Goal: Task Accomplishment & Management: Use online tool/utility

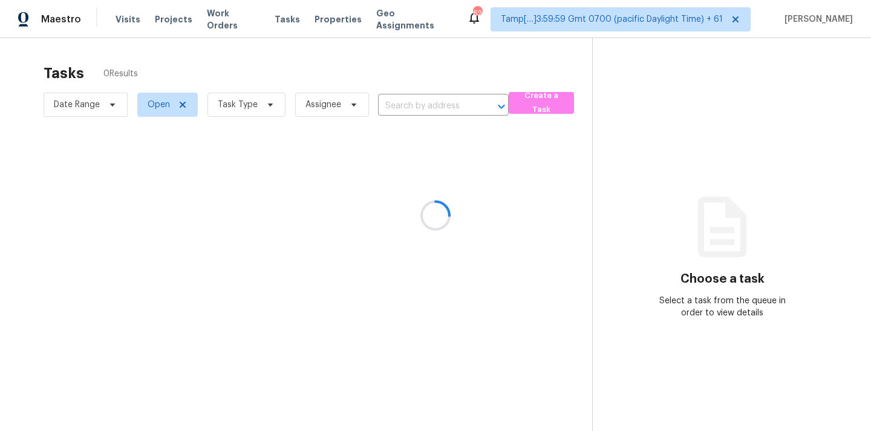
click at [405, 109] on div at bounding box center [435, 215] width 871 height 431
click at [406, 108] on div at bounding box center [435, 215] width 871 height 431
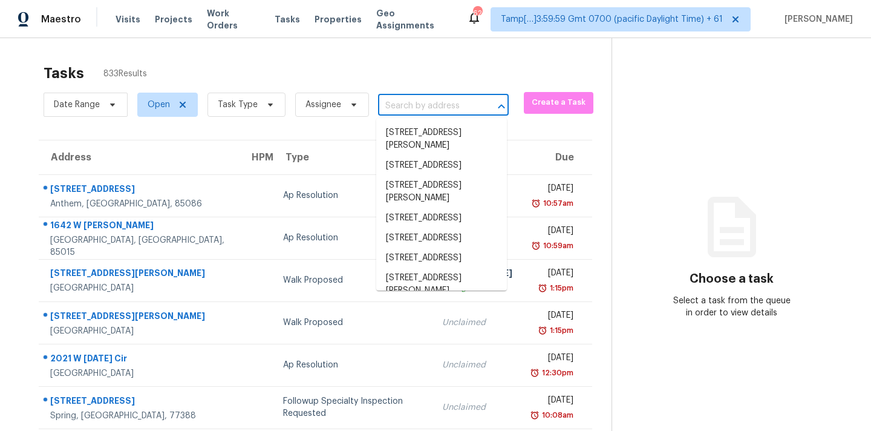
click at [406, 108] on input "text" at bounding box center [426, 106] width 97 height 19
paste input "20812 Buena Vis, Lago Vista, TX 78645"
type input "20812 Buena Vis, Lago Vista, TX 78645"
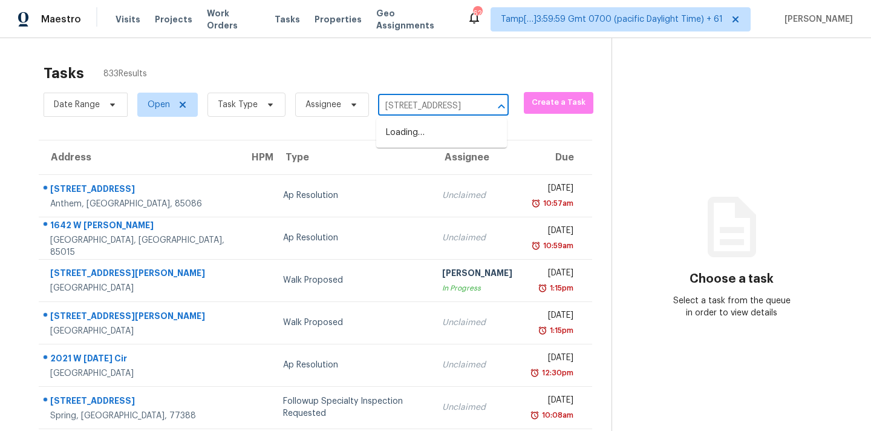
scroll to position [0, 62]
click at [408, 135] on li "20812 Buena Vis, Lago Vista, TX 78645" at bounding box center [441, 133] width 131 height 20
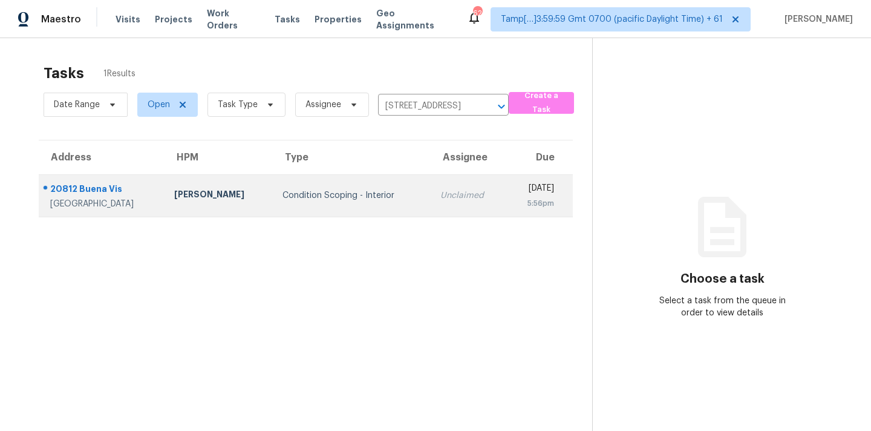
click at [431, 215] on td "Unclaimed" at bounding box center [469, 195] width 76 height 42
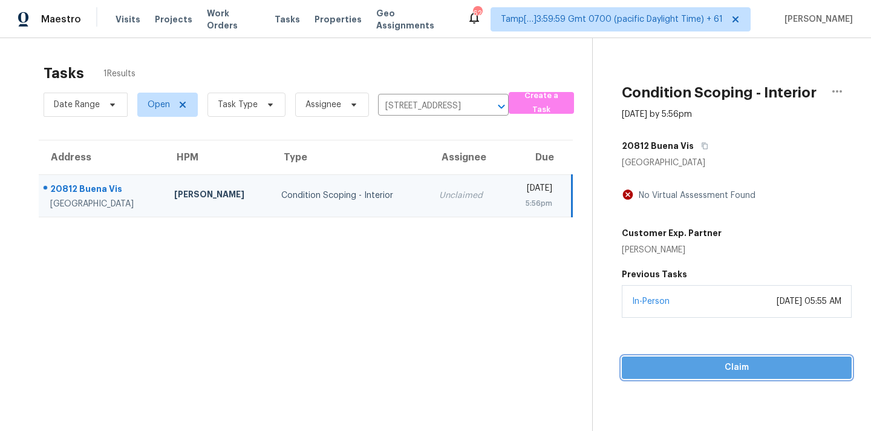
click at [707, 365] on span "Claim" at bounding box center [736, 367] width 210 height 15
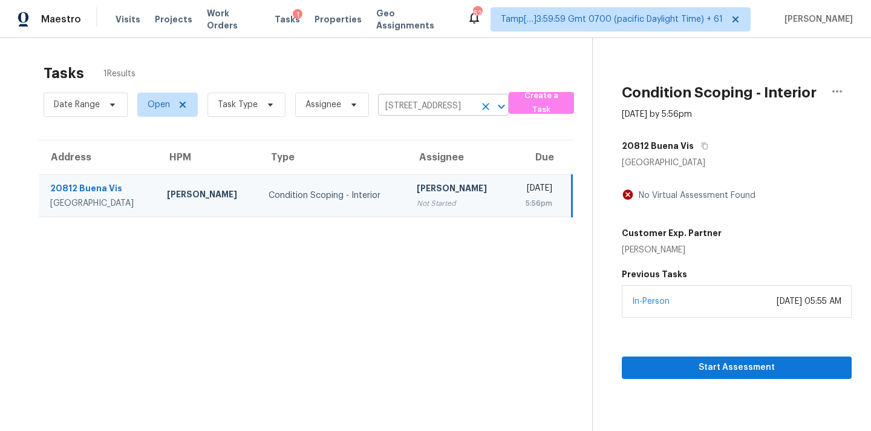
click at [423, 103] on input "20812 Buena Vis, Lago Vista, TX 78645" at bounding box center [426, 106] width 97 height 19
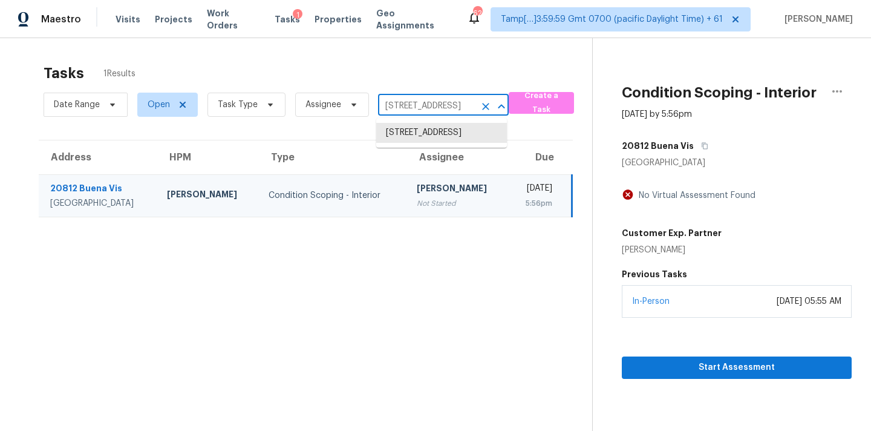
paste input "6303 Klondike River Rd Lithonia, GA, 30038"
type input "6303 Klondike River Rd Lithonia, GA, 30038"
click at [423, 139] on li "6303 Klondike River Rd, Lithonia, GA 30038" at bounding box center [441, 133] width 131 height 20
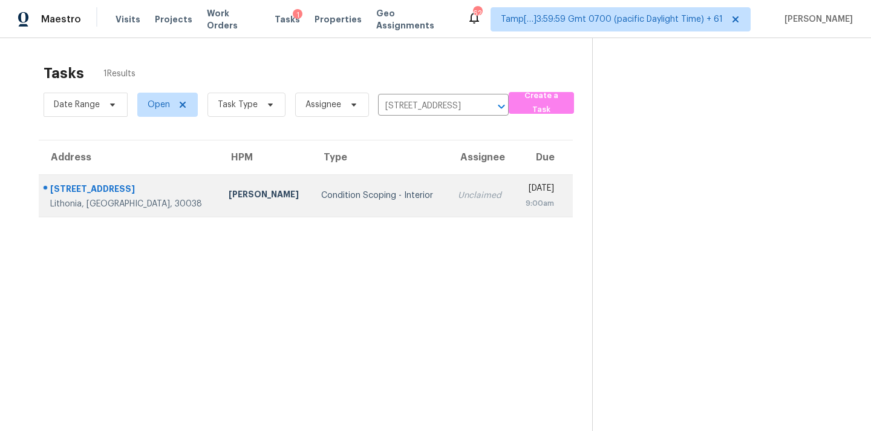
click at [458, 201] on div "Unclaimed" at bounding box center [481, 195] width 46 height 12
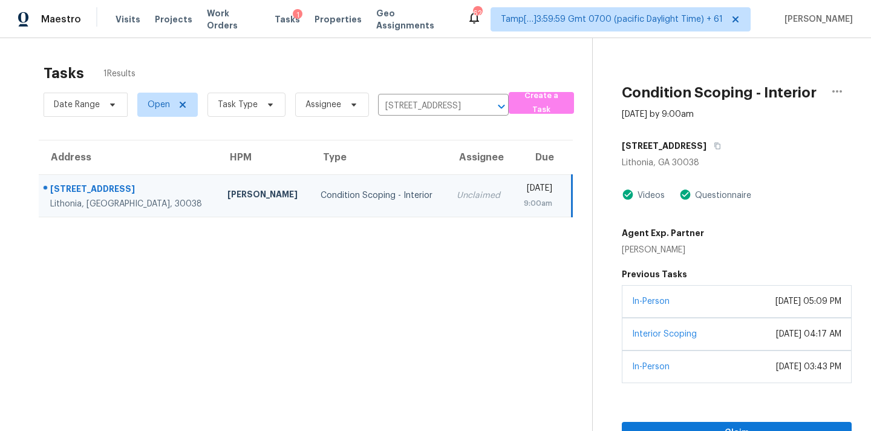
scroll to position [38, 0]
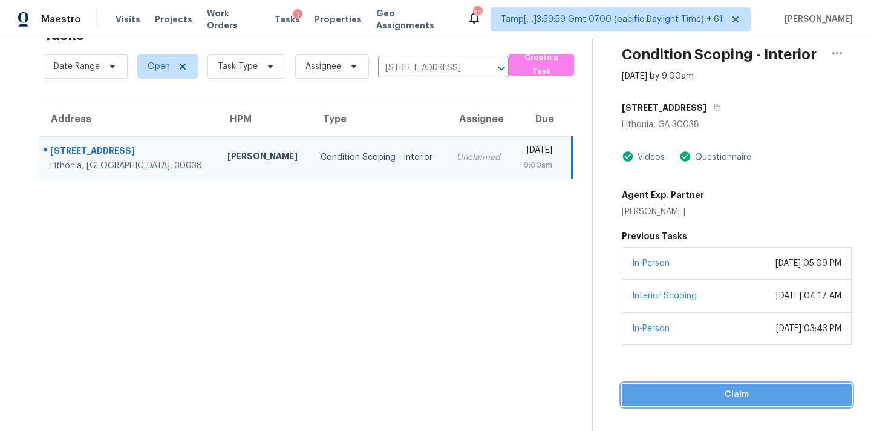
click at [749, 397] on span "Claim" at bounding box center [736, 394] width 210 height 15
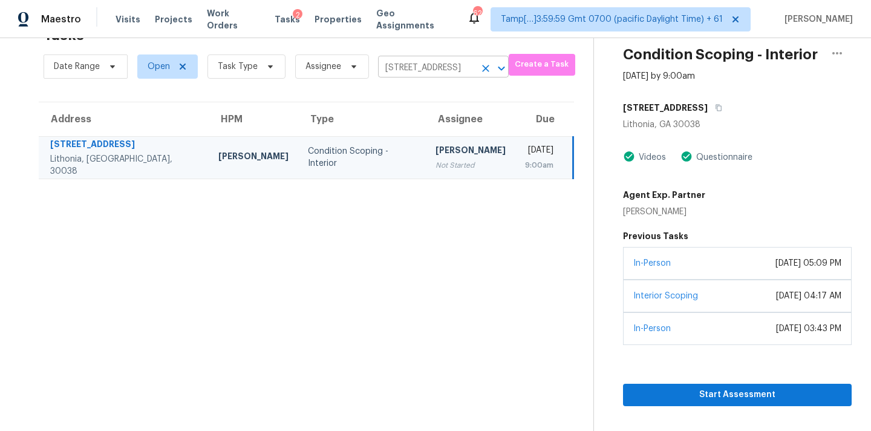
click at [394, 71] on input "6303 Klondike River Rd, Lithonia, GA 30038" at bounding box center [426, 68] width 97 height 19
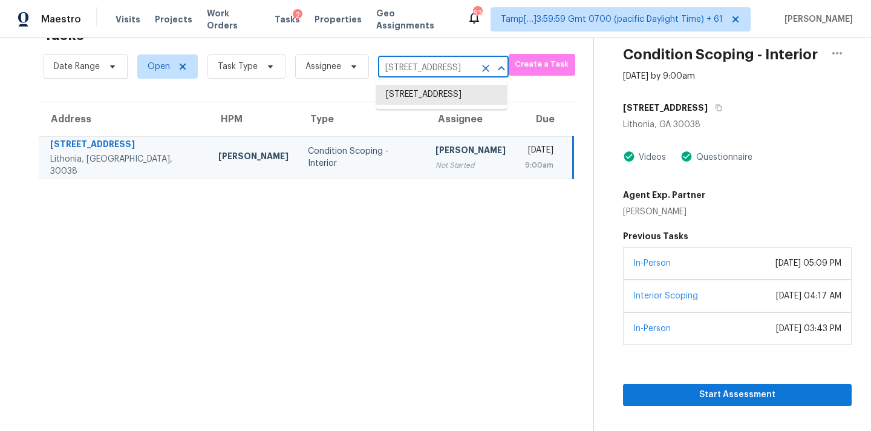
paste input "103 Champion Dr Carrollton, GA, 30116"
type input "103 Champion Dr Carrollton, GA, 30116"
click at [403, 96] on li "103 Champion Dr, Carrollton, GA 30116" at bounding box center [441, 95] width 131 height 20
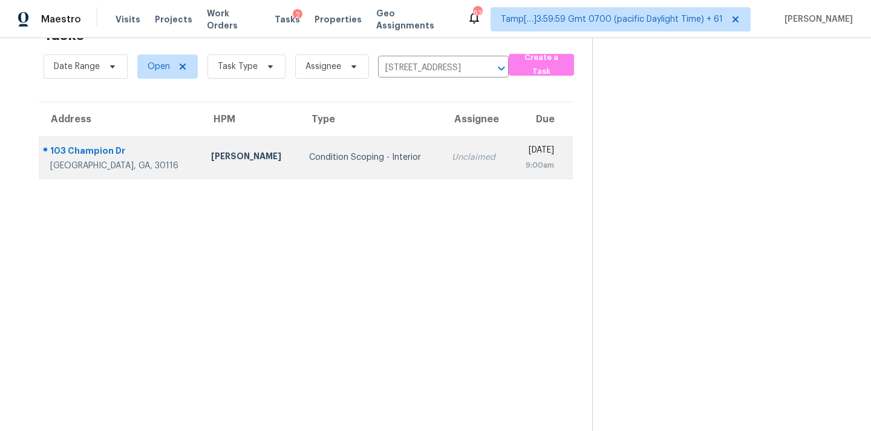
click at [452, 159] on div "Unclaimed" at bounding box center [476, 157] width 49 height 12
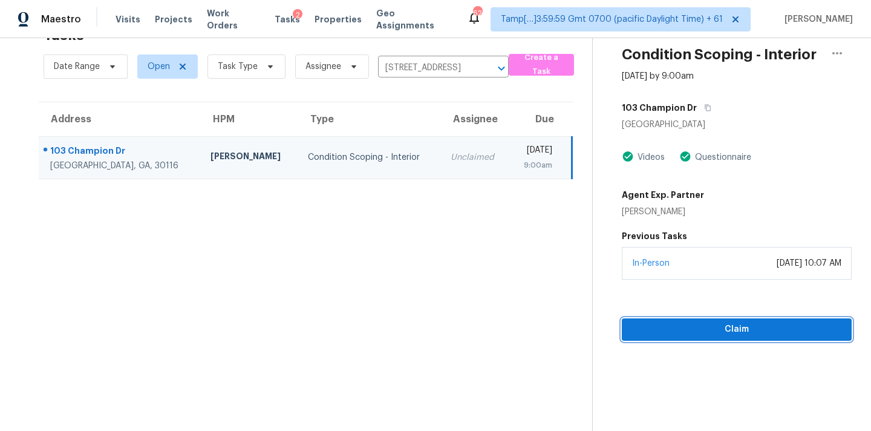
click at [732, 327] on span "Claim" at bounding box center [736, 329] width 210 height 15
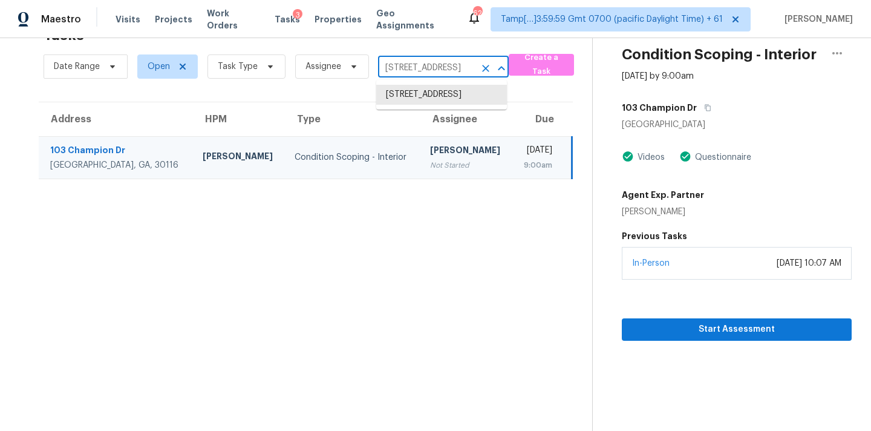
click at [424, 62] on input "103 Champion Dr, Carrollton, GA 30116" at bounding box center [426, 68] width 97 height 19
paste input "3116 Delowe Dr, Atlanta, GA 30344"
type input "3116 Delowe Dr, Atlanta, GA 30344"
click at [426, 95] on li "3116 Delowe Dr, Atlanta, GA 30344" at bounding box center [441, 95] width 131 height 20
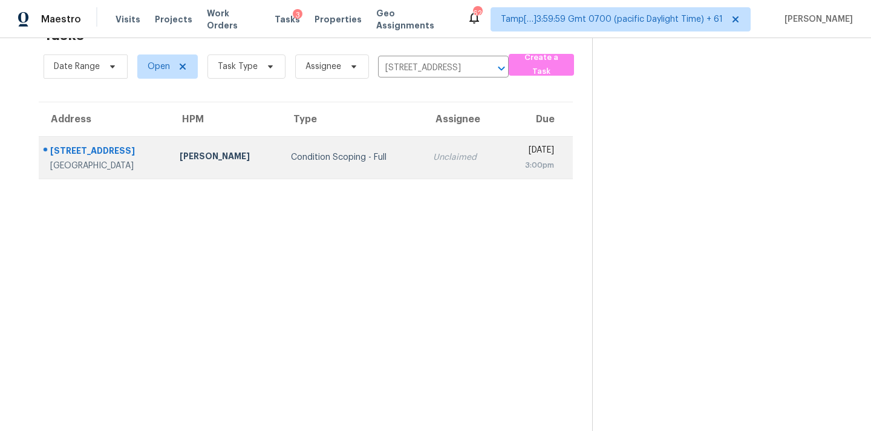
click at [433, 157] on div "Unclaimed" at bounding box center [462, 157] width 59 height 12
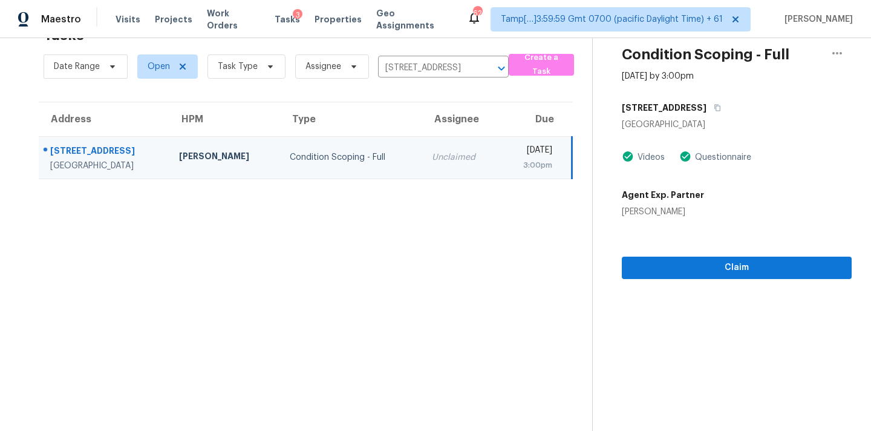
click at [715, 278] on section "Condition Scoping - Full Sep 18th 2025 by 3:00pm 3116 Delowe Dr Atlanta, GA 303…" at bounding box center [721, 215] width 259 height 431
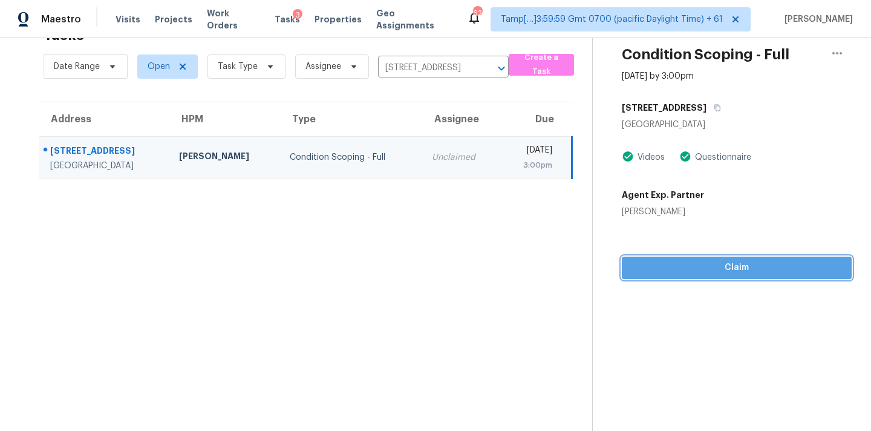
click at [720, 274] on span "Claim" at bounding box center [736, 267] width 210 height 15
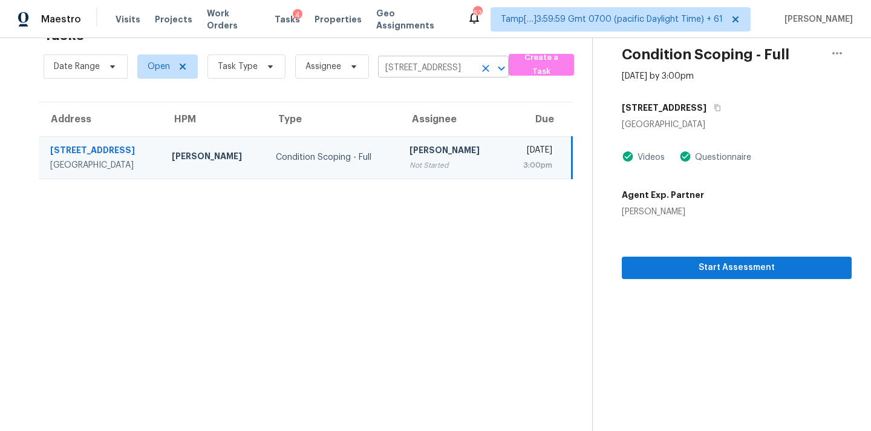
click at [416, 65] on input "3116 Delowe Dr, Atlanta, GA 30344" at bounding box center [426, 68] width 97 height 19
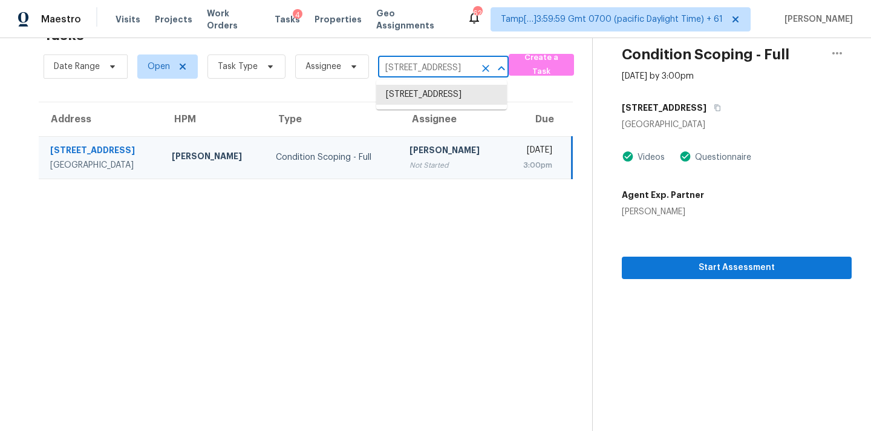
paste input "727 Foxborough Rd, Charlotte, NC 28213"
type input "727 Foxborough Rd, Charlotte, NC 28213"
click at [417, 99] on li "727 Foxborough Rd, Charlotte, NC 28213" at bounding box center [441, 95] width 131 height 20
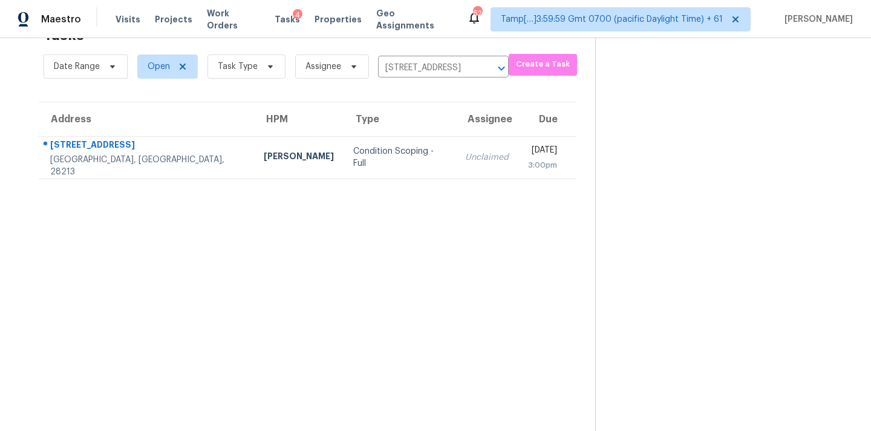
click at [465, 157] on div "Unclaimed" at bounding box center [487, 157] width 44 height 12
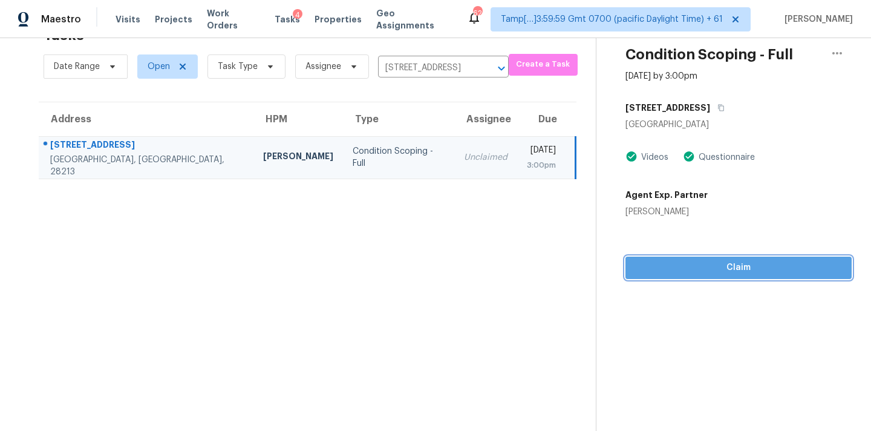
click at [719, 272] on span "Claim" at bounding box center [738, 267] width 207 height 15
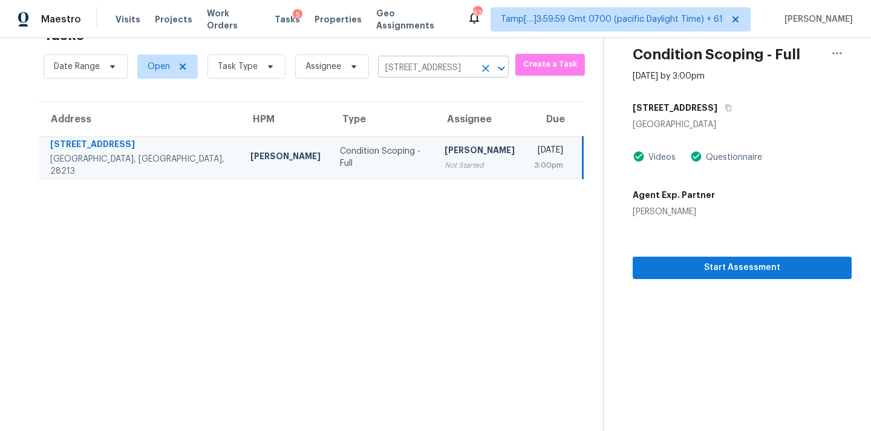
click at [409, 66] on input "727 Foxborough Rd, Charlotte, NC 28213" at bounding box center [426, 68] width 97 height 19
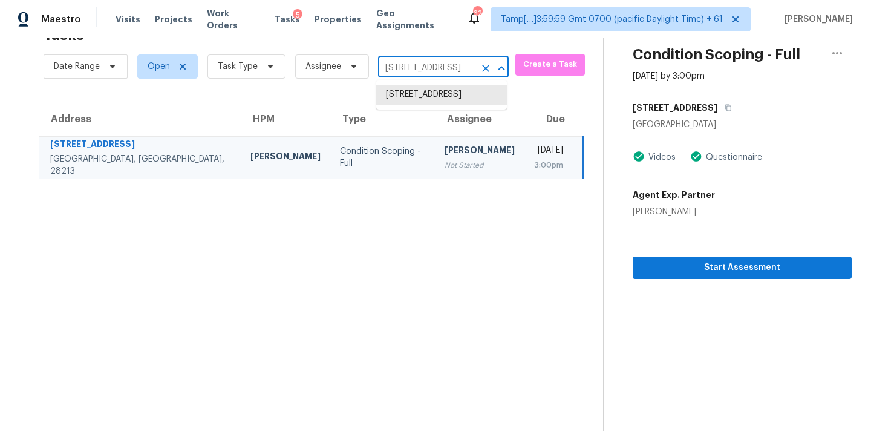
paste input "123 Dana Dr, Hutto, TX 78634"
type input "123 Dana Dr, Hutto, TX 78634"
click at [413, 96] on li "123 Dana Dr, Hutto, TX 78634" at bounding box center [441, 107] width 131 height 45
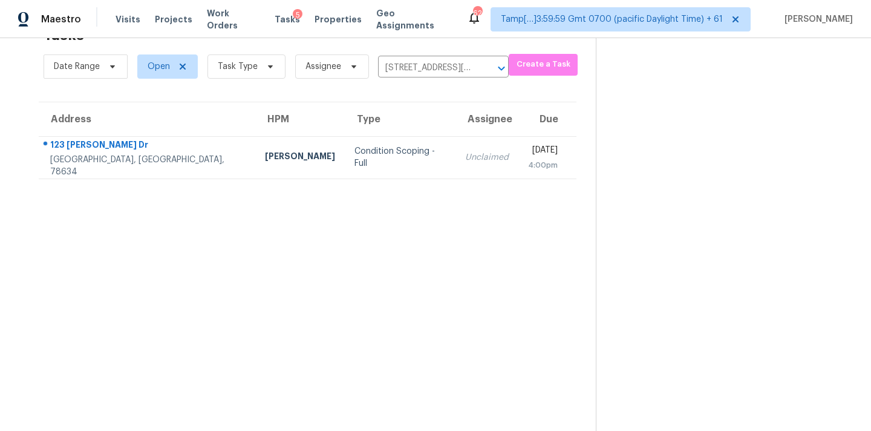
click at [465, 158] on div "Unclaimed" at bounding box center [487, 157] width 44 height 12
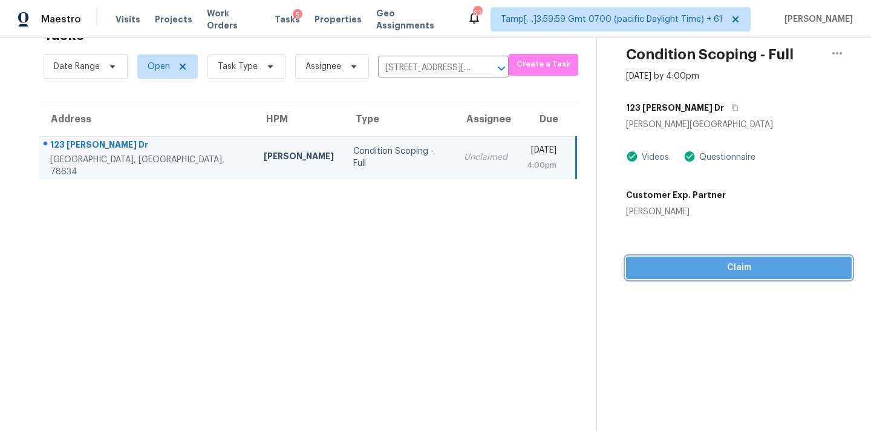
click at [687, 270] on span "Claim" at bounding box center [739, 267] width 206 height 15
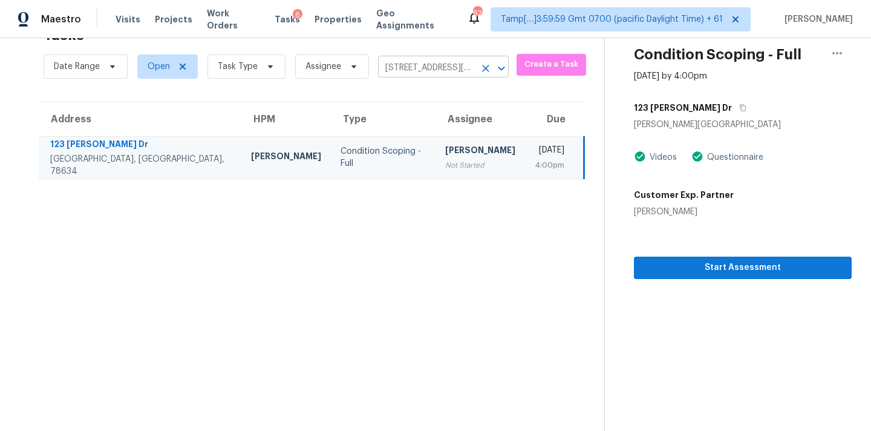
click at [433, 69] on input "123 Dana Dr, Hutto, TX 78634" at bounding box center [426, 68] width 97 height 19
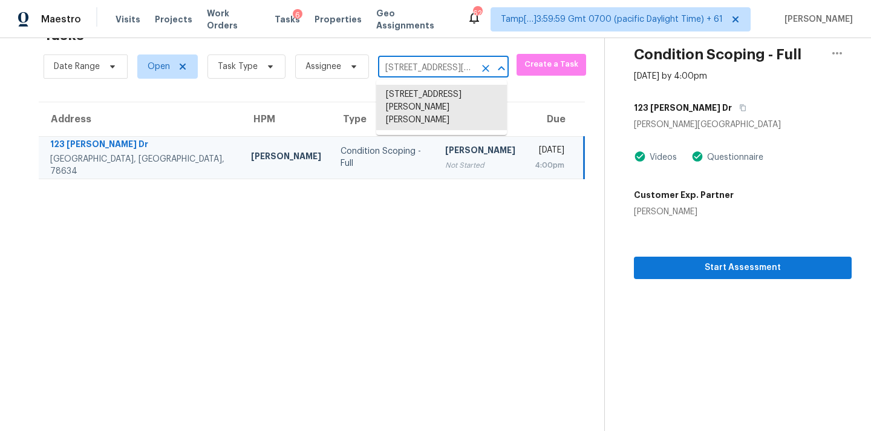
paste input "4612 Ocean Dr, Fort Worth, TX 76123"
type input "4612 Ocean Dr, Fort Worth, TX 76123"
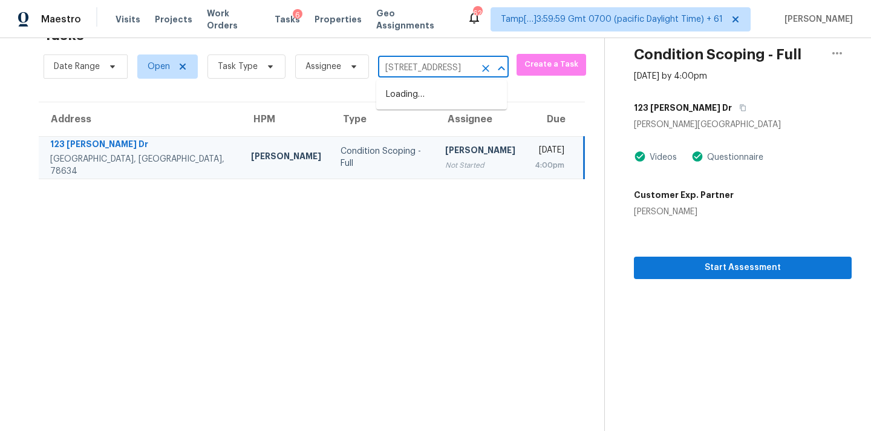
scroll to position [0, 54]
click at [426, 100] on li "4612 Ocean Dr, Fort Worth, TX 76123" at bounding box center [441, 95] width 131 height 20
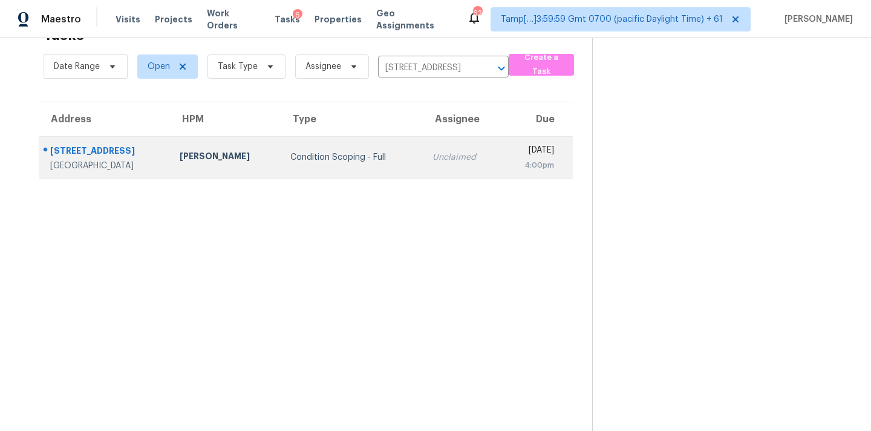
click at [423, 147] on td "Unclaimed" at bounding box center [462, 157] width 78 height 42
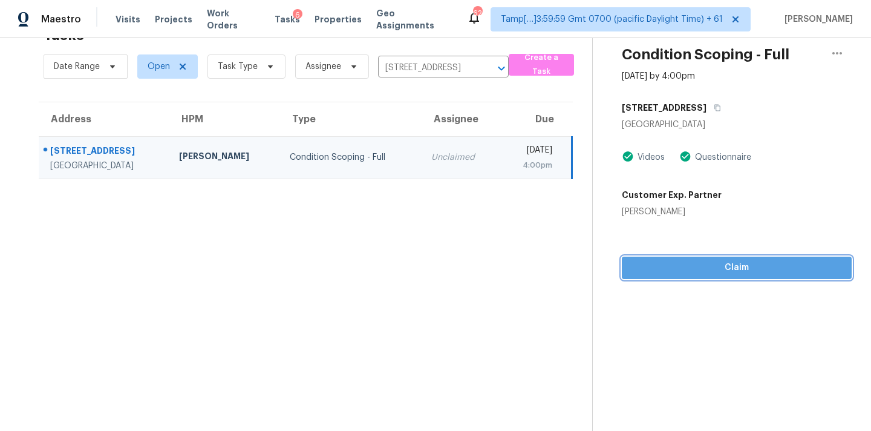
click at [699, 265] on span "Claim" at bounding box center [736, 267] width 210 height 15
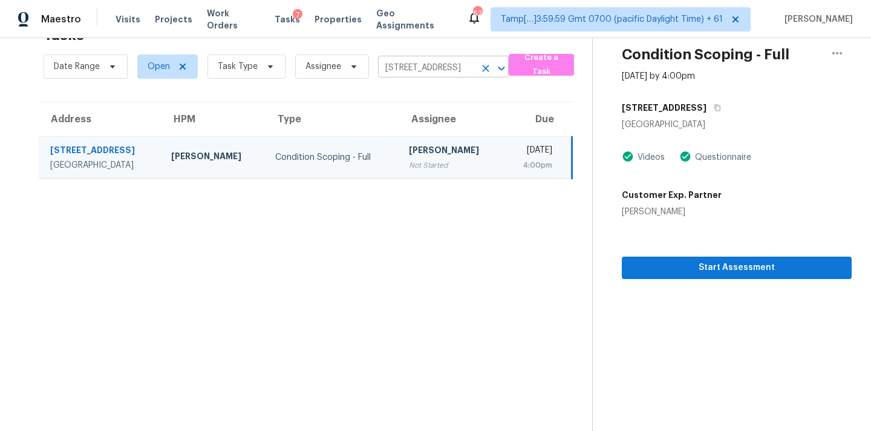
click at [394, 59] on input "4612 Ocean Dr, Fort Worth, TX 76123" at bounding box center [426, 68] width 97 height 19
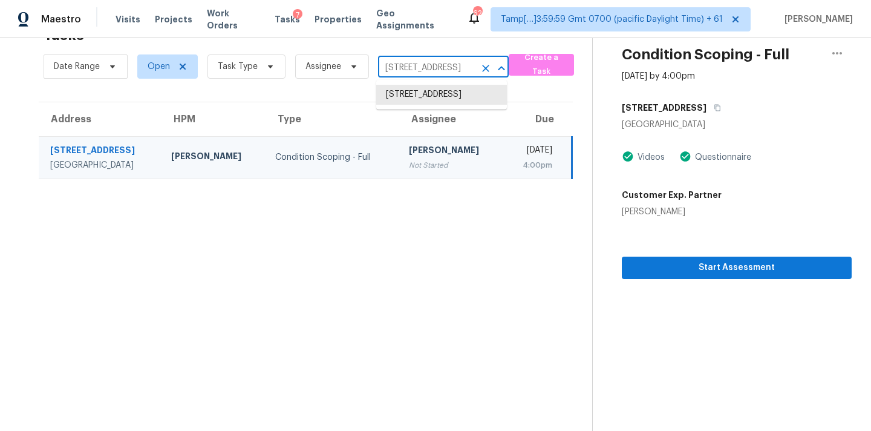
paste input "25271 W Hidalgo Ave, Buckeye, AZ 85326"
type input "25271 W Hidalgo Ave, Buckeye, AZ 85326"
click at [417, 100] on li "25271 W Hidalgo Ave, Buckeye, AZ 85326" at bounding box center [441, 101] width 131 height 33
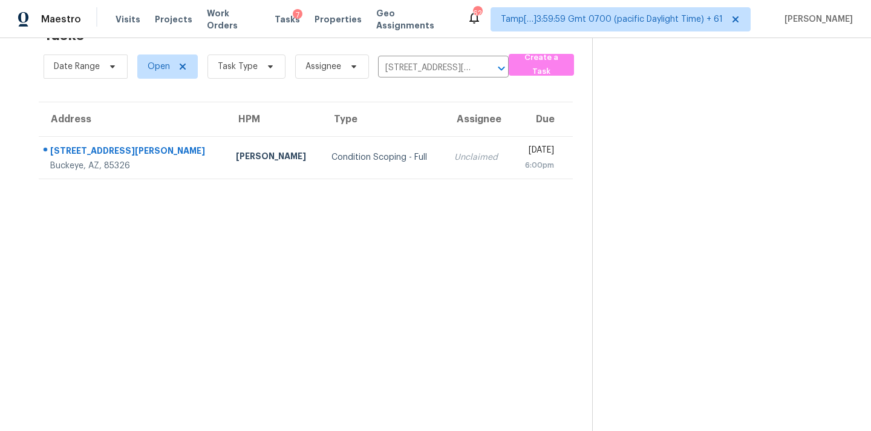
click at [454, 152] on div "Unclaimed" at bounding box center [478, 157] width 48 height 12
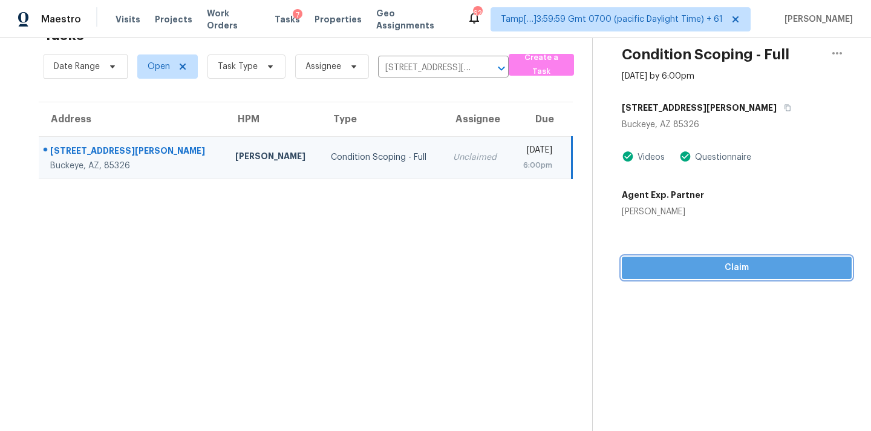
click at [648, 266] on span "Claim" at bounding box center [736, 267] width 210 height 15
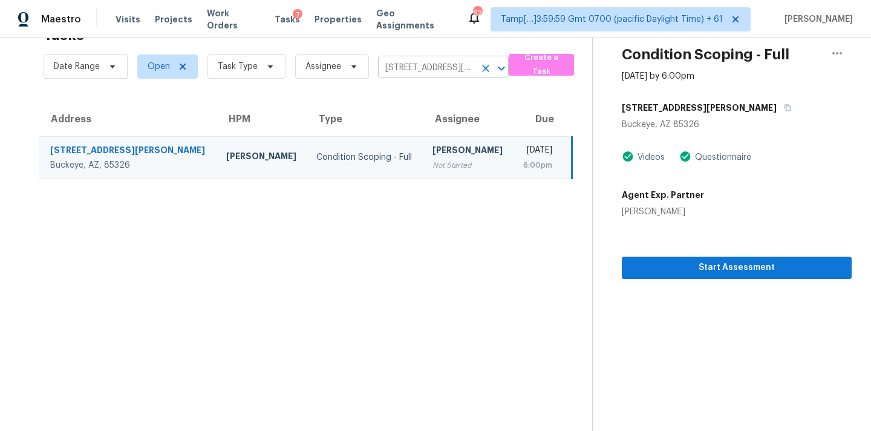
click at [484, 69] on icon "Clear" at bounding box center [485, 68] width 7 height 7
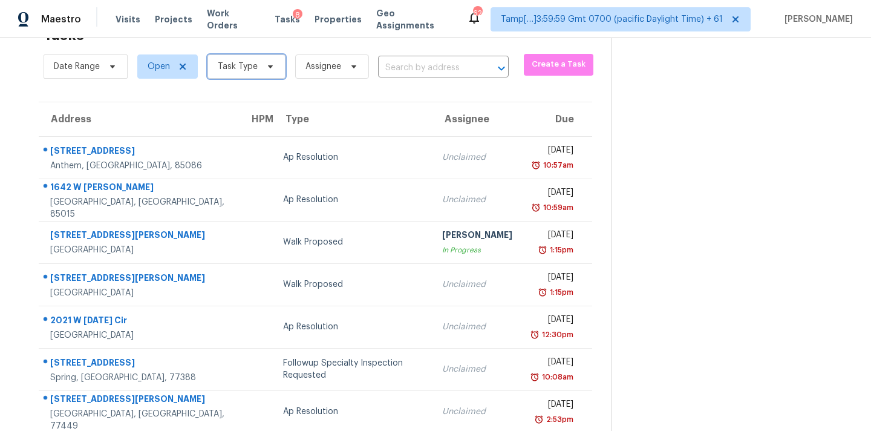
click at [253, 77] on span "Task Type" at bounding box center [246, 66] width 78 height 24
click at [322, 70] on span "Assignee" at bounding box center [323, 66] width 36 height 12
click at [334, 111] on input "search" at bounding box center [363, 105] width 129 height 24
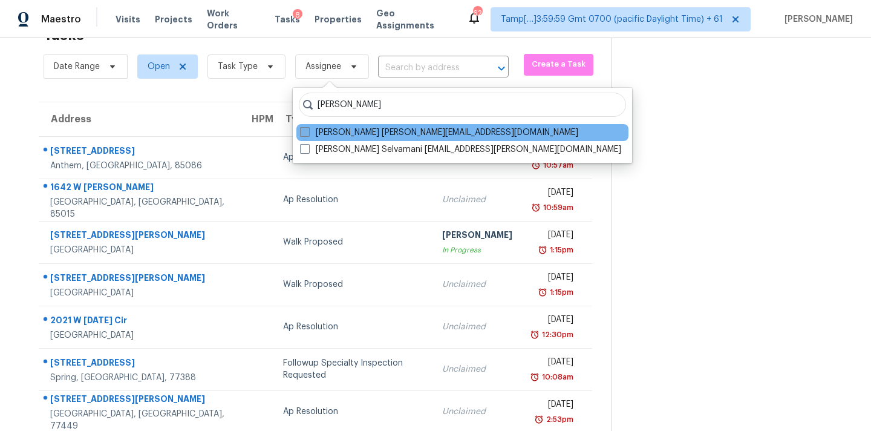
type input "pavithran"
click at [365, 134] on label "Pavithran Omsekar pavithran.omsekar@opendoor.com" at bounding box center [439, 132] width 278 height 12
click at [308, 134] on input "Pavithran Omsekar pavithran.omsekar@opendoor.com" at bounding box center [304, 130] width 8 height 8
checkbox input "true"
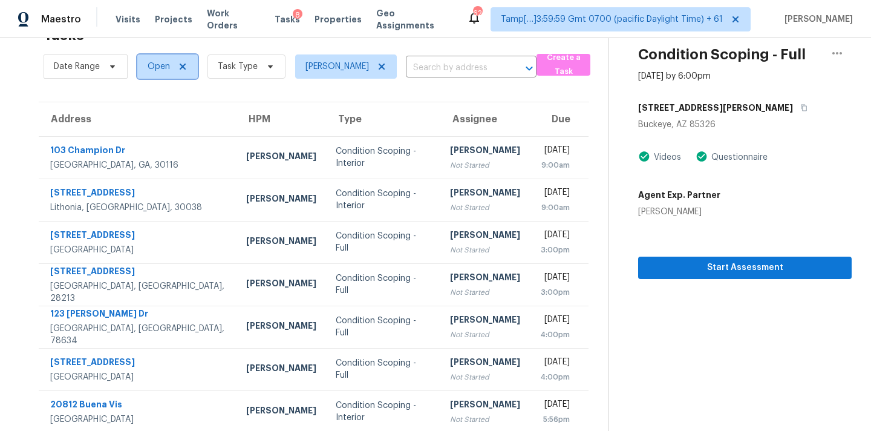
click at [158, 73] on span "Open" at bounding box center [167, 66] width 60 height 24
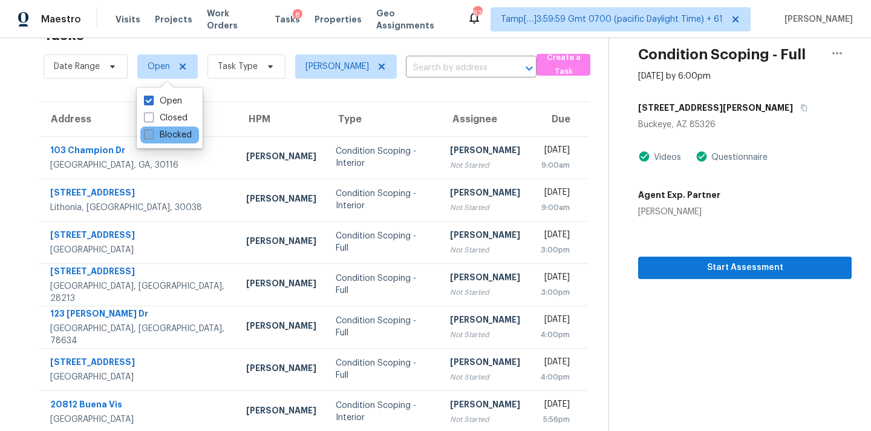
click at [162, 134] on label "Blocked" at bounding box center [168, 135] width 48 height 12
click at [152, 134] on input "Blocked" at bounding box center [148, 133] width 8 height 8
checkbox input "true"
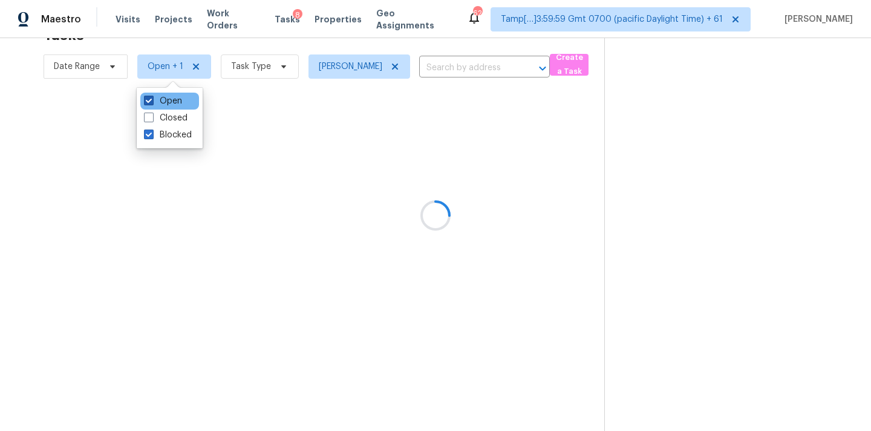
click at [164, 100] on label "Open" at bounding box center [163, 101] width 38 height 12
click at [152, 100] on input "Open" at bounding box center [148, 99] width 8 height 8
click at [174, 103] on label "Open" at bounding box center [163, 101] width 38 height 12
click at [152, 103] on input "Open" at bounding box center [148, 99] width 8 height 8
checkbox input "true"
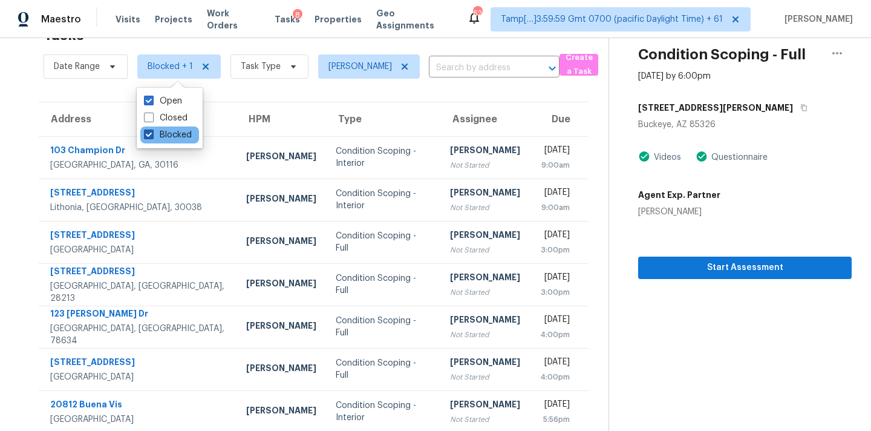
click at [174, 139] on label "Blocked" at bounding box center [168, 135] width 48 height 12
click at [152, 137] on input "Blocked" at bounding box center [148, 133] width 8 height 8
checkbox input "false"
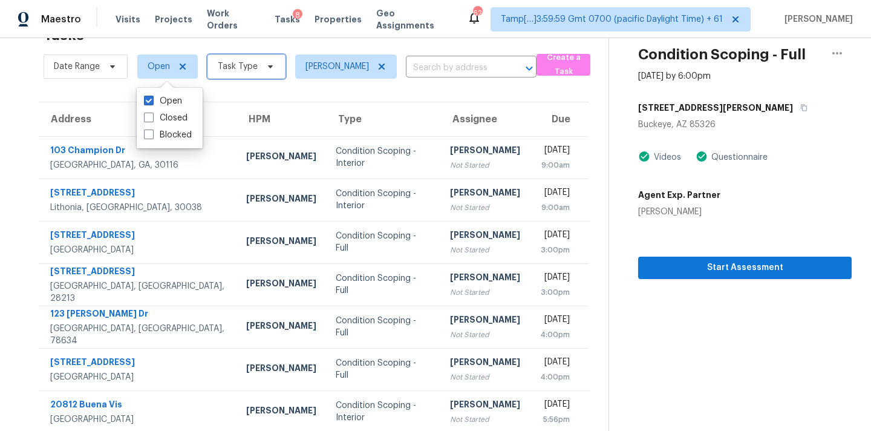
click at [232, 75] on span "Task Type" at bounding box center [246, 66] width 78 height 24
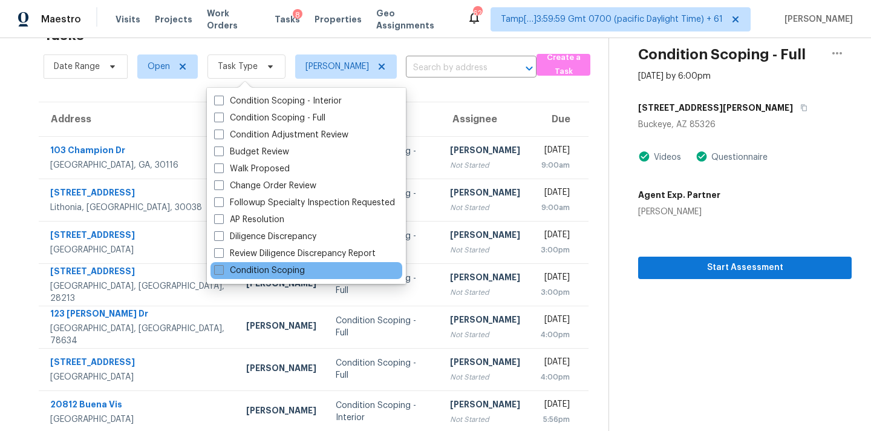
click at [259, 271] on label "Condition Scoping" at bounding box center [259, 270] width 91 height 12
click at [222, 271] on input "Condition Scoping" at bounding box center [218, 268] width 8 height 8
checkbox input "true"
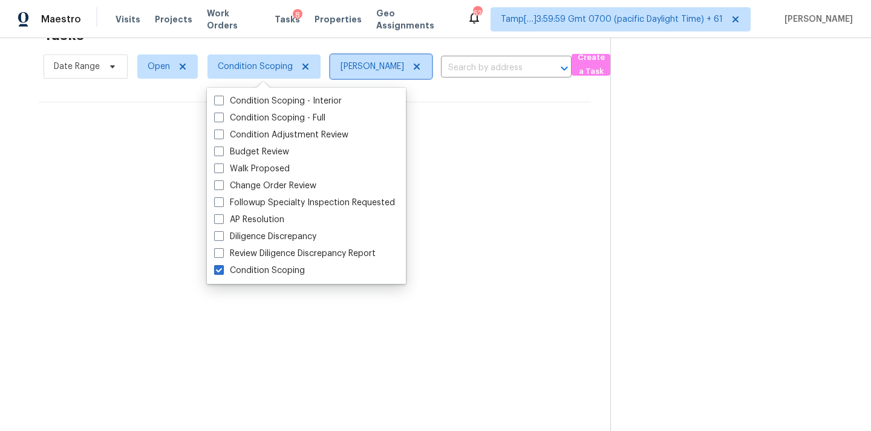
click at [422, 68] on icon at bounding box center [417, 67] width 10 height 10
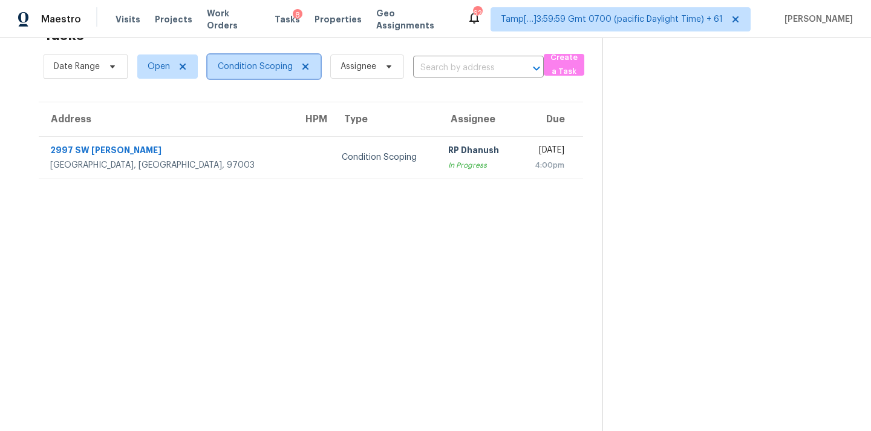
click at [305, 65] on icon at bounding box center [305, 67] width 6 height 6
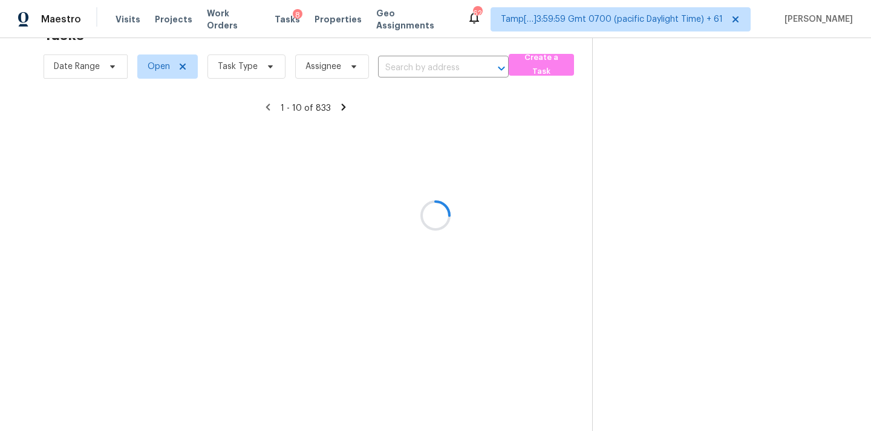
click at [256, 73] on div at bounding box center [435, 215] width 871 height 431
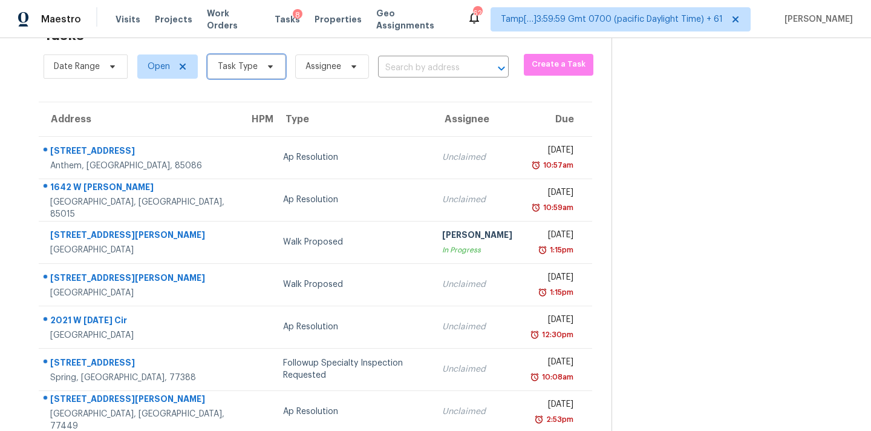
click at [238, 70] on span "Task Type" at bounding box center [238, 66] width 40 height 12
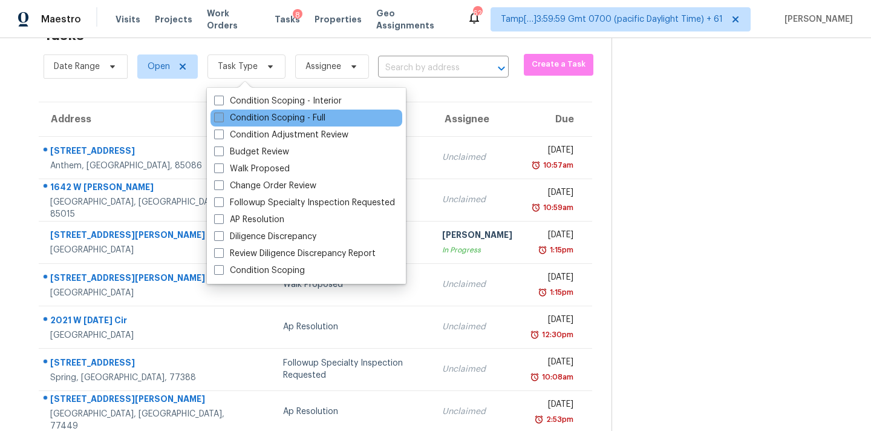
click at [255, 122] on label "Condition Scoping - Full" at bounding box center [269, 118] width 111 height 12
click at [222, 120] on input "Condition Scoping - Full" at bounding box center [218, 116] width 8 height 8
checkbox input "true"
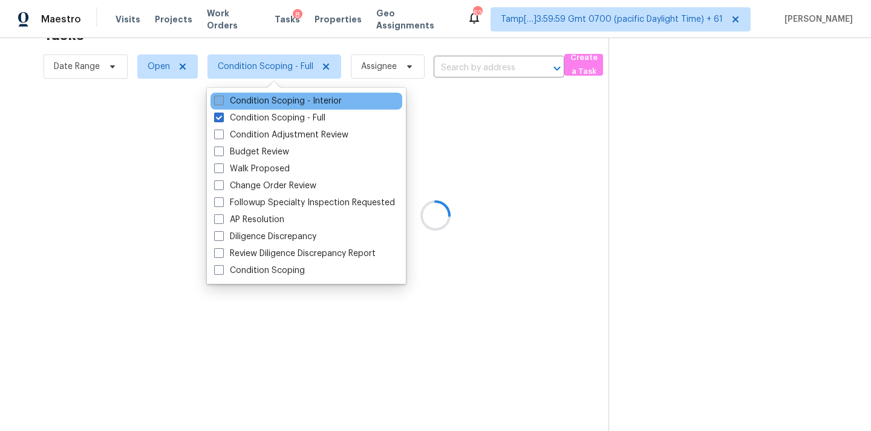
click at [278, 102] on label "Condition Scoping - Interior" at bounding box center [278, 101] width 128 height 12
click at [222, 102] on input "Condition Scoping - Interior" at bounding box center [218, 99] width 8 height 8
checkbox input "true"
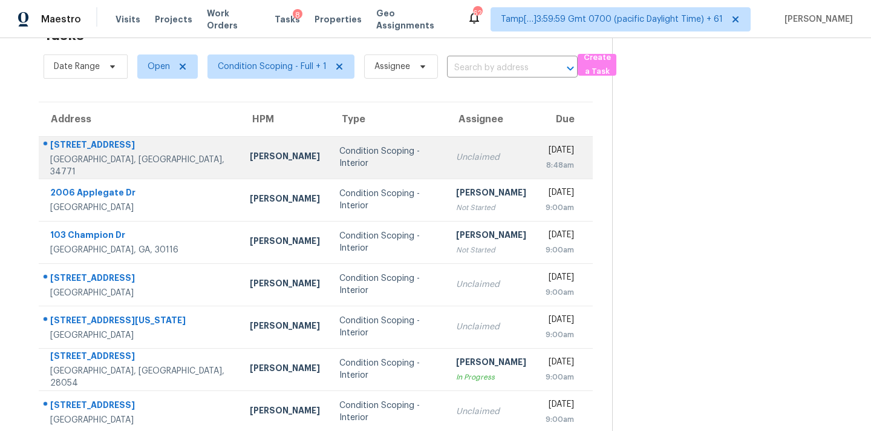
click at [469, 154] on div "Unclaimed" at bounding box center [491, 157] width 70 height 12
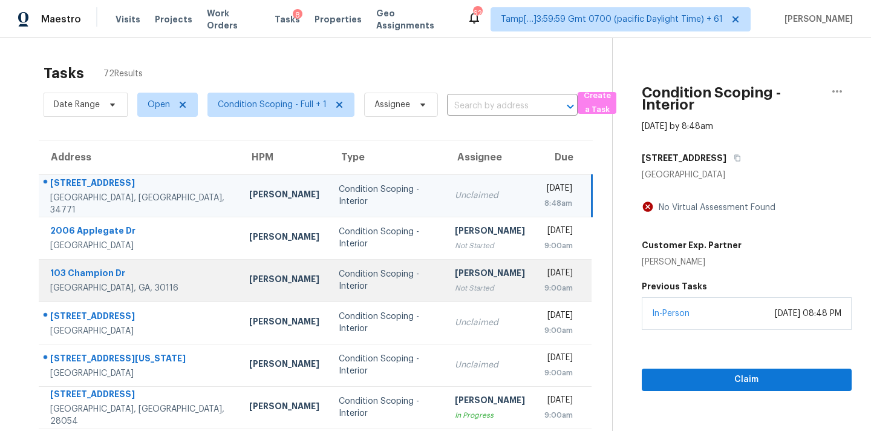
click at [478, 292] on td "Pavithran Omsekar Not Started" at bounding box center [490, 280] width 90 height 42
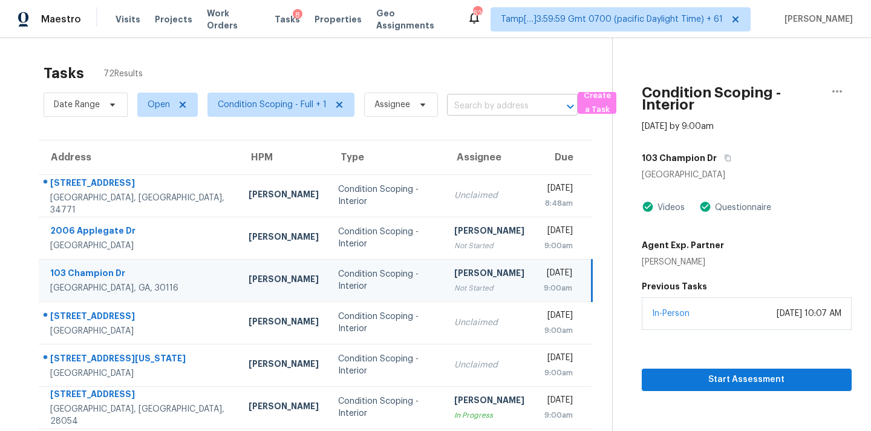
click at [465, 103] on input "text" at bounding box center [495, 106] width 97 height 19
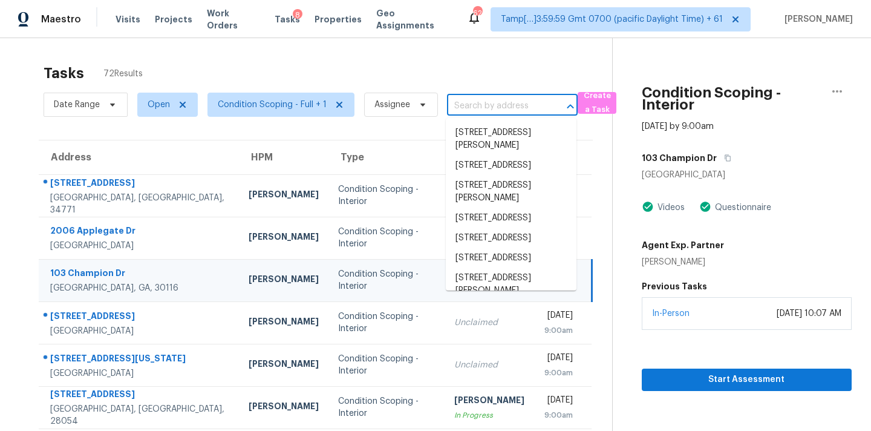
paste input "20812 Buena Vis, Lago Vista, TX 78645"
type input "20812 Buena Vis, Lago Vista, TX 78645"
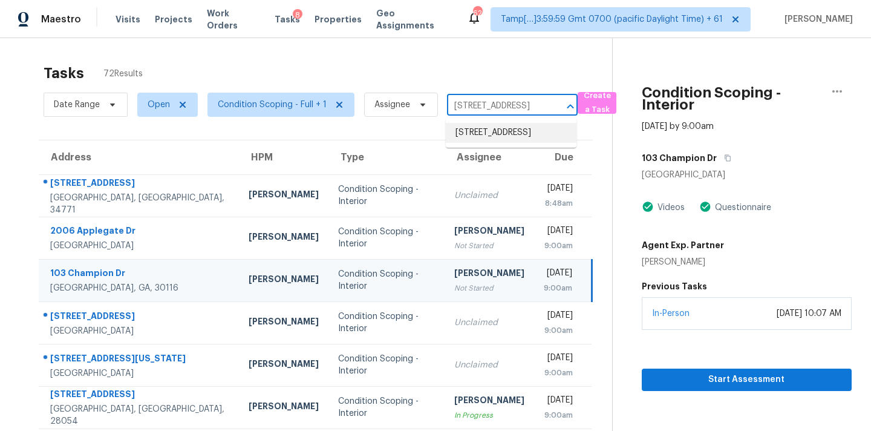
click at [472, 135] on li "20812 Buena Vis, Lago Vista, TX 78645" at bounding box center [511, 133] width 131 height 20
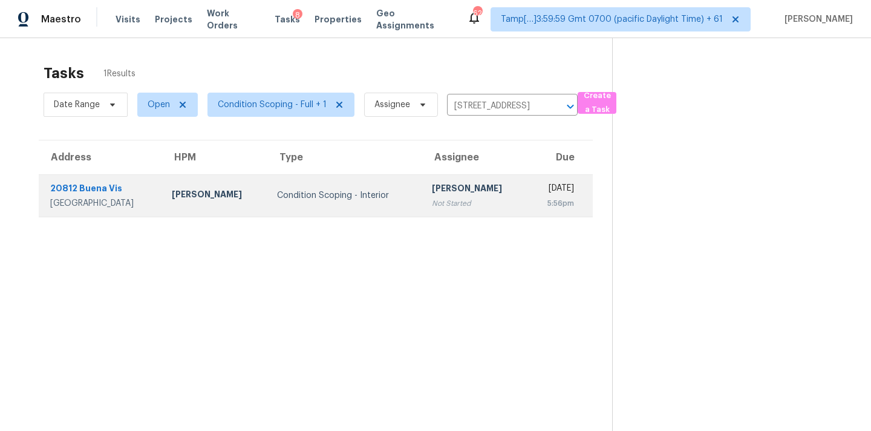
click at [445, 189] on div "[PERSON_NAME]" at bounding box center [475, 189] width 86 height 15
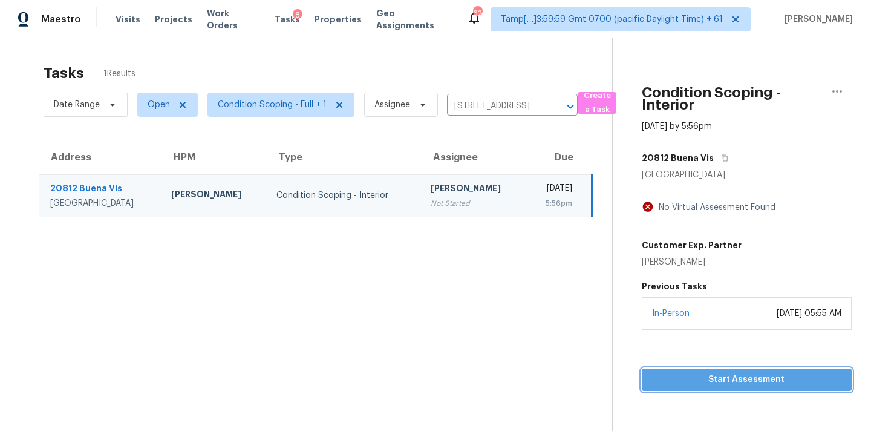
click at [741, 382] on span "Start Assessment" at bounding box center [746, 379] width 191 height 15
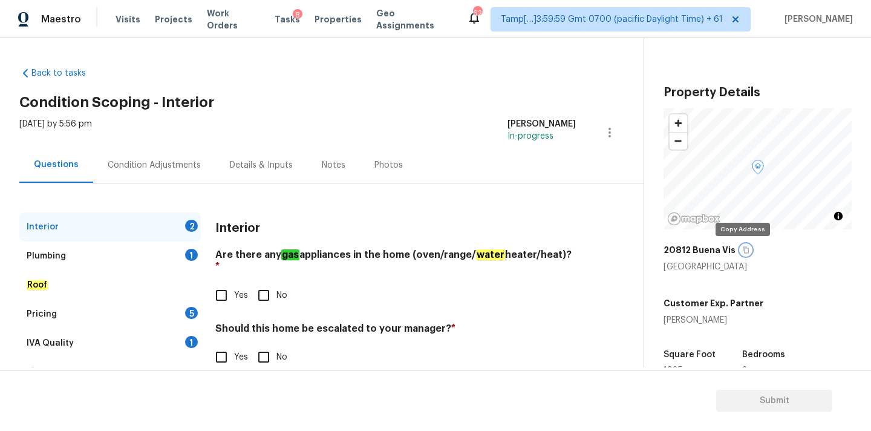
click at [743, 252] on icon "button" at bounding box center [746, 250] width 6 height 7
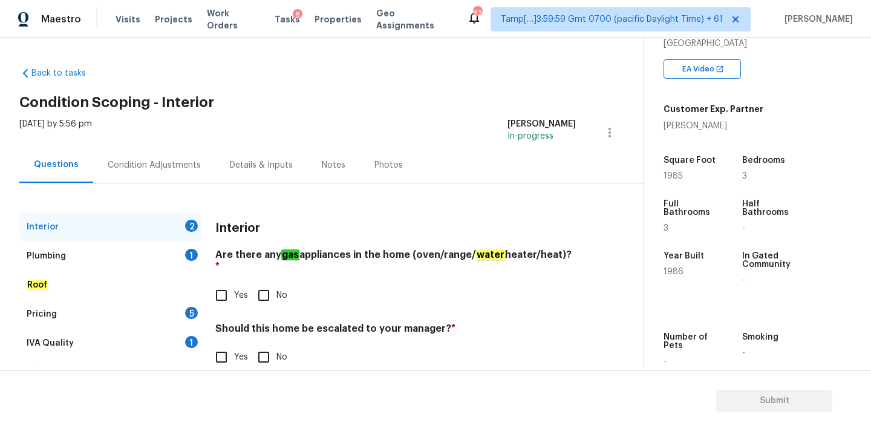
scroll to position [260, 0]
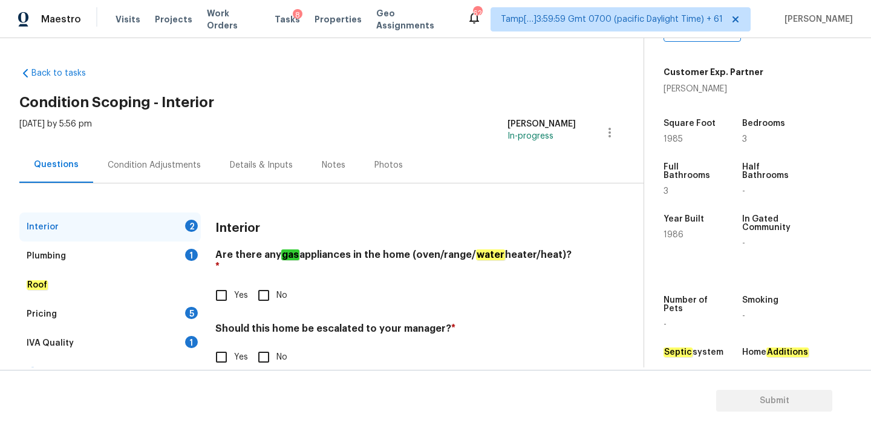
click at [245, 289] on span "Yes" at bounding box center [241, 295] width 14 height 13
click at [234, 284] on input "Yes" at bounding box center [221, 294] width 25 height 25
checkbox input "true"
click at [268, 344] on input "No" at bounding box center [263, 356] width 25 height 25
checkbox input "true"
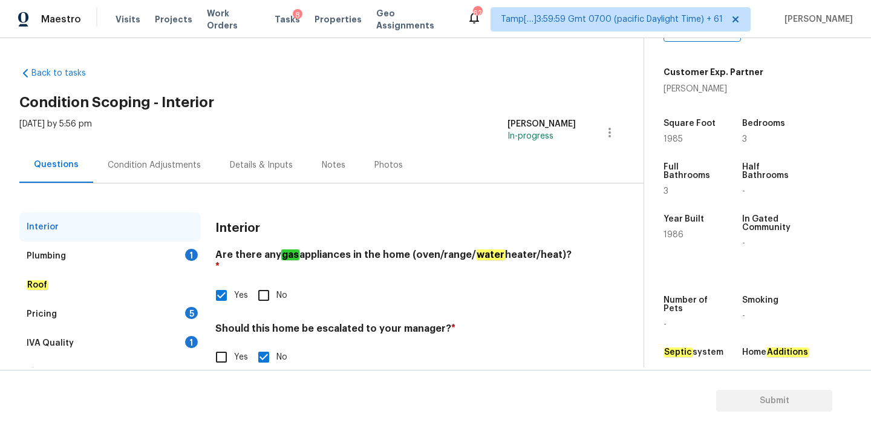
click at [153, 258] on div "Plumbing 1" at bounding box center [109, 255] width 181 height 29
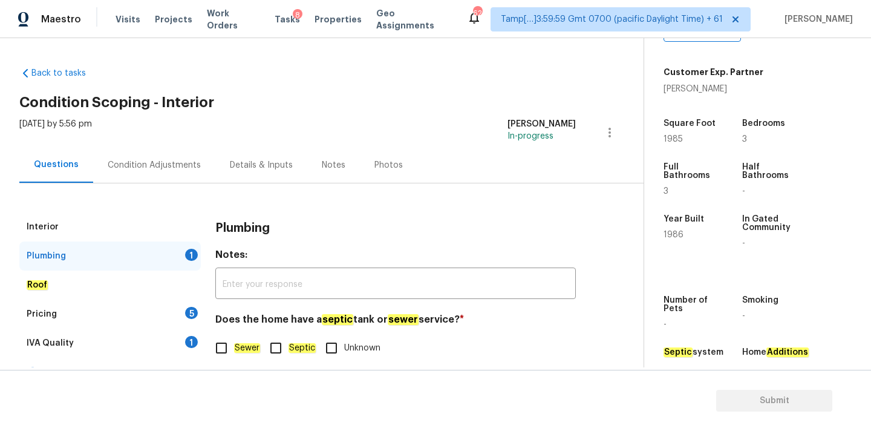
click at [228, 341] on input "Sewer" at bounding box center [221, 347] width 25 height 25
checkbox input "true"
click at [182, 339] on div "IVA Quality 1" at bounding box center [109, 342] width 181 height 29
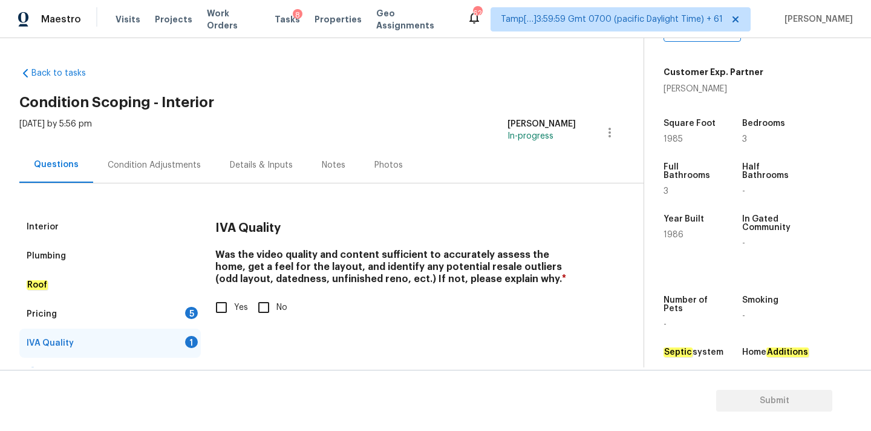
click at [219, 308] on input "Yes" at bounding box center [221, 307] width 25 height 25
checkbox input "true"
click at [167, 316] on div "Pricing 5" at bounding box center [109, 313] width 181 height 29
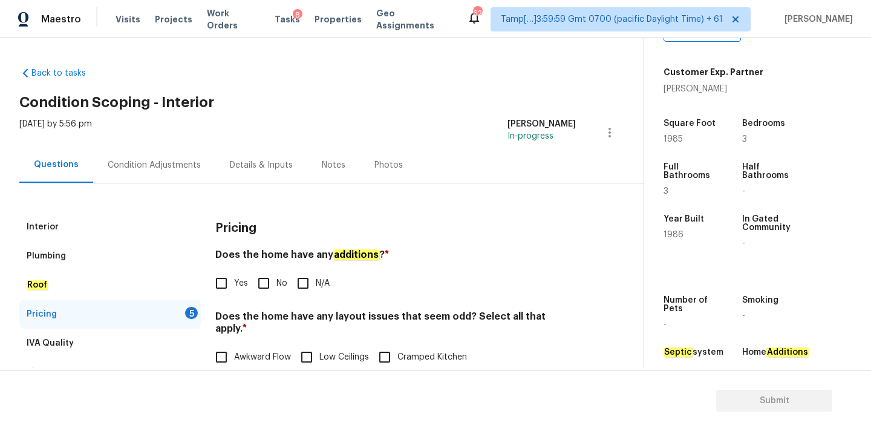
click at [268, 275] on input "No" at bounding box center [263, 282] width 25 height 25
checkbox input "true"
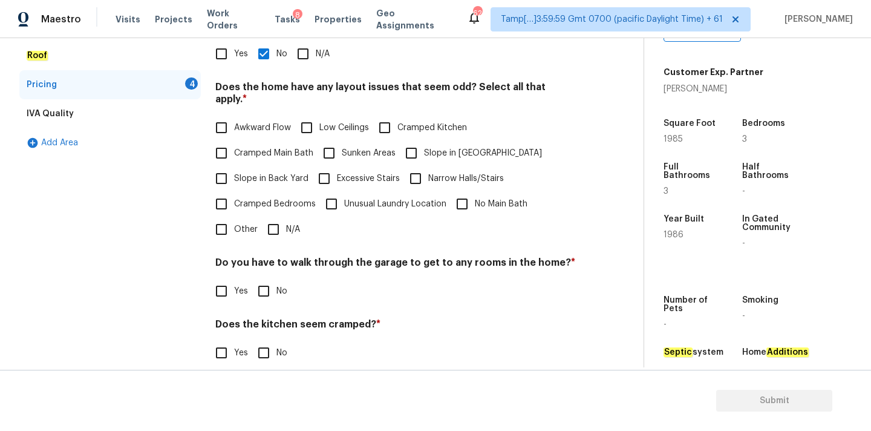
scroll to position [295, 0]
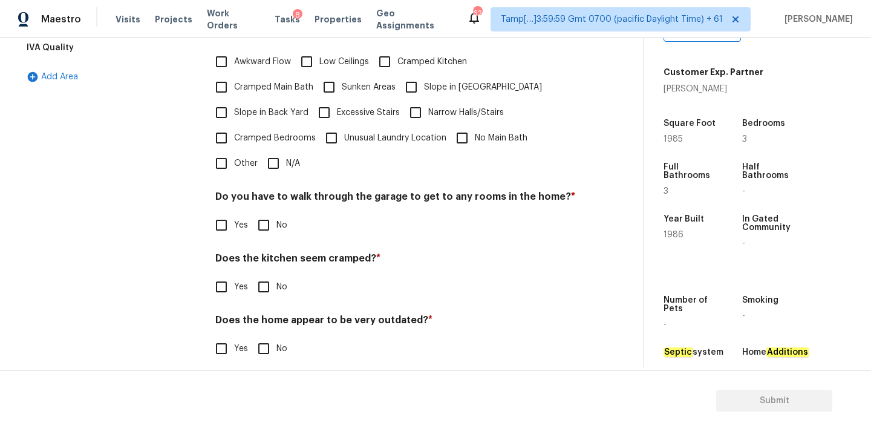
click at [270, 160] on input "N/A" at bounding box center [273, 163] width 25 height 25
checkbox input "true"
click at [270, 217] on input "No" at bounding box center [263, 224] width 25 height 25
checkbox input "true"
click at [270, 274] on input "No" at bounding box center [263, 286] width 25 height 25
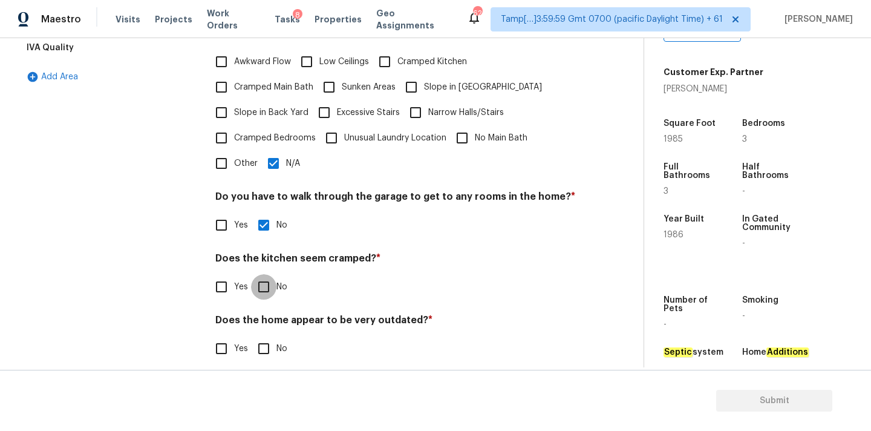
checkbox input "true"
click at [270, 322] on div "Does the home appear to be very outdated? * Yes No" at bounding box center [395, 337] width 360 height 47
click at [270, 336] on input "No" at bounding box center [263, 348] width 25 height 25
checkbox input "true"
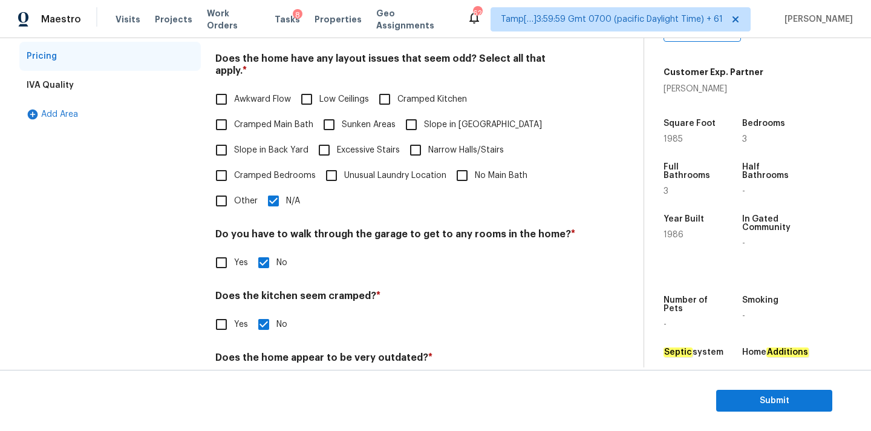
scroll to position [197, 0]
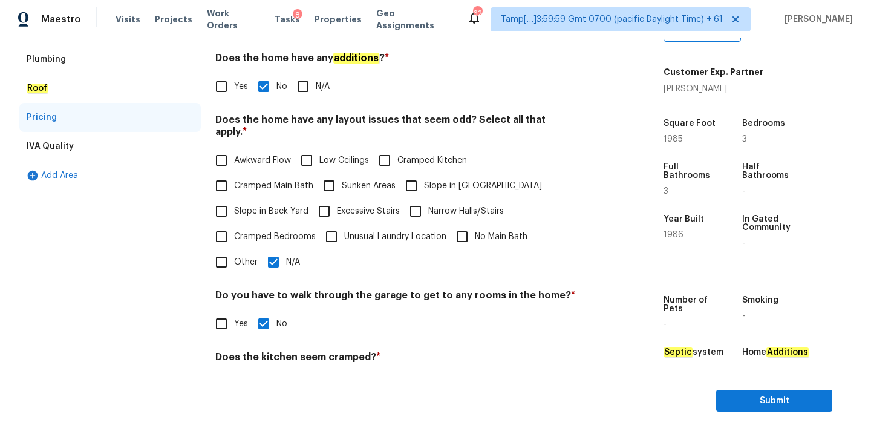
click at [237, 82] on span "Yes" at bounding box center [241, 86] width 14 height 13
click at [234, 82] on input "Yes" at bounding box center [221, 86] width 25 height 25
checkbox input "true"
checkbox input "false"
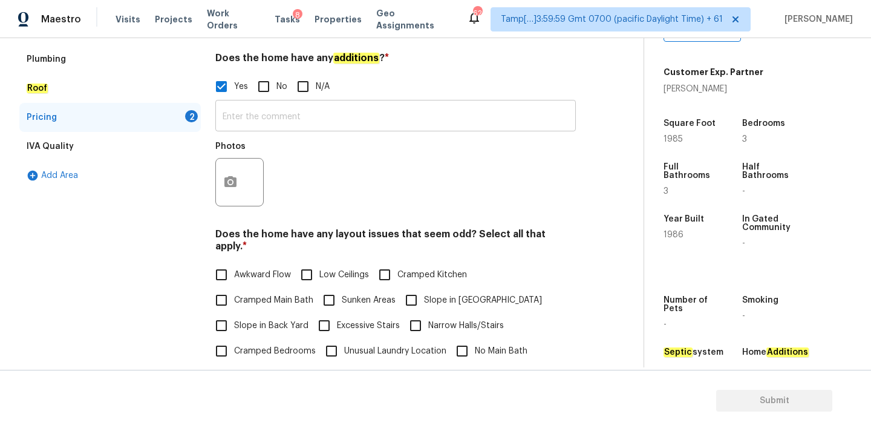
click at [241, 128] on input "text" at bounding box center [395, 117] width 360 height 28
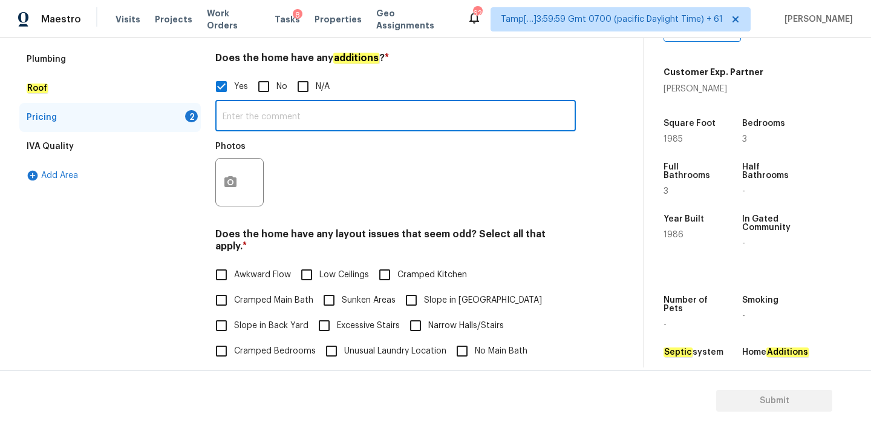
paste input "Living space additional"
type input "Living space additional"
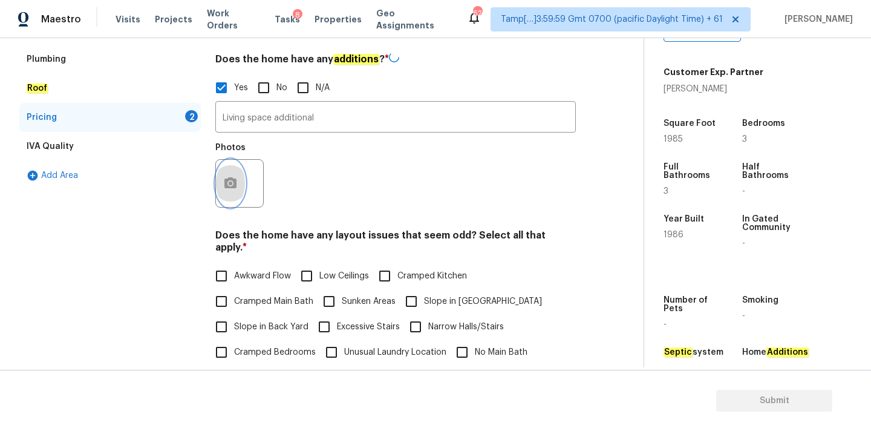
click at [236, 188] on icon "button" at bounding box center [230, 183] width 15 height 15
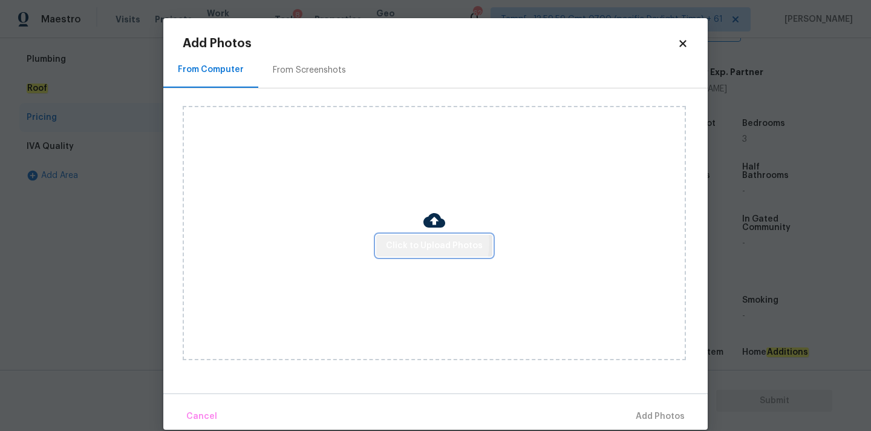
click at [421, 243] on span "Click to Upload Photos" at bounding box center [434, 245] width 97 height 15
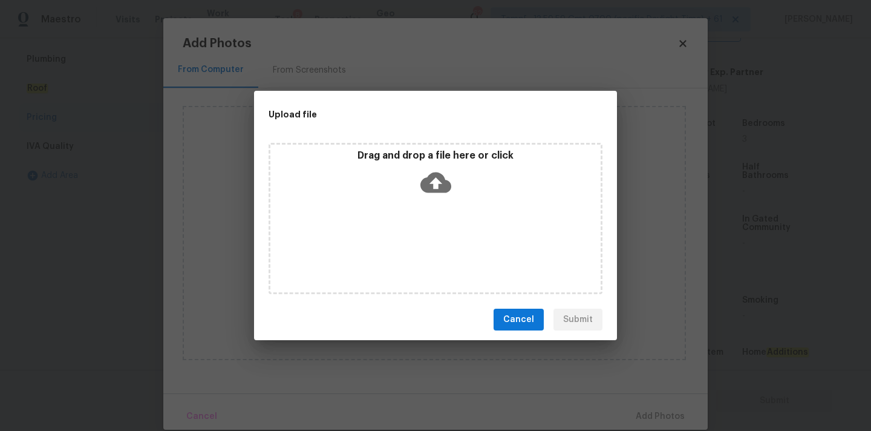
click at [445, 172] on icon at bounding box center [435, 182] width 31 height 31
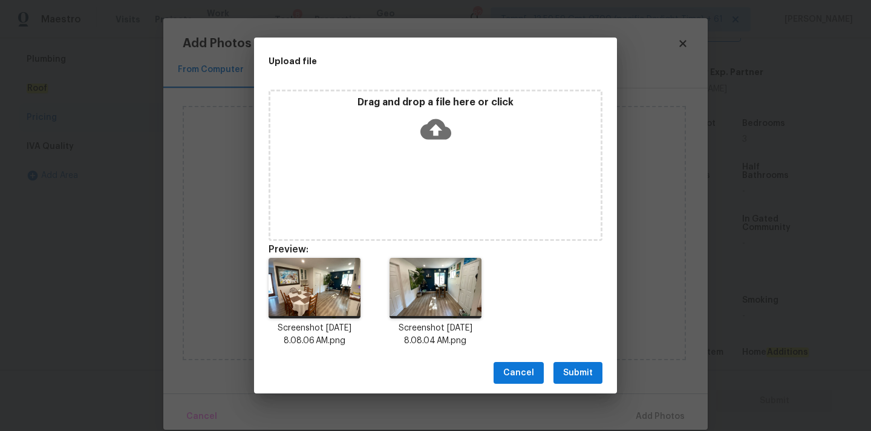
click at [583, 375] on span "Submit" at bounding box center [578, 372] width 30 height 15
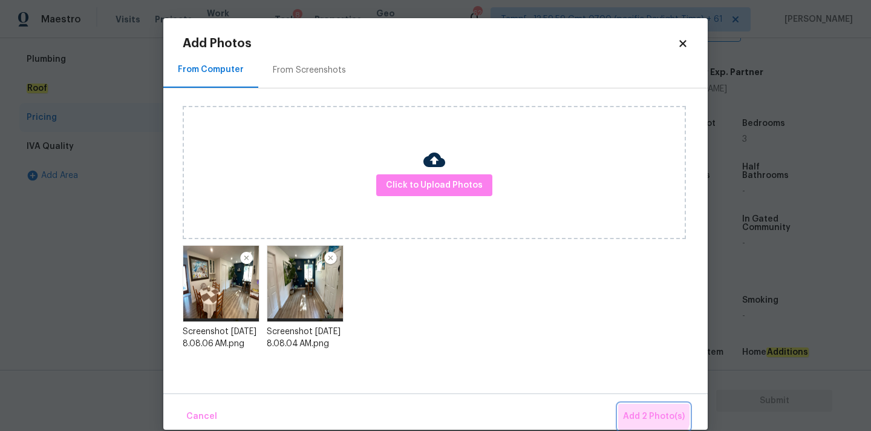
click at [646, 411] on span "Add 2 Photo(s)" at bounding box center [654, 416] width 62 height 15
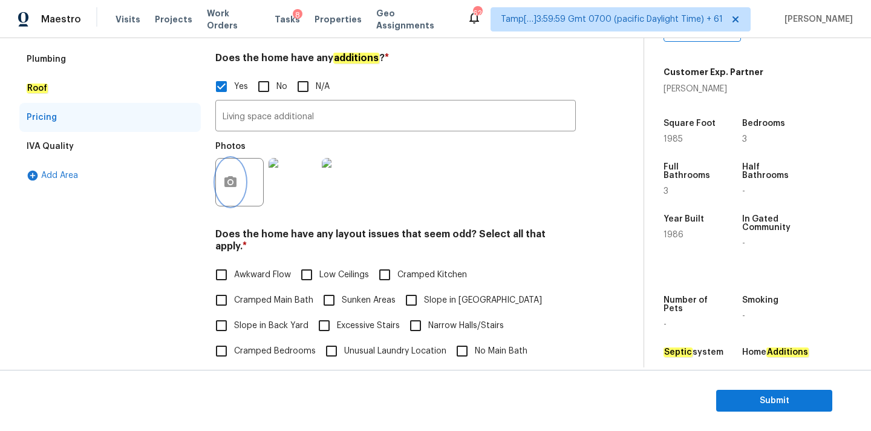
scroll to position [324, 0]
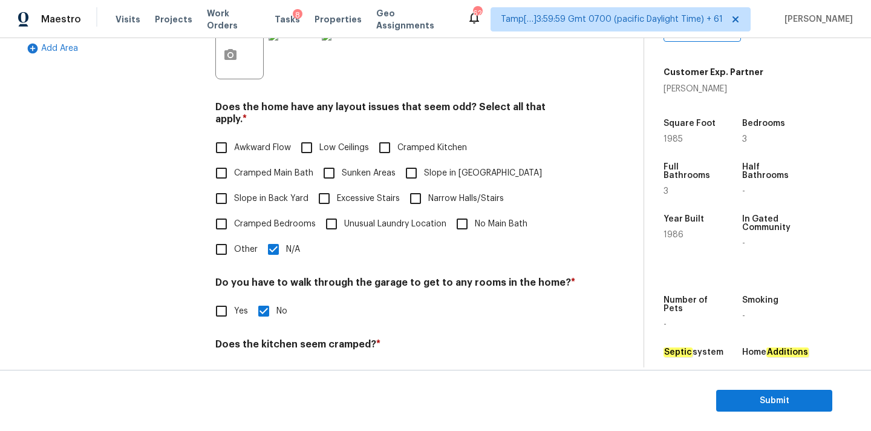
click at [296, 192] on span "Slope in Back Yard" at bounding box center [271, 198] width 74 height 13
click at [234, 186] on input "Slope in Back Yard" at bounding box center [221, 198] width 25 height 25
checkbox input "true"
click at [285, 242] on input "N/A" at bounding box center [273, 248] width 25 height 25
checkbox input "false"
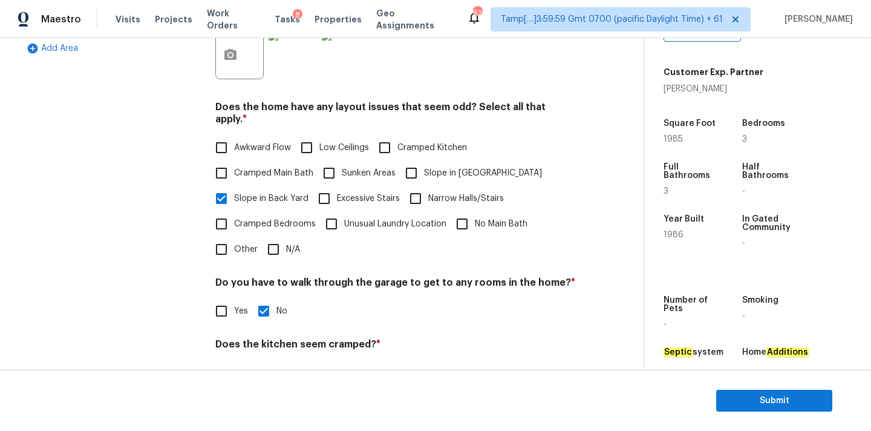
scroll to position [0, 0]
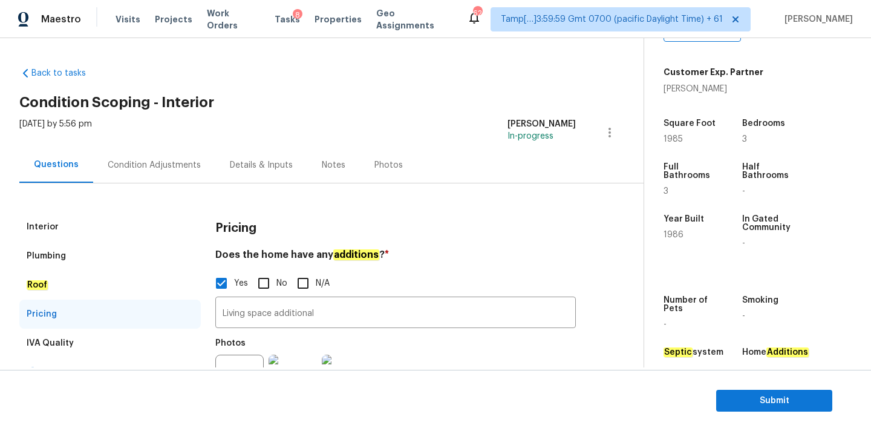
click at [172, 154] on div "Condition Adjustments" at bounding box center [154, 165] width 122 height 36
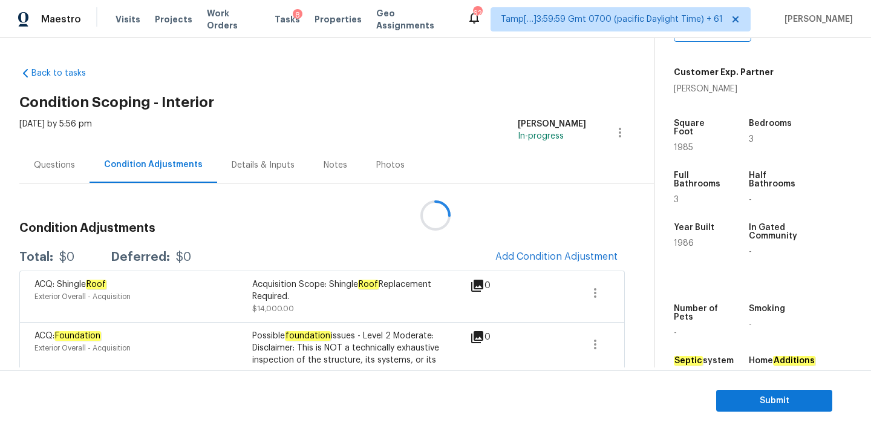
click at [507, 255] on div at bounding box center [435, 215] width 871 height 431
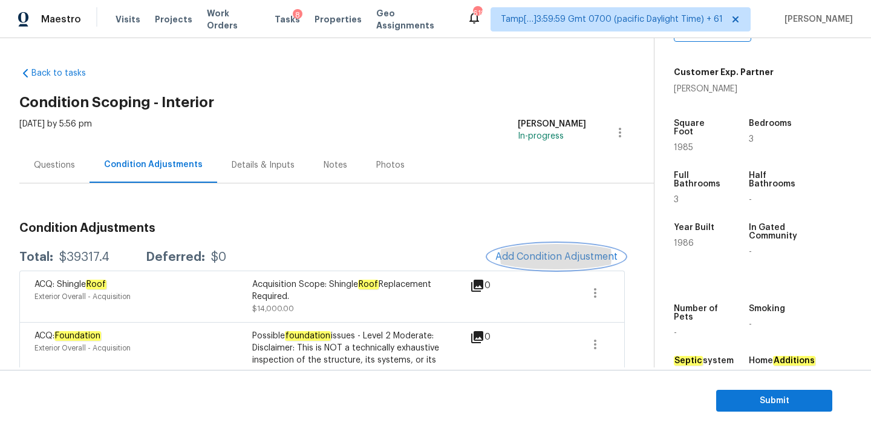
click at [523, 257] on span "Add Condition Adjustment" at bounding box center [556, 256] width 122 height 11
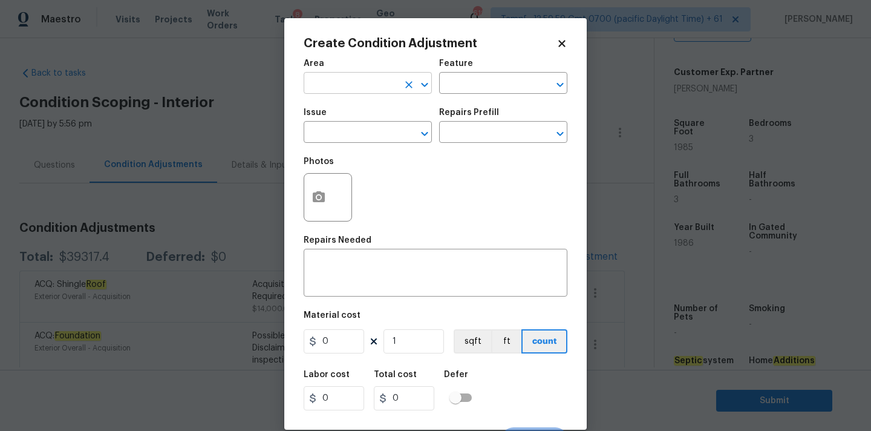
click at [311, 83] on input "text" at bounding box center [351, 84] width 94 height 19
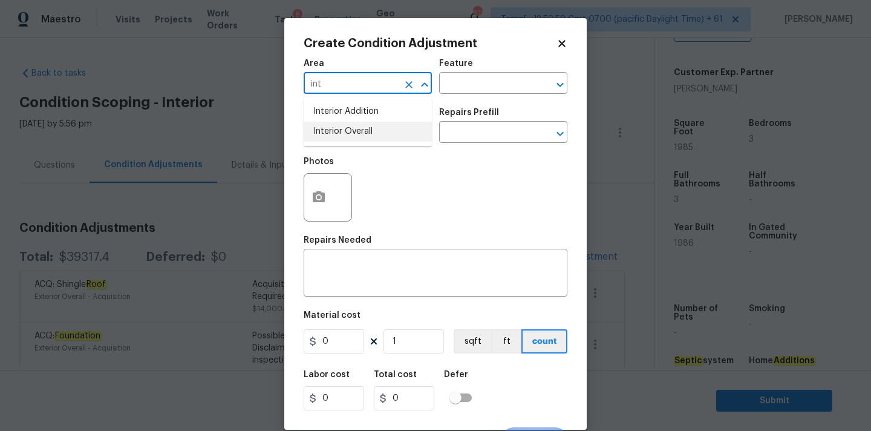
click at [313, 125] on li "Interior Overall" at bounding box center [368, 132] width 128 height 20
type input "Interior Overall"
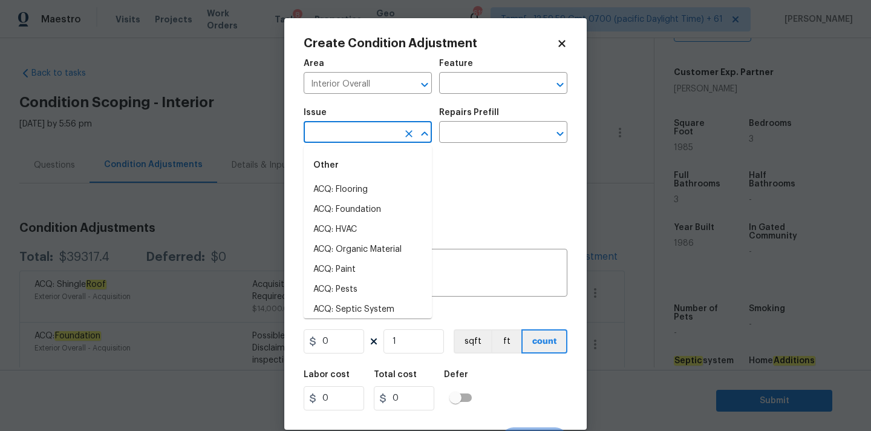
click at [318, 127] on input "text" at bounding box center [351, 133] width 94 height 19
click at [364, 191] on li "ACQ: Flooring" at bounding box center [368, 190] width 128 height 20
type input "ACQ: Flooring"
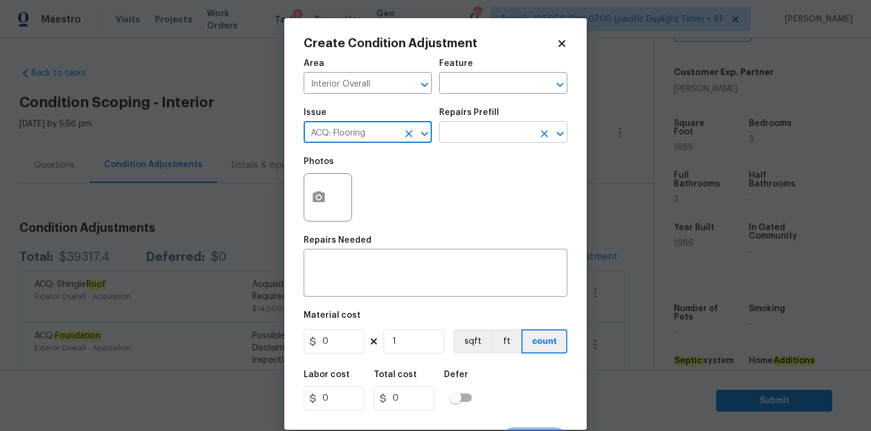
click at [467, 132] on input "text" at bounding box center [486, 133] width 94 height 19
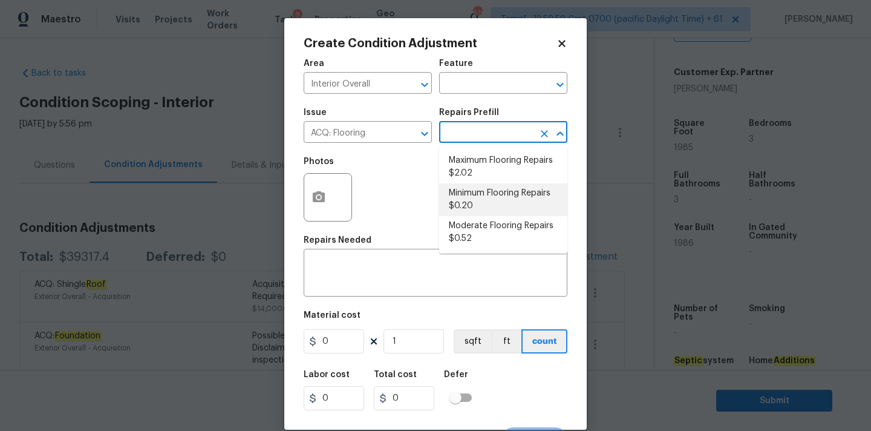
click at [476, 195] on li "Minimum Flooring Repairs $0.20" at bounding box center [503, 199] width 128 height 33
type input "Acquisition"
type textarea "Acquisition Scope: Minimum flooring repairs"
type input "0.2"
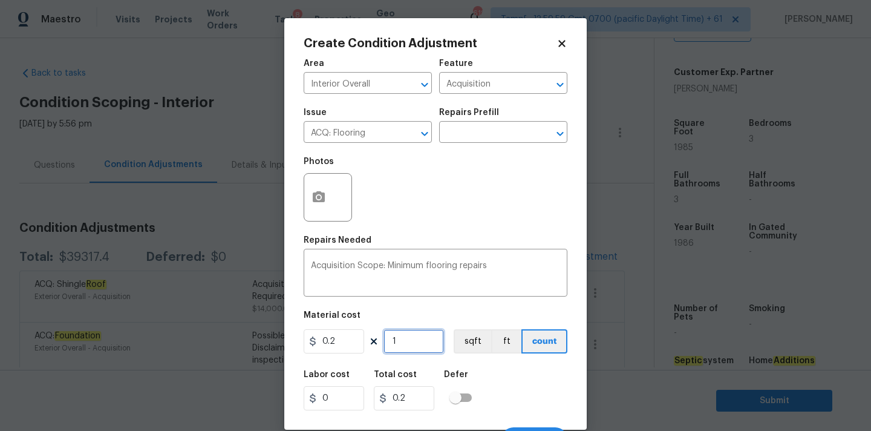
click at [418, 336] on input "1" at bounding box center [413, 341] width 60 height 24
type input "19"
type input "3.8"
type input "198"
type input "39.6"
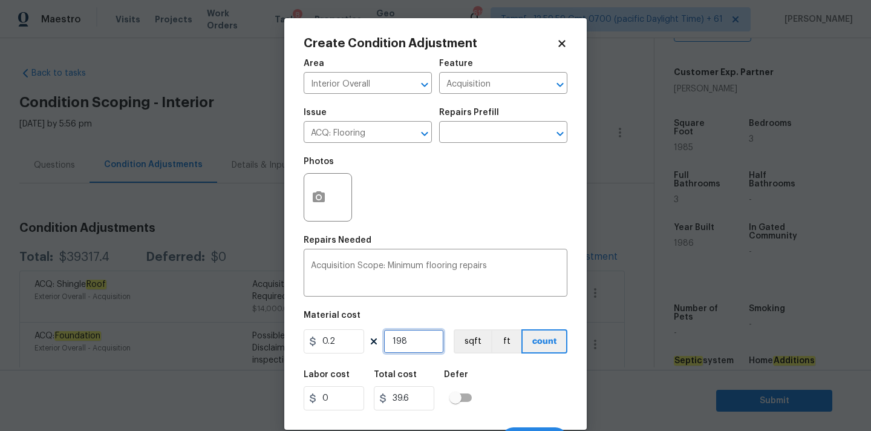
type input "1985"
type input "397"
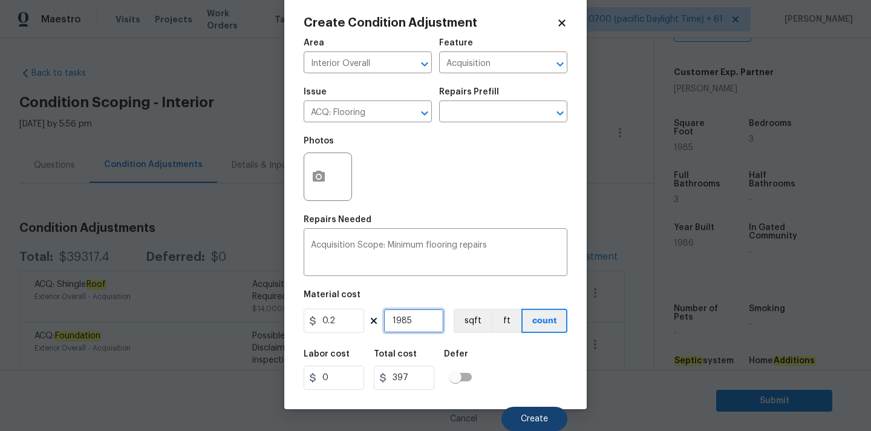
type input "1985"
click at [521, 416] on span "Create" at bounding box center [534, 418] width 27 height 9
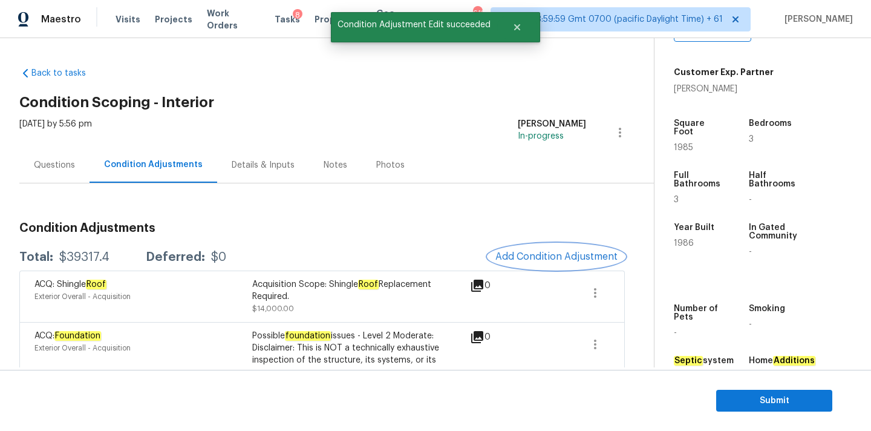
scroll to position [0, 0]
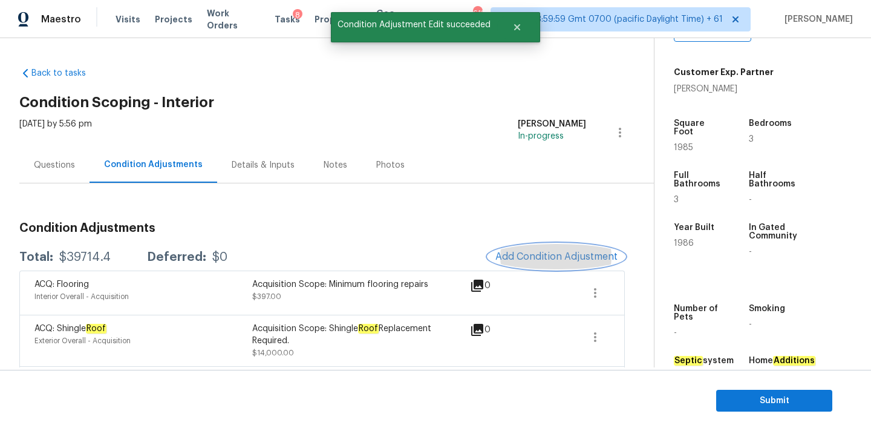
click at [525, 258] on span "Add Condition Adjustment" at bounding box center [556, 256] width 122 height 11
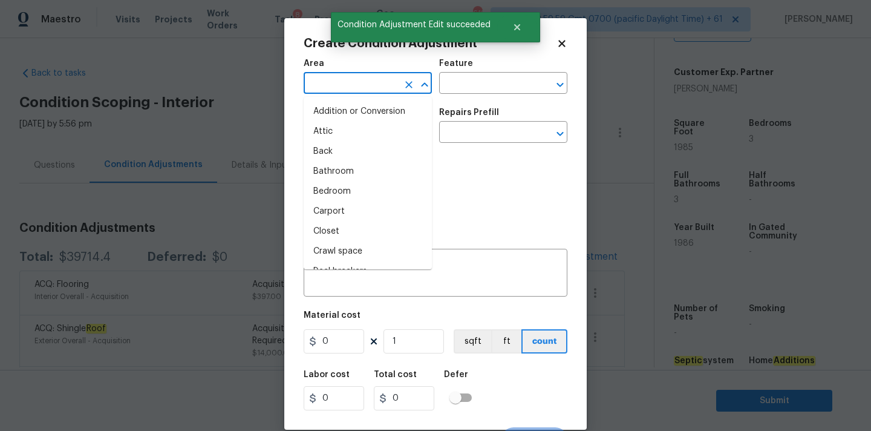
click at [319, 80] on input "text" at bounding box center [351, 84] width 94 height 19
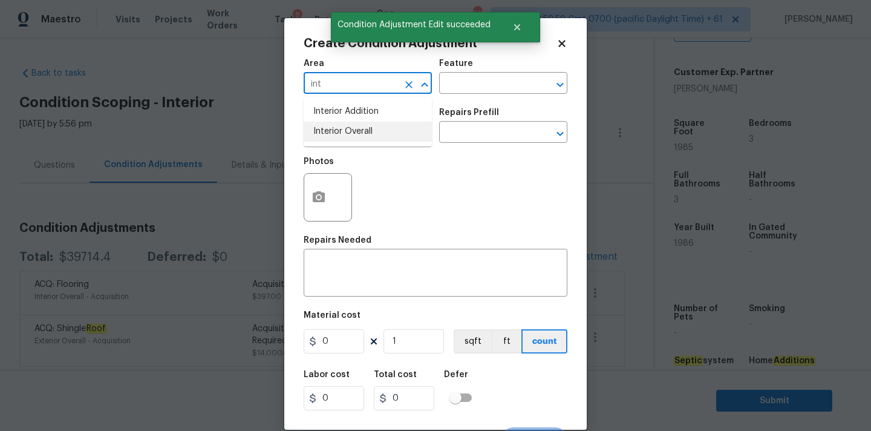
click at [323, 128] on li "Interior Overall" at bounding box center [368, 132] width 128 height 20
type input "Interior Overall"
click at [331, 139] on input "text" at bounding box center [351, 133] width 94 height 19
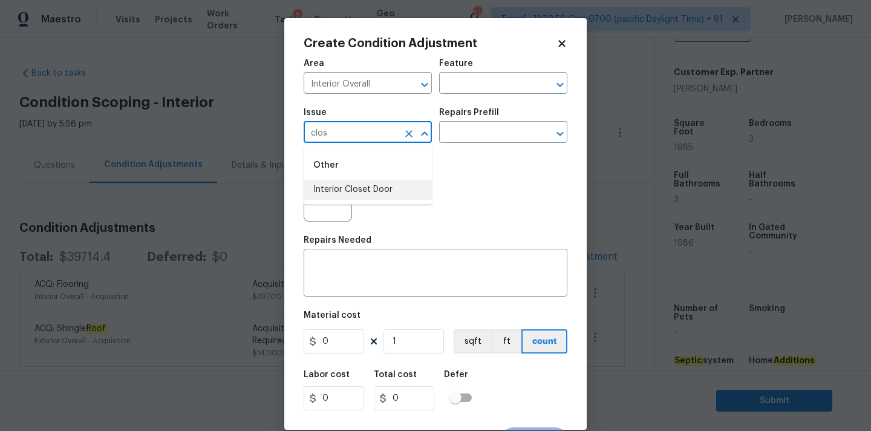
click at [328, 182] on li "Interior Closet Door" at bounding box center [368, 190] width 128 height 20
type input "Interior Closet Door"
click at [486, 117] on div "Repairs Prefill" at bounding box center [503, 116] width 128 height 16
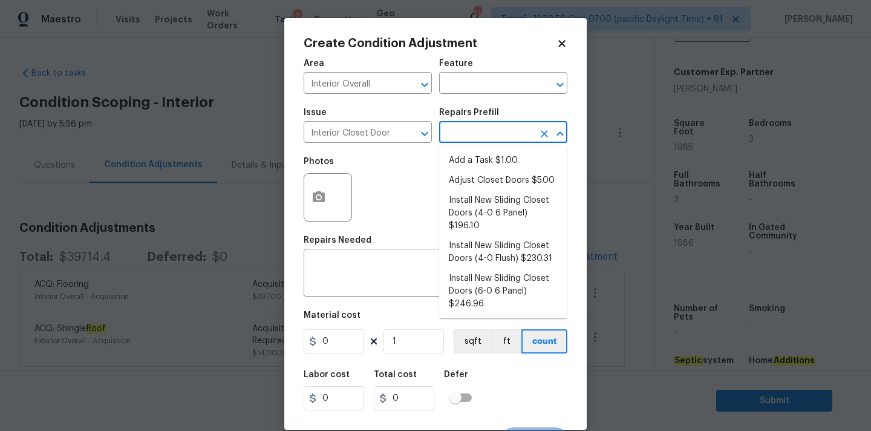
click at [486, 133] on input "text" at bounding box center [486, 133] width 94 height 19
click at [488, 209] on li "Install New Sliding Closet Doors (4-0 6 Panel) $196.10" at bounding box center [503, 213] width 128 height 45
type input "Interior Door"
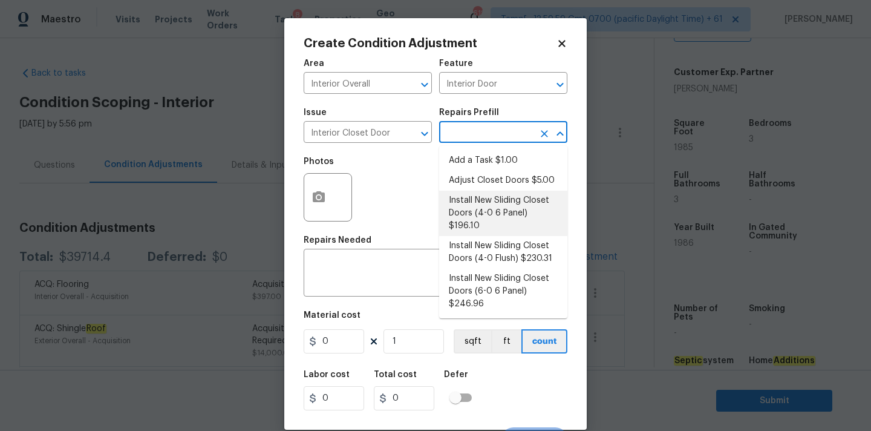
type textarea "Remove the existing door (if present). Install a new 4-0 bi-fold 6 panel interi…"
type input "196.1"
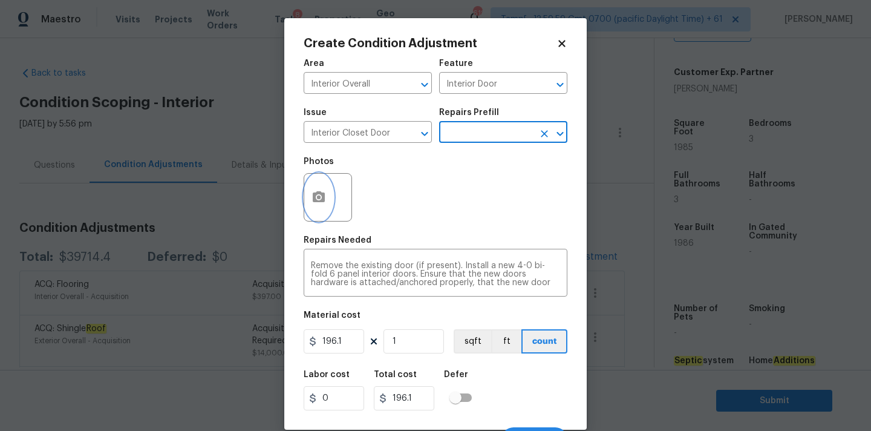
click at [330, 200] on button "button" at bounding box center [318, 197] width 29 height 47
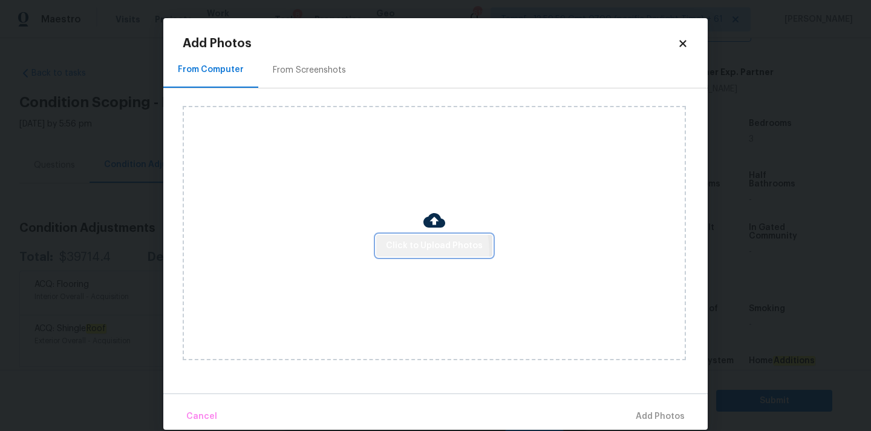
click at [414, 250] on span "Click to Upload Photos" at bounding box center [434, 245] width 97 height 15
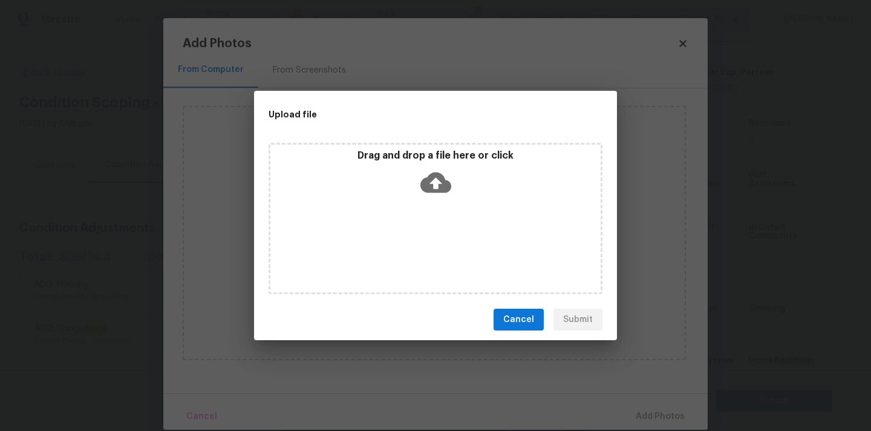
click at [433, 181] on icon at bounding box center [435, 182] width 31 height 31
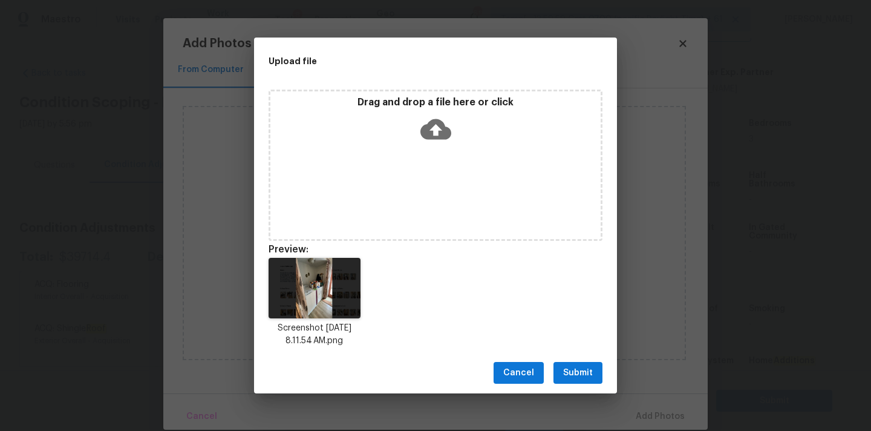
click at [590, 377] on span "Submit" at bounding box center [578, 372] width 30 height 15
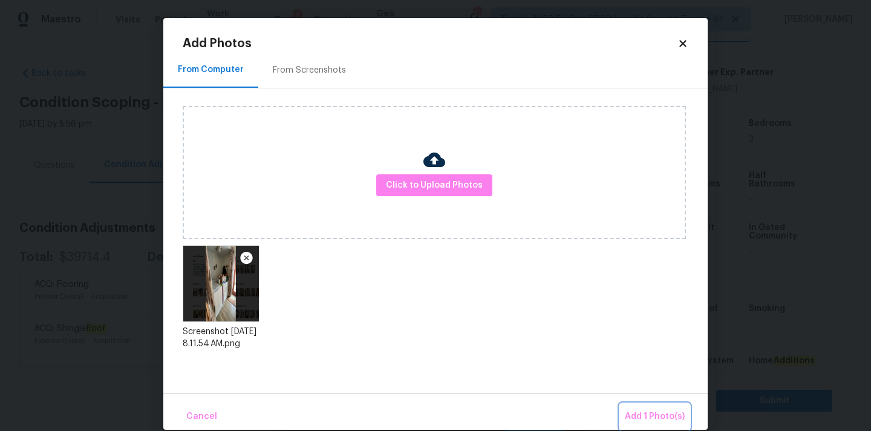
click at [641, 416] on span "Add 1 Photo(s)" at bounding box center [655, 416] width 60 height 15
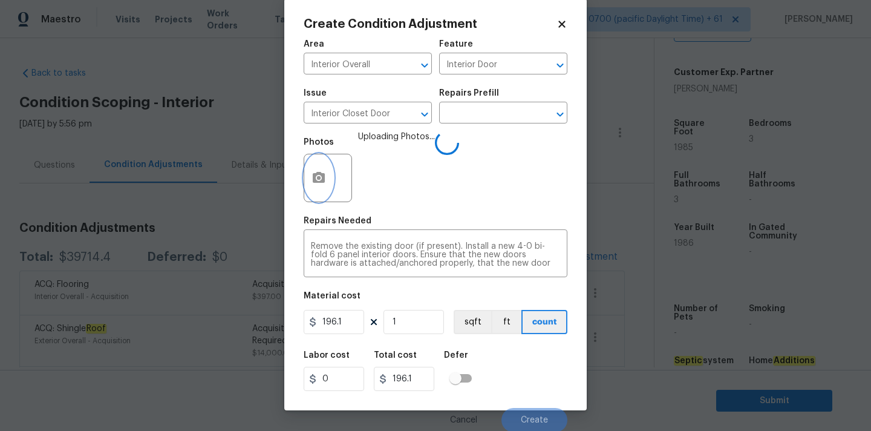
scroll to position [21, 0]
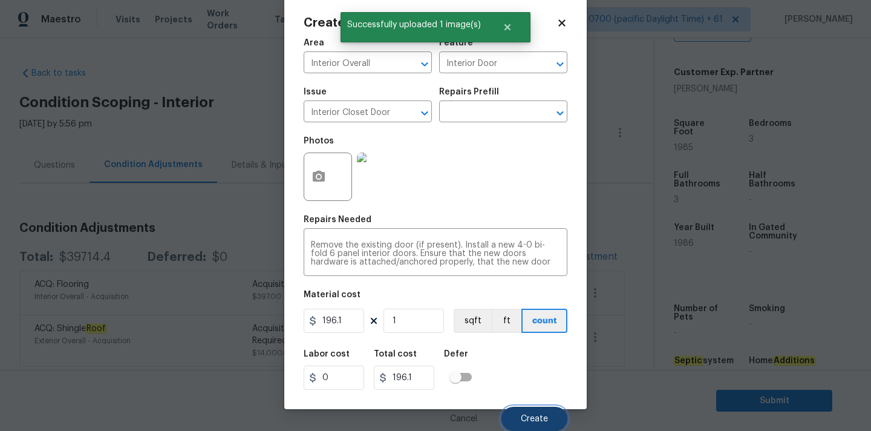
click at [521, 419] on button "Create" at bounding box center [534, 418] width 66 height 24
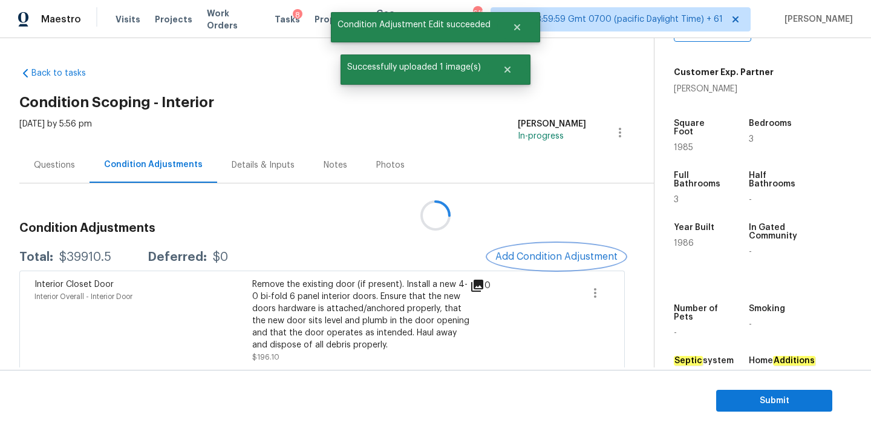
scroll to position [0, 0]
click at [541, 267] on button "Add Condition Adjustment" at bounding box center [556, 256] width 137 height 25
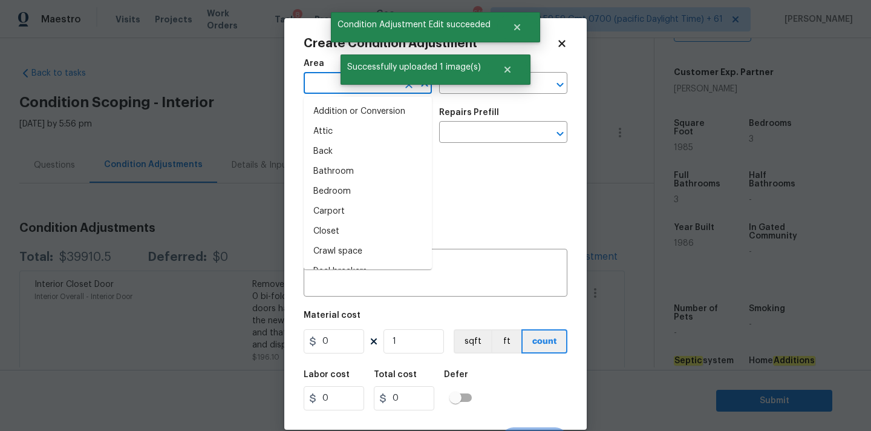
click at [328, 85] on input "text" at bounding box center [351, 84] width 94 height 19
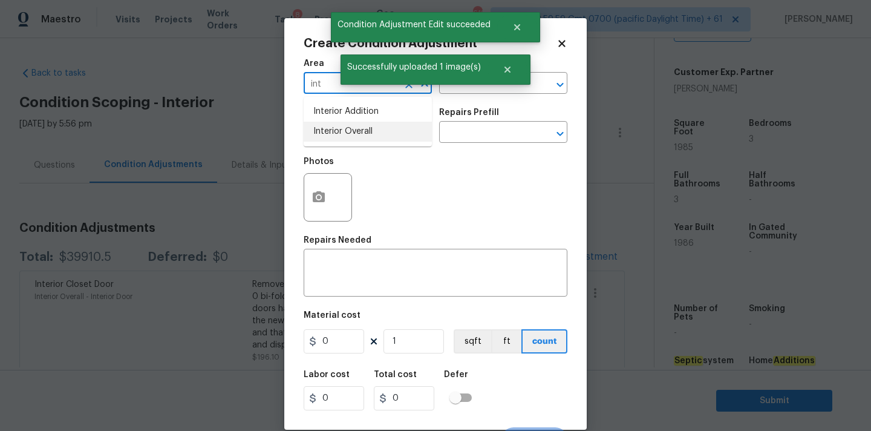
click at [327, 134] on li "Interior Overall" at bounding box center [368, 132] width 128 height 20
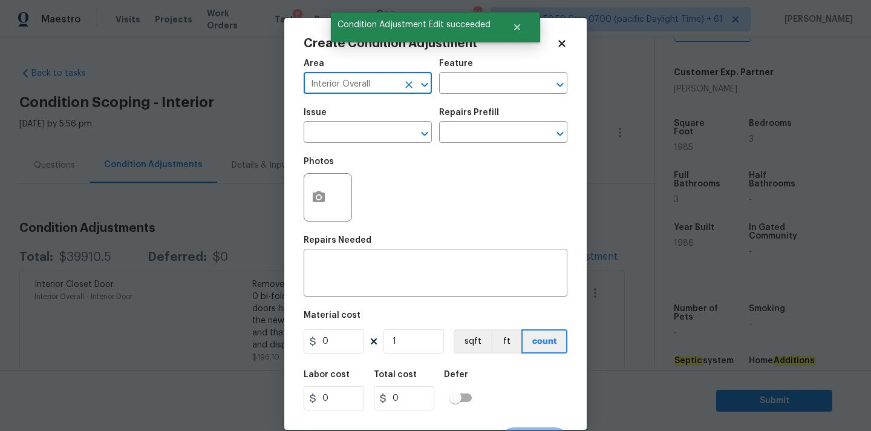
type input "Interior Overall"
click at [327, 134] on input "text" at bounding box center [351, 133] width 94 height 19
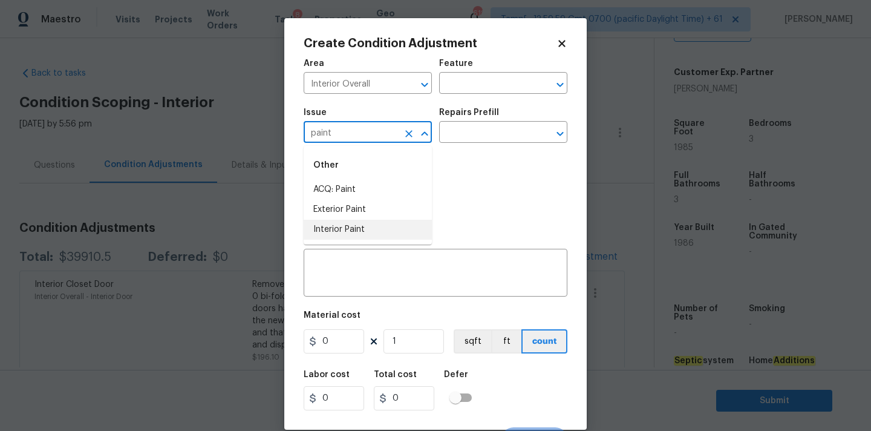
click at [337, 236] on li "Interior Paint" at bounding box center [368, 230] width 128 height 20
type input "Interior Paint"
click at [451, 129] on input "text" at bounding box center [486, 133] width 94 height 19
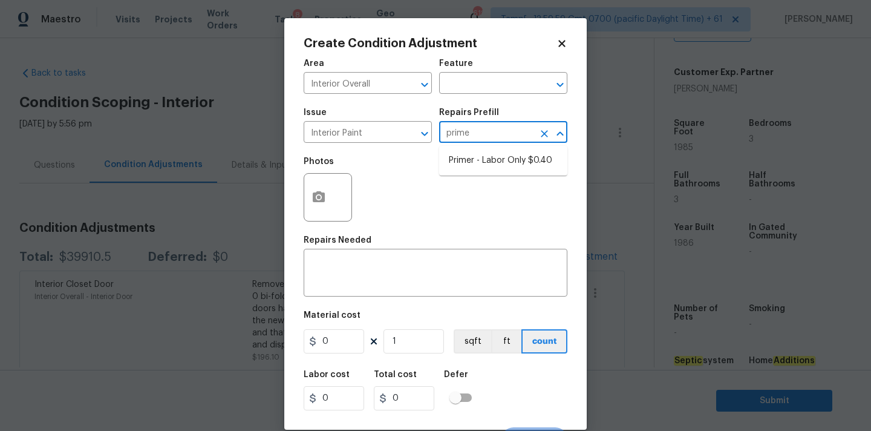
type input "primer"
click at [451, 151] on li "Primer - Labor Only $0.40" at bounding box center [503, 161] width 128 height 20
type input "Overall Paint"
type textarea "Interior primer - PRIMER PROVIDED BY OPENDOOR - All nails, screws, drywall anch…"
type input "0.4"
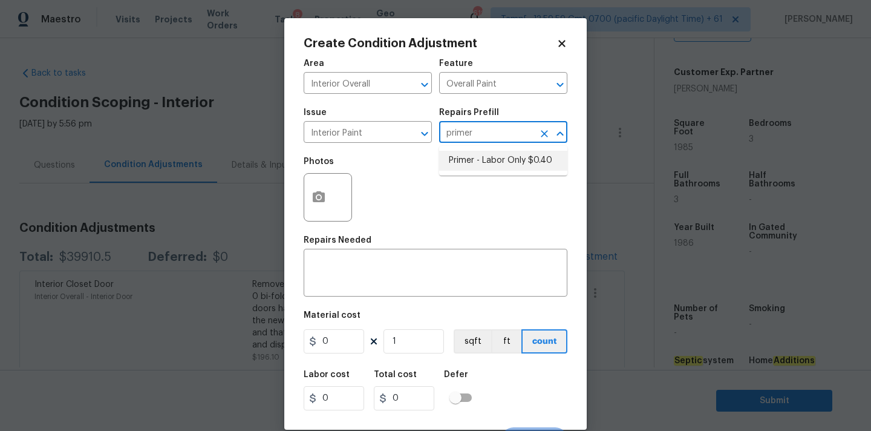
type input "0.4"
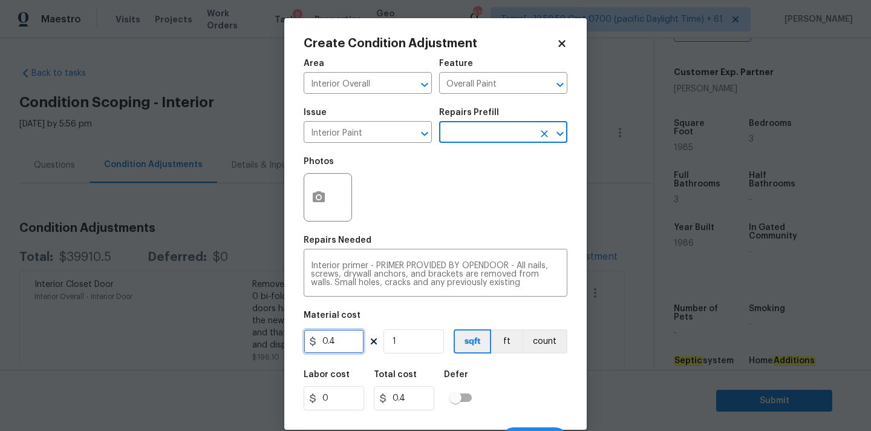
click at [341, 343] on input "0.4" at bounding box center [334, 341] width 60 height 24
type input "200"
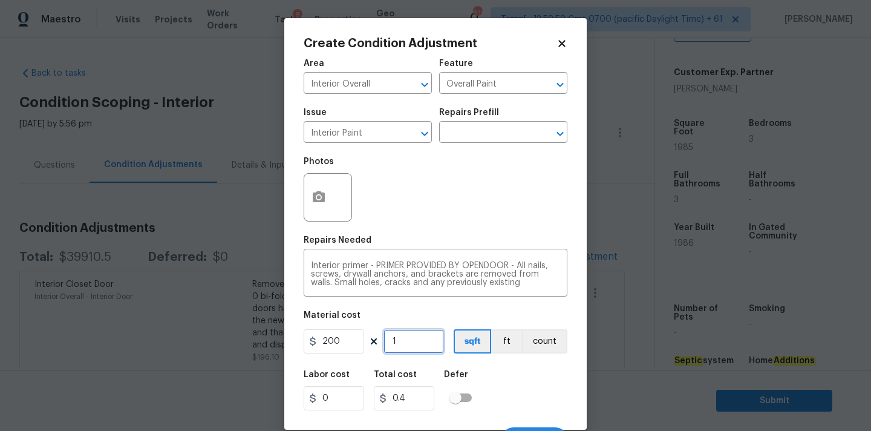
type input "200"
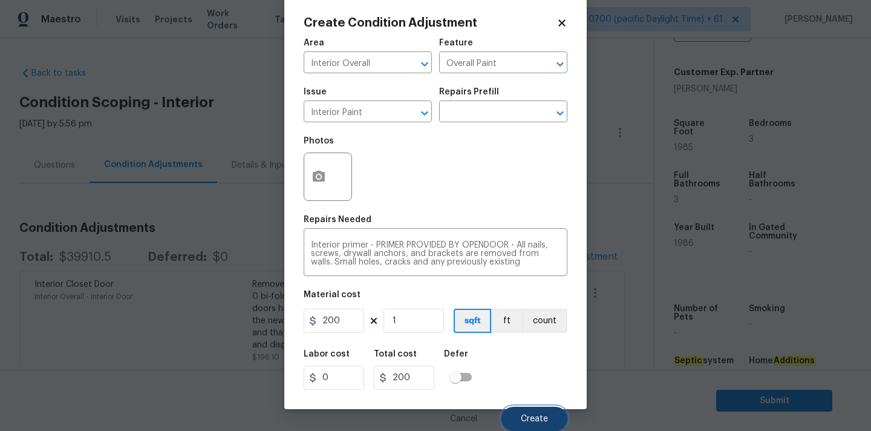
click at [536, 422] on span "Create" at bounding box center [534, 418] width 27 height 9
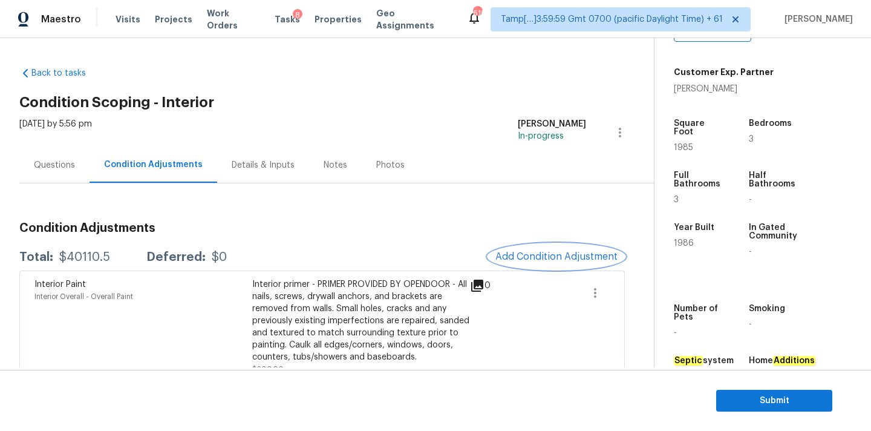
click at [540, 250] on button "Add Condition Adjustment" at bounding box center [556, 256] width 137 height 25
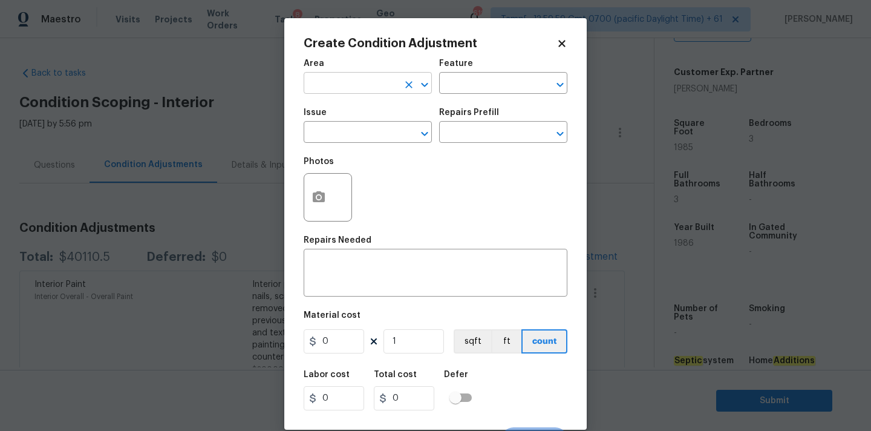
click at [327, 80] on input "text" at bounding box center [351, 84] width 94 height 19
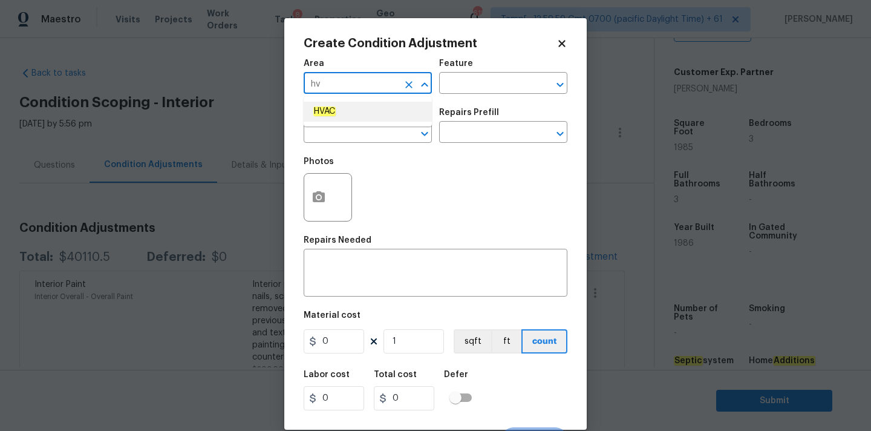
click at [324, 107] on em "HVAC" at bounding box center [324, 111] width 22 height 10
type input "HVAC"
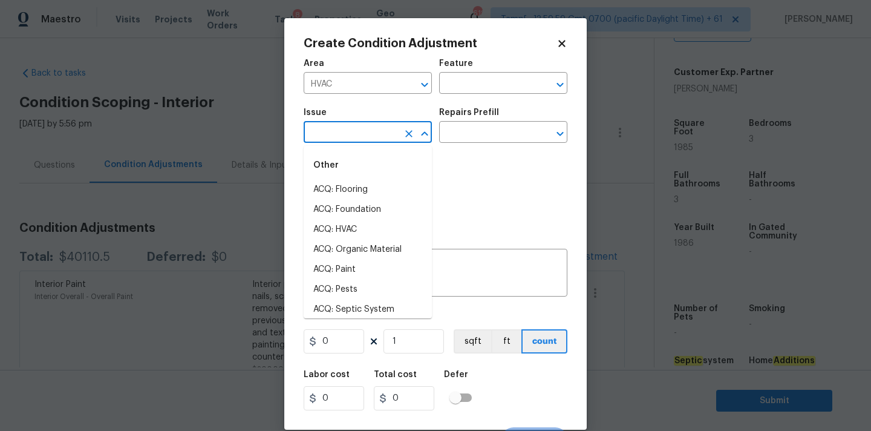
click at [333, 139] on input "text" at bounding box center [351, 133] width 94 height 19
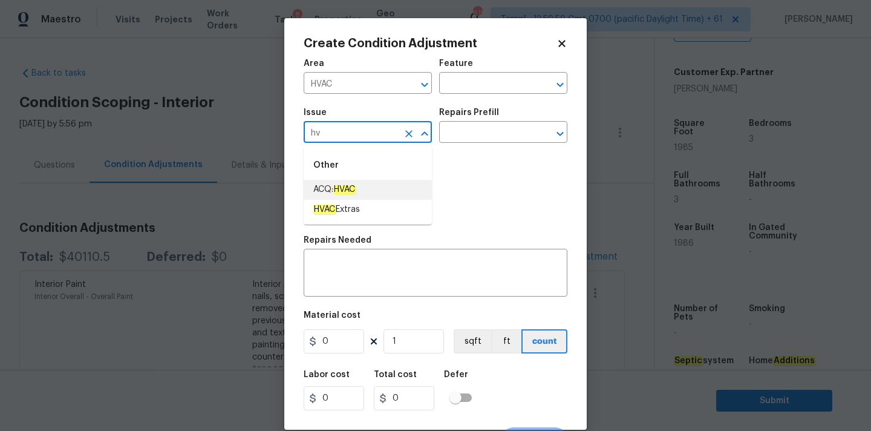
click at [343, 187] on em "HVAC" at bounding box center [344, 189] width 22 height 10
type input "ACQ: HVAC"
click at [491, 133] on input "text" at bounding box center [486, 133] width 94 height 19
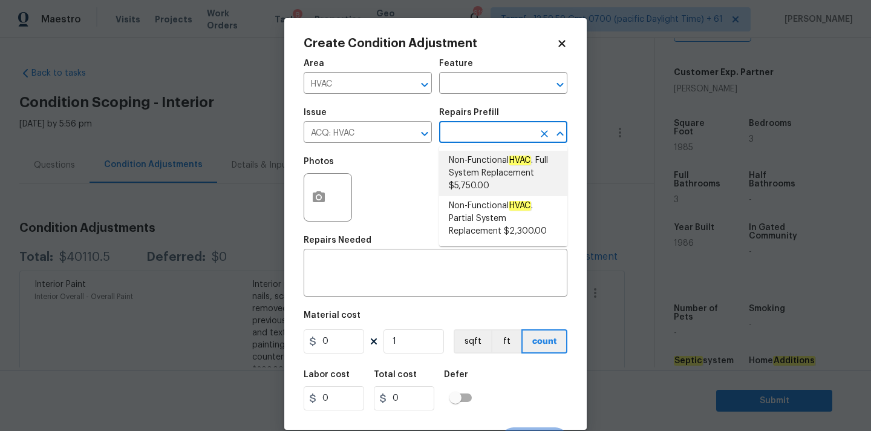
click at [490, 169] on span "Non-Functional HVAC . Full System Replacement $5,750.00" at bounding box center [503, 173] width 109 height 38
type input "Acquisition"
type textarea "Acquisition Scope: Full System Replacement"
type input "5750"
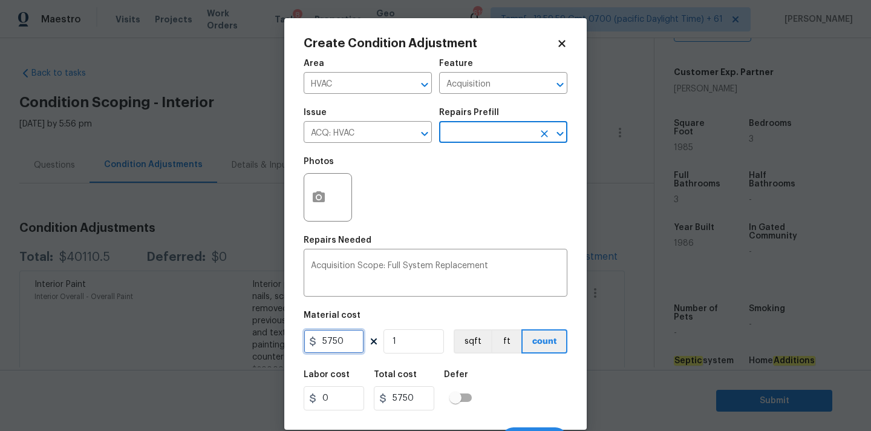
click at [331, 346] on input "5750" at bounding box center [334, 341] width 60 height 24
type input "1840"
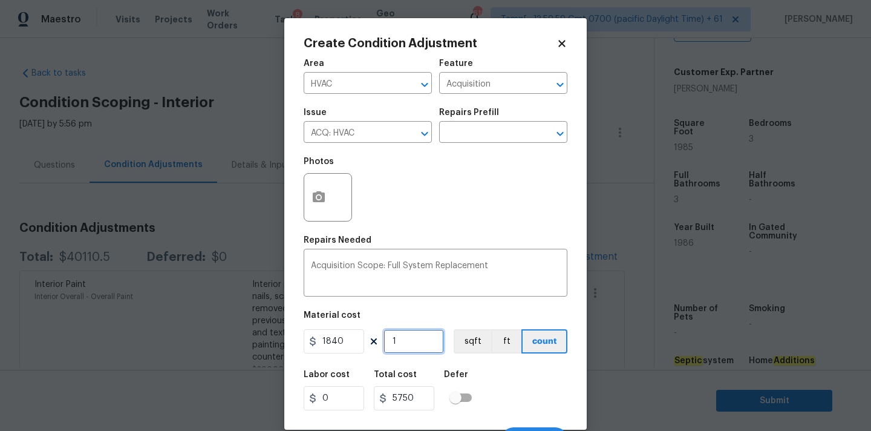
type input "1840"
type input "2"
type input "3680"
type input "2"
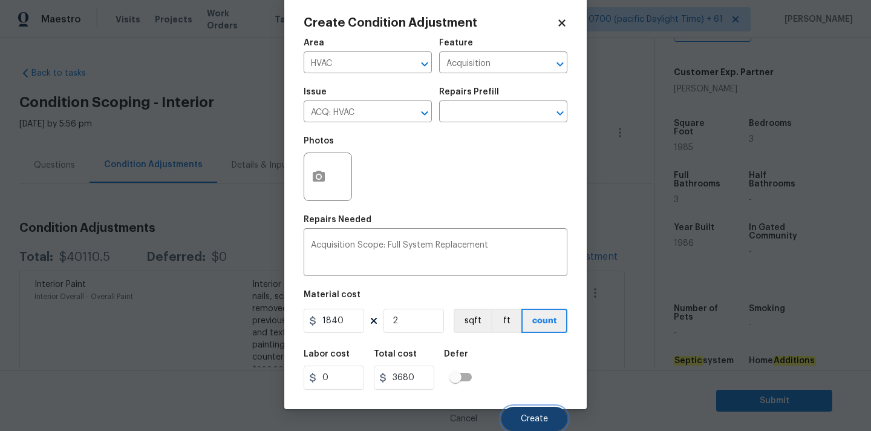
click at [521, 416] on button "Create" at bounding box center [534, 418] width 66 height 24
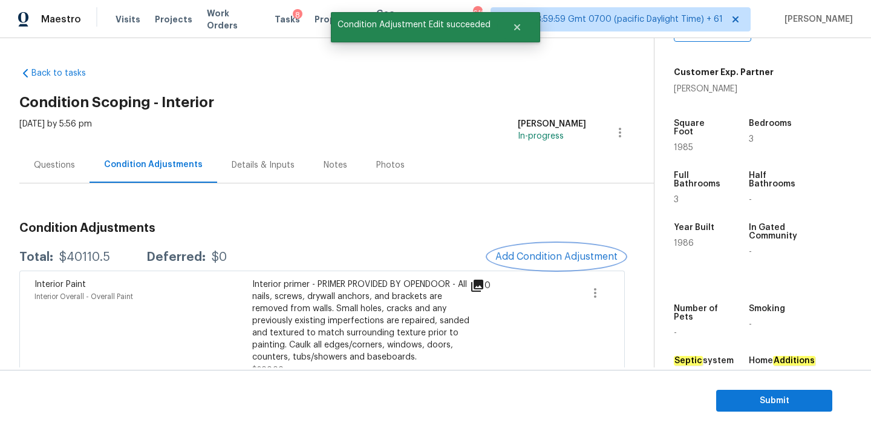
scroll to position [0, 0]
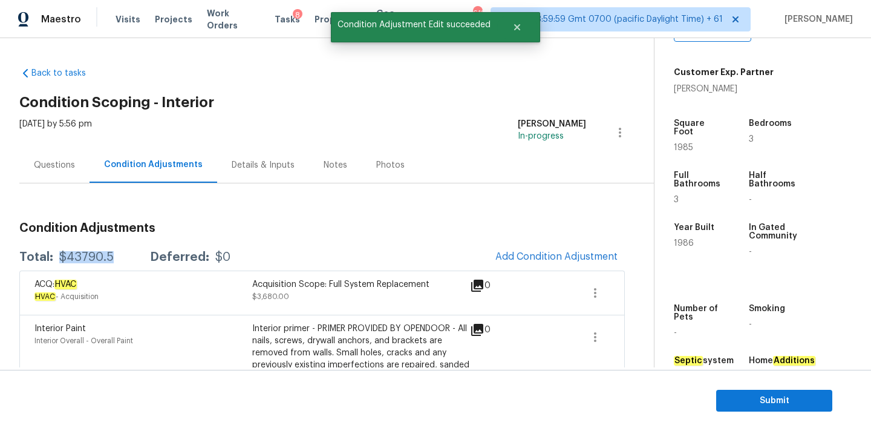
drag, startPoint x: 59, startPoint y: 258, endPoint x: 125, endPoint y: 258, distance: 66.5
click at [125, 258] on div "Total: $43790.5 Deferred: $0" at bounding box center [124, 257] width 211 height 12
copy div "$43790.5"
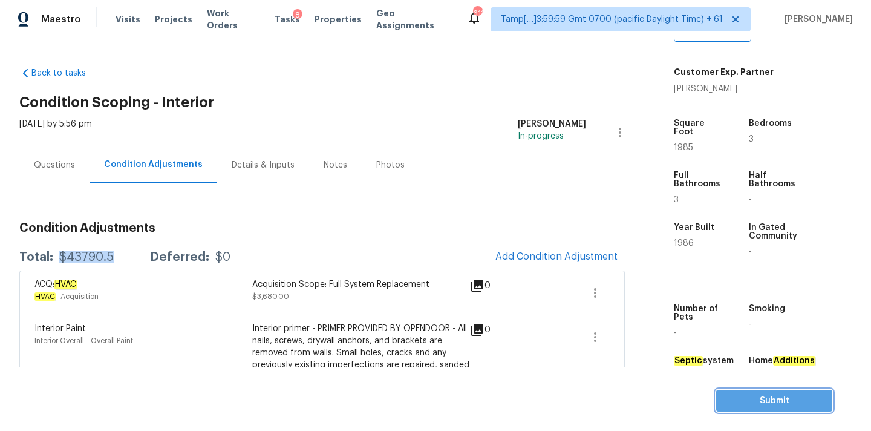
click at [739, 399] on span "Submit" at bounding box center [774, 400] width 97 height 15
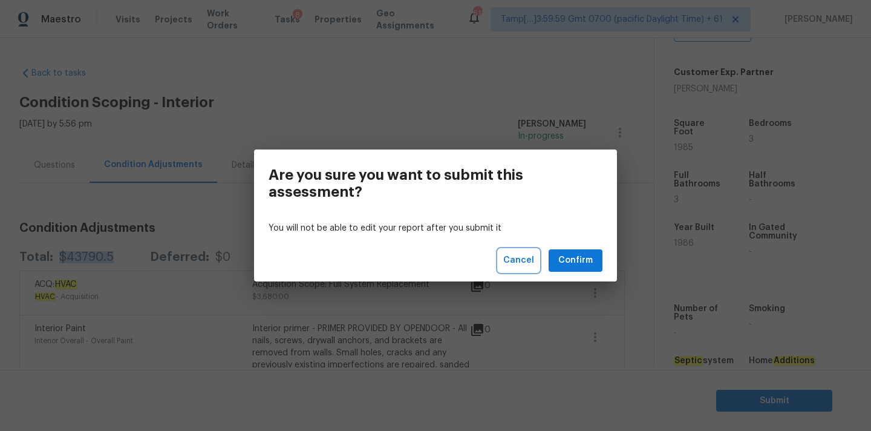
click at [514, 261] on span "Cancel" at bounding box center [518, 260] width 31 height 15
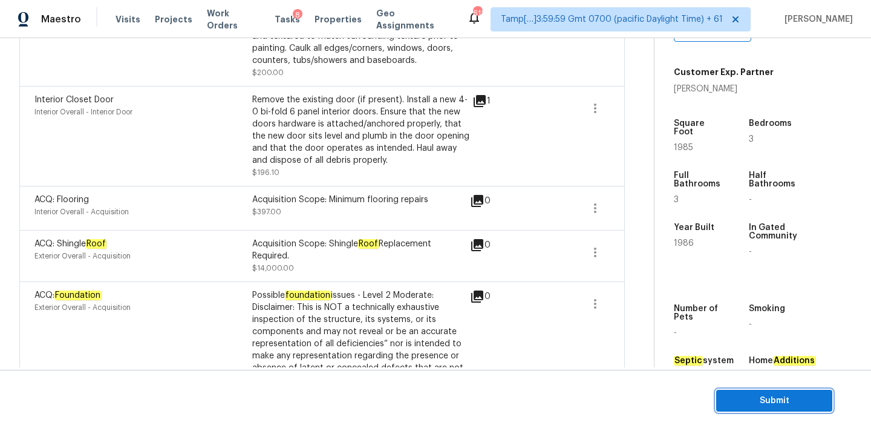
scroll to position [792, 0]
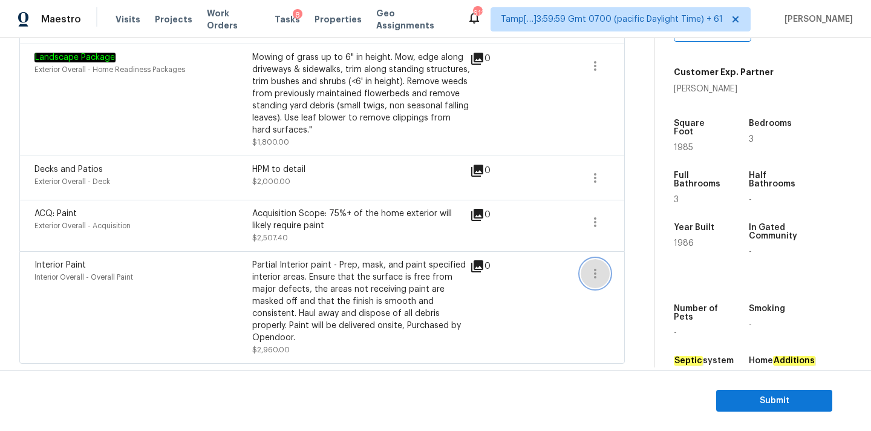
click at [597, 276] on icon "button" at bounding box center [595, 273] width 15 height 15
click at [628, 264] on link "Edit" at bounding box center [664, 271] width 103 height 18
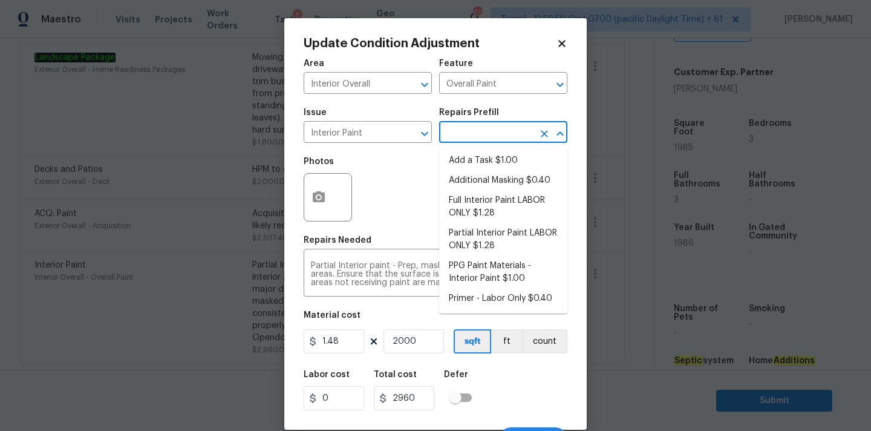
click at [482, 128] on input "text" at bounding box center [486, 133] width 94 height 19
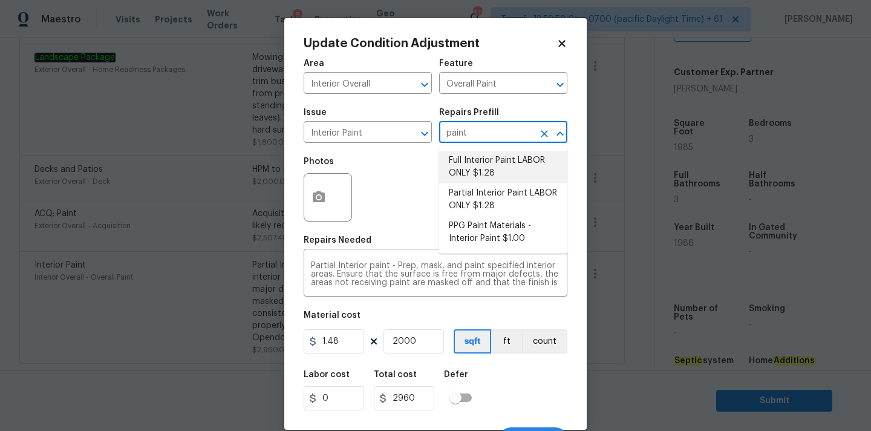
type input "paint"
click at [562, 40] on icon at bounding box center [561, 43] width 11 height 11
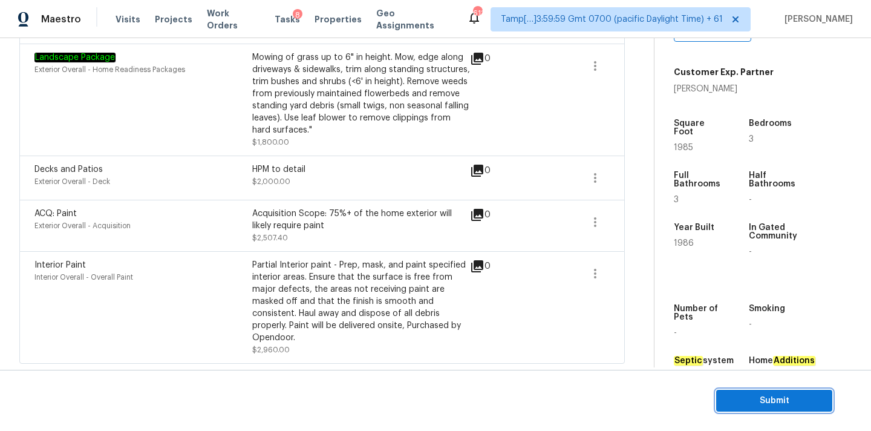
click at [744, 397] on span "Submit" at bounding box center [774, 400] width 97 height 15
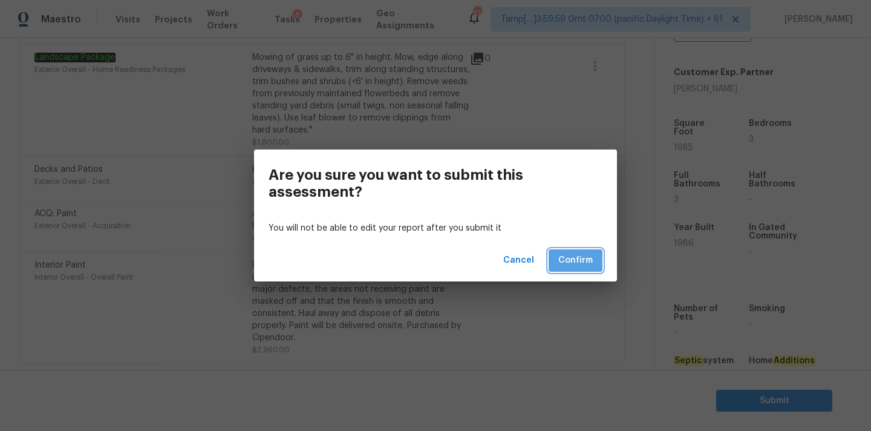
click at [581, 266] on span "Confirm" at bounding box center [575, 260] width 34 height 15
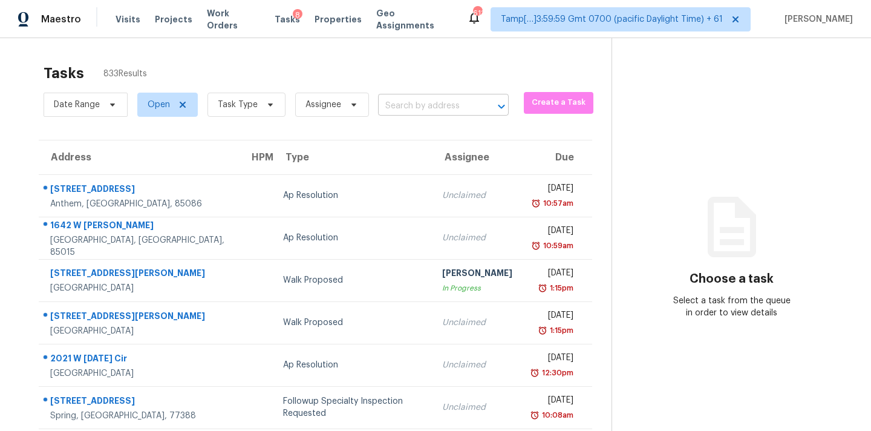
click at [417, 112] on input "text" at bounding box center [426, 106] width 97 height 19
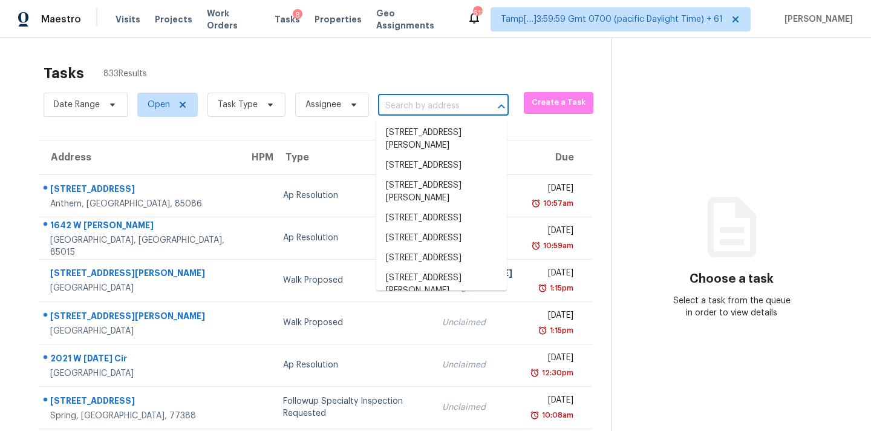
paste input "6303 Klondike River Rd Lithonia, GA, 30038"
type input "6303 Klondike River Rd Lithonia, GA, 30038"
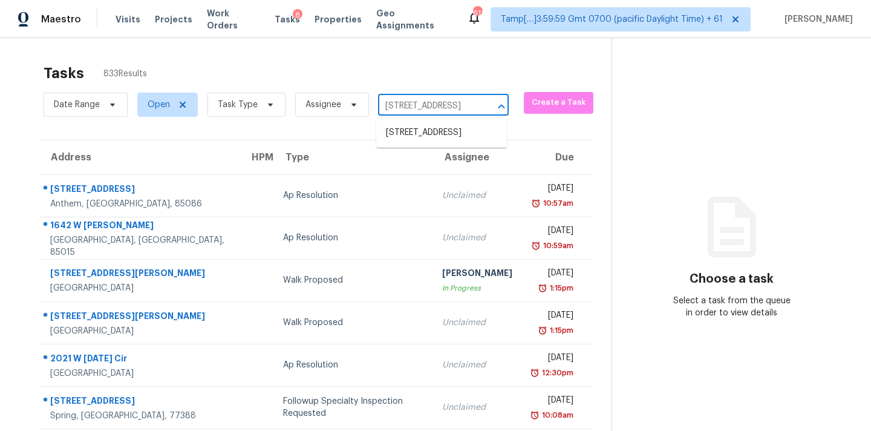
scroll to position [0, 85]
click at [421, 137] on li "6303 Klondike River Rd, Lithonia, GA 30038" at bounding box center [441, 133] width 131 height 20
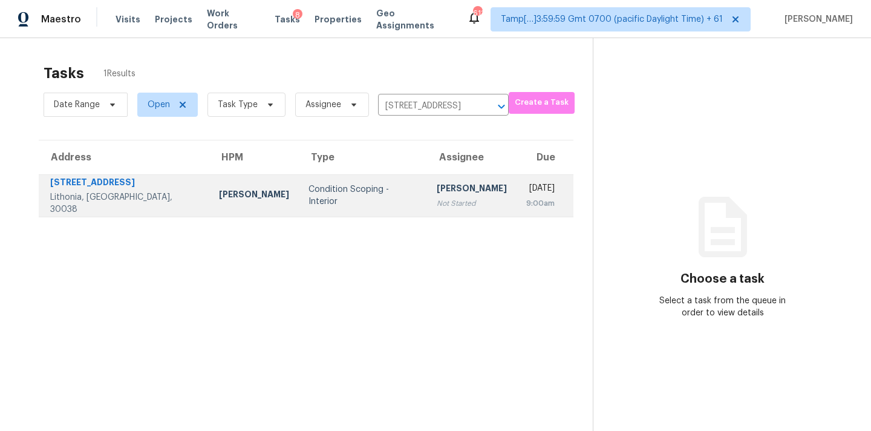
click at [427, 215] on td "Pavithran Omsekar Not Started" at bounding box center [472, 195] width 90 height 42
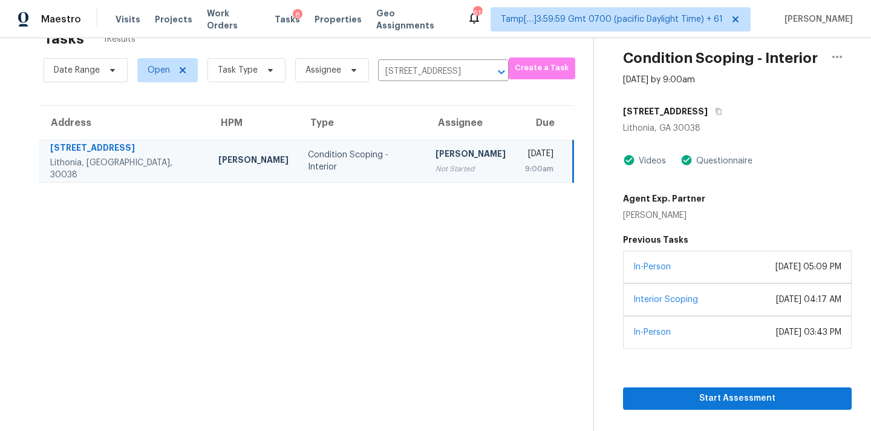
scroll to position [38, 0]
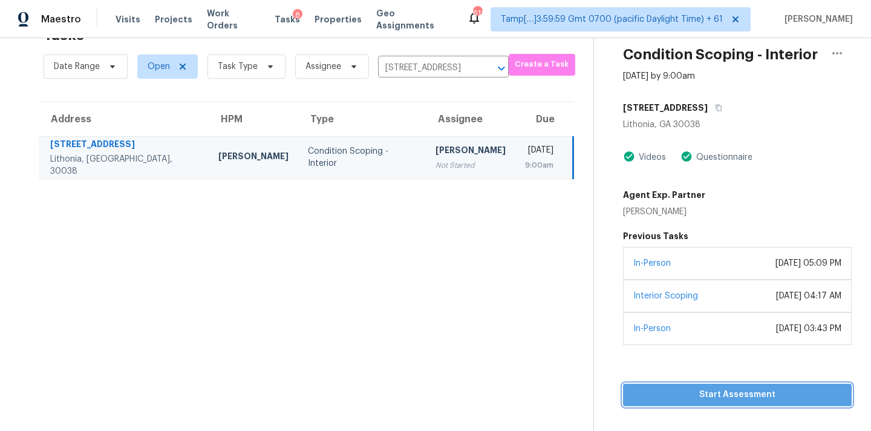
click at [745, 393] on span "Start Assessment" at bounding box center [737, 394] width 209 height 15
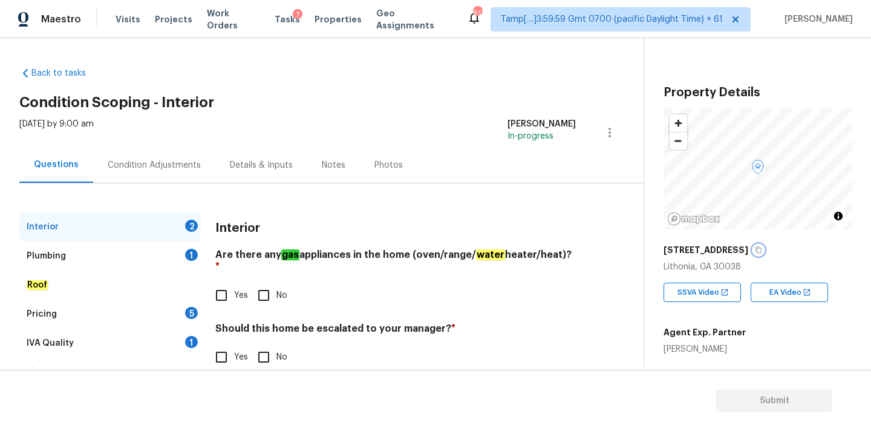
click at [762, 252] on icon "button" at bounding box center [758, 250] width 6 height 7
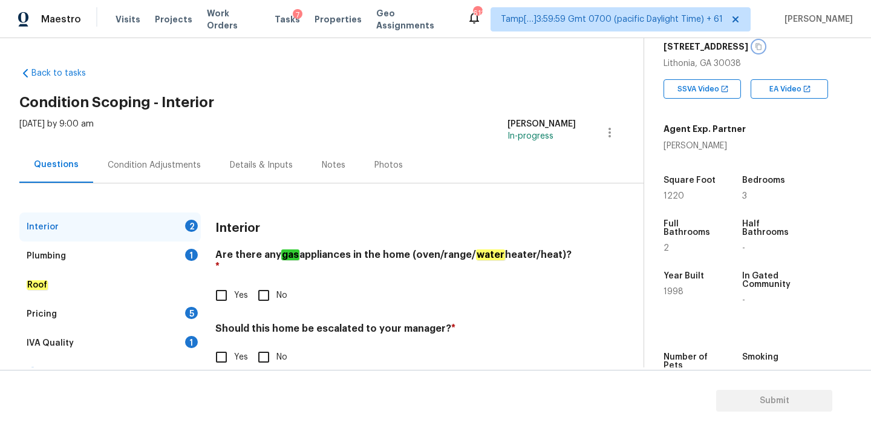
scroll to position [194, 0]
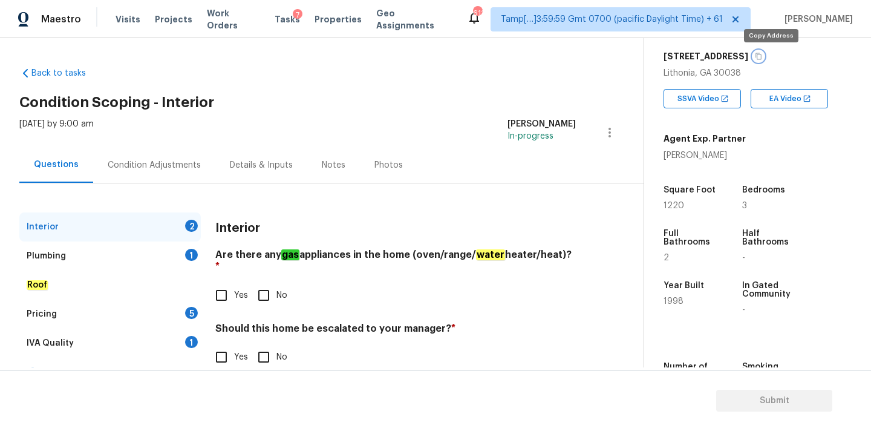
click at [764, 58] on button "button" at bounding box center [758, 56] width 11 height 11
click at [224, 285] on input "Yes" at bounding box center [221, 294] width 25 height 25
checkbox input "true"
click at [261, 344] on input "No" at bounding box center [263, 356] width 25 height 25
checkbox input "true"
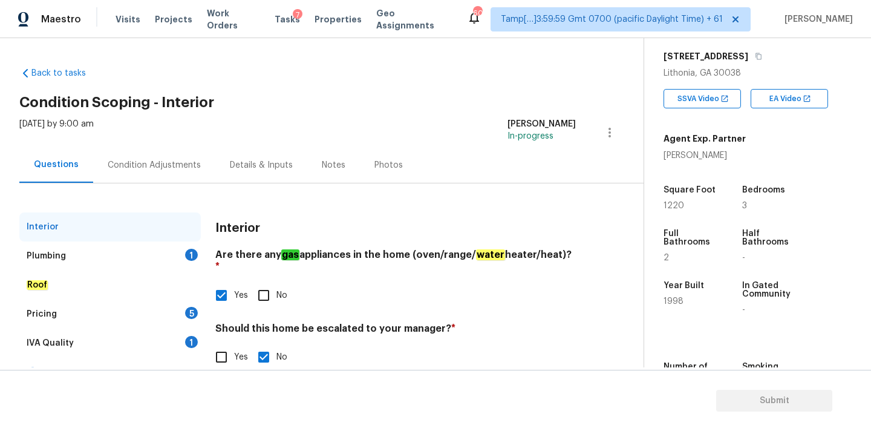
click at [142, 249] on div "Plumbing 1" at bounding box center [109, 255] width 181 height 29
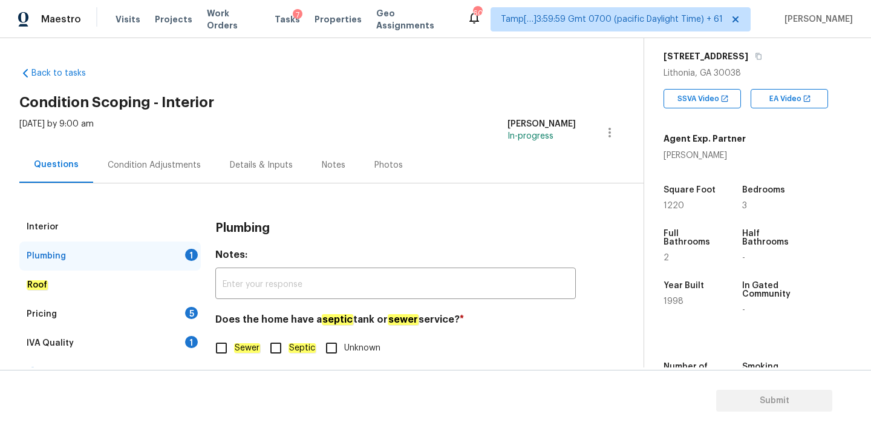
click at [221, 336] on input "Sewer" at bounding box center [221, 347] width 25 height 25
checkbox input "true"
click at [183, 336] on div "IVA Quality 1" at bounding box center [109, 342] width 181 height 29
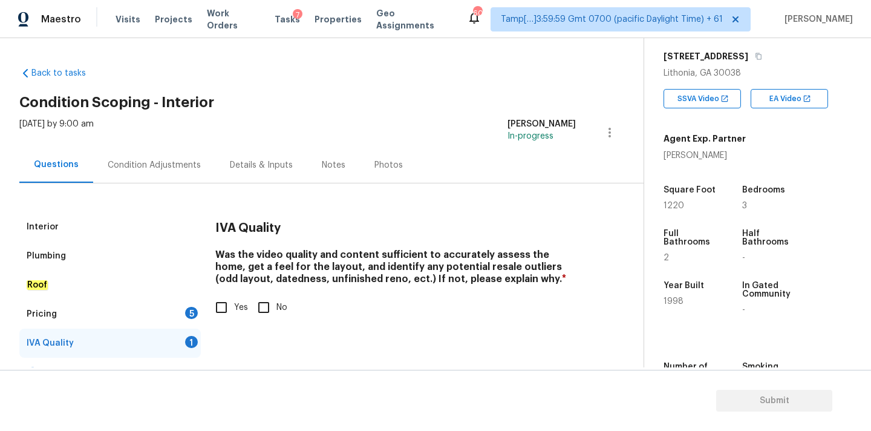
click at [224, 314] on input "Yes" at bounding box center [221, 307] width 25 height 25
checkbox input "true"
click at [180, 313] on div "Pricing 5" at bounding box center [109, 313] width 181 height 29
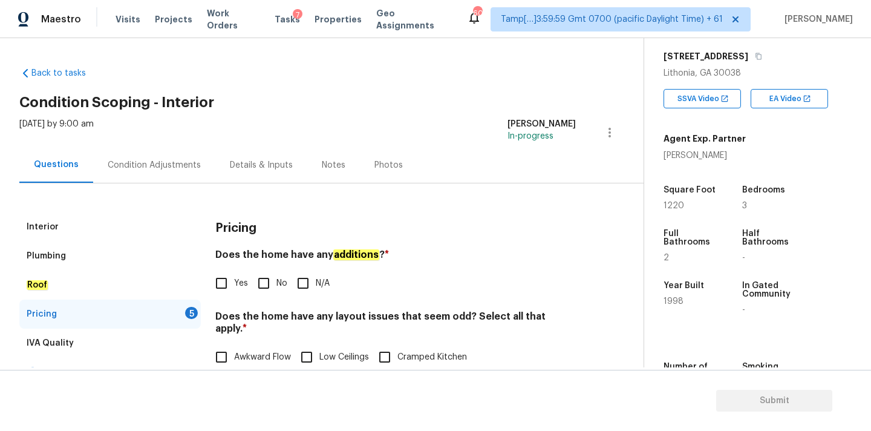
click at [261, 287] on input "No" at bounding box center [263, 282] width 25 height 25
checkbox input "true"
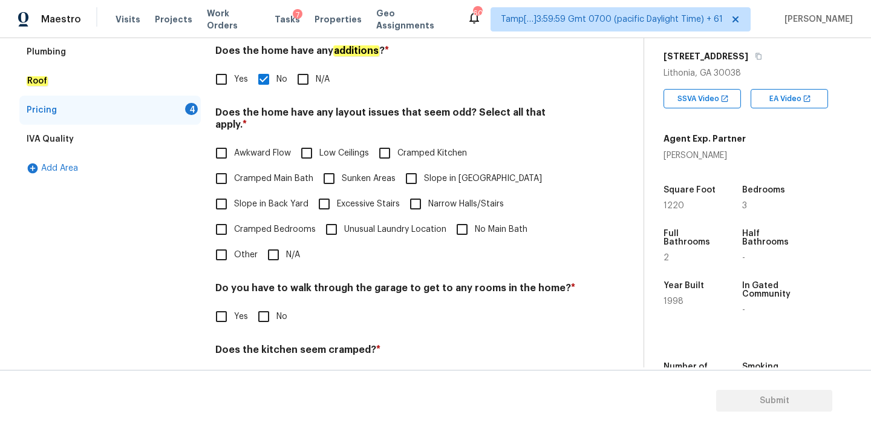
scroll to position [295, 0]
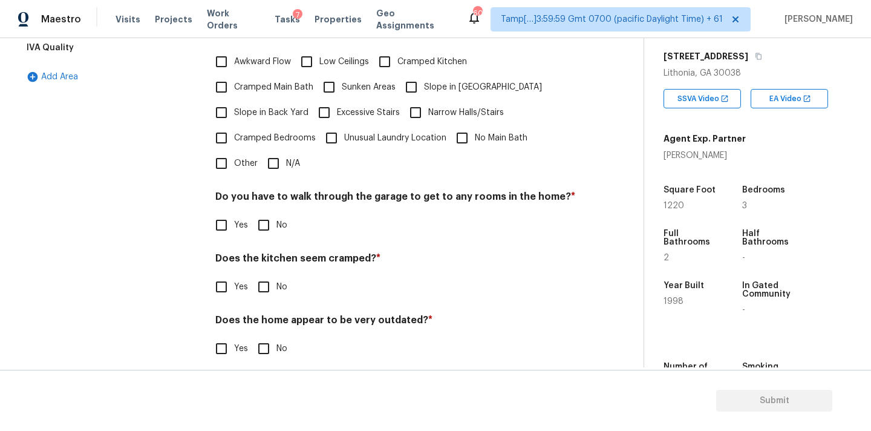
click at [272, 168] on div "Pricing Does the home have any additions ? * Yes No N/A Does the home have any …" at bounding box center [395, 146] width 360 height 458
click at [272, 158] on input "N/A" at bounding box center [273, 163] width 25 height 25
checkbox input "true"
click at [264, 217] on input "No" at bounding box center [263, 226] width 25 height 25
checkbox input "true"
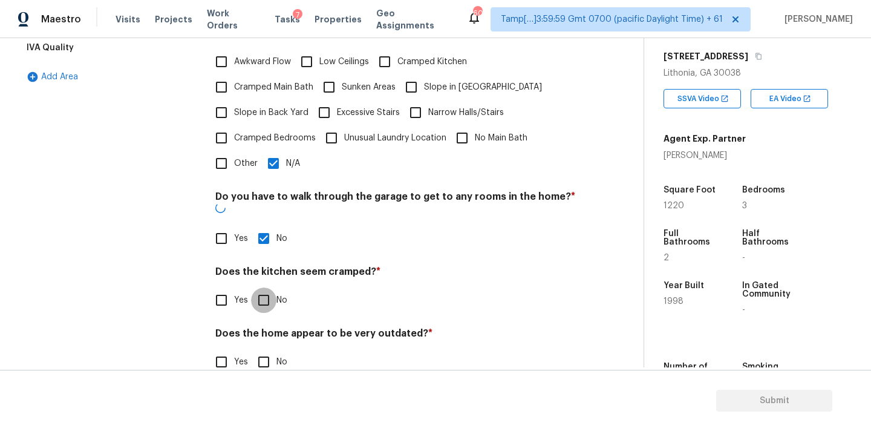
click at [264, 287] on input "No" at bounding box center [263, 299] width 25 height 25
checkbox input "true"
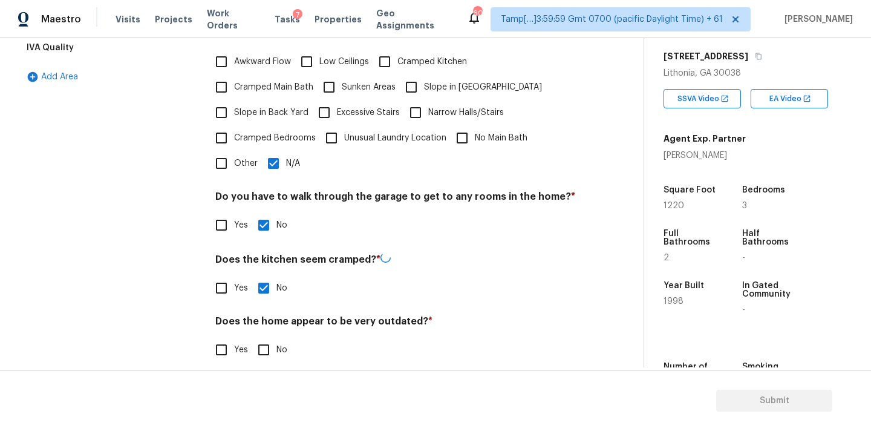
click at [264, 345] on input "No" at bounding box center [263, 349] width 25 height 25
checkbox input "true"
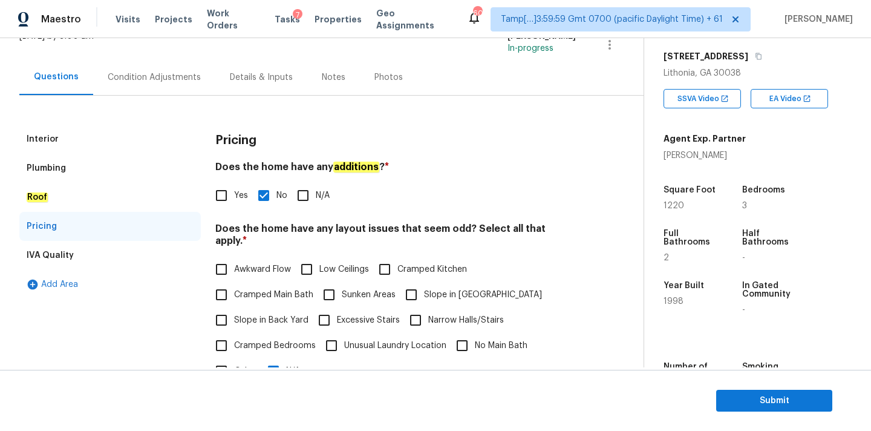
scroll to position [84, 0]
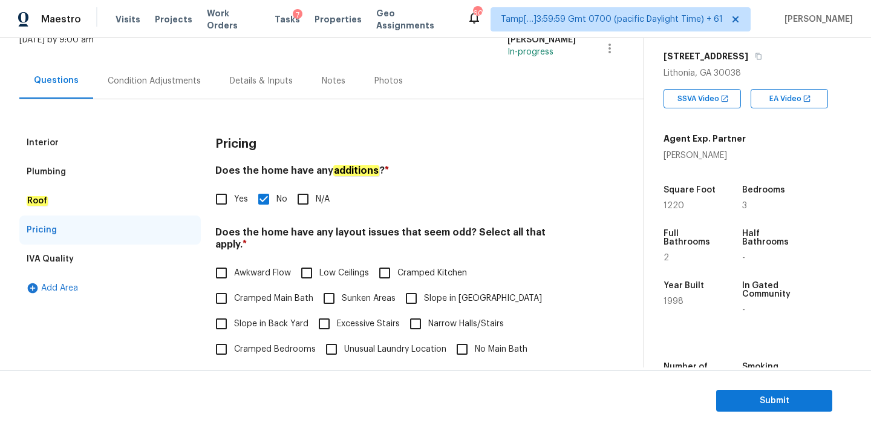
click at [122, 139] on div "Interior" at bounding box center [109, 142] width 181 height 29
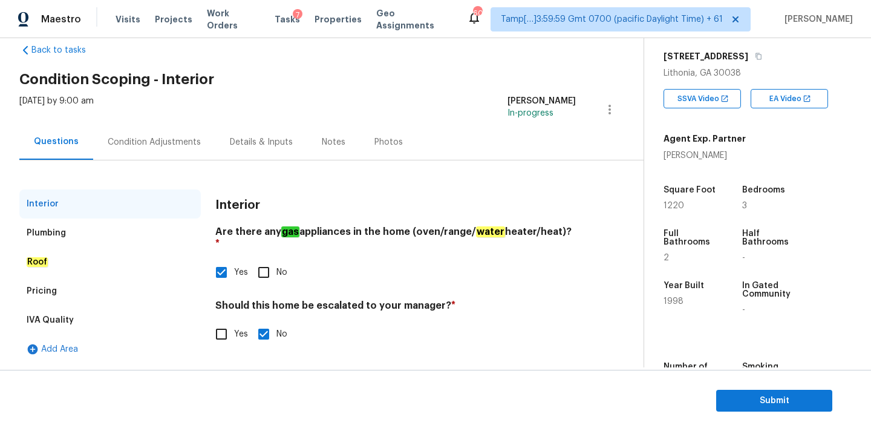
click at [99, 289] on div "Pricing" at bounding box center [109, 290] width 181 height 29
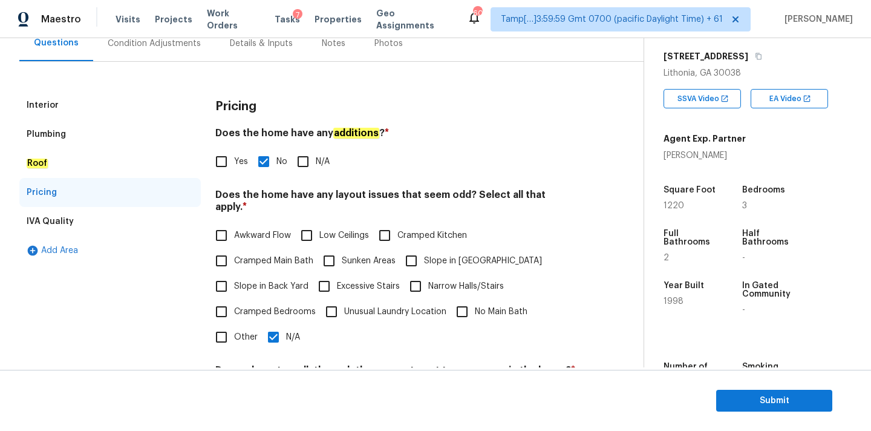
scroll to position [186, 0]
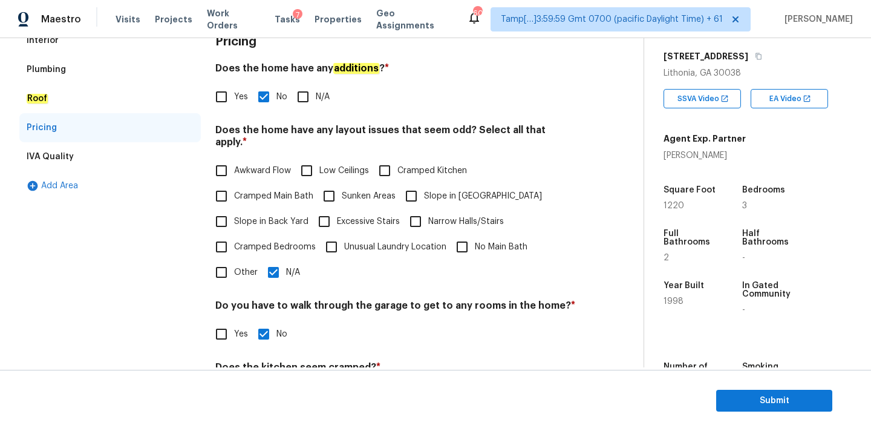
click at [443, 190] on span "Slope in Front Yard" at bounding box center [483, 196] width 118 height 13
click at [424, 183] on input "Slope in Front Yard" at bounding box center [411, 195] width 25 height 25
checkbox input "true"
click at [291, 272] on label "N/A" at bounding box center [280, 271] width 39 height 25
click at [286, 272] on input "N/A" at bounding box center [273, 271] width 25 height 25
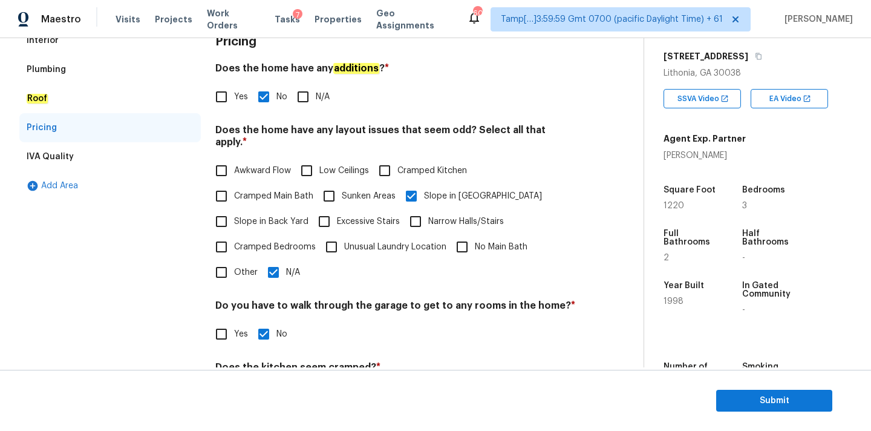
checkbox input "false"
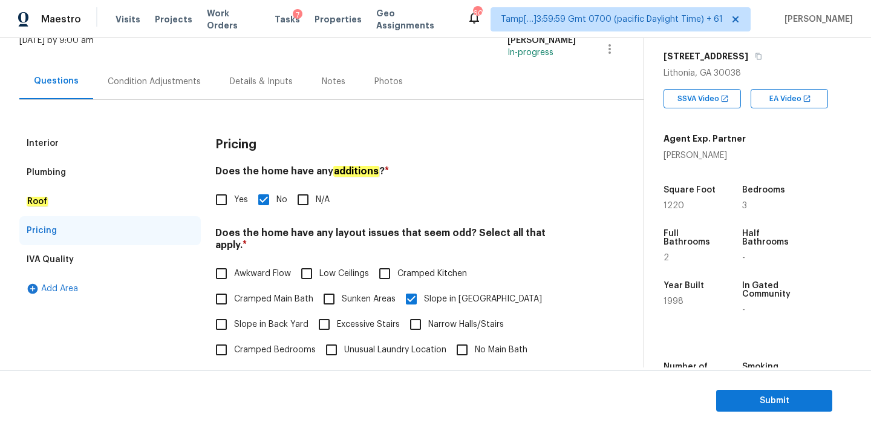
scroll to position [47, 0]
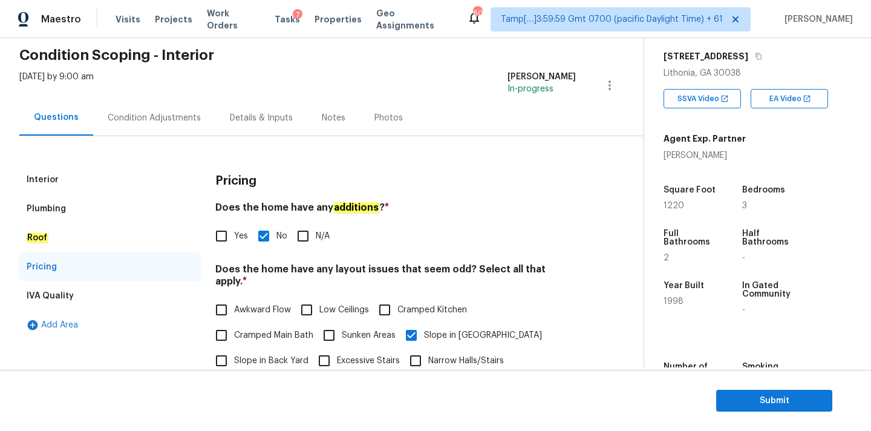
click at [153, 126] on div "Condition Adjustments" at bounding box center [154, 118] width 122 height 36
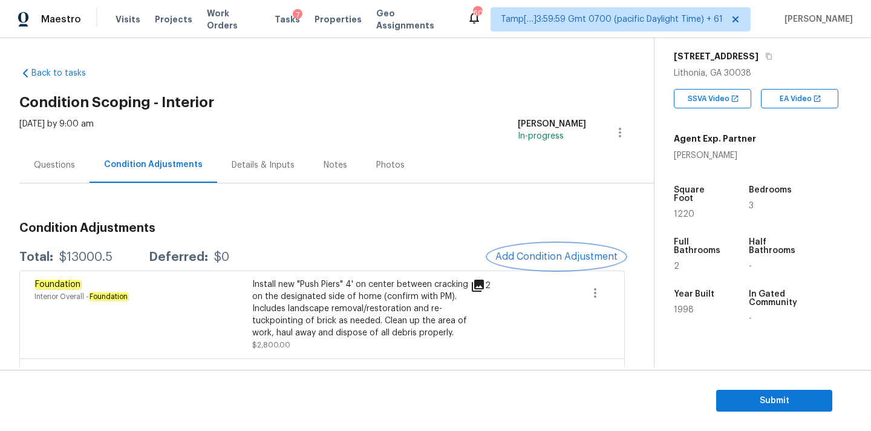
click at [536, 253] on span "Add Condition Adjustment" at bounding box center [556, 256] width 122 height 11
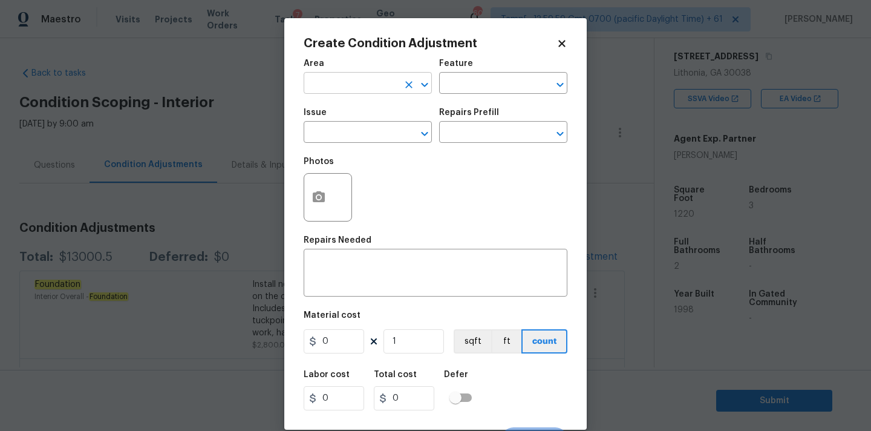
click at [350, 93] on input "text" at bounding box center [351, 84] width 94 height 19
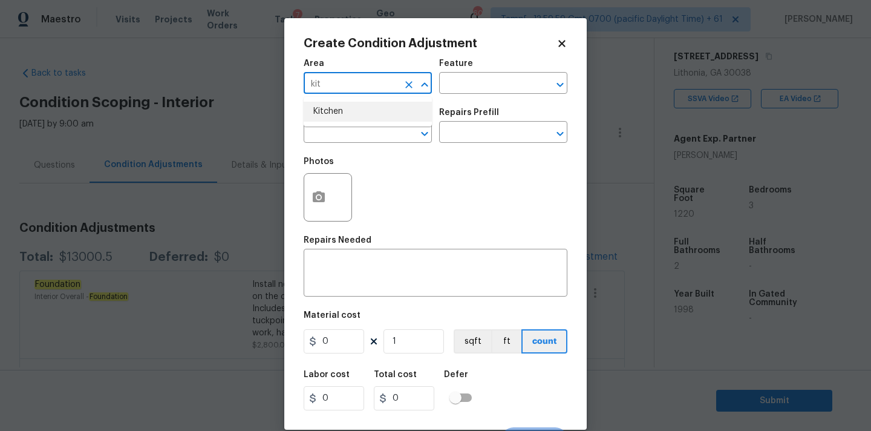
click at [351, 119] on li "Kitchen" at bounding box center [368, 112] width 128 height 20
type input "Kitchen"
click at [351, 135] on input "text" at bounding box center [351, 133] width 94 height 19
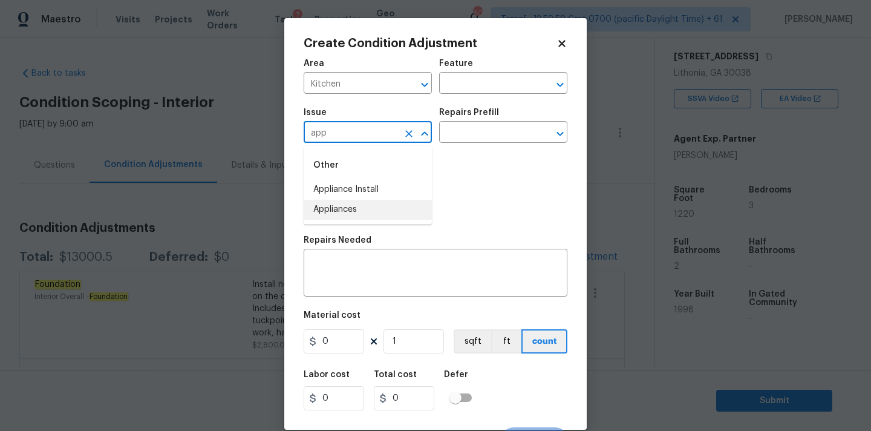
click at [356, 203] on li "Appliances" at bounding box center [368, 210] width 128 height 20
type input "Appliances"
click at [470, 128] on input "text" at bounding box center [486, 133] width 94 height 19
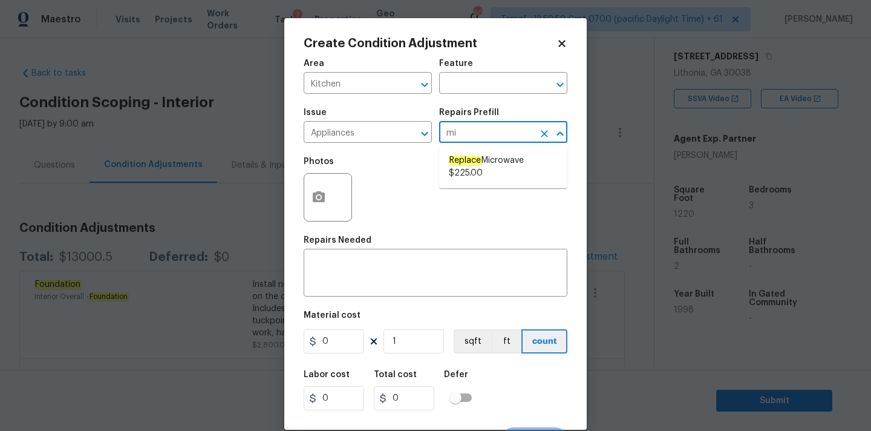
type input "mic"
click at [468, 166] on span "Replace Microwave $225.00" at bounding box center [503, 166] width 109 height 25
type input "Appliances"
type textarea "Remove the existing microwave and replace it with a new microwave"
type input "225"
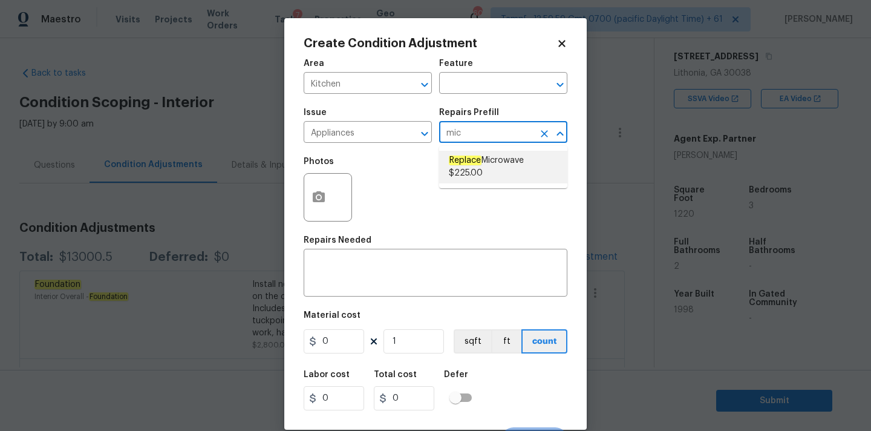
type input "225"
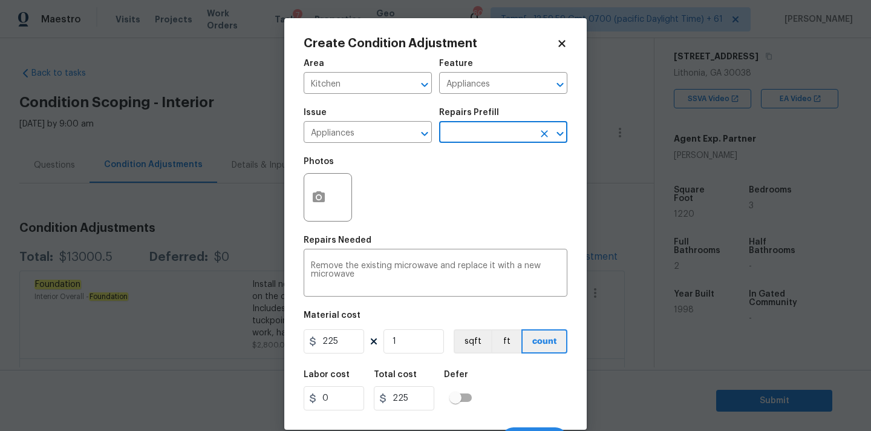
scroll to position [21, 0]
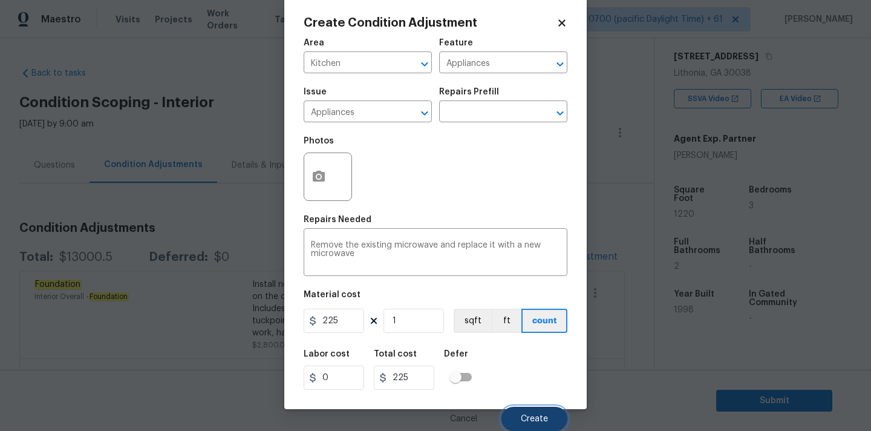
click at [521, 419] on button "Create" at bounding box center [534, 418] width 66 height 24
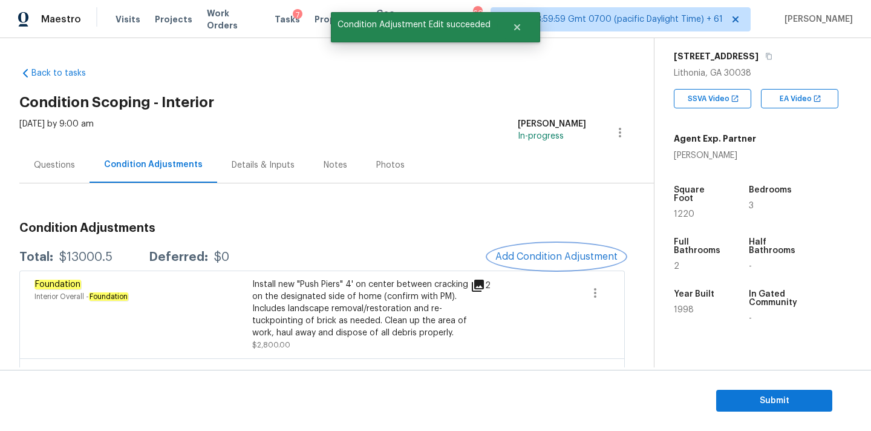
scroll to position [0, 0]
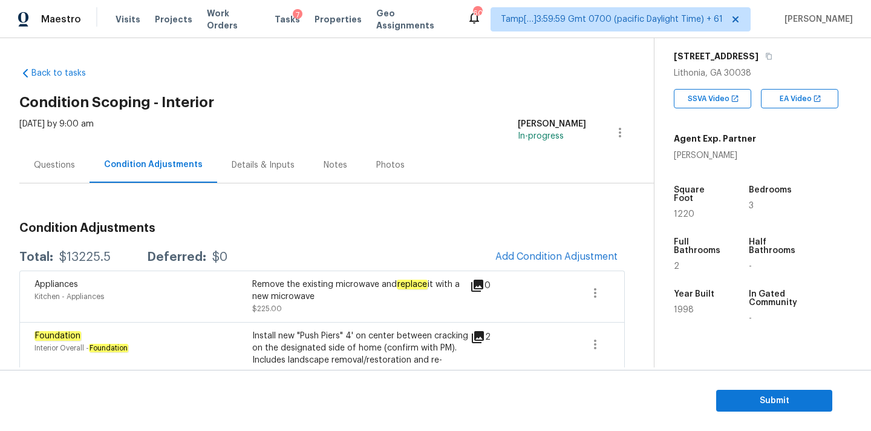
click at [42, 169] on div "Questions" at bounding box center [54, 165] width 41 height 12
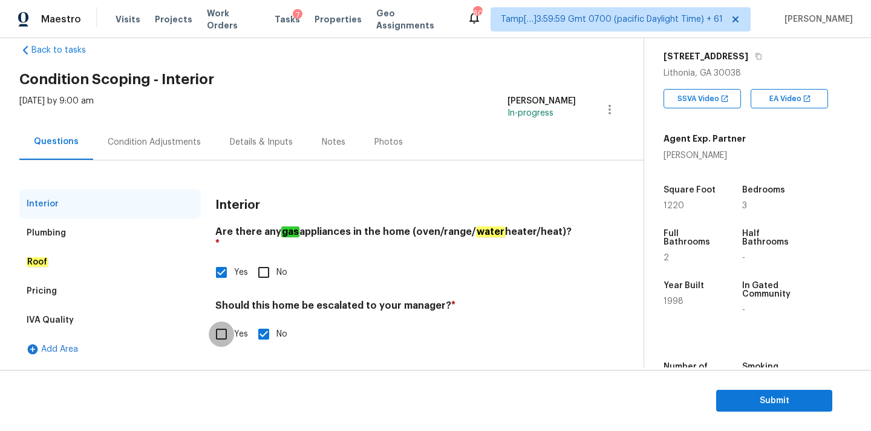
click at [211, 321] on input "Yes" at bounding box center [221, 333] width 25 height 25
checkbox input "true"
checkbox input "false"
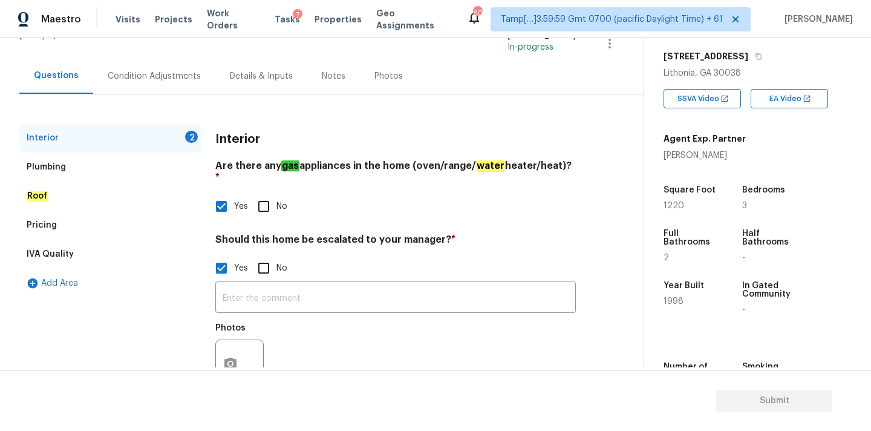
scroll to position [123, 0]
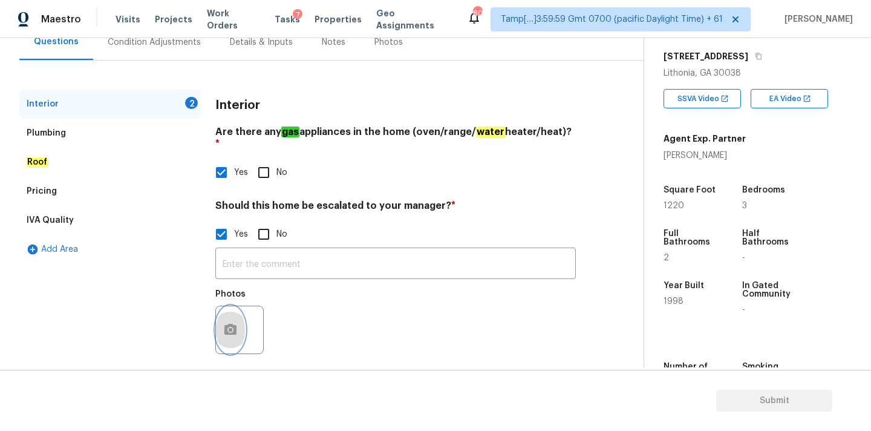
click at [229, 323] on icon "button" at bounding box center [230, 329] width 15 height 15
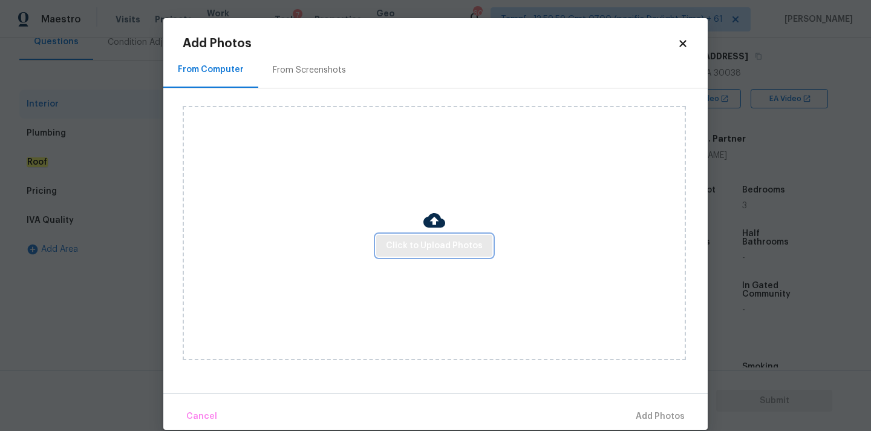
click at [402, 249] on span "Click to Upload Photos" at bounding box center [434, 245] width 97 height 15
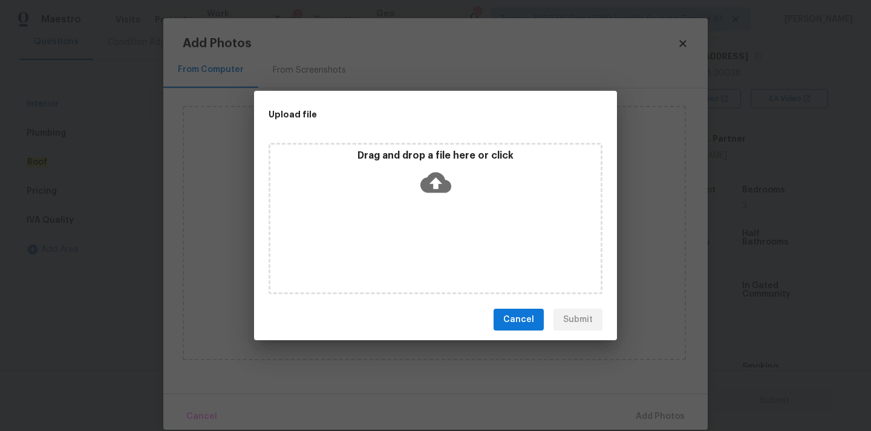
click at [432, 172] on icon at bounding box center [435, 182] width 31 height 21
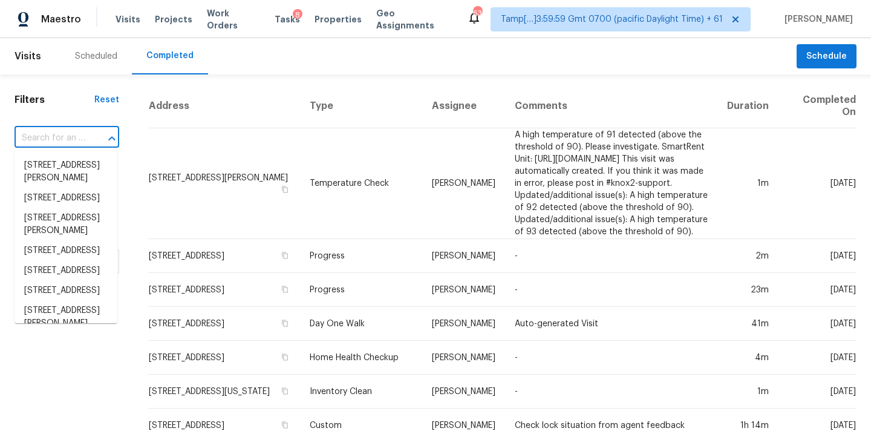
click at [48, 141] on input "text" at bounding box center [50, 138] width 71 height 19
paste input "[STREET_ADDRESS]"
type input "[STREET_ADDRESS]"
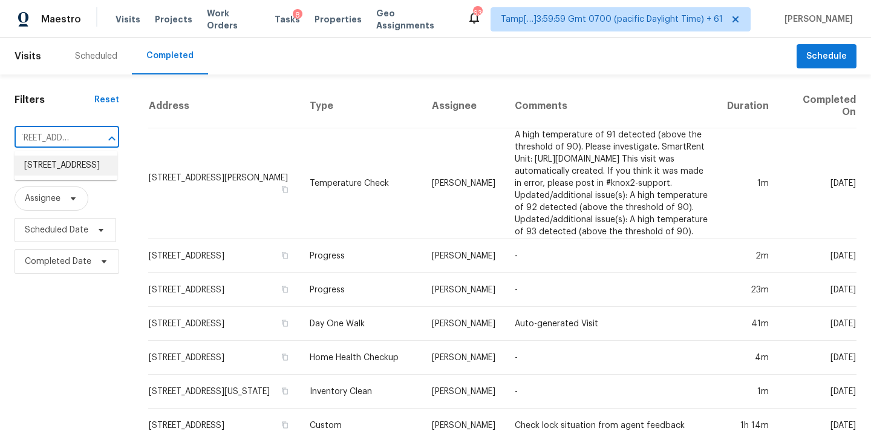
click at [59, 166] on li "20812 Buena Vis, Lago Vista, TX 78645" at bounding box center [66, 165] width 103 height 20
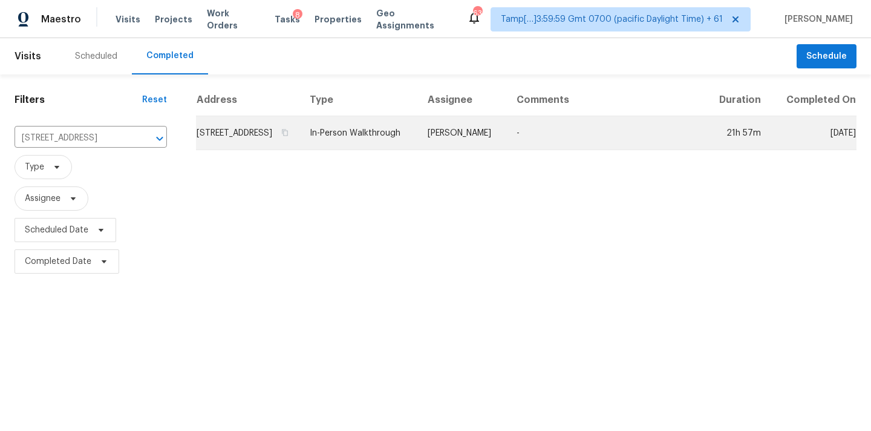
click at [446, 150] on td "Martin Chagolla" at bounding box center [462, 133] width 89 height 34
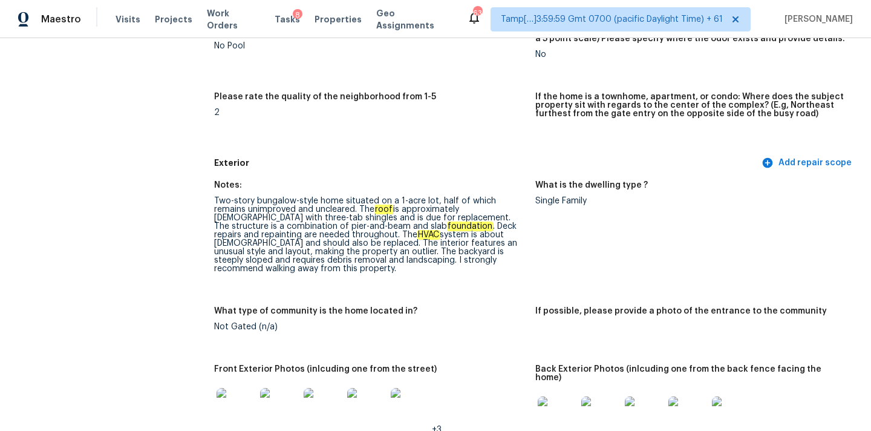
scroll to position [908, 0]
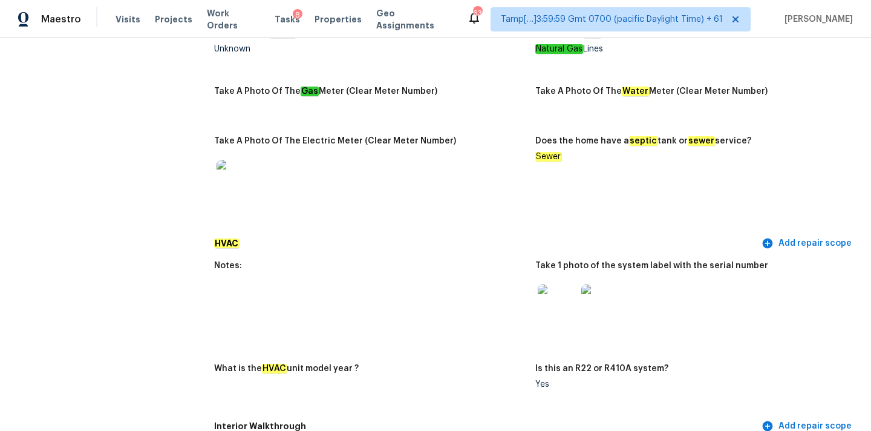
click at [556, 296] on img at bounding box center [557, 303] width 39 height 39
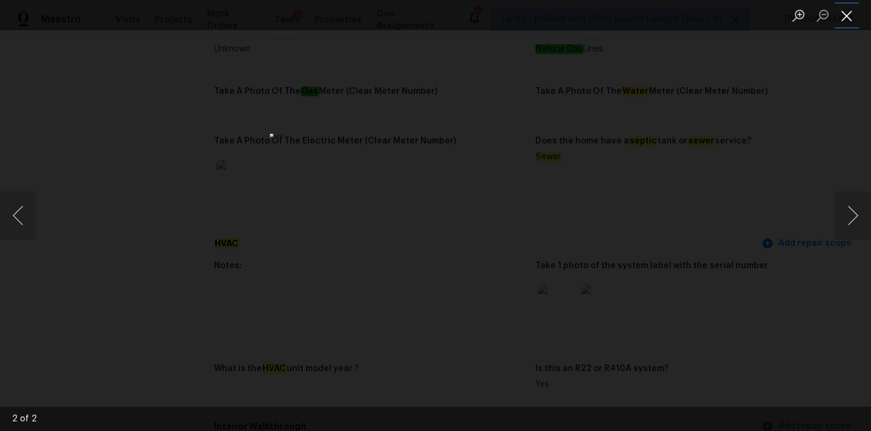
click at [843, 14] on button "Close lightbox" at bounding box center [847, 15] width 24 height 21
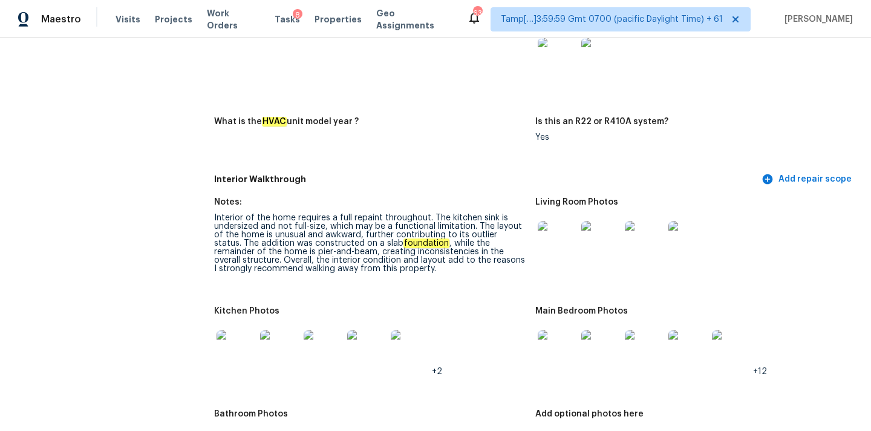
scroll to position [2218, 0]
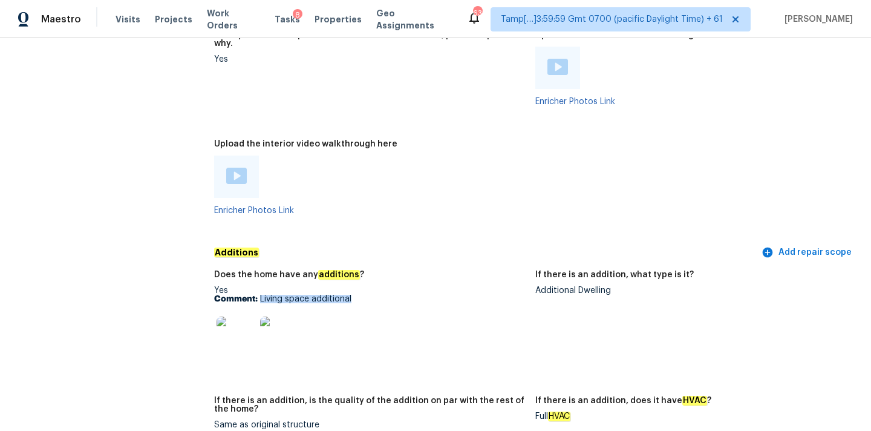
drag, startPoint x: 259, startPoint y: 281, endPoint x: 381, endPoint y: 280, distance: 121.6
click at [381, 295] on p "Comment: Living space additional" at bounding box center [369, 299] width 311 height 8
copy p "Living space additional"
click at [242, 323] on img at bounding box center [236, 335] width 39 height 39
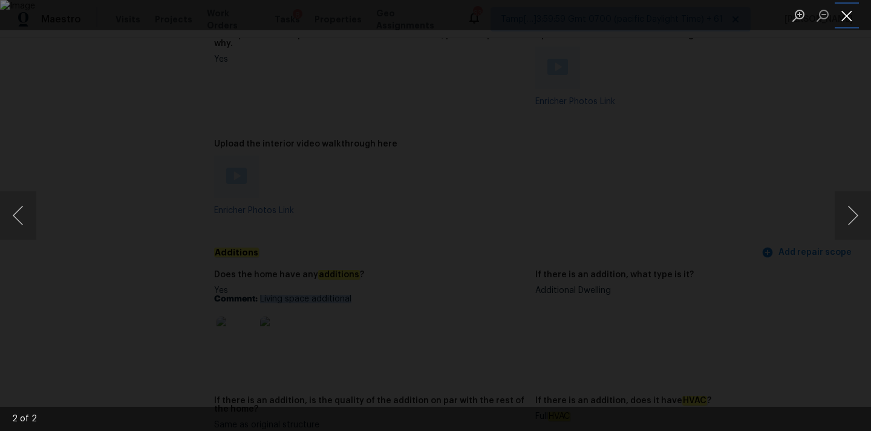
click at [846, 18] on button "Close lightbox" at bounding box center [847, 15] width 24 height 21
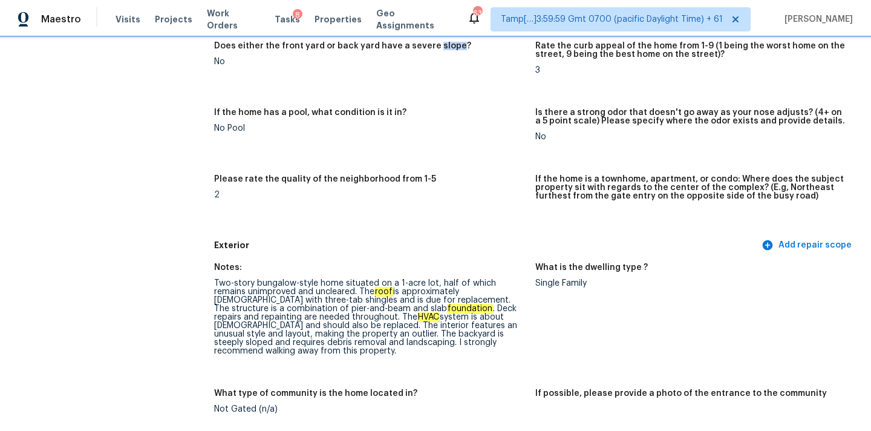
scroll to position [362, 0]
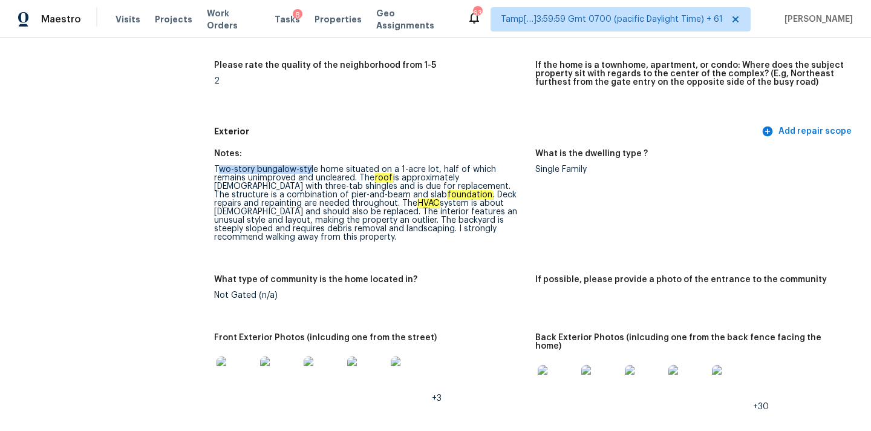
drag, startPoint x: 216, startPoint y: 169, endPoint x: 310, endPoint y: 169, distance: 93.8
click at [310, 169] on div "Two-story bungalow-style home situated on a 1-acre lot, half of which remains u…" at bounding box center [369, 203] width 311 height 76
drag, startPoint x: 221, startPoint y: 178, endPoint x: 318, endPoint y: 175, distance: 96.2
click at [318, 175] on div "Two-story bungalow-style home situated on a 1-acre lot, half of which remains u…" at bounding box center [369, 203] width 311 height 76
drag, startPoint x: 327, startPoint y: 177, endPoint x: 516, endPoint y: 177, distance: 188.7
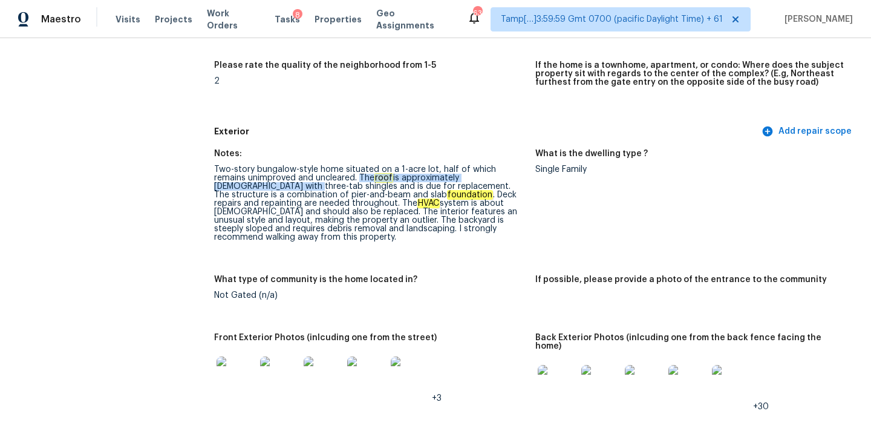
click at [516, 177] on div "Two-story bungalow-style home situated on a 1-acre lot, half of which remains u…" at bounding box center [369, 203] width 311 height 76
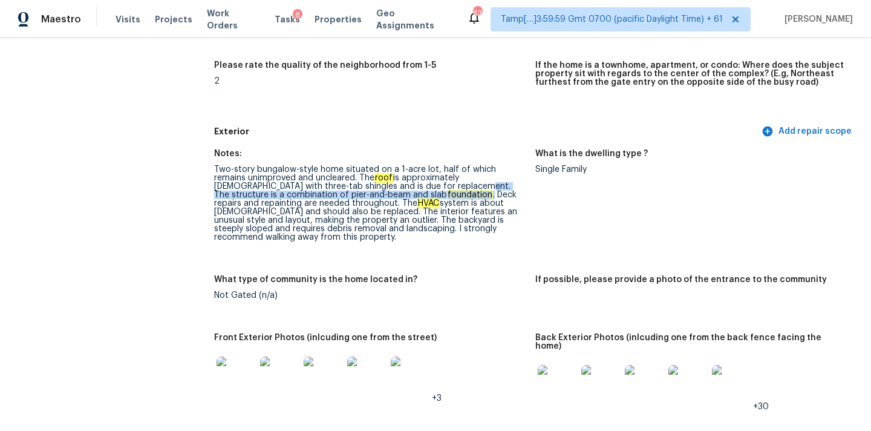
drag, startPoint x: 374, startPoint y: 188, endPoint x: 356, endPoint y: 197, distance: 21.1
click at [356, 197] on div "Two-story bungalow-style home situated on a 1-acre lot, half of which remains u…" at bounding box center [369, 203] width 311 height 76
click at [362, 196] on div "Two-story bungalow-style home situated on a 1-acre lot, half of which remains u…" at bounding box center [369, 203] width 311 height 76
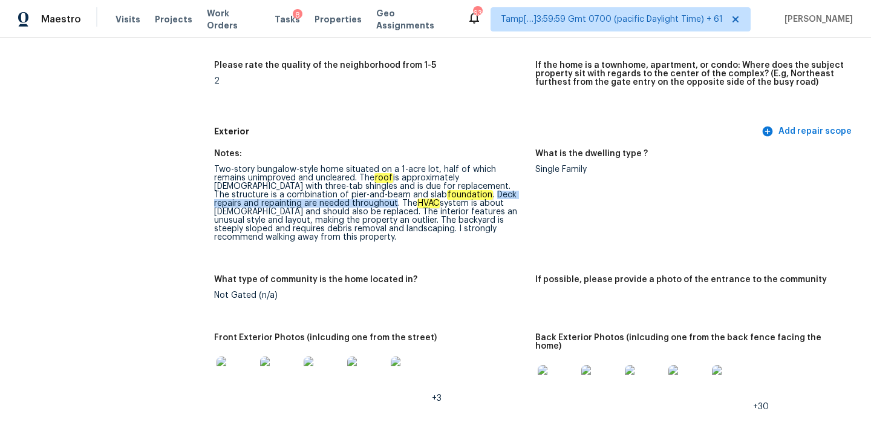
drag, startPoint x: 360, startPoint y: 195, endPoint x: 259, endPoint y: 206, distance: 102.3
click at [259, 206] on div "Two-story bungalow-style home situated on a 1-acre lot, half of which remains u…" at bounding box center [369, 203] width 311 height 76
copy div "Deck repairs and repainting are needed throughout"
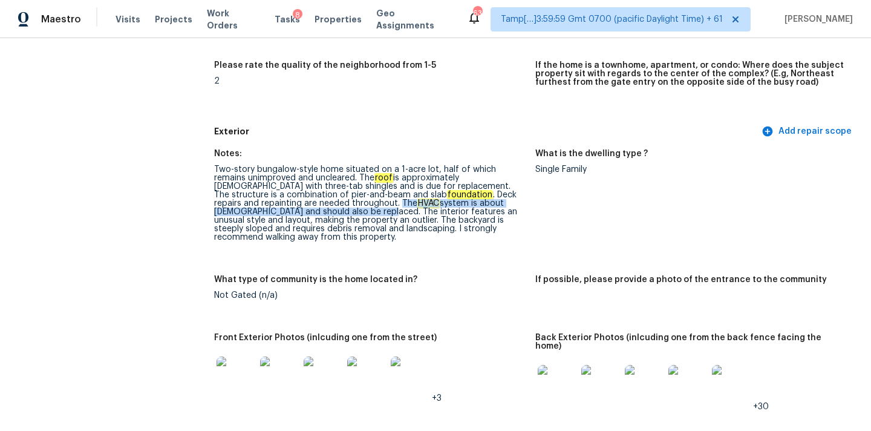
copy div "The HVAC system is about 20 years old and should also be replaced."
drag, startPoint x: 265, startPoint y: 203, endPoint x: 250, endPoint y: 214, distance: 17.8
click at [250, 214] on div "Two-story bungalow-style home situated on a 1-acre lot, half of which remains u…" at bounding box center [369, 203] width 311 height 76
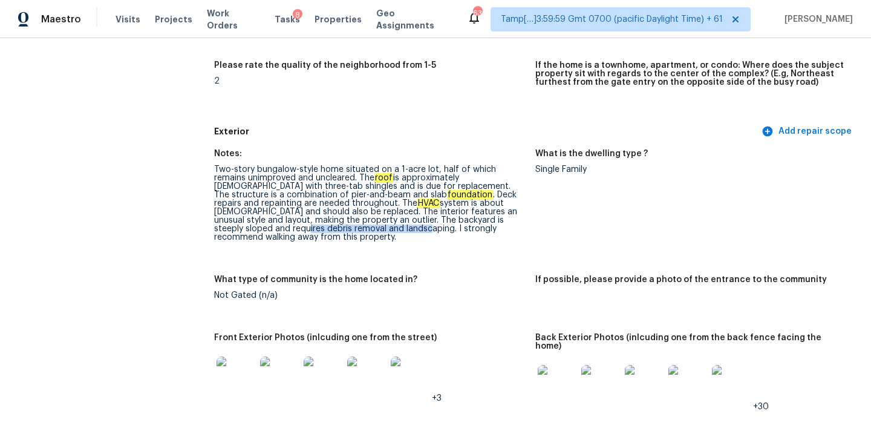
copy div "debris removal and landscaping"
drag, startPoint x: 468, startPoint y: 220, endPoint x: 315, endPoint y: 227, distance: 153.2
click at [315, 227] on div "Two-story bungalow-style home situated on a 1-acre lot, half of which remains u…" at bounding box center [369, 203] width 311 height 76
copy div "recommend walking away from this property."
drag, startPoint x: 356, startPoint y: 229, endPoint x: 500, endPoint y: 233, distance: 144.0
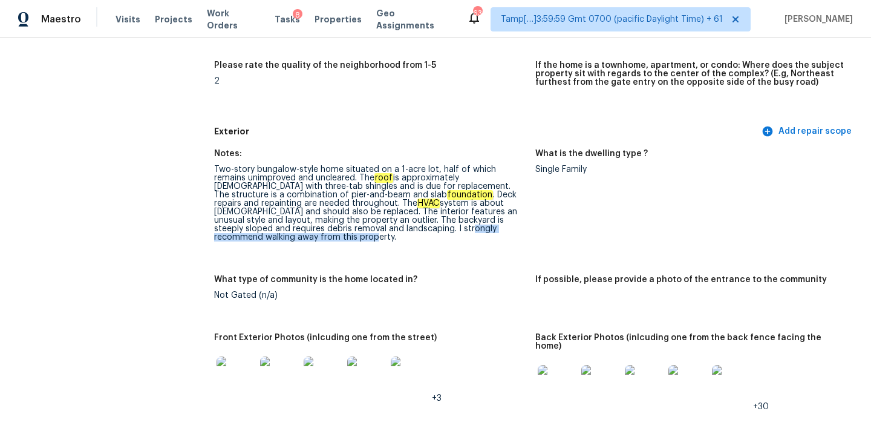
click at [500, 233] on div "Two-story bungalow-style home situated on a 1-acre lot, half of which remains u…" at bounding box center [369, 203] width 311 height 76
click at [325, 222] on div "Two-story bungalow-style home situated on a 1-acre lot, half of which remains u…" at bounding box center [369, 203] width 311 height 76
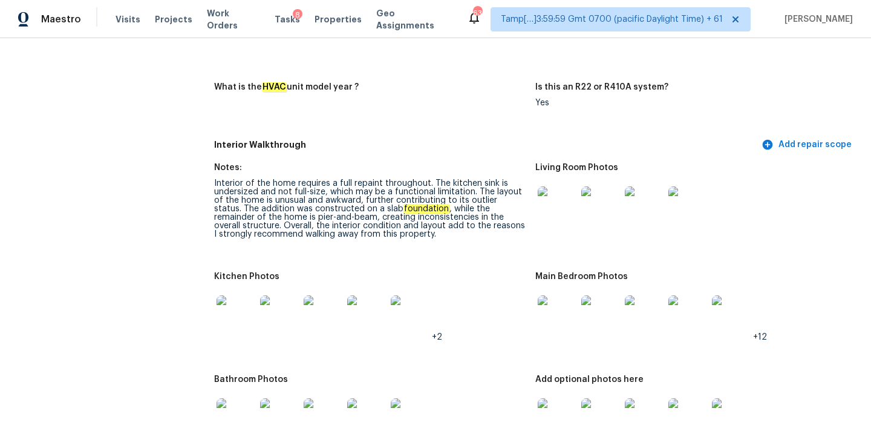
scroll to position [1256, 0]
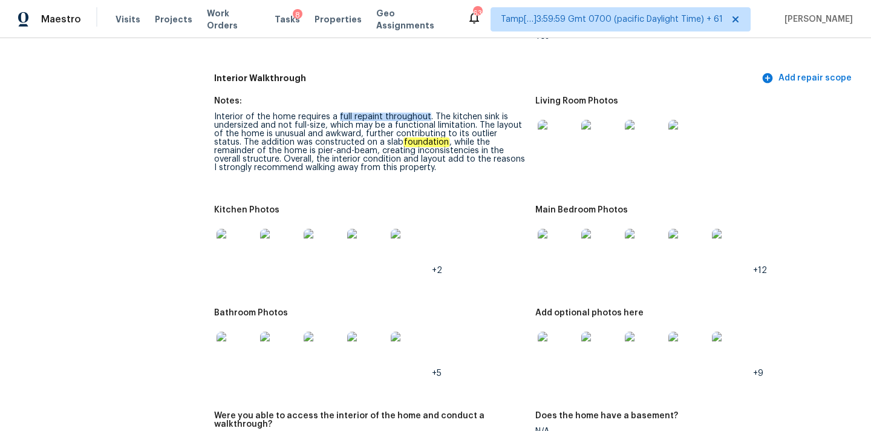
drag, startPoint x: 337, startPoint y: 108, endPoint x: 426, endPoint y: 108, distance: 88.9
click at [426, 113] on div "Interior of the home requires a full repaint throughout. The kitchen sink is un…" at bounding box center [369, 142] width 311 height 59
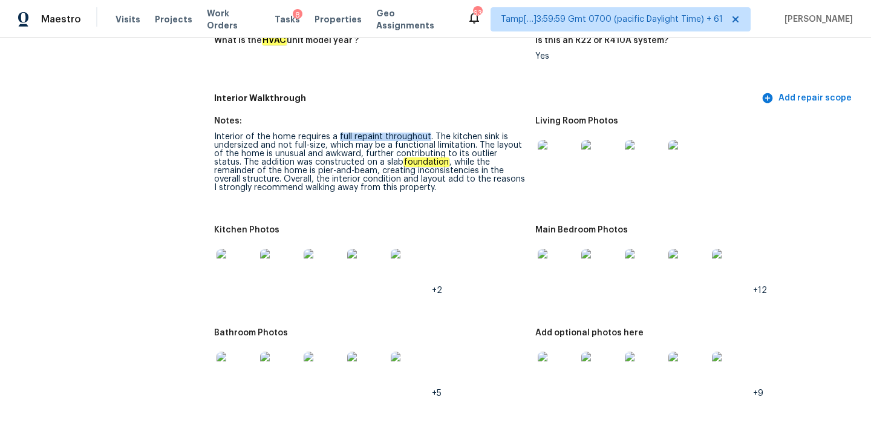
scroll to position [1229, 0]
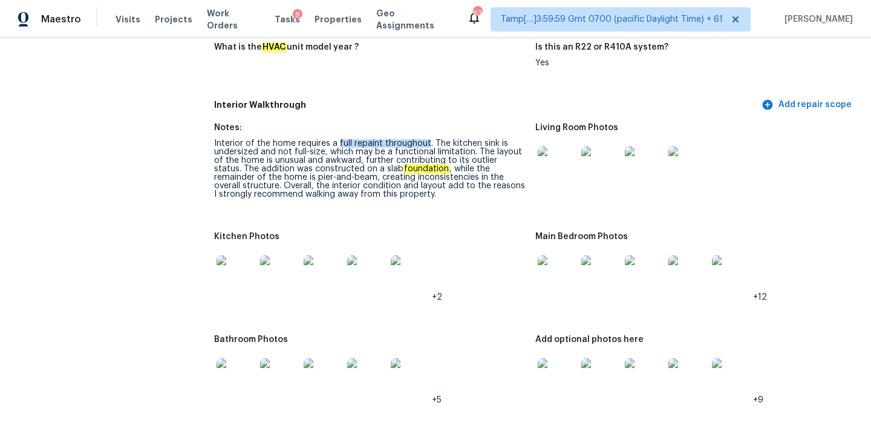
click at [548, 159] on img at bounding box center [557, 165] width 39 height 39
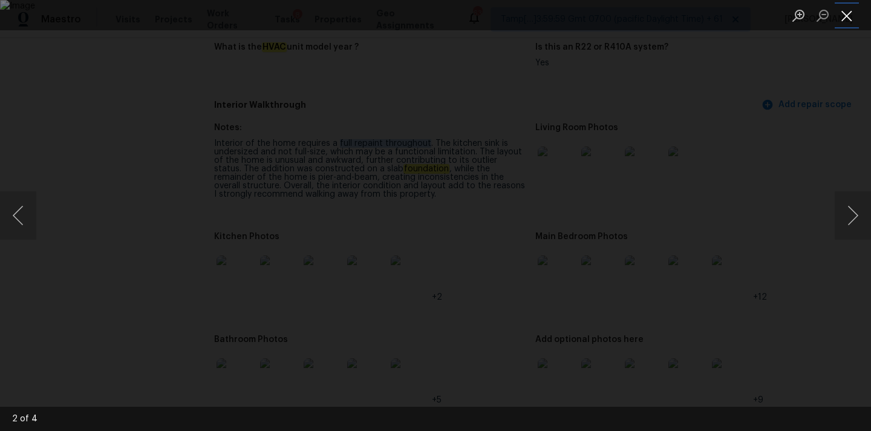
click at [852, 18] on button "Close lightbox" at bounding box center [847, 15] width 24 height 21
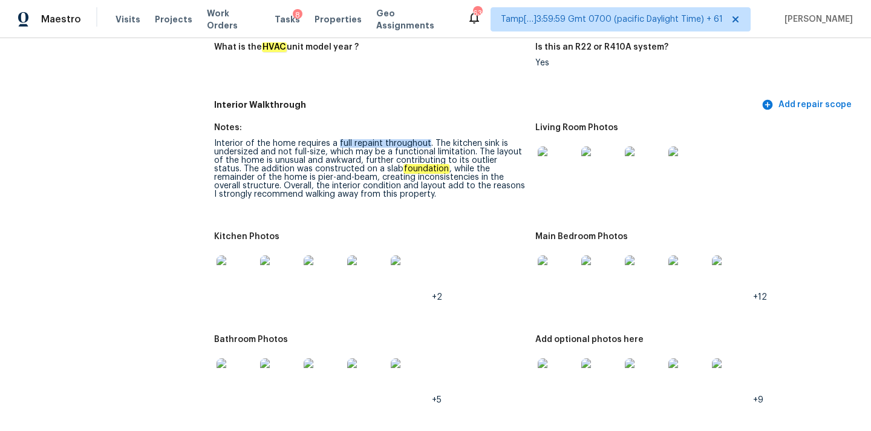
click at [555, 267] on img at bounding box center [557, 274] width 39 height 39
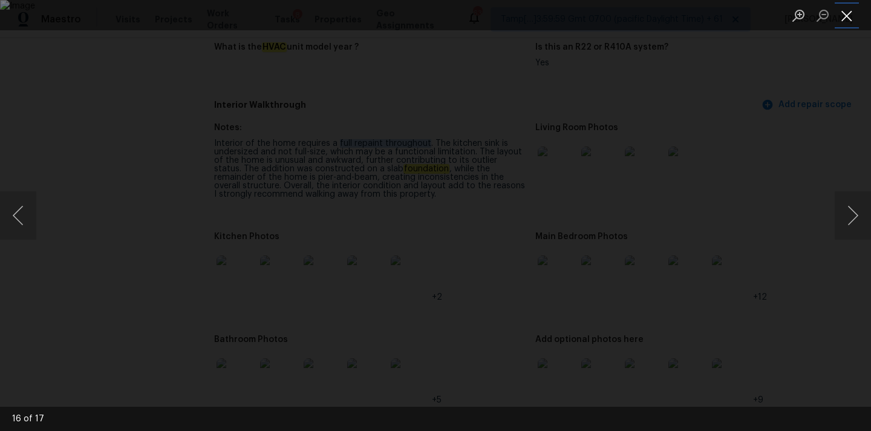
click at [847, 18] on button "Close lightbox" at bounding box center [847, 15] width 24 height 21
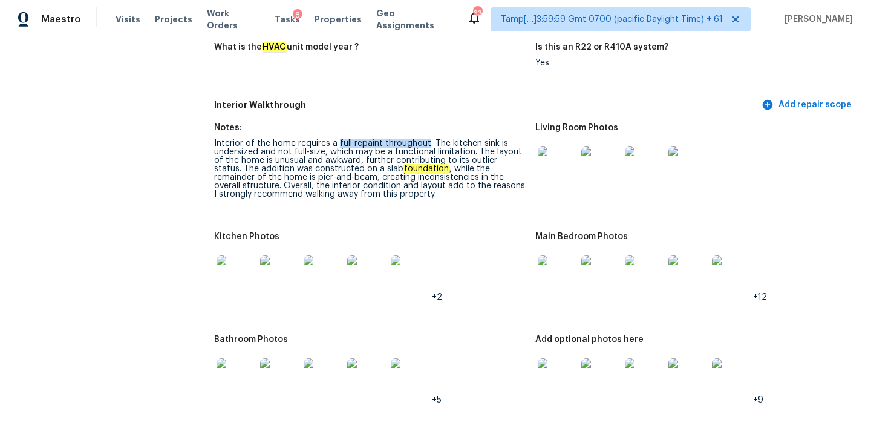
click at [546, 369] on img at bounding box center [557, 377] width 39 height 39
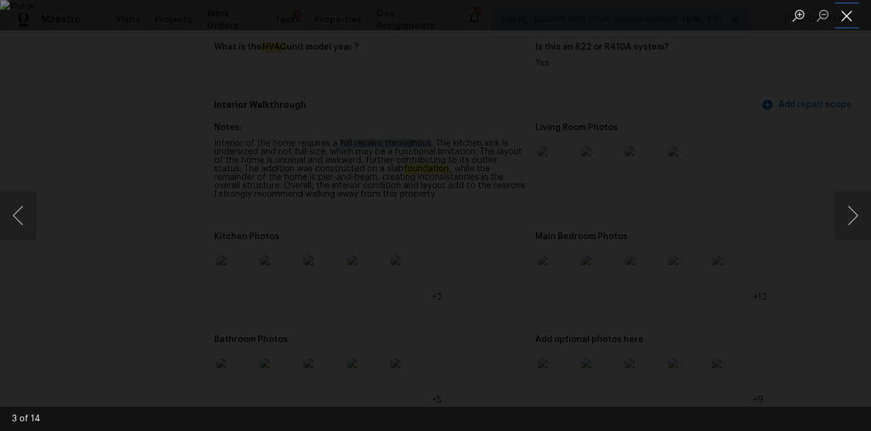
click at [849, 8] on button "Close lightbox" at bounding box center [847, 15] width 24 height 21
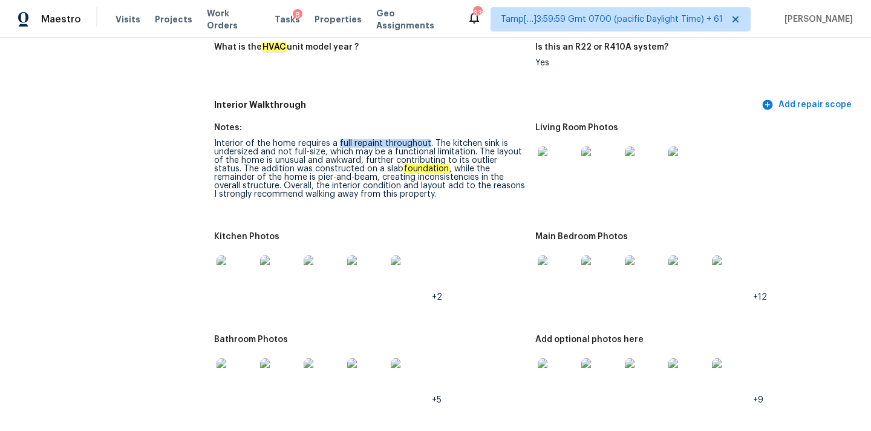
click at [225, 267] on img at bounding box center [236, 274] width 39 height 39
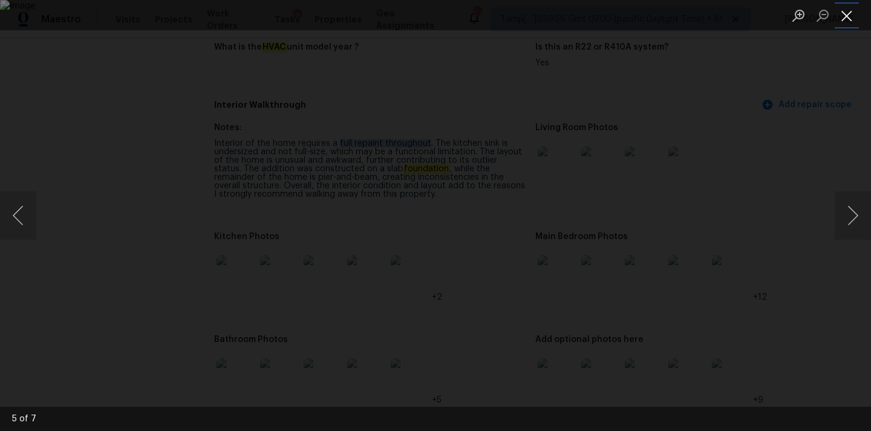
click at [845, 13] on button "Close lightbox" at bounding box center [847, 15] width 24 height 21
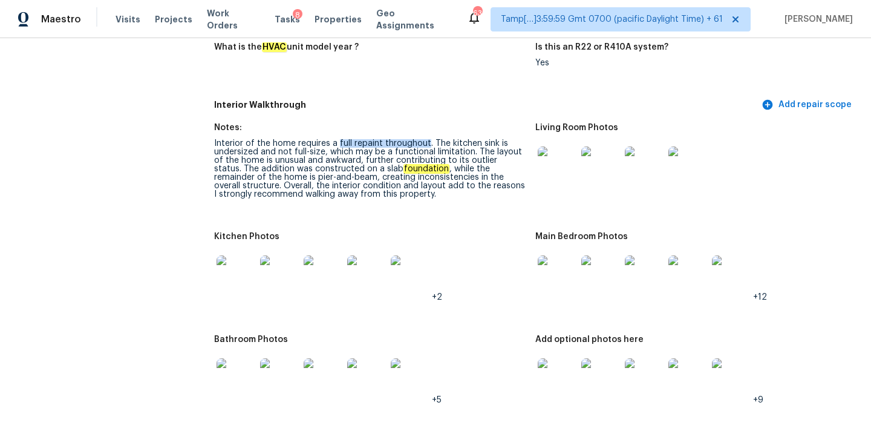
click at [243, 364] on img at bounding box center [236, 377] width 39 height 39
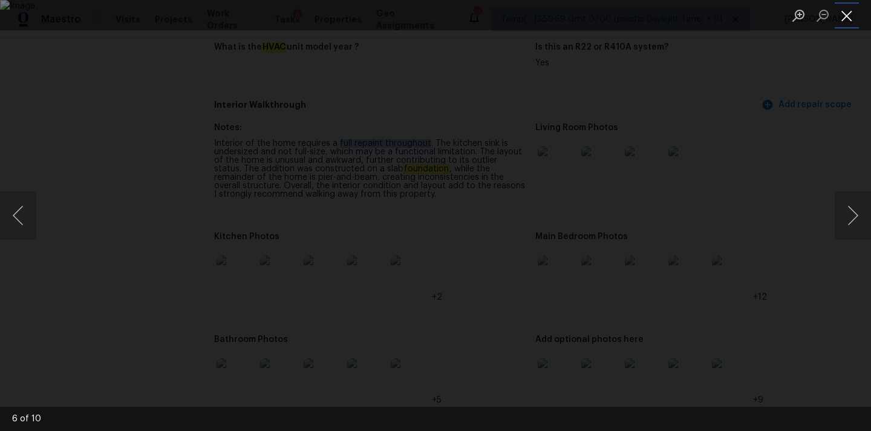
click at [842, 7] on button "Close lightbox" at bounding box center [847, 15] width 24 height 21
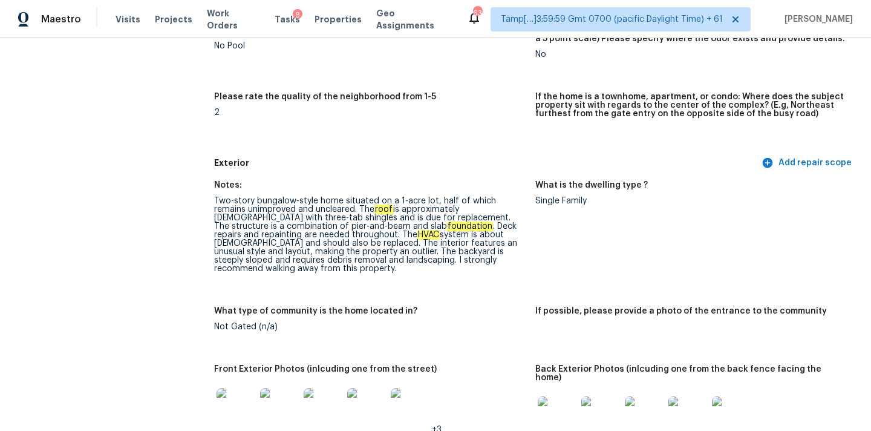
scroll to position [908, 0]
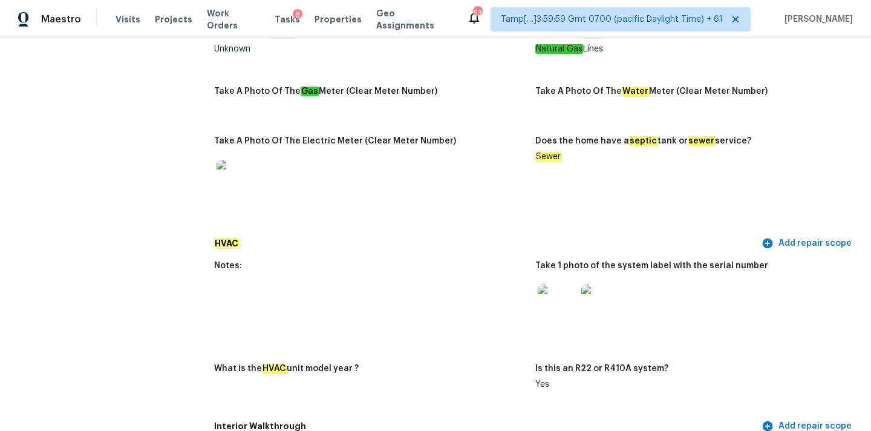
click at [567, 297] on img at bounding box center [557, 303] width 39 height 39
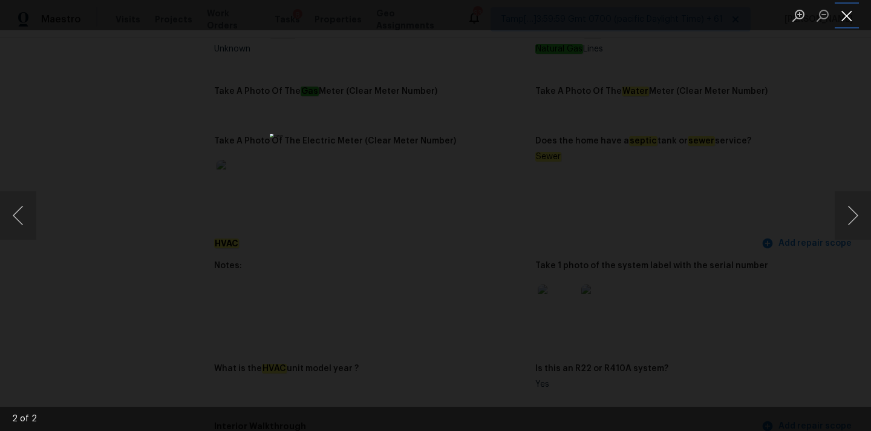
click at [846, 18] on button "Close lightbox" at bounding box center [847, 15] width 24 height 21
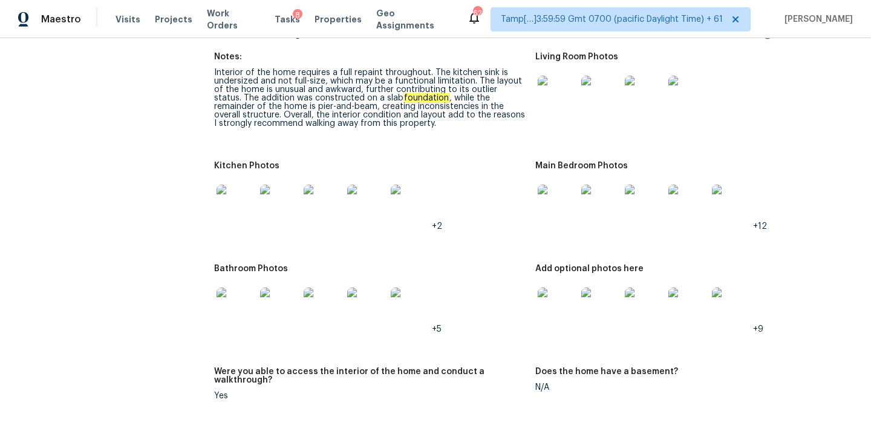
scroll to position [480, 0]
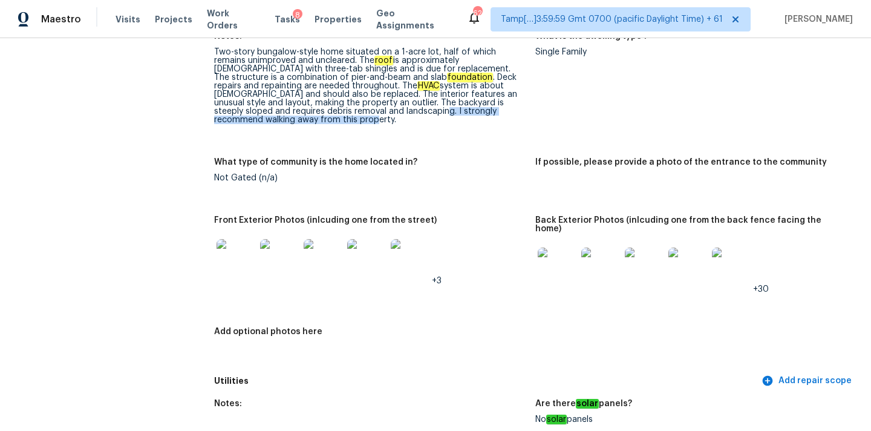
drag, startPoint x: 323, startPoint y: 112, endPoint x: 325, endPoint y: 119, distance: 7.7
click at [325, 119] on div "Two-story bungalow-style home situated on a 1-acre lot, half of which remains u…" at bounding box center [369, 86] width 311 height 76
copy div "strongly recommend walking away from this property."
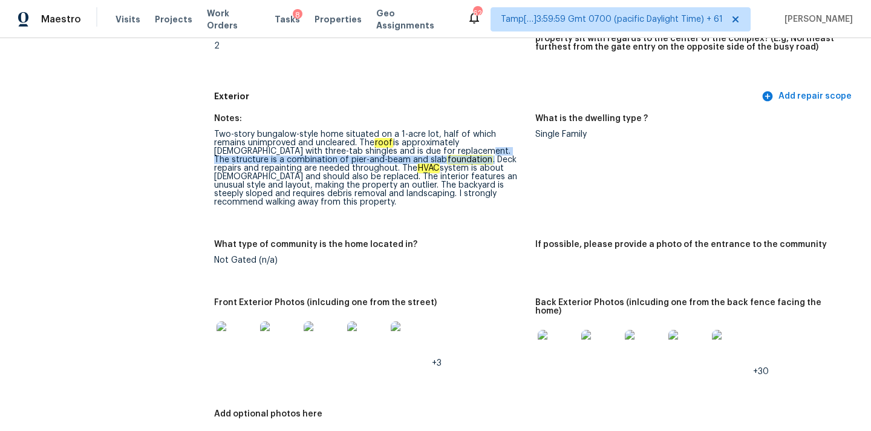
drag, startPoint x: 376, startPoint y: 149, endPoint x: 356, endPoint y: 160, distance: 22.7
click at [356, 160] on div "Two-story bungalow-style home situated on a 1-acre lot, half of which remains u…" at bounding box center [369, 168] width 311 height 76
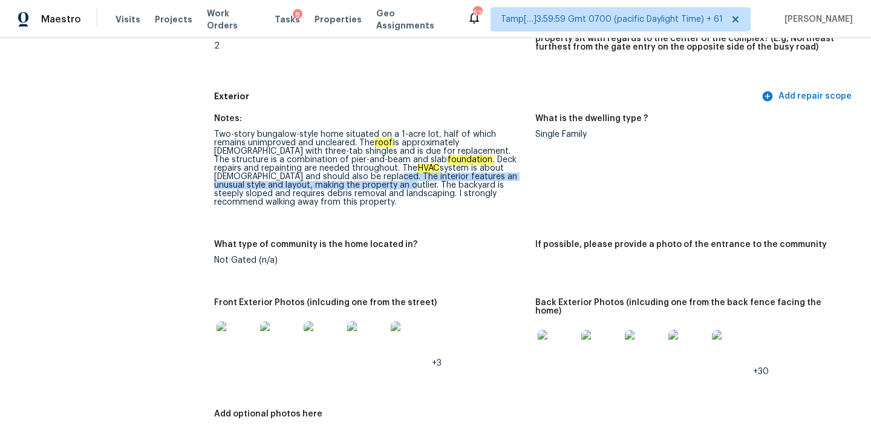
drag, startPoint x: 253, startPoint y: 177, endPoint x: 285, endPoint y: 183, distance: 33.1
click at [285, 183] on div "Two-story bungalow-style home situated on a 1-acre lot, half of which remains u…" at bounding box center [369, 168] width 311 height 76
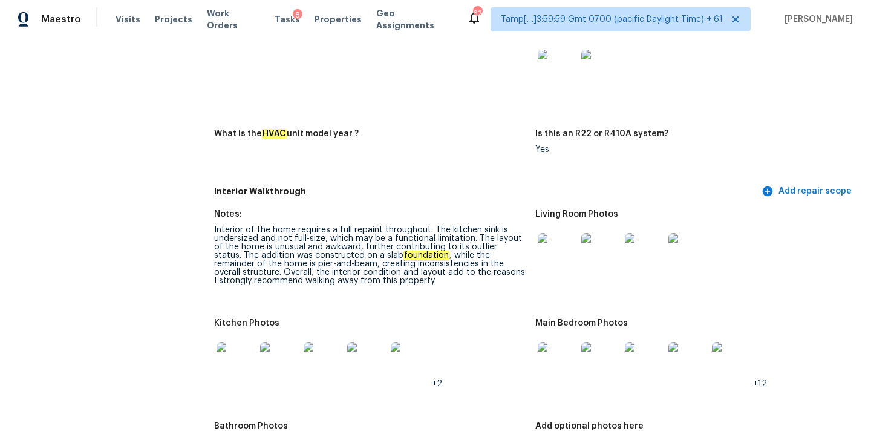
scroll to position [1171, 0]
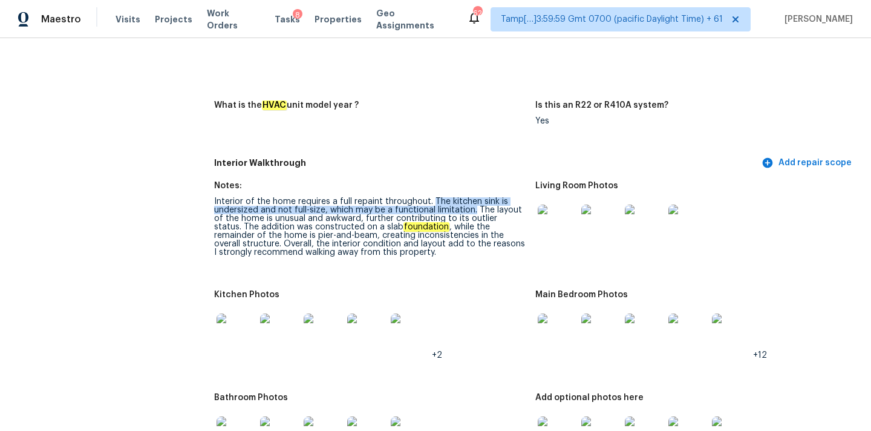
copy div "The kitchen sink is undersized and not full-size, which may be a functional lim…"
drag, startPoint x: 432, startPoint y: 191, endPoint x: 472, endPoint y: 200, distance: 41.5
click at [472, 200] on div "Interior of the home requires a full repaint throughout. The kitchen sink is un…" at bounding box center [369, 226] width 311 height 59
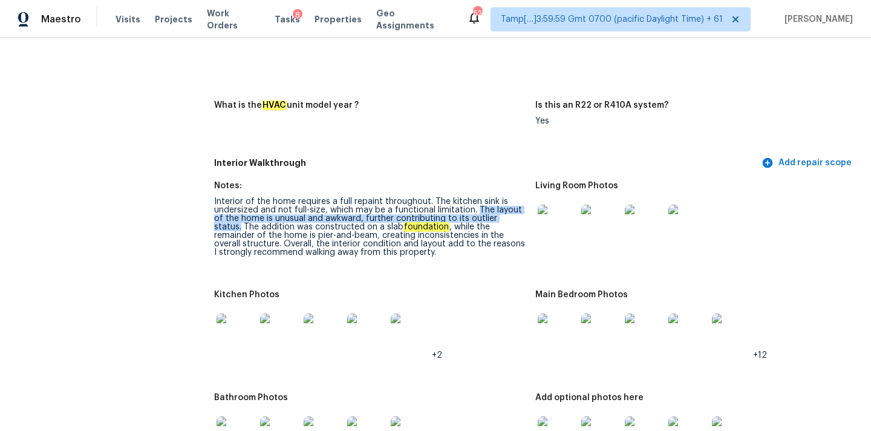
copy div "The layout of the home is unusual and awkward, further contributing to its outl…"
drag, startPoint x: 475, startPoint y: 201, endPoint x: 521, endPoint y: 209, distance: 46.6
click at [521, 209] on div "Interior of the home requires a full repaint throughout. The kitchen sink is un…" at bounding box center [369, 226] width 311 height 59
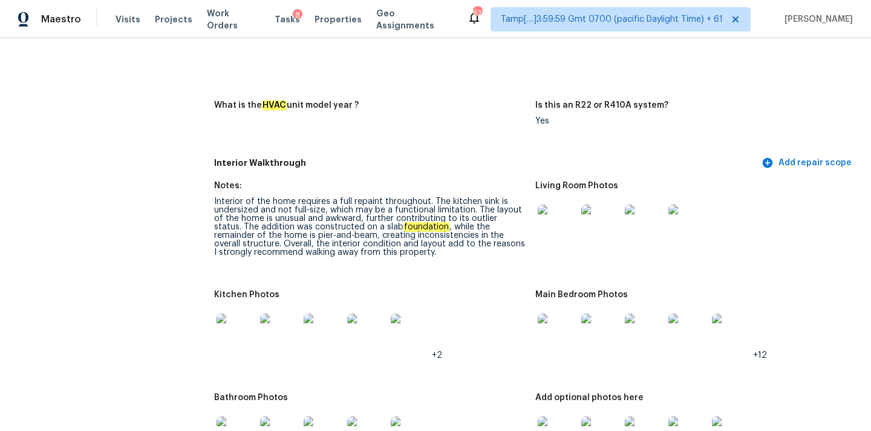
scroll to position [2218, 0]
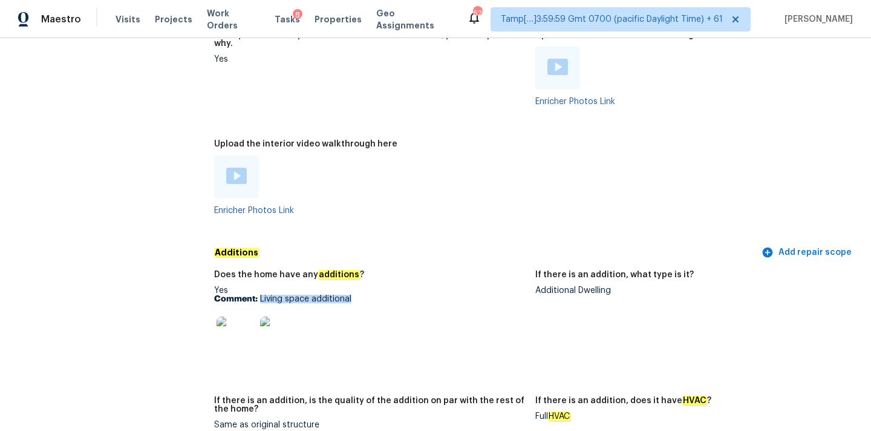
copy p "Living space additional"
drag, startPoint x: 261, startPoint y: 281, endPoint x: 380, endPoint y: 280, distance: 119.8
click at [380, 295] on p "Comment: Living space additional" at bounding box center [369, 299] width 311 height 8
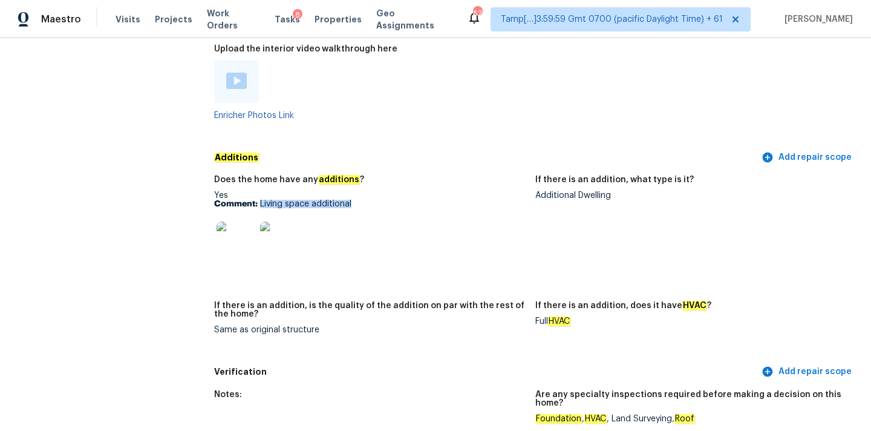
scroll to position [2315, 0]
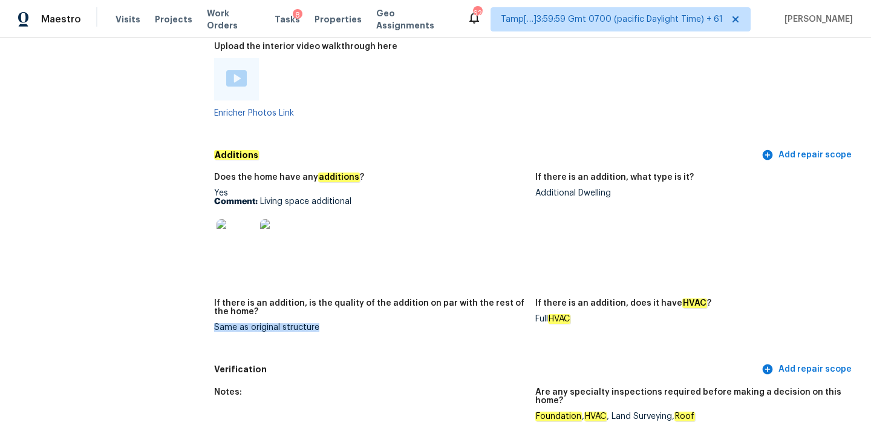
copy div "Same as original structure"
drag, startPoint x: 215, startPoint y: 311, endPoint x: 318, endPoint y: 311, distance: 103.4
click at [318, 323] on div "Same as original structure" at bounding box center [369, 327] width 311 height 8
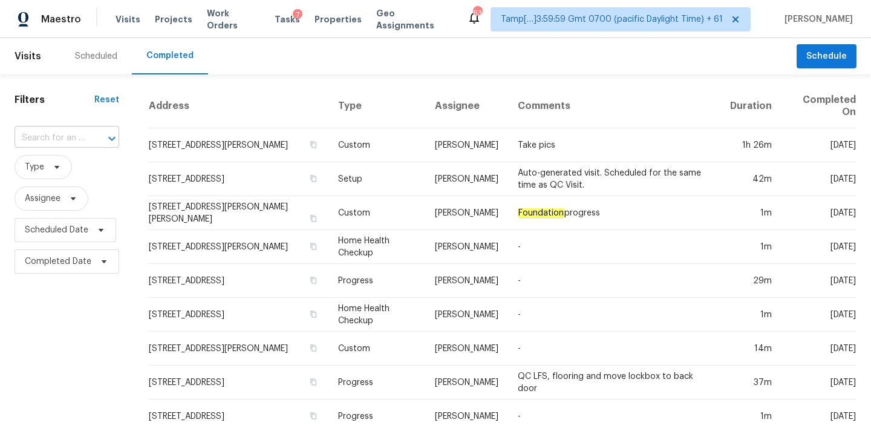
click at [50, 146] on input "text" at bounding box center [50, 138] width 71 height 19
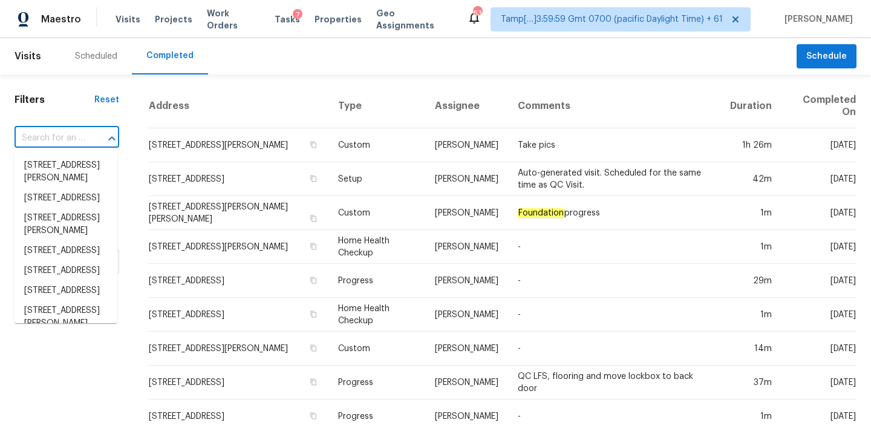
paste input "6303 Klondike River Rd, Lithonia, GA 30038"
type input "6303 Klondike River Rd, Lithonia, GA 30038"
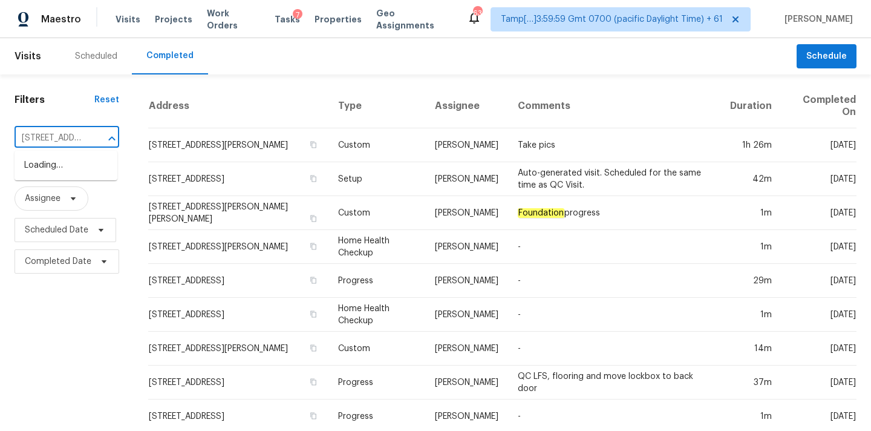
scroll to position [0, 112]
click at [51, 172] on li "6303 Klondike River Rd, Lithonia, GA 30038" at bounding box center [66, 165] width 103 height 20
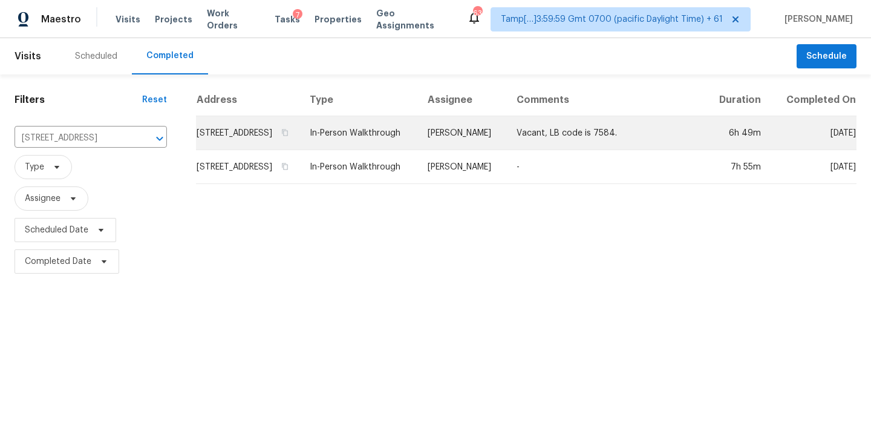
click at [418, 137] on td "In-Person Walkthrough" at bounding box center [359, 133] width 118 height 34
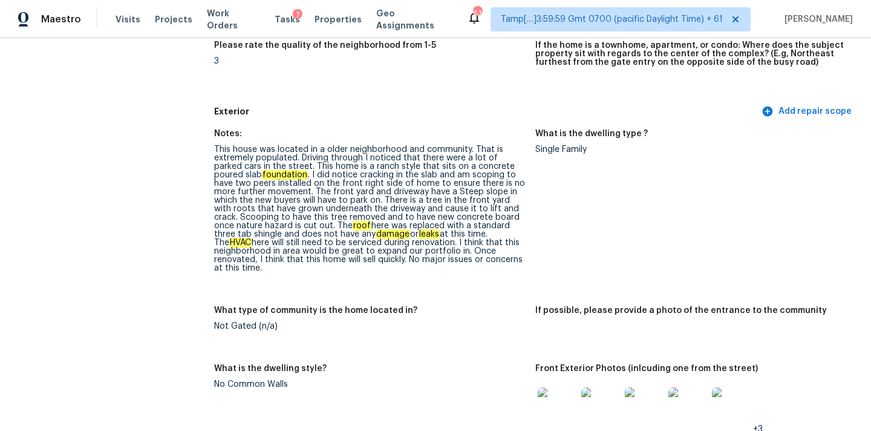
scroll to position [1080, 0]
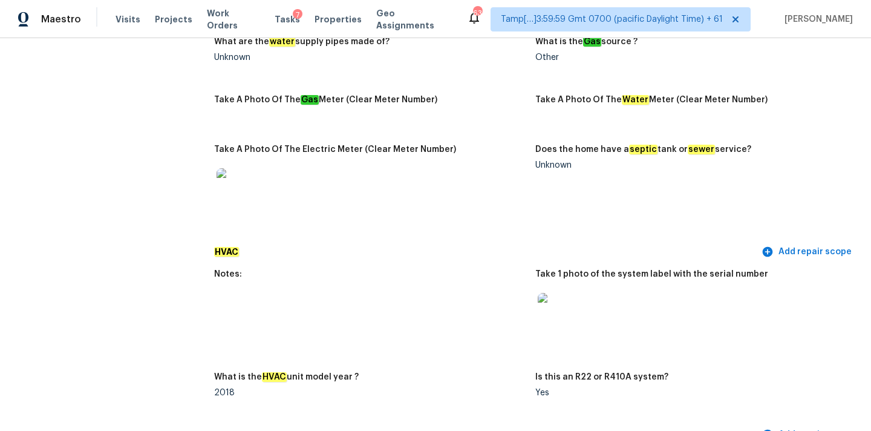
click at [558, 293] on img at bounding box center [557, 312] width 39 height 39
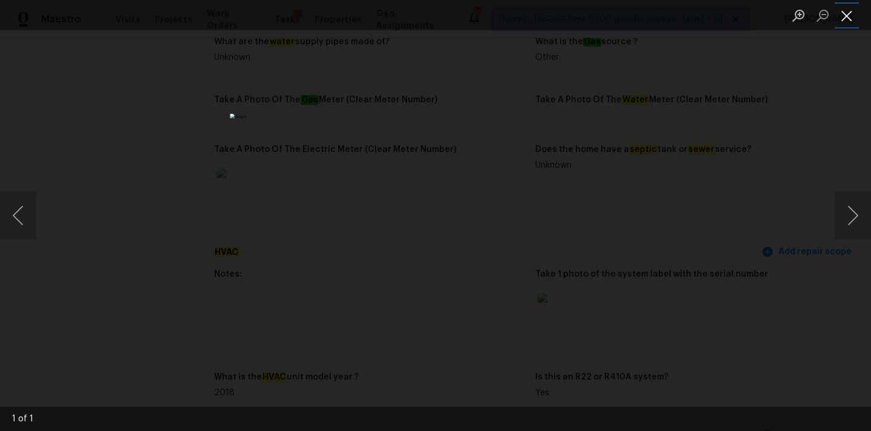
click at [843, 18] on button "Close lightbox" at bounding box center [847, 15] width 24 height 21
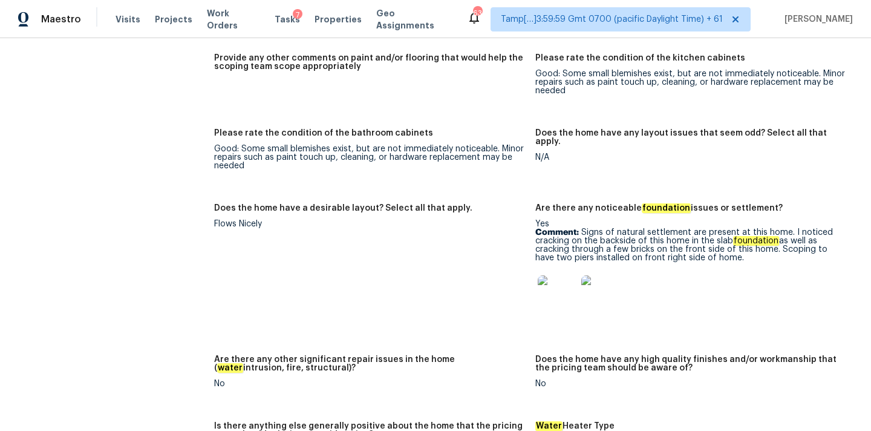
scroll to position [2037, 0]
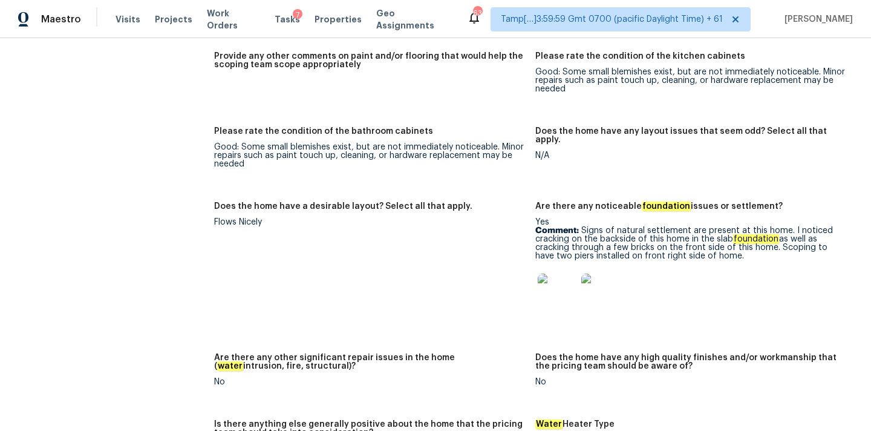
click at [556, 273] on img at bounding box center [557, 292] width 39 height 39
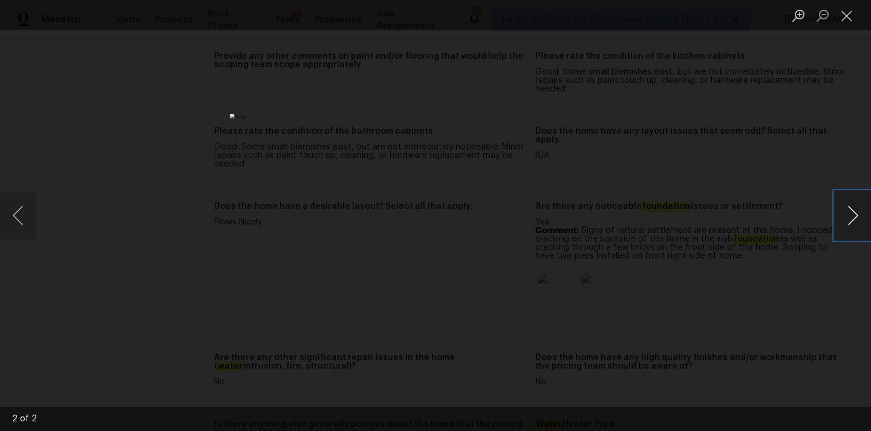
click at [846, 223] on button "Next image" at bounding box center [853, 215] width 36 height 48
click at [847, 16] on button "Close lightbox" at bounding box center [847, 15] width 24 height 21
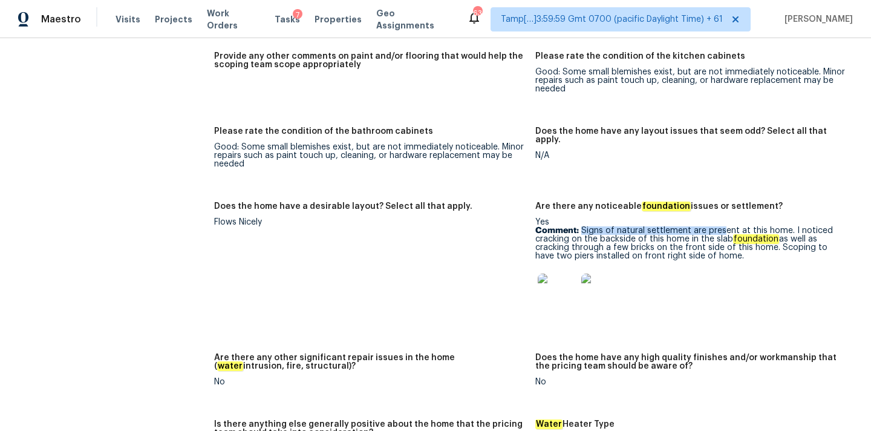
drag, startPoint x: 581, startPoint y: 195, endPoint x: 720, endPoint y: 199, distance: 139.2
click at [720, 226] on p "Comment: Signs of natural settlement are present at this home. I noticed cracki…" at bounding box center [690, 243] width 311 height 34
click at [651, 226] on p "Comment: Signs of natural settlement are present at this home. I noticed cracki…" at bounding box center [690, 243] width 311 height 34
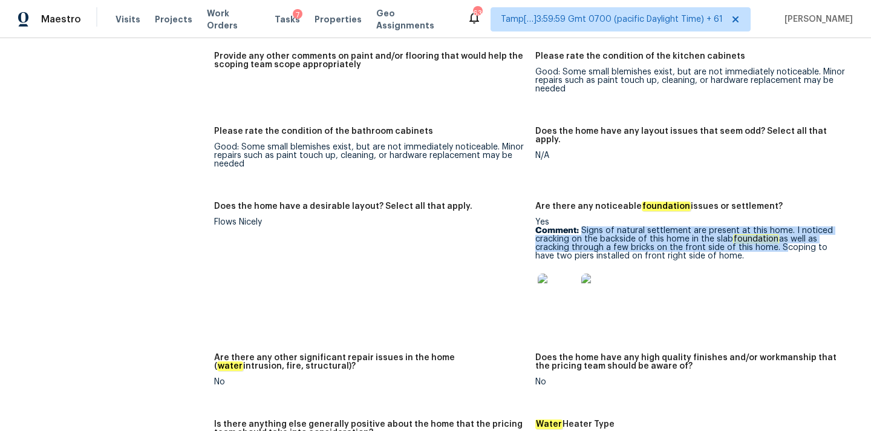
copy p "Signs of natural settlement are present at this home. I noticed cracking on the…"
drag, startPoint x: 581, startPoint y: 197, endPoint x: 777, endPoint y: 215, distance: 196.2
click at [777, 226] on p "Comment: Signs of natural settlement are present at this home. I noticed cracki…" at bounding box center [690, 243] width 311 height 34
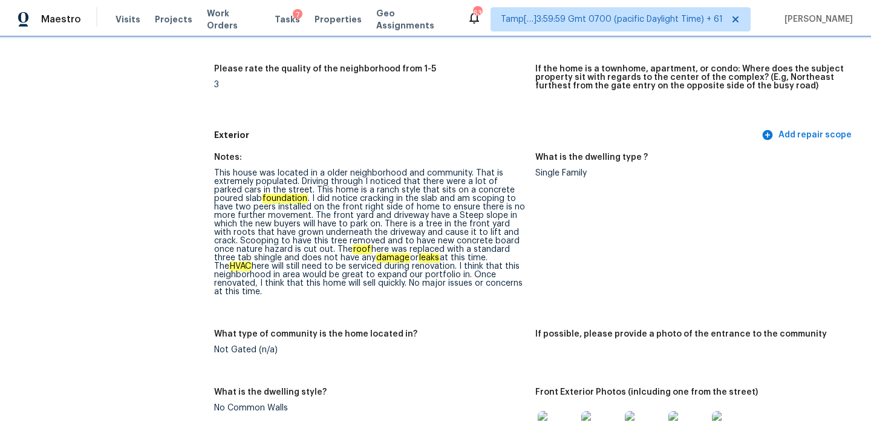
scroll to position [438, 0]
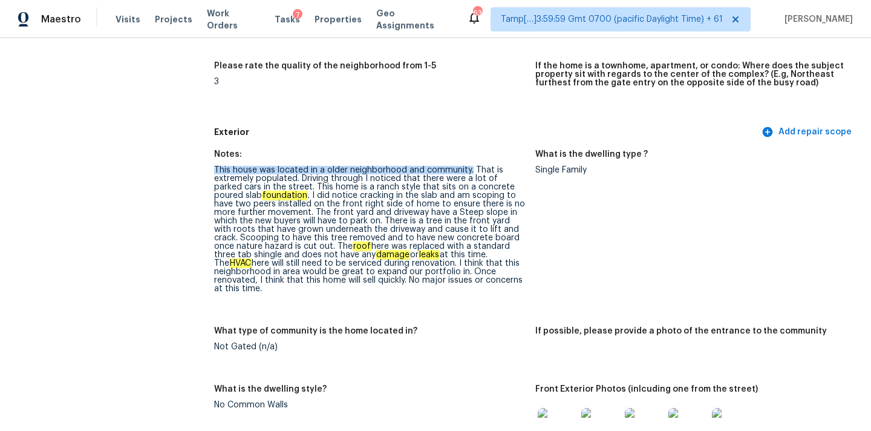
drag, startPoint x: 215, startPoint y: 169, endPoint x: 471, endPoint y: 172, distance: 255.9
click at [471, 172] on div "This house was located in a older neighborhood and community. That is extremely…" at bounding box center [369, 229] width 311 height 127
drag, startPoint x: 214, startPoint y: 180, endPoint x: 298, endPoint y: 178, distance: 83.5
click at [298, 178] on div "This house was located in a older neighborhood and community. That is extremely…" at bounding box center [369, 229] width 311 height 127
drag, startPoint x: 302, startPoint y: 178, endPoint x: 371, endPoint y: 178, distance: 69.0
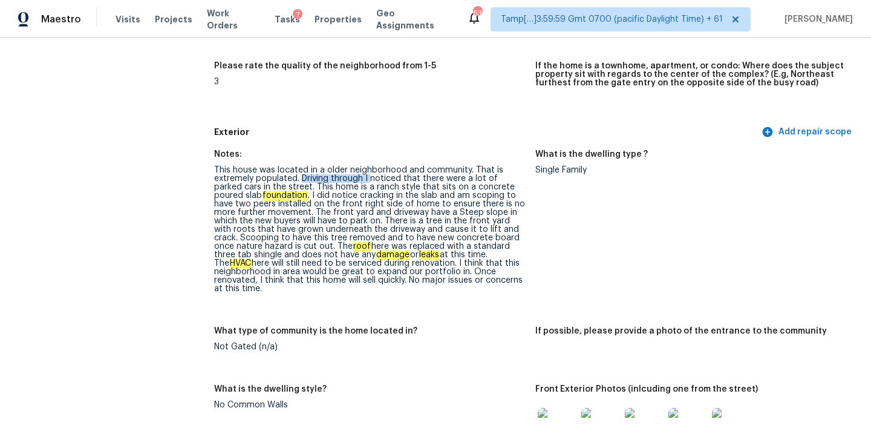
click at [371, 178] on div "This house was located in a older neighborhood and community. That is extremely…" at bounding box center [369, 229] width 311 height 127
drag, startPoint x: 285, startPoint y: 188, endPoint x: 446, endPoint y: 191, distance: 160.9
click at [446, 191] on div "This house was located in a older neighborhood and community. That is extremely…" at bounding box center [369, 229] width 311 height 127
drag, startPoint x: 280, startPoint y: 195, endPoint x: 332, endPoint y: 193, distance: 52.0
click at [332, 193] on div "This house was located in a older neighborhood and community. That is extremely…" at bounding box center [369, 229] width 311 height 127
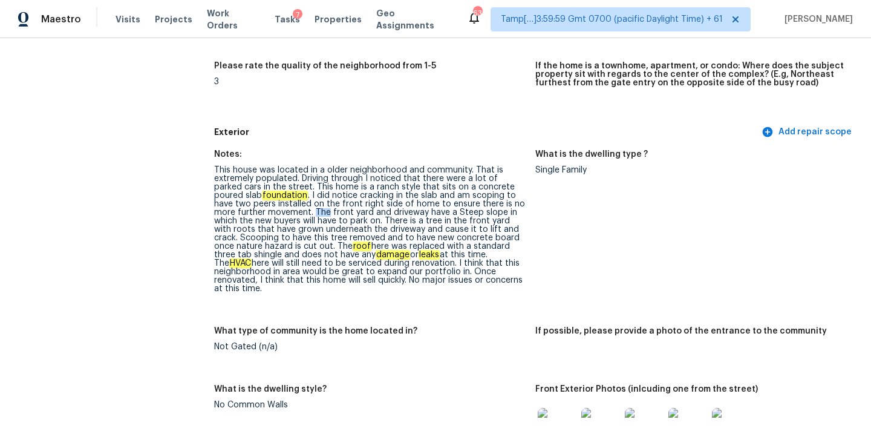
drag, startPoint x: 291, startPoint y: 211, endPoint x: 318, endPoint y: 211, distance: 26.6
click at [315, 211] on div "This house was located in a older neighborhood and community. That is extremely…" at bounding box center [369, 229] width 311 height 127
drag, startPoint x: 229, startPoint y: 223, endPoint x: 360, endPoint y: 224, distance: 130.7
click at [360, 224] on div "This house was located in a older neighborhood and community. That is extremely…" at bounding box center [369, 229] width 311 height 127
drag, startPoint x: 282, startPoint y: 231, endPoint x: 457, endPoint y: 231, distance: 174.8
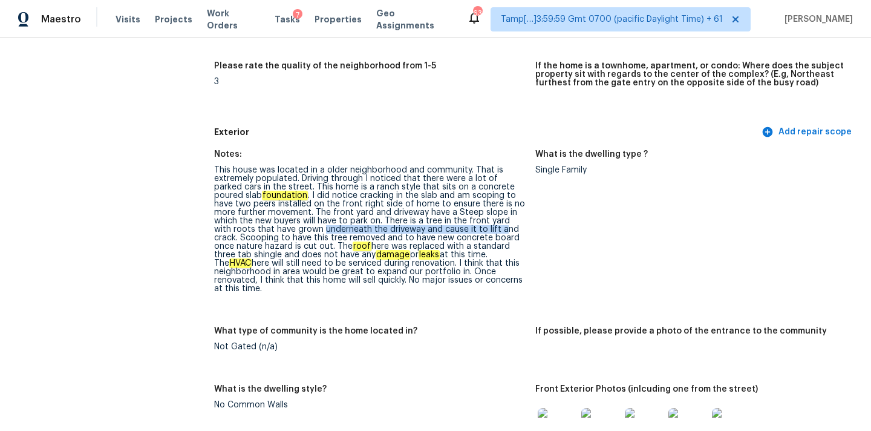
click at [457, 231] on div "This house was located in a older neighborhood and community. That is extremely…" at bounding box center [369, 229] width 311 height 127
drag, startPoint x: 215, startPoint y: 238, endPoint x: 359, endPoint y: 239, distance: 144.6
click at [359, 239] on div "This house was located in a older neighborhood and community. That is extremely…" at bounding box center [369, 229] width 311 height 127
drag, startPoint x: 242, startPoint y: 247, endPoint x: 311, endPoint y: 247, distance: 69.0
click at [311, 247] on div "This house was located in a older neighborhood and community. That is extremely…" at bounding box center [369, 229] width 311 height 127
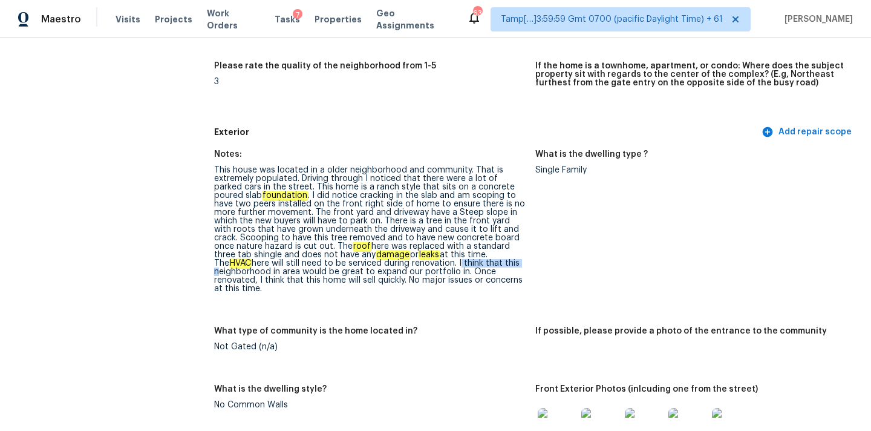
drag, startPoint x: 400, startPoint y: 266, endPoint x: 463, endPoint y: 266, distance: 62.3
click at [463, 266] on div "This house was located in a older neighborhood and community. That is extremely…" at bounding box center [369, 229] width 311 height 127
drag, startPoint x: 292, startPoint y: 264, endPoint x: 387, endPoint y: 263, distance: 95.6
click at [387, 263] on div "This house was located in a older neighborhood and community. That is extremely…" at bounding box center [369, 229] width 311 height 127
click at [252, 258] on em "HVAC" at bounding box center [240, 263] width 22 height 10
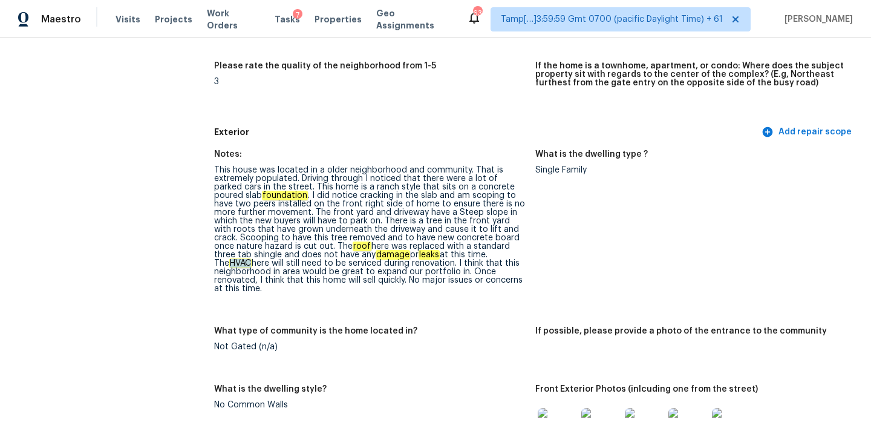
click at [252, 258] on em "HVAC" at bounding box center [240, 263] width 22 height 10
copy em "HVAC"
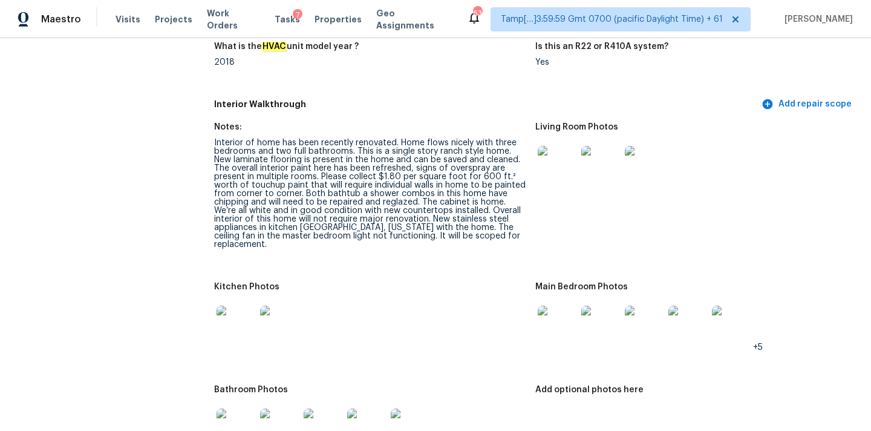
scroll to position [1407, 0]
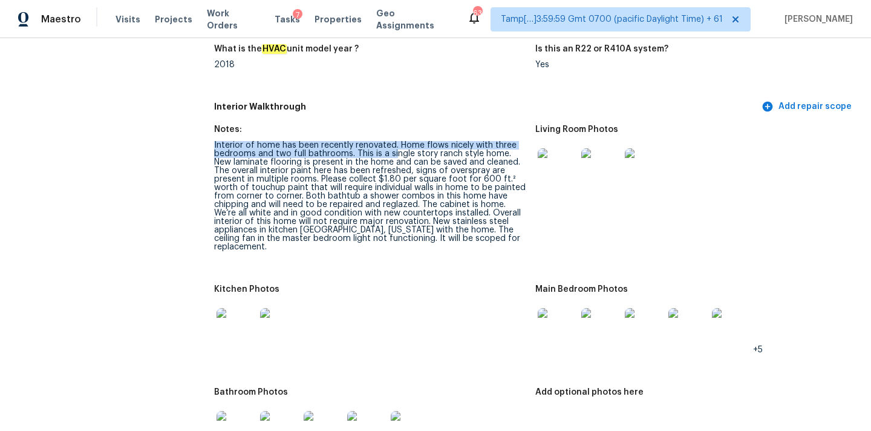
drag, startPoint x: 214, startPoint y: 130, endPoint x: 393, endPoint y: 133, distance: 179.1
click at [393, 141] on div "Interior of home has been recently renovated. Home flows nicely with three bedr…" at bounding box center [369, 196] width 311 height 110
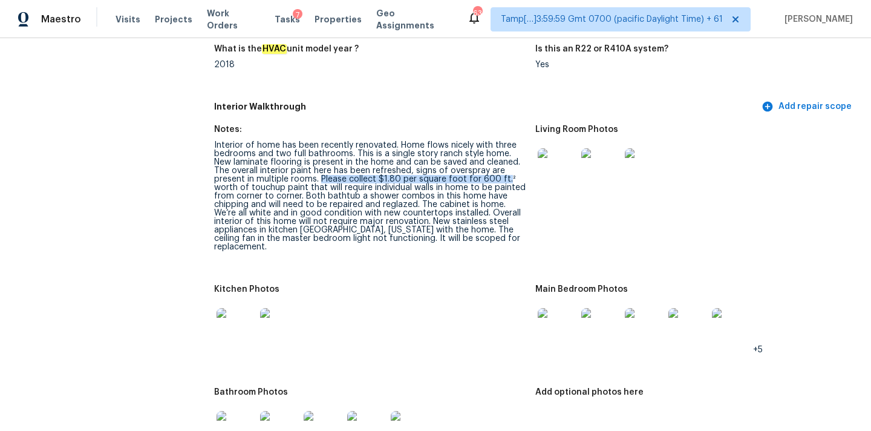
drag, startPoint x: 279, startPoint y: 162, endPoint x: 462, endPoint y: 163, distance: 182.7
click at [462, 163] on div "Interior of home has been recently renovated. Home flows nicely with three bedr…" at bounding box center [369, 196] width 311 height 110
drag, startPoint x: 293, startPoint y: 190, endPoint x: 379, endPoint y: 189, distance: 85.9
click at [379, 189] on div "Interior of home has been recently renovated. Home flows nicely with three bedr…" at bounding box center [369, 196] width 311 height 110
drag, startPoint x: 278, startPoint y: 214, endPoint x: 358, endPoint y: 212, distance: 80.5
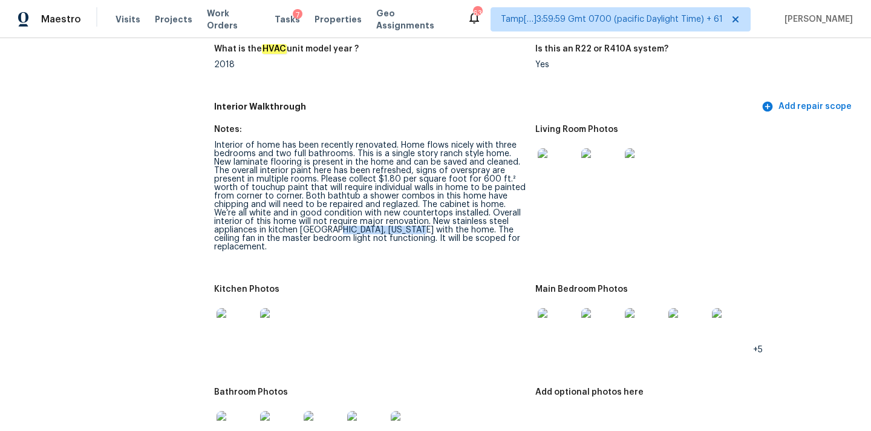
click at [358, 212] on div "Interior of home has been recently renovated. Home flows nicely with three bedr…" at bounding box center [369, 196] width 311 height 110
drag, startPoint x: 380, startPoint y: 211, endPoint x: 420, endPoint y: 210, distance: 39.9
click at [420, 210] on div "Interior of home has been recently renovated. Home flows nicely with three bedr…" at bounding box center [369, 196] width 311 height 110
copy div "ceiling fan"
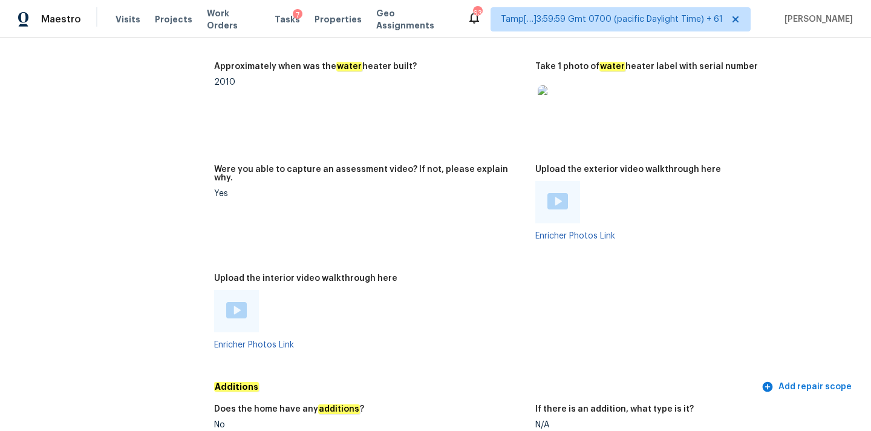
scroll to position [2953, 0]
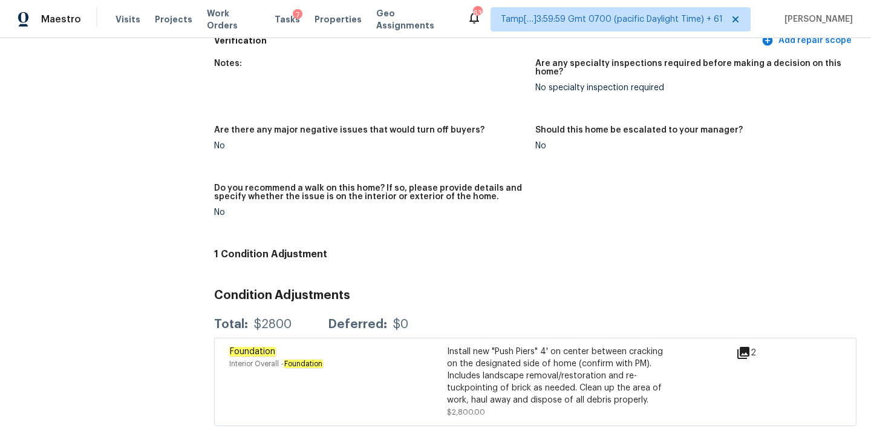
click at [746, 345] on icon at bounding box center [743, 352] width 15 height 15
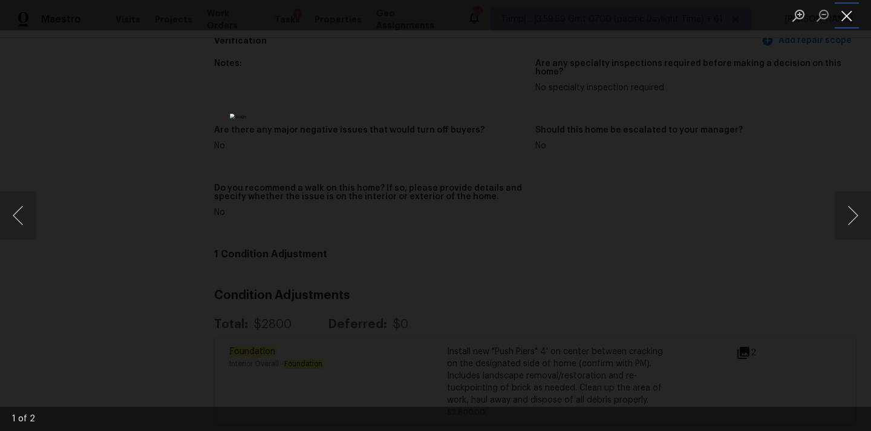
click at [849, 13] on button "Close lightbox" at bounding box center [847, 15] width 24 height 21
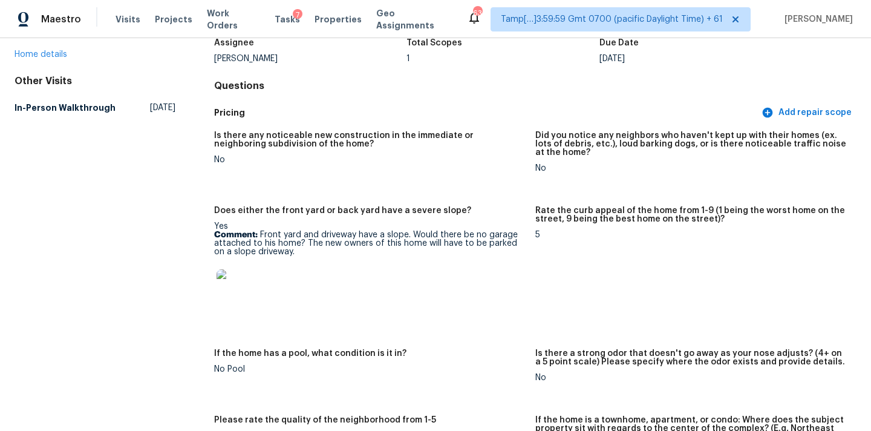
scroll to position [416, 0]
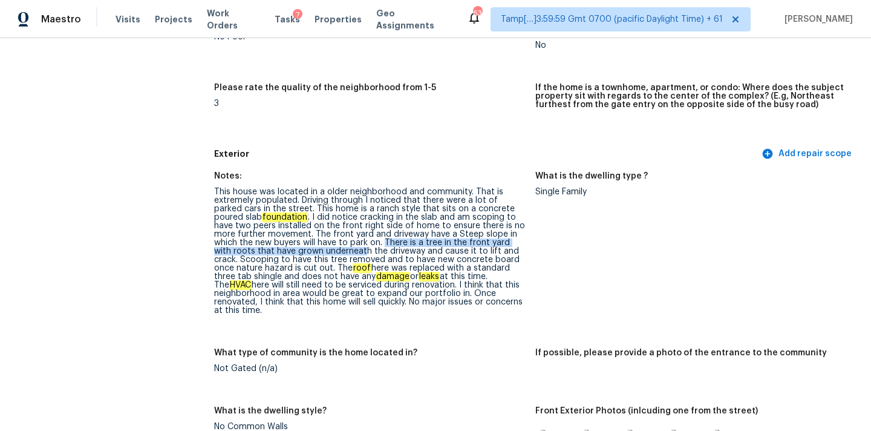
drag, startPoint x: 357, startPoint y: 243, endPoint x: 327, endPoint y: 252, distance: 31.6
click at [324, 252] on div "This house was located in a older neighborhood and community. That is extremely…" at bounding box center [369, 251] width 311 height 127
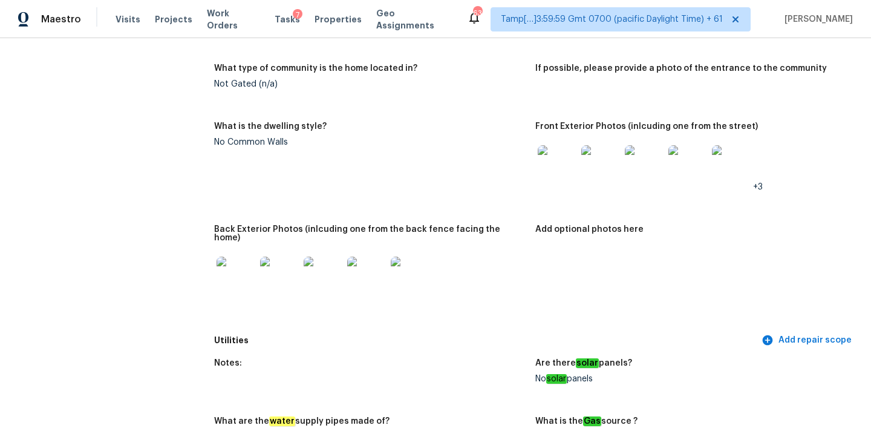
scroll to position [720, 0]
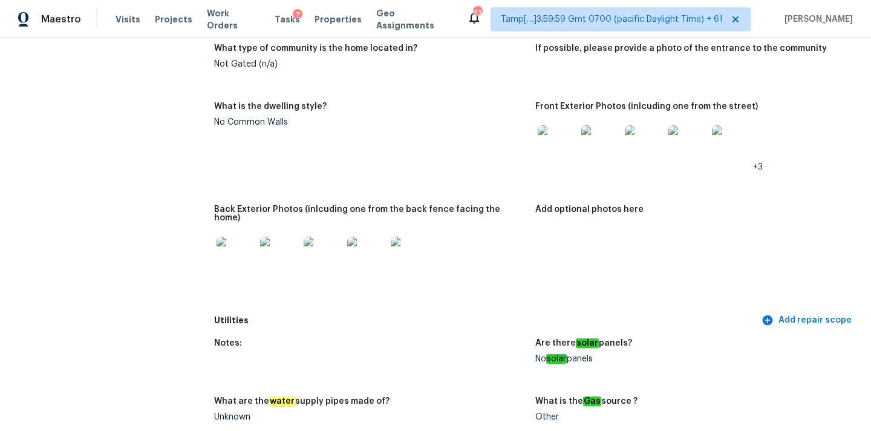
click at [562, 140] on img at bounding box center [557, 144] width 39 height 39
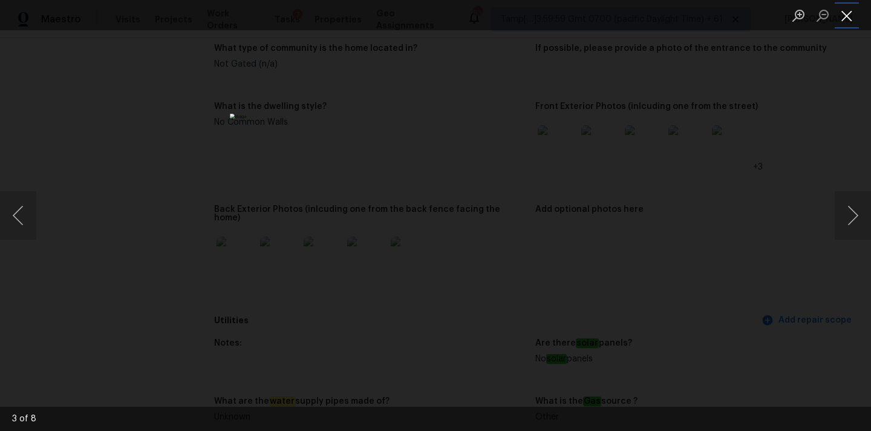
click at [844, 16] on button "Close lightbox" at bounding box center [847, 15] width 24 height 21
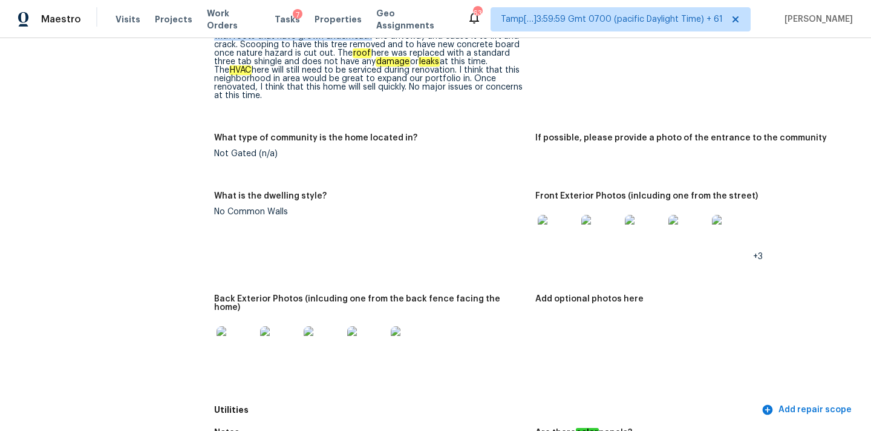
scroll to position [676, 0]
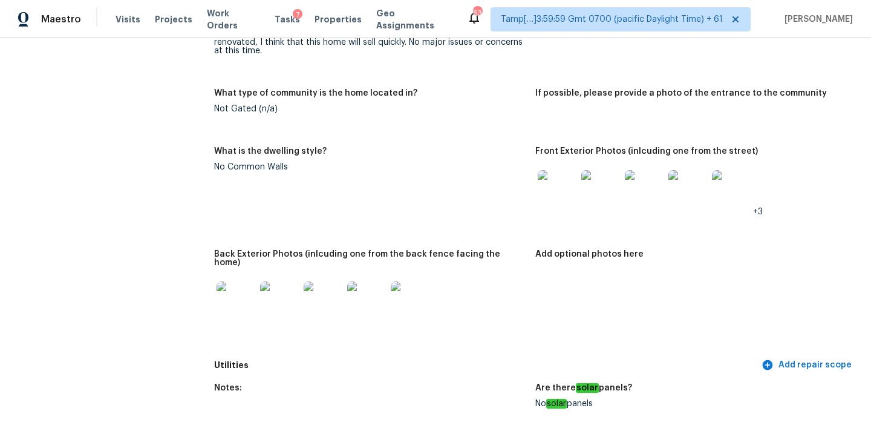
click at [649, 186] on img at bounding box center [644, 189] width 39 height 39
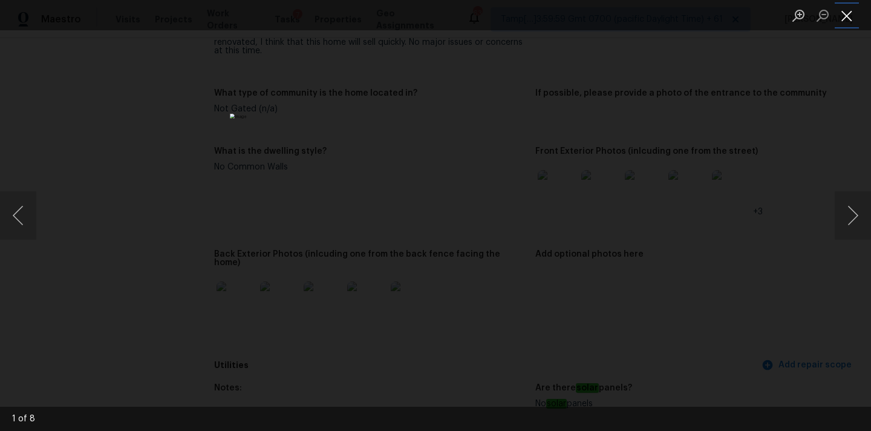
click at [844, 15] on button "Close lightbox" at bounding box center [847, 15] width 24 height 21
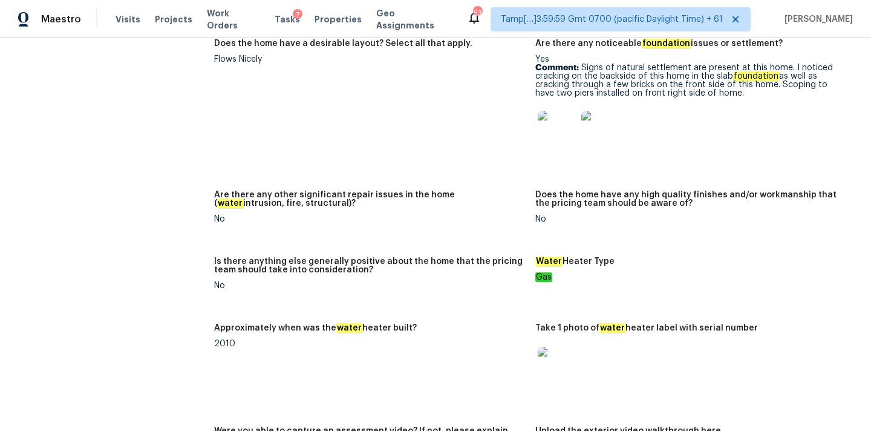
scroll to position [2504, 0]
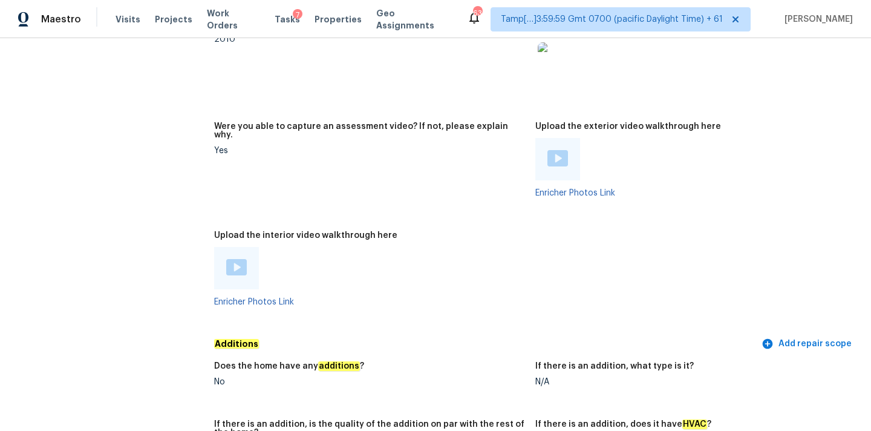
click at [232, 259] on img at bounding box center [236, 267] width 21 height 16
click at [556, 150] on img at bounding box center [557, 158] width 21 height 16
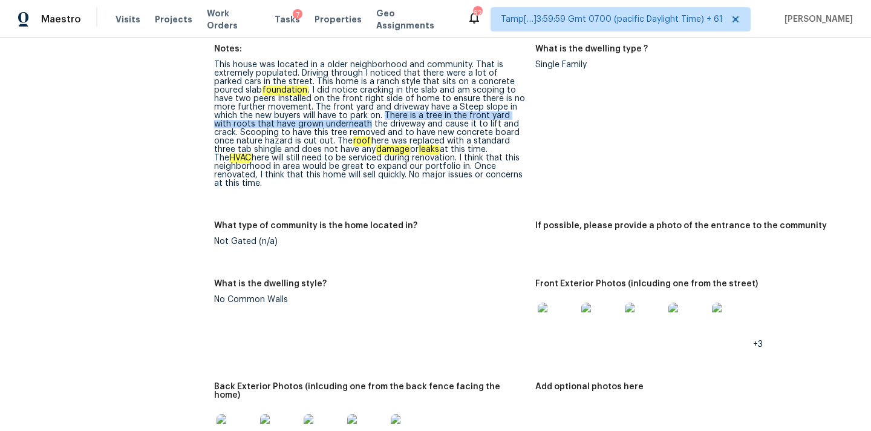
scroll to position [528, 0]
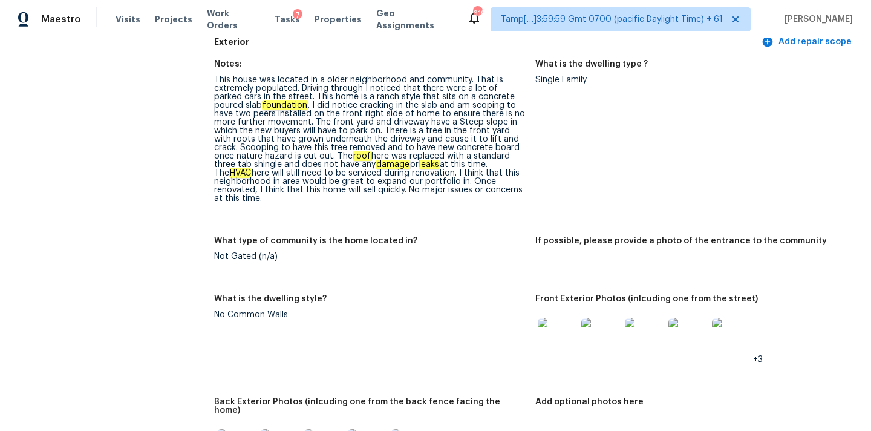
click at [475, 140] on div "This house was located in a older neighborhood and community. That is extremely…" at bounding box center [369, 139] width 311 height 127
drag, startPoint x: 253, startPoint y: 140, endPoint x: 377, endPoint y: 140, distance: 123.4
click at [377, 140] on div "This house was located in a older neighborhood and community. That is extremely…" at bounding box center [369, 139] width 311 height 127
copy div "grown underneath the driveway"
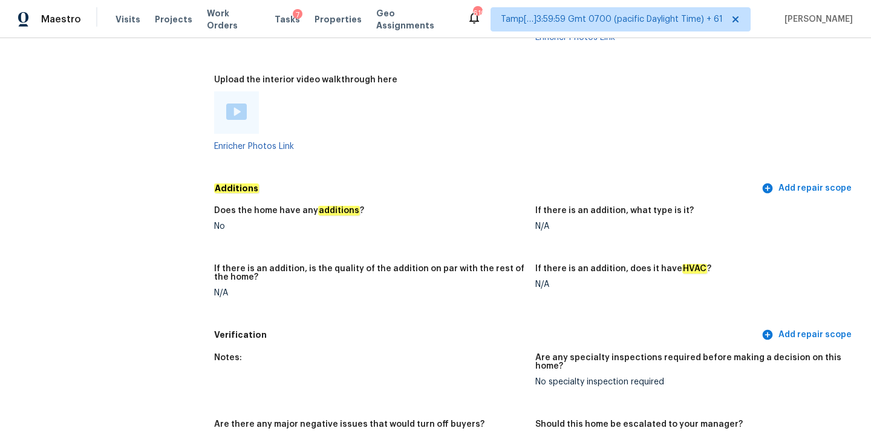
scroll to position [458, 0]
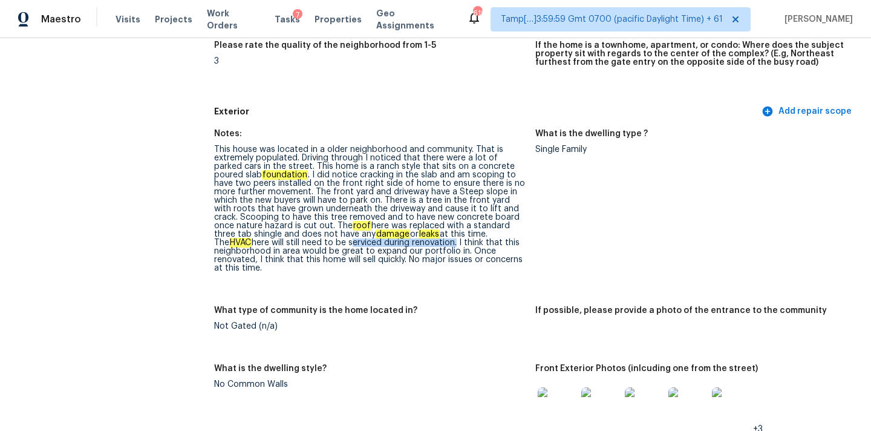
drag, startPoint x: 291, startPoint y: 244, endPoint x: 396, endPoint y: 244, distance: 104.6
click at [396, 244] on div "This house was located in a older neighborhood and community. That is extremely…" at bounding box center [369, 208] width 311 height 127
copy div "serviced during renovation"
copy div "need to be serviced during renovation"
drag, startPoint x: 246, startPoint y: 244, endPoint x: 396, endPoint y: 243, distance: 150.0
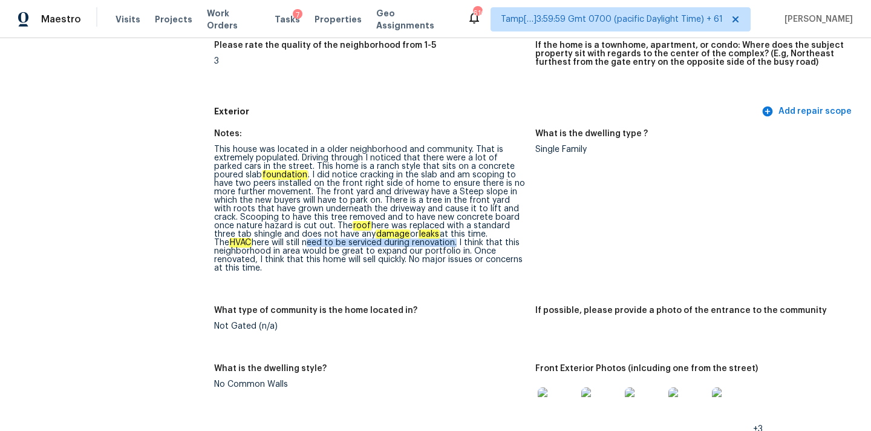
click at [396, 243] on div "This house was located in a older neighborhood and community. That is extremely…" at bounding box center [369, 208] width 311 height 127
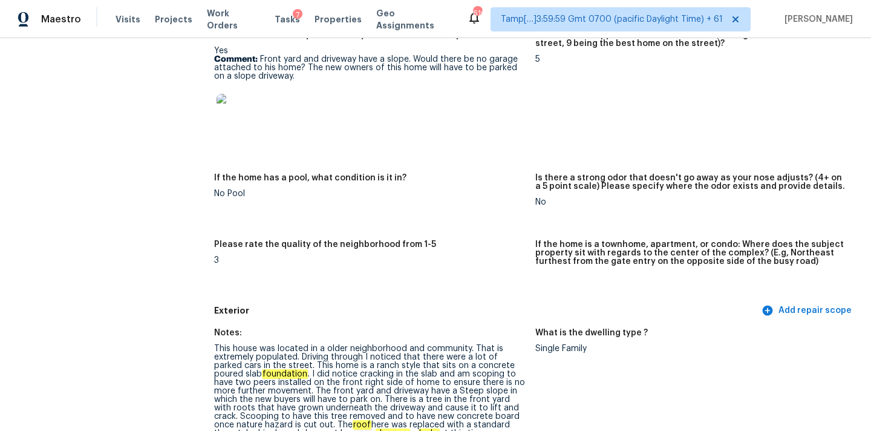
scroll to position [206, 0]
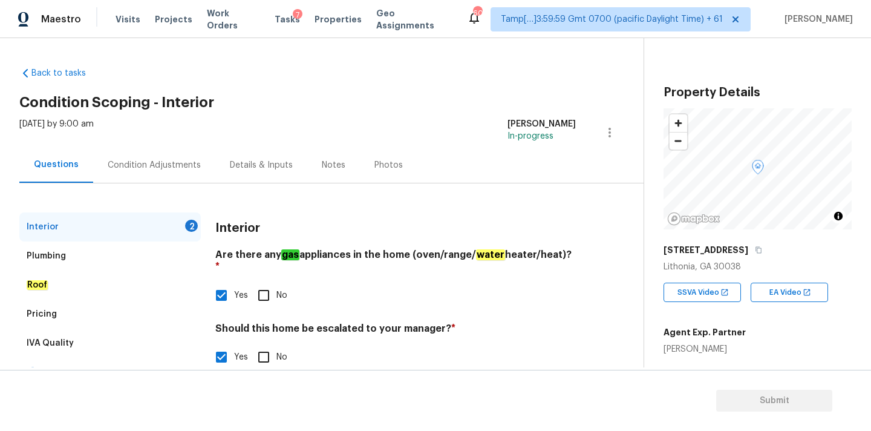
scroll to position [194, 0]
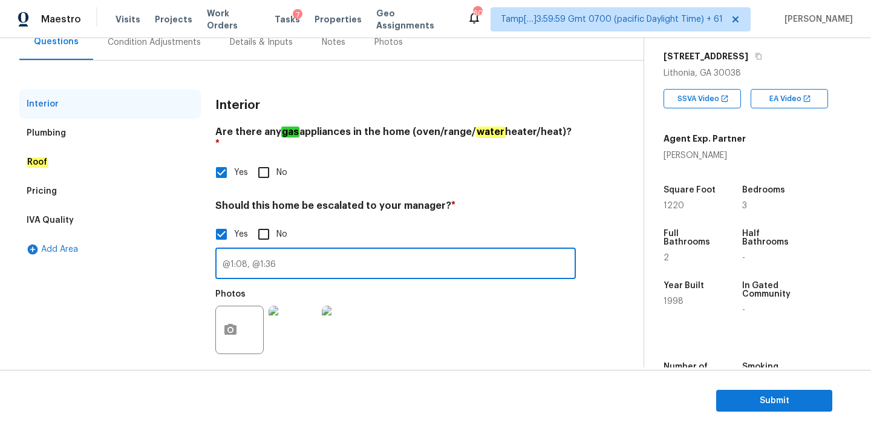
click at [223, 252] on input "@1:08, @1:36" at bounding box center [395, 264] width 360 height 28
click at [440, 250] on input "Exterior has multiple foundation cracks @1:08, @1:36" at bounding box center [395, 264] width 360 height 28
paste input "Signs of natural settlement are present at this home. I noticed cracking on the…"
drag, startPoint x: 376, startPoint y: 254, endPoint x: 203, endPoint y: 253, distance: 173.0
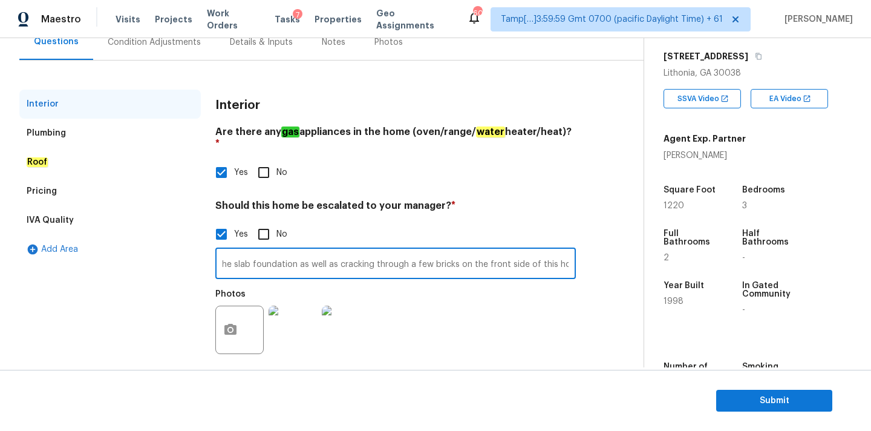
click at [203, 253] on div "Interior Plumbing Roof Pricing IVA Quality Add Area Interior Are there any gas …" at bounding box center [316, 233] width 595 height 286
type input "Signs of natural settlement are present at this home. I noticed cracking on the…"
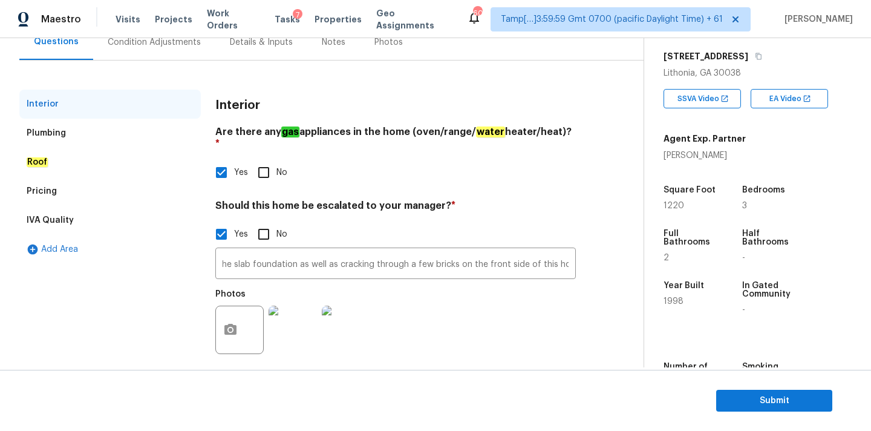
scroll to position [0, 0]
click at [69, 194] on div "Pricing" at bounding box center [109, 191] width 181 height 29
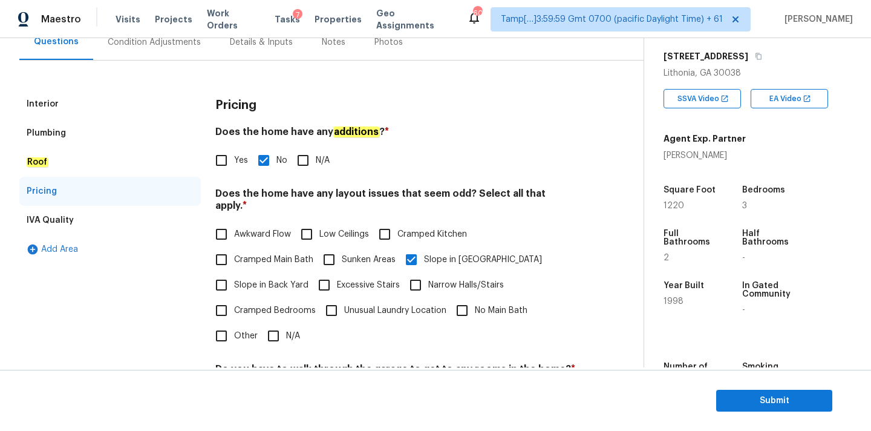
click at [563, 117] on div "Pricing" at bounding box center [395, 105] width 360 height 31
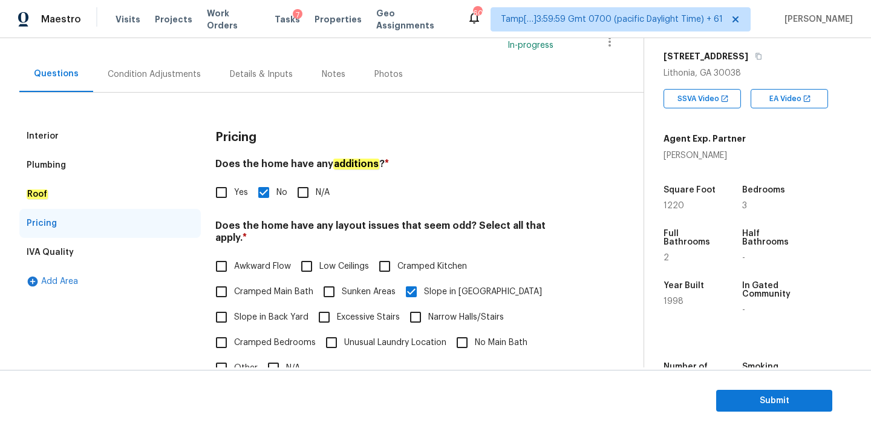
scroll to position [61, 0]
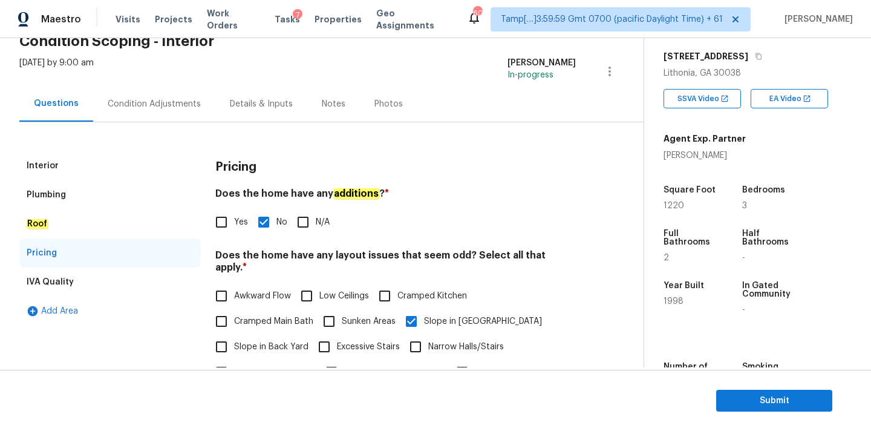
click at [179, 114] on div "Condition Adjustments" at bounding box center [154, 104] width 122 height 36
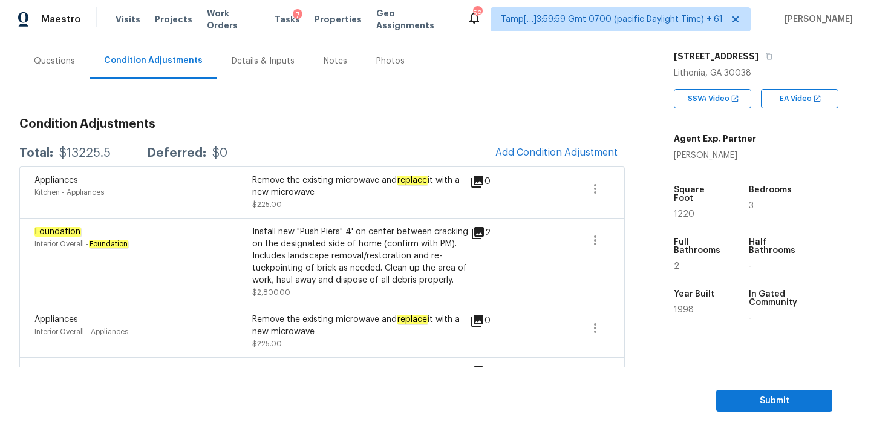
scroll to position [105, 0]
click at [507, 148] on span "Add Condition Adjustment" at bounding box center [556, 151] width 122 height 11
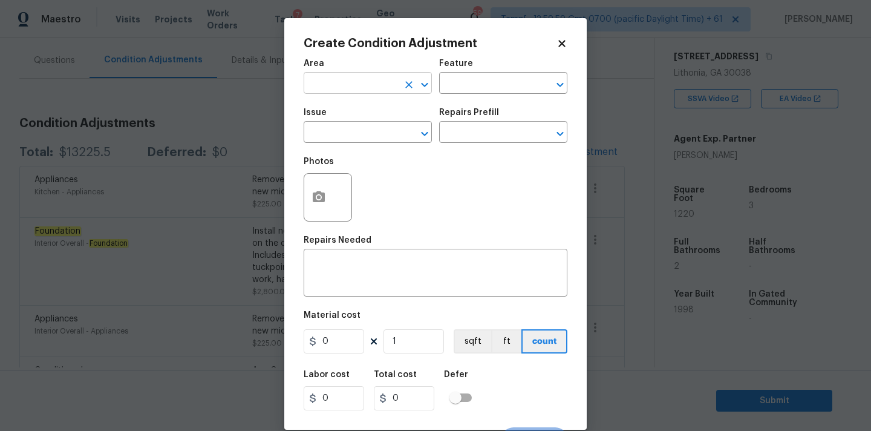
click at [319, 82] on input "text" at bounding box center [351, 84] width 94 height 19
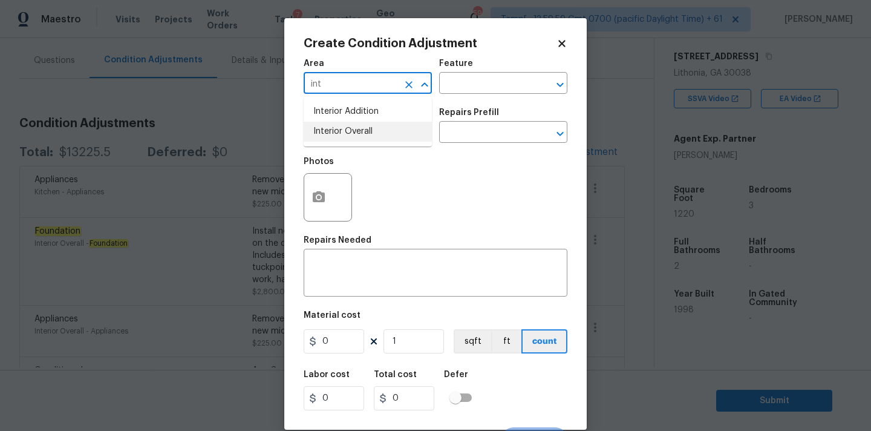
click at [323, 129] on li "Interior Overall" at bounding box center [368, 132] width 128 height 20
type input "Interior Overall"
click at [325, 137] on input "text" at bounding box center [351, 133] width 94 height 19
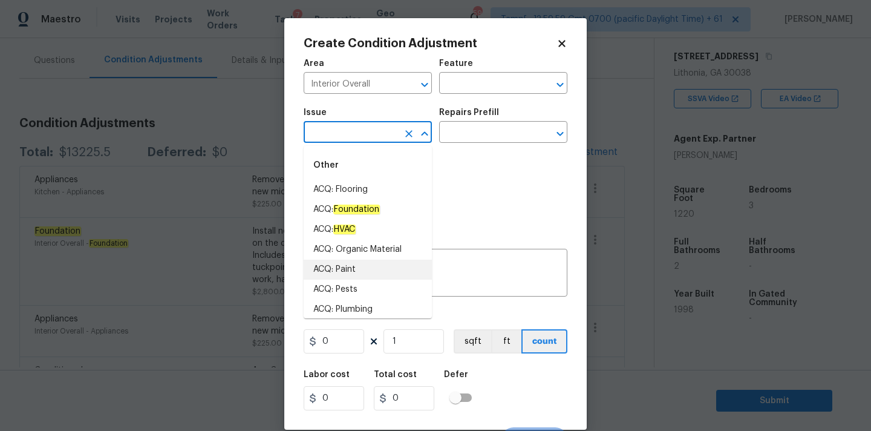
click at [342, 267] on li "ACQ: Paint" at bounding box center [368, 269] width 128 height 20
type input "ACQ: Paint"
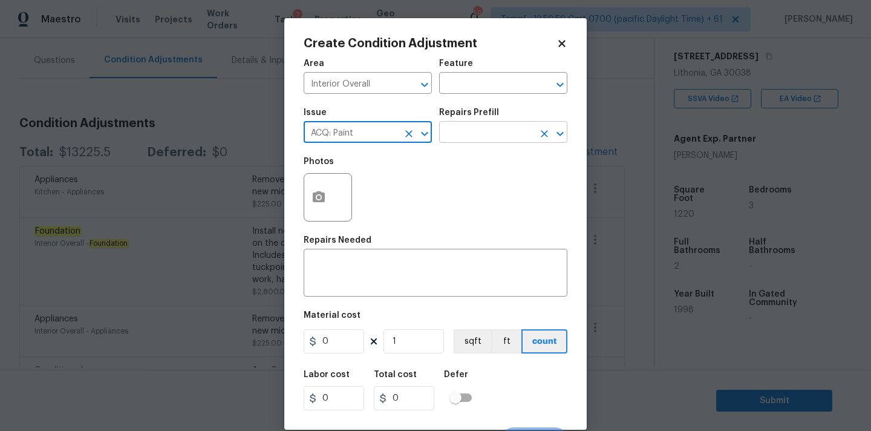
click at [483, 141] on input "text" at bounding box center [486, 133] width 94 height 19
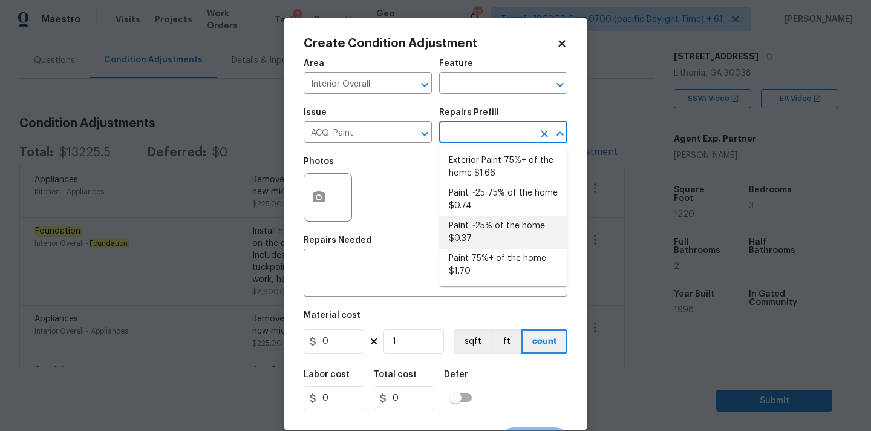
click at [478, 221] on li "Paint ~25% of the home $0.37" at bounding box center [503, 232] width 128 height 33
type input "Acquisition"
type textarea "Acquisition Scope: ~25% of the home needs interior paint"
type input "0.37"
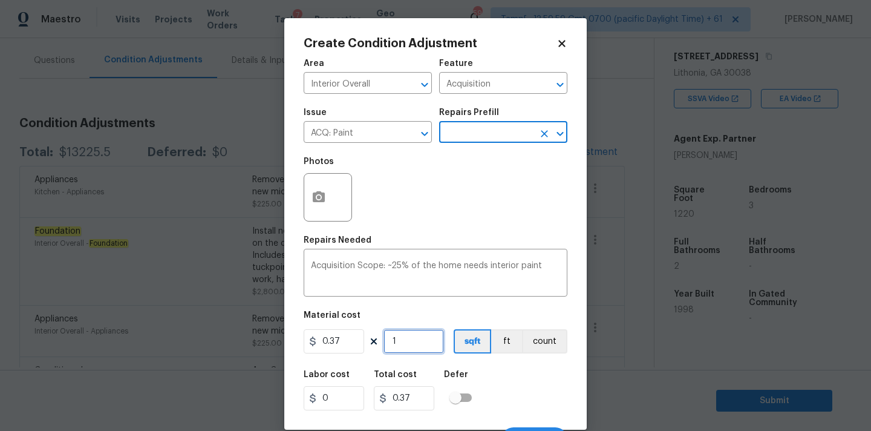
click at [409, 341] on input "1" at bounding box center [413, 341] width 60 height 24
type input "12"
type input "4.44"
type input "122"
type input "45.14"
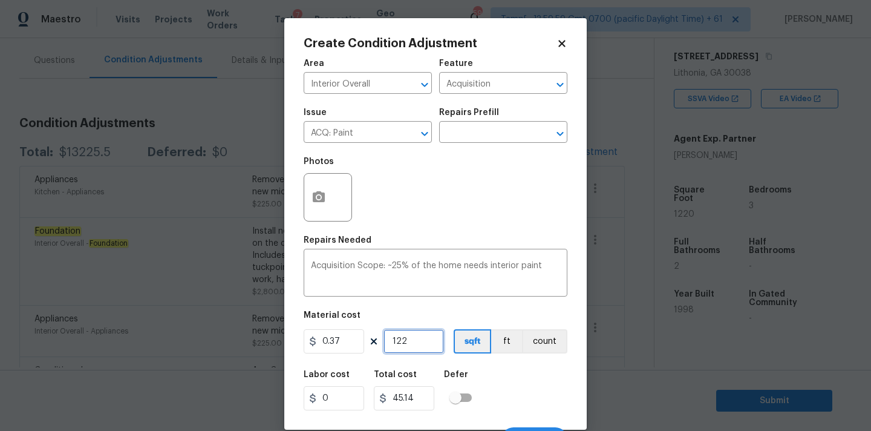
type input "1220"
type input "451.4"
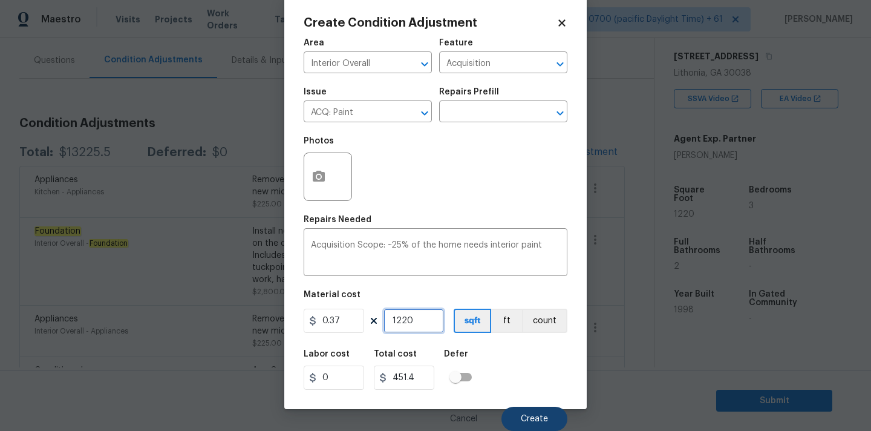
type input "1220"
click at [532, 420] on span "Create" at bounding box center [534, 418] width 27 height 9
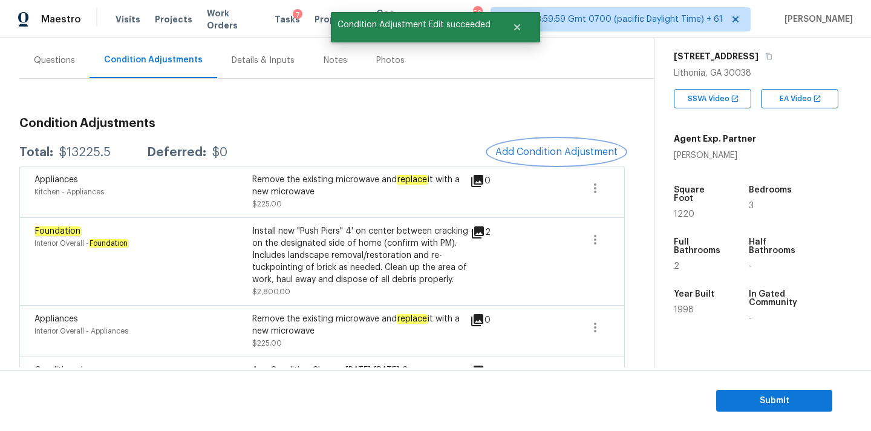
scroll to position [0, 0]
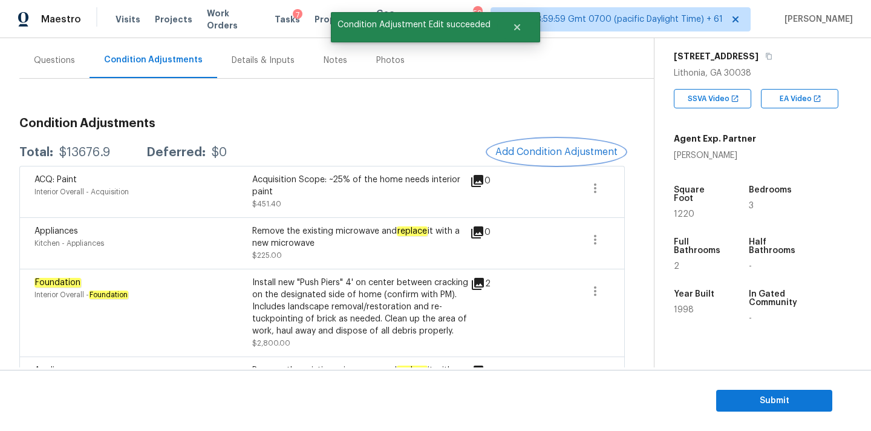
click at [509, 148] on span "Add Condition Adjustment" at bounding box center [556, 151] width 122 height 11
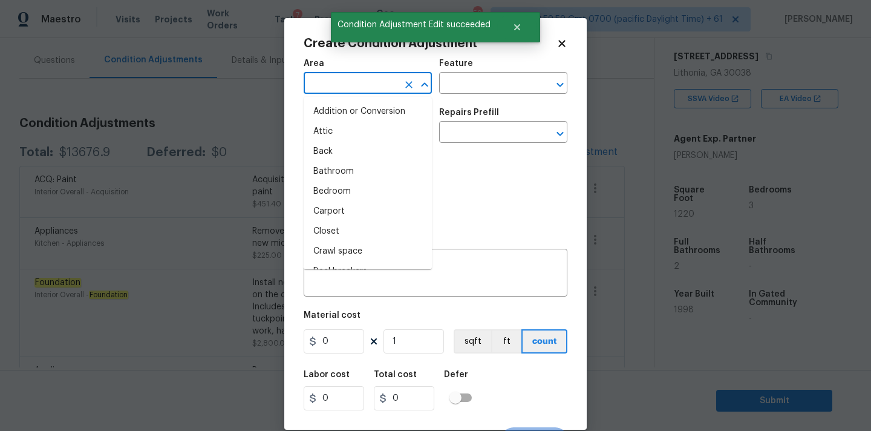
click at [373, 77] on input "text" at bounding box center [351, 84] width 94 height 19
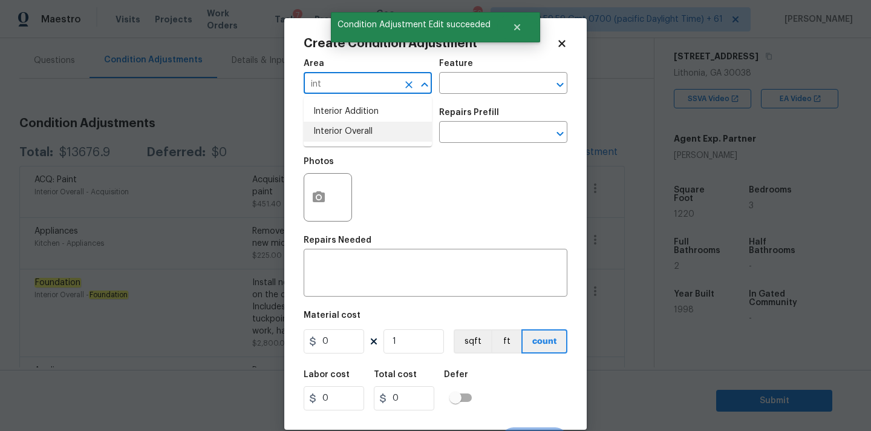
click at [365, 135] on li "Interior Overall" at bounding box center [368, 132] width 128 height 20
type input "Interior Overall"
click at [365, 135] on input "text" at bounding box center [351, 133] width 94 height 19
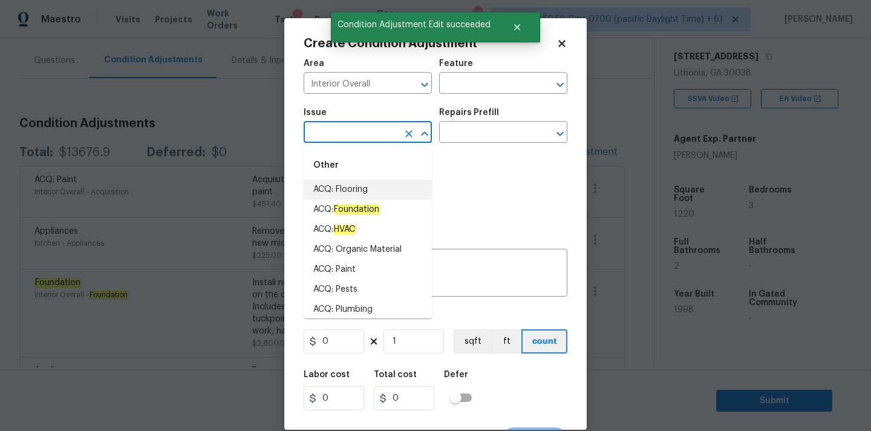
drag, startPoint x: 361, startPoint y: 184, endPoint x: 389, endPoint y: 169, distance: 31.7
click at [360, 184] on li "ACQ: Flooring" at bounding box center [368, 190] width 128 height 20
type input "ACQ: Flooring"
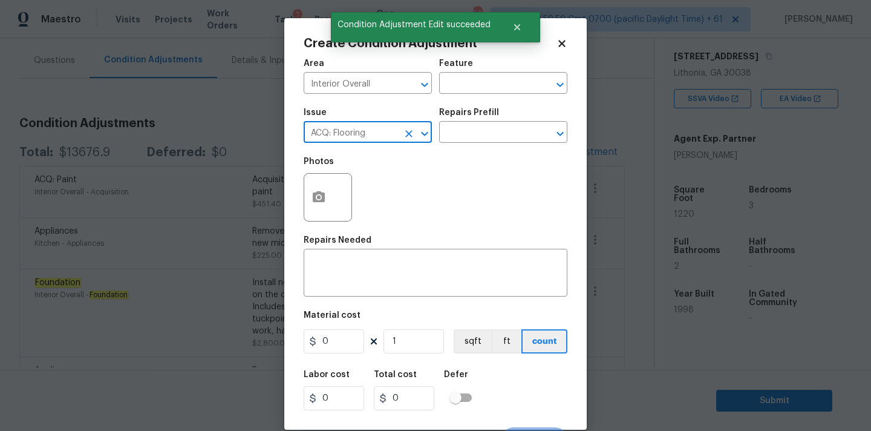
click at [478, 145] on div "Issue ACQ: Flooring ​ Repairs Prefill ​" at bounding box center [436, 125] width 264 height 49
click at [483, 136] on input "text" at bounding box center [486, 133] width 94 height 19
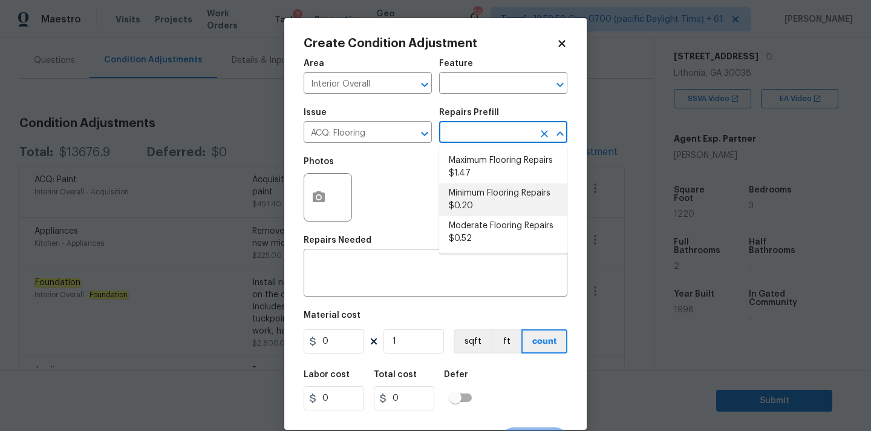
click at [470, 195] on li "Minimum Flooring Repairs $0.20" at bounding box center [503, 199] width 128 height 33
type input "Acquisition"
type textarea "Acquisition Scope: Minimum flooring repairs"
type input "0.2"
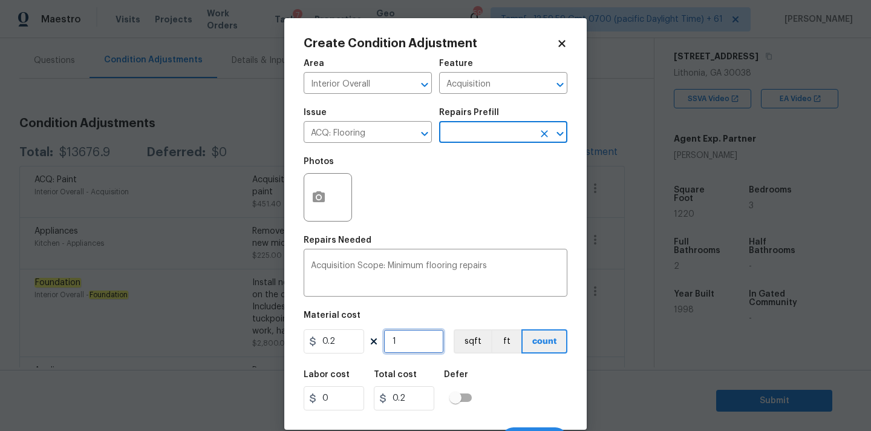
click at [406, 344] on input "1" at bounding box center [413, 341] width 60 height 24
type input "12"
type input "2.4"
type input "122"
type input "24.4"
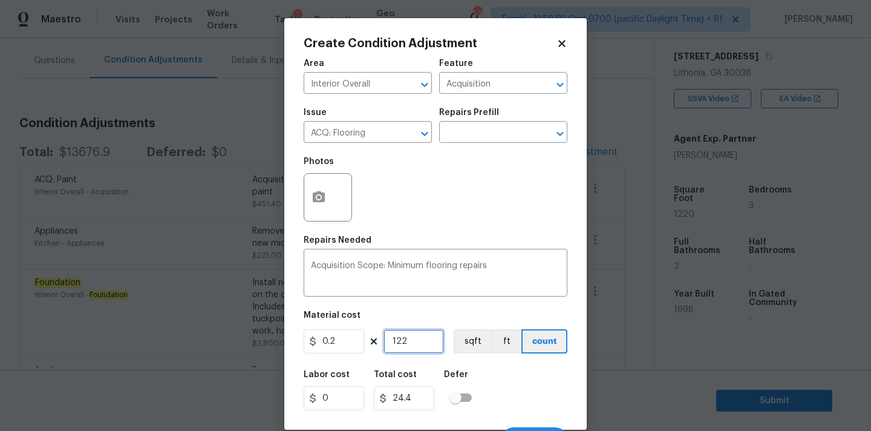
type input "1220"
type input "244"
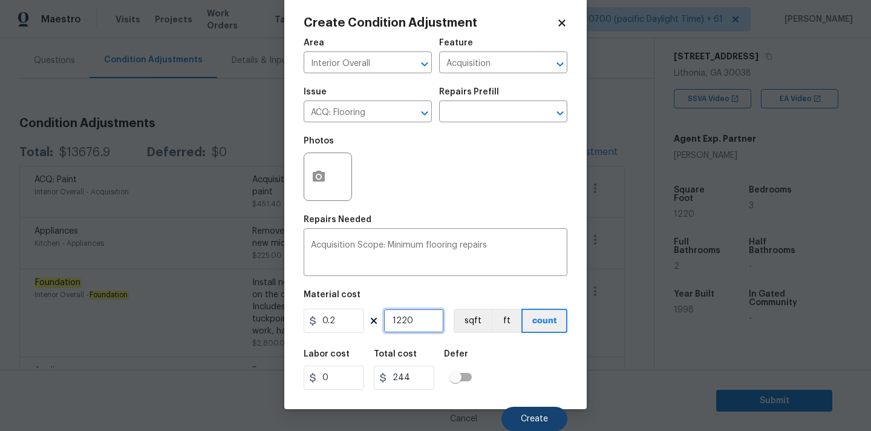
type input "1220"
click at [520, 420] on button "Create" at bounding box center [534, 418] width 66 height 24
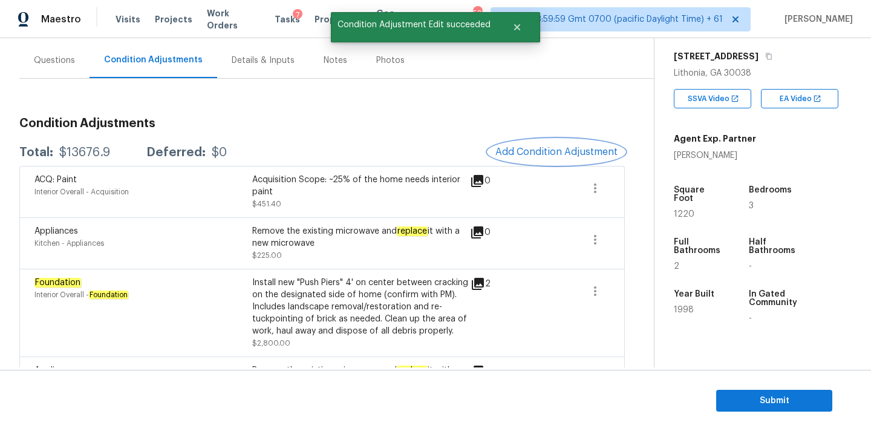
scroll to position [0, 0]
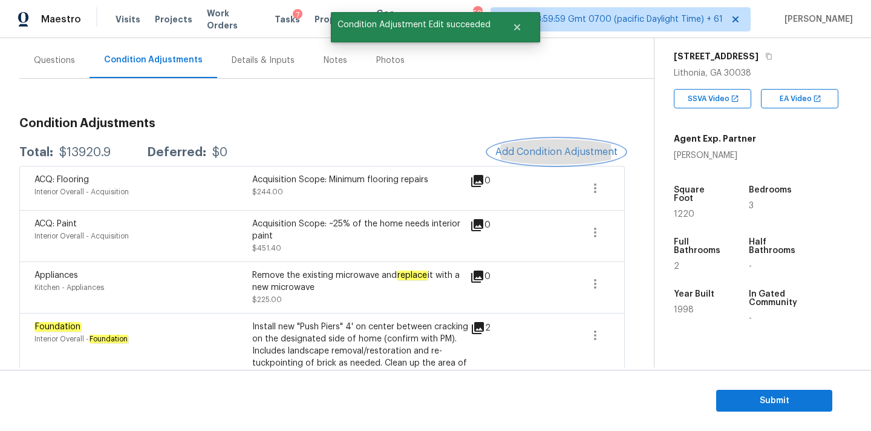
click at [553, 149] on span "Add Condition Adjustment" at bounding box center [556, 151] width 122 height 11
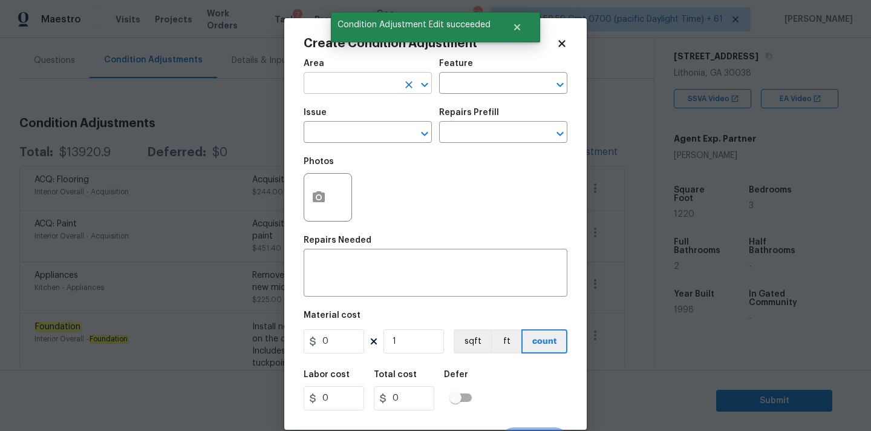
click at [341, 82] on input "text" at bounding box center [351, 84] width 94 height 19
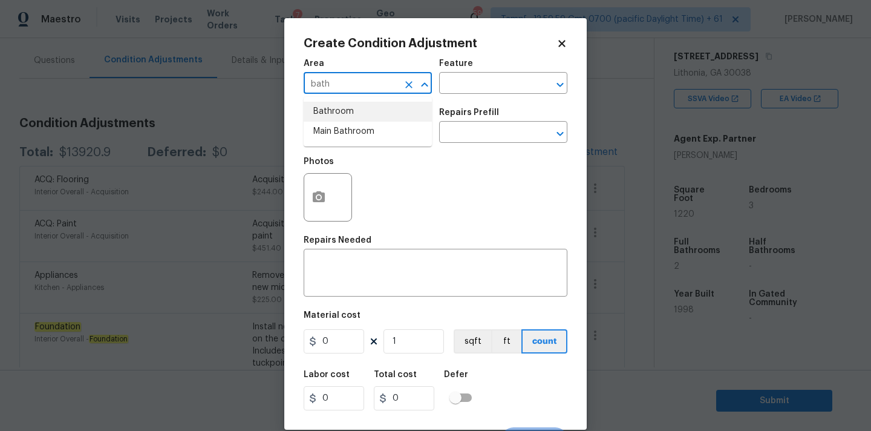
click at [338, 106] on li "Bathroom" at bounding box center [368, 112] width 128 height 20
type input "Bathroom"
click at [341, 130] on input "text" at bounding box center [351, 133] width 94 height 19
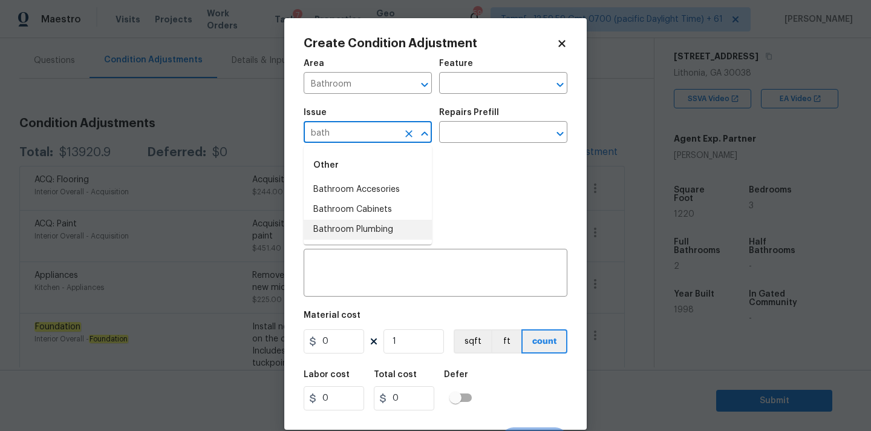
click at [350, 227] on li "Bathroom Plumbing" at bounding box center [368, 230] width 128 height 20
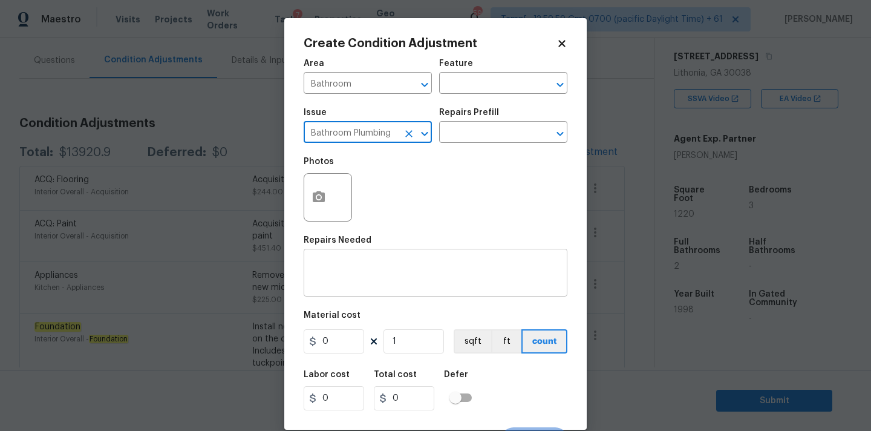
type input "Bathroom Plumbing"
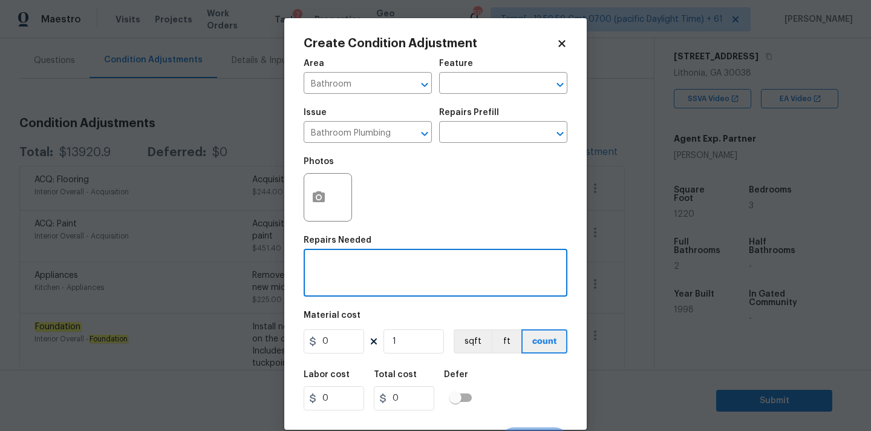
click at [386, 266] on textarea at bounding box center [435, 273] width 249 height 25
type textarea "Resurface bathtubs"
click at [344, 341] on input "0" at bounding box center [334, 341] width 60 height 24
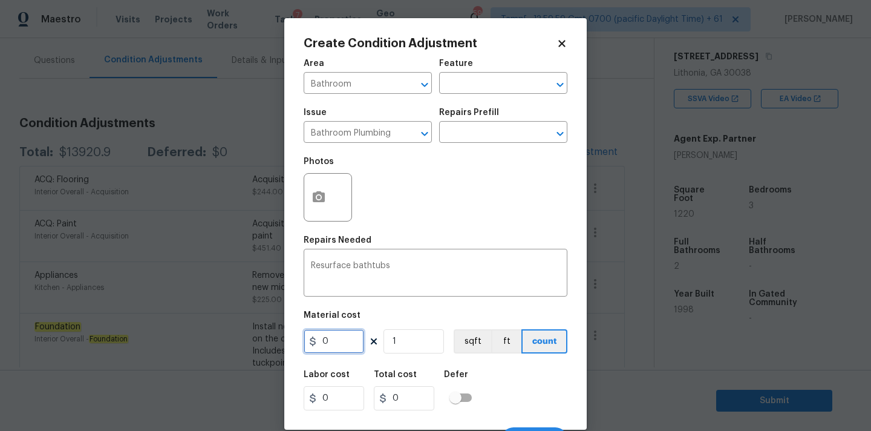
click at [344, 341] on input "0" at bounding box center [334, 341] width 60 height 24
type input "350"
type input "2"
type input "700"
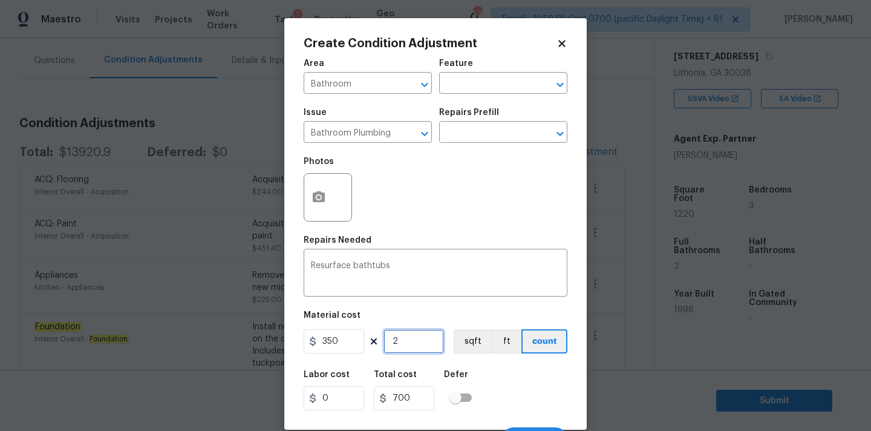
type input "2"
click at [313, 200] on icon "button" at bounding box center [319, 196] width 12 height 11
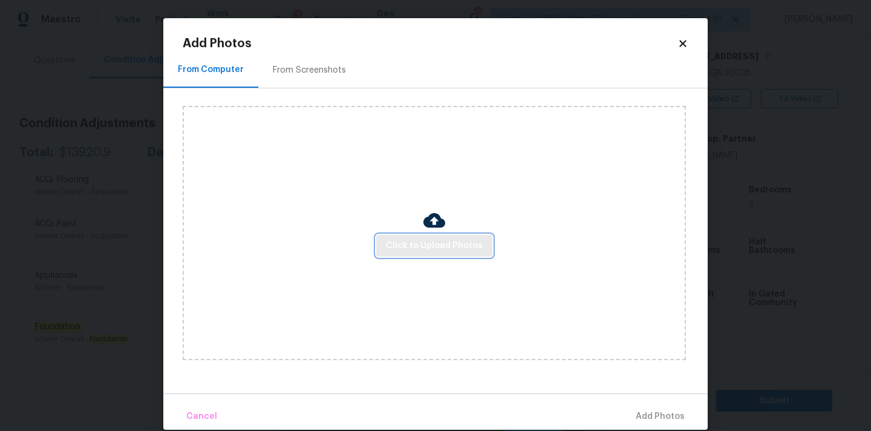
click at [394, 236] on button "Click to Upload Photos" at bounding box center [434, 246] width 116 height 22
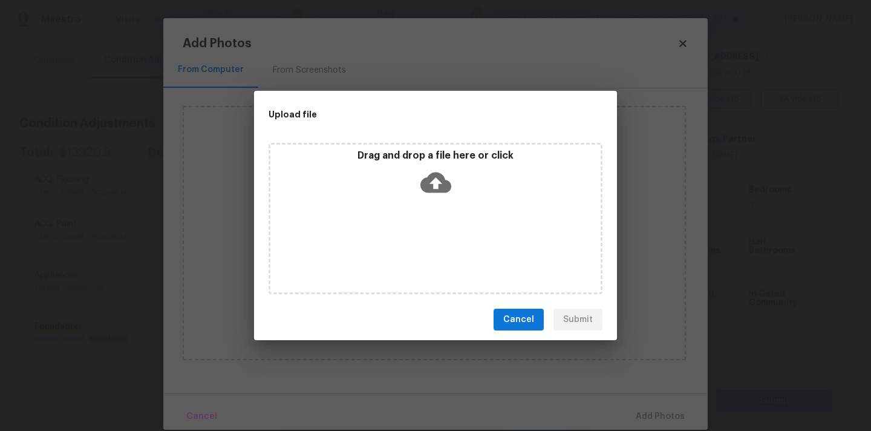
click at [436, 180] on icon at bounding box center [435, 182] width 31 height 31
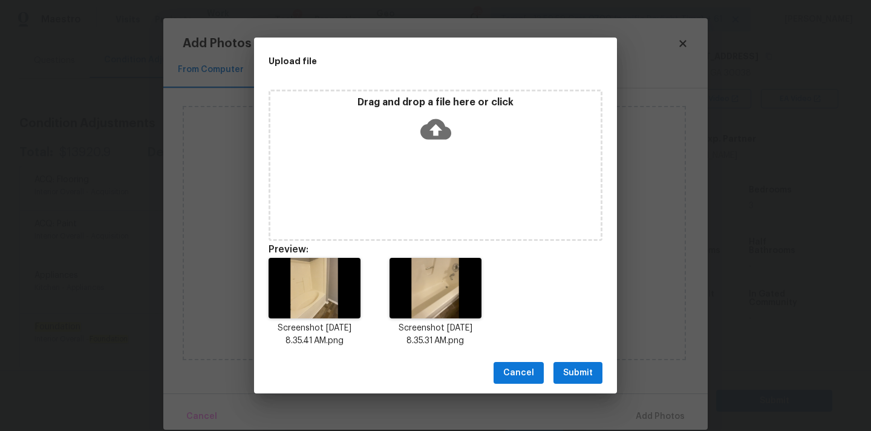
click at [575, 370] on span "Submit" at bounding box center [578, 372] width 30 height 15
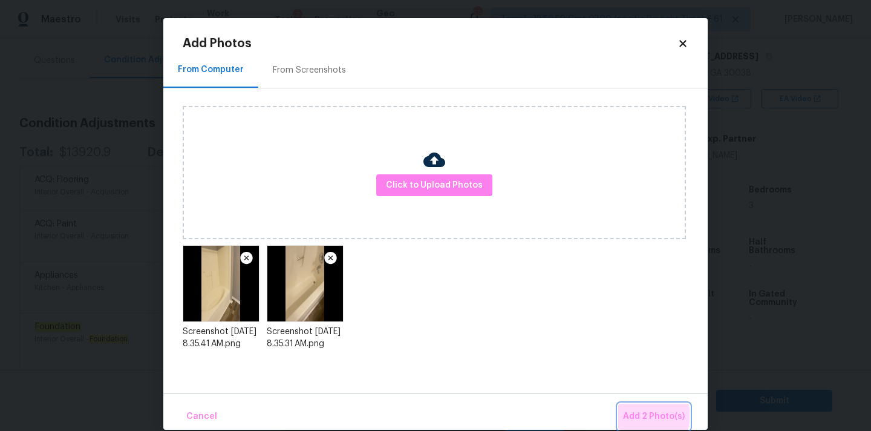
click at [650, 416] on span "Add 2 Photo(s)" at bounding box center [654, 416] width 62 height 15
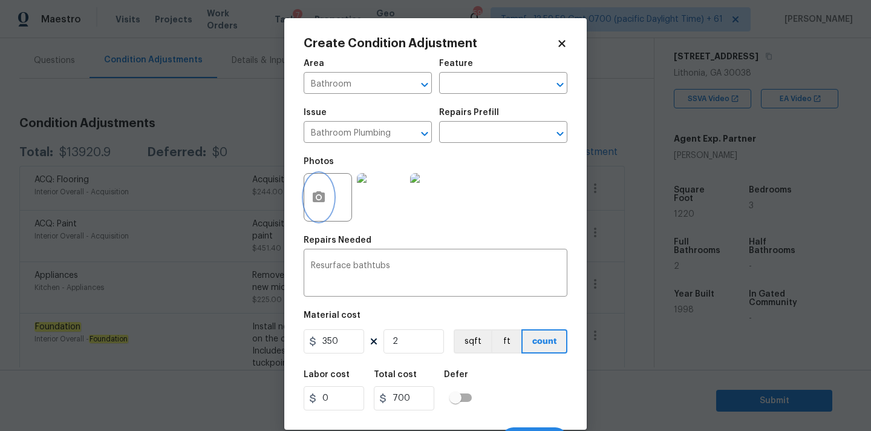
scroll to position [21, 0]
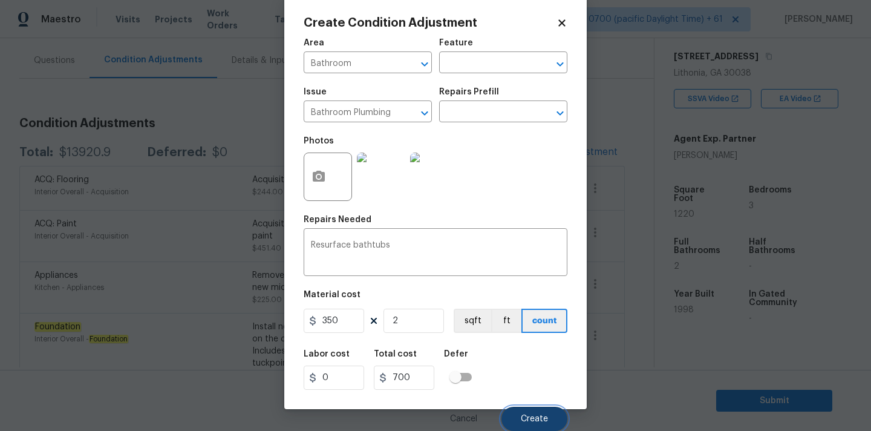
click at [525, 411] on button "Create" at bounding box center [534, 418] width 66 height 24
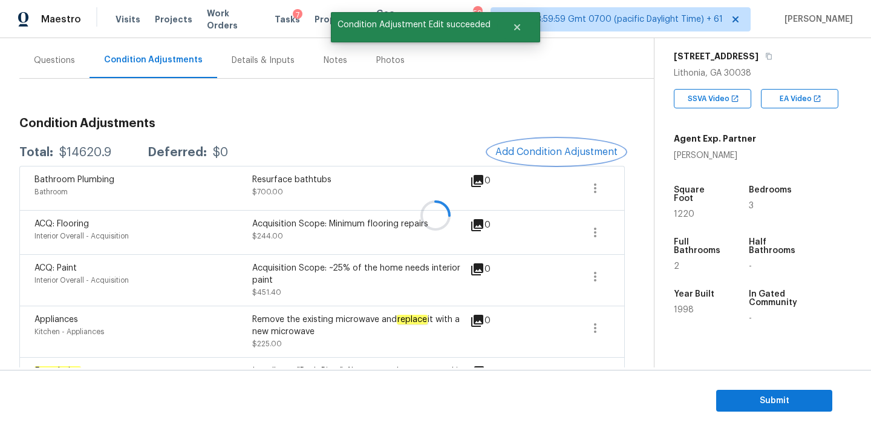
scroll to position [0, 0]
click at [532, 153] on span "Add Condition Adjustment" at bounding box center [556, 151] width 122 height 11
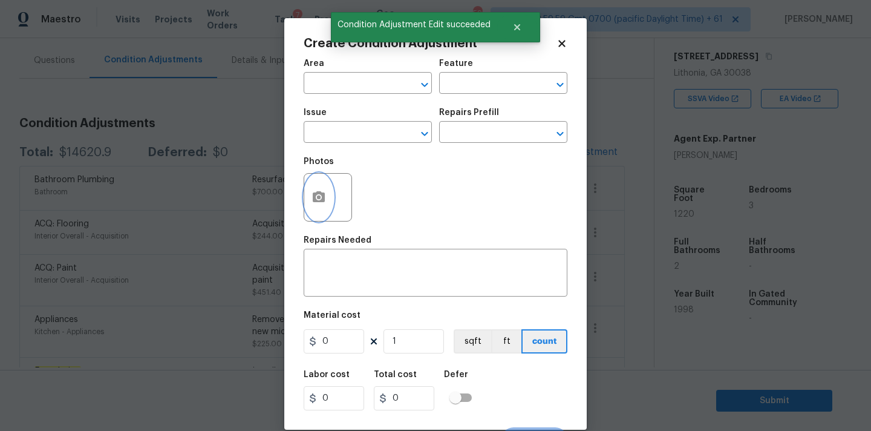
click at [323, 203] on icon "button" at bounding box center [318, 197] width 15 height 15
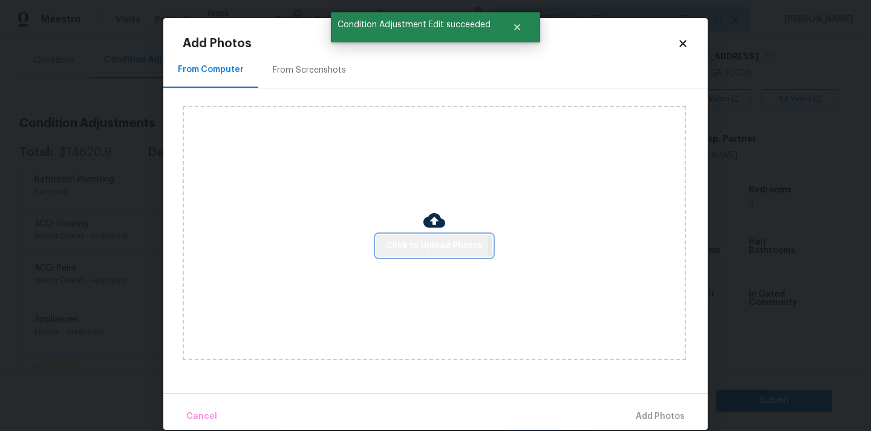
click at [394, 244] on span "Click to Upload Photos" at bounding box center [434, 245] width 97 height 15
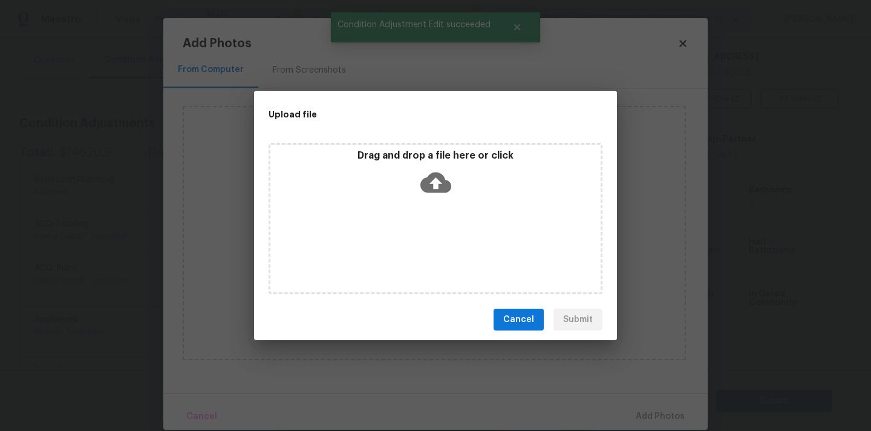
click at [429, 181] on icon at bounding box center [435, 182] width 31 height 21
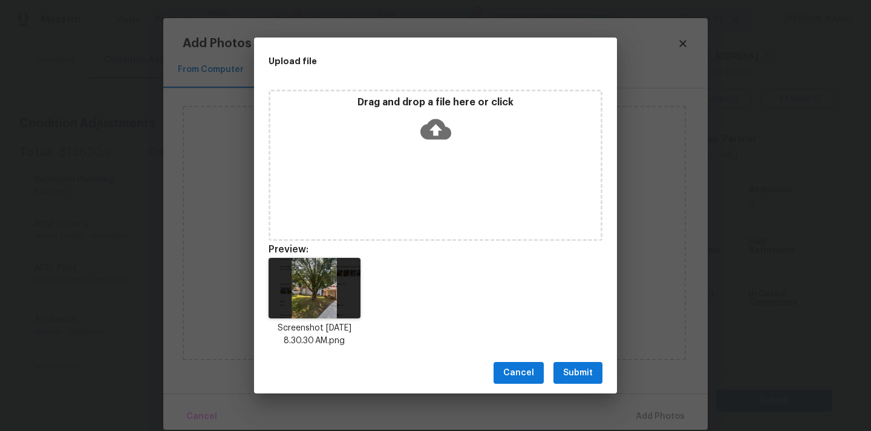
click at [576, 368] on span "Submit" at bounding box center [578, 372] width 30 height 15
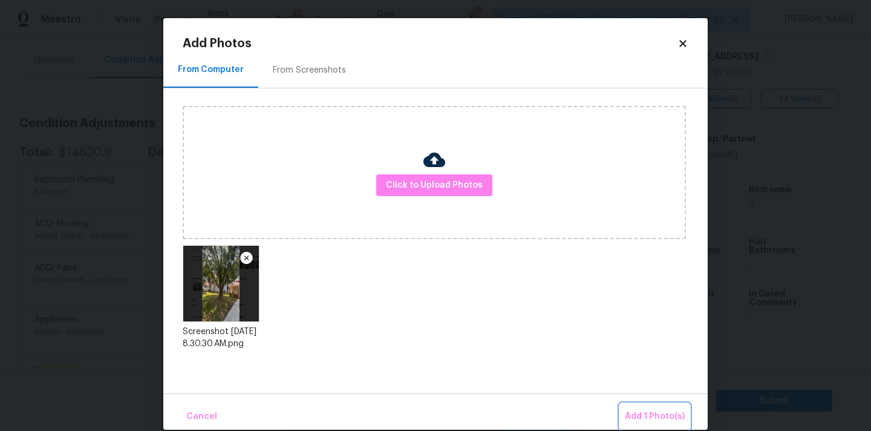
click at [644, 410] on span "Add 1 Photo(s)" at bounding box center [655, 416] width 60 height 15
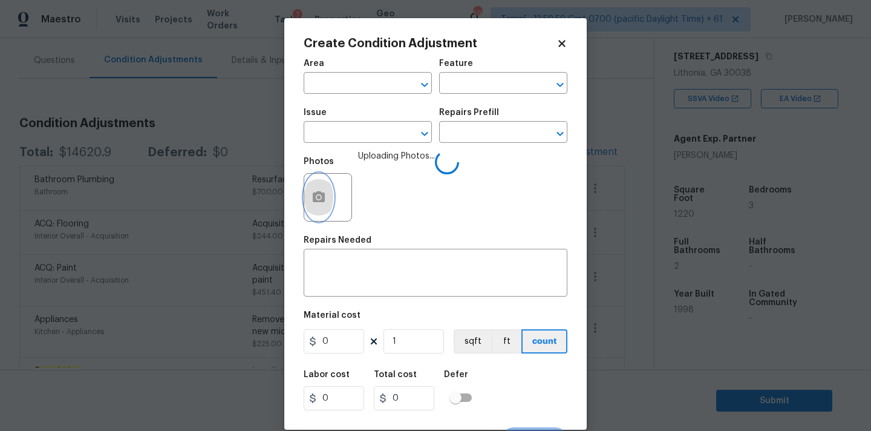
click at [307, 209] on button "button" at bounding box center [318, 197] width 29 height 47
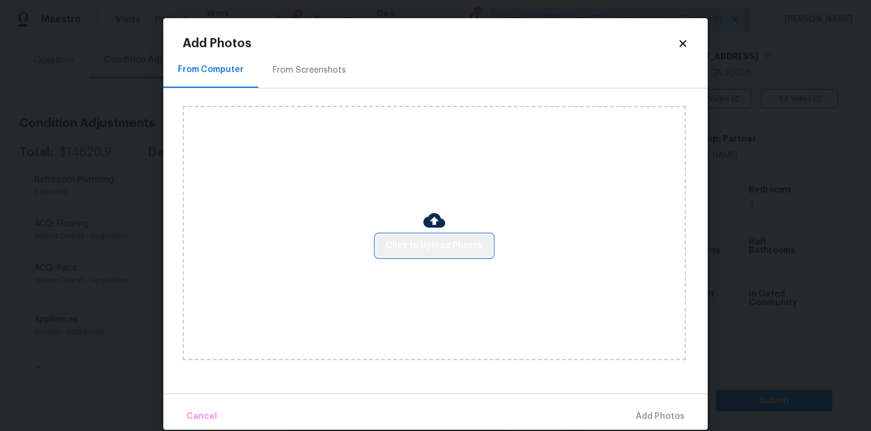
click at [442, 253] on button "Click to Upload Photos" at bounding box center [434, 246] width 116 height 22
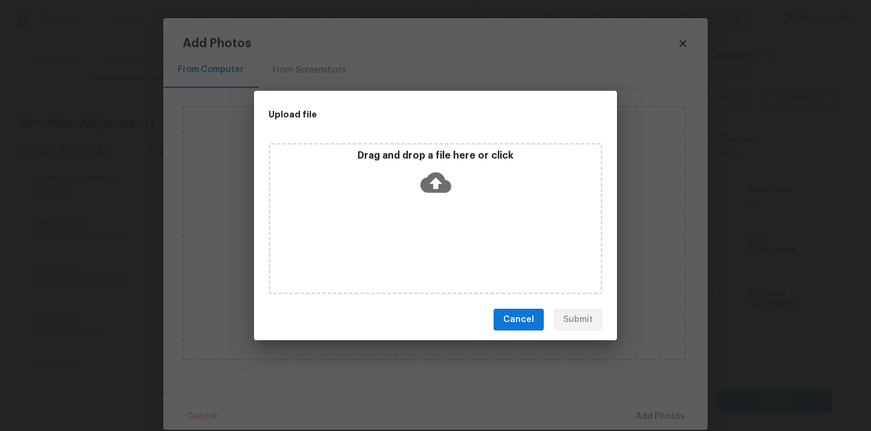
click at [439, 176] on icon at bounding box center [435, 182] width 31 height 21
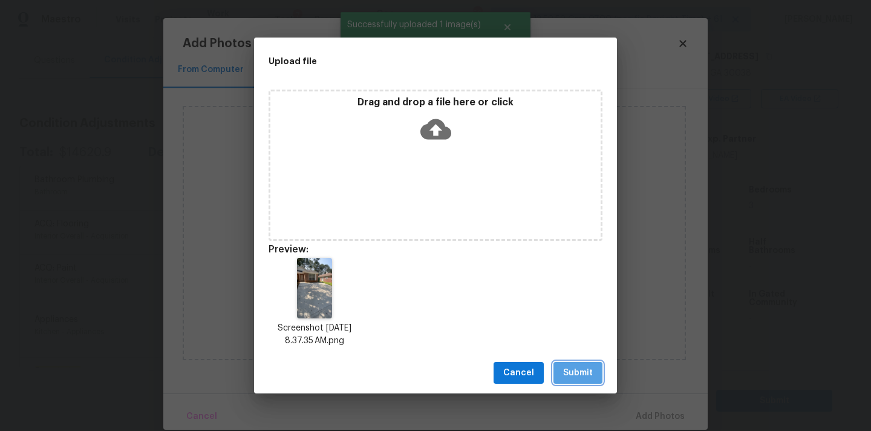
click at [578, 367] on span "Submit" at bounding box center [578, 372] width 30 height 15
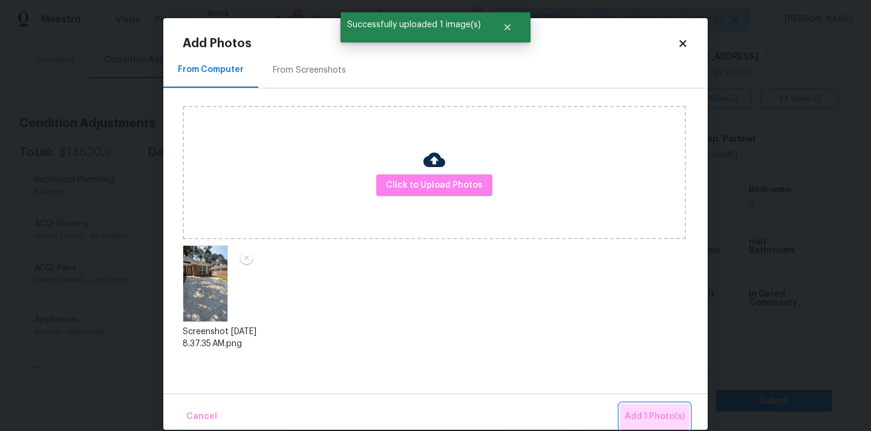
click at [650, 411] on span "Add 1 Photo(s)" at bounding box center [655, 416] width 60 height 15
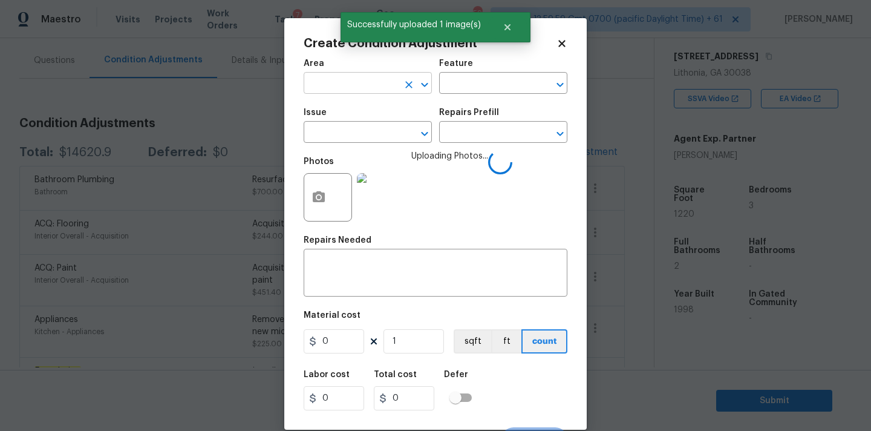
click at [364, 84] on input "text" at bounding box center [351, 84] width 94 height 19
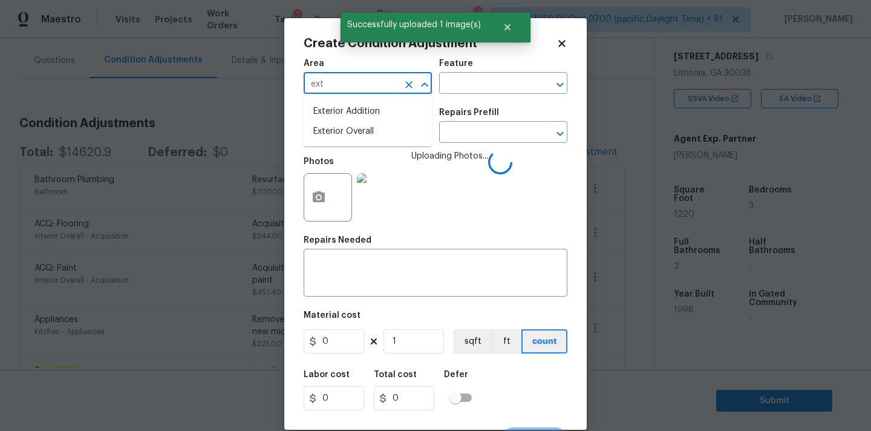
click at [367, 132] on li "Exterior Overall" at bounding box center [368, 132] width 128 height 20
type input "Exterior Overall"
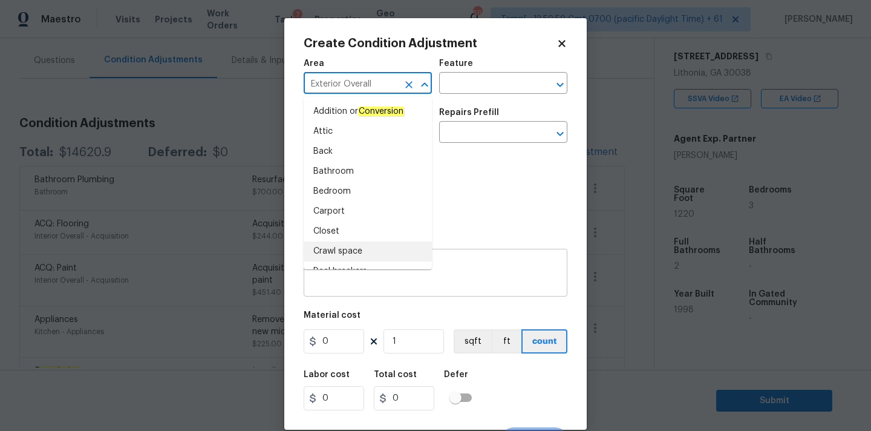
click at [448, 288] on div "x ​" at bounding box center [436, 274] width 264 height 45
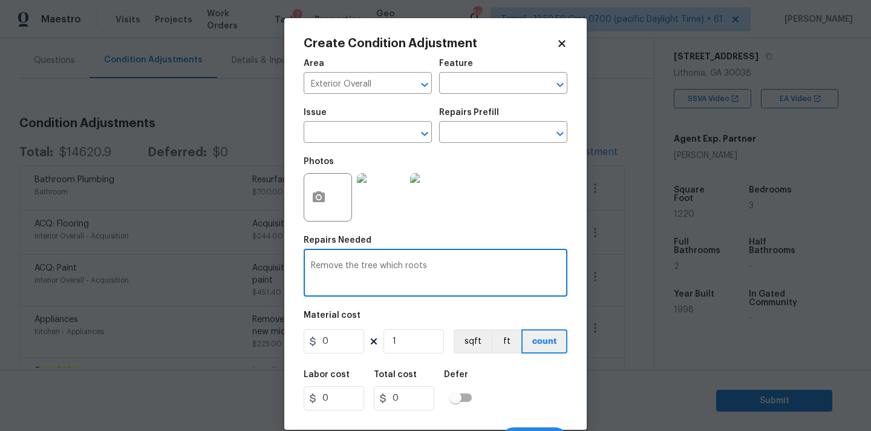
paste textarea "grown underneath the driveway"
type textarea "Remove the tree which roots grown underneath the driveway"
click at [336, 350] on input "0" at bounding box center [334, 341] width 60 height 24
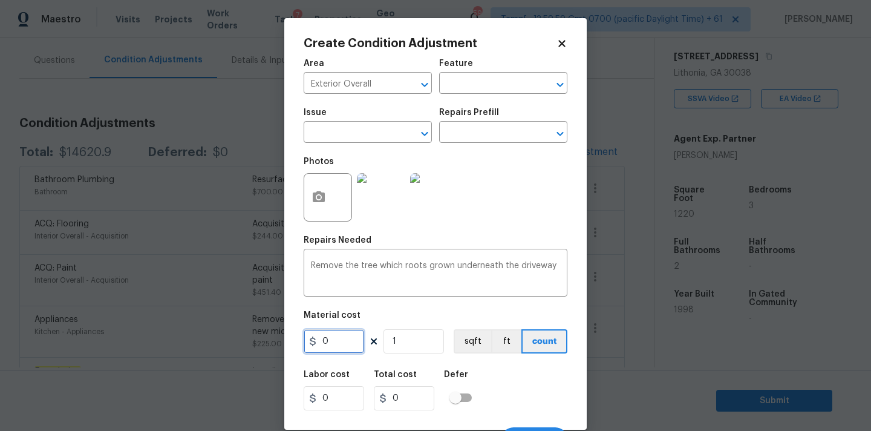
click at [336, 350] on input "0" at bounding box center [334, 341] width 60 height 24
type input "5000"
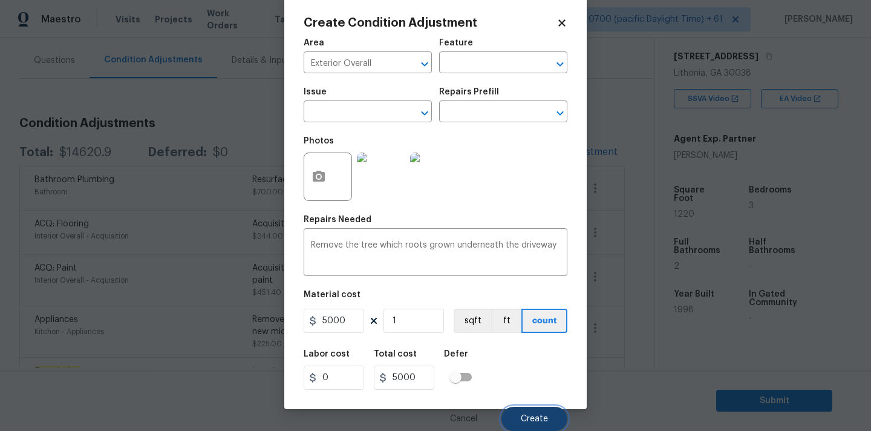
click at [545, 425] on button "Create" at bounding box center [534, 418] width 66 height 24
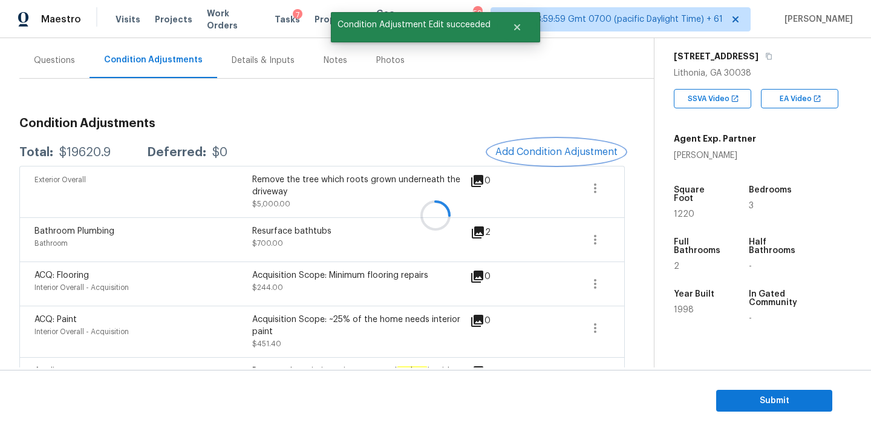
scroll to position [0, 0]
click at [556, 147] on span "Add Condition Adjustment" at bounding box center [556, 151] width 122 height 11
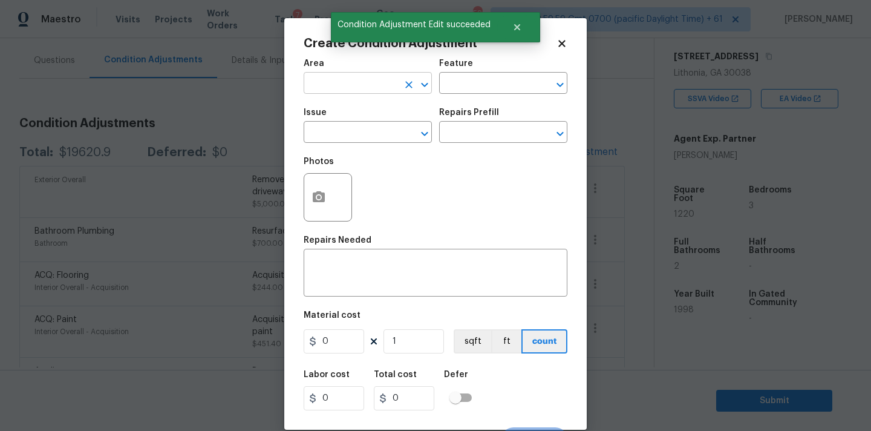
click at [343, 88] on input "text" at bounding box center [351, 84] width 94 height 19
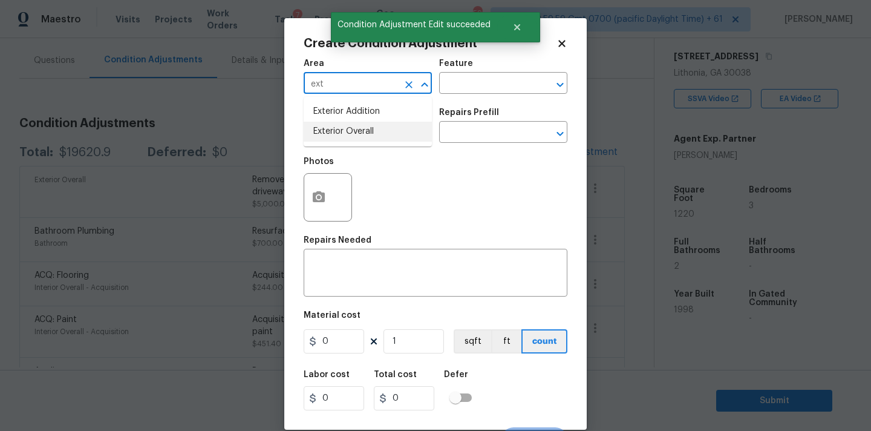
click at [335, 129] on li "Exterior Overall" at bounding box center [368, 132] width 128 height 20
type input "Exterior Overall"
click at [326, 186] on button "button" at bounding box center [318, 197] width 29 height 47
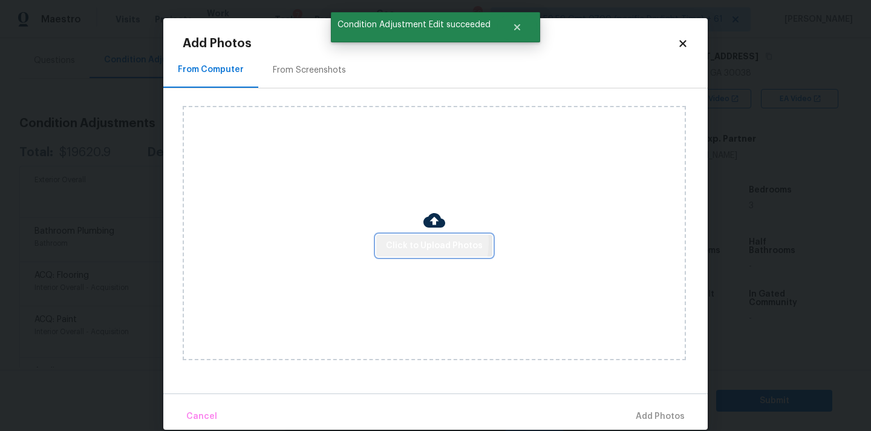
click at [412, 242] on span "Click to Upload Photos" at bounding box center [434, 245] width 97 height 15
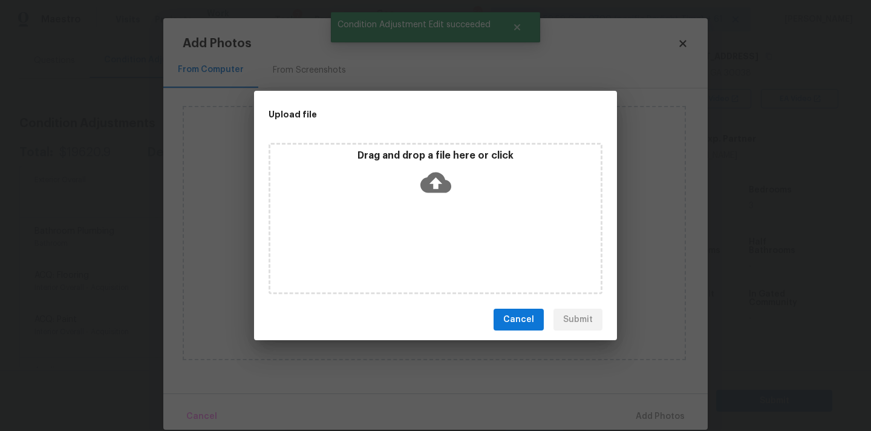
click at [429, 178] on icon at bounding box center [435, 182] width 31 height 21
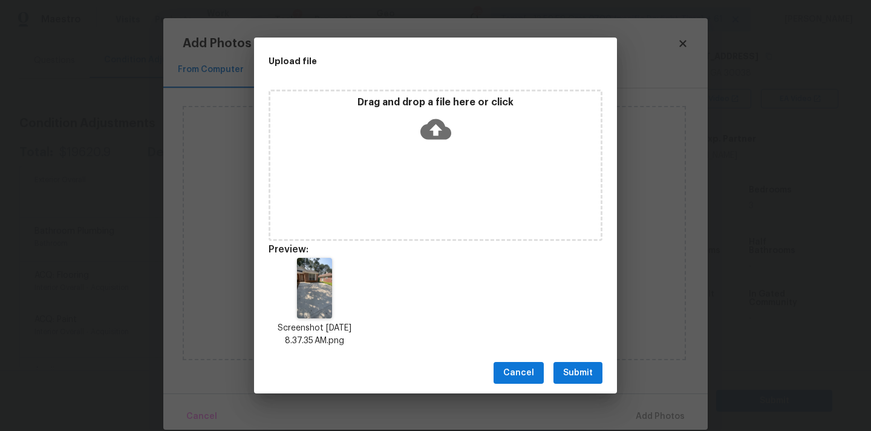
click at [566, 367] on span "Submit" at bounding box center [578, 372] width 30 height 15
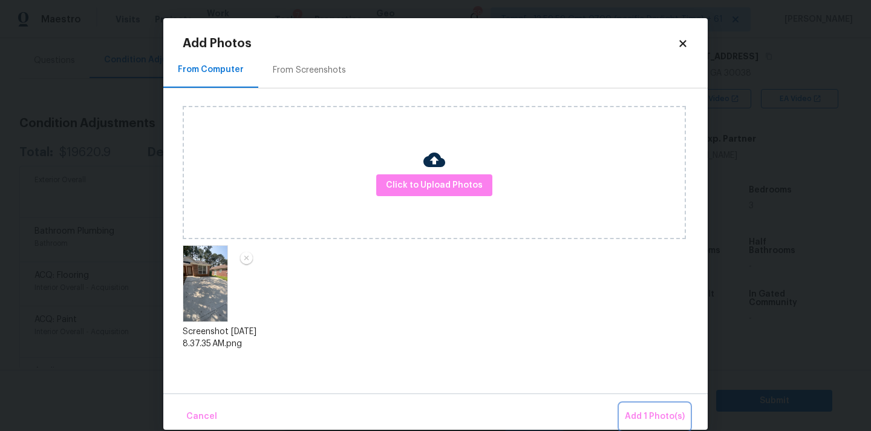
click at [626, 403] on button "Add 1 Photo(s)" at bounding box center [655, 416] width 70 height 26
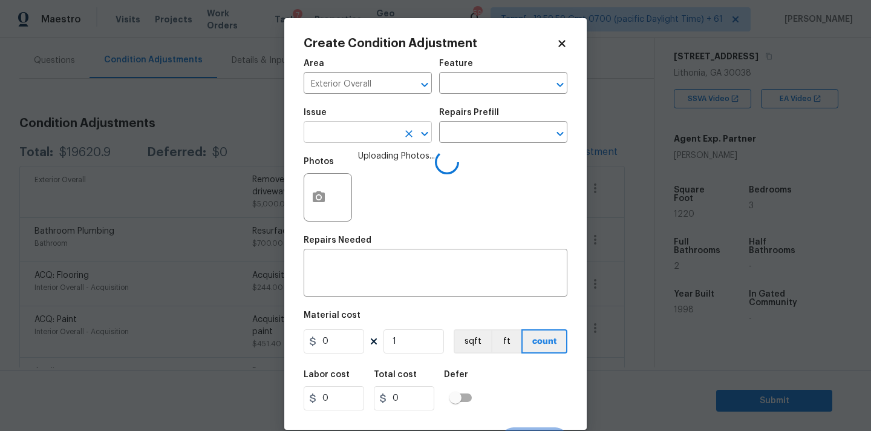
click at [359, 140] on input "text" at bounding box center [351, 133] width 94 height 19
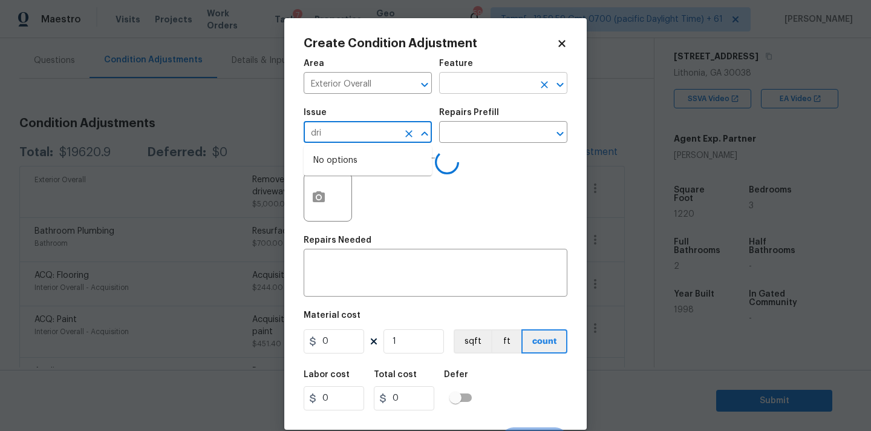
type input "dri"
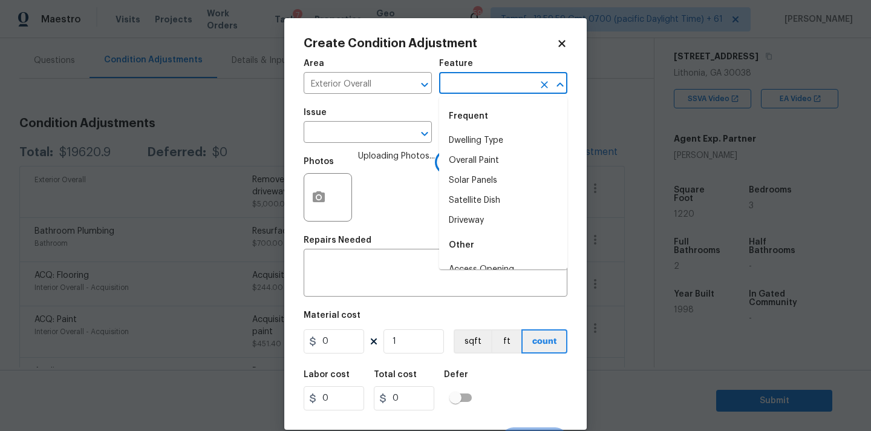
click at [462, 84] on input "text" at bounding box center [486, 84] width 94 height 19
click at [464, 137] on li "Driveway" at bounding box center [503, 141] width 128 height 20
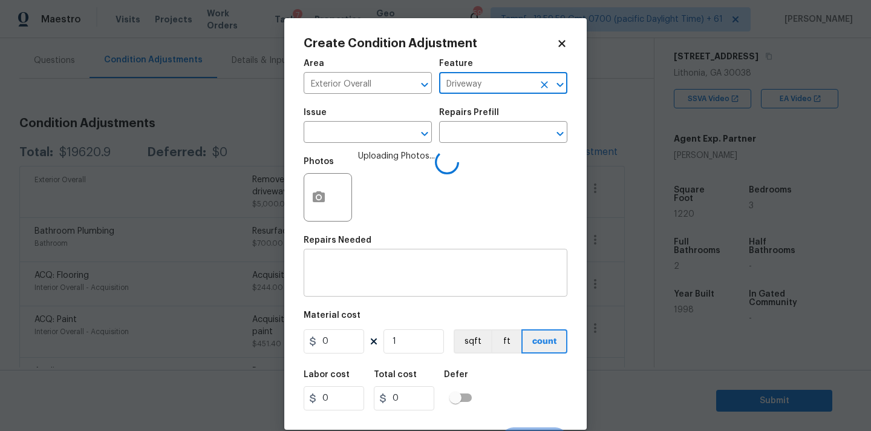
type input "Driveway"
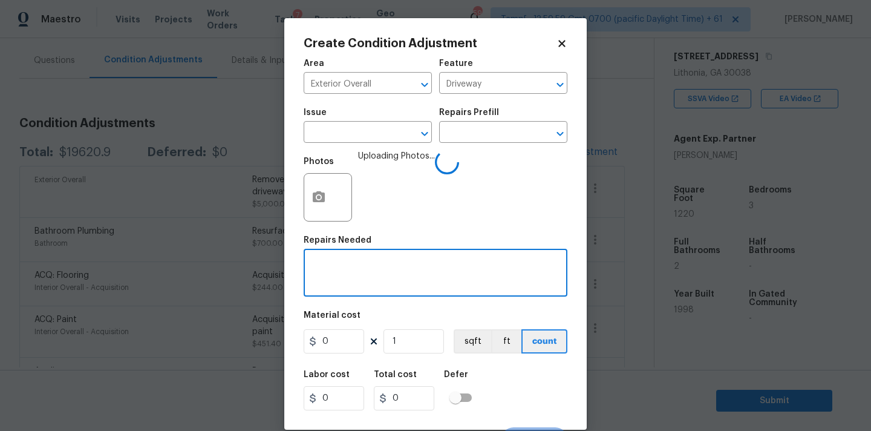
click at [396, 281] on textarea at bounding box center [435, 273] width 249 height 25
type textarea "Replace driveway"
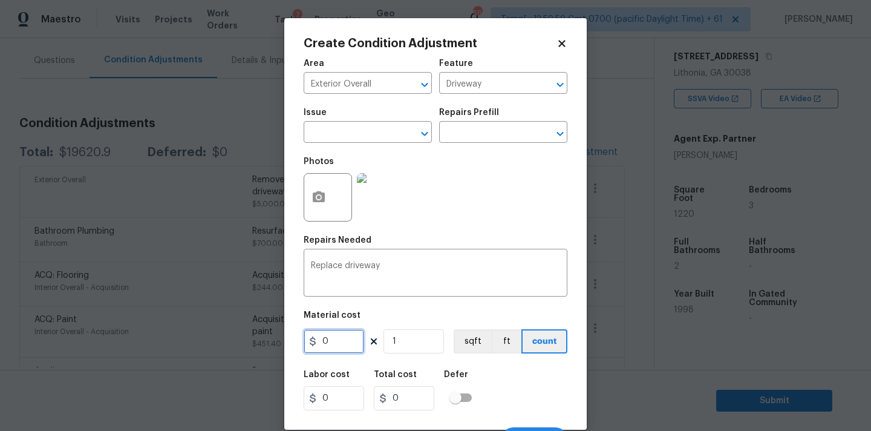
click at [335, 340] on input "0" at bounding box center [334, 341] width 60 height 24
type input "250"
click at [344, 344] on input "250" at bounding box center [334, 341] width 60 height 24
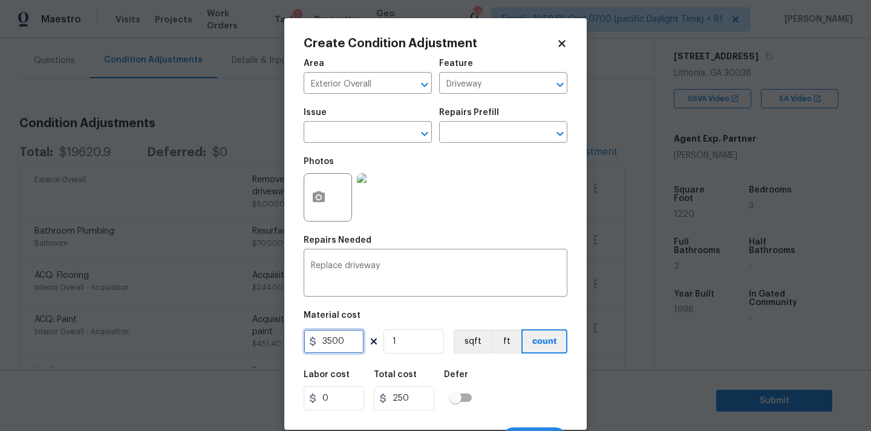
type input "3500"
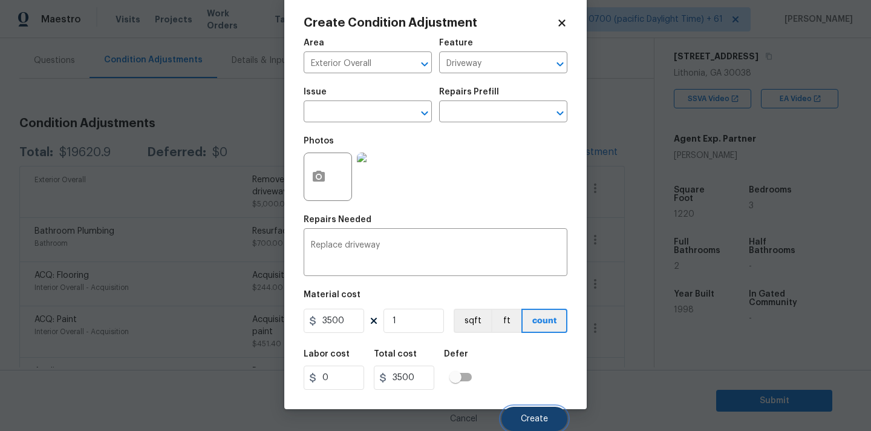
click at [533, 423] on span "Create" at bounding box center [534, 418] width 27 height 9
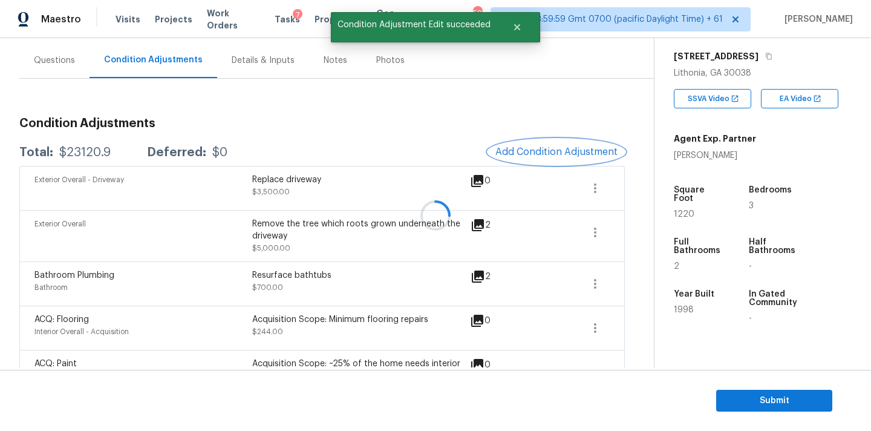
scroll to position [0, 0]
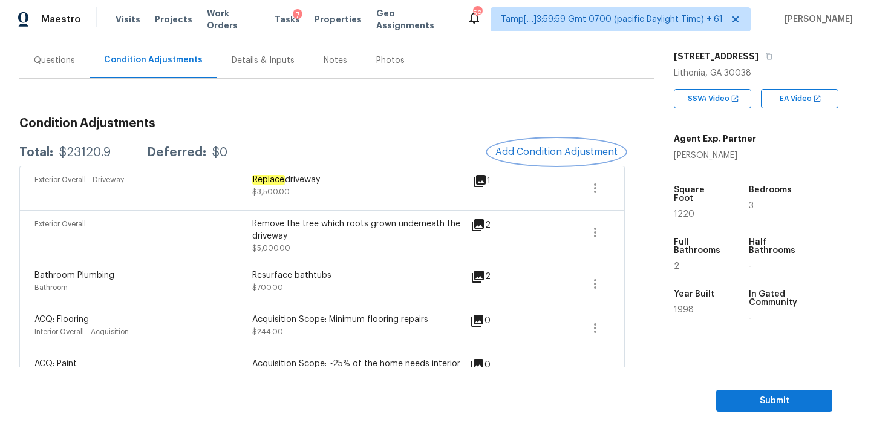
click at [525, 142] on button "Add Condition Adjustment" at bounding box center [556, 151] width 137 height 25
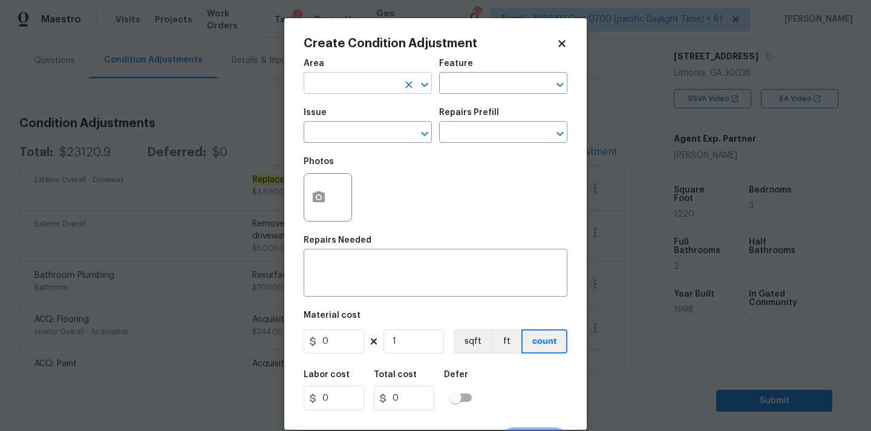
click at [320, 78] on input "text" at bounding box center [351, 84] width 94 height 19
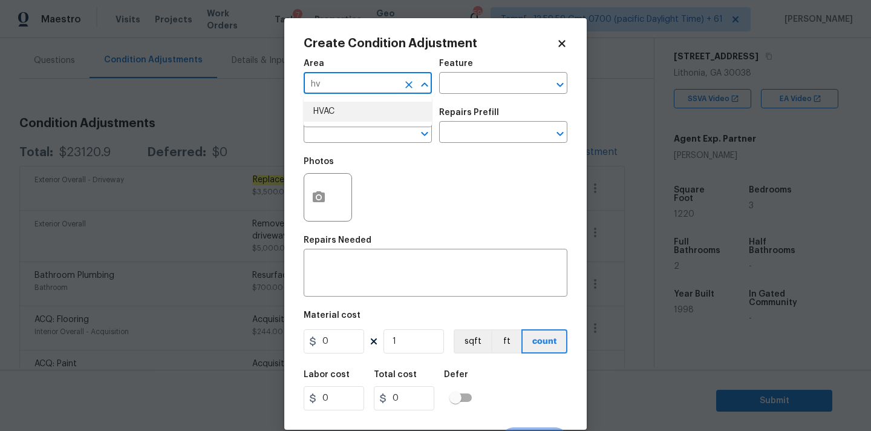
click at [321, 109] on li "HVAC" at bounding box center [368, 112] width 128 height 20
type input "HVAC"
click at [322, 132] on input "text" at bounding box center [351, 133] width 94 height 19
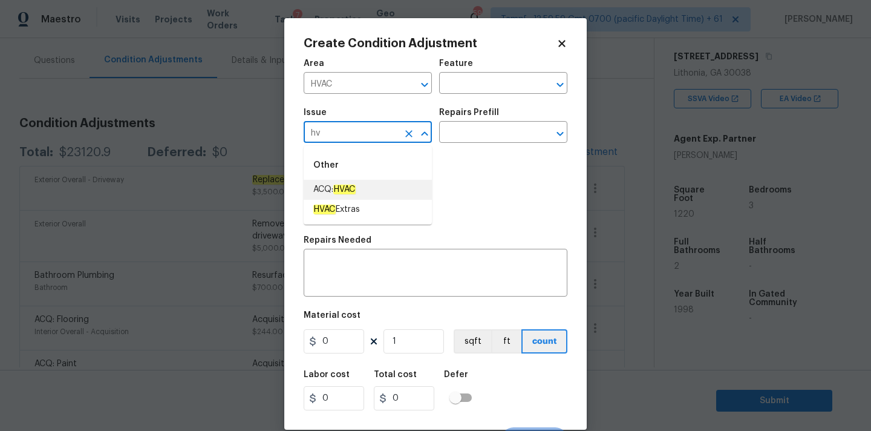
click at [337, 181] on li "ACQ: HVAC" at bounding box center [368, 190] width 128 height 20
type input "ACQ: HVAC"
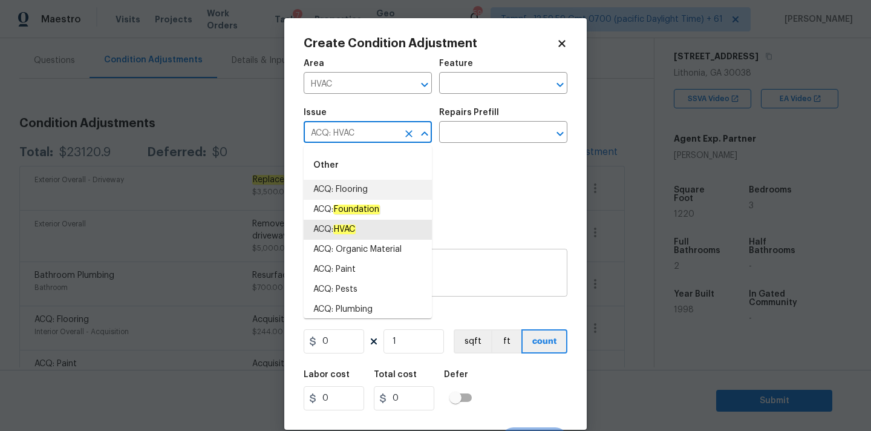
click at [452, 281] on textarea at bounding box center [435, 273] width 249 height 25
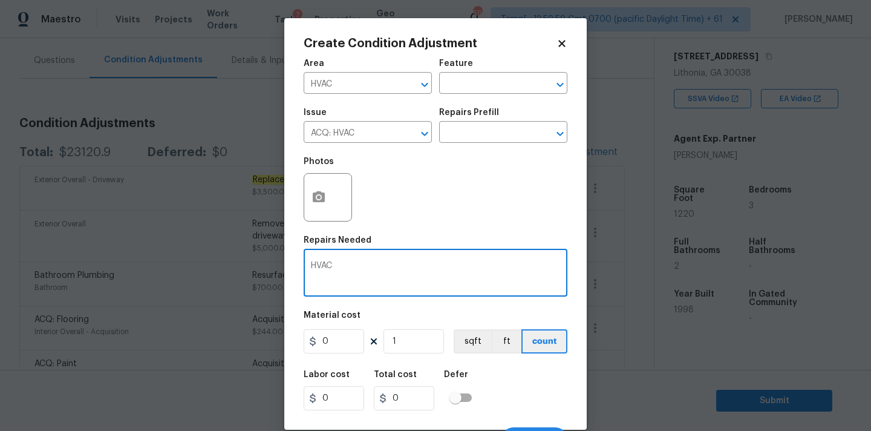
paste textarea "serviced during renovation"
drag, startPoint x: 338, startPoint y: 270, endPoint x: 460, endPoint y: 260, distance: 122.6
click at [460, 260] on div "HVAC serviced during renovation x ​" at bounding box center [436, 274] width 264 height 45
click at [344, 270] on textarea "HVAC serviced during renovation" at bounding box center [435, 273] width 249 height 25
drag, startPoint x: 336, startPoint y: 267, endPoint x: 523, endPoint y: 267, distance: 186.3
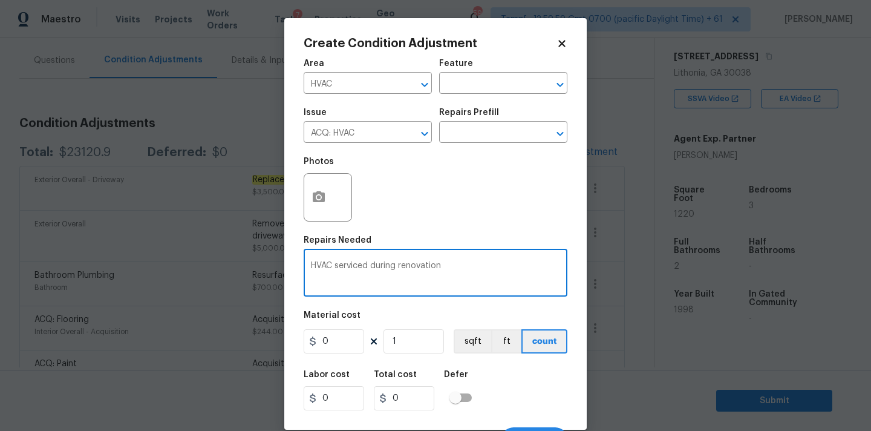
click at [523, 267] on textarea "HVAC serviced during renovation" at bounding box center [435, 273] width 249 height 25
paste textarea "need to be"
type textarea "HVAC need to be serviced during renovation"
click at [341, 338] on input "0" at bounding box center [334, 341] width 60 height 24
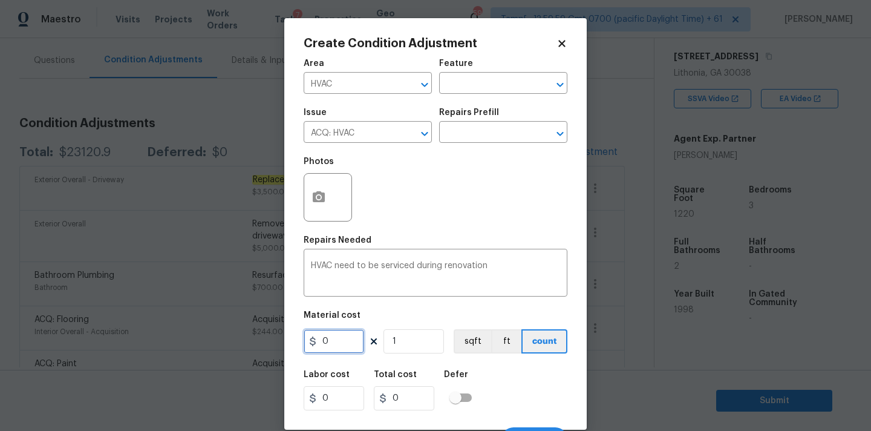
click at [341, 338] on input "0" at bounding box center [334, 341] width 60 height 24
type input "1000"
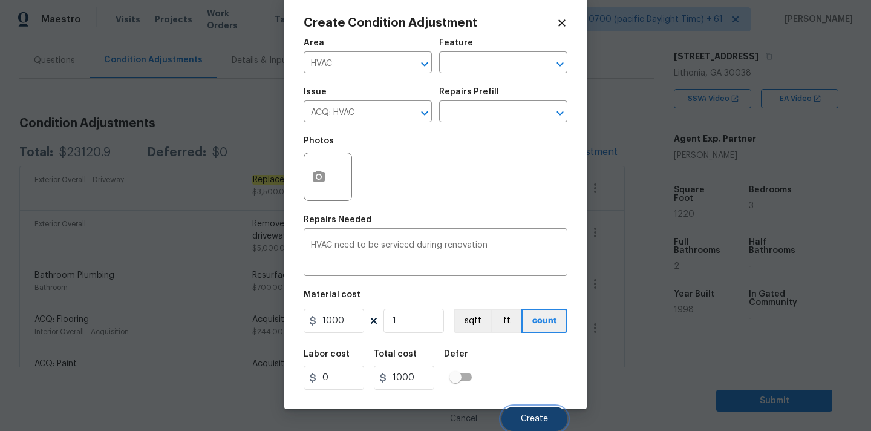
click at [534, 417] on span "Create" at bounding box center [534, 418] width 27 height 9
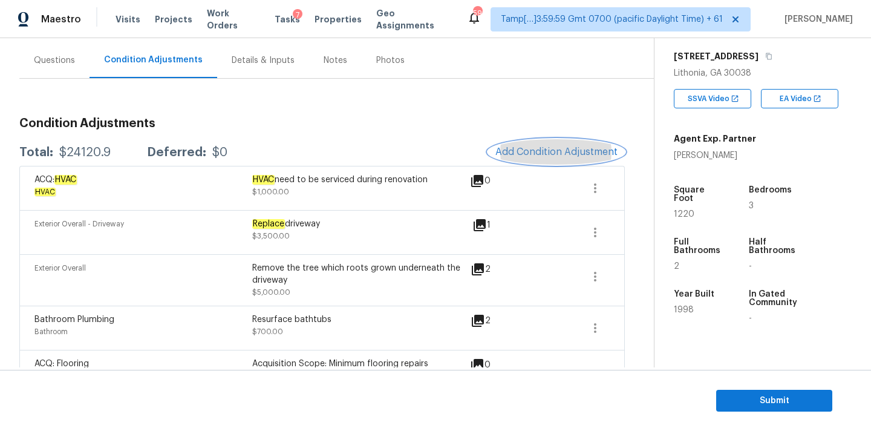
click at [510, 148] on span "Add Condition Adjustment" at bounding box center [556, 151] width 122 height 11
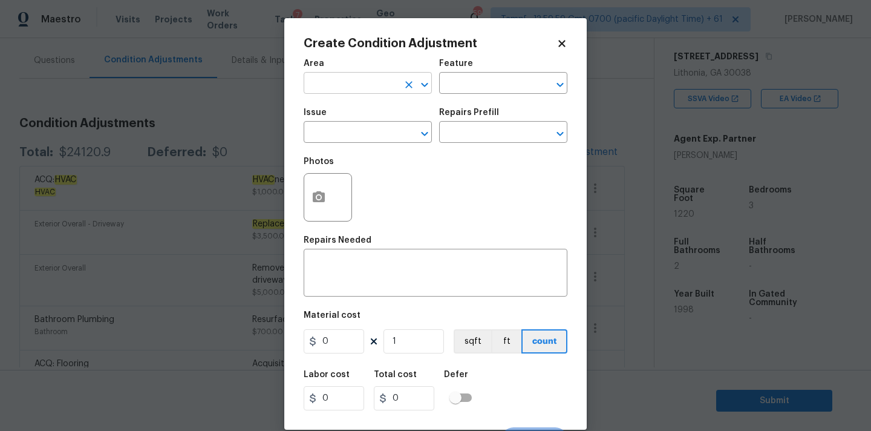
click at [325, 82] on input "text" at bounding box center [351, 84] width 94 height 19
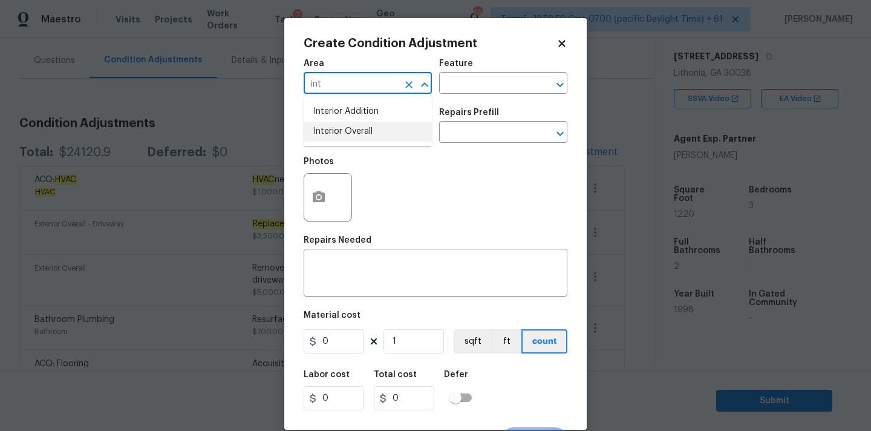
click at [330, 130] on li "Interior Overall" at bounding box center [368, 132] width 128 height 20
type input "Interior Overall"
click at [351, 278] on textarea at bounding box center [435, 273] width 249 height 25
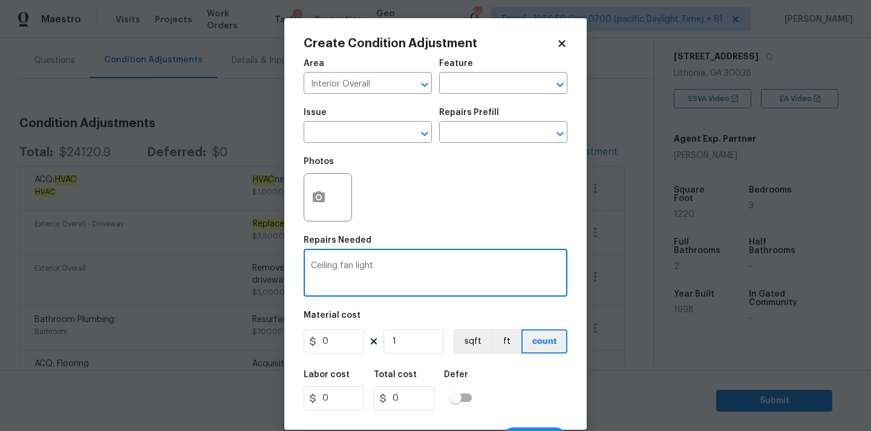
type textarea "Ceiling fan light"
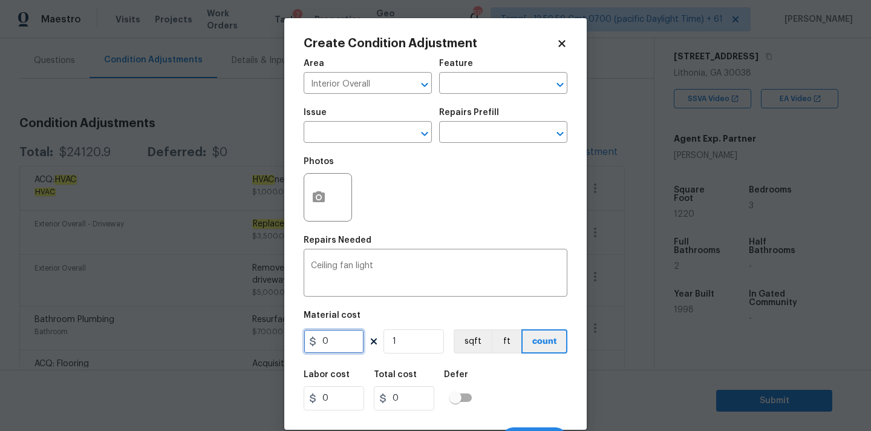
click at [335, 344] on input "0" at bounding box center [334, 341] width 60 height 24
type input "200"
click at [358, 343] on input "200" at bounding box center [334, 341] width 60 height 24
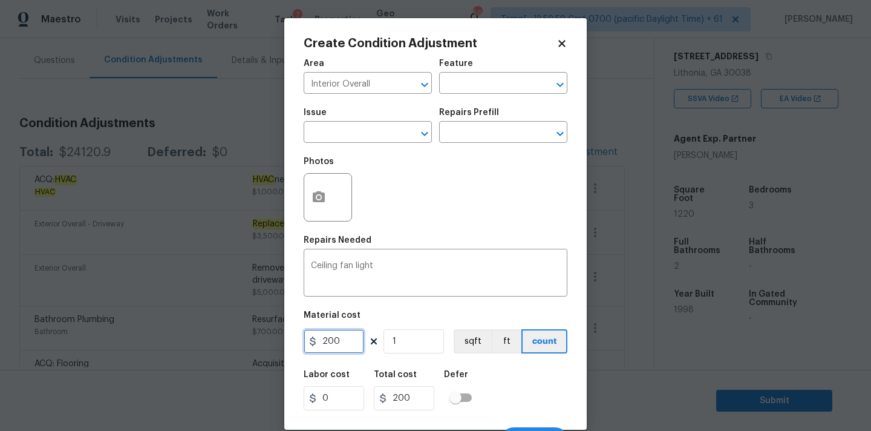
click at [358, 343] on input "200" at bounding box center [334, 341] width 60 height 24
type input "150"
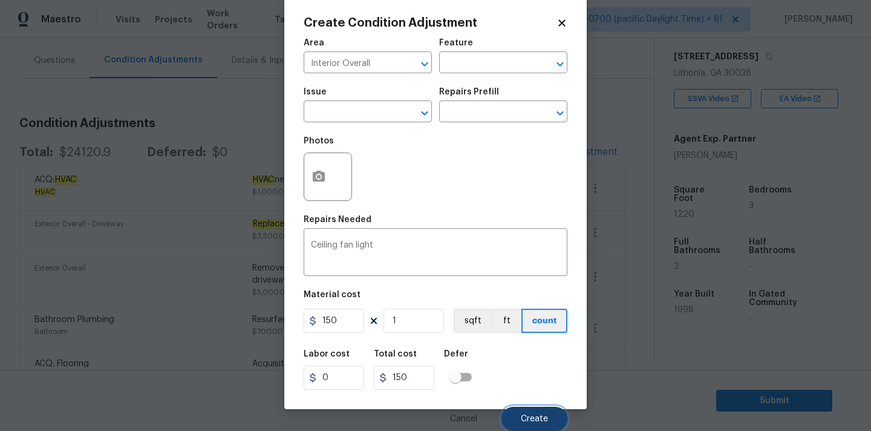
click at [533, 414] on span "Create" at bounding box center [534, 418] width 27 height 9
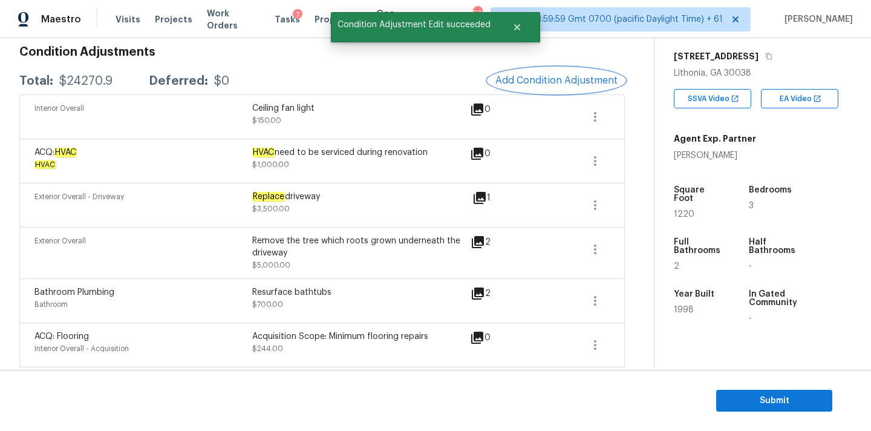
scroll to position [125, 0]
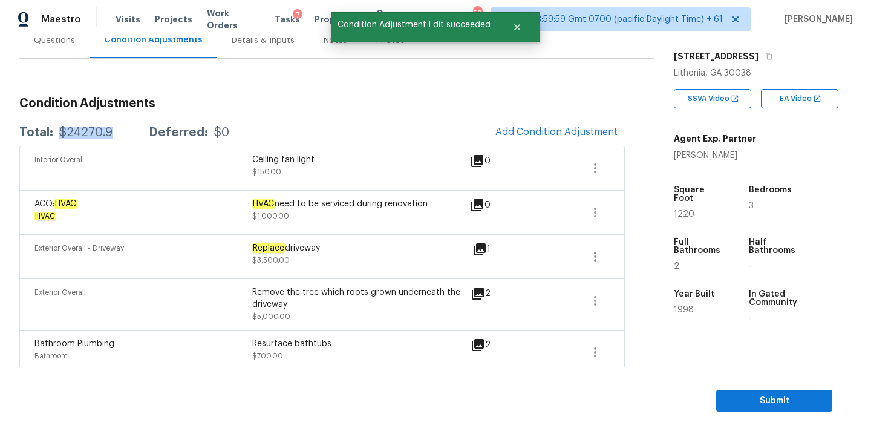
drag, startPoint x: 57, startPoint y: 132, endPoint x: 118, endPoint y: 132, distance: 61.1
click at [118, 132] on div "Total: $24270.9 Deferred: $0" at bounding box center [124, 132] width 210 height 12
copy div "$24270.9"
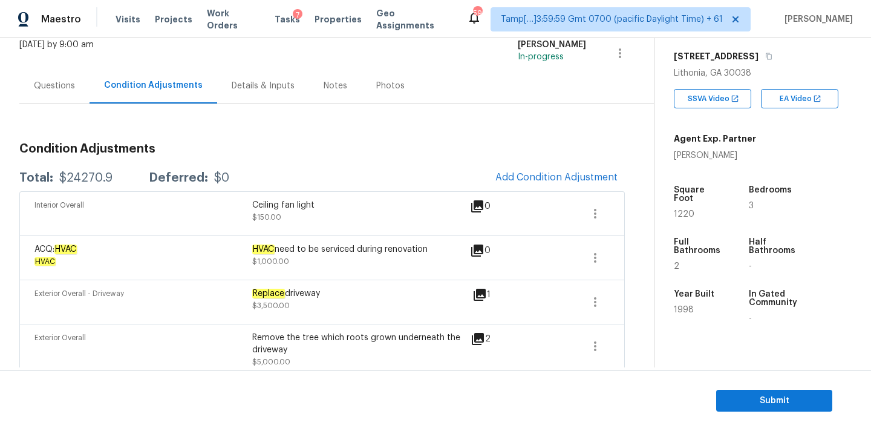
click at [59, 85] on div "Questions" at bounding box center [54, 86] width 41 height 12
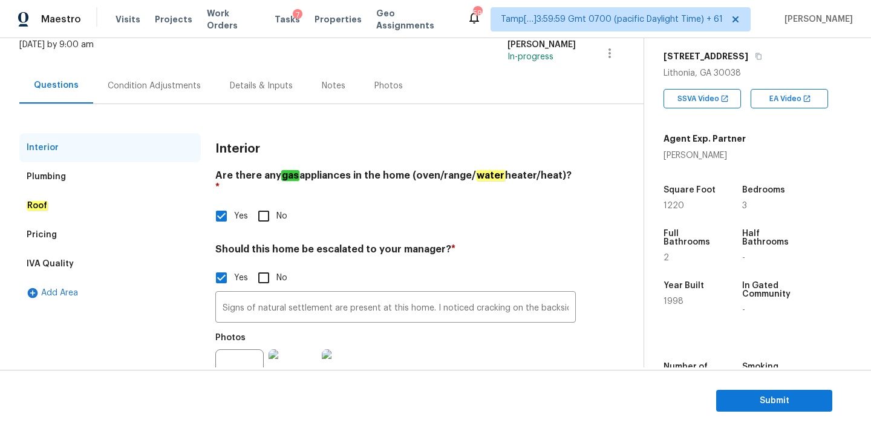
scroll to position [123, 0]
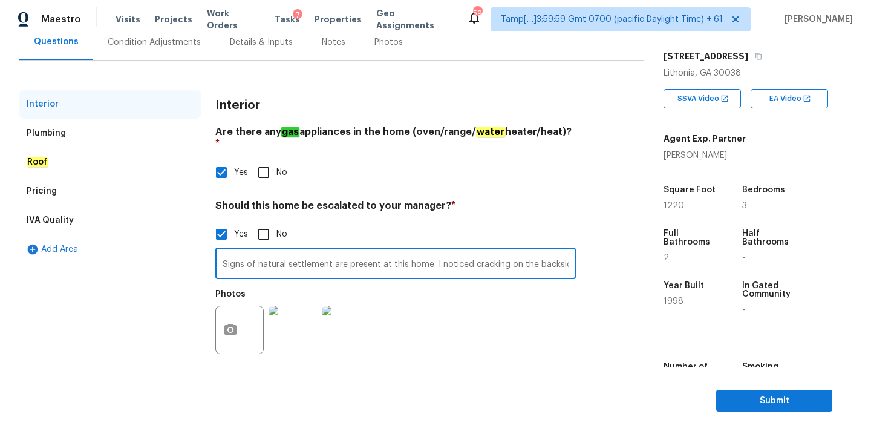
click at [321, 256] on input "Signs of natural settlement are present at this home. I noticed cracking on the…" at bounding box center [395, 264] width 360 height 28
click at [417, 254] on input "Signs of natural settlement are present at this home. I noticed cracking on the…" at bounding box center [395, 264] width 360 height 28
click at [472, 256] on input "Signs of natural settlement are present at this home. I noticed cracking on the…" at bounding box center [395, 264] width 360 height 28
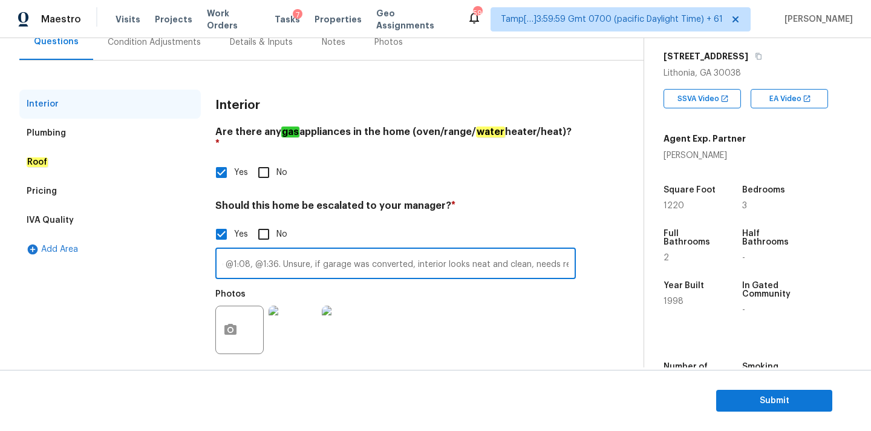
scroll to position [0, 882]
type input "Signs of natural settlement are present at this home. I noticed cracking on the…"
click at [291, 250] on input "Signs of natural settlement are present at this home. I noticed cracking on the…" at bounding box center [395, 264] width 360 height 28
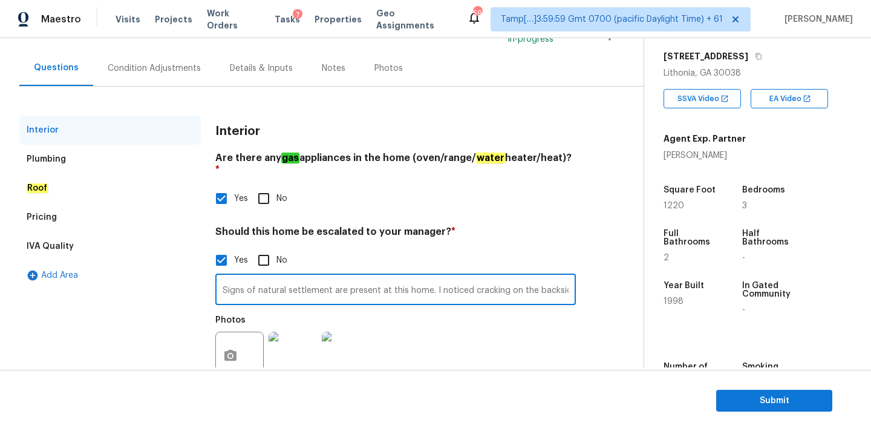
scroll to position [67, 0]
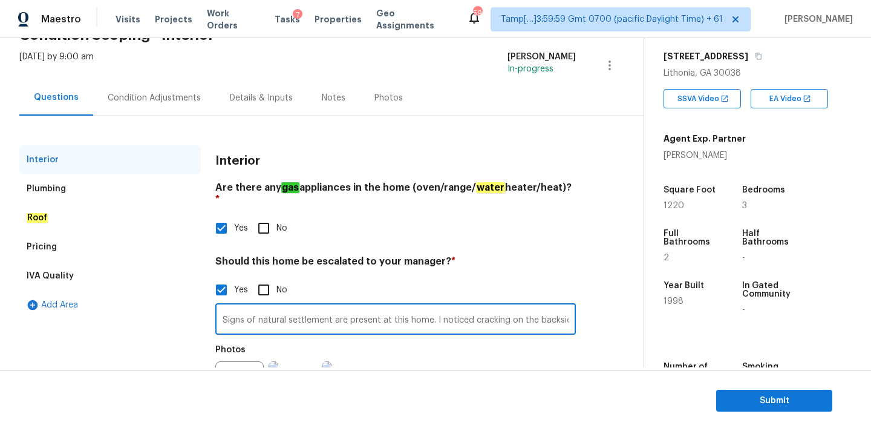
click at [76, 246] on div "Pricing" at bounding box center [109, 246] width 181 height 29
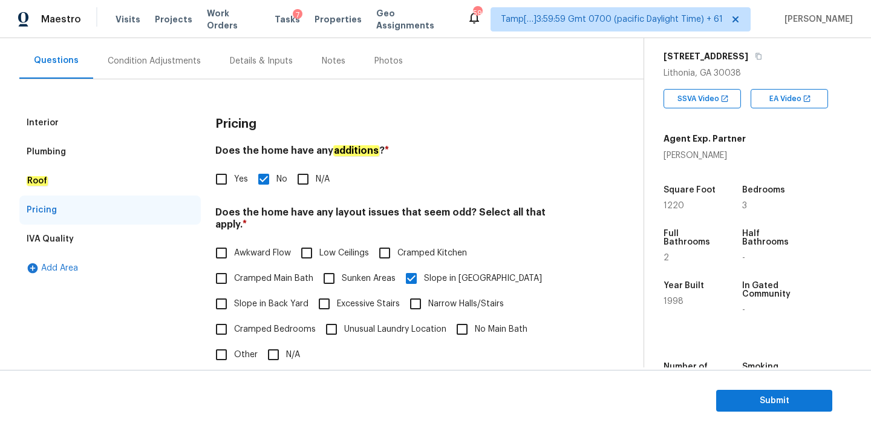
scroll to position [60, 0]
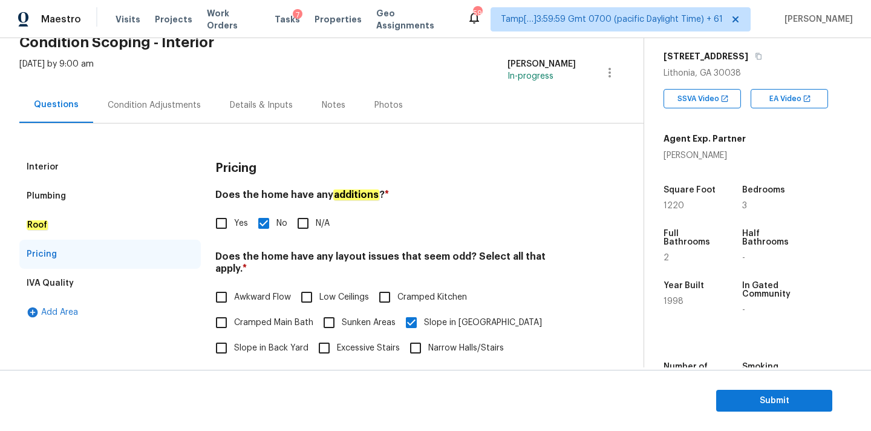
click at [139, 100] on div "Condition Adjustments" at bounding box center [154, 105] width 93 height 12
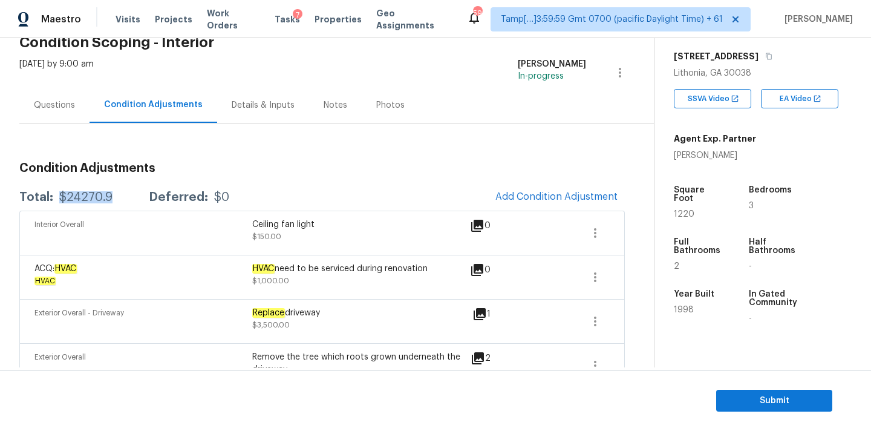
drag, startPoint x: 59, startPoint y: 197, endPoint x: 126, endPoint y: 196, distance: 67.1
click at [126, 196] on div "Total: $24270.9 Deferred: $0" at bounding box center [124, 197] width 210 height 12
copy div "$24270.9"
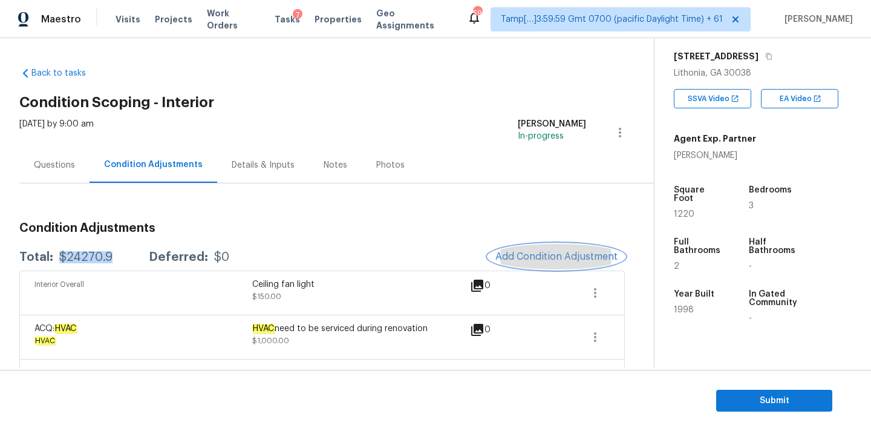
click at [561, 254] on span "Add Condition Adjustment" at bounding box center [556, 256] width 122 height 11
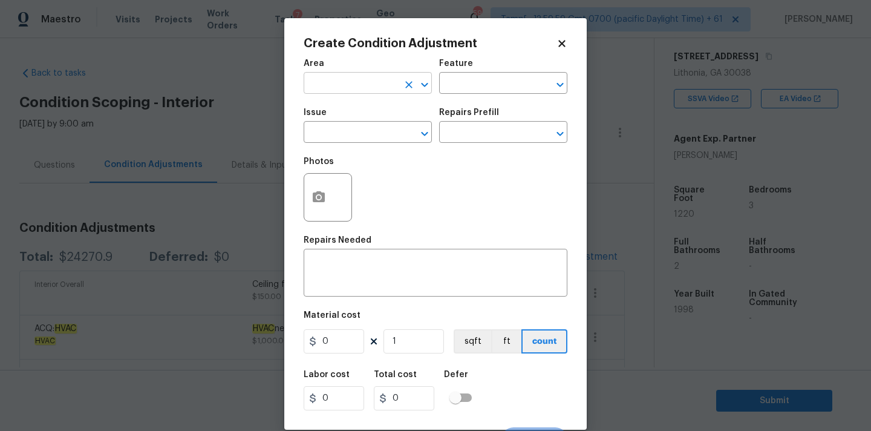
click at [364, 89] on input "text" at bounding box center [351, 84] width 94 height 19
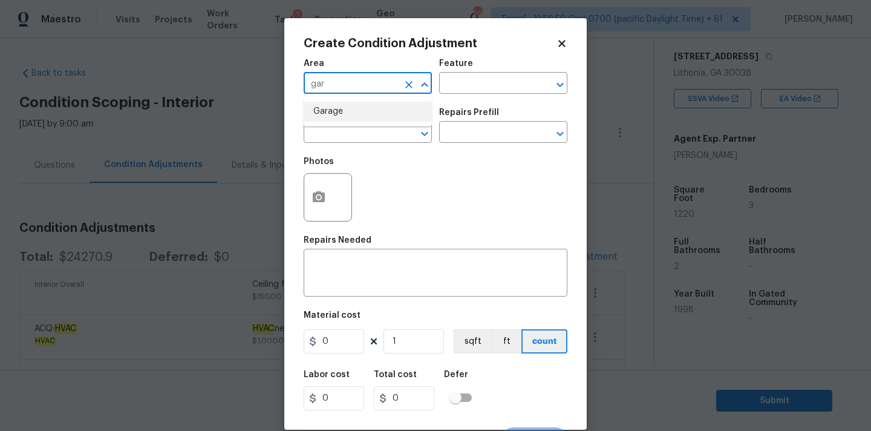
click at [354, 108] on li "Garage" at bounding box center [368, 112] width 128 height 20
type input "Garage"
click at [345, 281] on textarea at bounding box center [435, 273] width 249 height 25
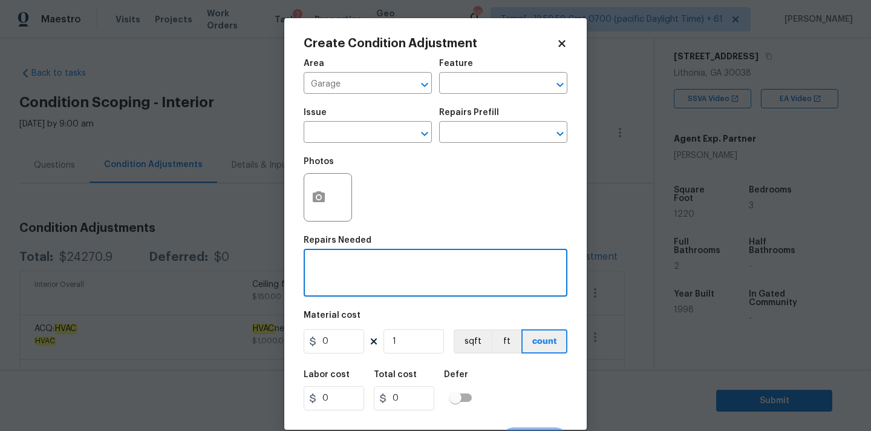
paste textarea "Garage"
type textarea "Garage conversion"
click at [348, 348] on input "0" at bounding box center [334, 341] width 60 height 24
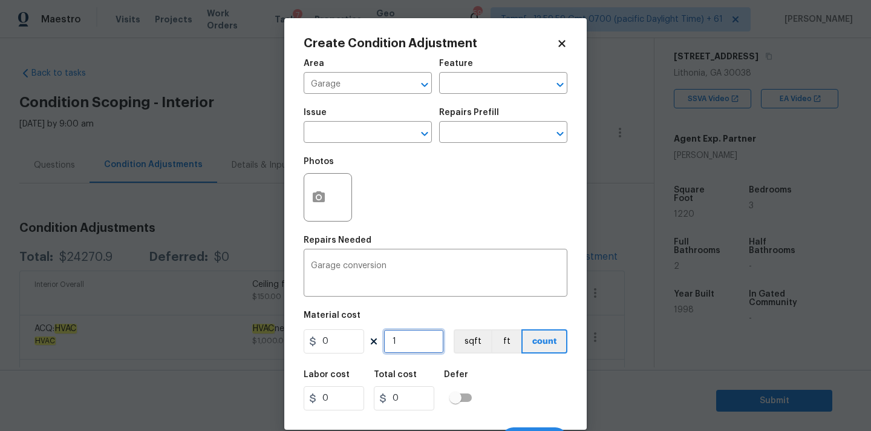
click at [422, 339] on input "1" at bounding box center [413, 341] width 60 height 24
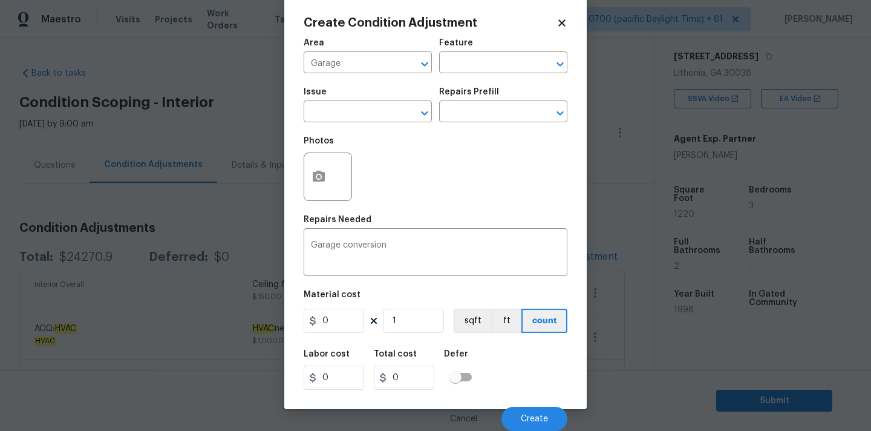
click at [527, 405] on div "Cancel Create" at bounding box center [436, 414] width 264 height 34
click at [534, 420] on span "Create" at bounding box center [534, 418] width 27 height 9
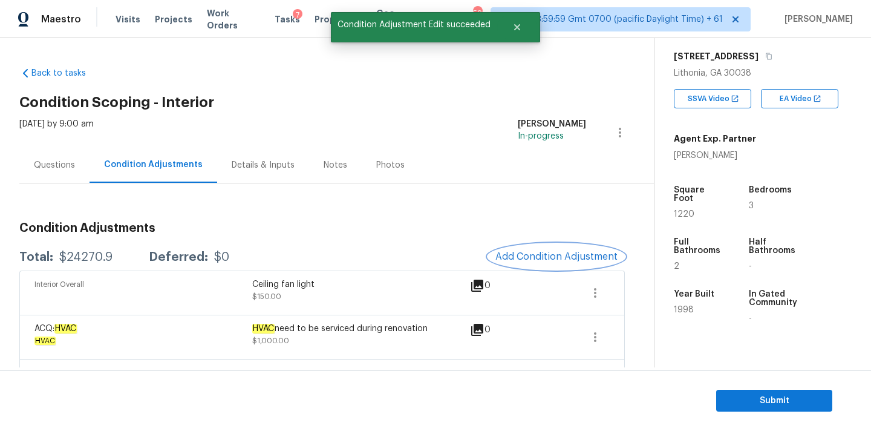
scroll to position [0, 0]
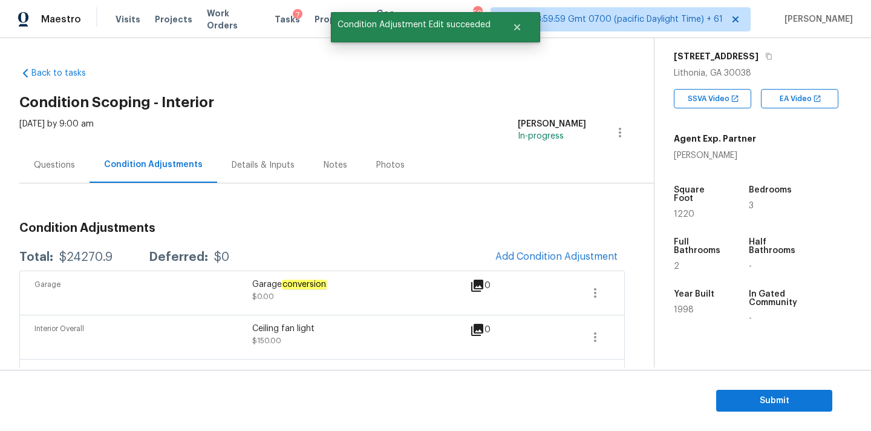
click at [71, 156] on div "Questions" at bounding box center [54, 165] width 70 height 36
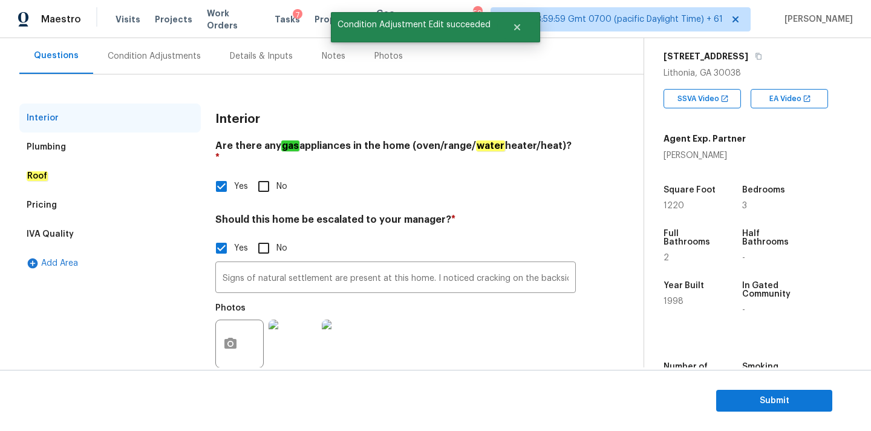
scroll to position [123, 0]
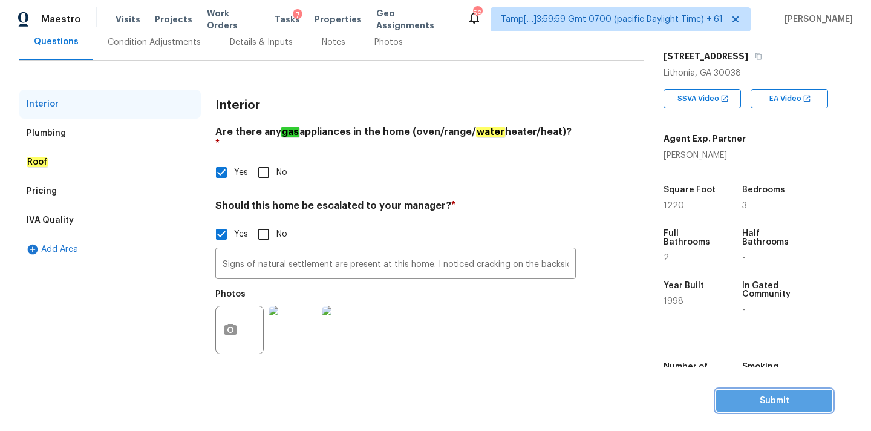
click at [723, 399] on button "Submit" at bounding box center [774, 401] width 116 height 22
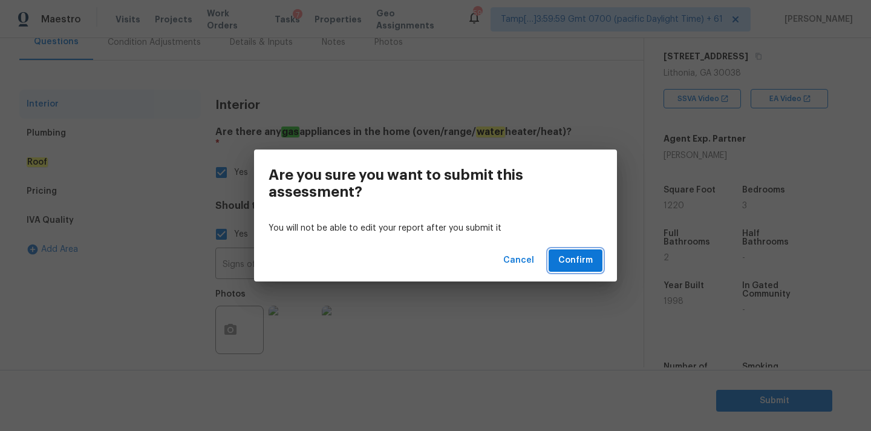
click at [562, 266] on span "Confirm" at bounding box center [575, 260] width 34 height 15
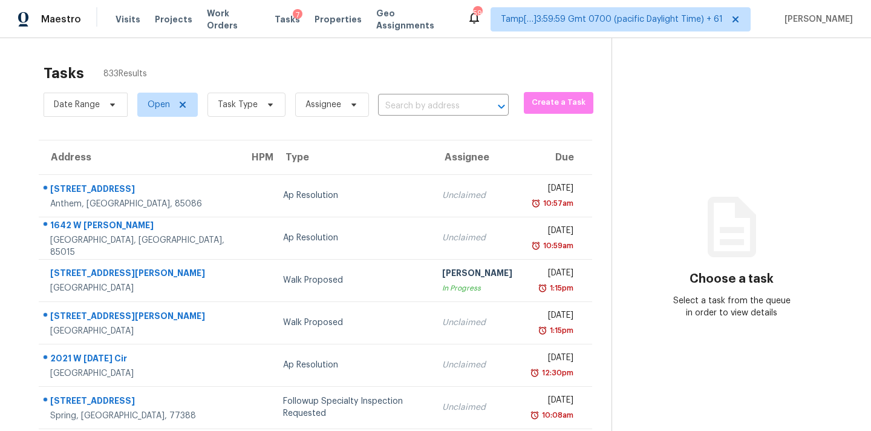
click at [428, 117] on div "Date Range Open Task Type Assignee ​" at bounding box center [276, 104] width 465 height 31
click at [430, 102] on input "text" at bounding box center [426, 106] width 97 height 19
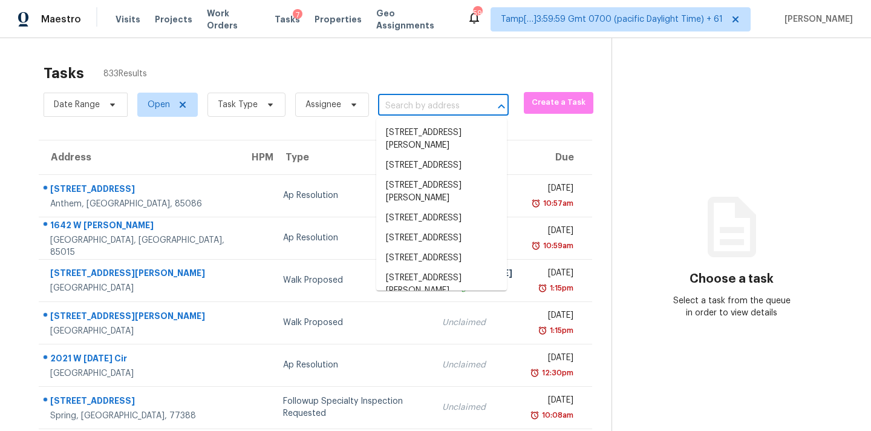
paste input "103 Champion Dr Carrollton, GA, 30116"
type input "103 Champion Dr Carrollton, GA, 30116"
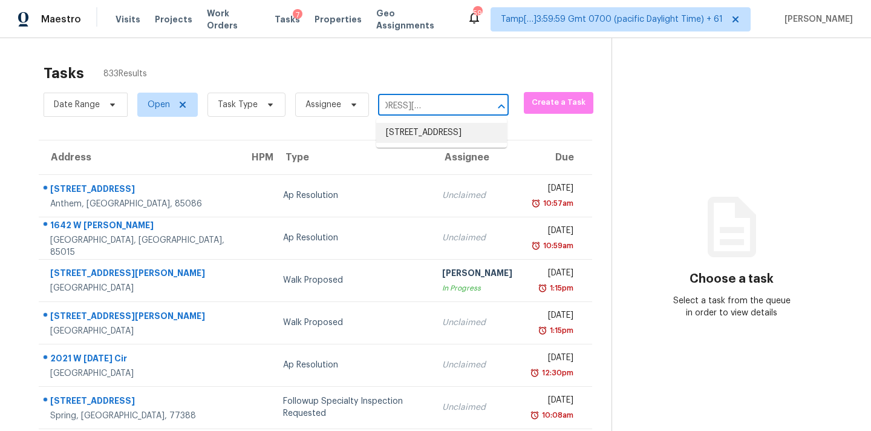
click at [429, 140] on li "[STREET_ADDRESS]" at bounding box center [441, 133] width 131 height 20
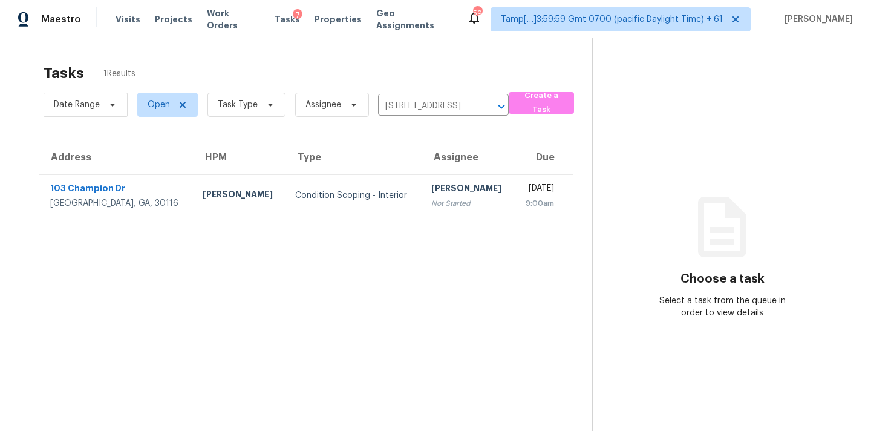
click at [419, 217] on section "Tasks 1 Results Date Range Open Task Type Assignee 103 Champion Dr, Carrollton,…" at bounding box center [305, 262] width 573 height 411
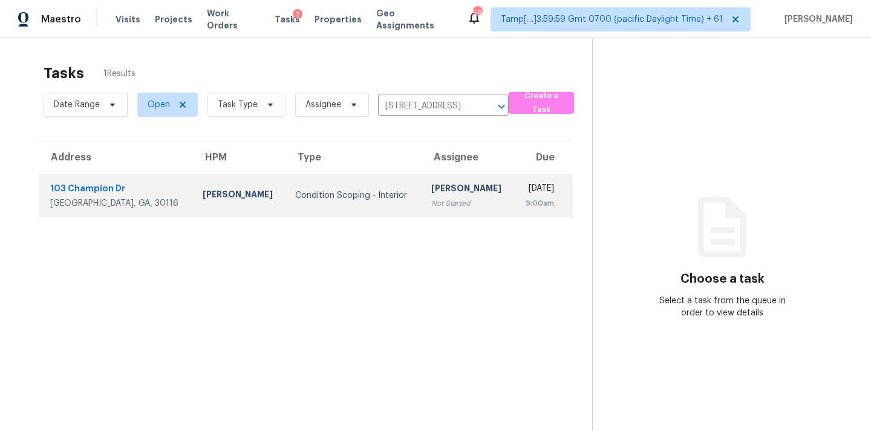
click at [444, 195] on div "[PERSON_NAME]" at bounding box center [467, 189] width 73 height 15
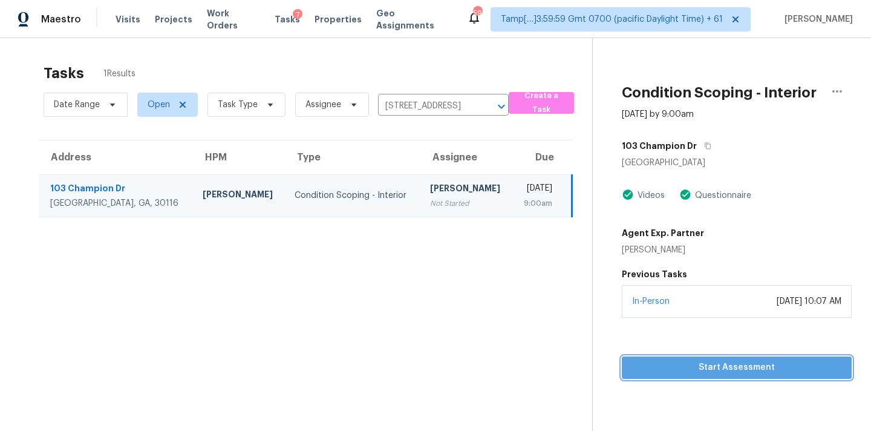
click at [709, 373] on span "Start Assessment" at bounding box center [736, 367] width 210 height 15
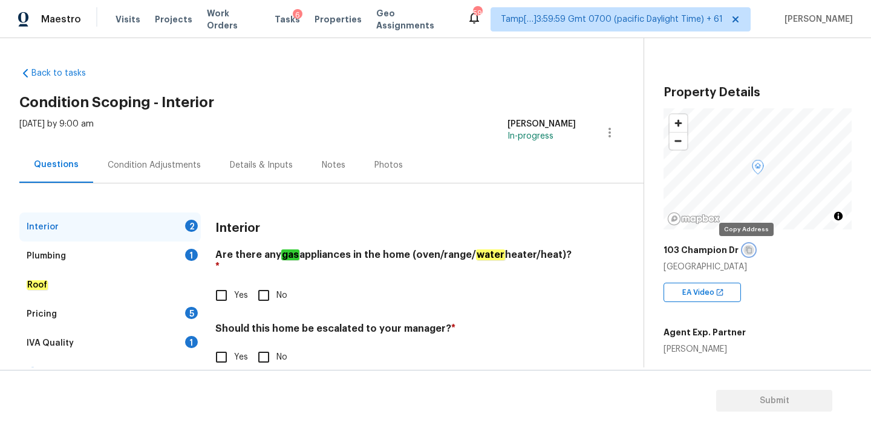
click at [746, 252] on icon "button" at bounding box center [748, 249] width 7 height 7
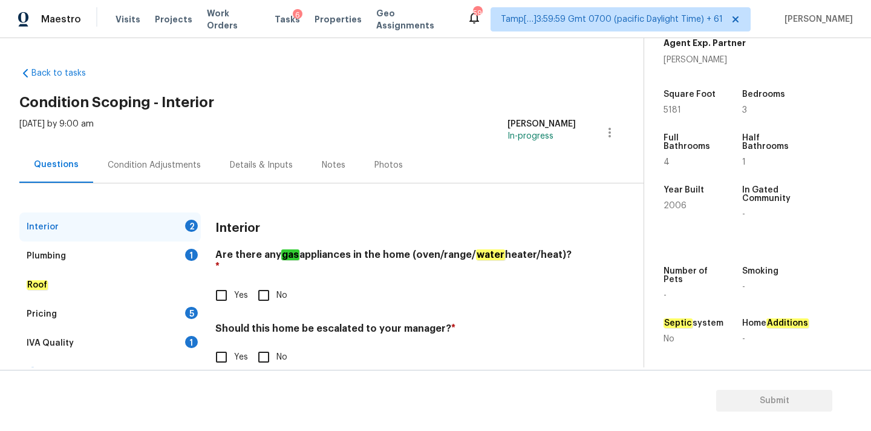
scroll to position [23, 0]
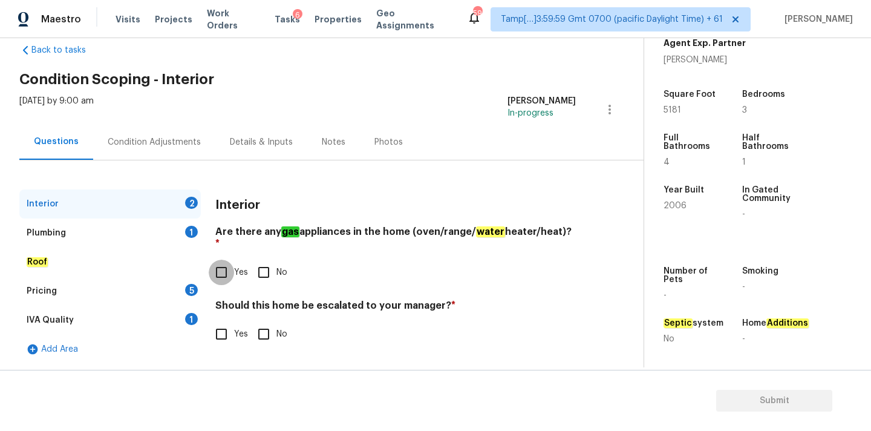
click at [226, 262] on input "Yes" at bounding box center [221, 271] width 25 height 25
checkbox input "true"
click at [269, 323] on input "No" at bounding box center [263, 333] width 25 height 25
checkbox input "true"
click at [161, 231] on div "Plumbing 1" at bounding box center [109, 232] width 181 height 29
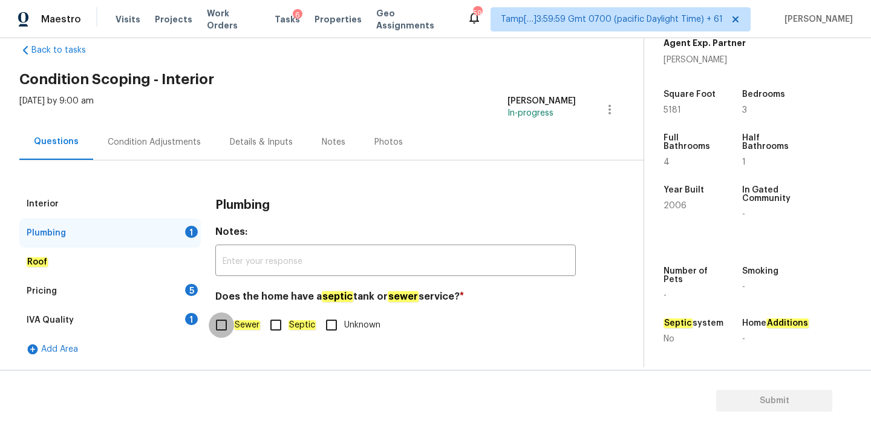
click at [228, 324] on input "Sewer" at bounding box center [221, 324] width 25 height 25
checkbox input "true"
click at [172, 321] on div "IVA Quality 1" at bounding box center [109, 319] width 181 height 29
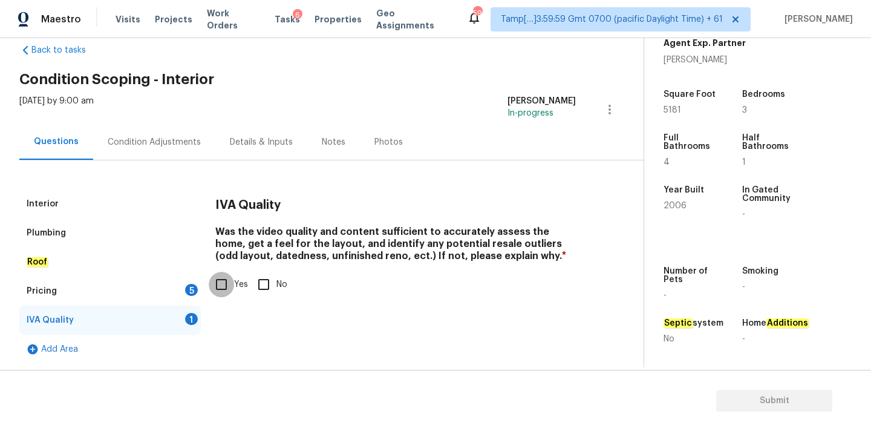
click at [231, 292] on input "Yes" at bounding box center [221, 284] width 25 height 25
checkbox input "true"
click at [173, 299] on div "Pricing 5" at bounding box center [109, 290] width 181 height 29
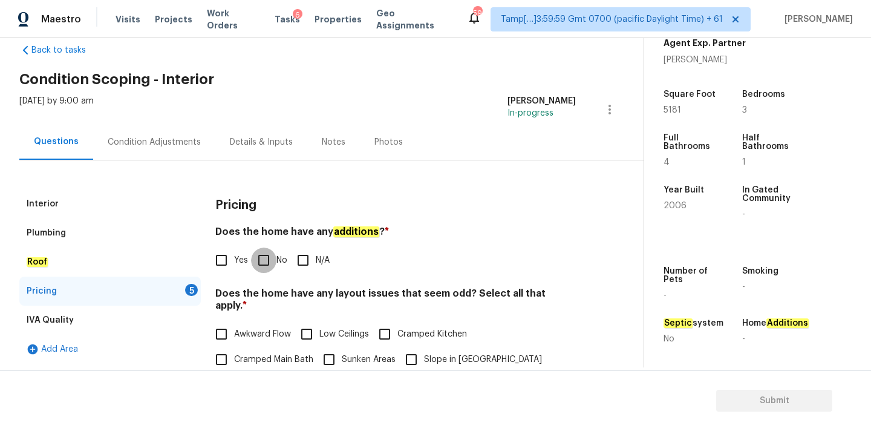
click at [269, 264] on input "No" at bounding box center [263, 259] width 25 height 25
checkbox input "true"
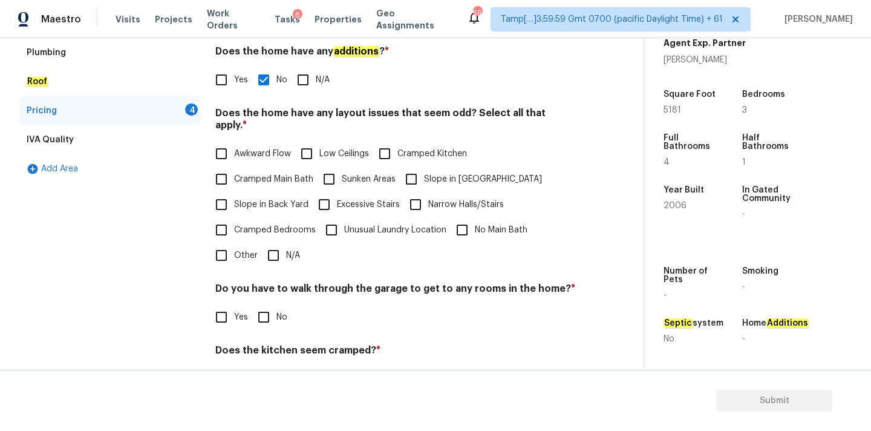
scroll to position [295, 0]
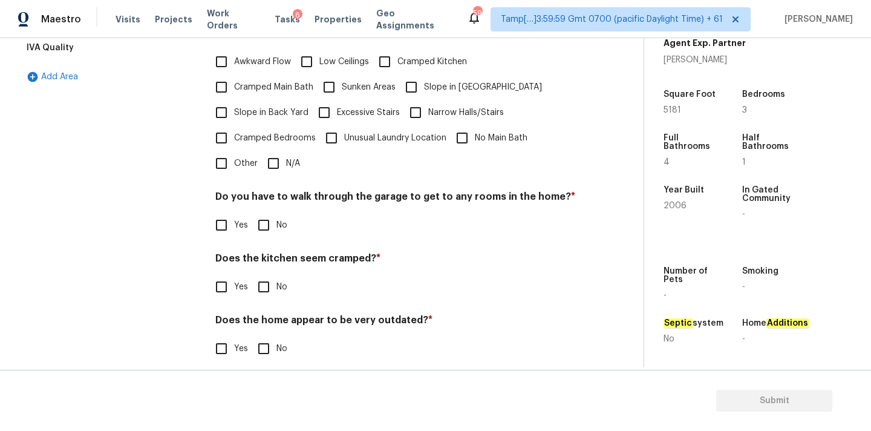
click at [276, 154] on input "N/A" at bounding box center [273, 163] width 25 height 25
checkbox input "true"
click at [267, 218] on input "No" at bounding box center [263, 224] width 25 height 25
checkbox input "true"
click at [269, 274] on input "No" at bounding box center [263, 286] width 25 height 25
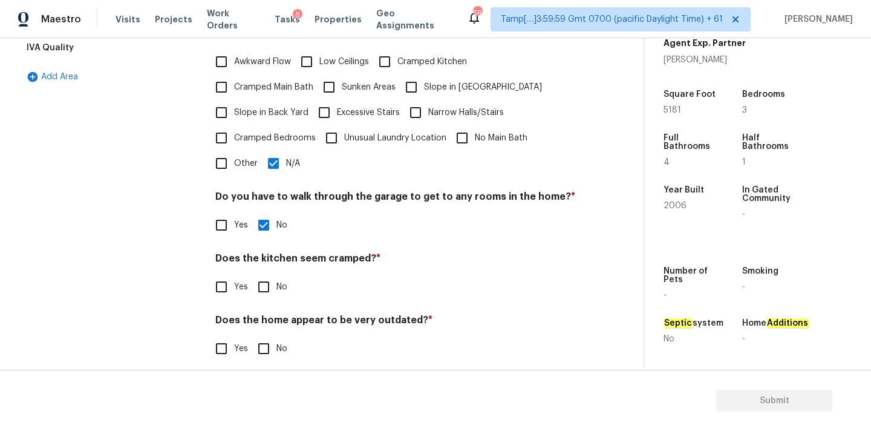
checkbox input "true"
click at [269, 337] on input "No" at bounding box center [263, 349] width 25 height 25
checkbox input "true"
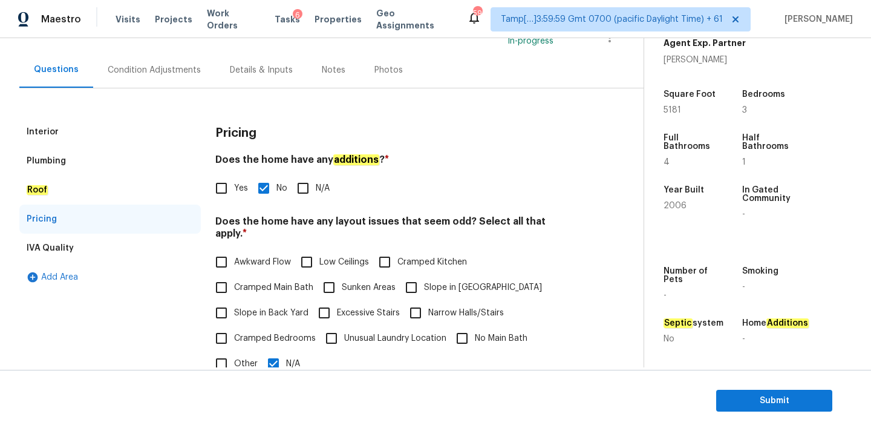
scroll to position [0, 0]
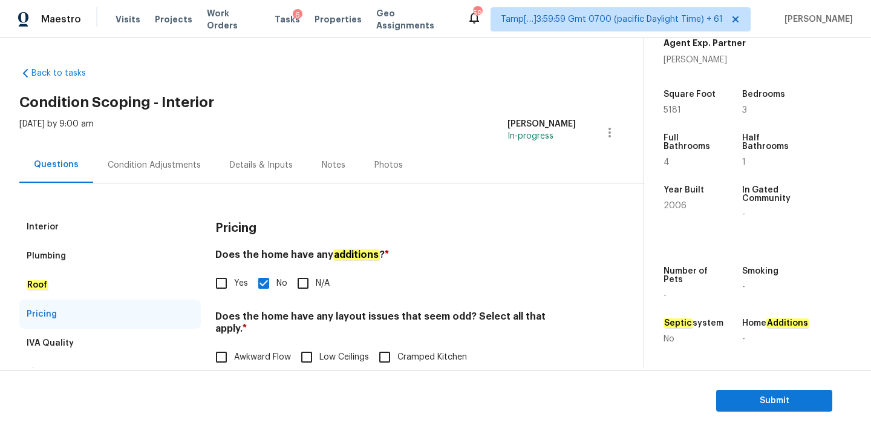
click at [222, 272] on input "Yes" at bounding box center [221, 282] width 25 height 25
checkbox input "true"
checkbox input "false"
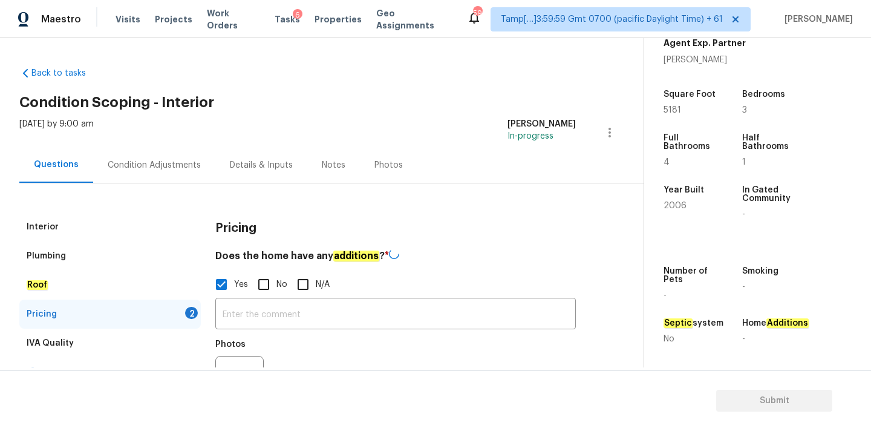
scroll to position [74, 0]
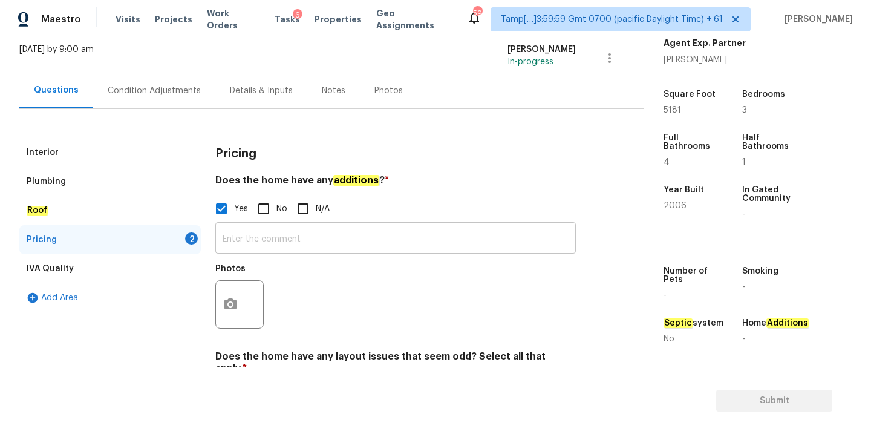
click at [241, 241] on input "text" at bounding box center [395, 239] width 360 height 28
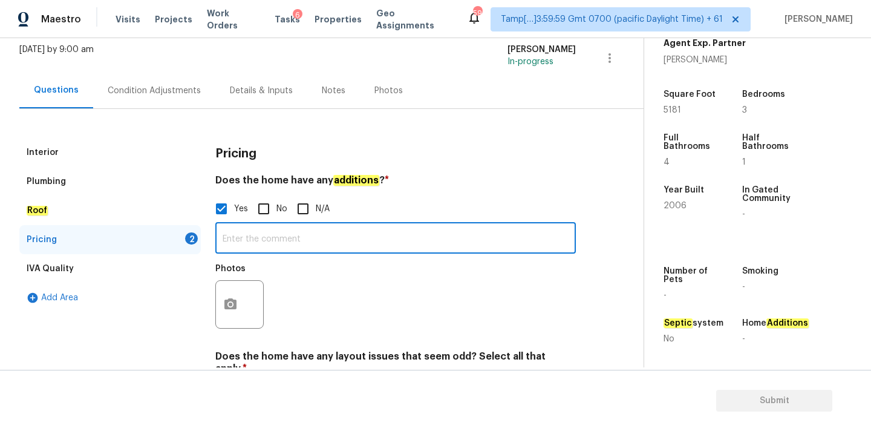
paste input "Full finished basement"
type input "Full finished basement"
click at [237, 302] on icon "button" at bounding box center [230, 304] width 15 height 15
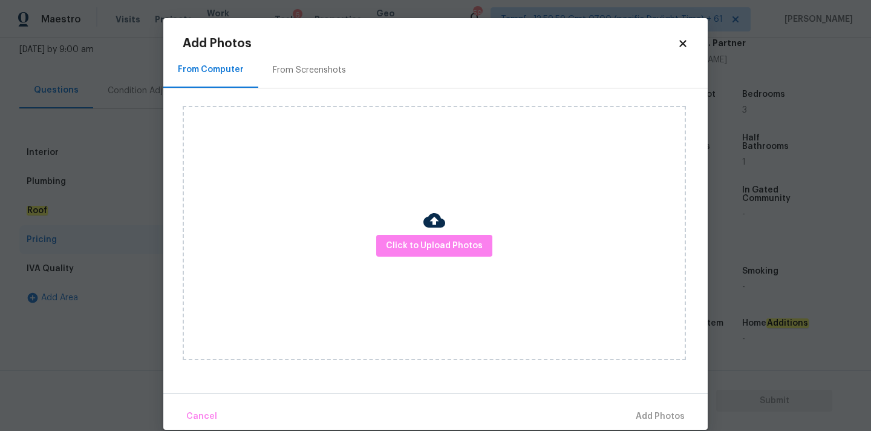
click at [405, 256] on div "Click to Upload Photos" at bounding box center [434, 233] width 503 height 254
click at [435, 192] on div "Click to Upload Photos" at bounding box center [434, 233] width 503 height 254
click at [427, 244] on span "Click to Upload Photos" at bounding box center [434, 245] width 97 height 15
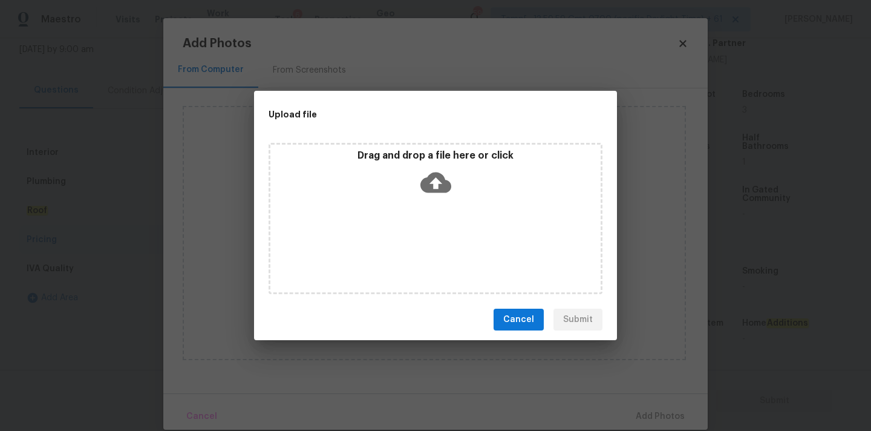
click at [432, 172] on icon at bounding box center [435, 182] width 31 height 31
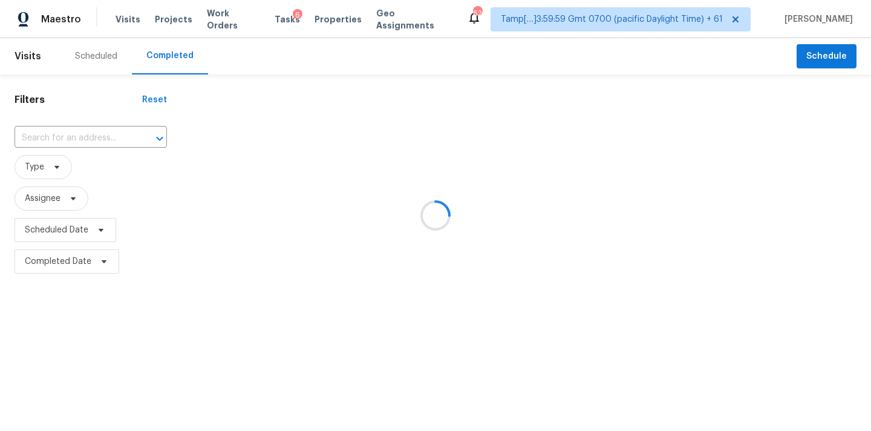
click at [54, 139] on div at bounding box center [435, 215] width 871 height 431
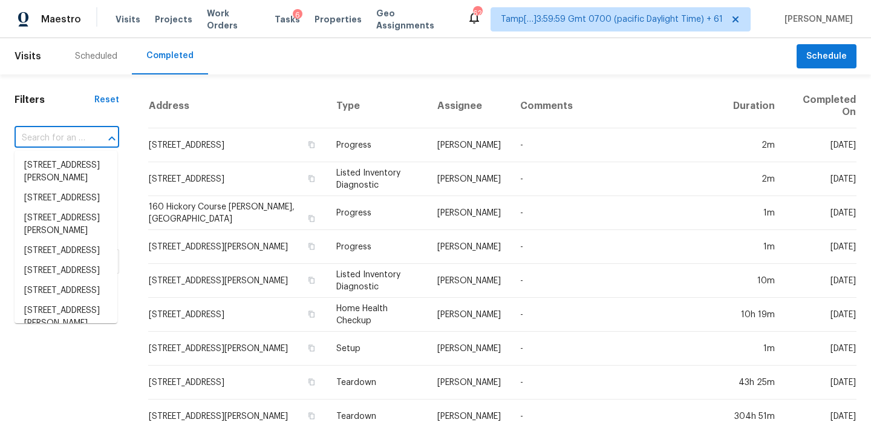
click at [54, 139] on input "text" at bounding box center [50, 138] width 71 height 19
paste input "[STREET_ADDRESS]"
type input "[STREET_ADDRESS]"
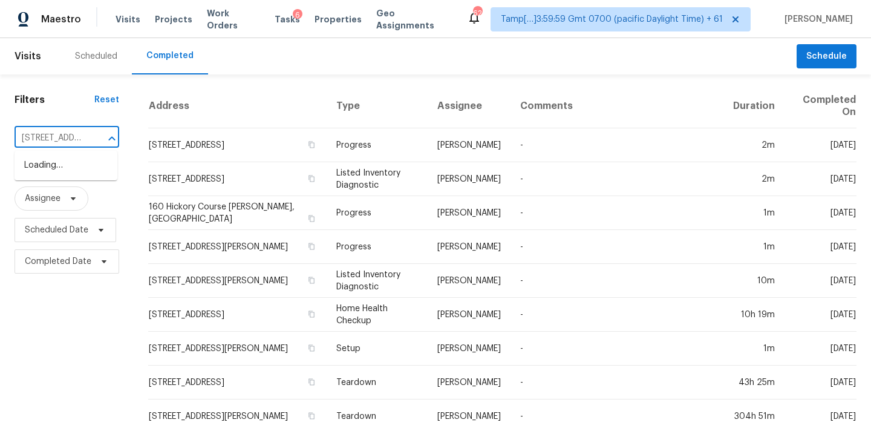
scroll to position [0, 92]
click at [64, 168] on li "[STREET_ADDRESS]" at bounding box center [66, 165] width 103 height 20
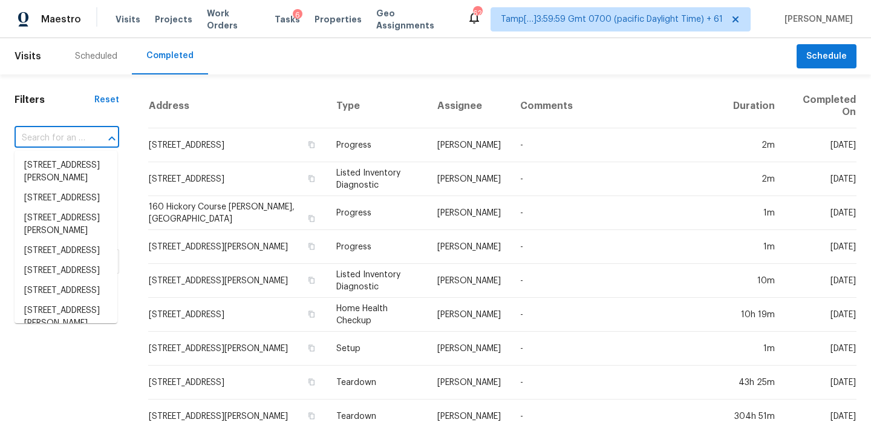
click at [47, 142] on input "text" at bounding box center [50, 138] width 71 height 19
paste input "[STREET_ADDRESS]"
type input "[STREET_ADDRESS]"
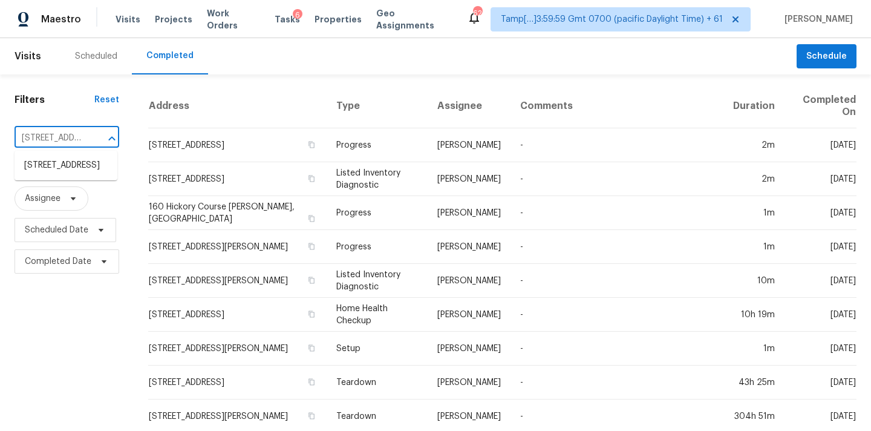
scroll to position [0, 92]
click at [51, 167] on li "[STREET_ADDRESS]" at bounding box center [66, 165] width 103 height 20
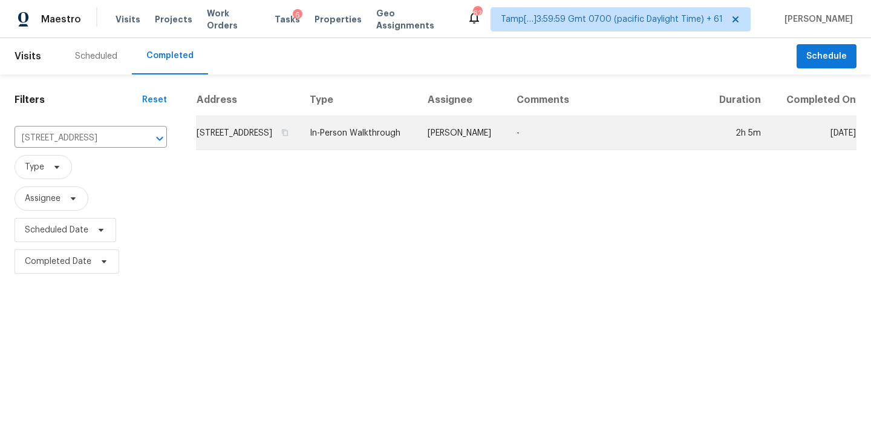
click at [418, 149] on td "In-Person Walkthrough" at bounding box center [359, 133] width 118 height 34
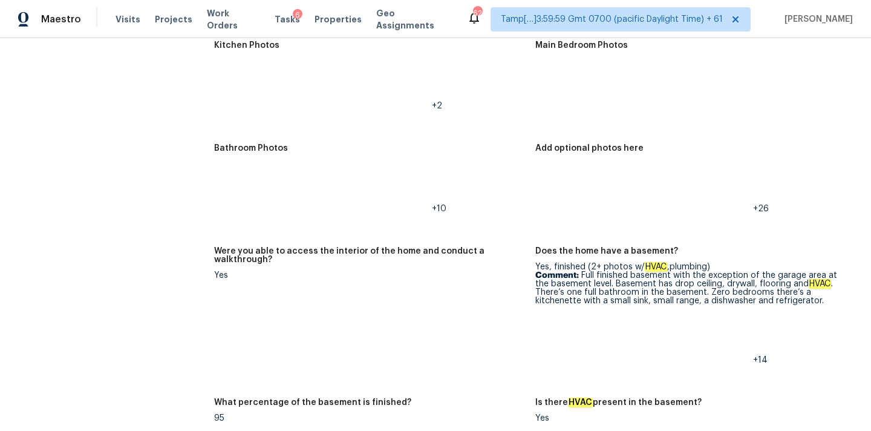
scroll to position [3047, 0]
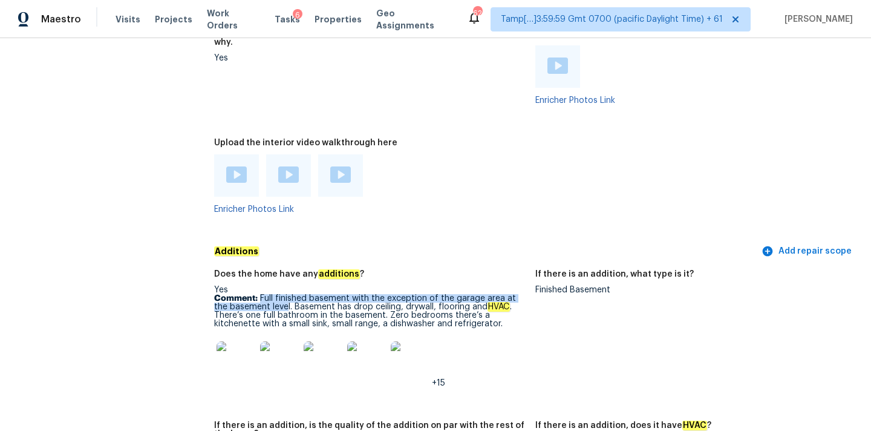
drag, startPoint x: 261, startPoint y: 281, endPoint x: 272, endPoint y: 289, distance: 13.8
click at [272, 294] on p "Comment: Full finished basement with the exception of the garage area at the ba…" at bounding box center [369, 311] width 311 height 34
copy p "Full finished basement with the exception of the garage area at the basement le…"
click at [347, 334] on div at bounding box center [367, 360] width 44 height 53
copy p "Full finished basement"
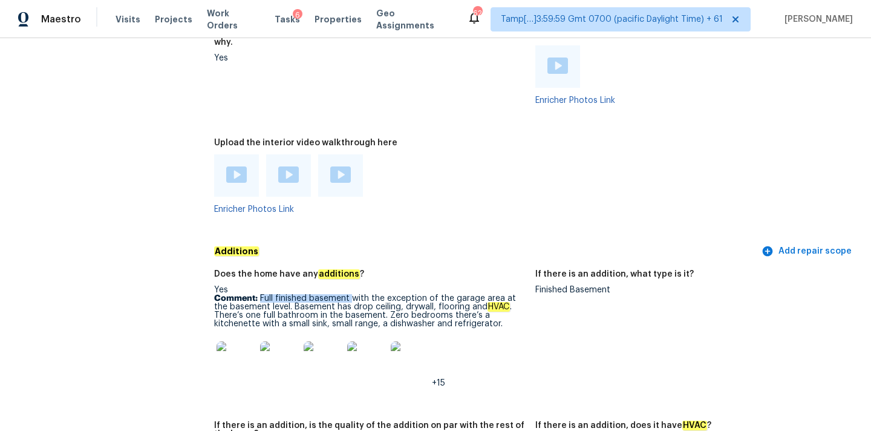
drag, startPoint x: 261, startPoint y: 282, endPoint x: 350, endPoint y: 282, distance: 89.5
click at [350, 294] on p "Comment: Full finished basement with the exception of the garage area at the ba…" at bounding box center [369, 311] width 311 height 34
click at [235, 348] on img at bounding box center [236, 360] width 39 height 39
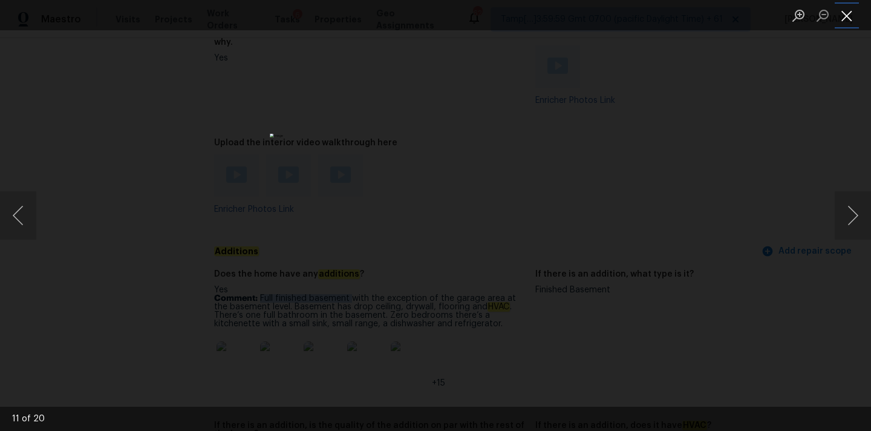
click at [847, 20] on button "Close lightbox" at bounding box center [847, 15] width 24 height 21
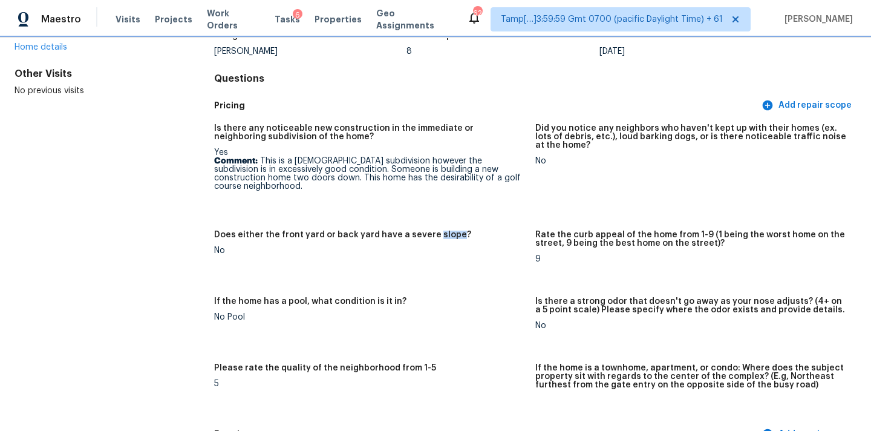
scroll to position [100, 0]
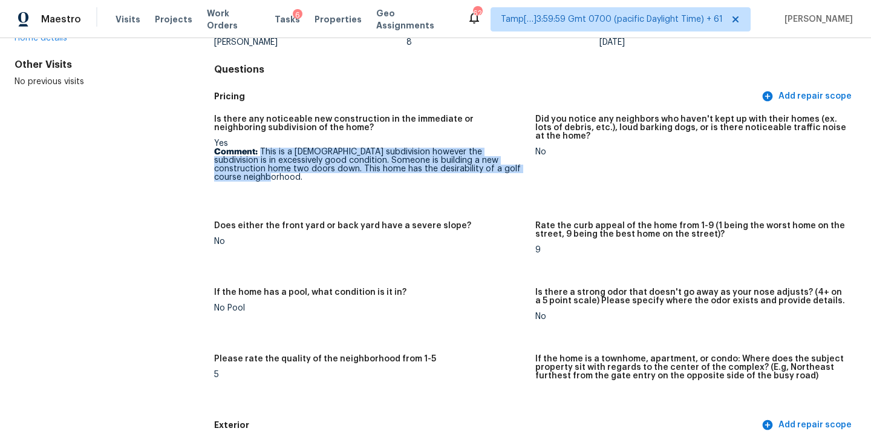
drag, startPoint x: 260, startPoint y: 151, endPoint x: 273, endPoint y: 181, distance: 32.5
click at [273, 181] on figure "Is there any noticeable new construction in the immediate or neighboring subdiv…" at bounding box center [374, 161] width 321 height 92
click at [217, 163] on p "Comment: This is a 19-year-old subdivision however the subdivision is in excess…" at bounding box center [369, 165] width 311 height 34
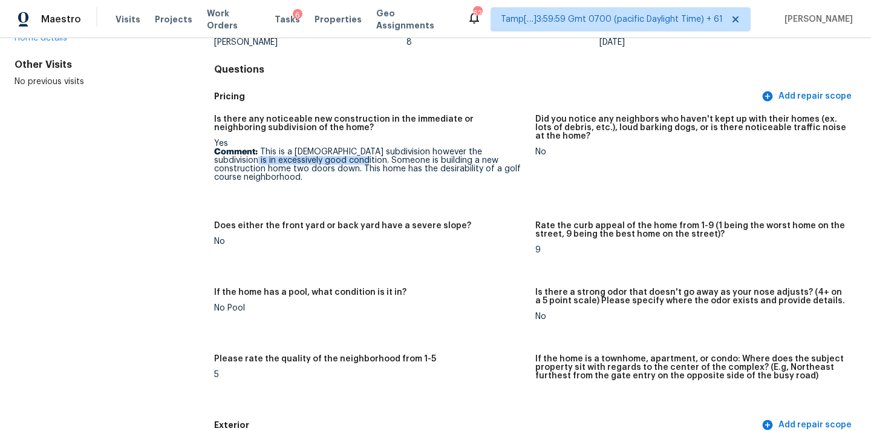
drag, startPoint x: 215, startPoint y: 159, endPoint x: 325, endPoint y: 161, distance: 110.7
click at [325, 161] on p "Comment: This is a 19-year-old subdivision however the subdivision is in excess…" at bounding box center [369, 165] width 311 height 34
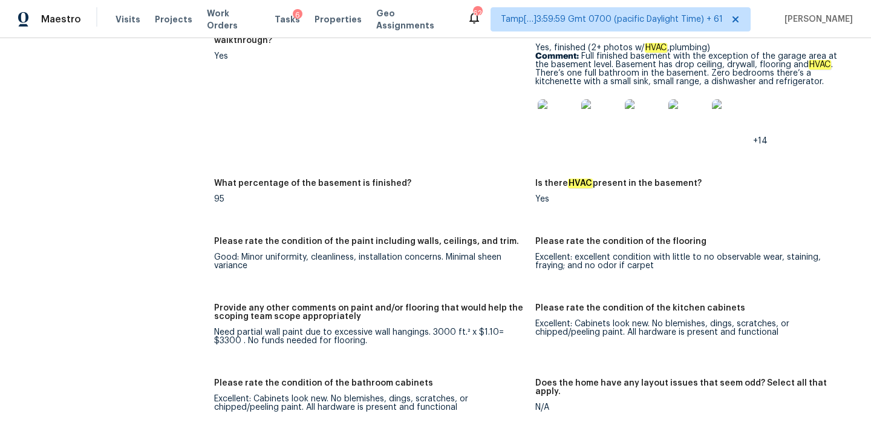
scroll to position [2258, 0]
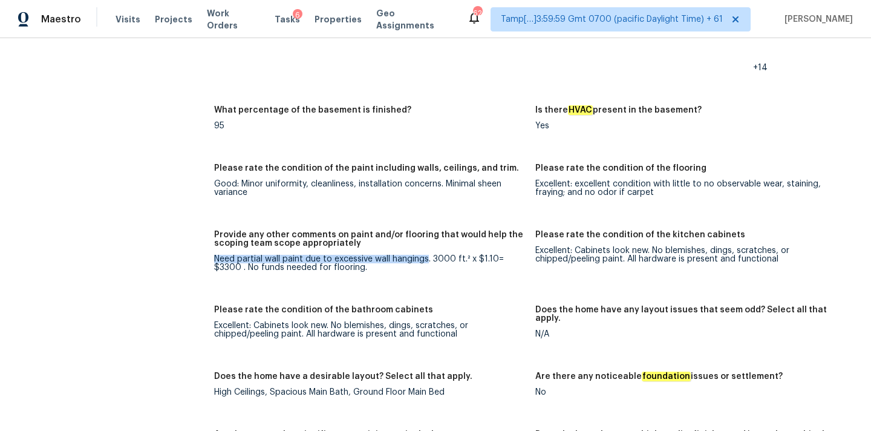
drag, startPoint x: 215, startPoint y: 243, endPoint x: 428, endPoint y: 243, distance: 212.9
click at [428, 255] on div "Need partial wall paint due to excessive wall hangings. 3000 ft.² x $1.10= $330…" at bounding box center [369, 263] width 311 height 17
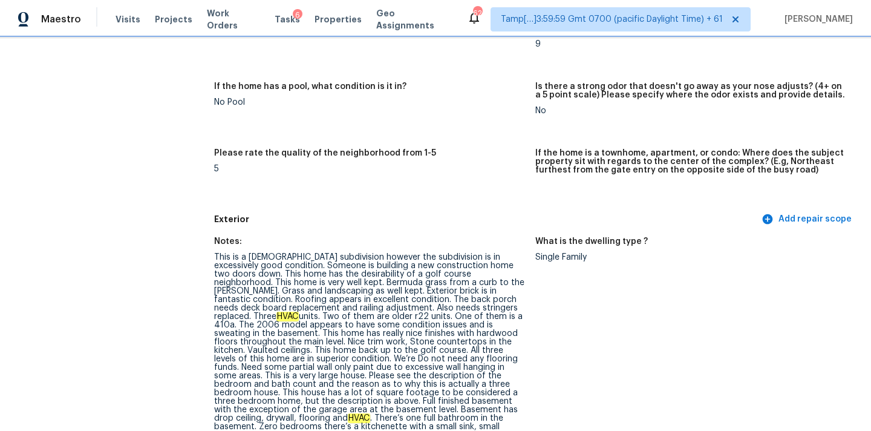
scroll to position [486, 0]
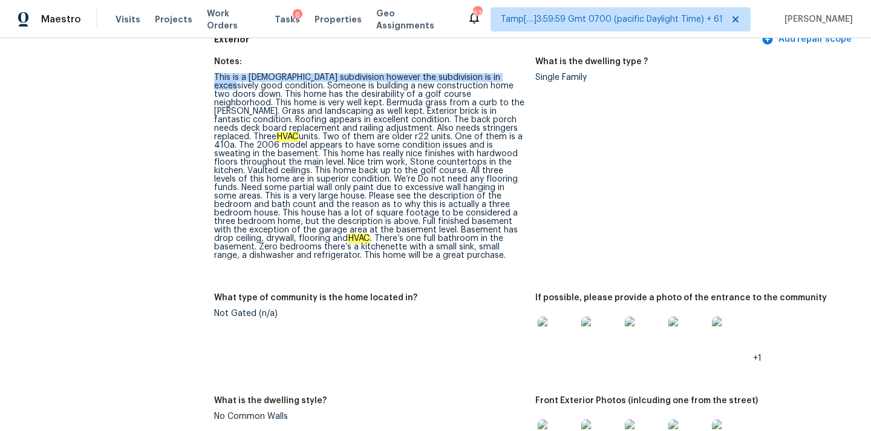
drag, startPoint x: 214, startPoint y: 77, endPoint x: 505, endPoint y: 77, distance: 290.9
click at [505, 77] on div "This is a 19-year-old subdivision however the subdivision is in excessively goo…" at bounding box center [369, 166] width 311 height 186
drag, startPoint x: 257, startPoint y: 85, endPoint x: 509, endPoint y: 85, distance: 251.6
click at [509, 85] on div "This is a 19-year-old subdivision however the subdivision is in excessively goo…" at bounding box center [369, 166] width 311 height 186
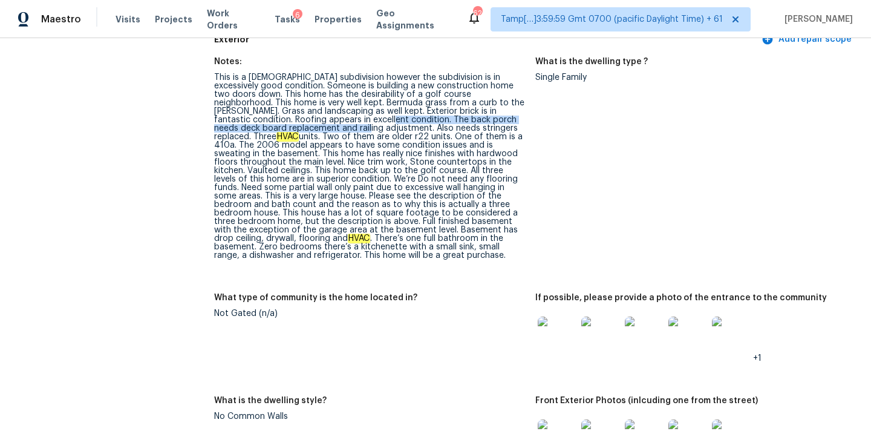
copy div "The back porch needs deck board replacement and railing adjustment."
drag, startPoint x: 339, startPoint y: 119, endPoint x: 304, endPoint y: 130, distance: 36.2
click at [304, 130] on div "This is a 19-year-old subdivision however the subdivision is in excessively goo…" at bounding box center [369, 166] width 311 height 186
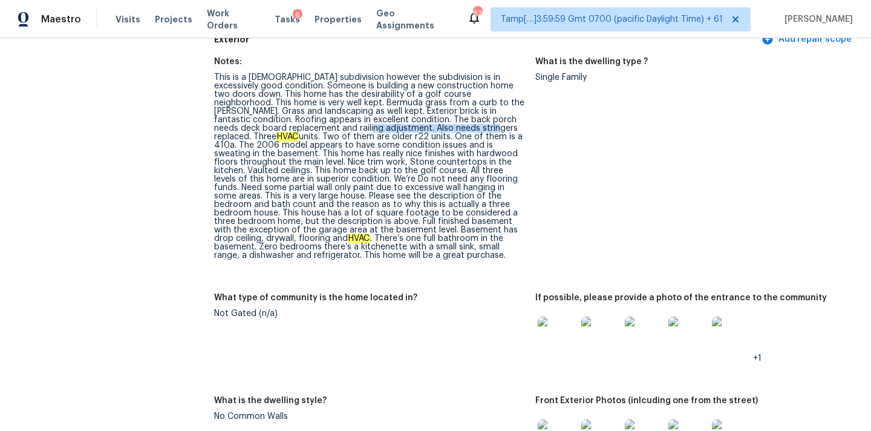
copy div "Also needs stringers replaced."
drag, startPoint x: 308, startPoint y: 128, endPoint x: 429, endPoint y: 131, distance: 121.0
click at [429, 131] on div "This is a 19-year-old subdivision however the subdivision is in excessively goo…" at bounding box center [369, 166] width 311 height 186
drag, startPoint x: 416, startPoint y: 137, endPoint x: 442, endPoint y: 137, distance: 25.4
click at [440, 137] on div "This is a 19-year-old subdivision however the subdivision is in excessively goo…" at bounding box center [369, 166] width 311 height 186
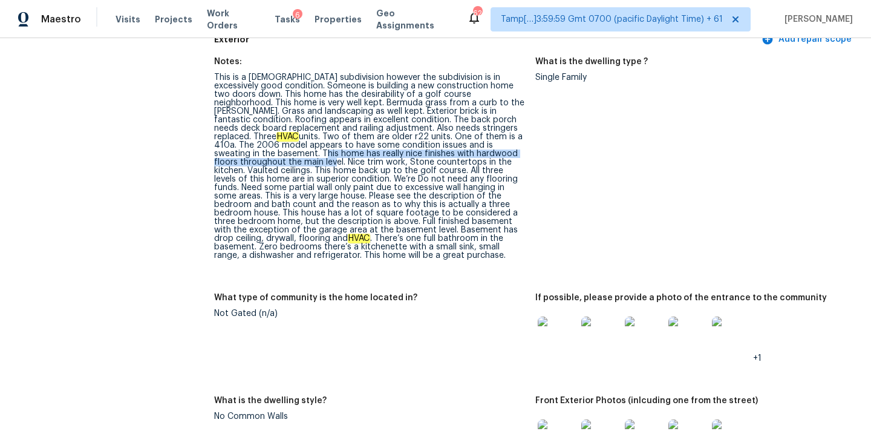
drag, startPoint x: 457, startPoint y: 143, endPoint x: 464, endPoint y: 152, distance: 12.1
click at [464, 152] on div "This is a 19-year-old subdivision however the subdivision is in excessively goo…" at bounding box center [369, 166] width 311 height 186
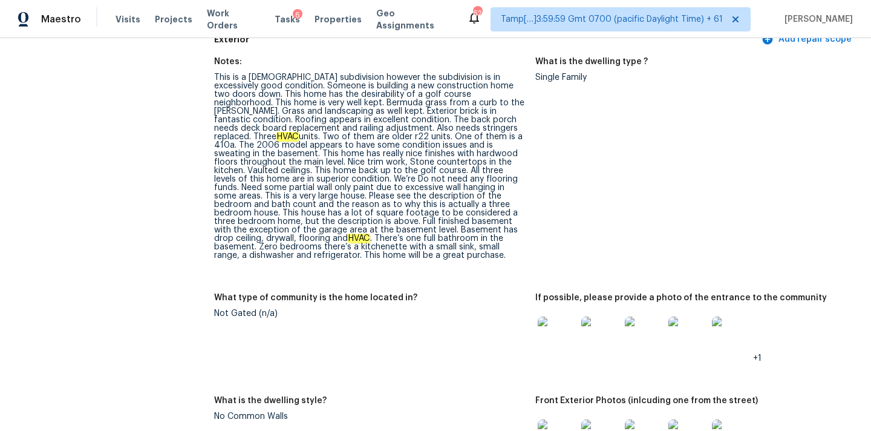
click at [430, 129] on div "This is a 19-year-old subdivision however the subdivision is in excessively goo…" at bounding box center [369, 166] width 311 height 186
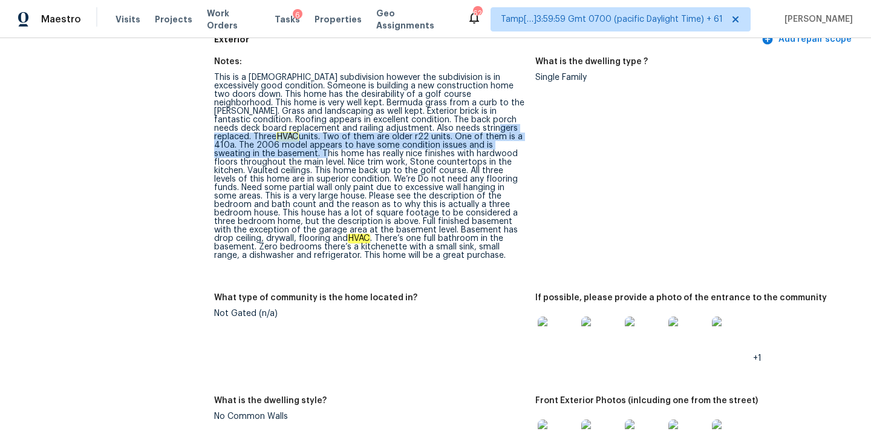
drag, startPoint x: 430, startPoint y: 126, endPoint x: 458, endPoint y: 142, distance: 32.3
click at [458, 142] on div "This is a 19-year-old subdivision however the subdivision is in excessively goo…" at bounding box center [369, 166] width 311 height 186
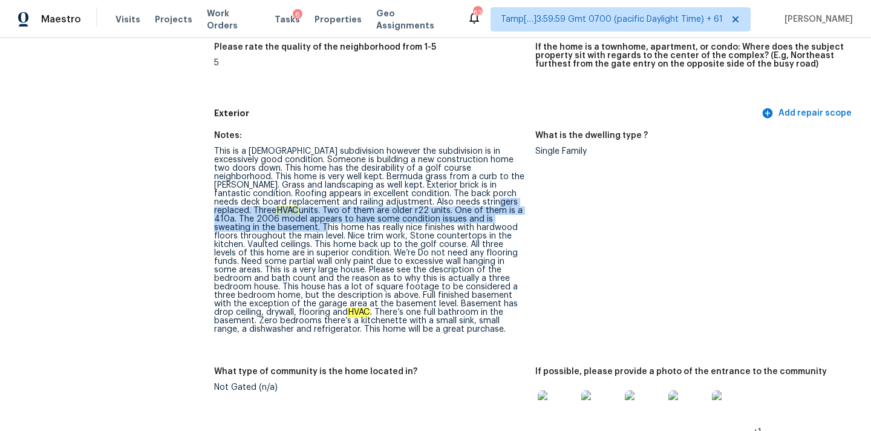
scroll to position [385, 0]
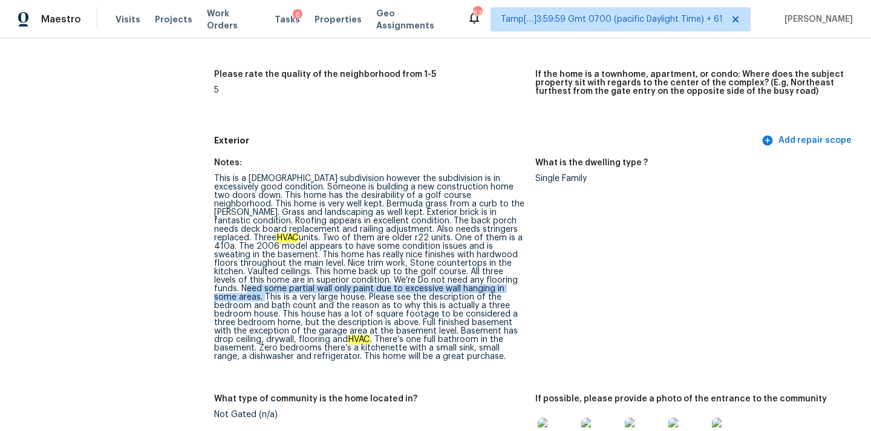
drag, startPoint x: 341, startPoint y: 282, endPoint x: 364, endPoint y: 287, distance: 24.1
click at [364, 287] on div "This is a 19-year-old subdivision however the subdivision is in excessively goo…" at bounding box center [369, 267] width 311 height 186
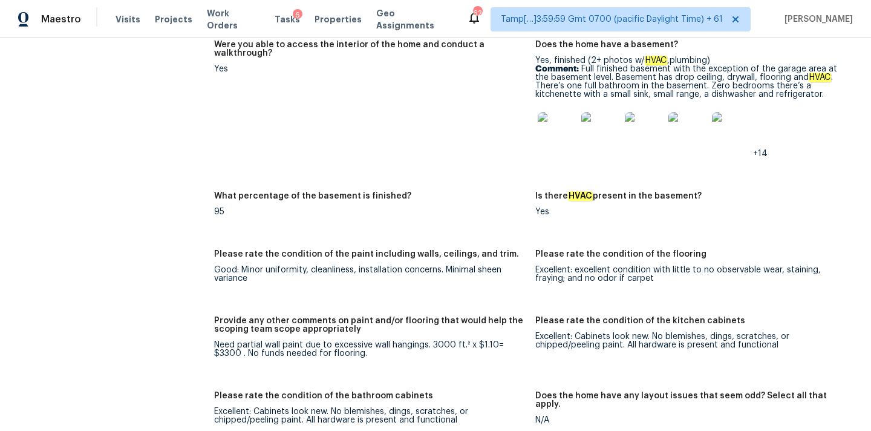
scroll to position [2233, 0]
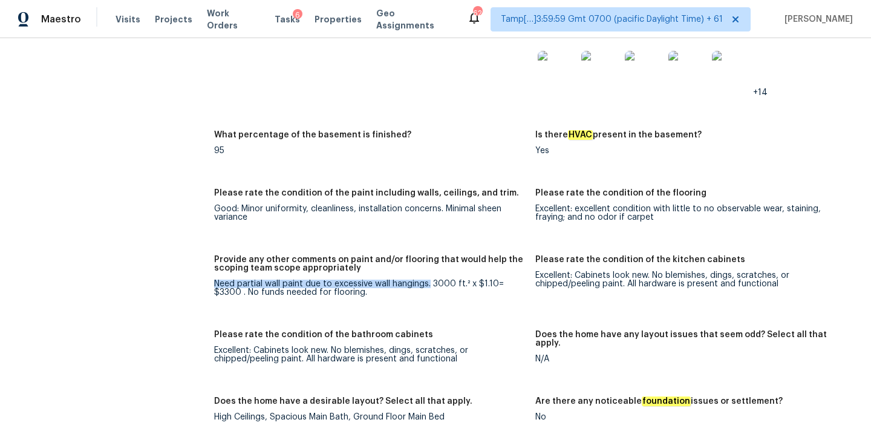
drag, startPoint x: 214, startPoint y: 267, endPoint x: 429, endPoint y: 270, distance: 214.7
click at [429, 279] on div "Need partial wall paint due to excessive wall hangings. 3000 ft.² x $1.10= $330…" at bounding box center [369, 287] width 311 height 17
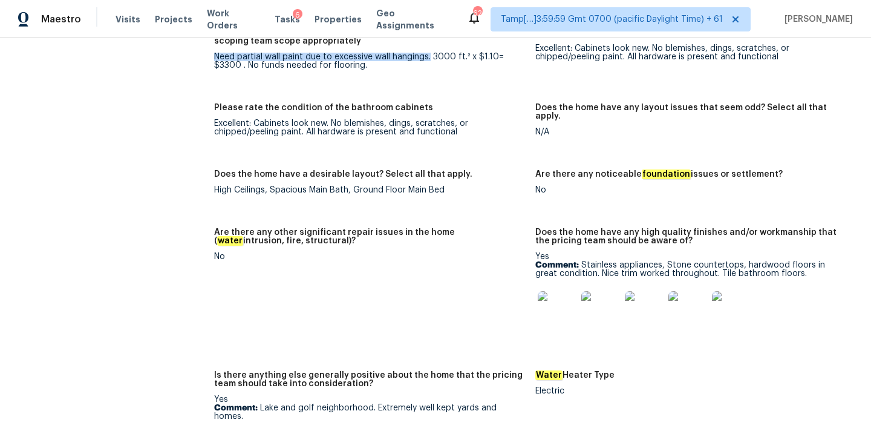
scroll to position [2591, 0]
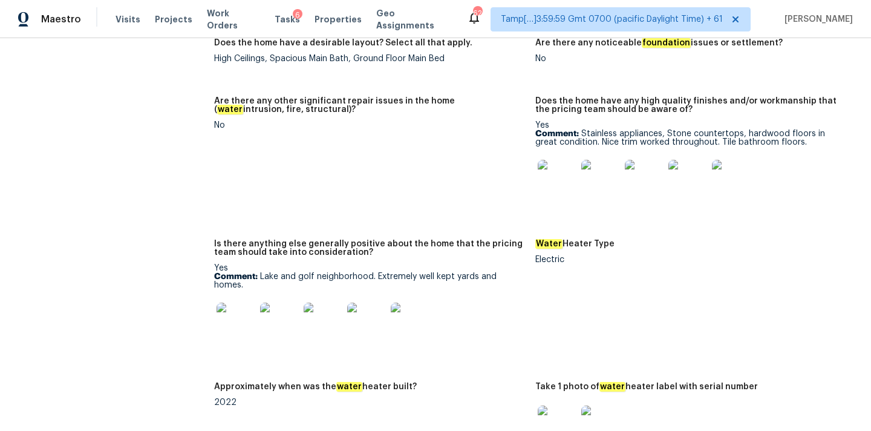
click at [242, 314] on img at bounding box center [236, 321] width 39 height 39
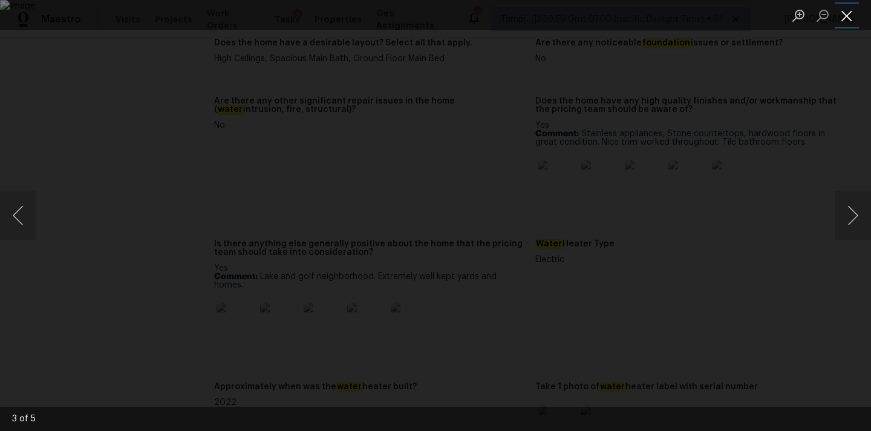
click at [844, 18] on button "Close lightbox" at bounding box center [847, 15] width 24 height 21
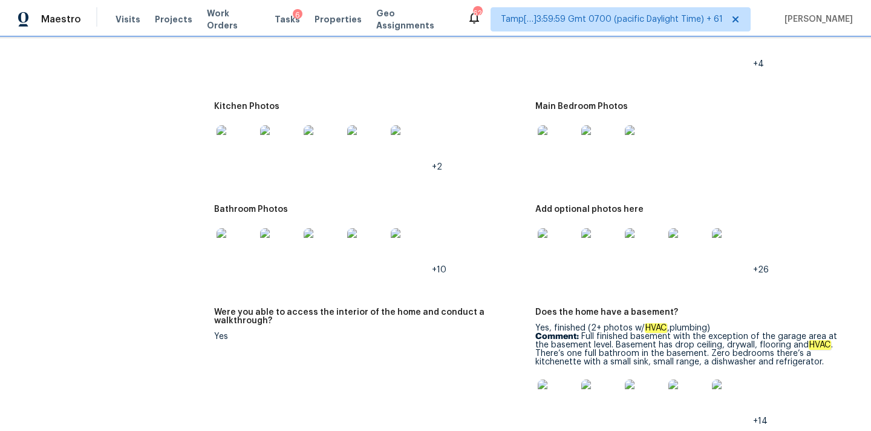
scroll to position [1812, 0]
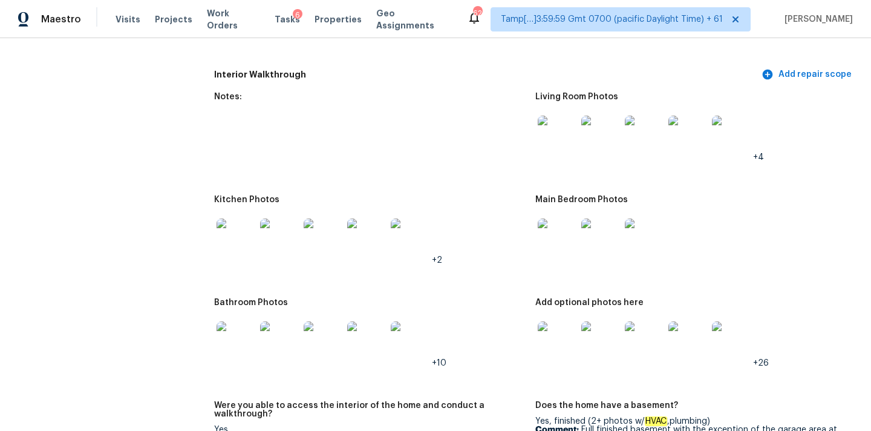
click at [555, 126] on img at bounding box center [557, 135] width 39 height 39
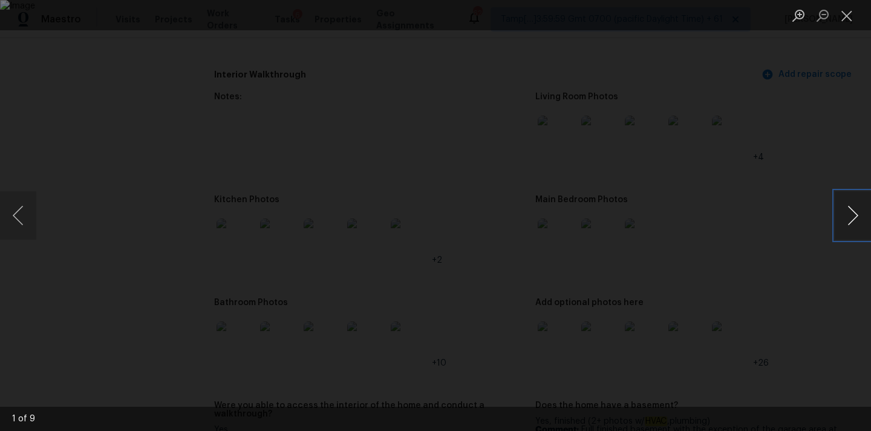
click at [854, 223] on button "Next image" at bounding box center [853, 215] width 36 height 48
click at [849, 13] on button "Close lightbox" at bounding box center [847, 15] width 24 height 21
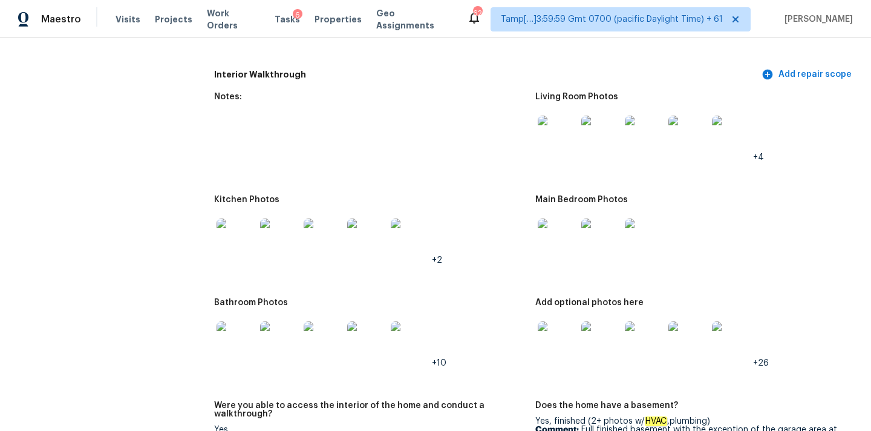
click at [233, 227] on img at bounding box center [236, 237] width 39 height 39
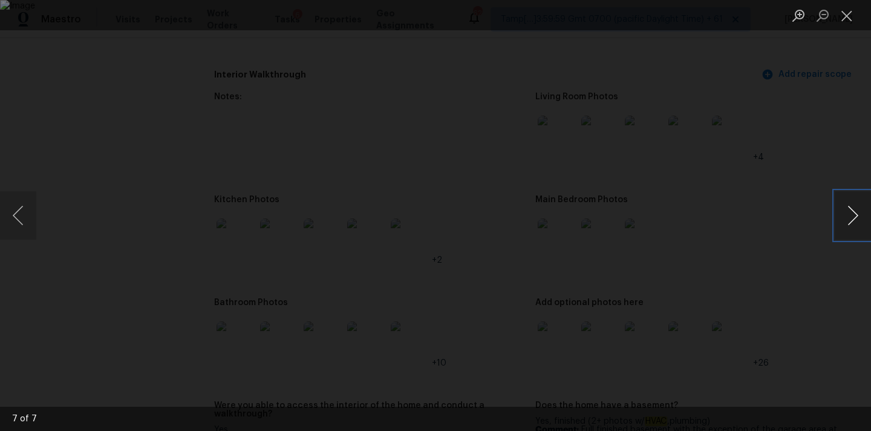
click at [848, 218] on button "Next image" at bounding box center [853, 215] width 36 height 48
click at [844, 15] on button "Close lightbox" at bounding box center [847, 15] width 24 height 21
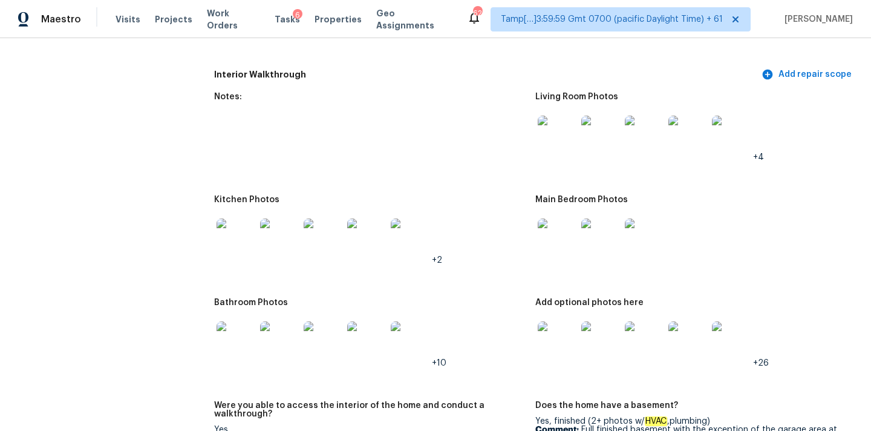
click at [564, 224] on img at bounding box center [557, 237] width 39 height 39
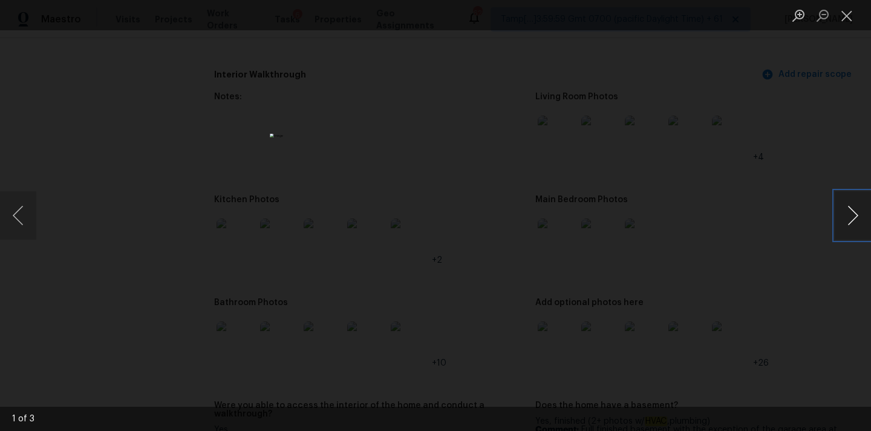
click at [850, 216] on button "Next image" at bounding box center [853, 215] width 36 height 48
click at [847, 21] on button "Close lightbox" at bounding box center [847, 15] width 24 height 21
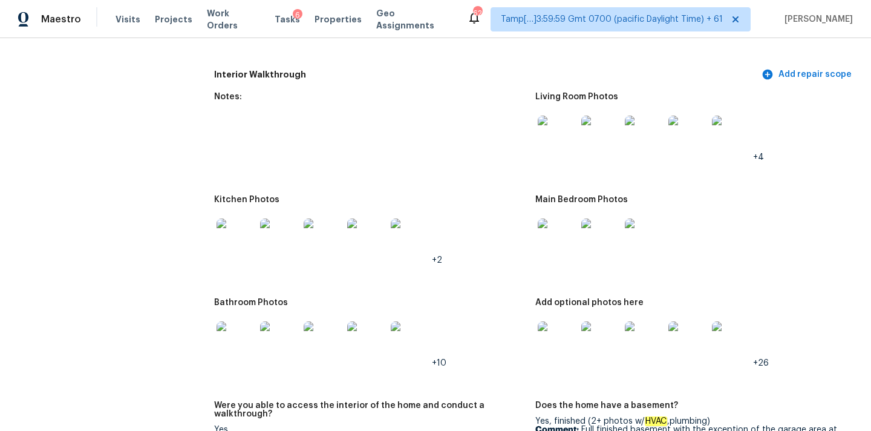
click at [559, 322] on img at bounding box center [557, 340] width 39 height 39
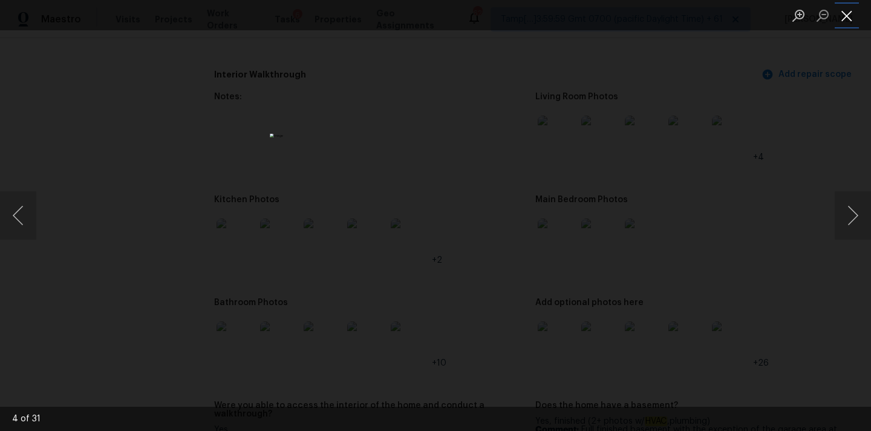
click at [853, 11] on button "Close lightbox" at bounding box center [847, 15] width 24 height 21
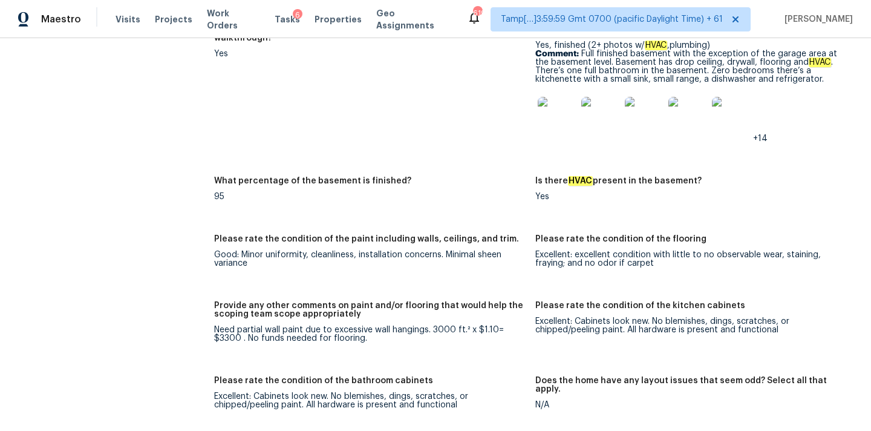
scroll to position [2164, 0]
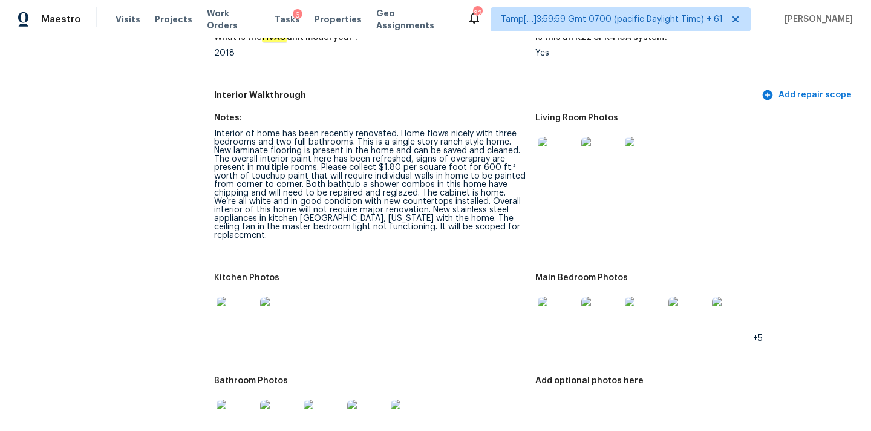
scroll to position [1383, 0]
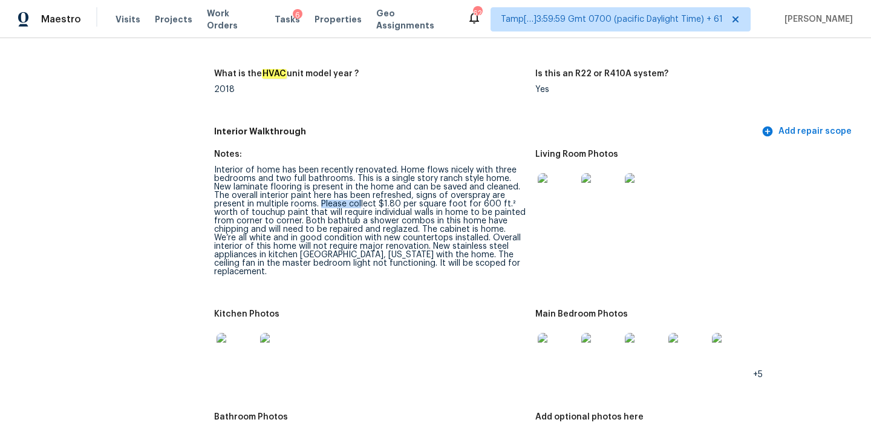
drag, startPoint x: 278, startPoint y: 188, endPoint x: 318, endPoint y: 188, distance: 39.3
click at [318, 188] on div "Interior of home has been recently renovated. Home flows nicely with three bedr…" at bounding box center [369, 221] width 311 height 110
click at [336, 188] on div "Interior of home has been recently renovated. Home flows nicely with three bedr…" at bounding box center [369, 221] width 311 height 110
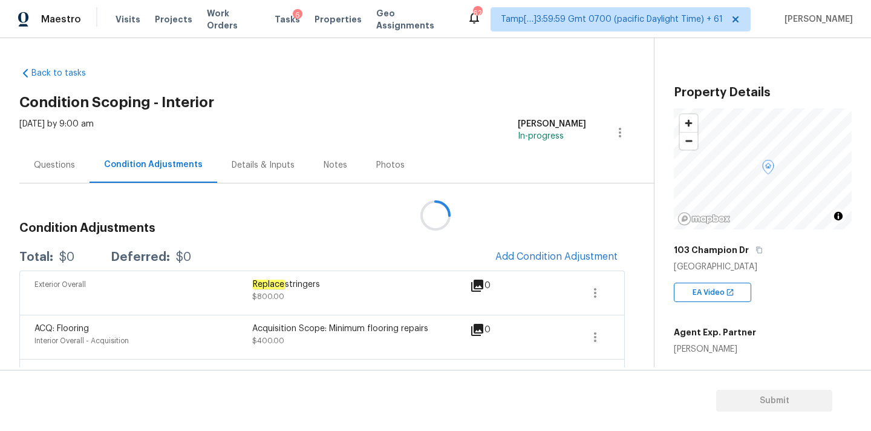
click at [60, 165] on div at bounding box center [435, 215] width 871 height 431
click at [65, 164] on div "Questions" at bounding box center [54, 165] width 41 height 12
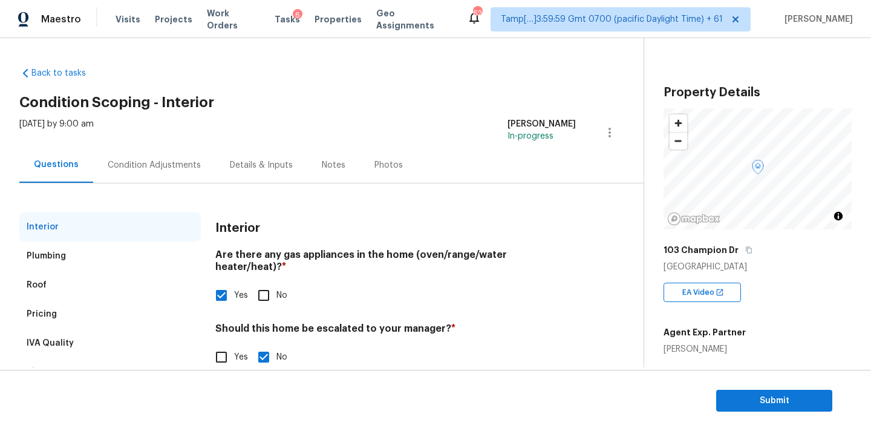
scroll to position [23, 0]
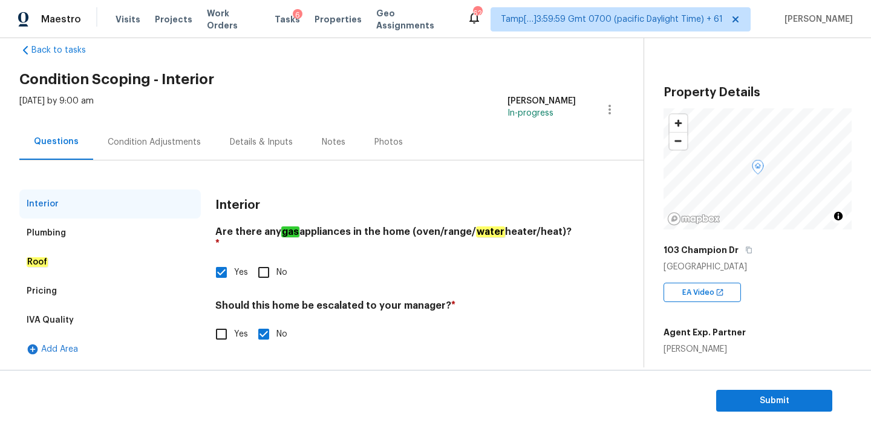
click at [161, 277] on div "Pricing" at bounding box center [109, 290] width 181 height 29
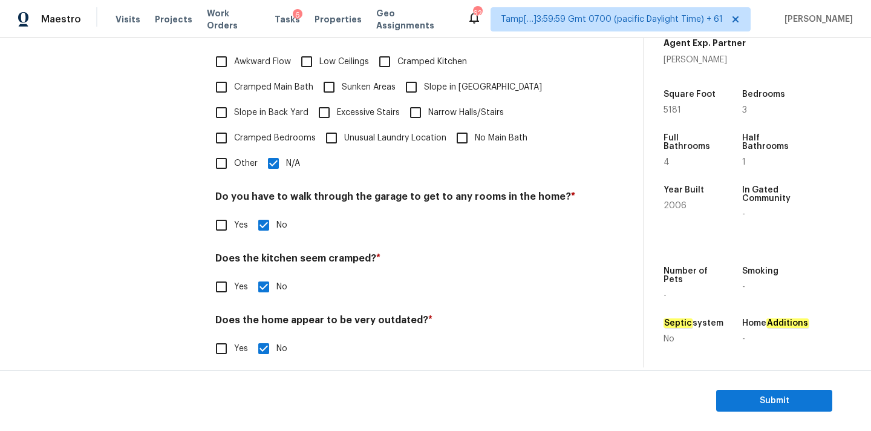
scroll to position [0, 0]
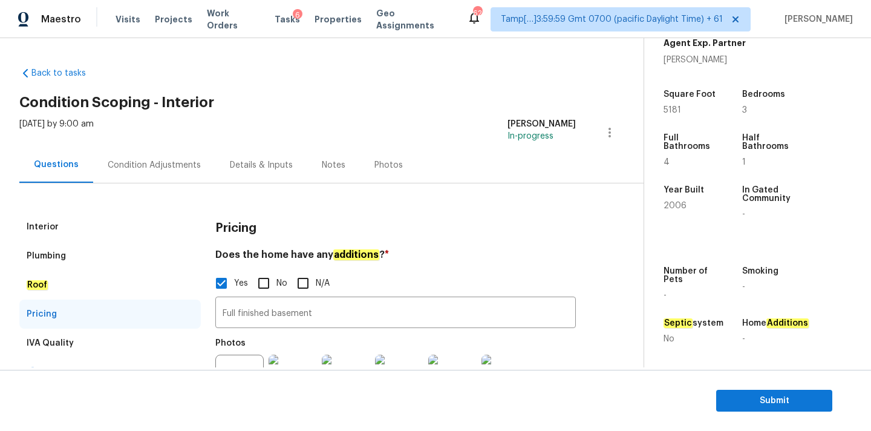
click at [146, 173] on div "Condition Adjustments" at bounding box center [154, 165] width 122 height 36
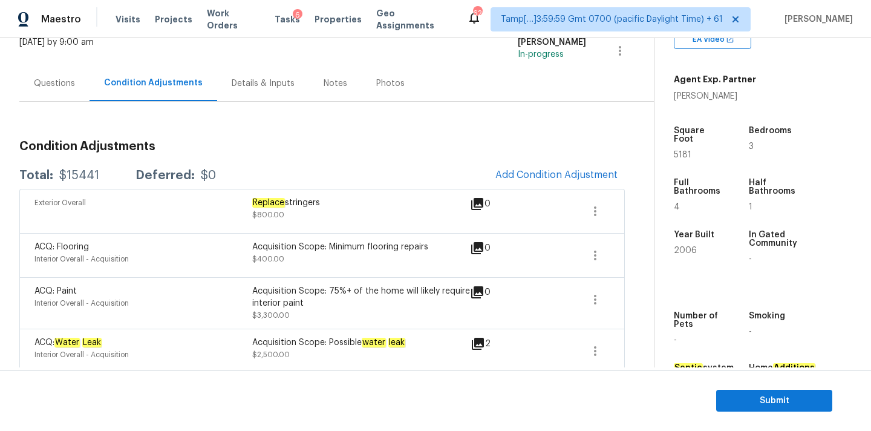
scroll to position [144, 0]
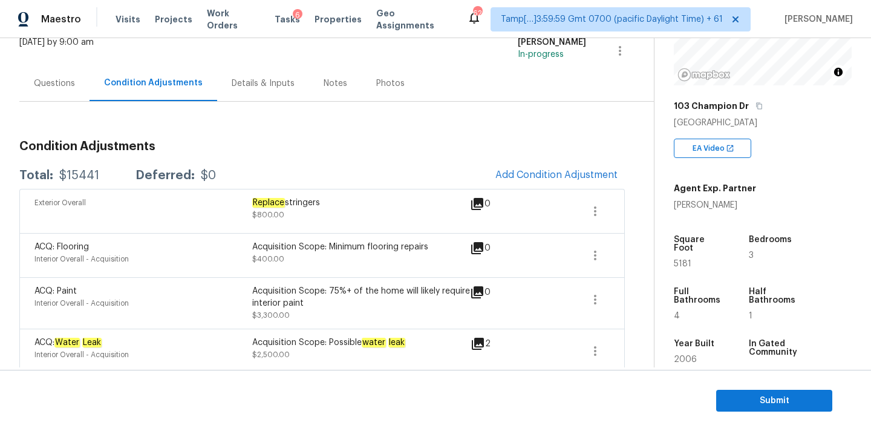
click at [61, 81] on div "Questions" at bounding box center [54, 83] width 41 height 12
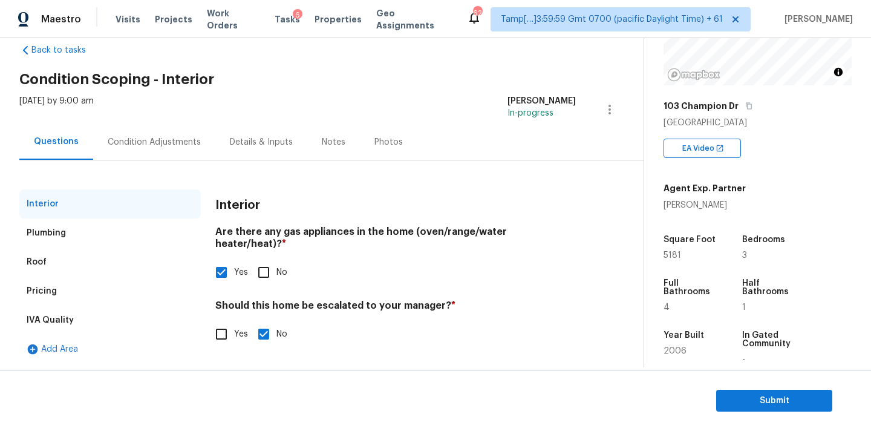
scroll to position [23, 0]
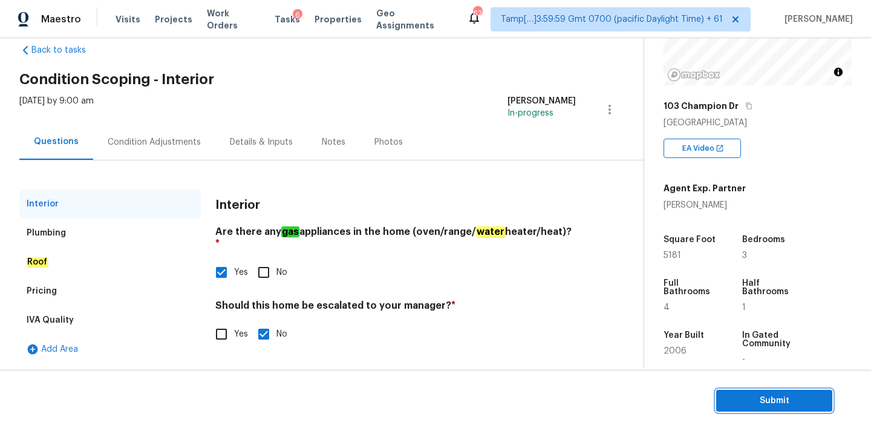
click at [736, 401] on span "Submit" at bounding box center [774, 400] width 97 height 15
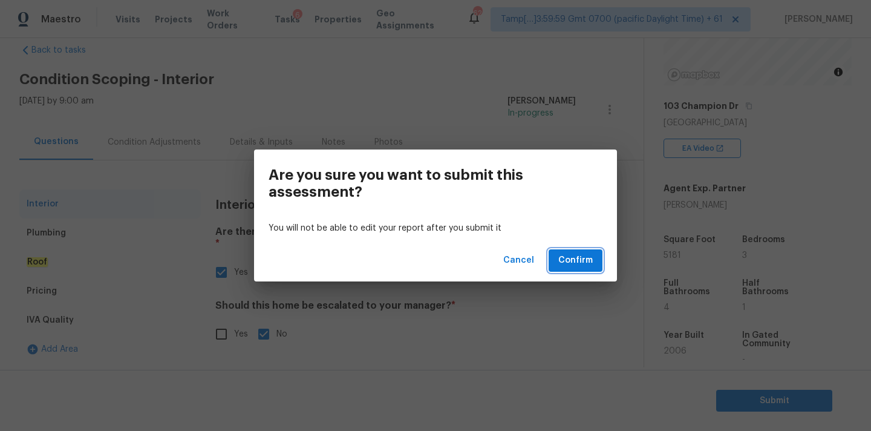
click at [579, 265] on span "Confirm" at bounding box center [575, 260] width 34 height 15
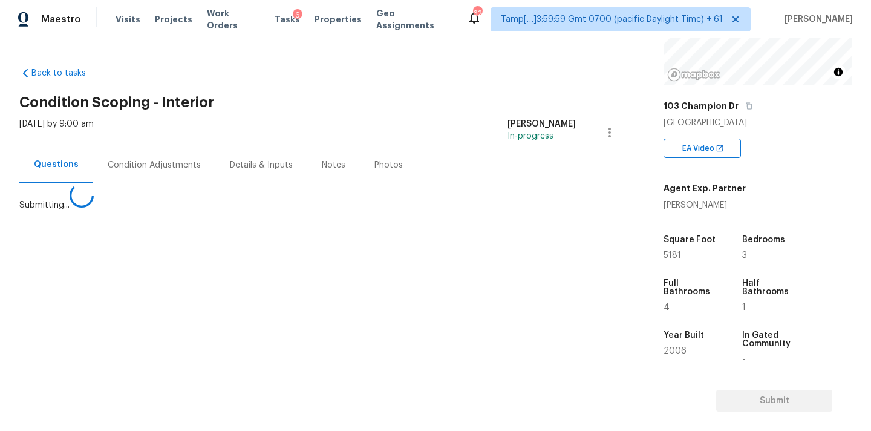
scroll to position [0, 0]
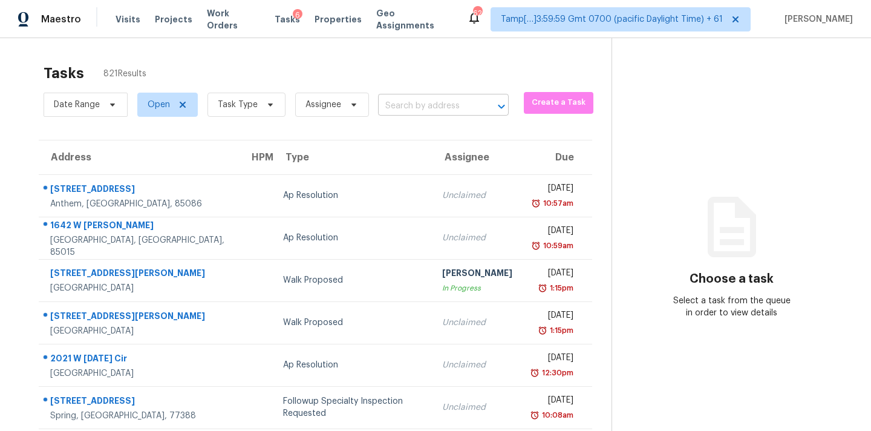
click at [408, 106] on input "text" at bounding box center [426, 106] width 97 height 19
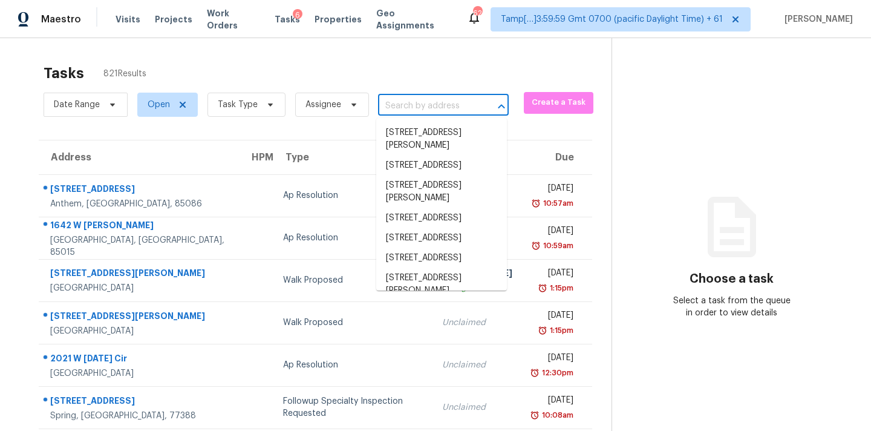
paste input "[STREET_ADDRESS]"
type input "[STREET_ADDRESS]"
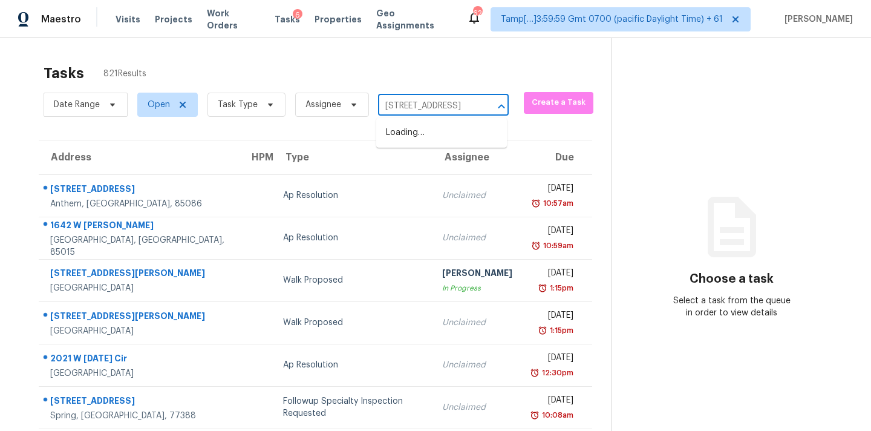
scroll to position [0, 48]
click at [417, 140] on li "[STREET_ADDRESS]" at bounding box center [441, 133] width 131 height 20
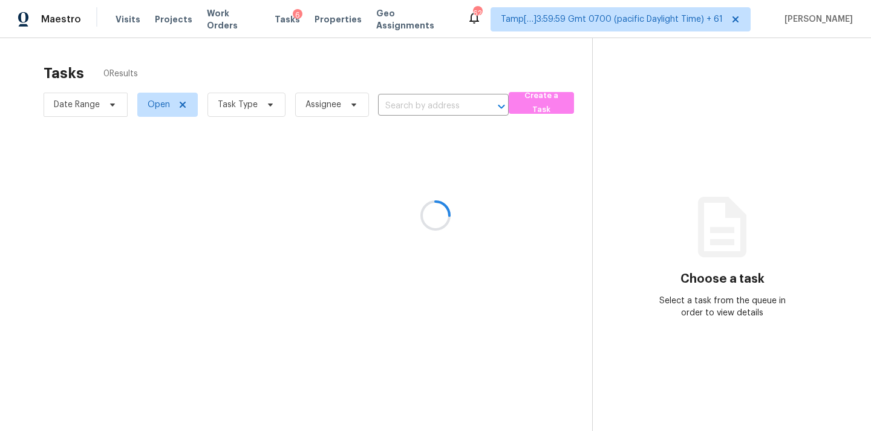
type input "[STREET_ADDRESS]"
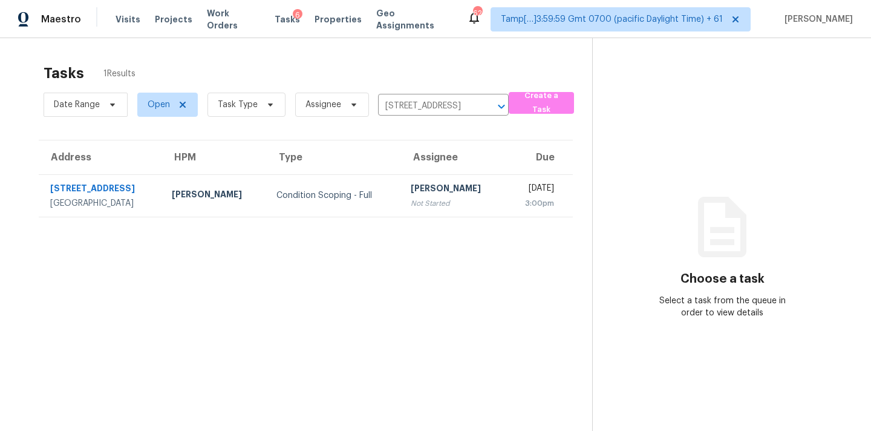
click at [411, 195] on div "[PERSON_NAME]" at bounding box center [453, 189] width 85 height 15
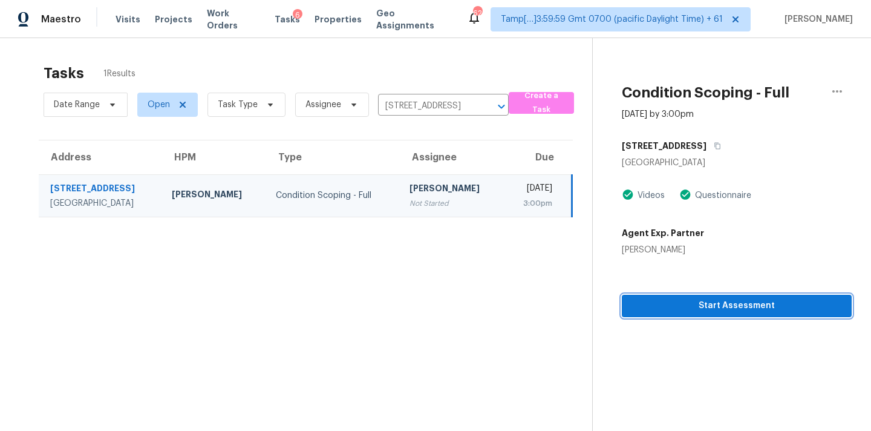
click at [727, 313] on button "Start Assessment" at bounding box center [737, 306] width 230 height 22
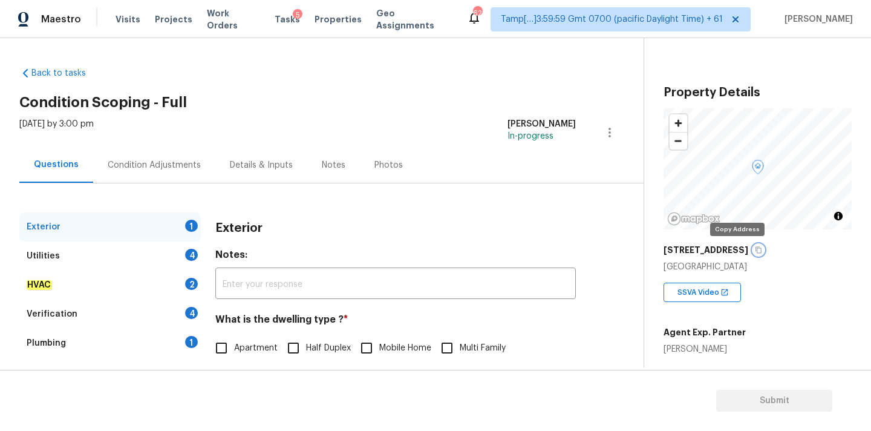
click at [755, 253] on icon "button" at bounding box center [758, 249] width 7 height 7
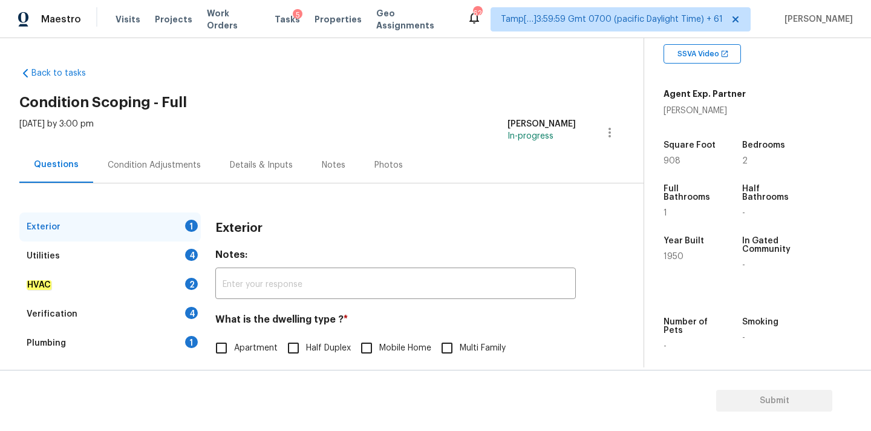
scroll to position [237, 0]
click at [489, 97] on h2 "Condition Scoping - Full" at bounding box center [331, 102] width 624 height 12
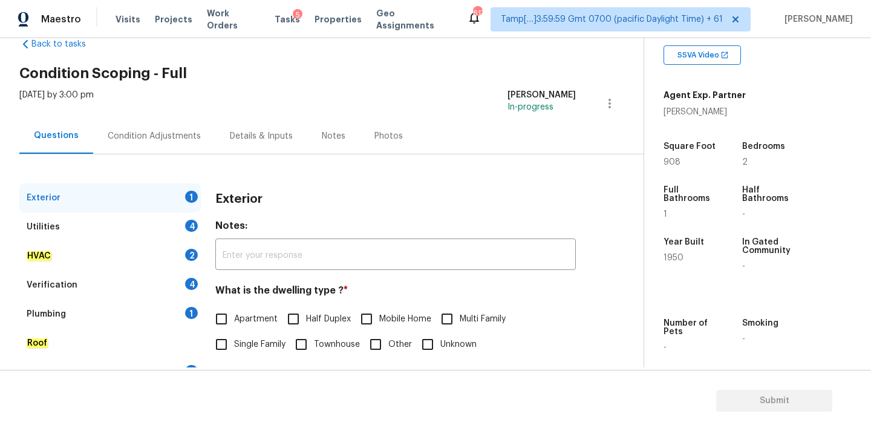
scroll to position [78, 0]
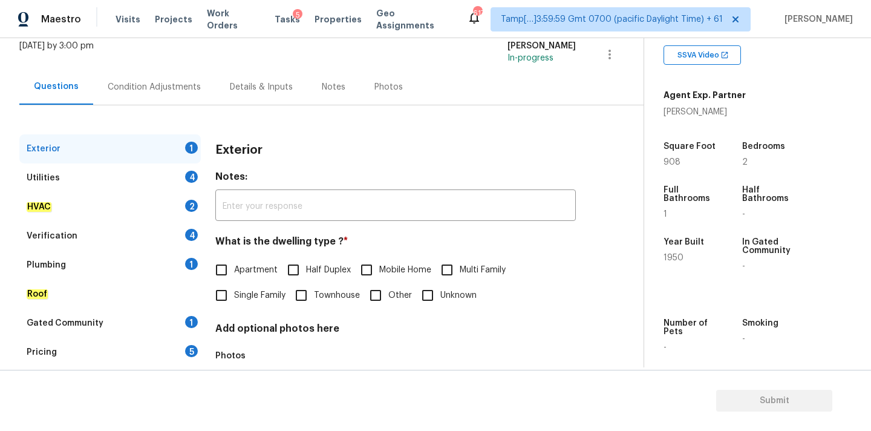
click at [254, 287] on label "Single Family" at bounding box center [247, 294] width 77 height 25
click at [234, 287] on input "Single Family" at bounding box center [221, 294] width 25 height 25
checkbox input "true"
click at [145, 87] on div "Condition Adjustments" at bounding box center [154, 87] width 93 height 12
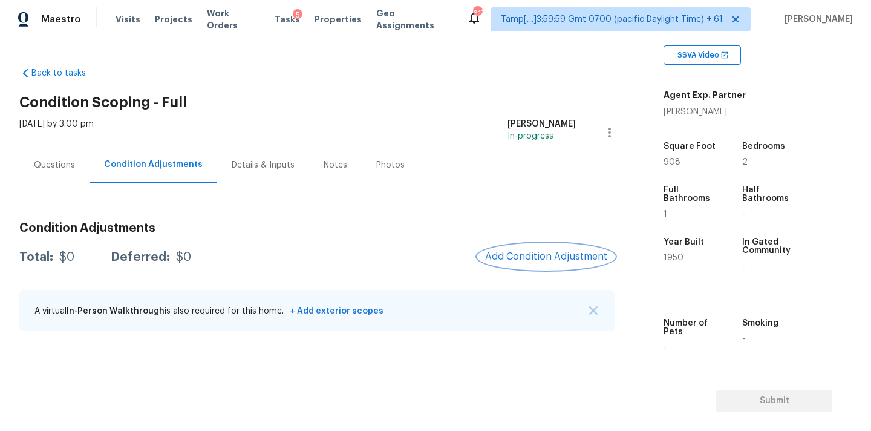
click at [520, 255] on span "Add Condition Adjustment" at bounding box center [546, 256] width 122 height 11
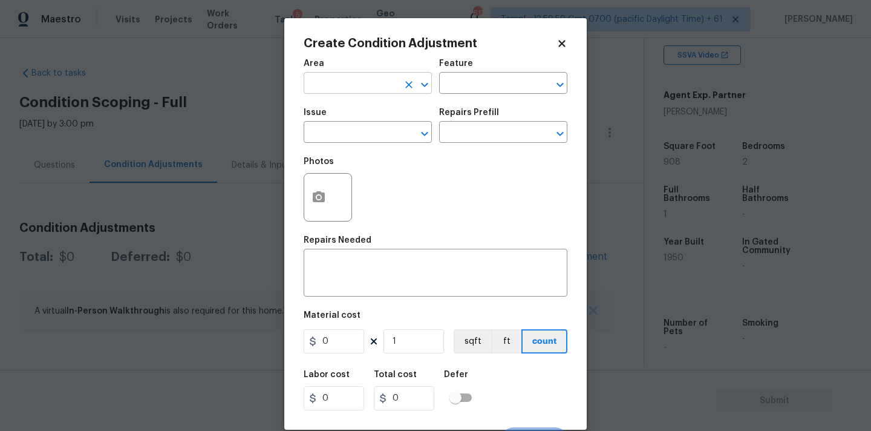
click at [327, 91] on input "text" at bounding box center [351, 84] width 94 height 19
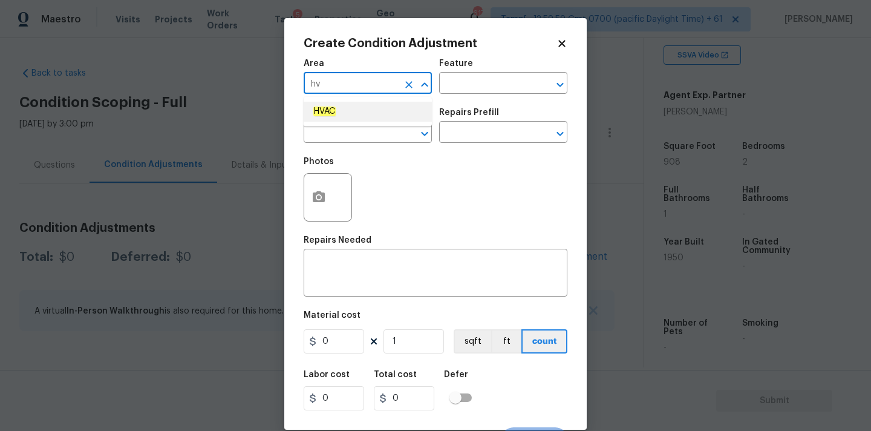
click at [326, 119] on li "HVAC" at bounding box center [368, 112] width 128 height 20
type input "HVAC"
click at [327, 138] on input "text" at bounding box center [351, 133] width 94 height 19
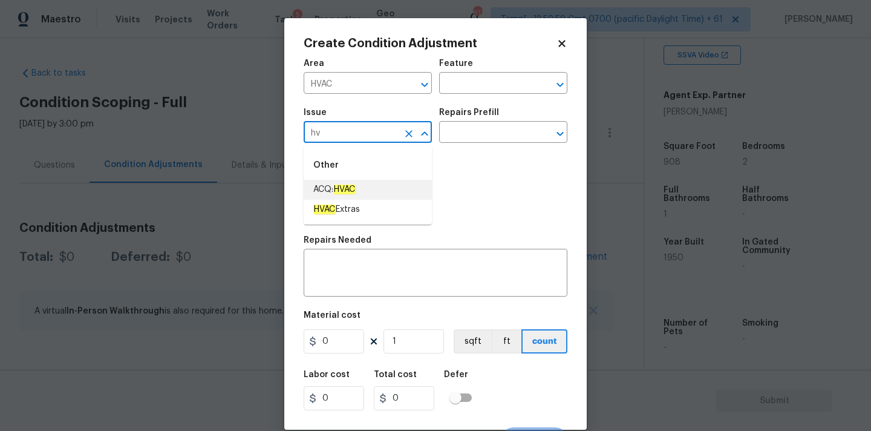
click at [341, 184] on em "HVAC" at bounding box center [344, 189] width 22 height 10
type input "ACQ: HVAC"
click at [494, 134] on input "text" at bounding box center [486, 133] width 94 height 19
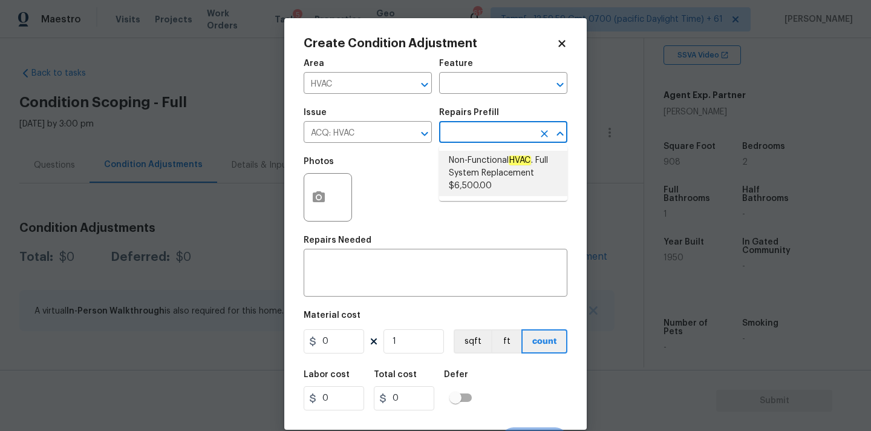
click at [486, 175] on span "Non-Functional HVAC . Full System Replacement $6,500.00" at bounding box center [503, 173] width 109 height 38
type input "Acquisition"
type textarea "Acquisition Scope: Full System Replacement"
type input "6500"
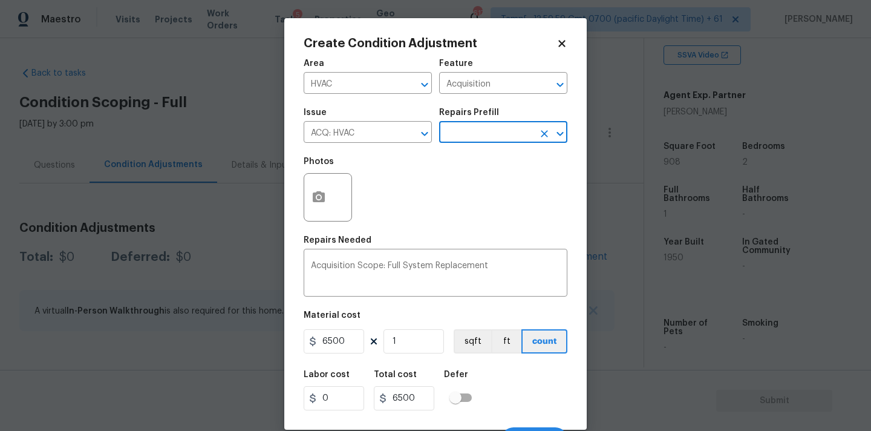
scroll to position [21, 0]
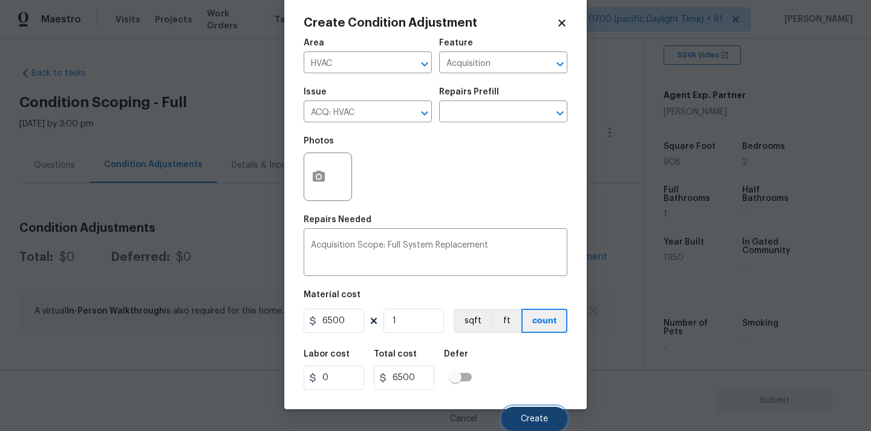
click at [524, 414] on span "Create" at bounding box center [534, 418] width 27 height 9
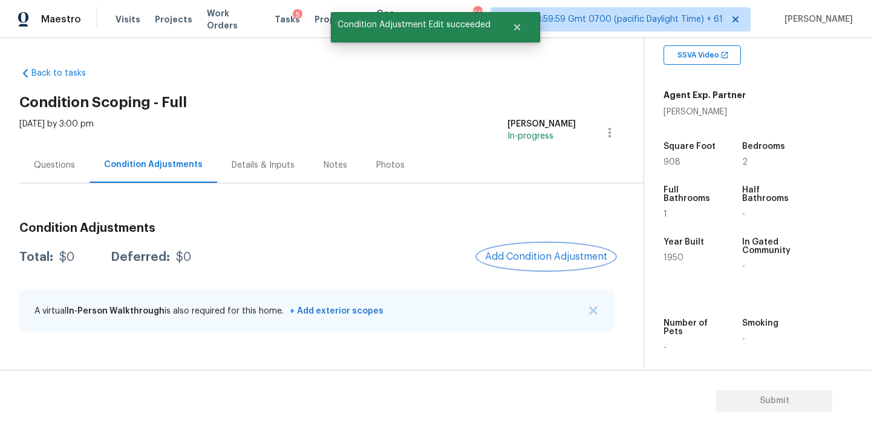
scroll to position [0, 0]
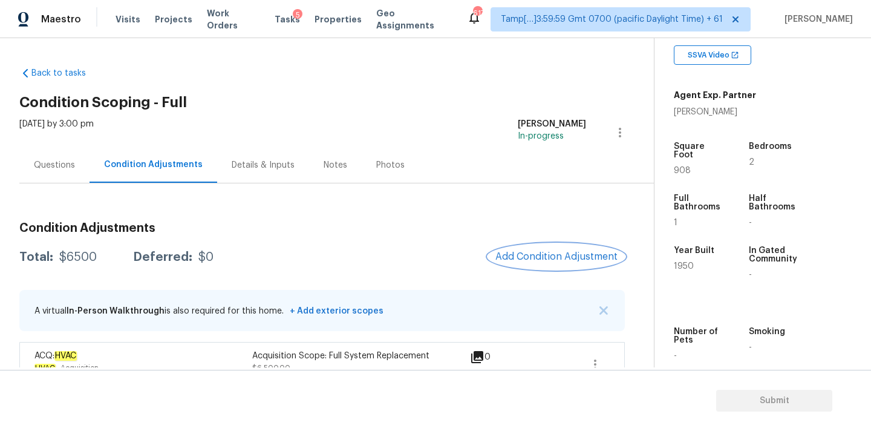
click at [521, 254] on span "Add Condition Adjustment" at bounding box center [556, 256] width 122 height 11
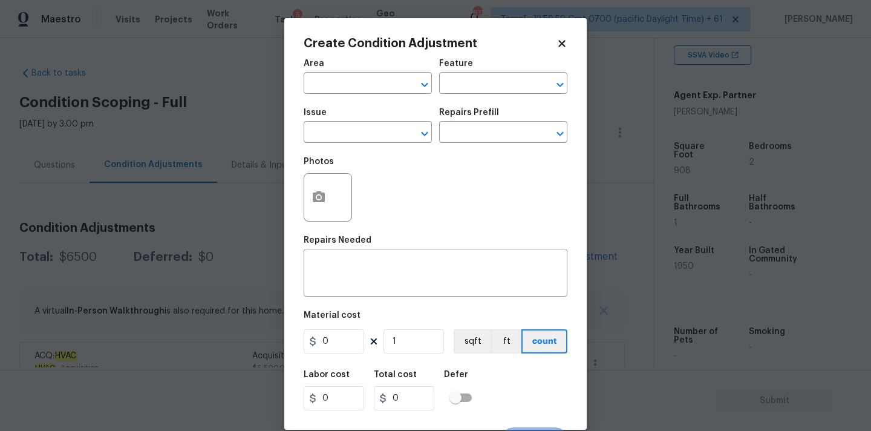
click at [333, 72] on div "Area" at bounding box center [368, 67] width 128 height 16
click at [333, 88] on input "text" at bounding box center [351, 84] width 94 height 19
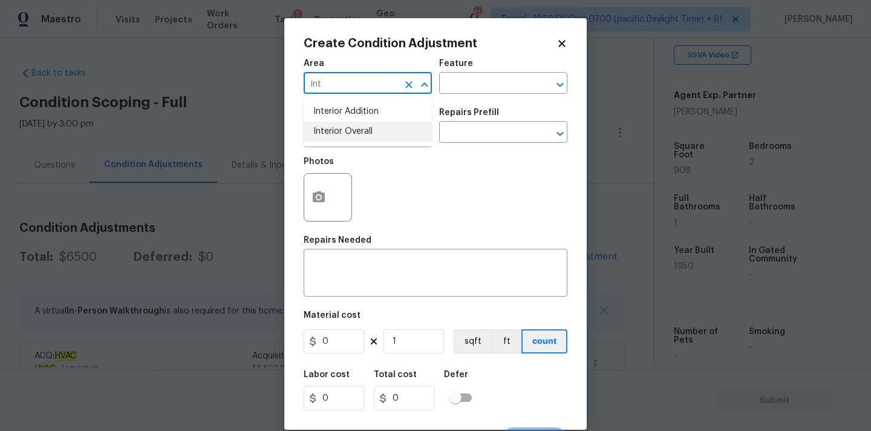
click at [335, 135] on li "Interior Overall" at bounding box center [368, 132] width 128 height 20
type input "Interior Overall"
click at [336, 135] on input "text" at bounding box center [351, 133] width 94 height 19
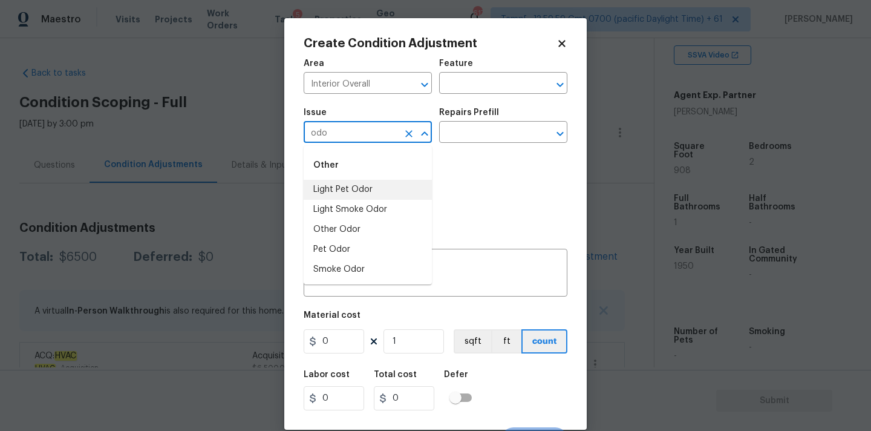
click at [342, 191] on li "Light Pet Odor" at bounding box center [368, 190] width 128 height 20
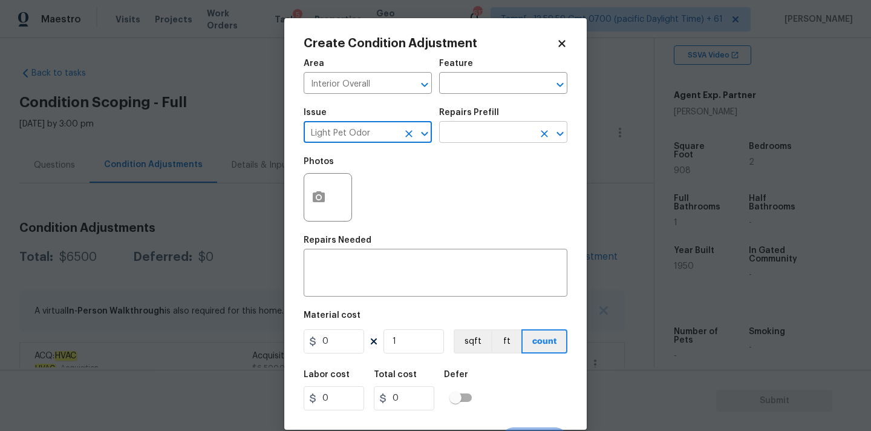
type input "Light Pet Odor"
click at [480, 132] on input "text" at bounding box center [486, 133] width 94 height 19
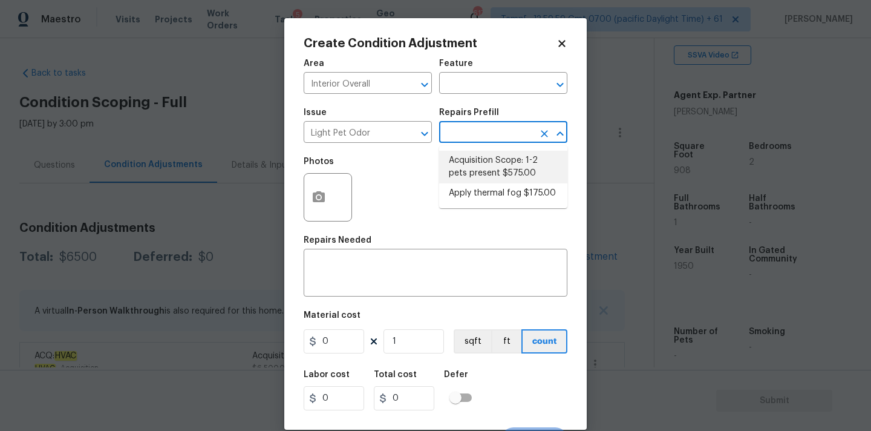
click at [481, 168] on li "Acquisition Scope: 1-2 pets present $575.00" at bounding box center [503, 167] width 128 height 33
type textarea "Acquisition Scope: 1-2 pets present"
type input "575"
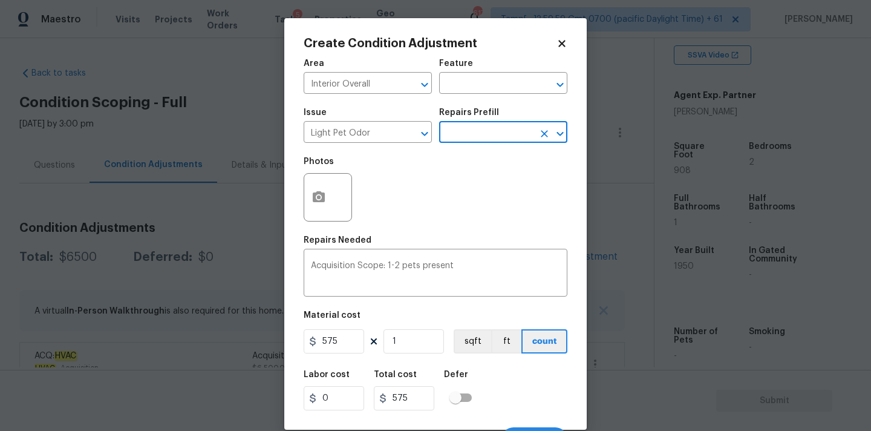
scroll to position [21, 0]
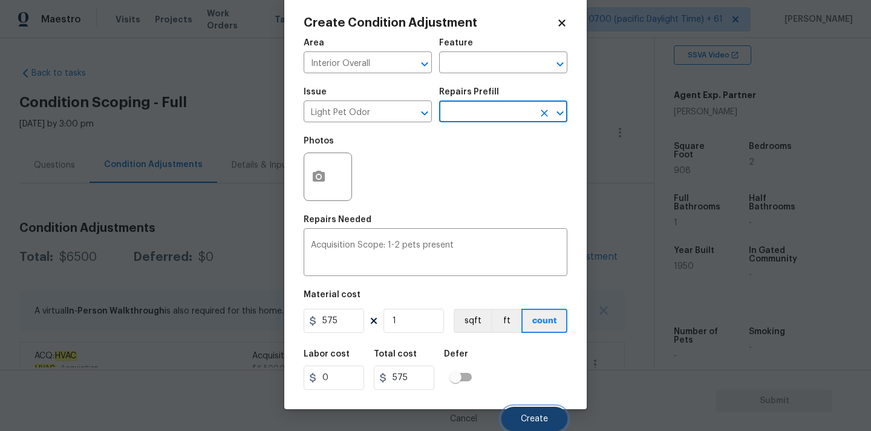
click at [521, 414] on span "Create" at bounding box center [534, 418] width 27 height 9
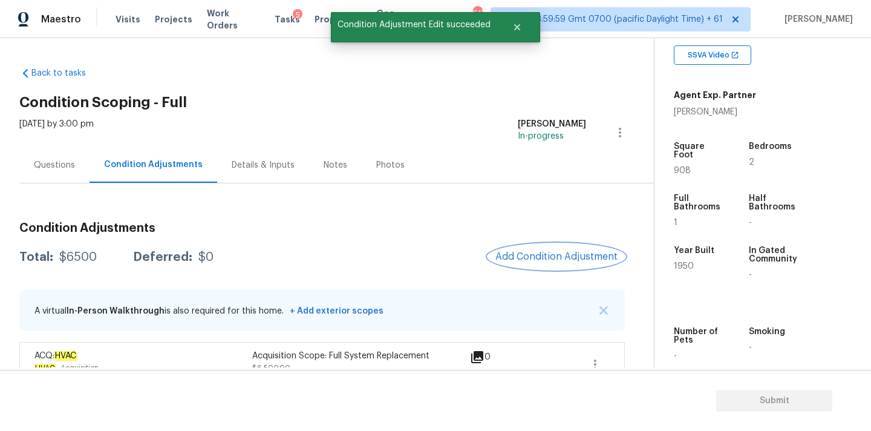
scroll to position [0, 0]
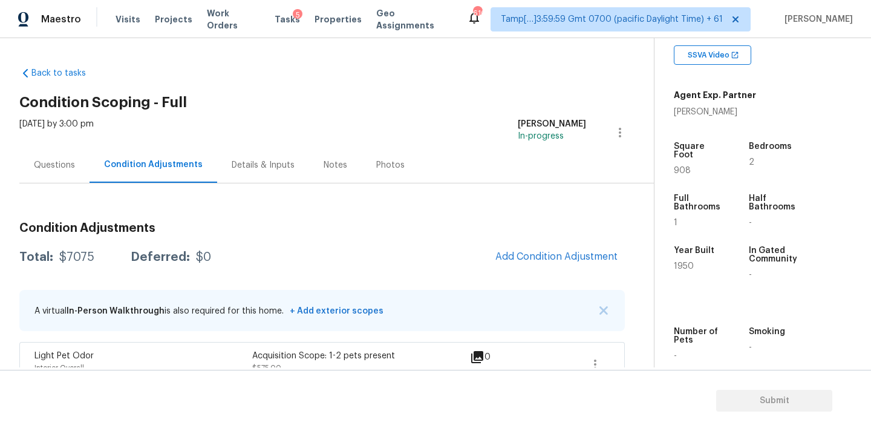
click at [55, 165] on div "Questions" at bounding box center [54, 165] width 41 height 12
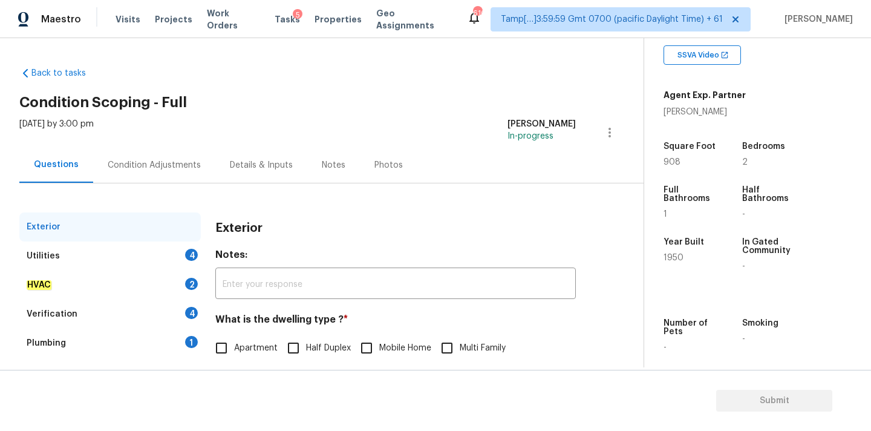
scroll to position [152, 0]
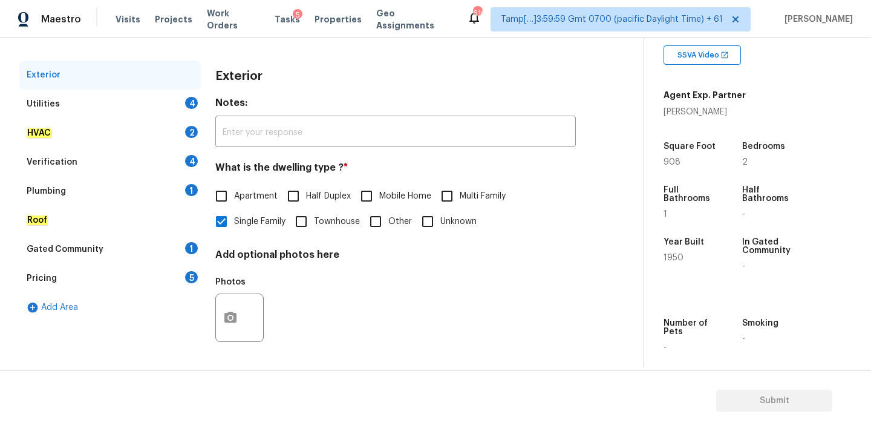
click at [73, 166] on div "Verification 4" at bounding box center [109, 162] width 181 height 29
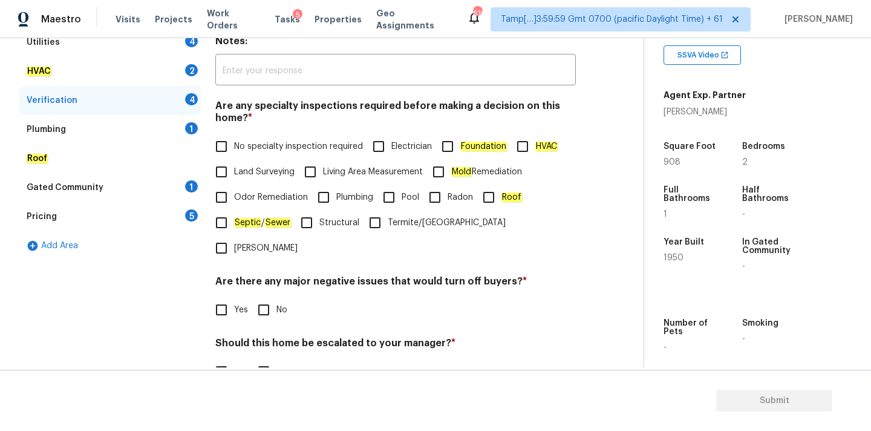
scroll to position [297, 0]
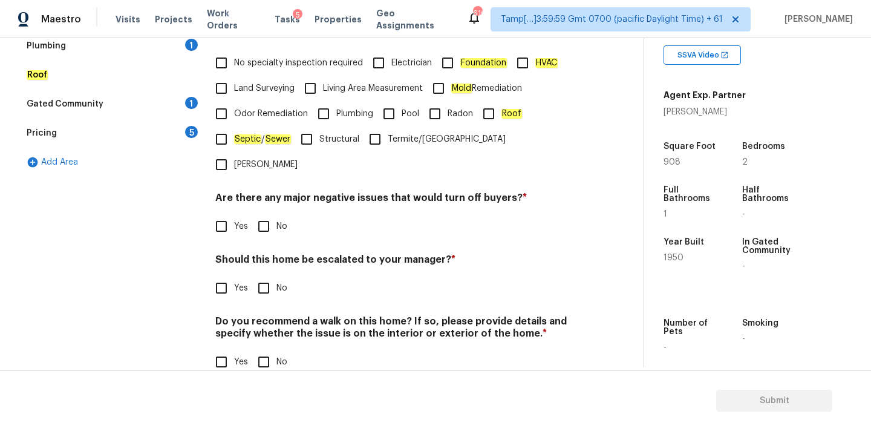
click at [221, 275] on input "Yes" at bounding box center [221, 287] width 25 height 25
checkbox input "true"
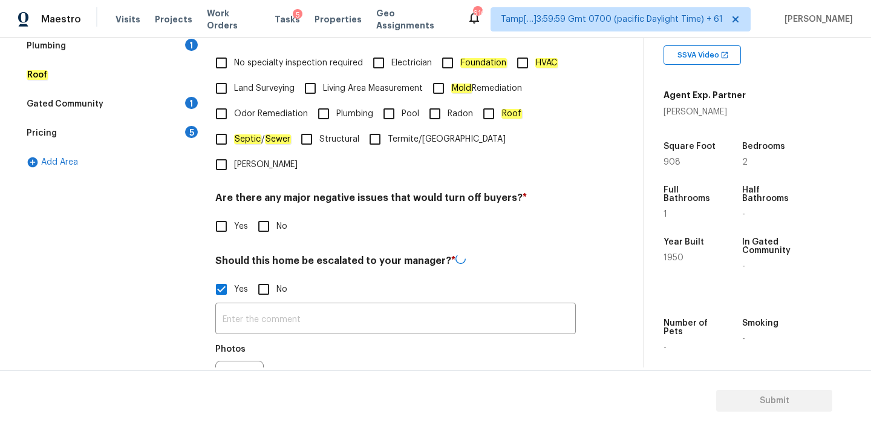
scroll to position [412, 0]
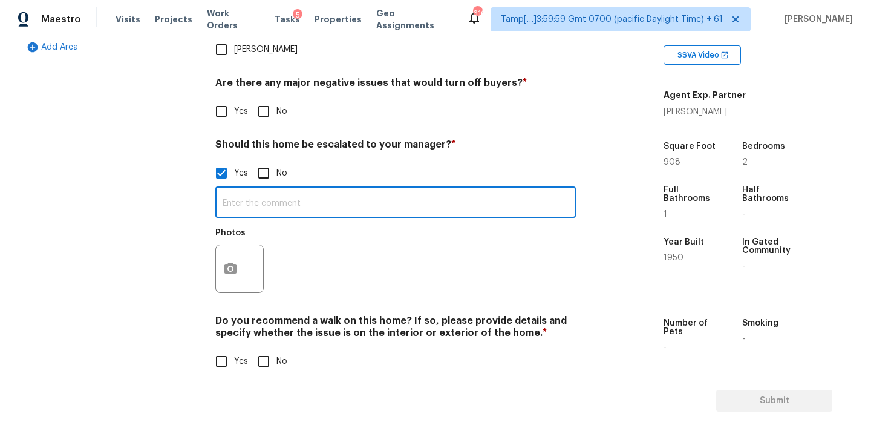
click at [263, 189] on input "text" at bounding box center [395, 203] width 360 height 28
type input "Exterior has possible foundation damage @5:01"
click at [231, 261] on icon "button" at bounding box center [230, 268] width 15 height 15
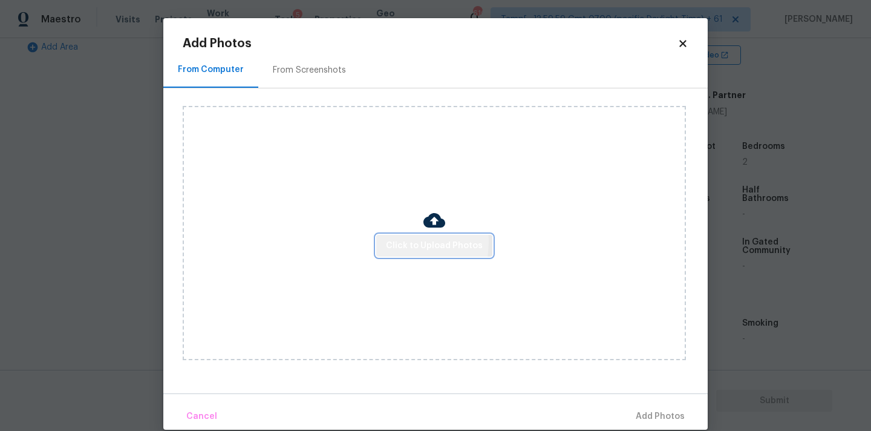
click at [388, 241] on span "Click to Upload Photos" at bounding box center [434, 245] width 97 height 15
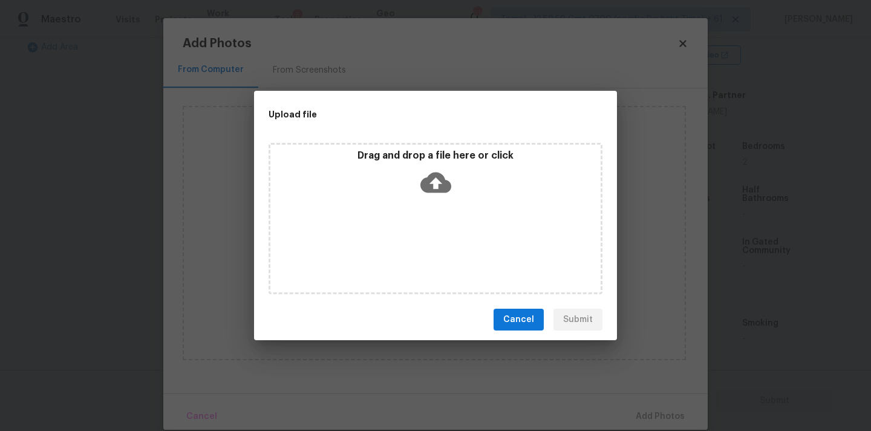
click at [434, 164] on div "Drag and drop a file here or click" at bounding box center [435, 175] width 330 height 52
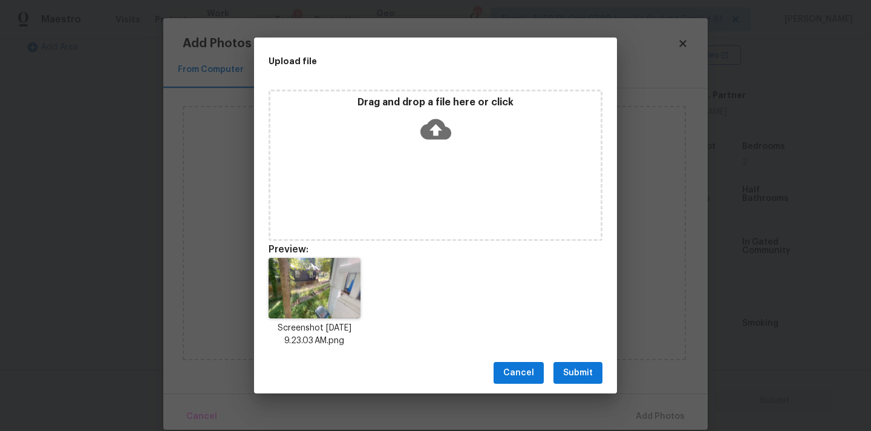
click at [583, 367] on span "Submit" at bounding box center [578, 372] width 30 height 15
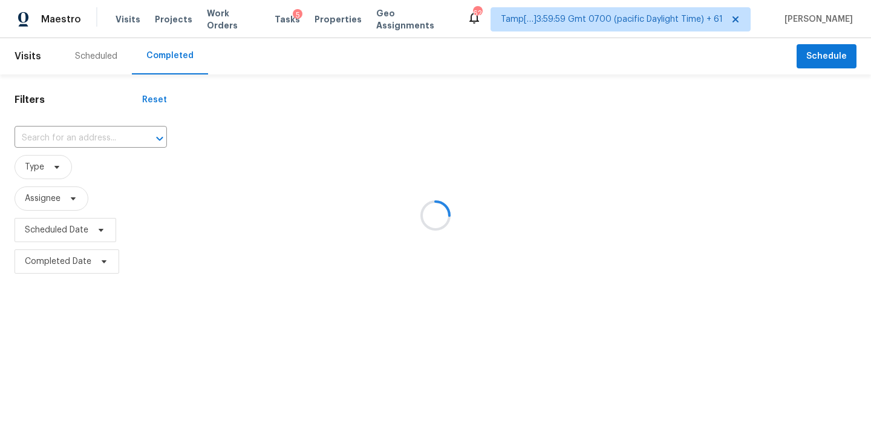
click at [33, 135] on div at bounding box center [435, 215] width 871 height 431
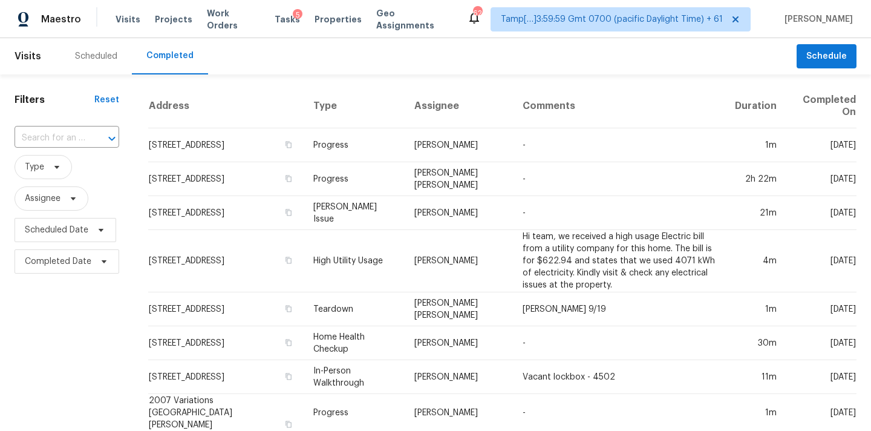
click at [33, 137] on input "text" at bounding box center [50, 138] width 71 height 19
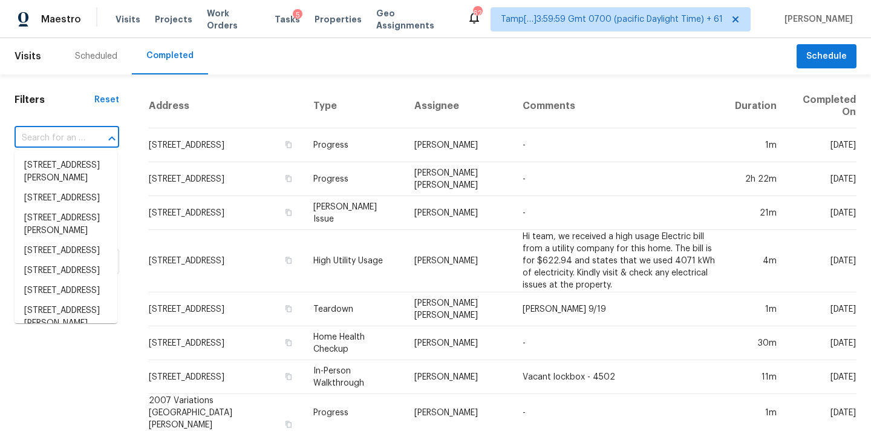
paste input "[STREET_ADDRESS]"
type input "[STREET_ADDRESS]"
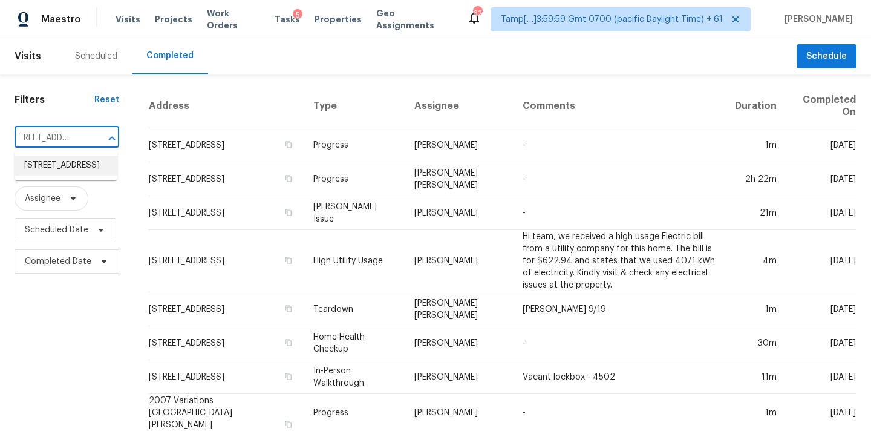
click at [45, 166] on li "[STREET_ADDRESS]" at bounding box center [66, 165] width 103 height 20
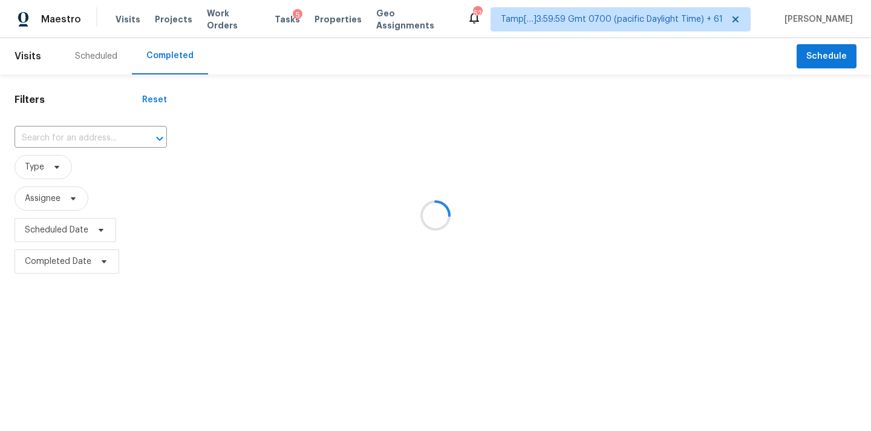
type input "[STREET_ADDRESS]"
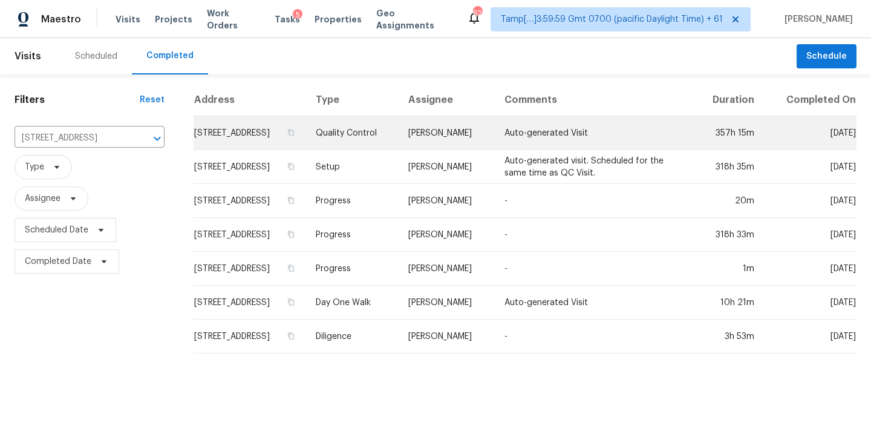
click at [391, 143] on td "Quality Control" at bounding box center [352, 133] width 93 height 34
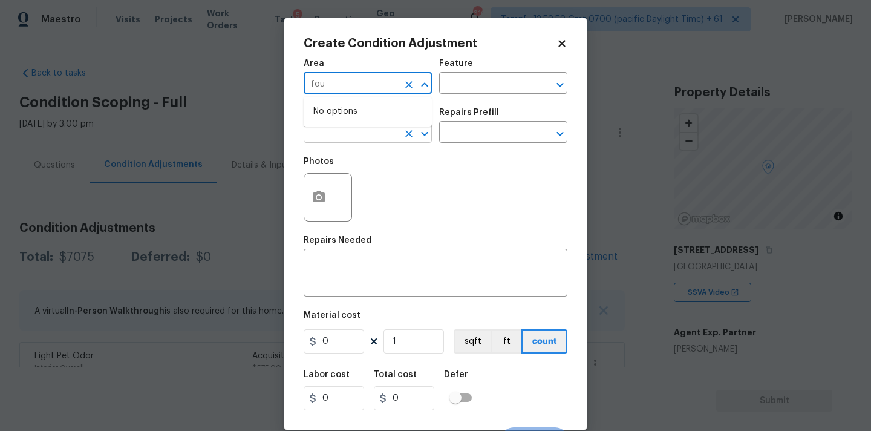
scroll to position [237, 0]
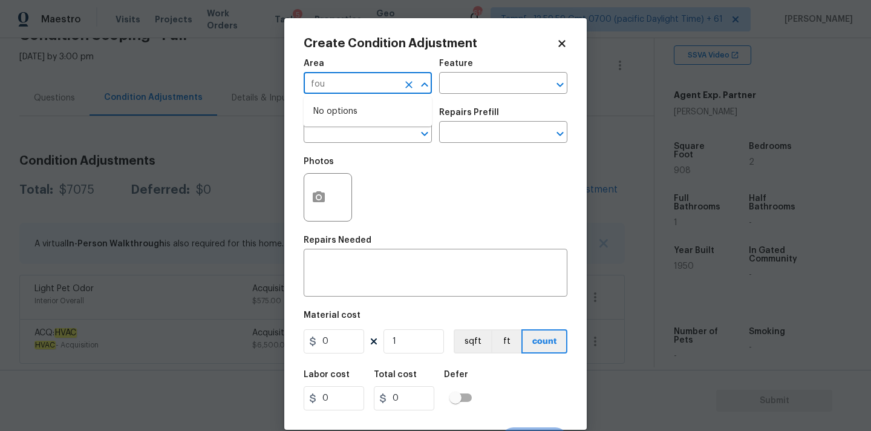
click at [346, 81] on input "fou" at bounding box center [351, 84] width 94 height 19
click at [347, 125] on li "Exterior Overall" at bounding box center [368, 132] width 128 height 20
type input "Exterior Overall"
click at [347, 139] on input "text" at bounding box center [351, 133] width 94 height 19
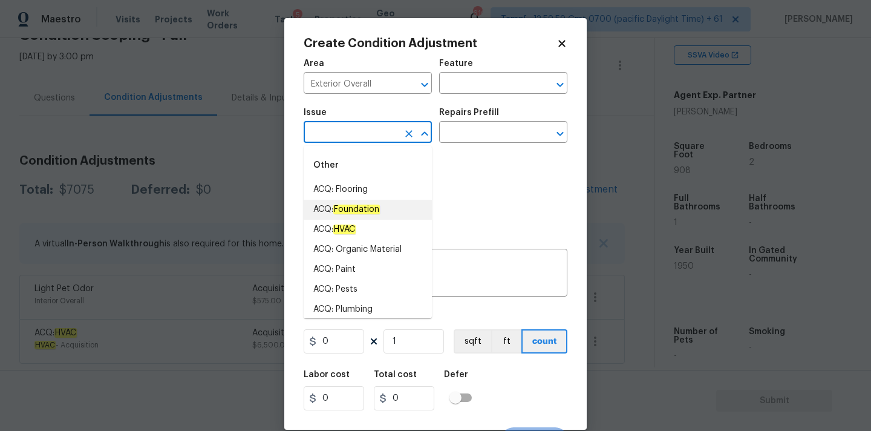
click at [349, 206] on em "Foundation" at bounding box center [356, 209] width 47 height 10
type input "ACQ: Foundation"
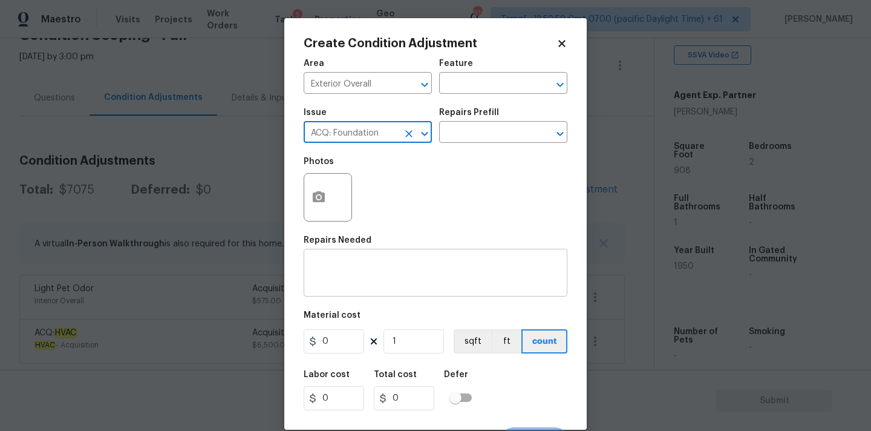
click at [365, 280] on textarea at bounding box center [435, 273] width 249 height 25
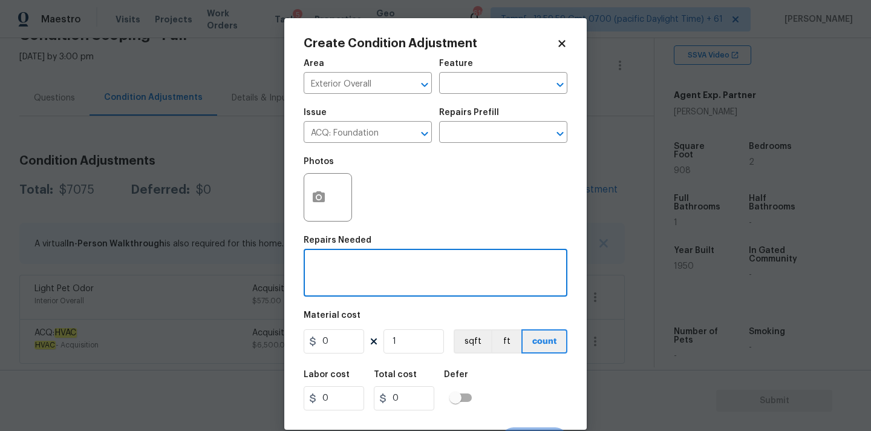
paste textarea "ACQ: Foundation"
type textarea "ACQ: Foundation"
click at [347, 337] on input "0" at bounding box center [334, 341] width 60 height 24
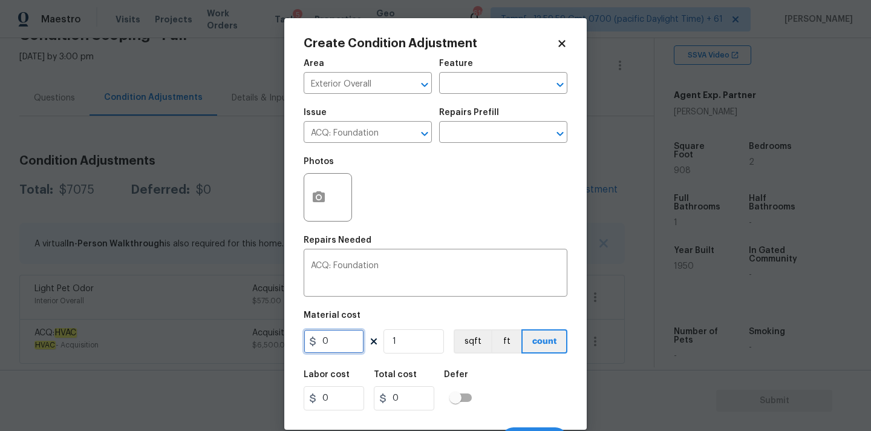
click at [347, 337] on input "0" at bounding box center [334, 341] width 60 height 24
click at [318, 212] on button "button" at bounding box center [318, 197] width 29 height 47
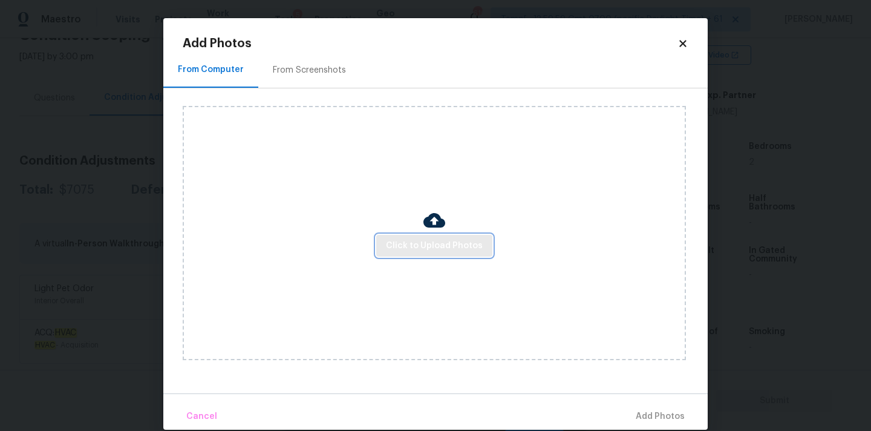
click at [403, 235] on button "Click to Upload Photos" at bounding box center [434, 246] width 116 height 22
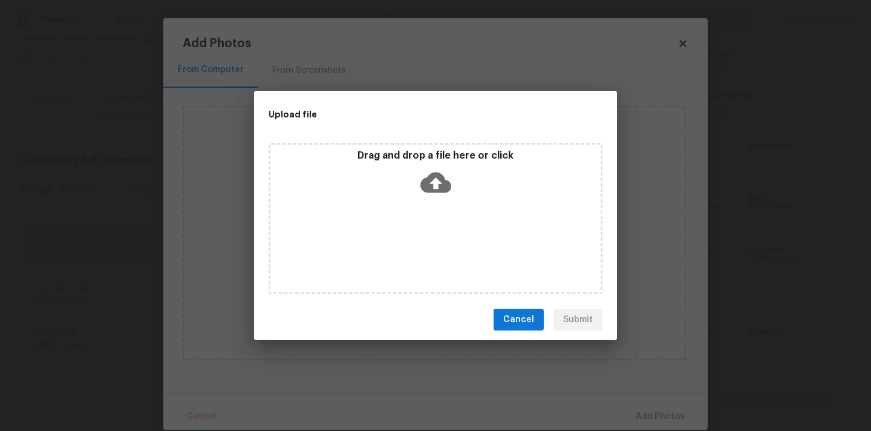
click at [434, 181] on icon at bounding box center [435, 182] width 31 height 31
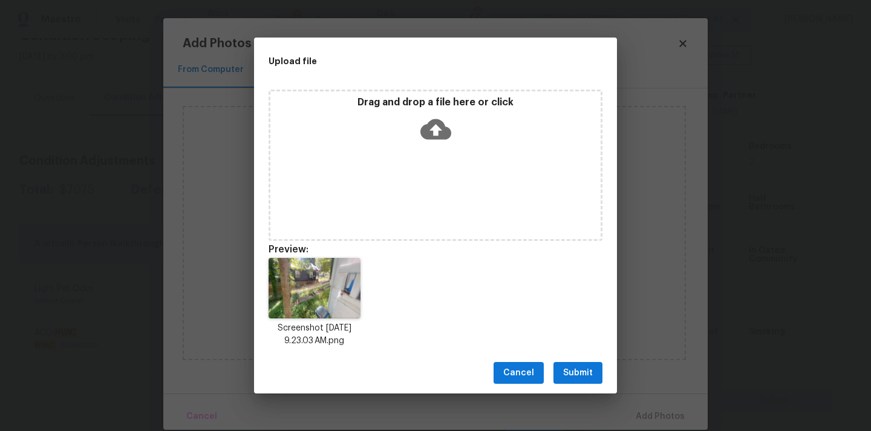
click at [582, 374] on span "Submit" at bounding box center [578, 372] width 30 height 15
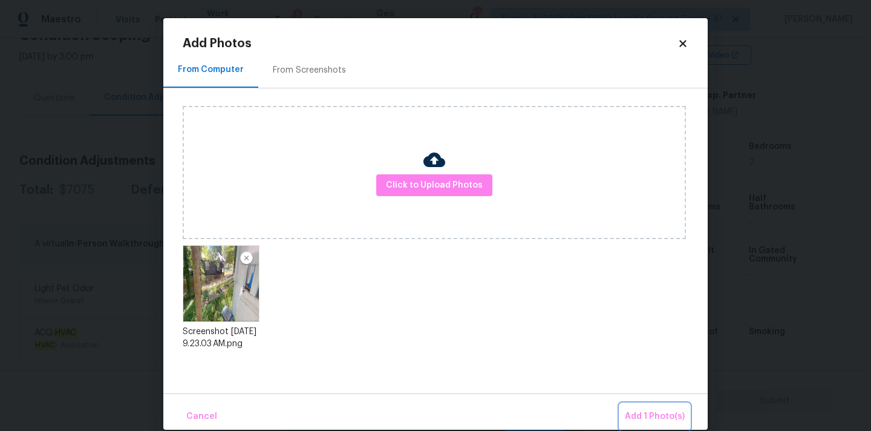
click at [642, 412] on span "Add 1 Photo(s)" at bounding box center [655, 416] width 60 height 15
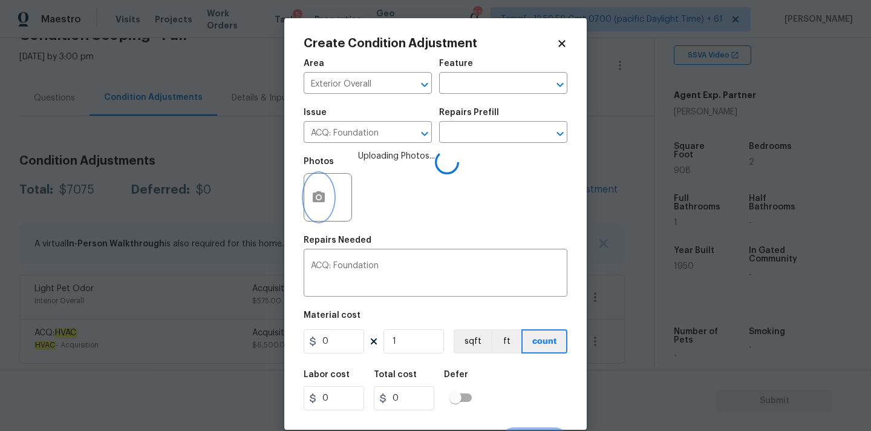
scroll to position [21, 0]
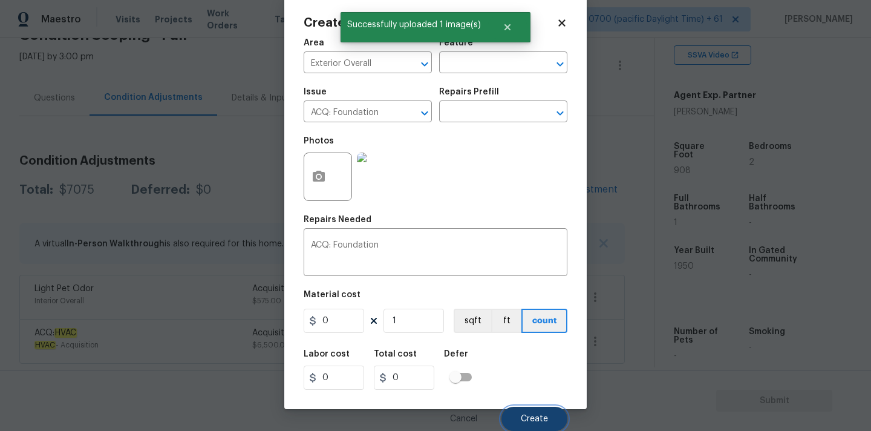
click at [526, 412] on button "Create" at bounding box center [534, 418] width 66 height 24
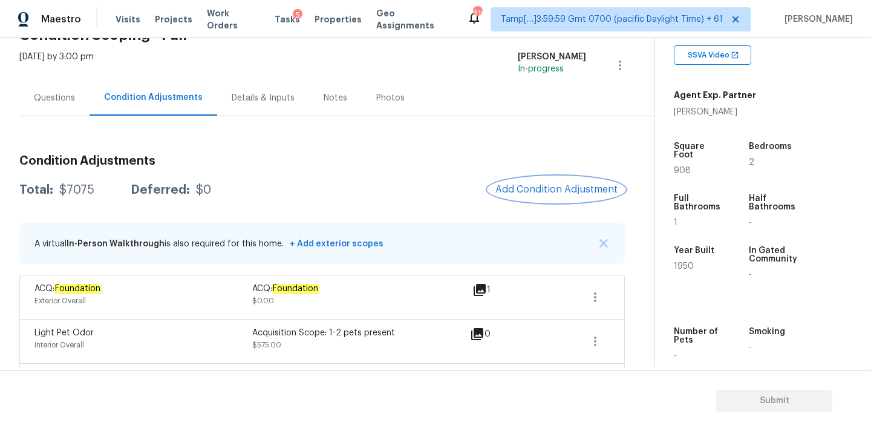
scroll to position [111, 0]
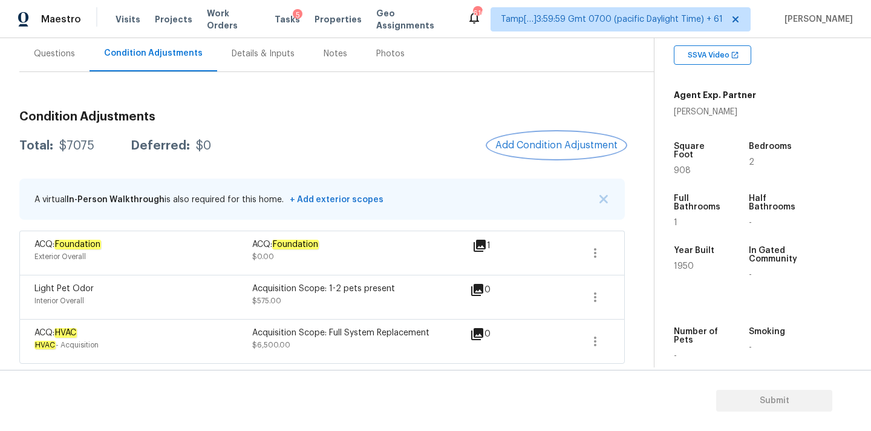
click at [535, 146] on span "Add Condition Adjustment" at bounding box center [556, 145] width 122 height 11
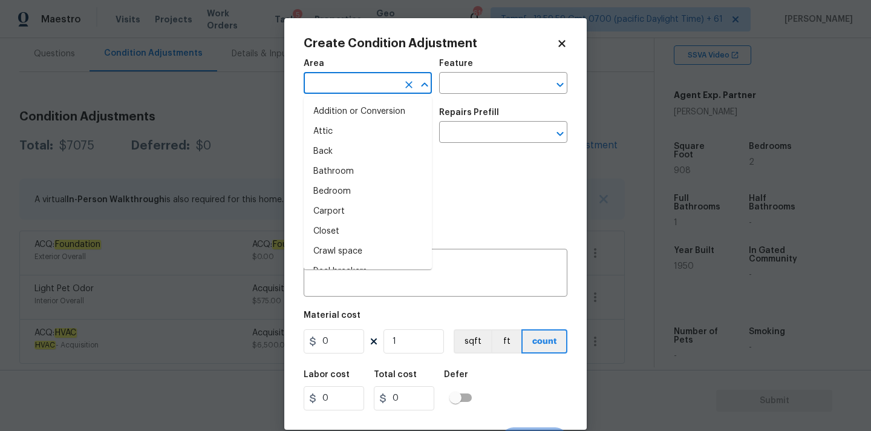
click at [367, 91] on input "text" at bounding box center [351, 84] width 94 height 19
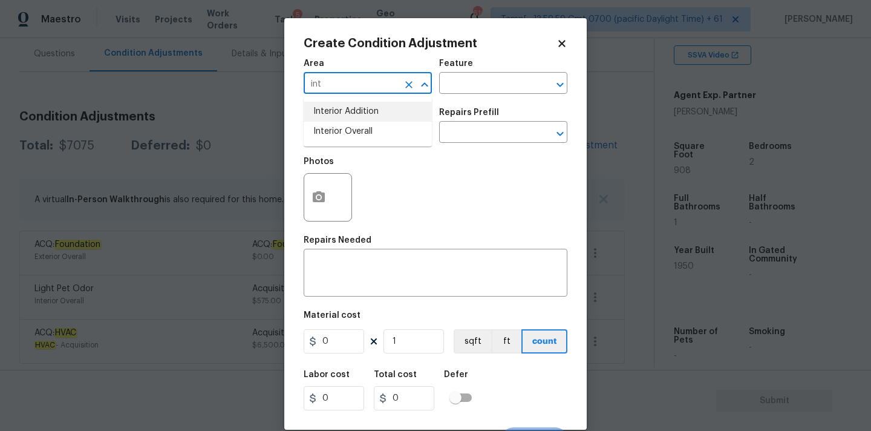
type input "int"
click at [562, 46] on icon at bounding box center [561, 43] width 11 height 11
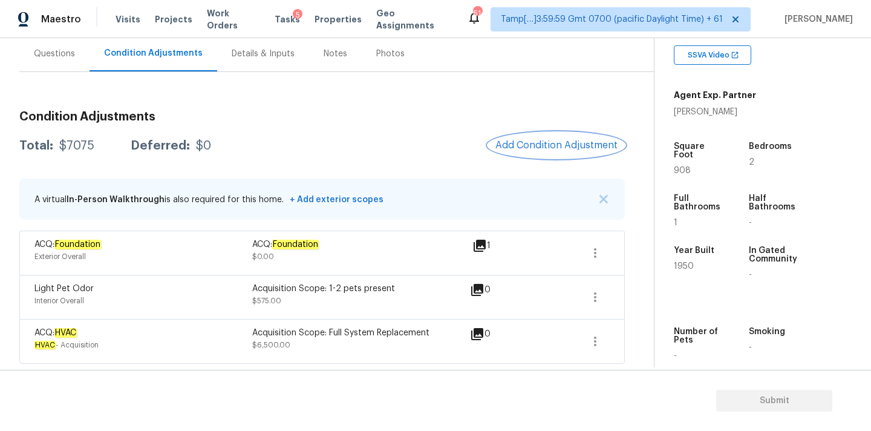
click at [508, 145] on span "Add Condition Adjustment" at bounding box center [556, 145] width 122 height 11
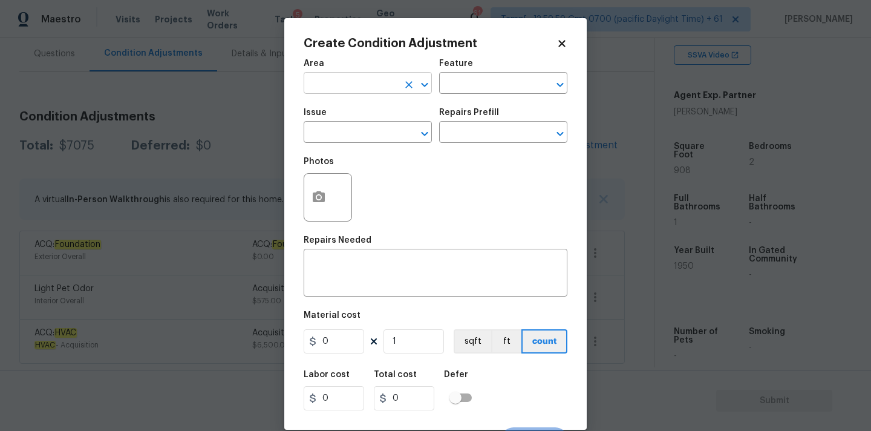
click at [333, 90] on input "text" at bounding box center [351, 84] width 94 height 19
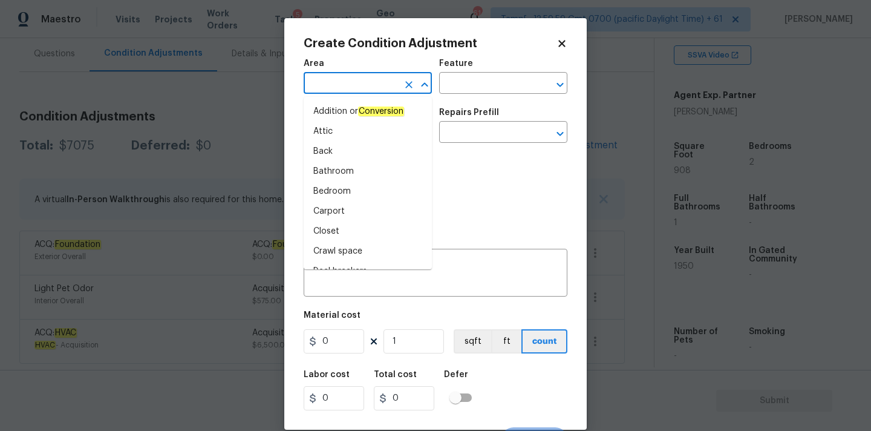
click at [328, 80] on input "text" at bounding box center [351, 84] width 94 height 19
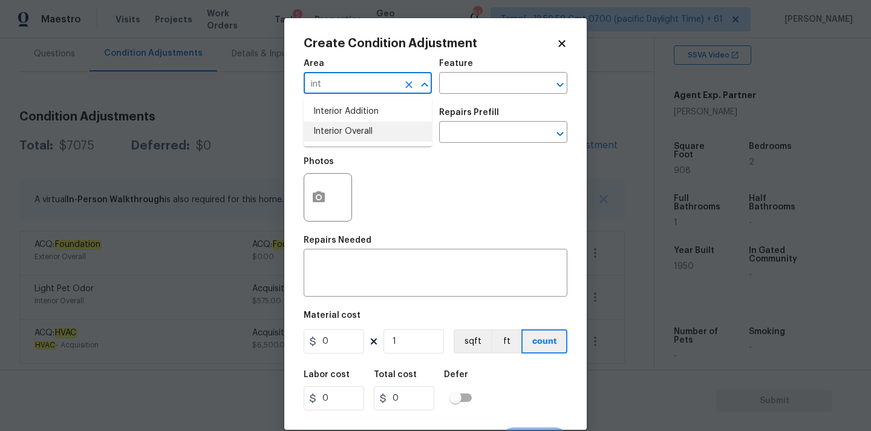
click at [335, 131] on li "Interior Overall" at bounding box center [368, 132] width 128 height 20
type input "Interior Overall"
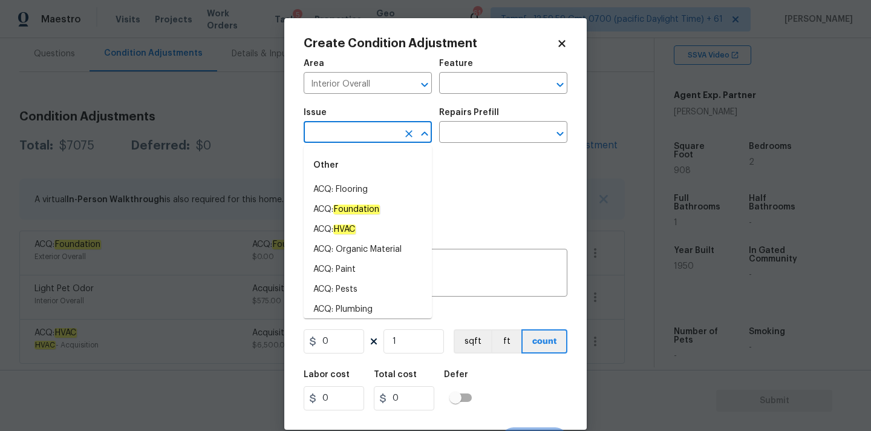
click at [336, 132] on input "text" at bounding box center [351, 133] width 94 height 19
click at [345, 264] on li "ACQ: Paint" at bounding box center [368, 269] width 128 height 20
type input "ACQ: Paint"
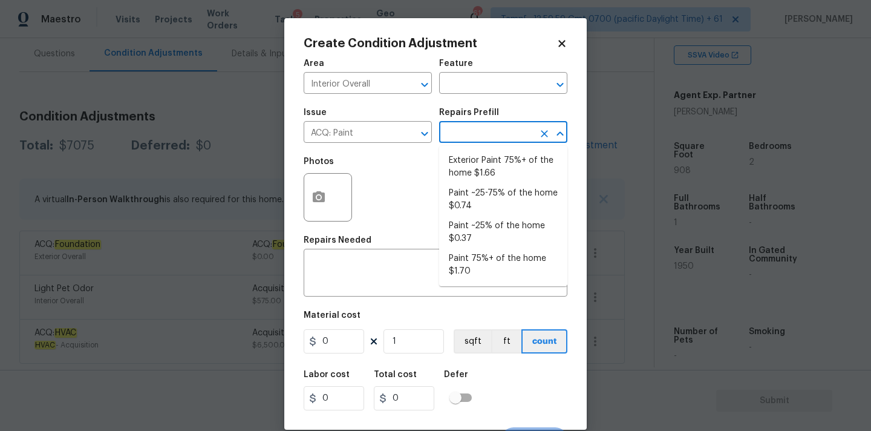
click at [478, 133] on input "text" at bounding box center [486, 133] width 94 height 19
click at [475, 262] on li "Paint 75%+ of the home $1.70" at bounding box center [503, 265] width 128 height 33
type input "Acquisition"
type textarea "Acquisition Scope: 75%+ of the home will likely require interior paint"
type input "1.7"
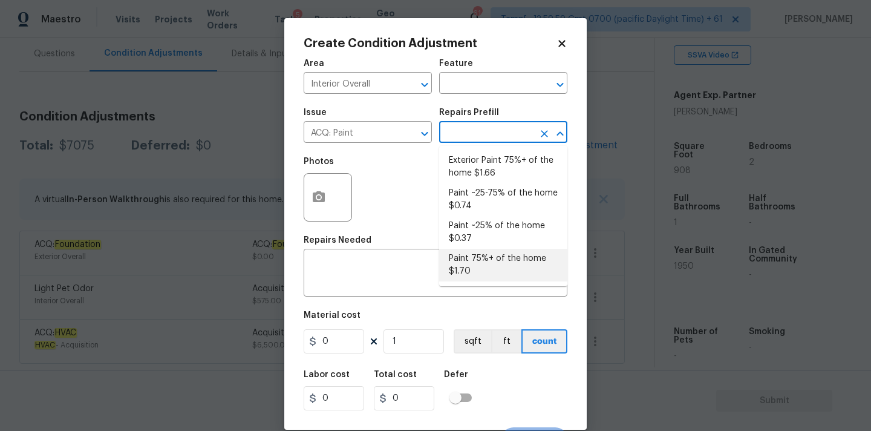
type input "1.7"
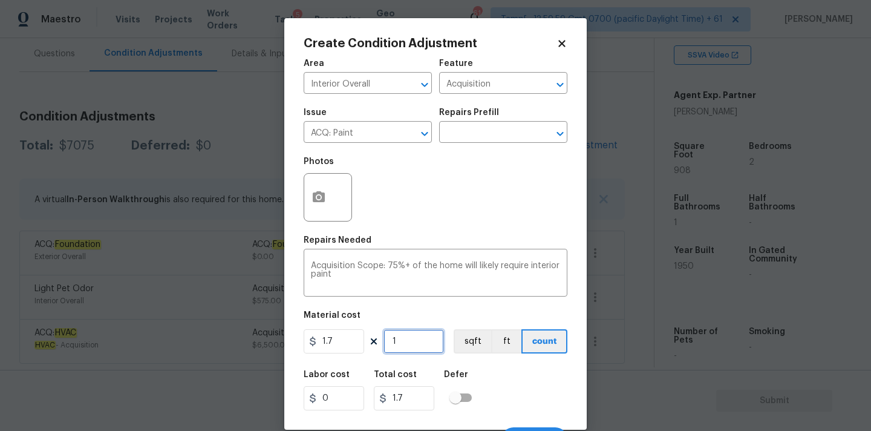
click at [406, 340] on input "1" at bounding box center [413, 341] width 60 height 24
type input "9"
type input "15.3"
type input "90"
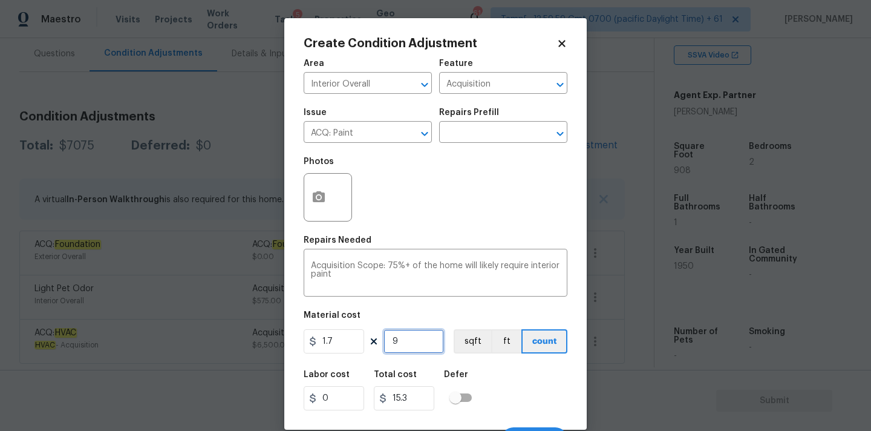
type input "153"
type input "908"
type input "1543.6"
type input "908"
click at [325, 204] on icon "button" at bounding box center [318, 197] width 15 height 15
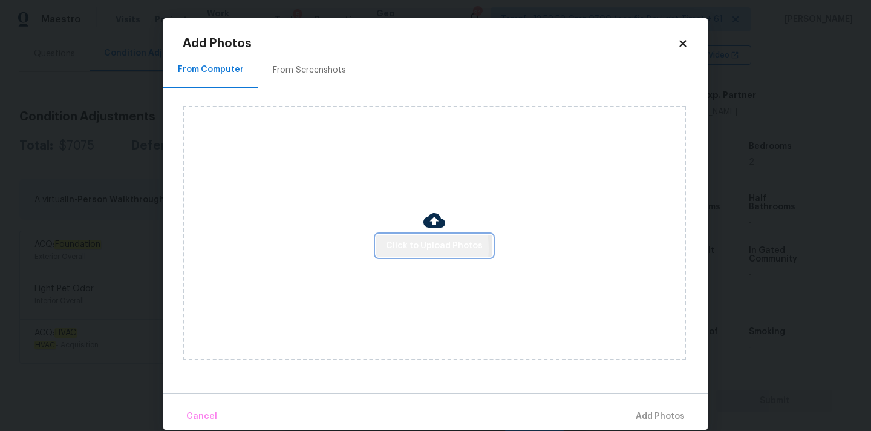
click at [402, 247] on span "Click to Upload Photos" at bounding box center [434, 245] width 97 height 15
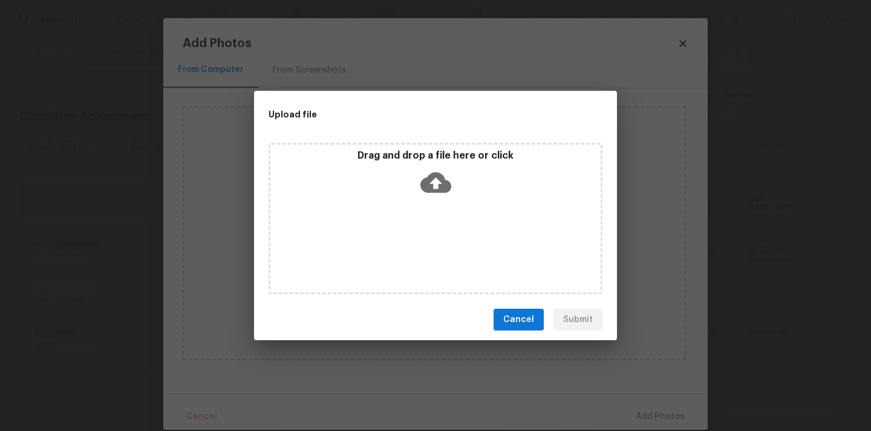
click at [427, 172] on icon at bounding box center [435, 182] width 31 height 31
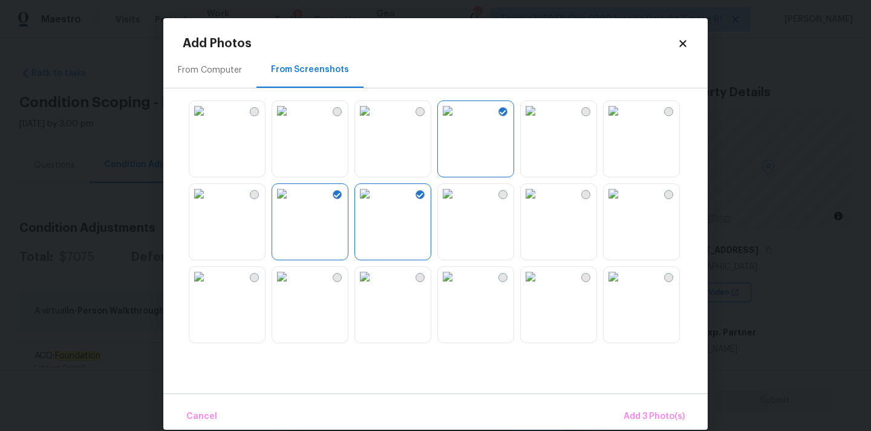
scroll to position [237, 0]
click at [623, 203] on img at bounding box center [613, 193] width 19 height 19
click at [668, 418] on span "Add 4 Photo(s)" at bounding box center [653, 416] width 62 height 15
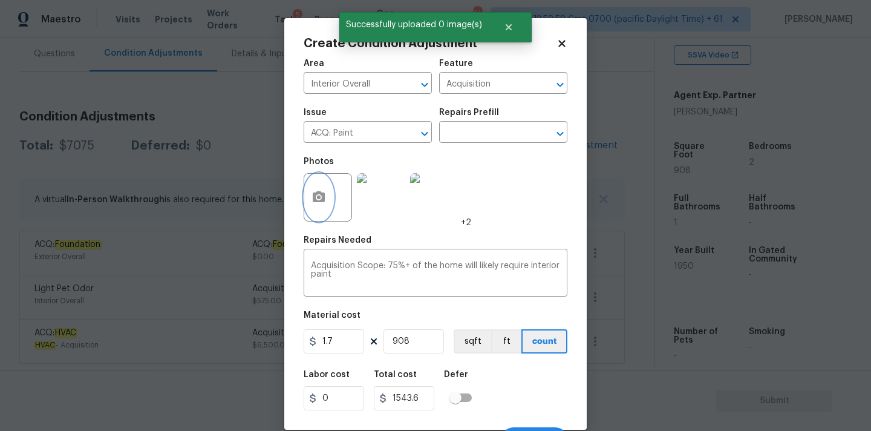
scroll to position [21, 0]
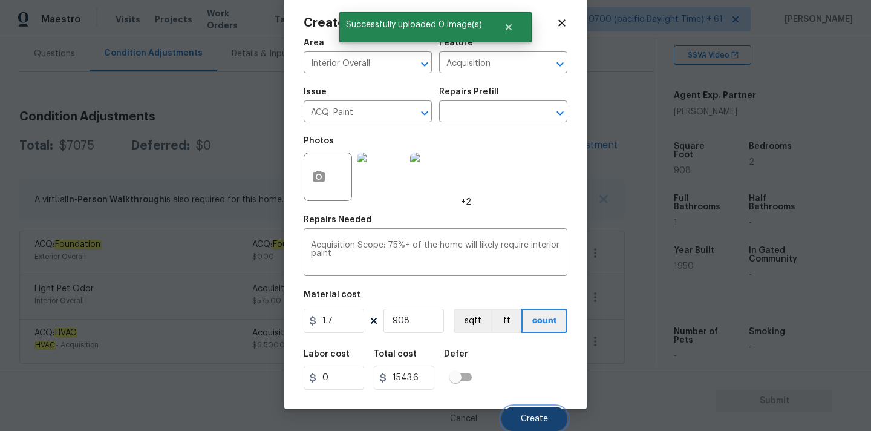
click at [535, 414] on span "Create" at bounding box center [534, 418] width 27 height 9
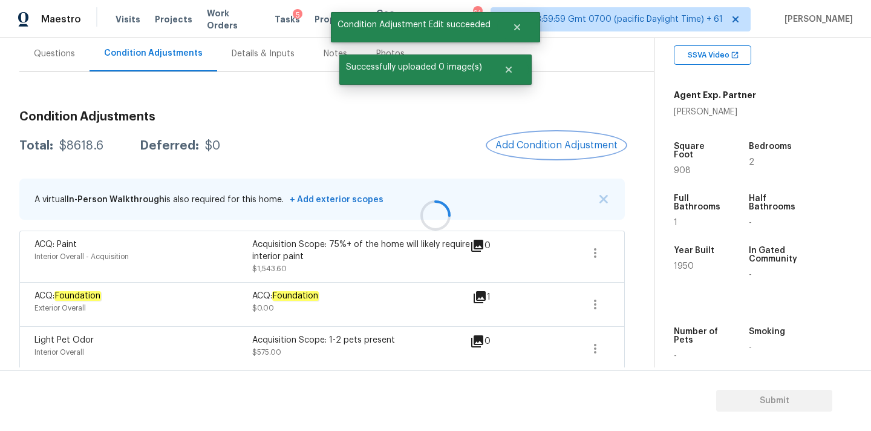
scroll to position [0, 0]
click at [531, 143] on span "Add Condition Adjustment" at bounding box center [556, 145] width 122 height 11
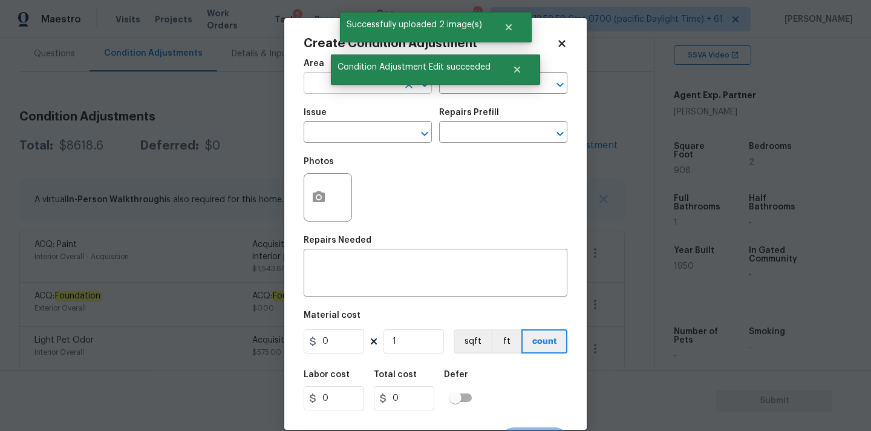
click at [305, 85] on input "text" at bounding box center [351, 84] width 94 height 19
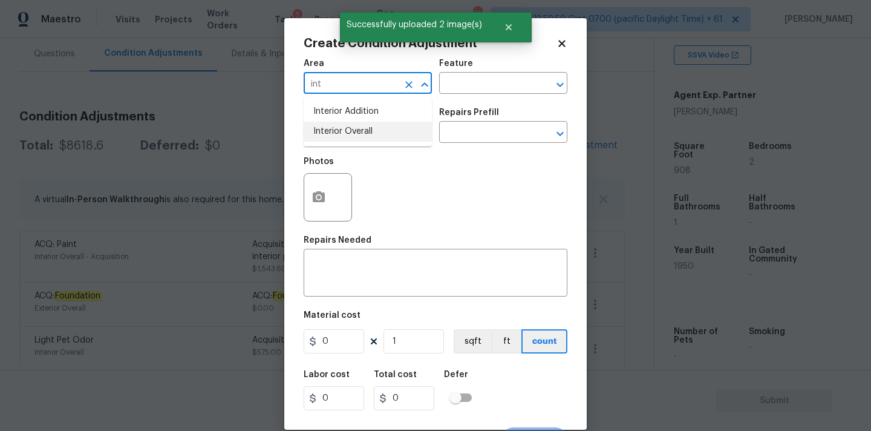
click at [320, 137] on li "Interior Overall" at bounding box center [368, 132] width 128 height 20
type input "Interior Overall"
click at [335, 137] on input "text" at bounding box center [351, 133] width 94 height 19
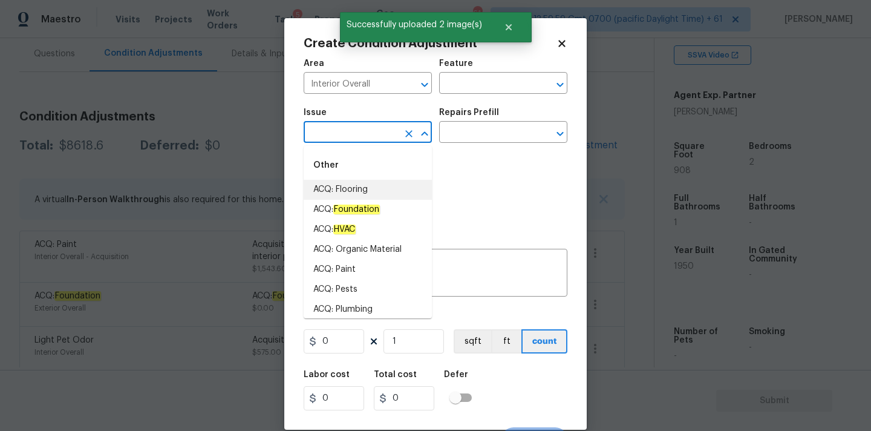
click at [348, 188] on li "ACQ: Flooring" at bounding box center [368, 190] width 128 height 20
type input "ACQ: Flooring"
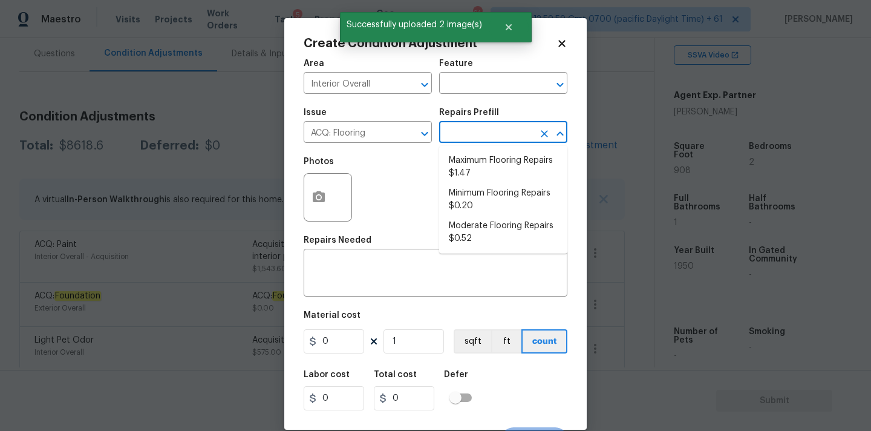
click at [478, 140] on input "text" at bounding box center [486, 133] width 94 height 19
click at [480, 164] on li "Maximum Flooring Repairs $1.47" at bounding box center [503, 167] width 128 height 33
type input "Acquisition"
type textarea "Acquisition Scope: Maximum flooring repairs"
type input "1.47"
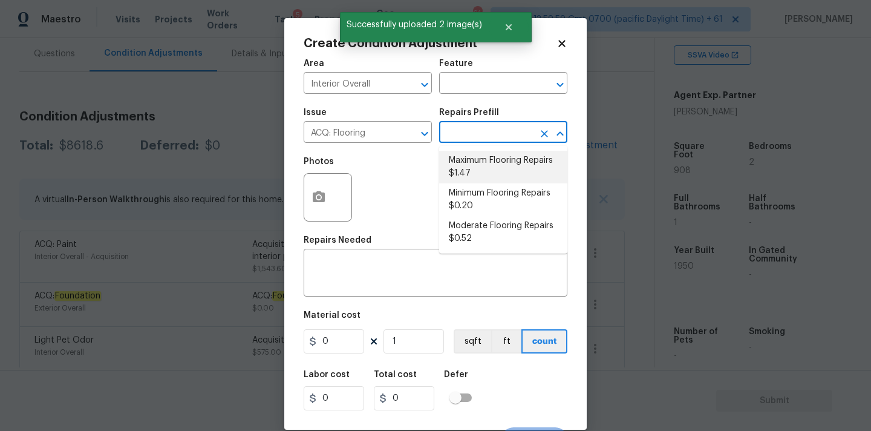
type input "1.47"
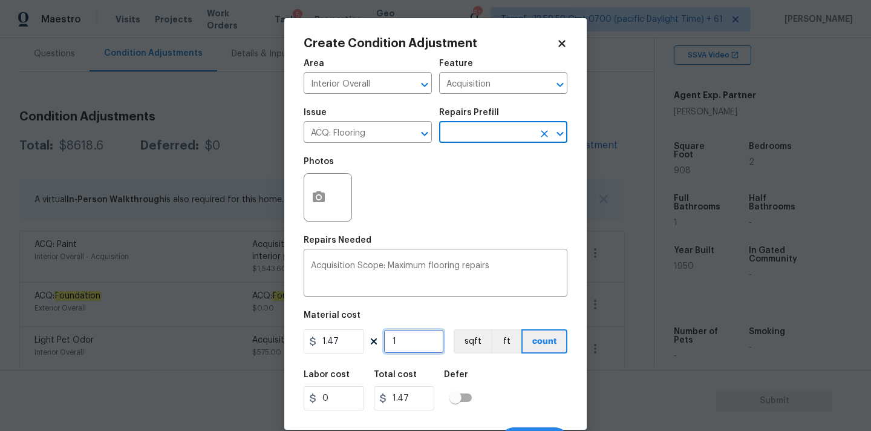
click at [406, 348] on input "1" at bounding box center [413, 341] width 60 height 24
type input "6"
type input "8.82"
type input "60"
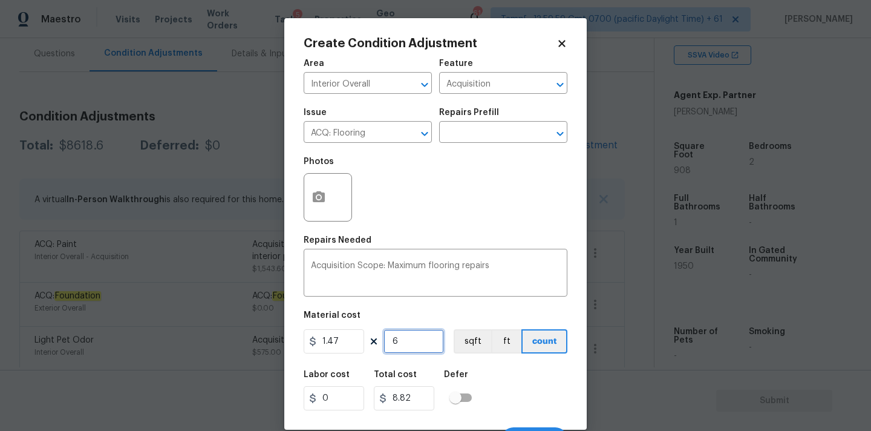
type input "88.2"
type input "608"
type input "893.76"
type input "608"
click at [345, 341] on input "1.47" at bounding box center [334, 341] width 60 height 24
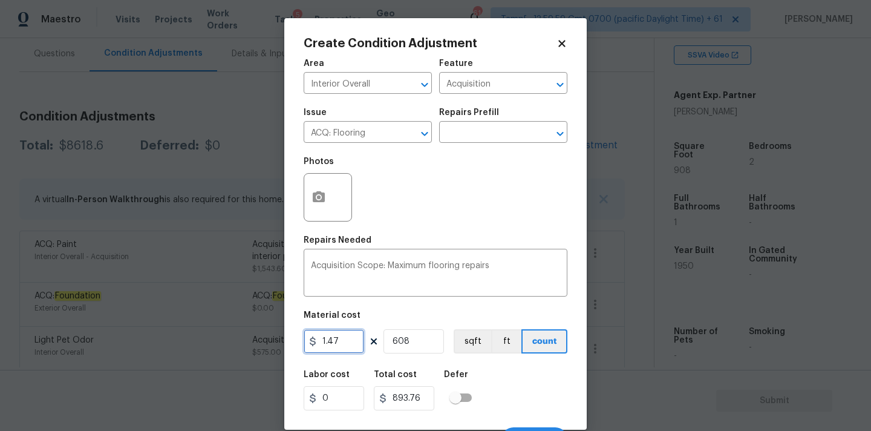
click at [345, 341] on input "1.47" at bounding box center [334, 341] width 60 height 24
type input "5"
type input "3040"
click at [320, 198] on circle "button" at bounding box center [319, 197] width 4 height 4
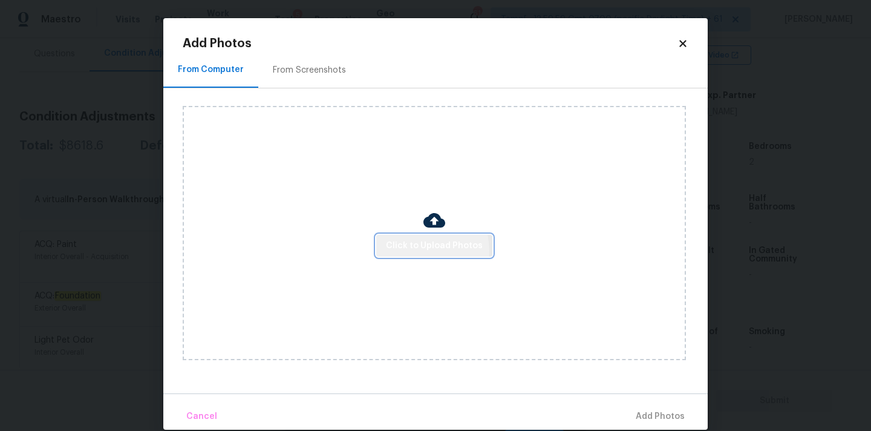
click at [420, 250] on span "Click to Upload Photos" at bounding box center [434, 245] width 97 height 15
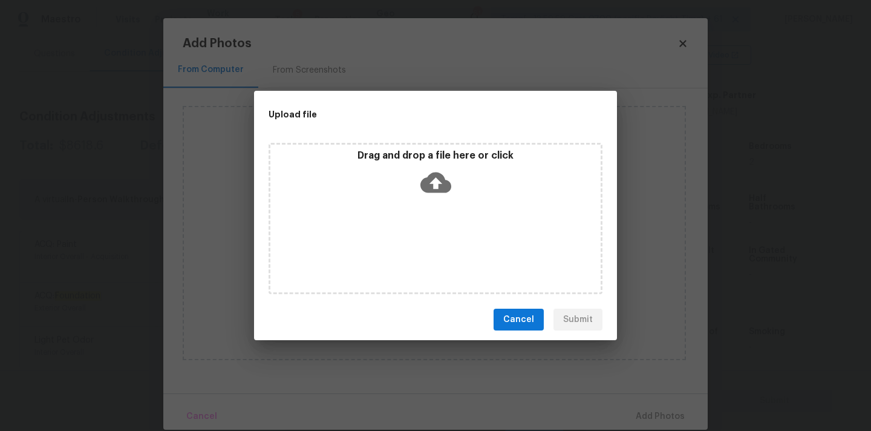
click at [435, 180] on icon at bounding box center [435, 182] width 31 height 31
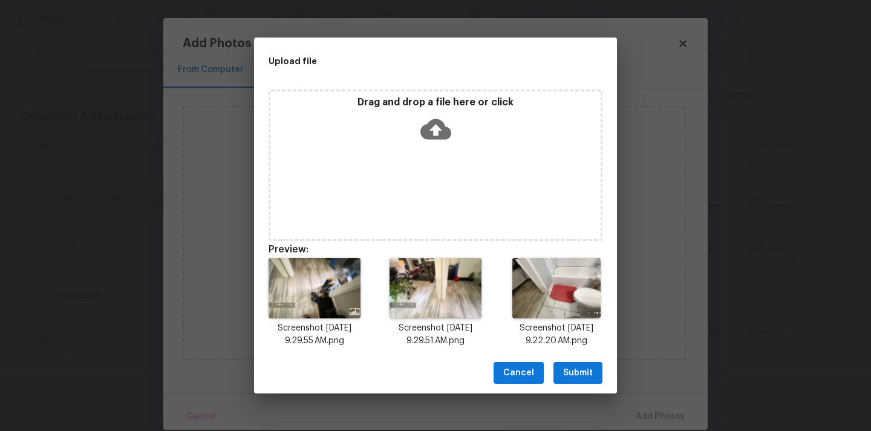
drag, startPoint x: 596, startPoint y: 370, endPoint x: 633, endPoint y: 397, distance: 46.0
click at [596, 370] on button "Submit" at bounding box center [577, 373] width 49 height 22
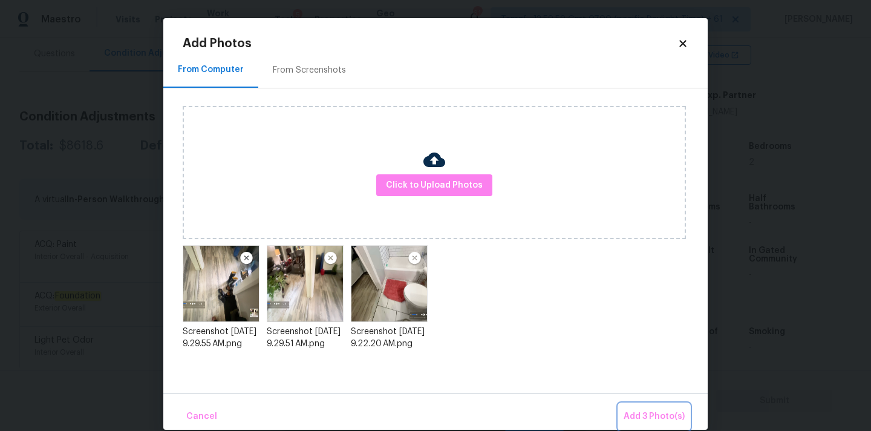
click at [649, 412] on span "Add 3 Photo(s)" at bounding box center [654, 416] width 61 height 15
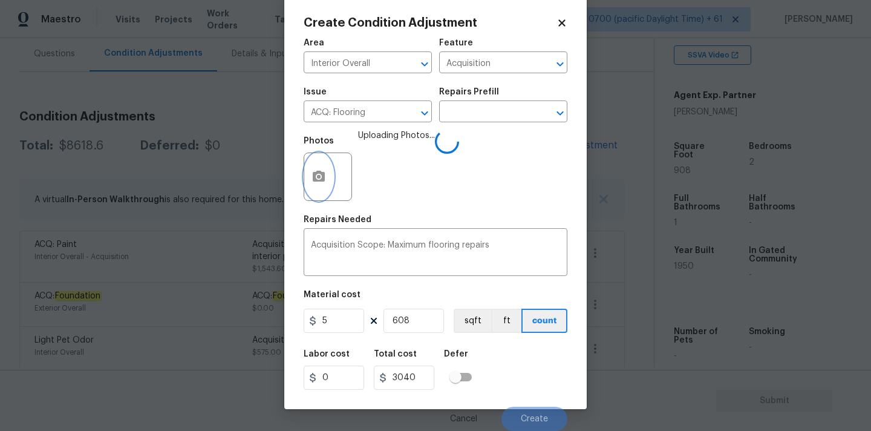
scroll to position [21, 0]
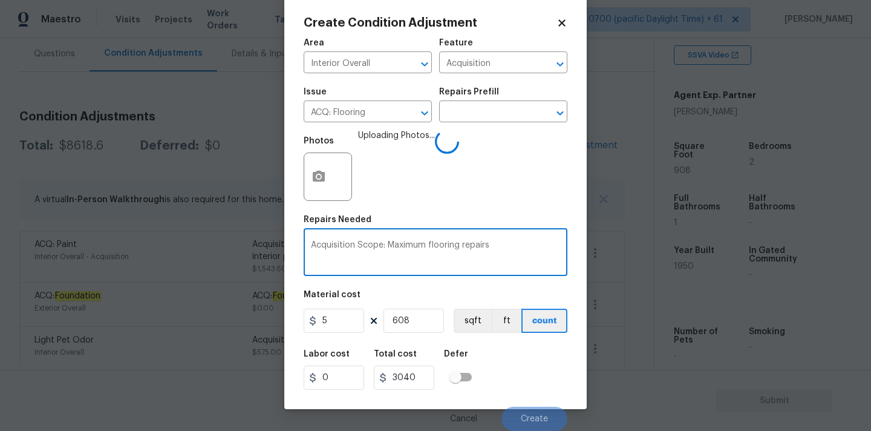
click at [414, 246] on textarea "Acquisition Scope: Maximum flooring repairs" at bounding box center [435, 253] width 249 height 25
type textarea "Refinish hardwood flooring"
click at [533, 416] on span "Create" at bounding box center [534, 418] width 27 height 9
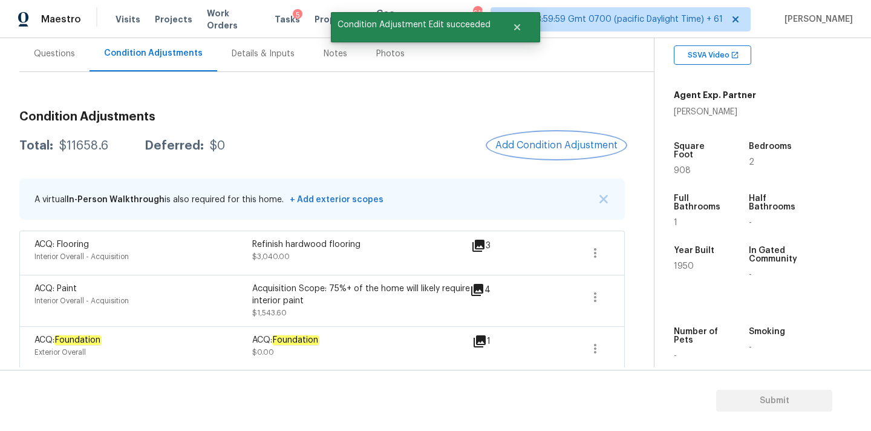
scroll to position [0, 0]
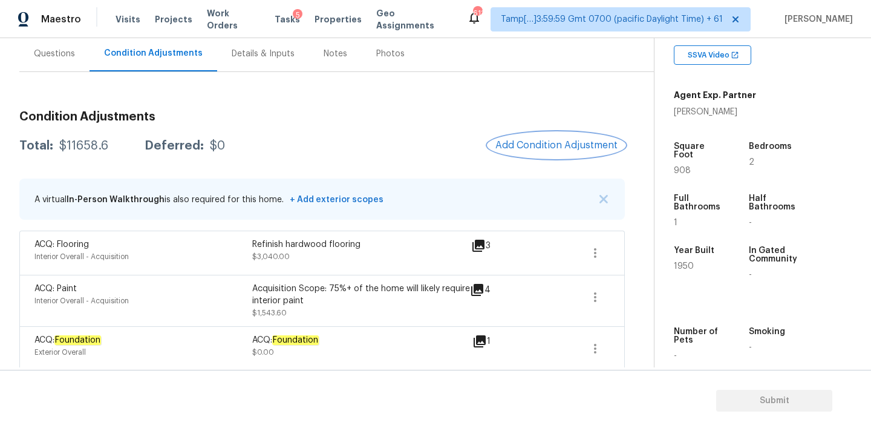
click at [530, 144] on span "Add Condition Adjustment" at bounding box center [556, 145] width 122 height 11
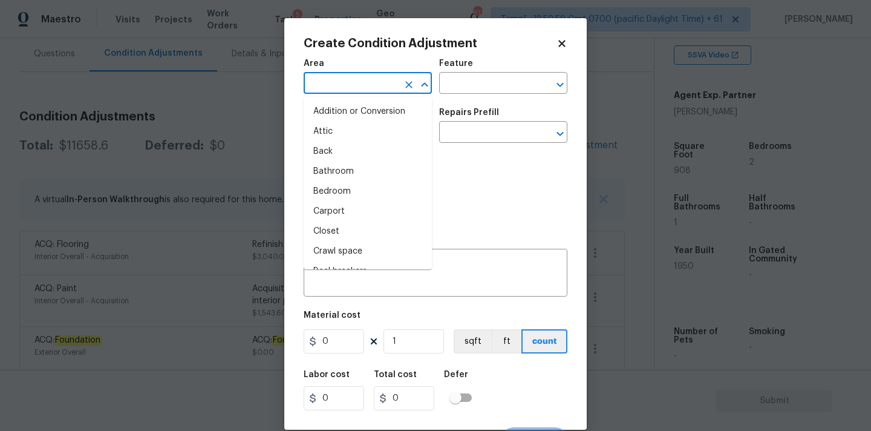
click at [358, 89] on input "text" at bounding box center [351, 84] width 94 height 19
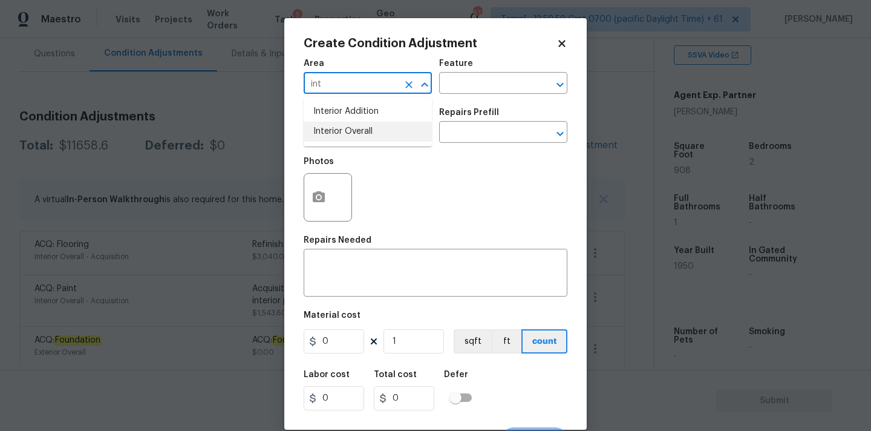
click at [351, 130] on li "Interior Overall" at bounding box center [368, 132] width 128 height 20
type input "Interior Overall"
click at [351, 131] on input "text" at bounding box center [351, 133] width 94 height 19
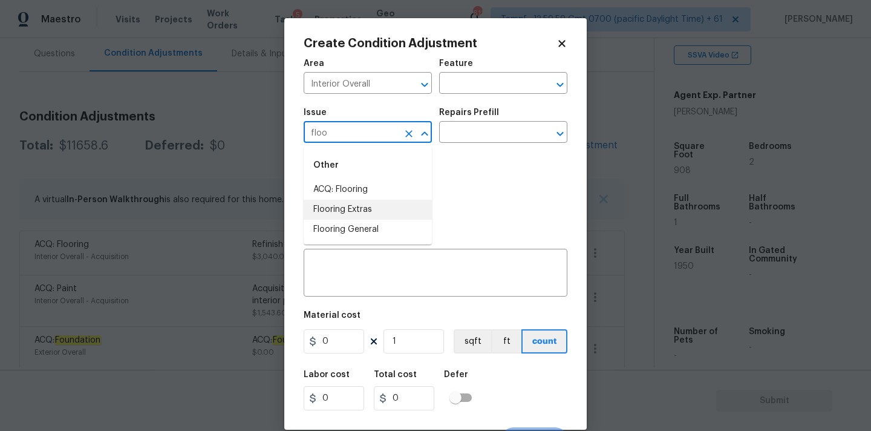
click at [359, 209] on li "Flooring Extras" at bounding box center [368, 210] width 128 height 20
type input "Flooring Extras"
click at [358, 284] on textarea at bounding box center [435, 273] width 249 height 25
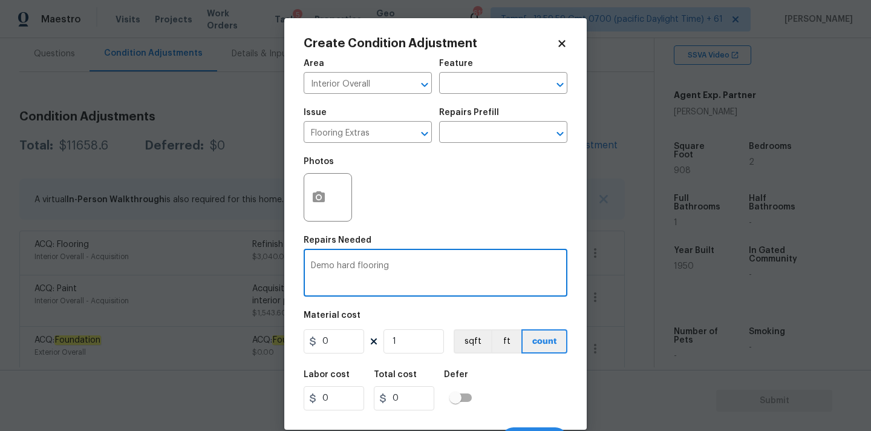
type textarea "Demo hard flooring"
click at [350, 335] on input "0" at bounding box center [334, 341] width 60 height 24
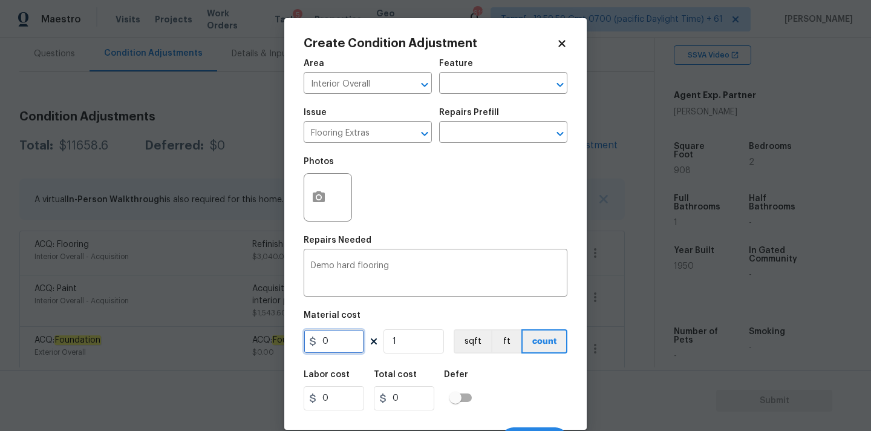
click at [350, 335] on input "0" at bounding box center [334, 341] width 60 height 24
type input "2"
type input "6"
type input "12"
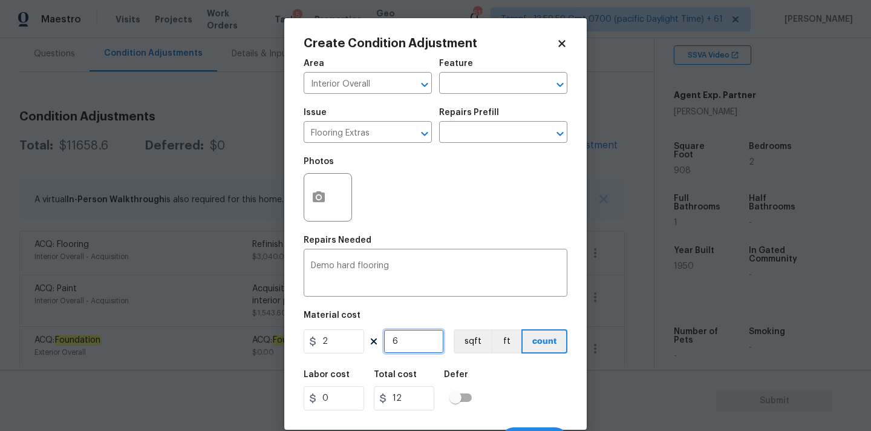
type input "60"
type input "120"
type input "608"
type input "1216"
type input "608"
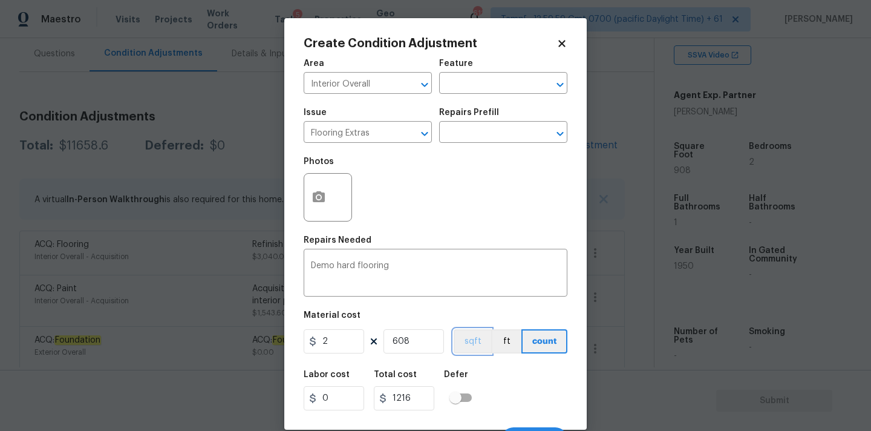
scroll to position [21, 0]
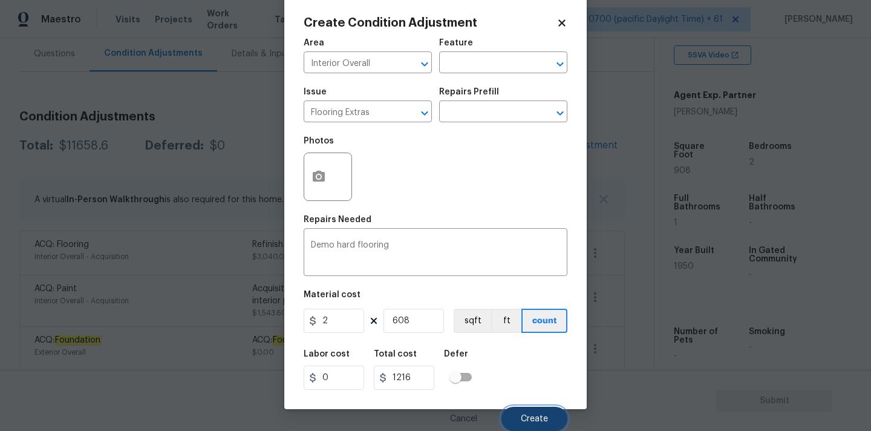
click at [539, 422] on span "Create" at bounding box center [534, 418] width 27 height 9
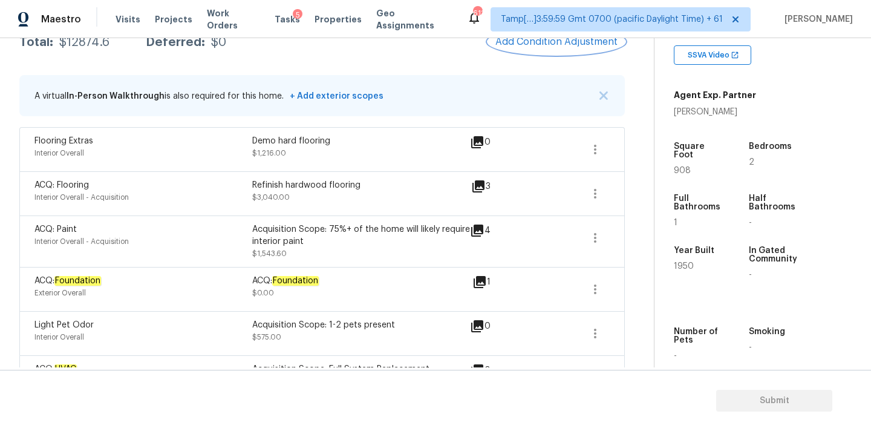
scroll to position [204, 0]
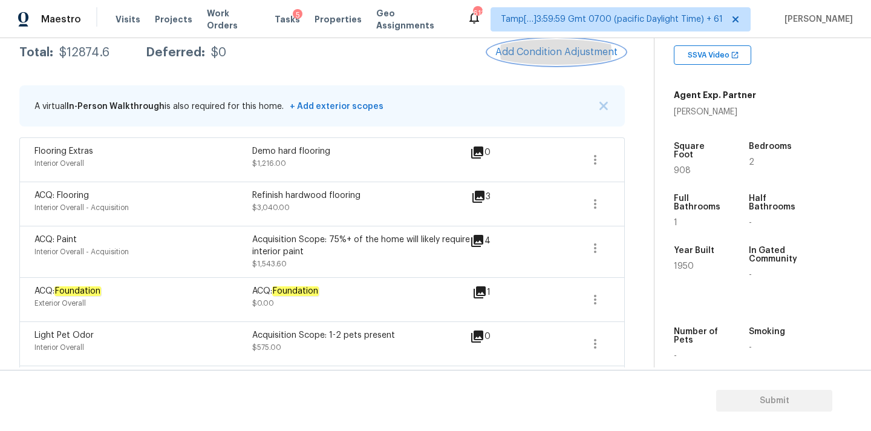
click at [540, 52] on span "Add Condition Adjustment" at bounding box center [556, 52] width 122 height 11
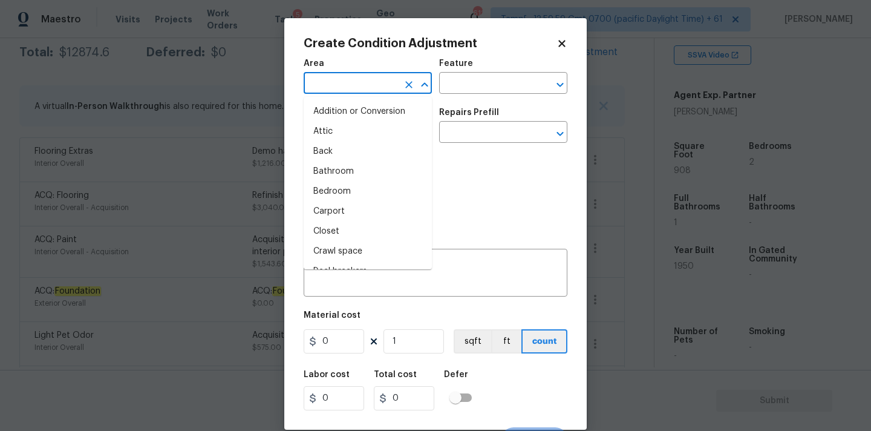
click at [356, 77] on input "text" at bounding box center [351, 84] width 94 height 19
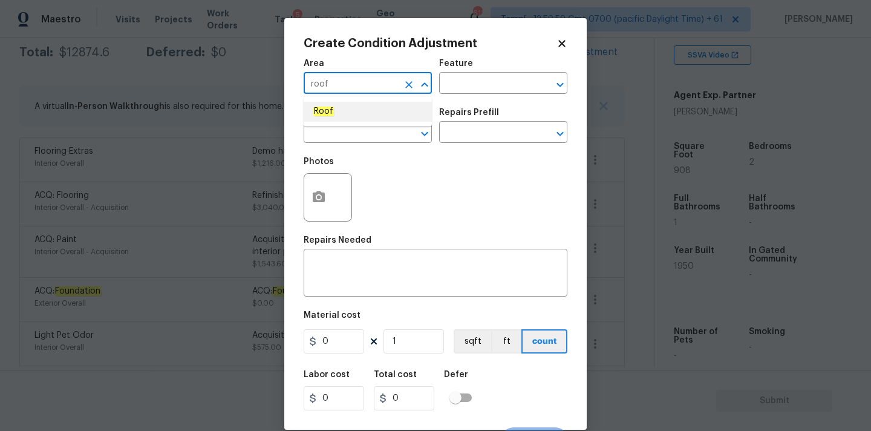
click at [348, 117] on li "Roof" at bounding box center [368, 112] width 128 height 20
type input "Roof"
click at [348, 135] on input "text" at bounding box center [351, 133] width 94 height 19
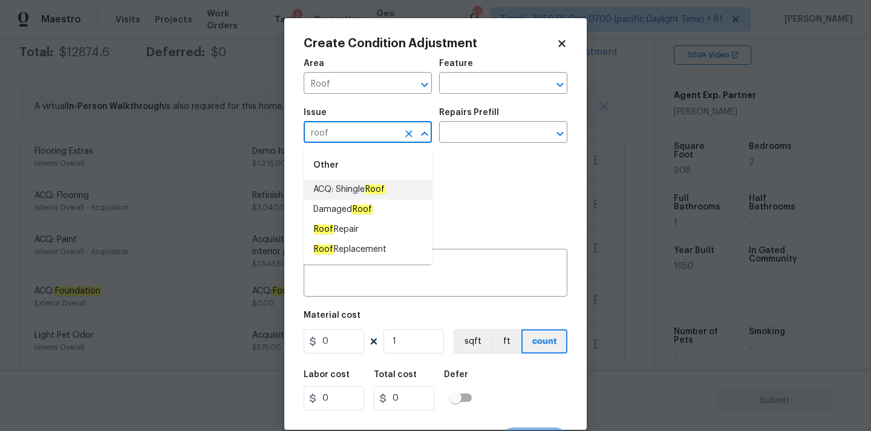
click at [373, 191] on em "Roof" at bounding box center [375, 189] width 21 height 10
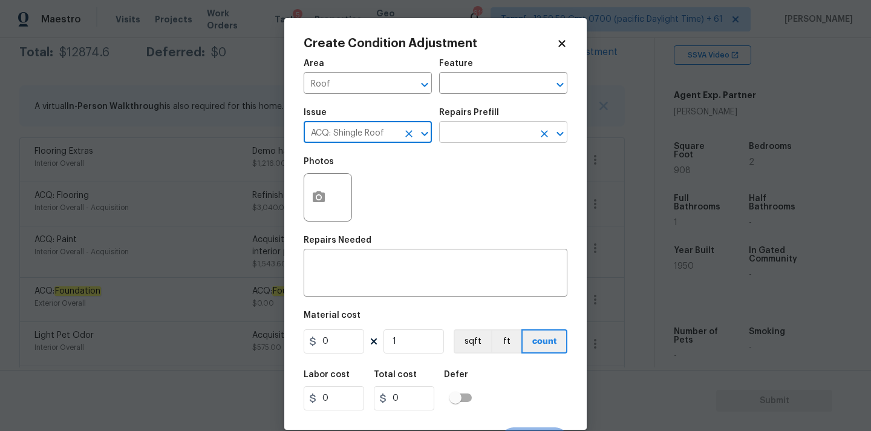
type input "ACQ: Shingle Roof"
click at [486, 134] on input "text" at bounding box center [486, 133] width 94 height 19
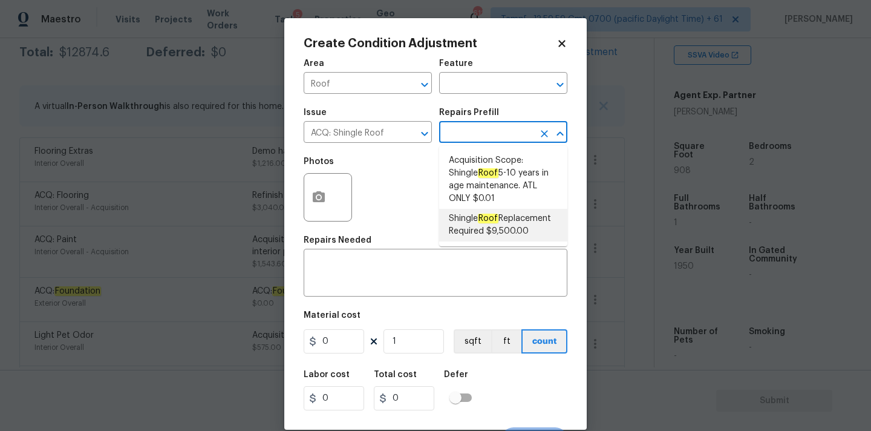
click at [492, 222] on em "Roof" at bounding box center [488, 219] width 21 height 10
type input "Acquisition"
type textarea "Acquisition Scope: Shingle Roof Replacement required."
type input "9500"
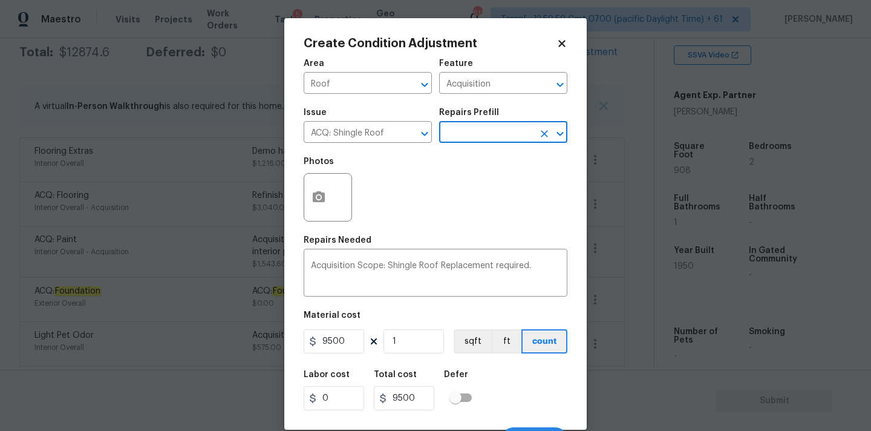
scroll to position [21, 0]
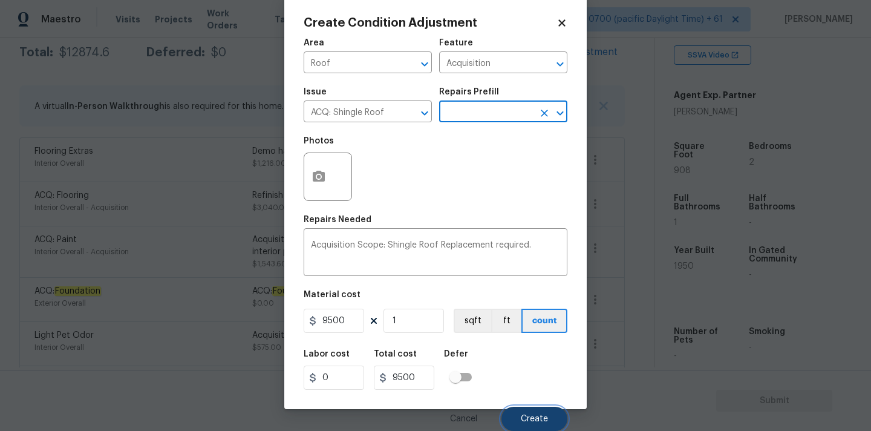
click at [522, 411] on button "Create" at bounding box center [534, 418] width 66 height 24
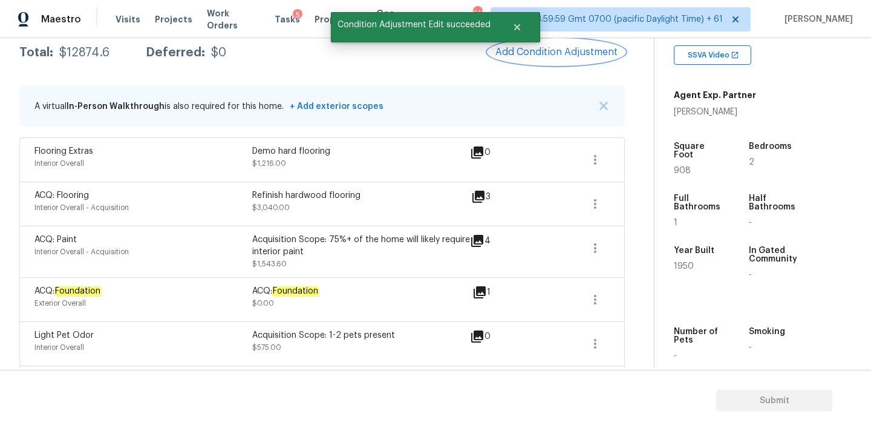
scroll to position [0, 0]
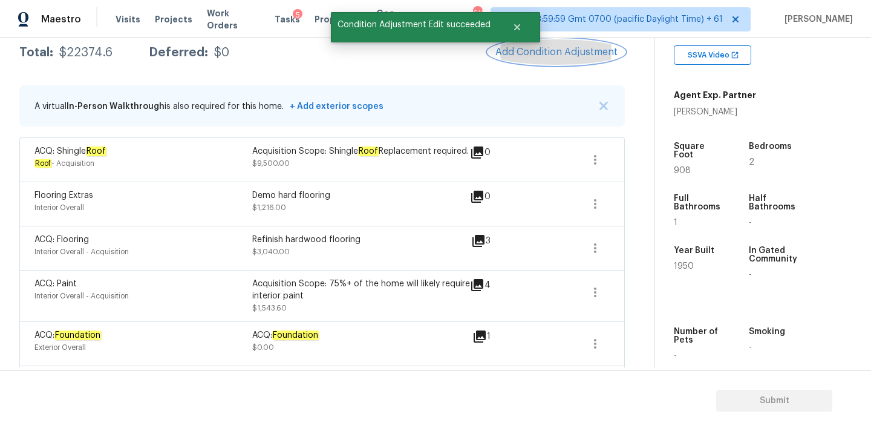
click at [521, 52] on span "Add Condition Adjustment" at bounding box center [556, 52] width 122 height 11
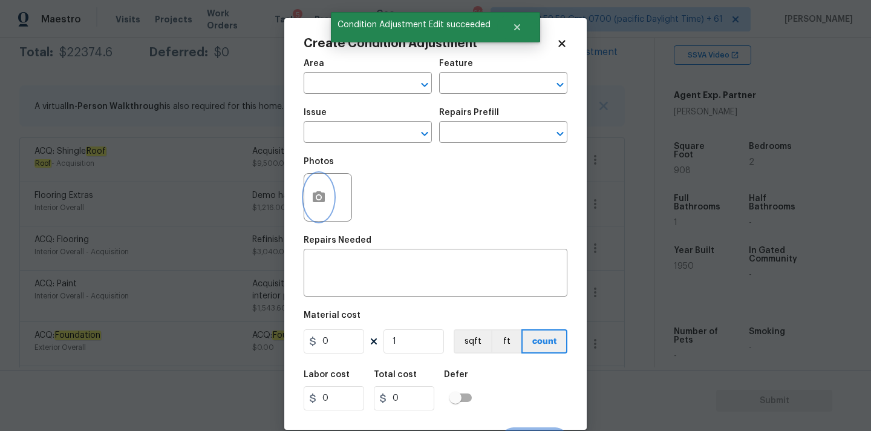
click at [318, 194] on icon "button" at bounding box center [319, 196] width 12 height 11
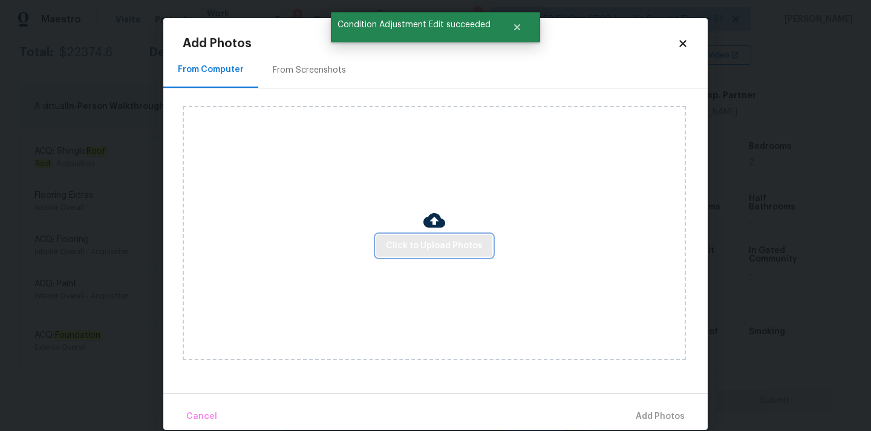
click at [389, 242] on span "Click to Upload Photos" at bounding box center [434, 245] width 97 height 15
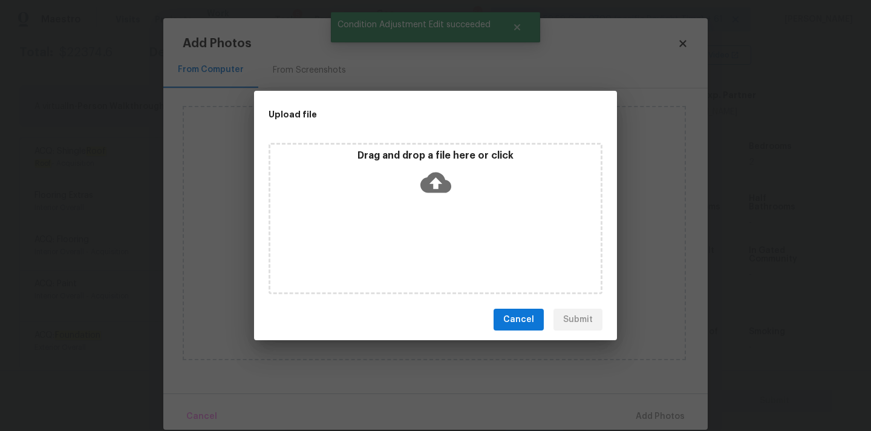
click at [442, 178] on icon at bounding box center [435, 182] width 31 height 21
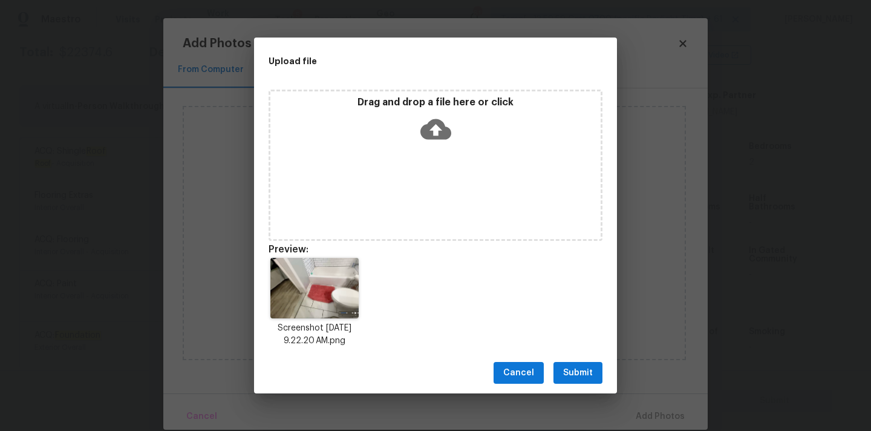
click at [581, 365] on span "Submit" at bounding box center [578, 372] width 30 height 15
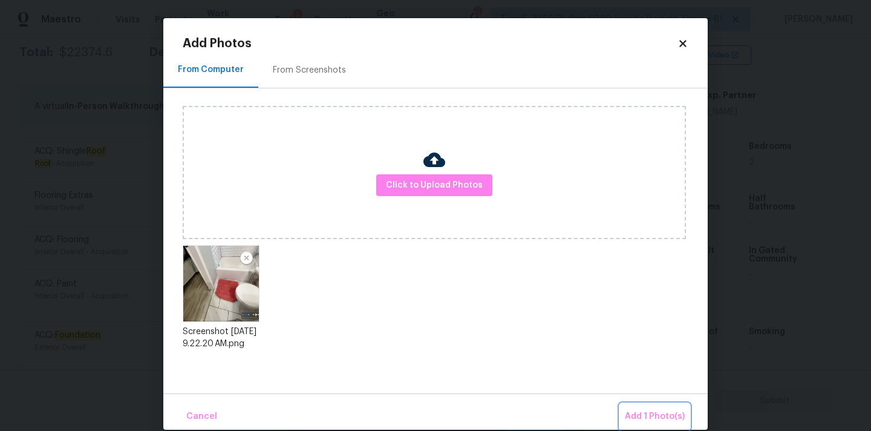
click at [629, 406] on button "Add 1 Photo(s)" at bounding box center [655, 416] width 70 height 26
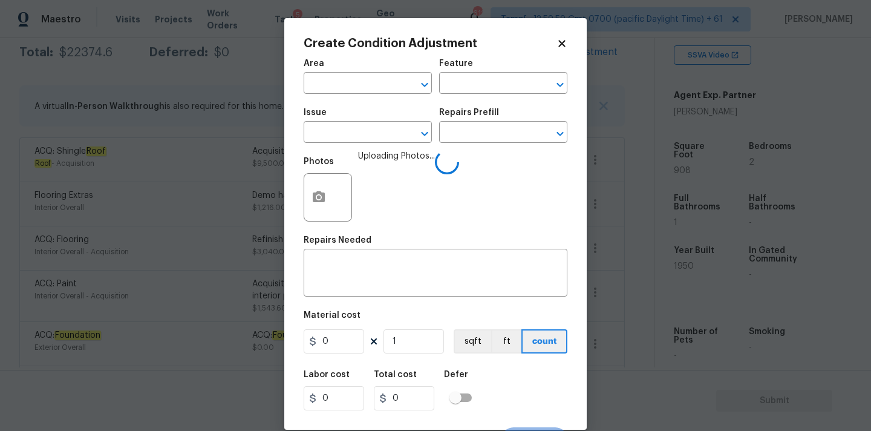
click at [374, 96] on span "Area ​" at bounding box center [368, 76] width 128 height 49
click at [376, 86] on input "text" at bounding box center [351, 84] width 94 height 19
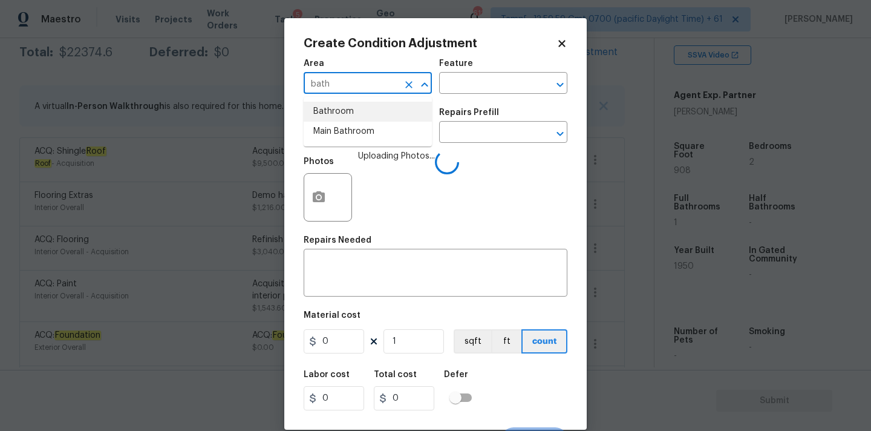
click at [371, 110] on li "Bathroom" at bounding box center [368, 112] width 128 height 20
type input "Bathroom"
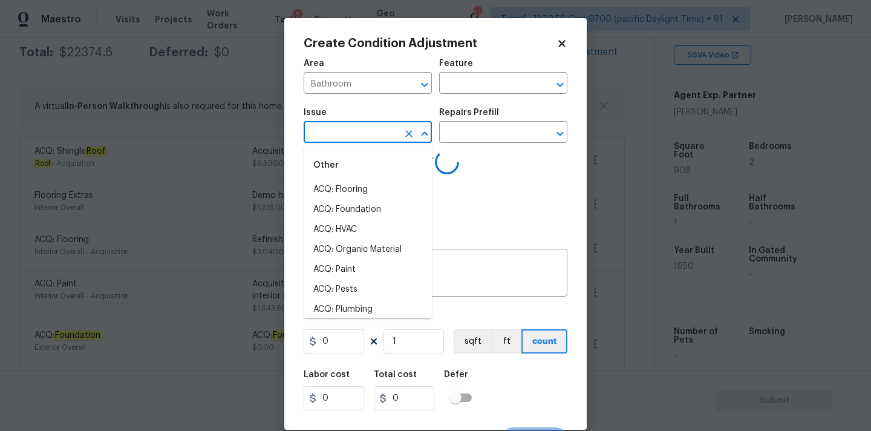
click at [370, 130] on input "text" at bounding box center [351, 133] width 94 height 19
type input "b"
type input "th"
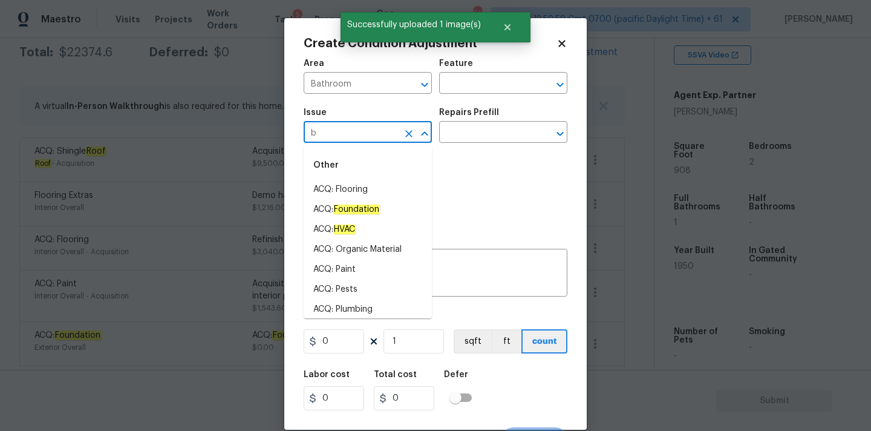
type input "ba"
type input "t"
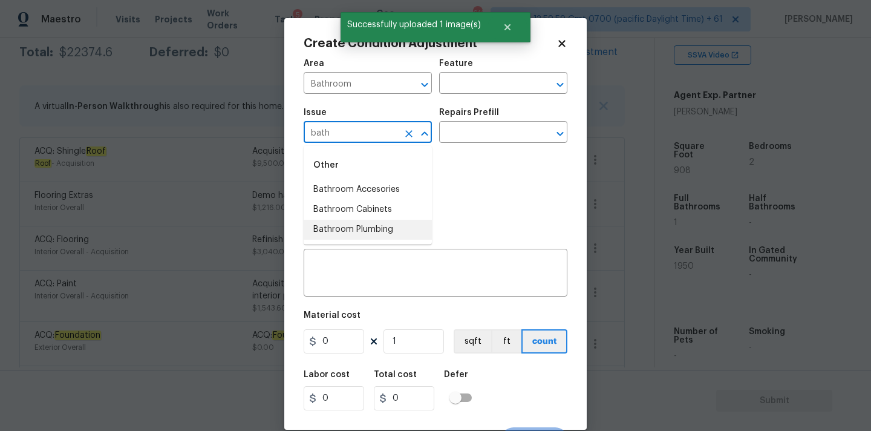
click at [383, 229] on li "Bathroom Plumbing" at bounding box center [368, 230] width 128 height 20
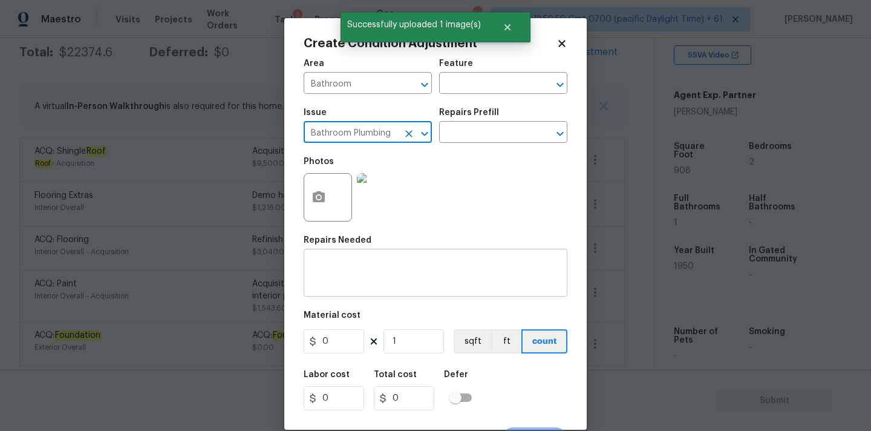
type input "Bathroom Plumbing"
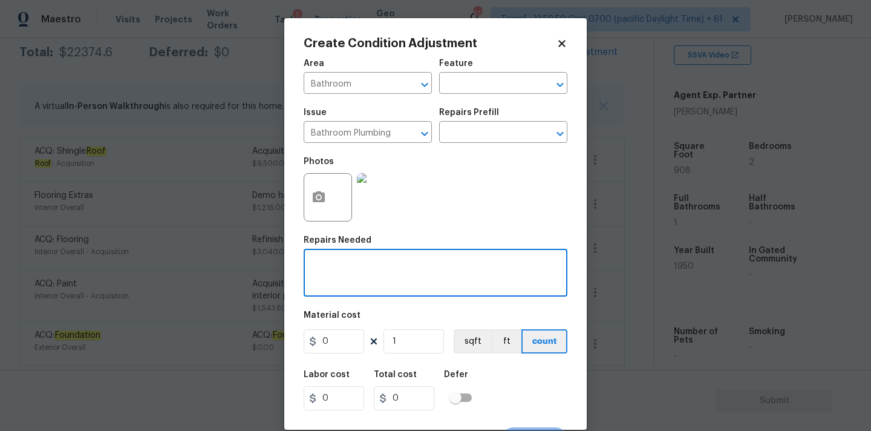
click at [380, 281] on textarea at bounding box center [435, 273] width 249 height 25
click at [485, 135] on input "text" at bounding box center [486, 133] width 94 height 19
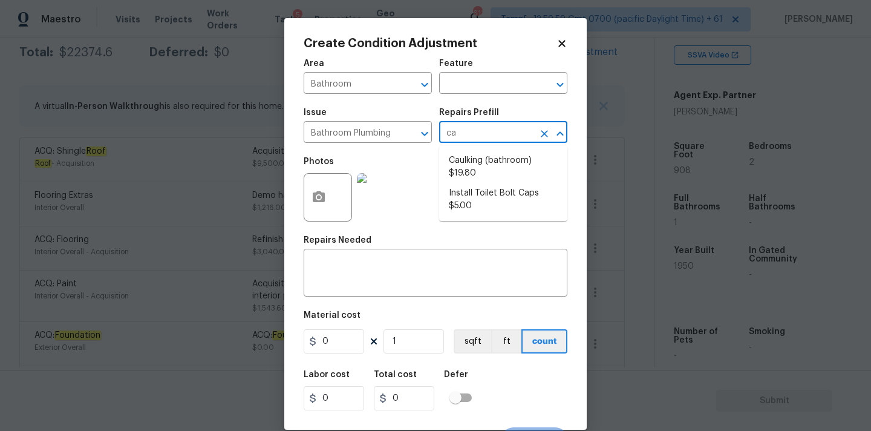
type input "cau"
click at [484, 172] on li "Caulking (bathroom) $19.80" at bounding box center [503, 167] width 128 height 33
type input "Plumbing"
type textarea "Overall Interior Caulking Package (Wet Areas) to include sinks, bathtubs, showe…"
type input "19.8"
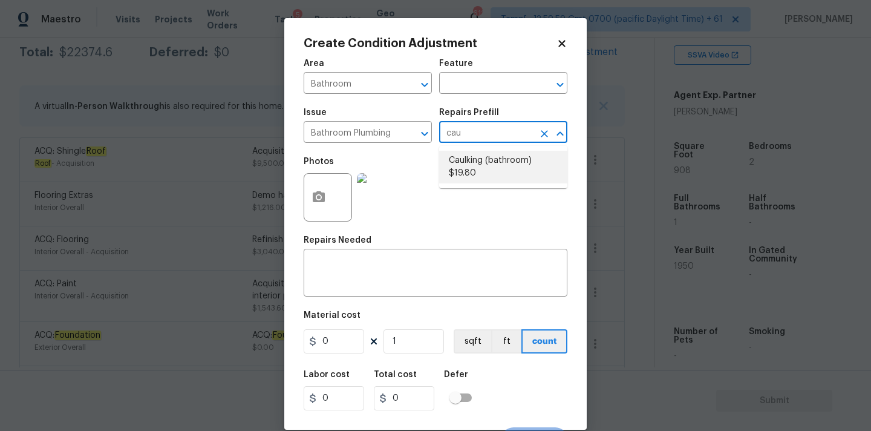
type input "19.8"
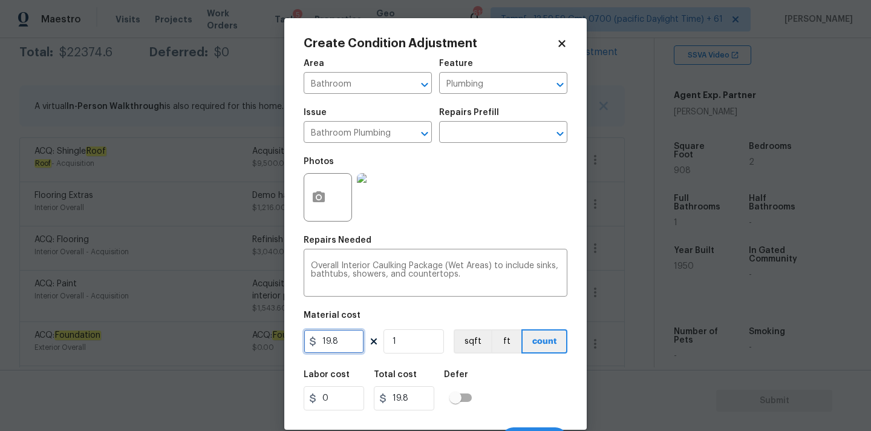
click at [341, 347] on input "19.8" at bounding box center [334, 341] width 60 height 24
type input "75"
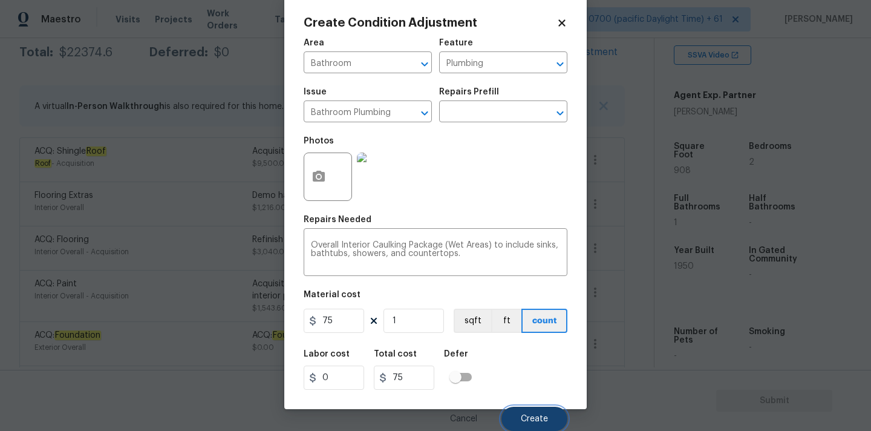
click at [533, 419] on span "Create" at bounding box center [534, 418] width 27 height 9
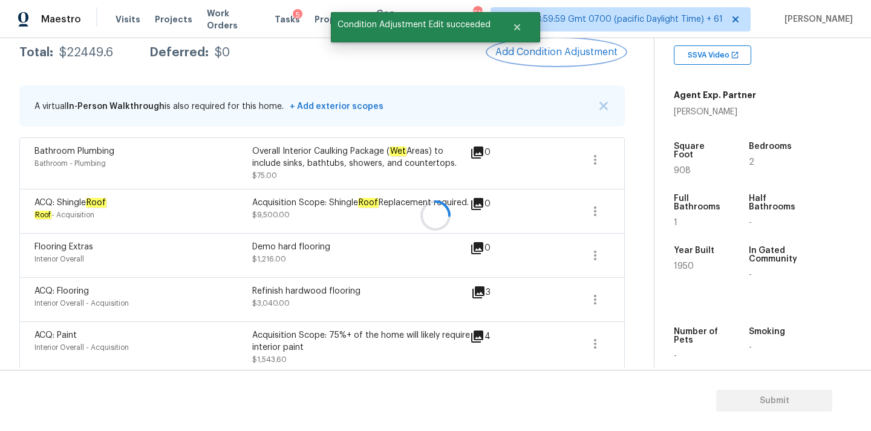
scroll to position [0, 0]
click at [547, 51] on span "Add Condition Adjustment" at bounding box center [556, 52] width 122 height 11
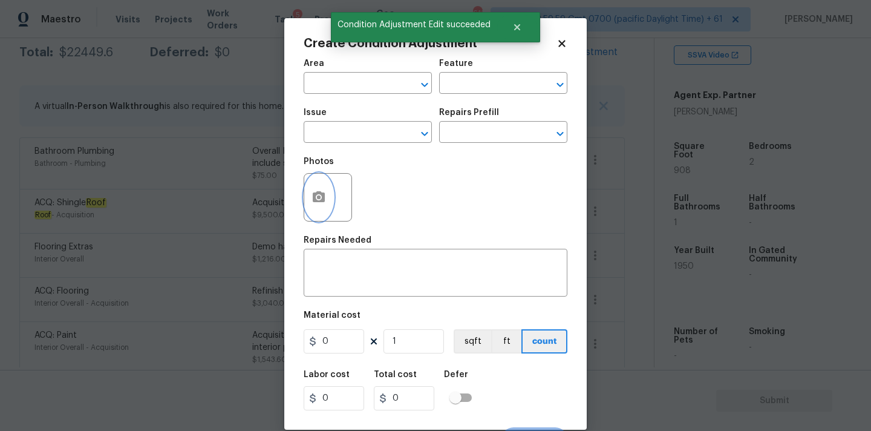
click at [327, 190] on button "button" at bounding box center [318, 197] width 29 height 47
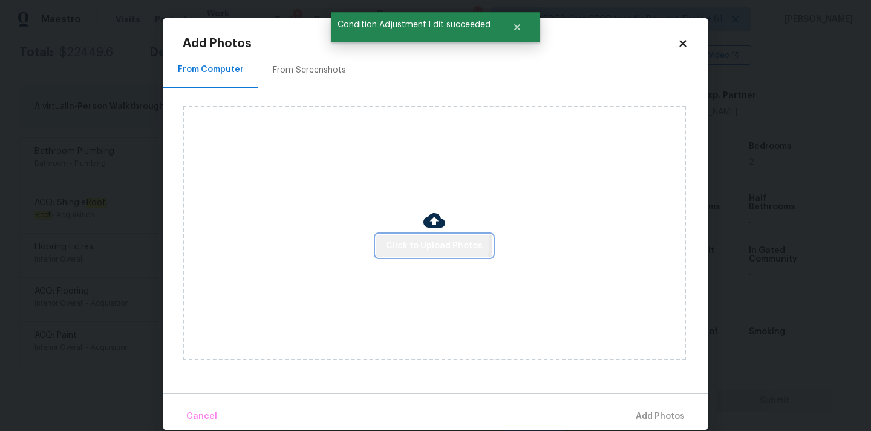
click at [406, 240] on span "Click to Upload Photos" at bounding box center [434, 245] width 97 height 15
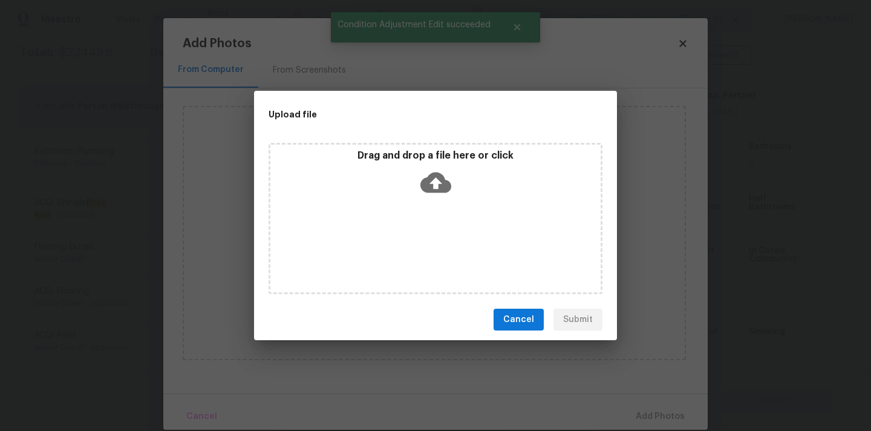
click at [429, 183] on icon at bounding box center [435, 182] width 31 height 21
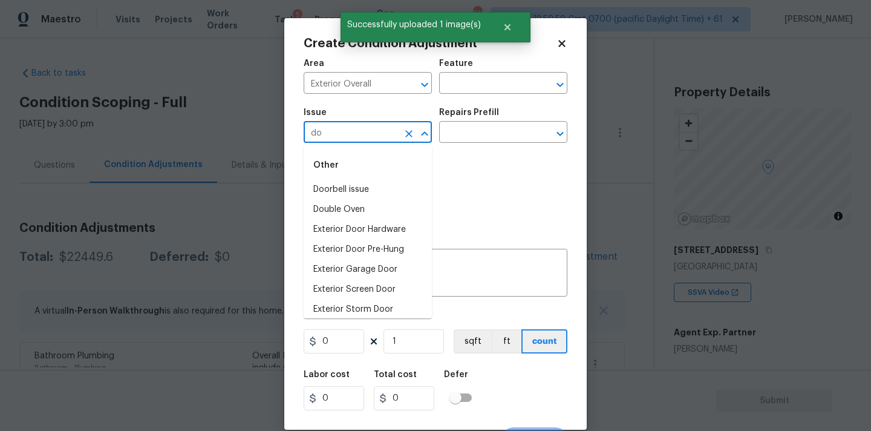
type input "doo"
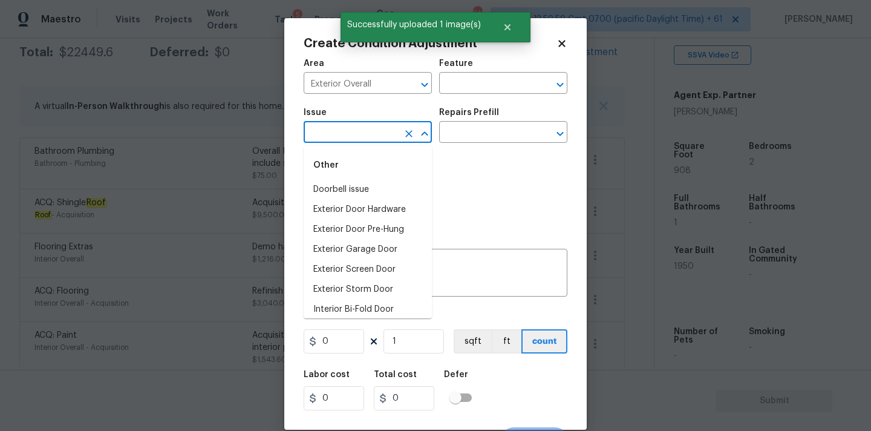
type input "r"
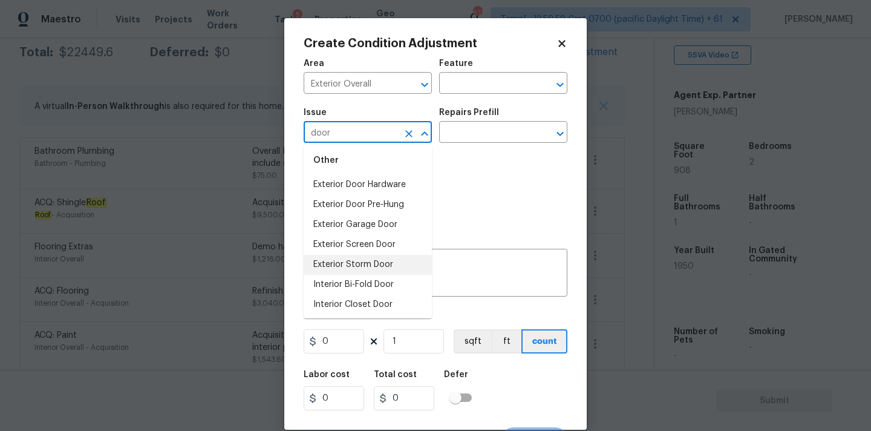
scroll to position [25, 0]
type input "door"
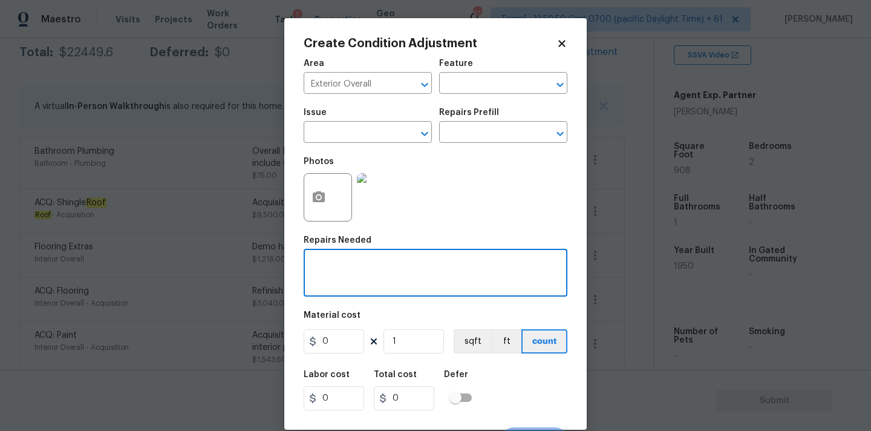
click at [458, 282] on textarea at bounding box center [435, 273] width 249 height 25
type textarea "Replace exterior door"
click at [336, 343] on input "0" at bounding box center [334, 341] width 60 height 24
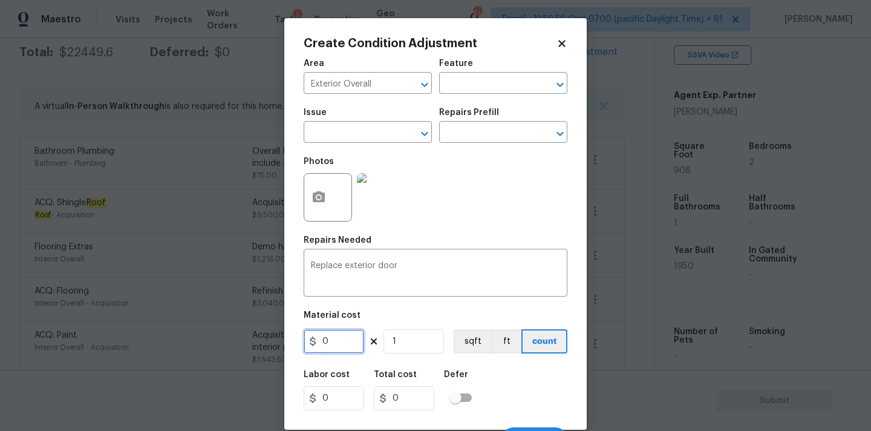
click at [336, 343] on input "0" at bounding box center [334, 341] width 60 height 24
type input "300"
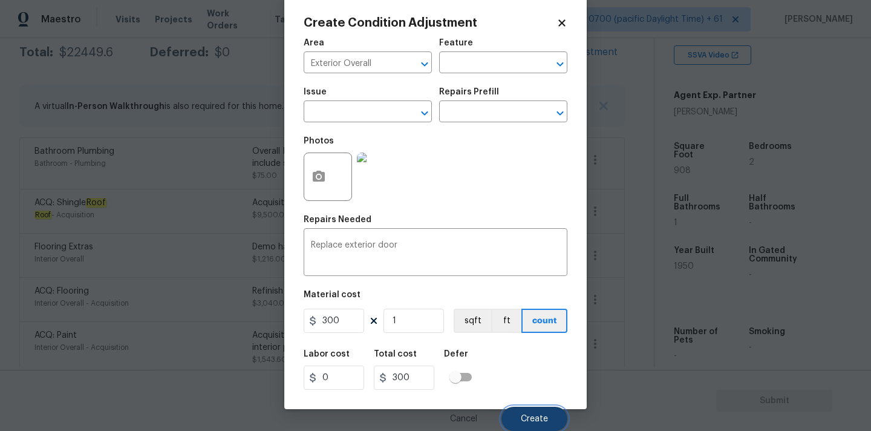
click at [520, 413] on button "Create" at bounding box center [534, 418] width 66 height 24
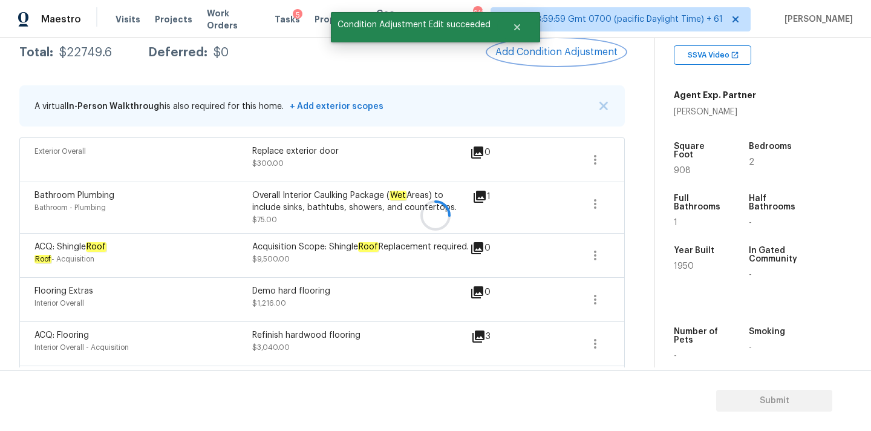
scroll to position [0, 0]
click at [545, 54] on span "Add Condition Adjustment" at bounding box center [556, 52] width 122 height 11
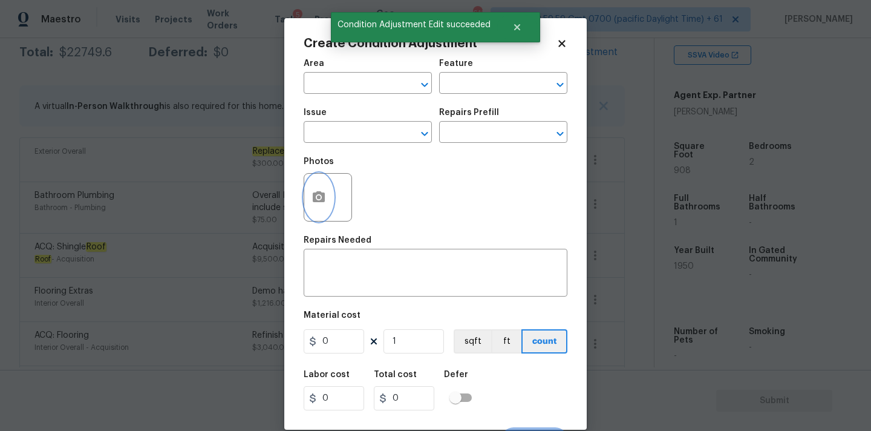
click at [316, 203] on icon "button" at bounding box center [318, 197] width 15 height 15
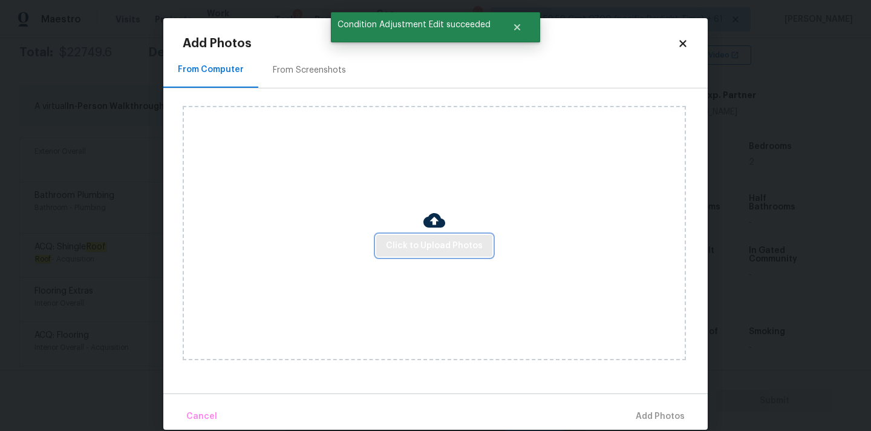
click at [393, 250] on span "Click to Upload Photos" at bounding box center [434, 245] width 97 height 15
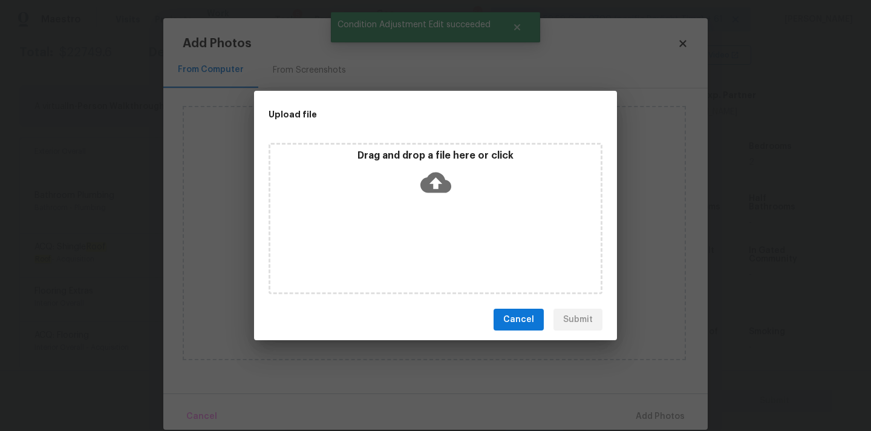
click at [431, 188] on icon at bounding box center [435, 182] width 31 height 21
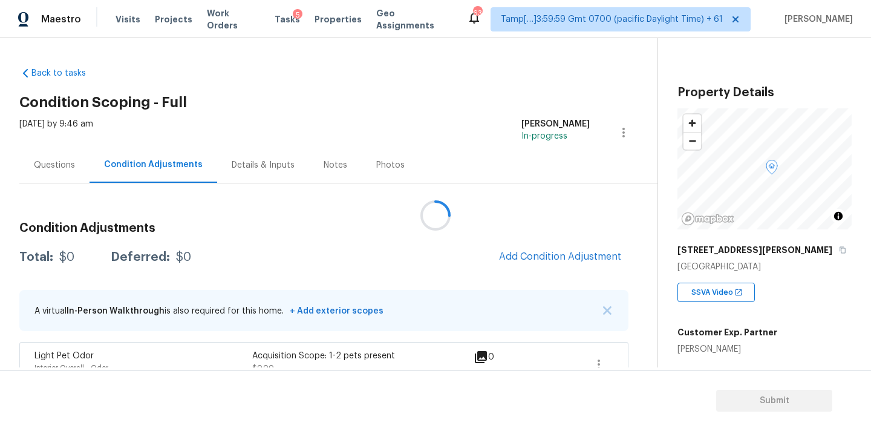
click at [526, 258] on div at bounding box center [435, 215] width 871 height 431
click at [526, 258] on span "Add Condition Adjustment" at bounding box center [560, 256] width 122 height 11
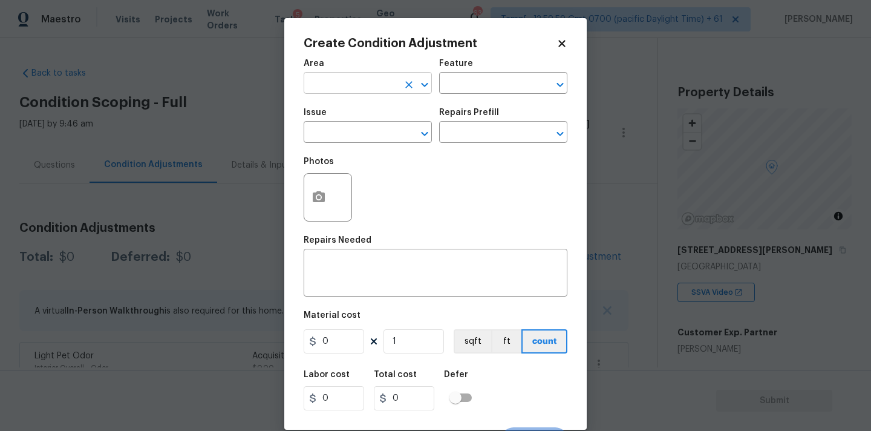
click at [365, 91] on input "text" at bounding box center [351, 84] width 94 height 19
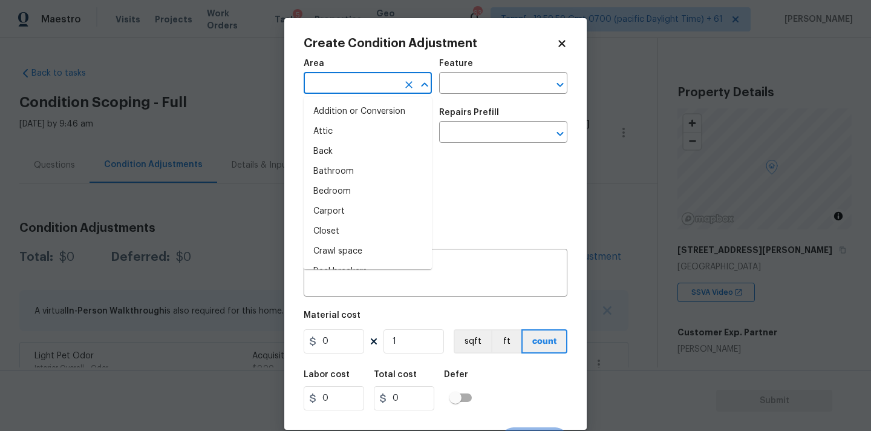
type input "i"
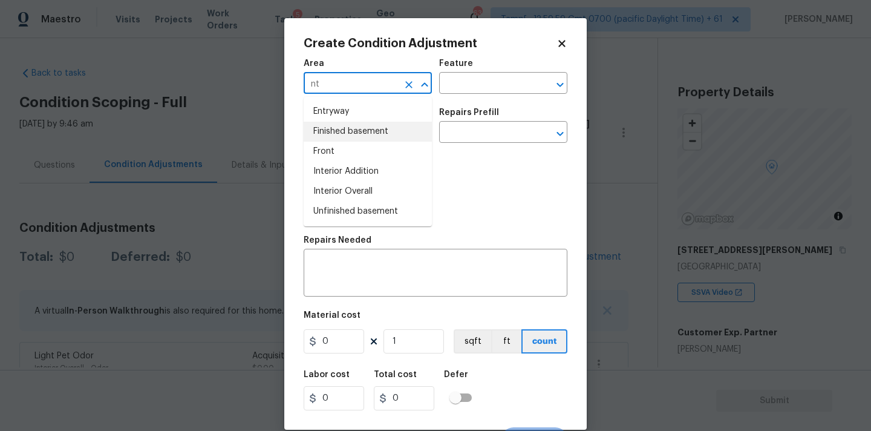
type input "n"
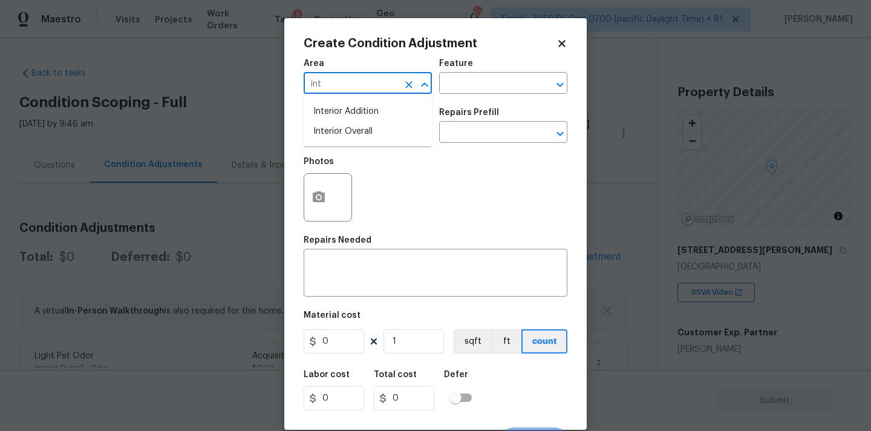
click at [367, 126] on li "Interior Overall" at bounding box center [368, 132] width 128 height 20
type input "Interior Overall"
click at [367, 139] on input "text" at bounding box center [351, 133] width 94 height 19
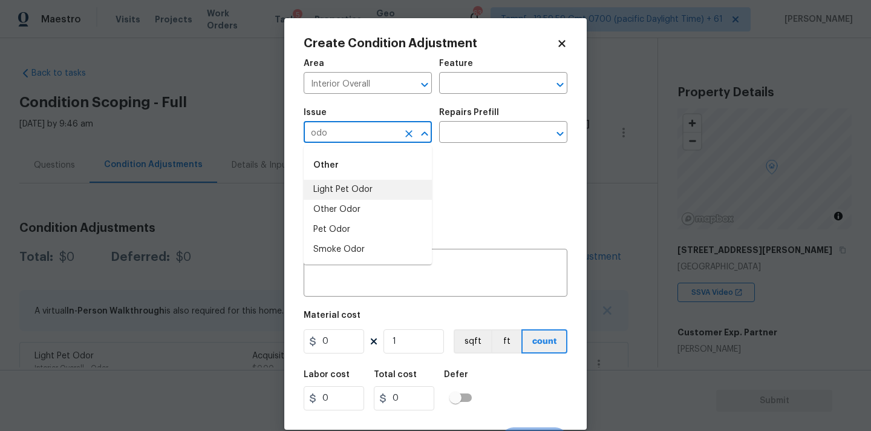
click at [368, 195] on li "Light Pet Odor" at bounding box center [368, 190] width 128 height 20
type input "Light Pet Odor"
click at [499, 142] on input "text" at bounding box center [486, 133] width 94 height 19
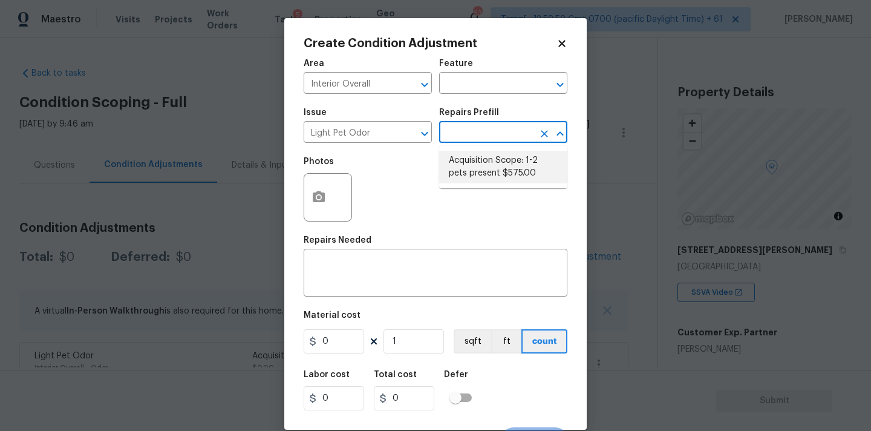
click at [493, 163] on li "Acquisition Scope: 1-2 pets present $575.00" at bounding box center [503, 167] width 128 height 33
type textarea "Acquisition Scope: 1-2 pets present"
type input "575"
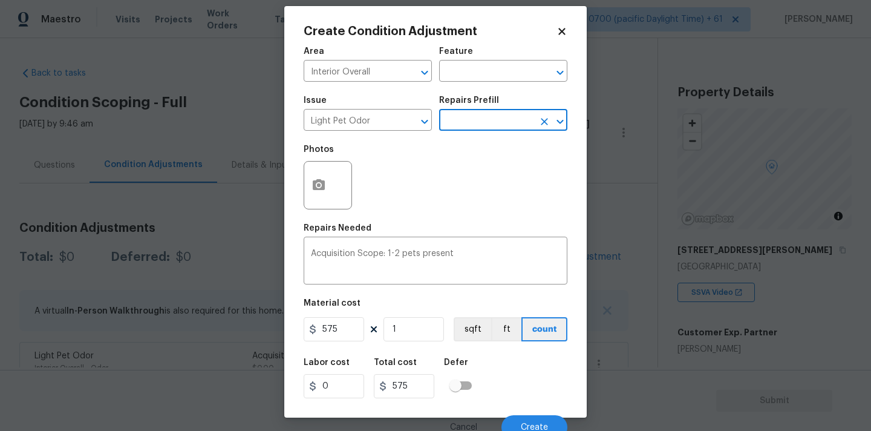
scroll to position [16, 0]
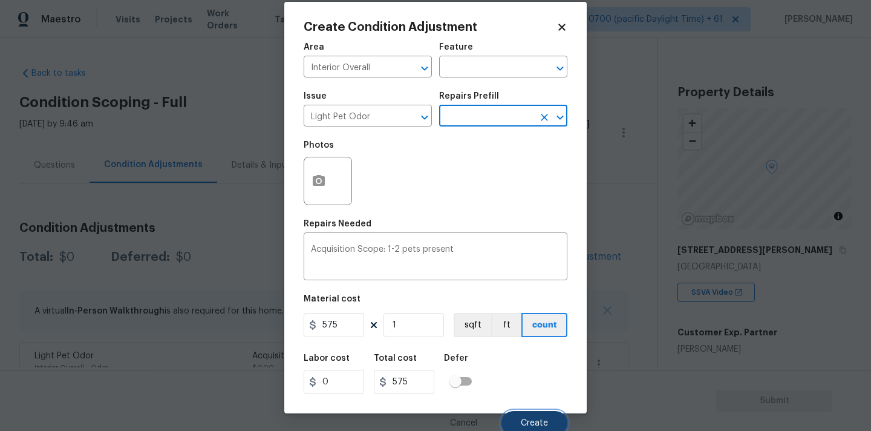
click at [529, 416] on button "Create" at bounding box center [534, 423] width 66 height 24
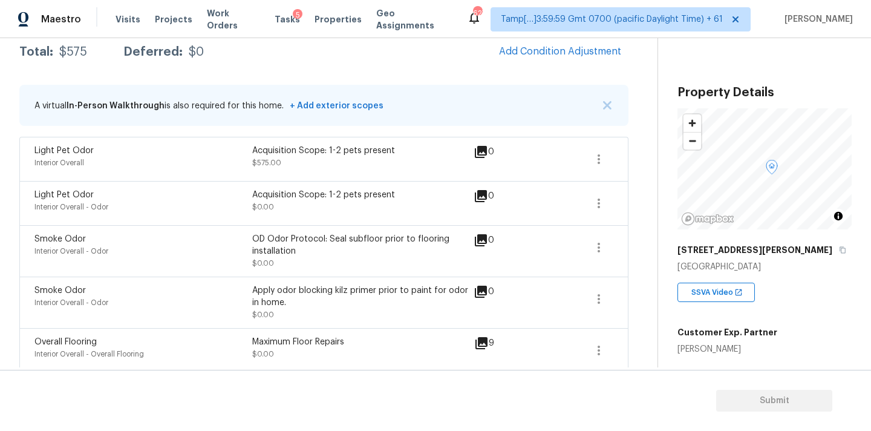
scroll to position [143, 0]
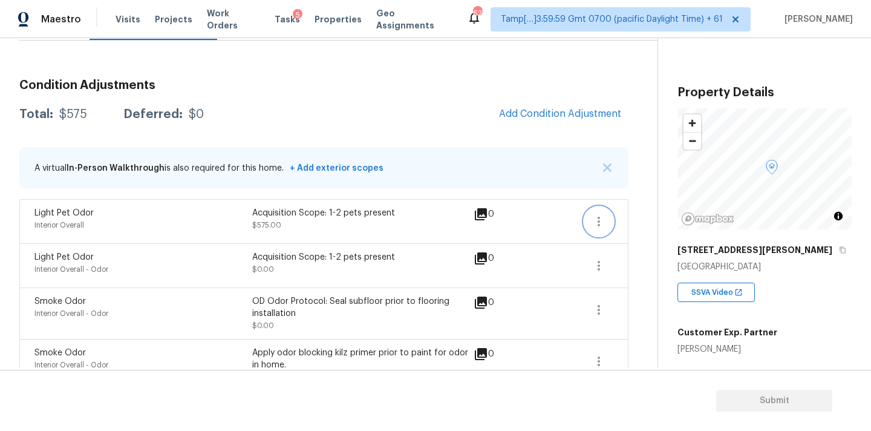
click at [596, 225] on icon "button" at bounding box center [599, 221] width 15 height 15
click at [649, 225] on link "Edit" at bounding box center [666, 219] width 103 height 18
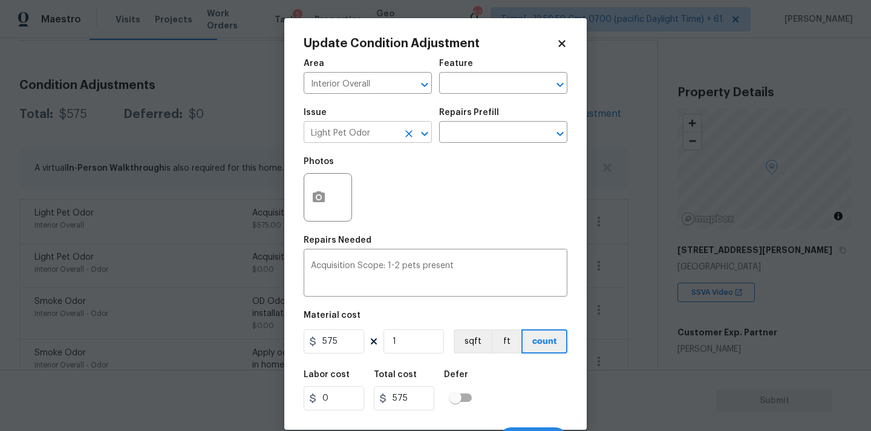
click at [389, 132] on input "Light Pet Odor" at bounding box center [351, 133] width 94 height 19
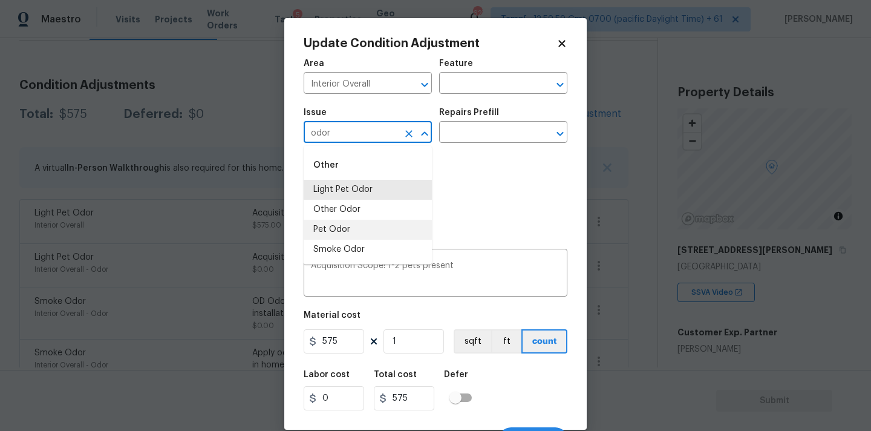
click at [357, 230] on li "Pet Odor" at bounding box center [368, 230] width 128 height 20
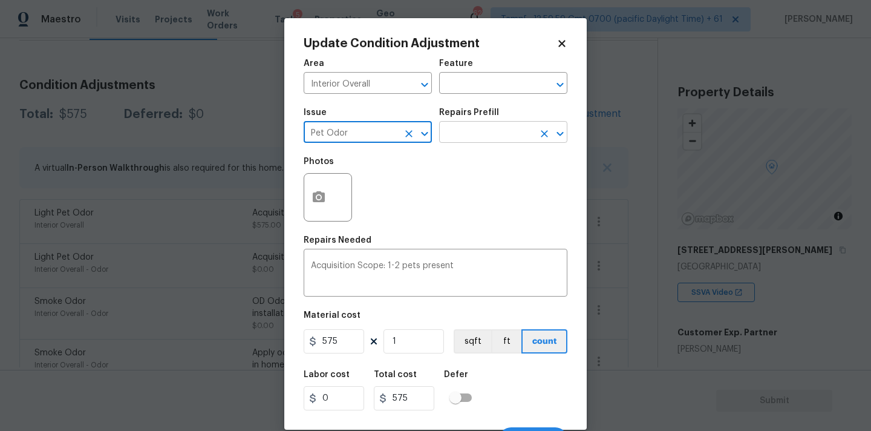
type input "Pet Odor"
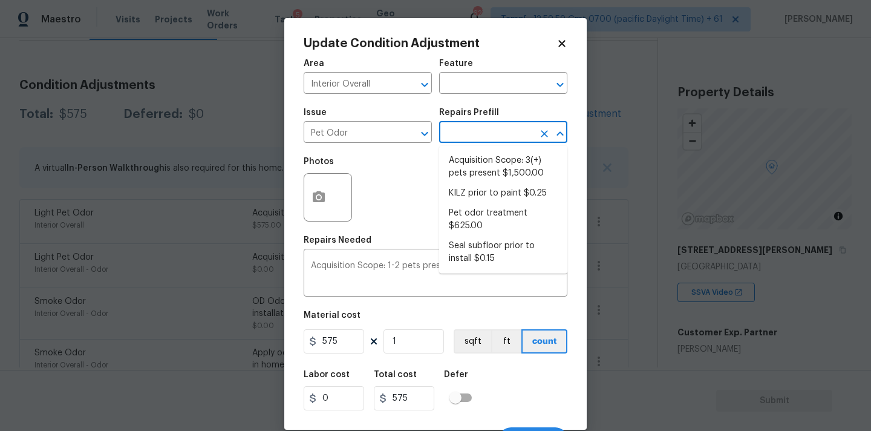
click at [472, 140] on input "text" at bounding box center [486, 133] width 94 height 19
click at [481, 174] on li "Acquisition Scope: 3(+) pets present $1,500.00" at bounding box center [503, 167] width 128 height 33
type textarea "Acquisition Scope: 3(+) pets present"
type input "1500"
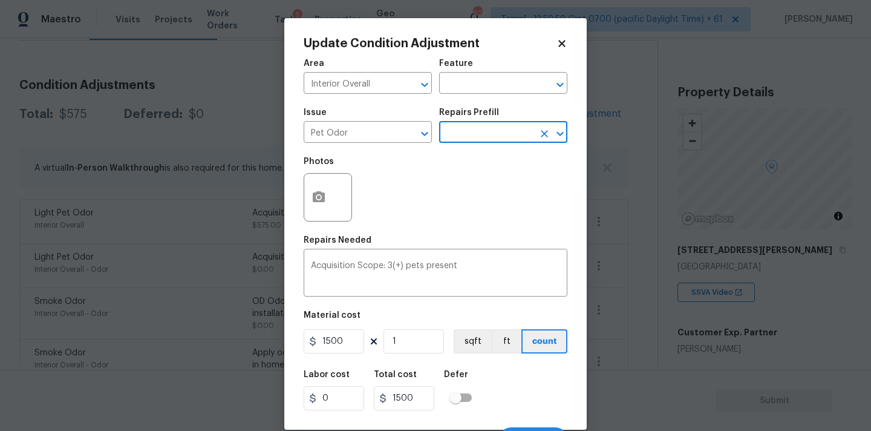
scroll to position [21, 0]
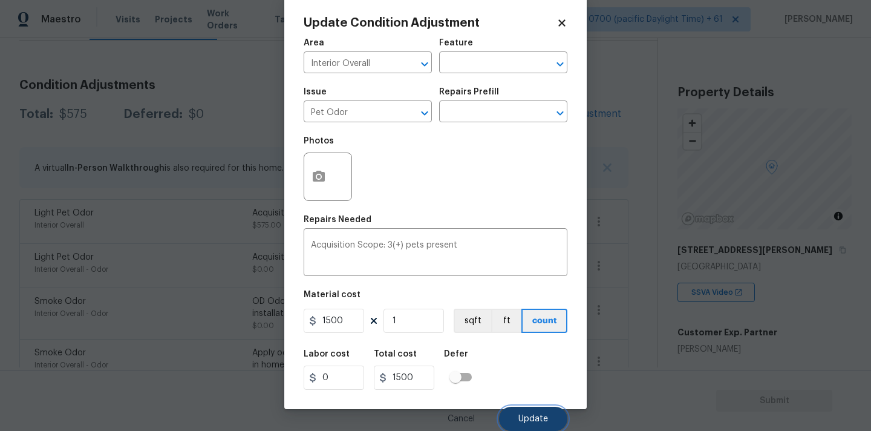
click at [529, 415] on span "Update" at bounding box center [533, 418] width 30 height 9
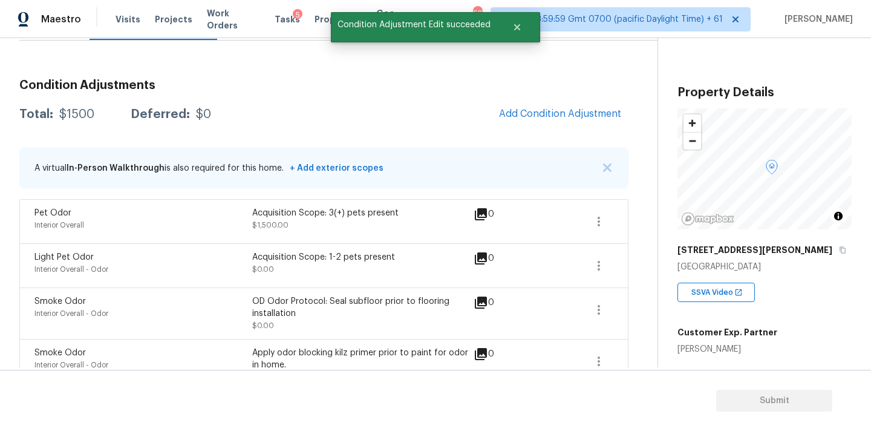
scroll to position [0, 0]
click at [513, 114] on span "Add Condition Adjustment" at bounding box center [560, 113] width 122 height 11
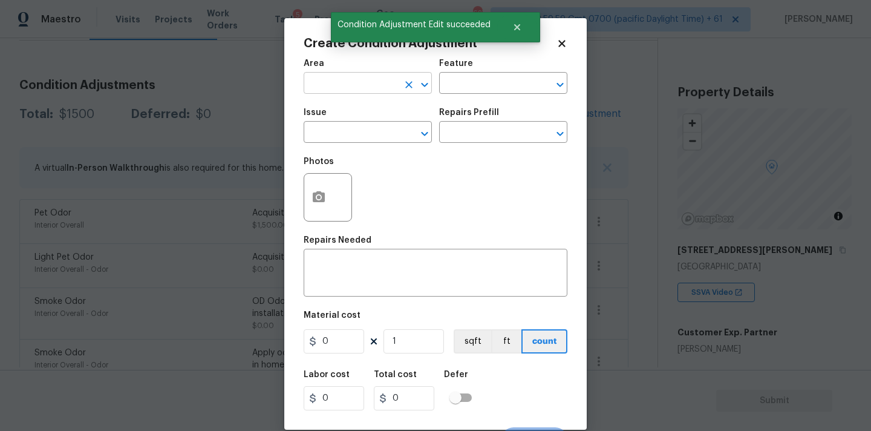
click at [345, 83] on input "text" at bounding box center [351, 84] width 94 height 19
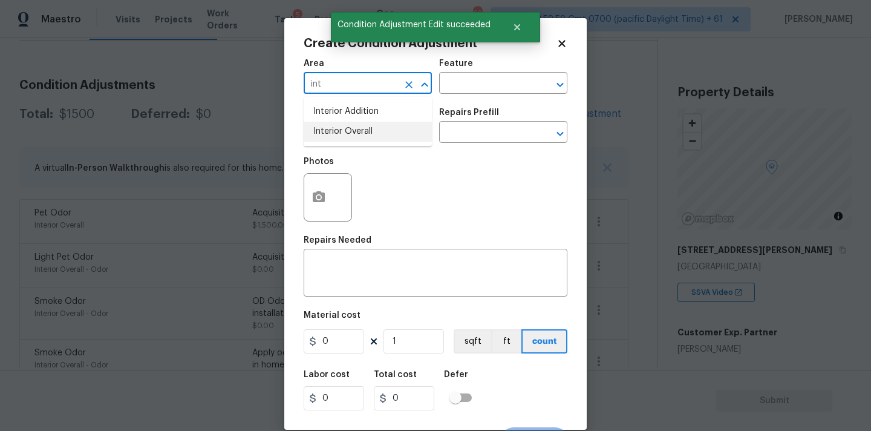
click at [343, 124] on li "Interior Overall" at bounding box center [368, 132] width 128 height 20
type input "Interior Overall"
click at [343, 133] on input "text" at bounding box center [351, 133] width 94 height 19
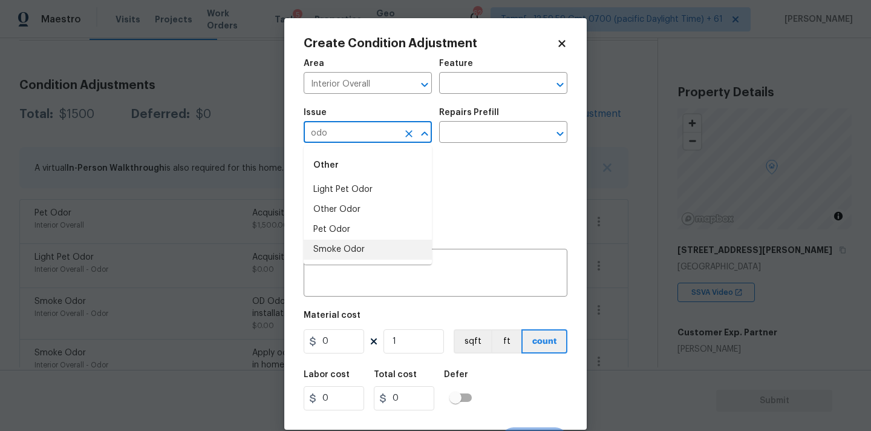
click at [353, 243] on li "Smoke Odor" at bounding box center [368, 250] width 128 height 20
type input "Smoke Odor"
click at [471, 142] on input "text" at bounding box center [486, 133] width 94 height 19
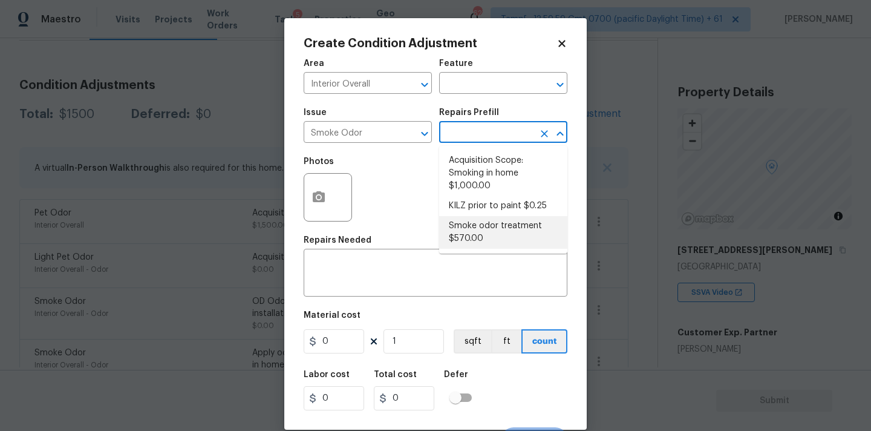
click at [469, 227] on li "Smoke odor treatment $570.00" at bounding box center [503, 232] width 128 height 33
type textarea "Complete a chlorine dioxide odor treatment for the home due to heavy odor. This…"
type input "570"
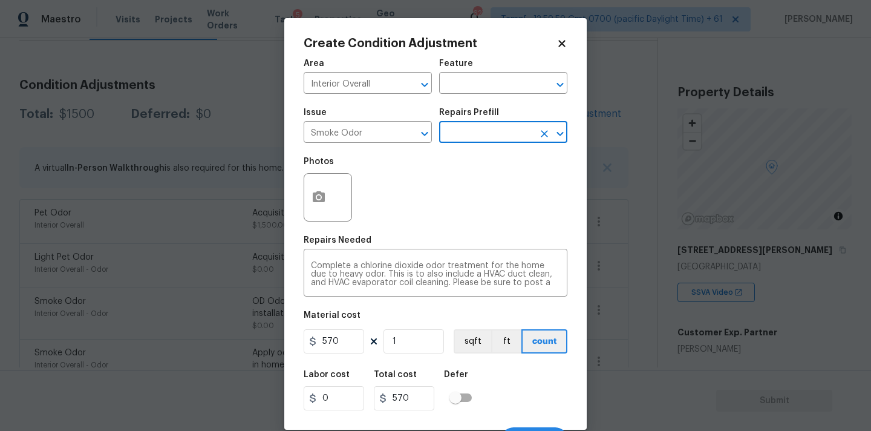
click at [488, 141] on input "text" at bounding box center [486, 133] width 94 height 19
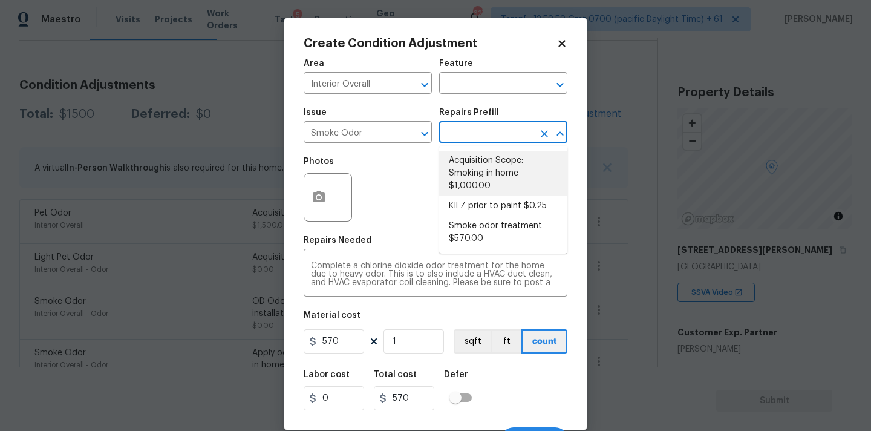
click at [488, 166] on li "Acquisition Scope: Smoking in home $1,000.00" at bounding box center [503, 173] width 128 height 45
type textarea "Acquisition Scope: Smoking in home"
type input "1000"
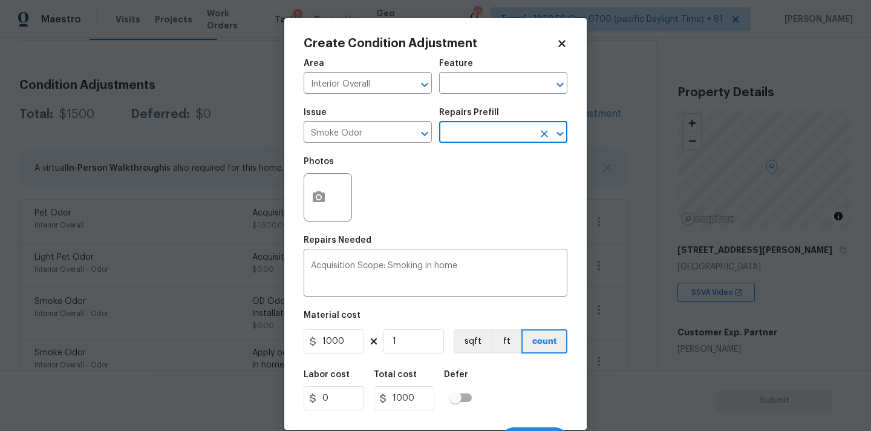
scroll to position [21, 0]
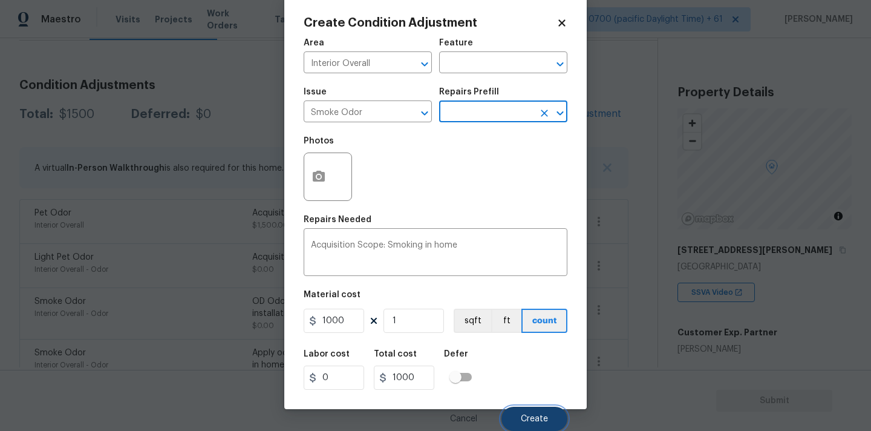
click at [520, 412] on button "Create" at bounding box center [534, 418] width 66 height 24
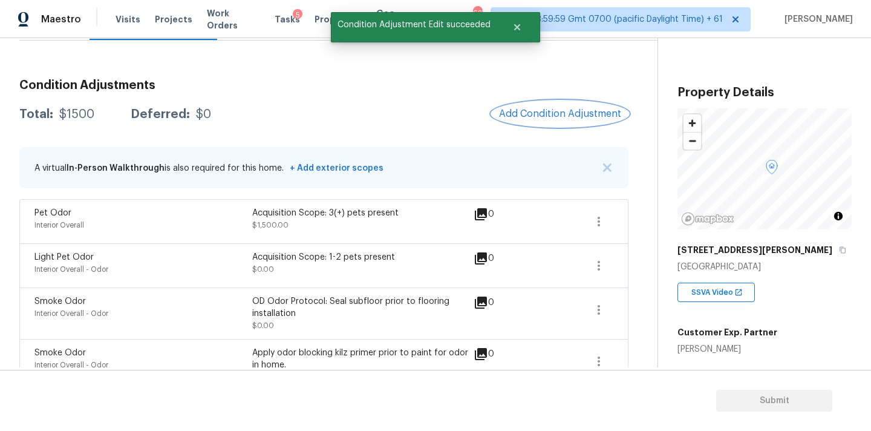
scroll to position [0, 0]
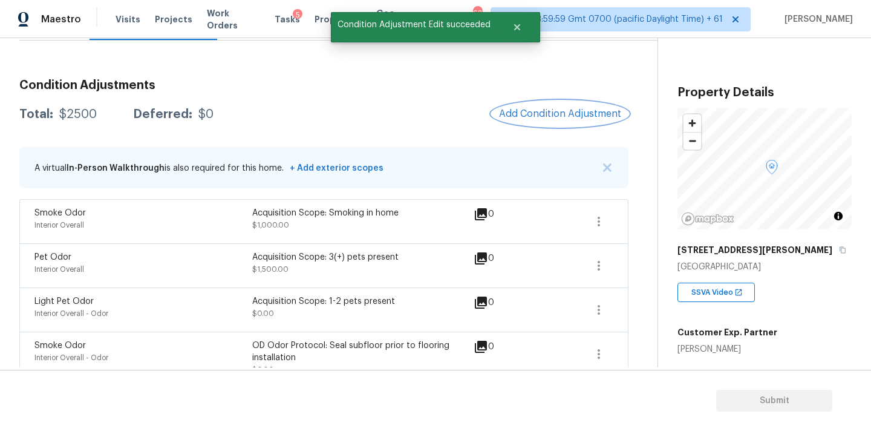
click at [536, 120] on button "Add Condition Adjustment" at bounding box center [560, 113] width 137 height 25
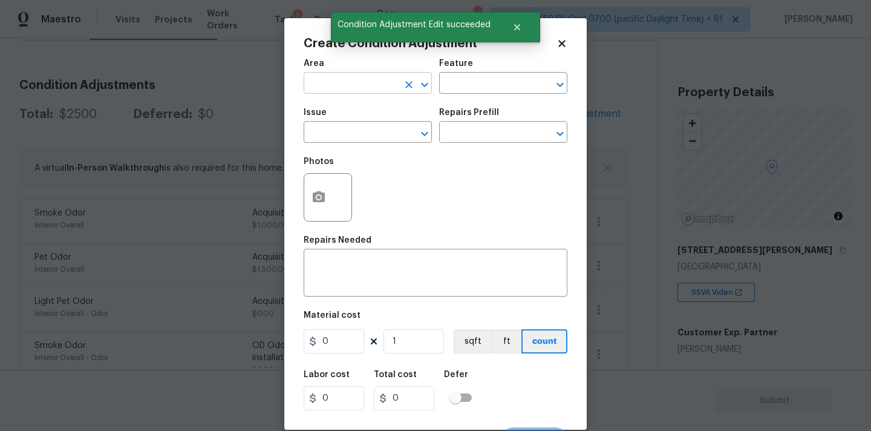
click at [357, 86] on input "text" at bounding box center [351, 84] width 94 height 19
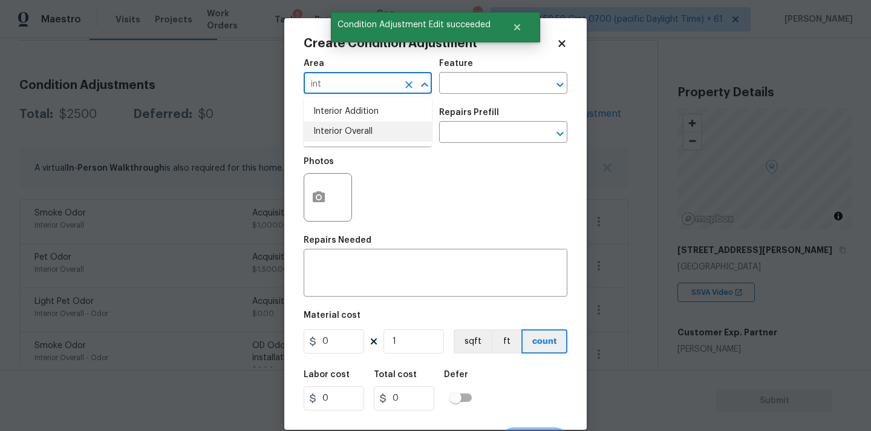
click at [365, 137] on li "Interior Overall" at bounding box center [368, 132] width 128 height 20
type input "Interior Overall"
click at [365, 137] on input "text" at bounding box center [351, 133] width 94 height 19
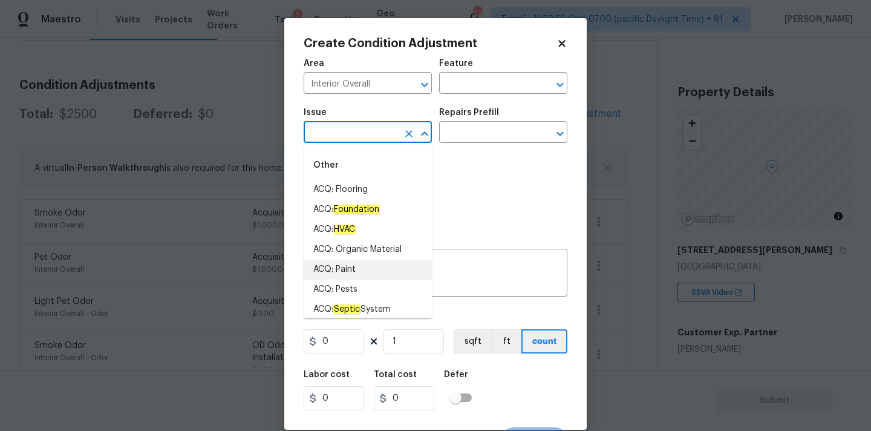
click at [358, 271] on li "ACQ: Paint" at bounding box center [368, 269] width 128 height 20
type input "ACQ: Paint"
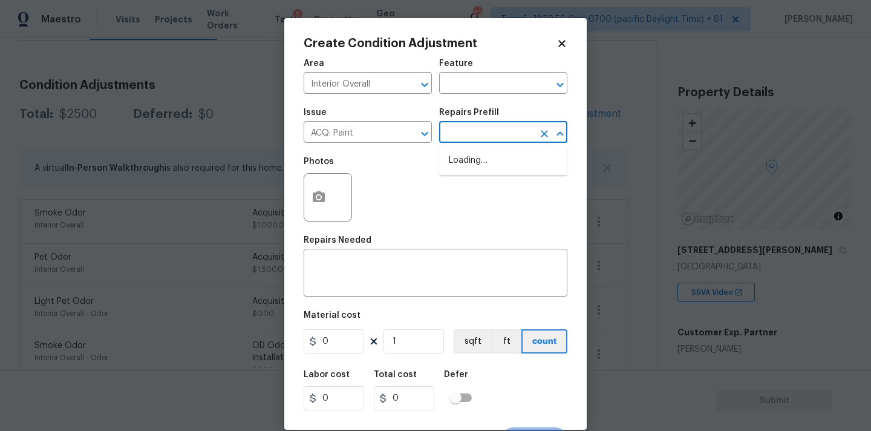
click at [475, 135] on input "text" at bounding box center [486, 133] width 94 height 19
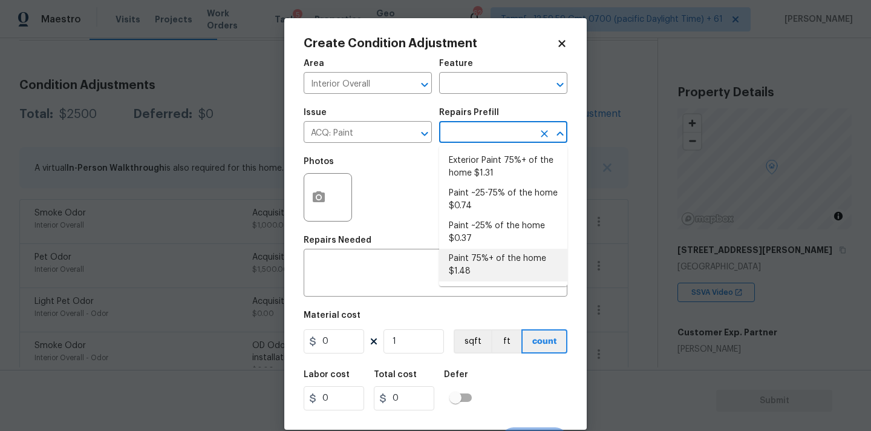
click at [473, 250] on li "Paint 75%+ of the home $1.48" at bounding box center [503, 265] width 128 height 33
type input "Acquisition"
type textarea "Acquisition Scope: 75%+ of the home will likely require interior paint"
type input "1.48"
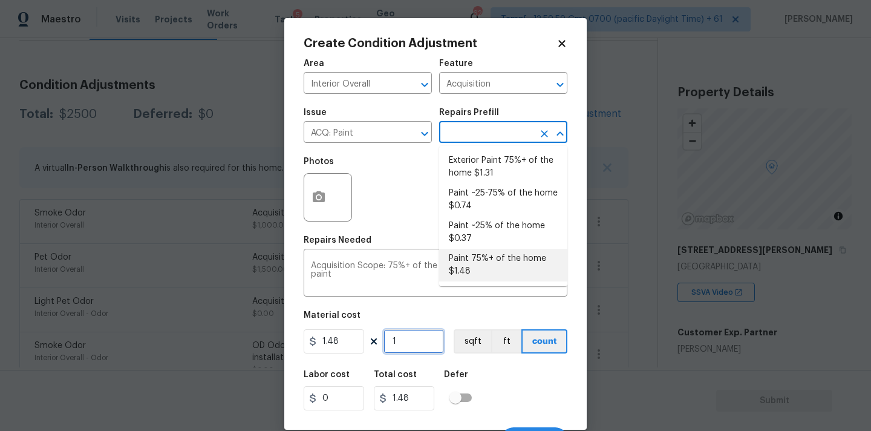
click at [411, 348] on input "1" at bounding box center [413, 341] width 60 height 24
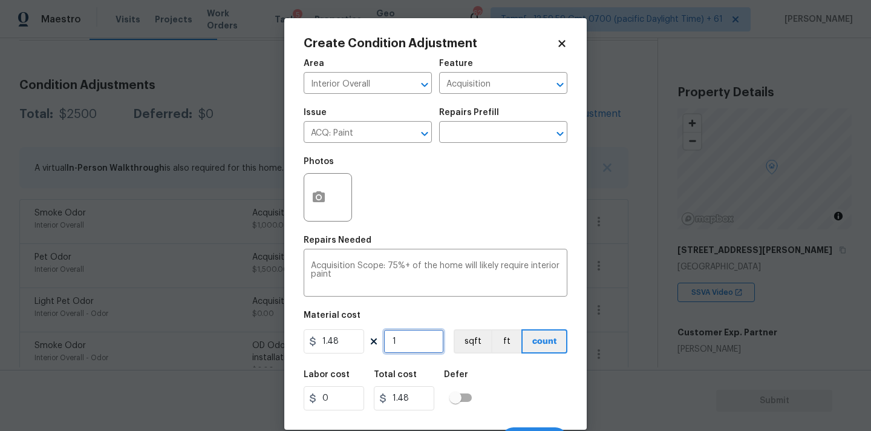
click at [411, 348] on input "1" at bounding box center [413, 341] width 60 height 24
type input "3"
type input "4.44"
type input "30"
type input "44.4"
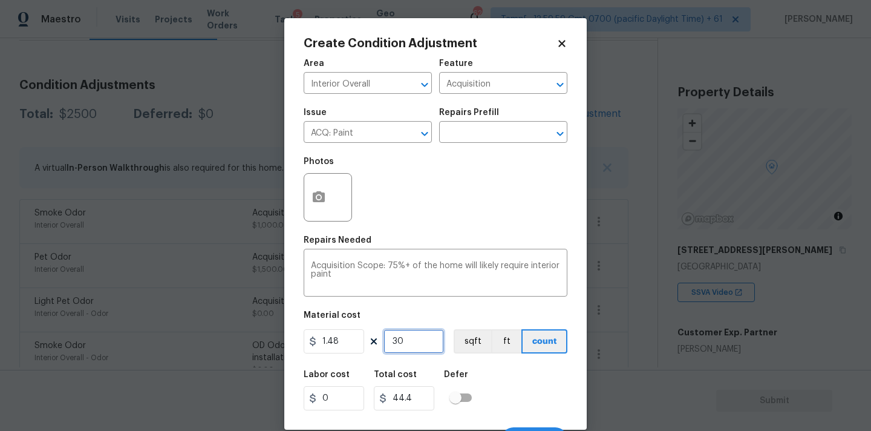
type input "303"
type input "448.44"
type input "3034"
type input "4490.32"
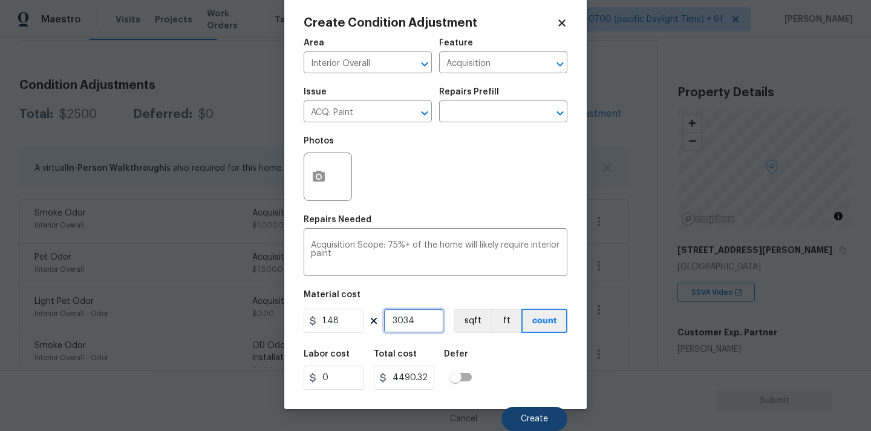
type input "3034"
click at [525, 410] on button "Create" at bounding box center [534, 418] width 66 height 24
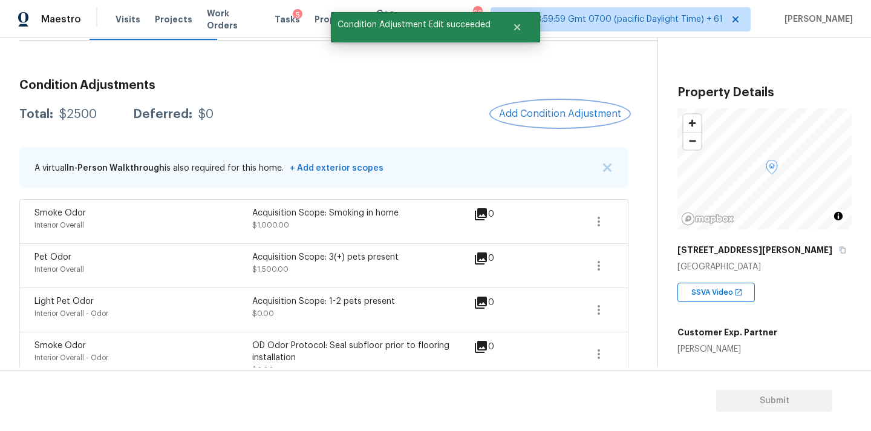
scroll to position [0, 0]
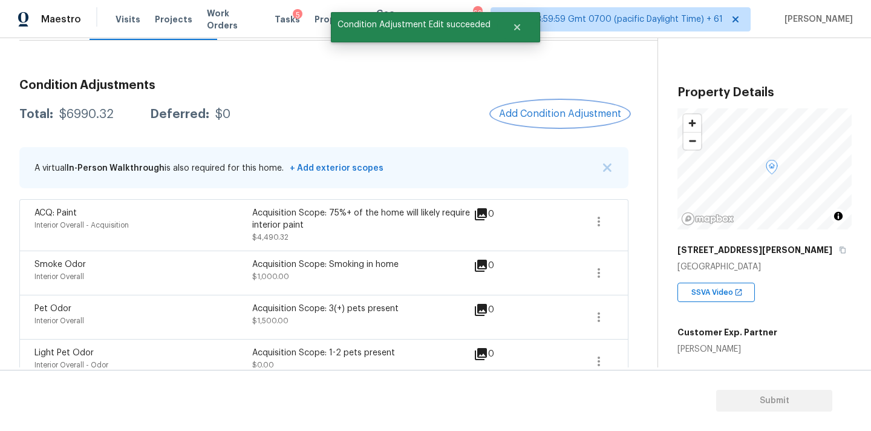
click at [526, 113] on span "Add Condition Adjustment" at bounding box center [560, 113] width 122 height 11
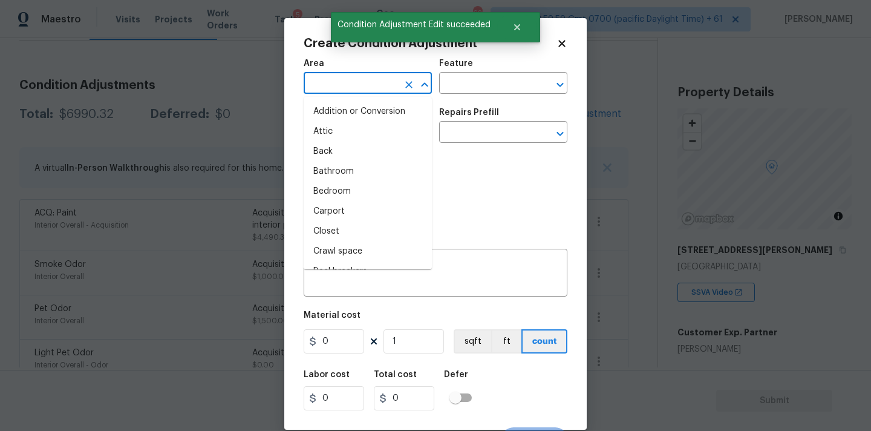
click at [323, 88] on input "text" at bounding box center [351, 84] width 94 height 19
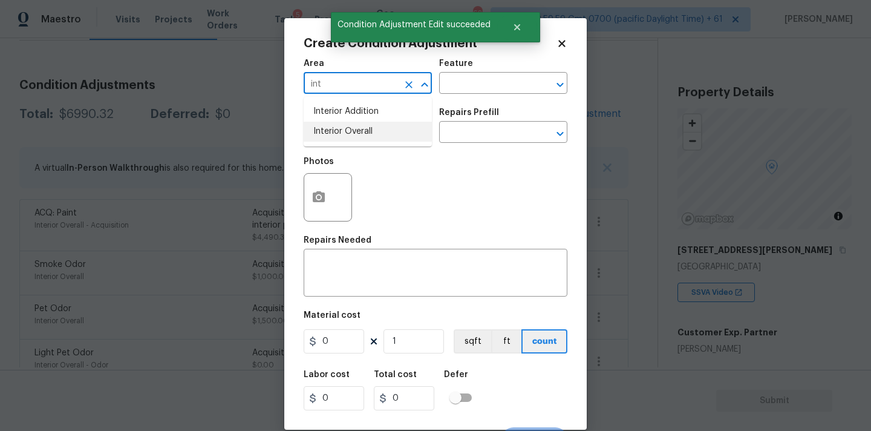
click at [333, 134] on li "Interior Overall" at bounding box center [368, 132] width 128 height 20
type input "Interior Overall"
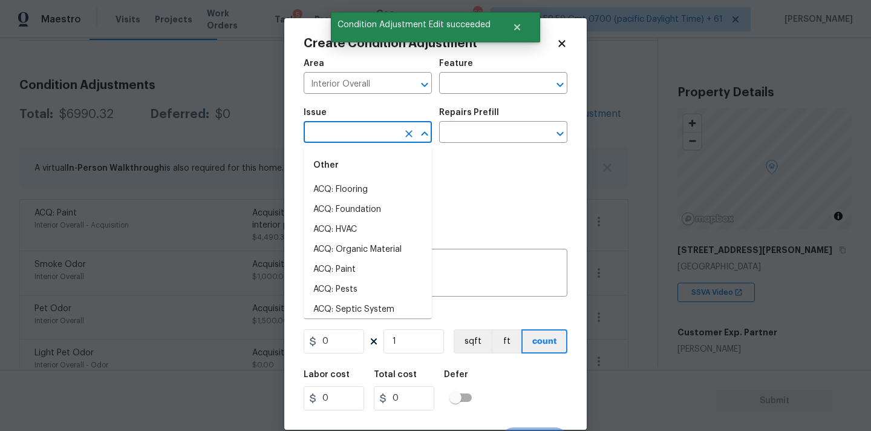
click at [333, 134] on input "text" at bounding box center [351, 133] width 94 height 19
click at [346, 195] on li "ACQ: Flooring" at bounding box center [368, 190] width 128 height 20
type input "ACQ: Flooring"
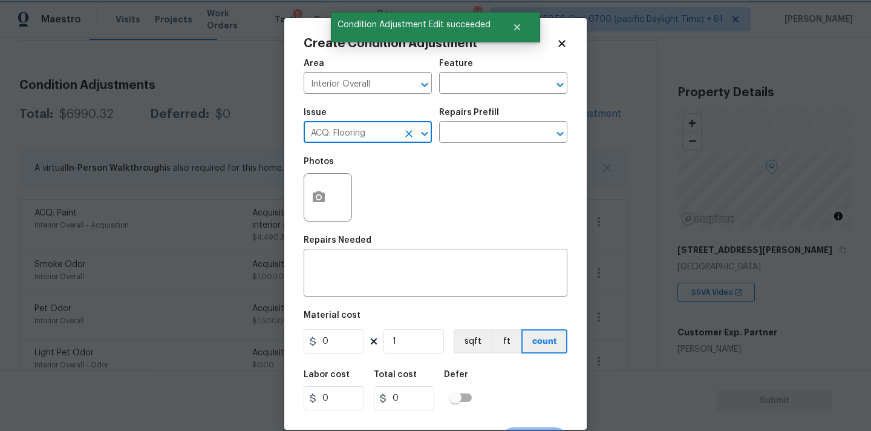
click at [488, 117] on h5 "Repairs Prefill" at bounding box center [469, 112] width 60 height 8
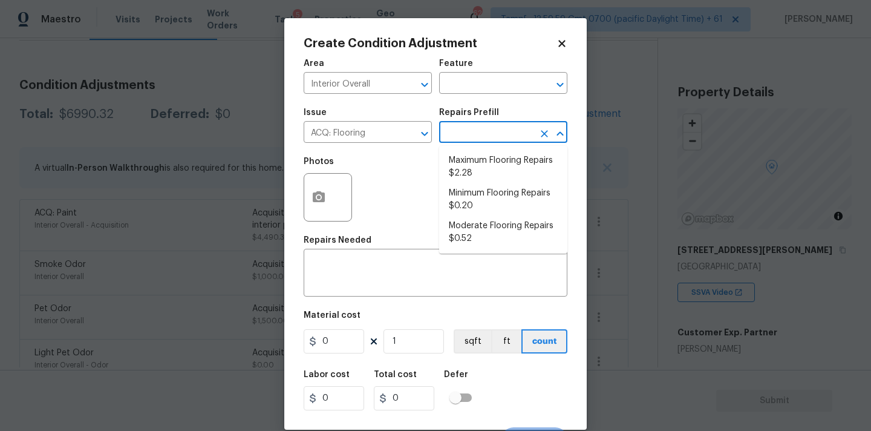
click at [488, 129] on input "text" at bounding box center [486, 133] width 94 height 19
click at [479, 203] on li "Minimum Flooring Repairs $0.20" at bounding box center [503, 199] width 128 height 33
type input "Acquisition"
type textarea "Acquisition Scope: Minimum flooring repairs"
type input "0.2"
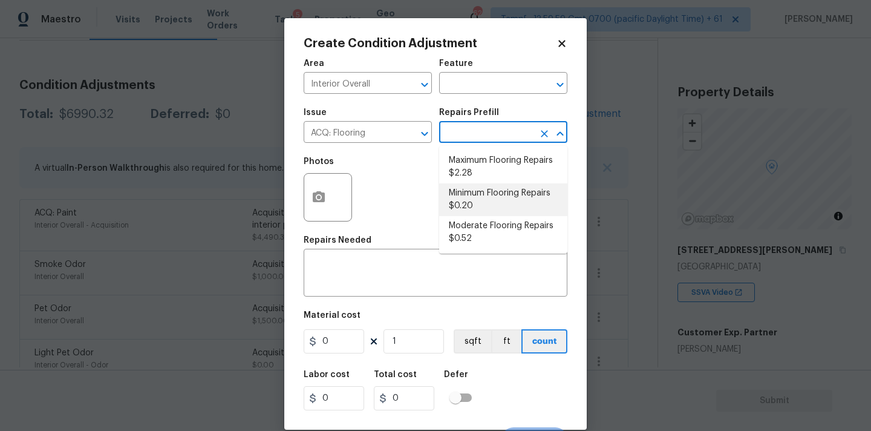
type input "0.2"
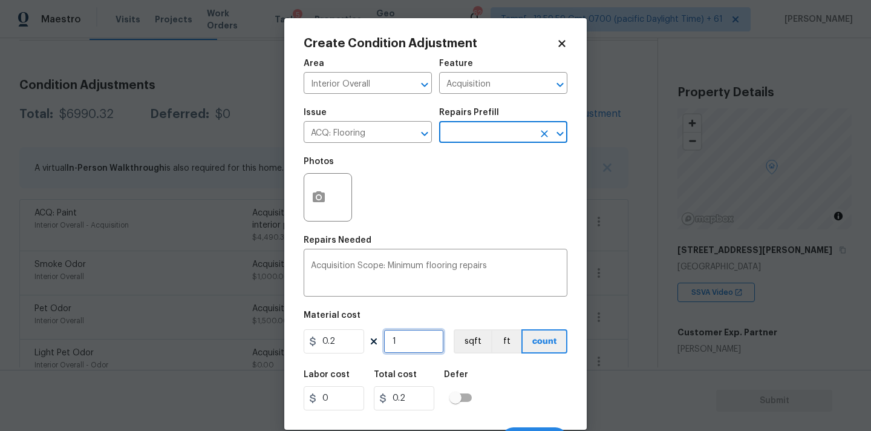
click at [415, 345] on input "1" at bounding box center [413, 341] width 60 height 24
type input "3"
type input "0.6"
type input "30"
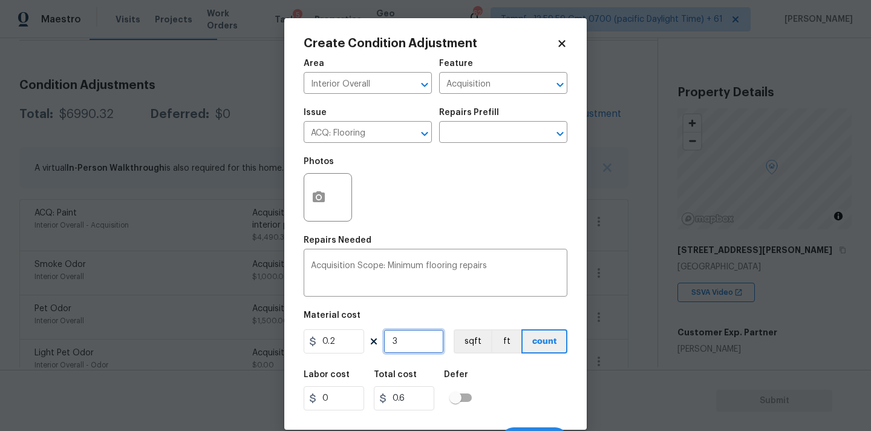
type input "6"
type input "303"
type input "60.6"
type input "3034"
type input "606.8"
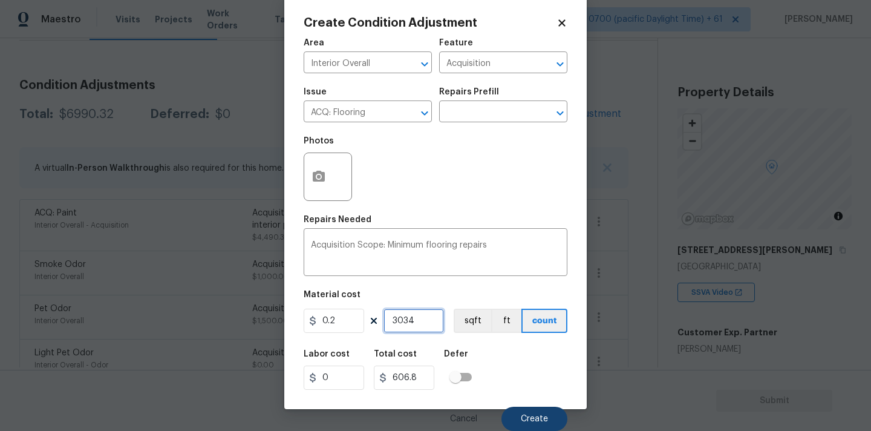
type input "3034"
click at [524, 417] on span "Create" at bounding box center [534, 418] width 27 height 9
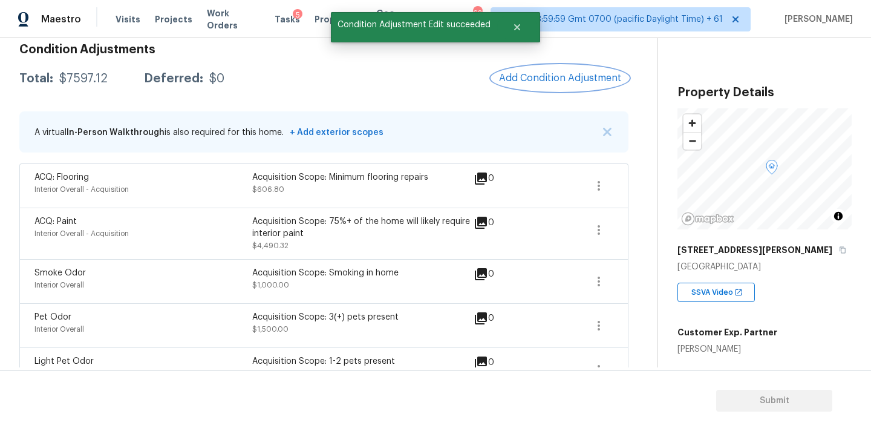
scroll to position [198, 0]
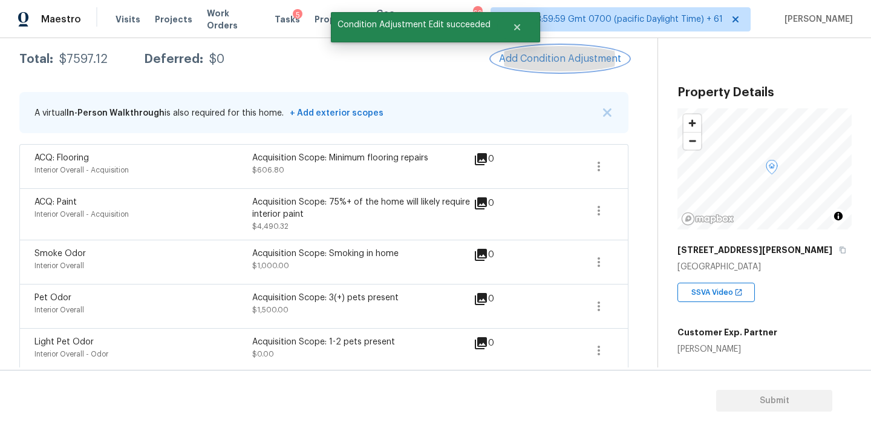
click at [530, 67] on button "Add Condition Adjustment" at bounding box center [560, 58] width 137 height 25
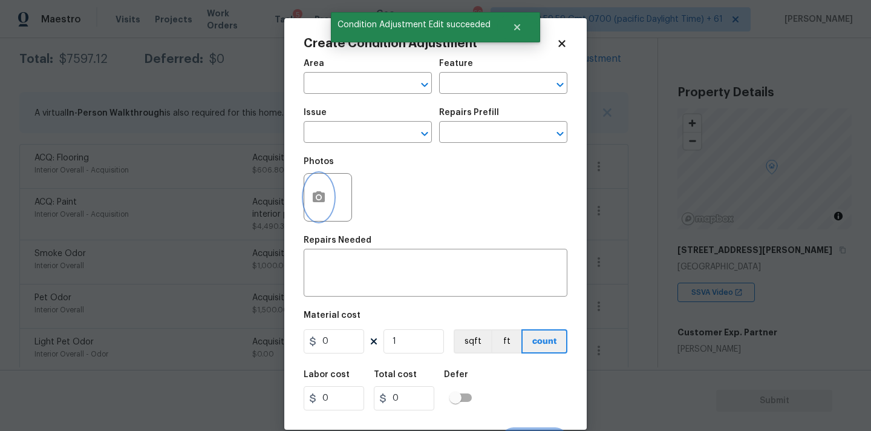
click at [326, 193] on button "button" at bounding box center [318, 197] width 29 height 47
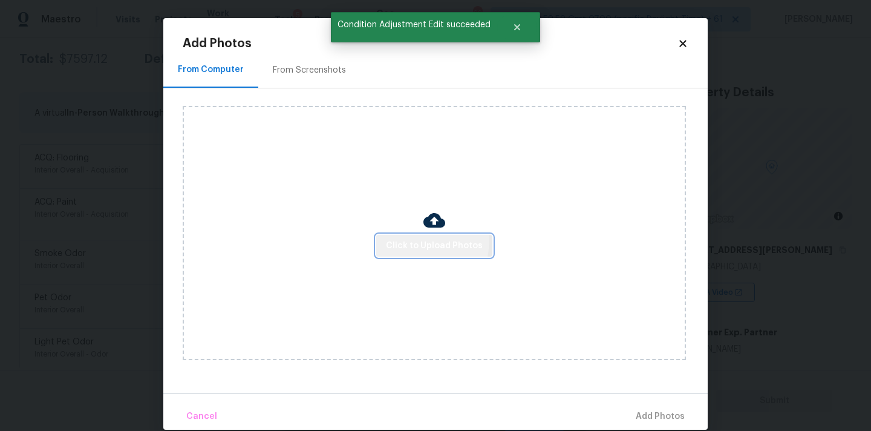
click at [406, 239] on span "Click to Upload Photos" at bounding box center [434, 245] width 97 height 15
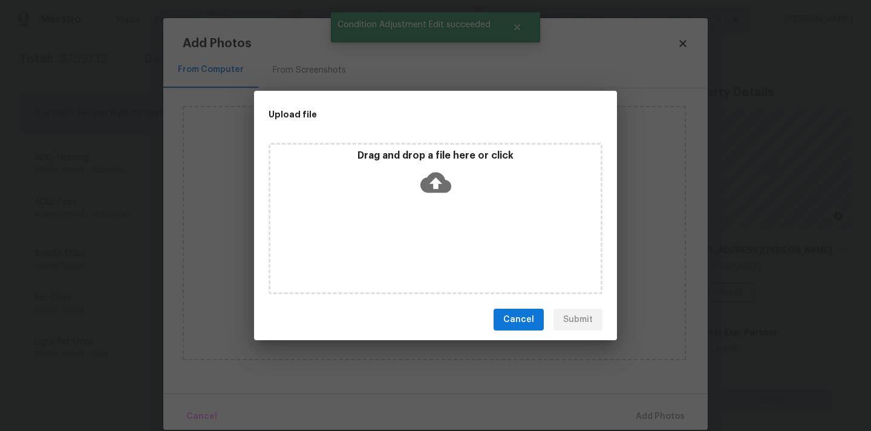
click at [437, 174] on icon at bounding box center [435, 182] width 31 height 21
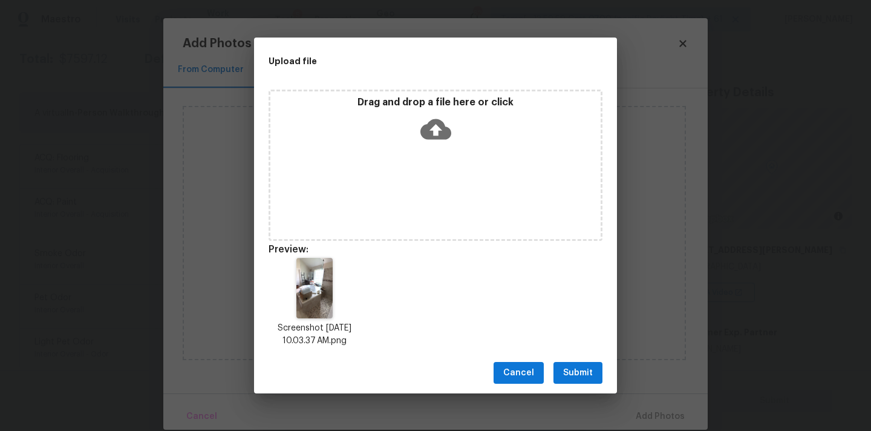
click at [585, 369] on span "Submit" at bounding box center [578, 372] width 30 height 15
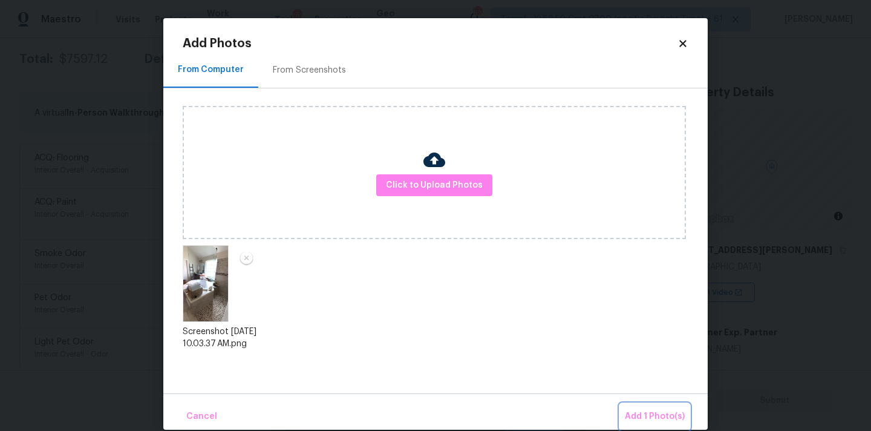
click at [650, 412] on span "Add 1 Photo(s)" at bounding box center [655, 416] width 60 height 15
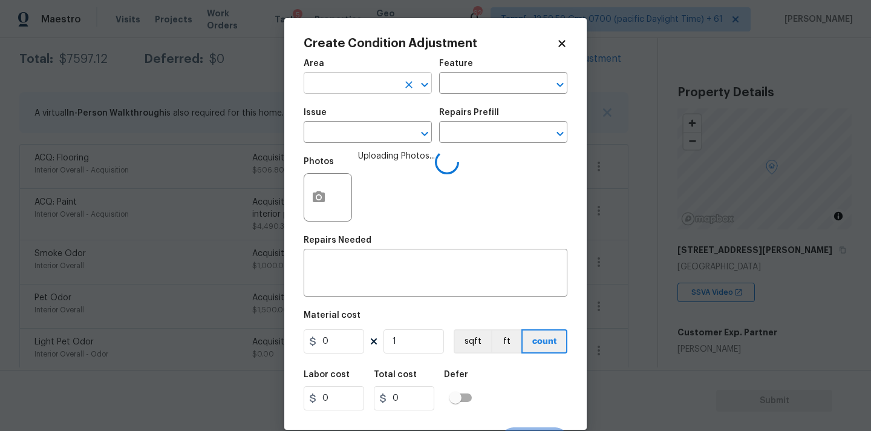
click at [359, 88] on input "text" at bounding box center [351, 84] width 94 height 19
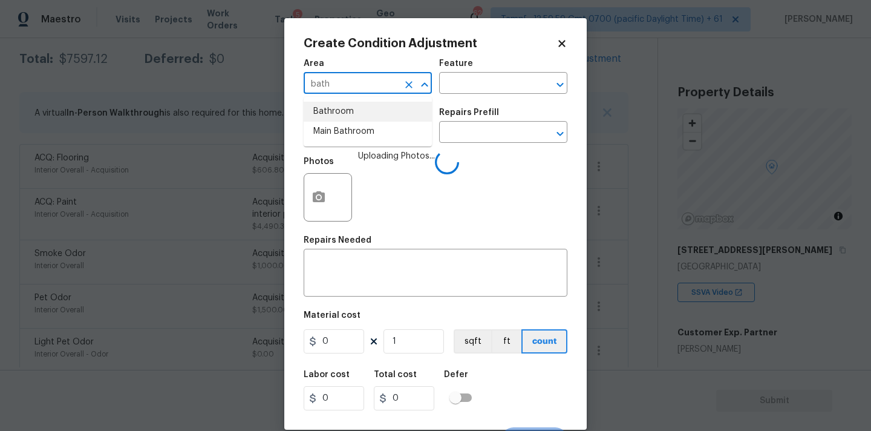
click at [346, 116] on li "Bathroom" at bounding box center [368, 112] width 128 height 20
type input "Bathroom"
click at [350, 137] on input "text" at bounding box center [351, 133] width 94 height 19
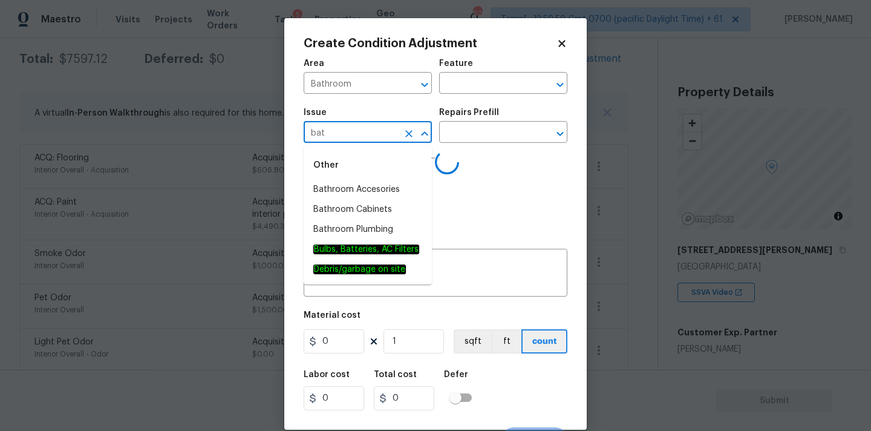
type input "bath"
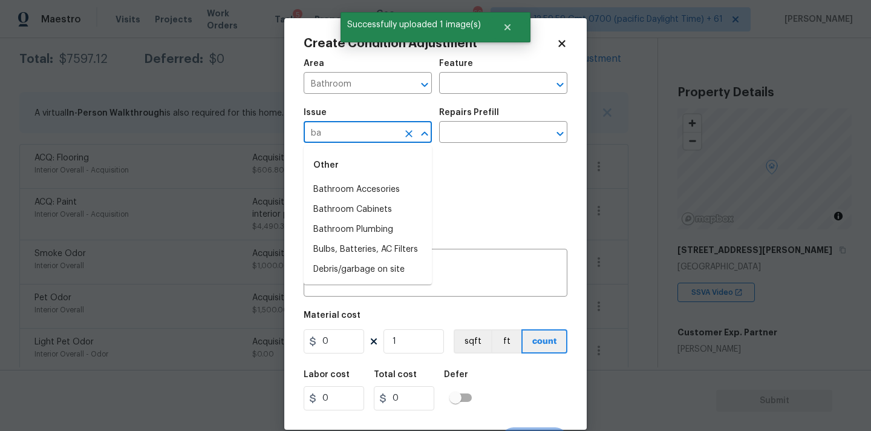
type input "bat"
click at [370, 236] on li "Bathroom Plumbing" at bounding box center [368, 230] width 128 height 20
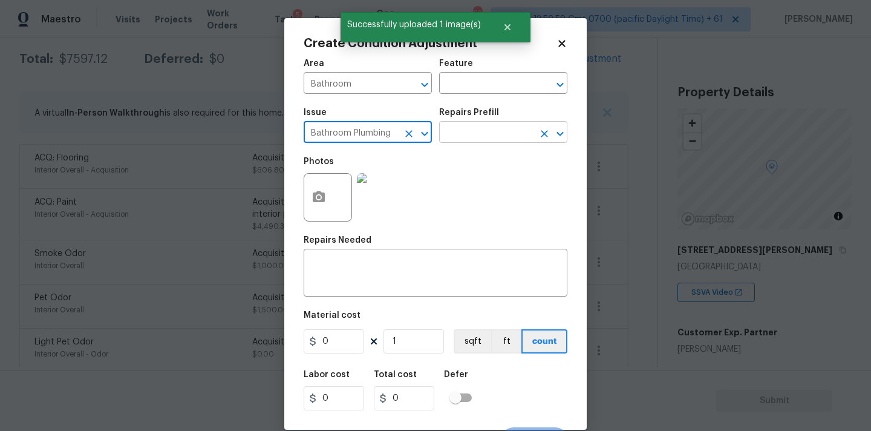
type input "Bathroom Plumbing"
click at [478, 134] on input "text" at bounding box center [486, 133] width 94 height 19
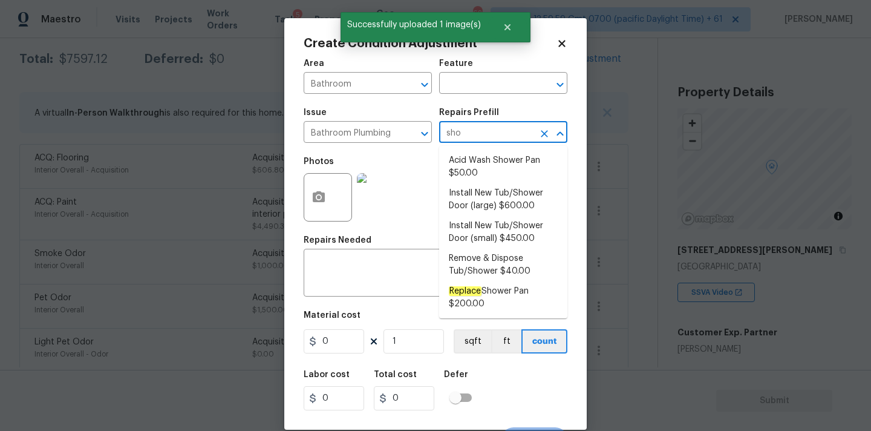
type input "show"
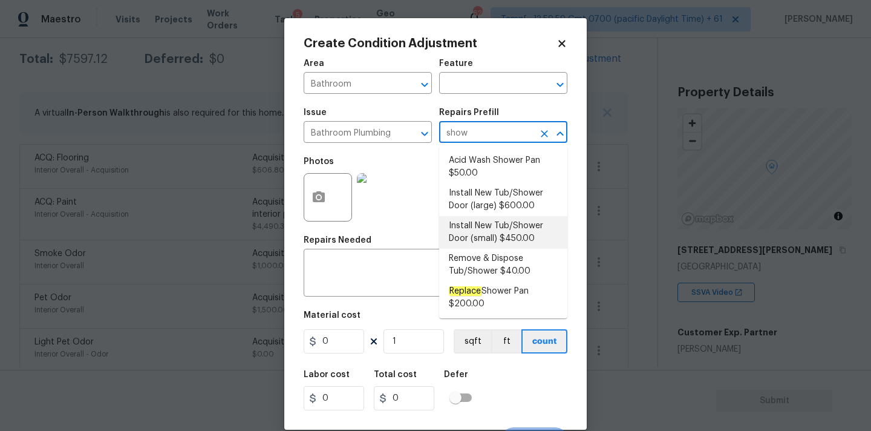
click at [506, 226] on li "Install New Tub/Shower Door (small) $450.00" at bounding box center [503, 232] width 128 height 33
type input "Plumbing"
type textarea "Prep the tub/shower surround and install a new 32''-36'' tempered shower door. …"
type input "450"
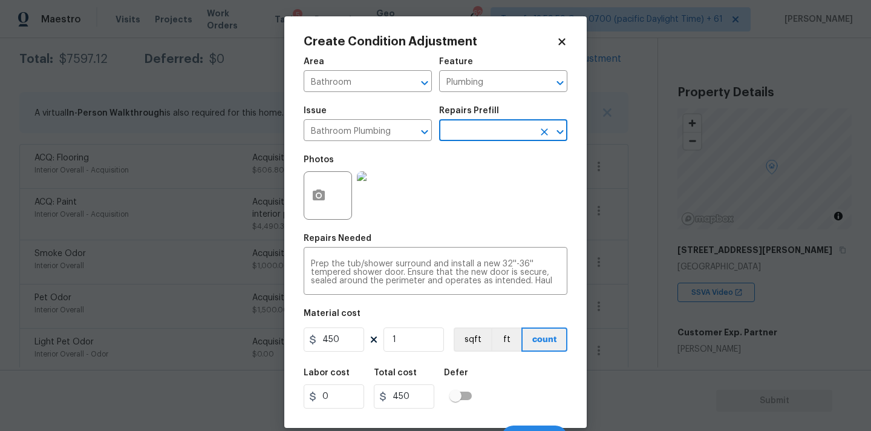
scroll to position [21, 0]
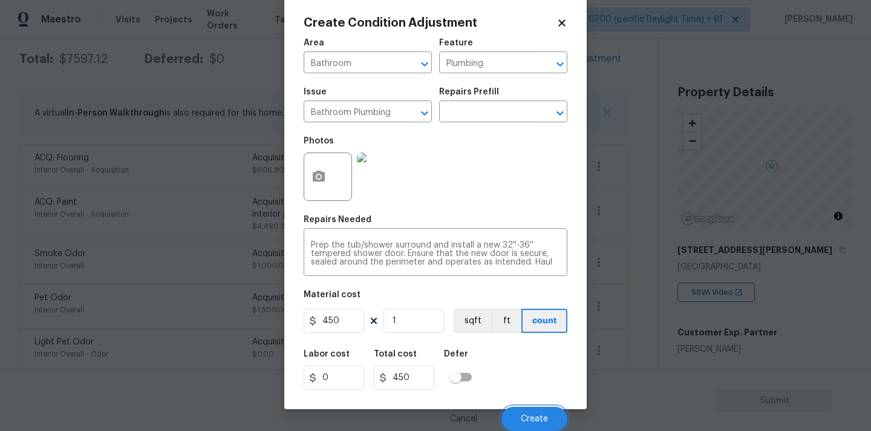
click at [524, 416] on span "Create" at bounding box center [534, 418] width 27 height 9
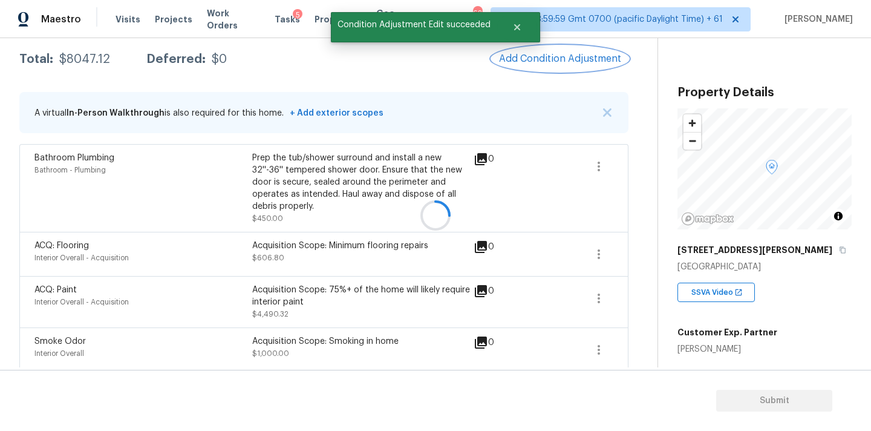
scroll to position [0, 0]
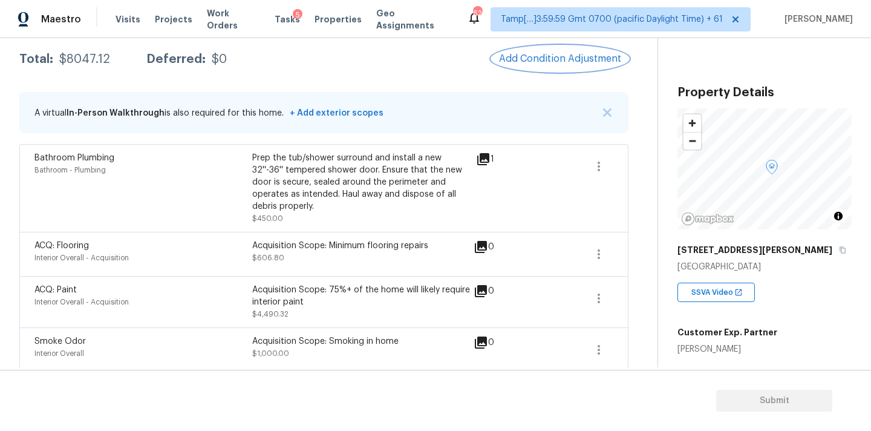
click at [534, 63] on span "Add Condition Adjustment" at bounding box center [560, 58] width 122 height 11
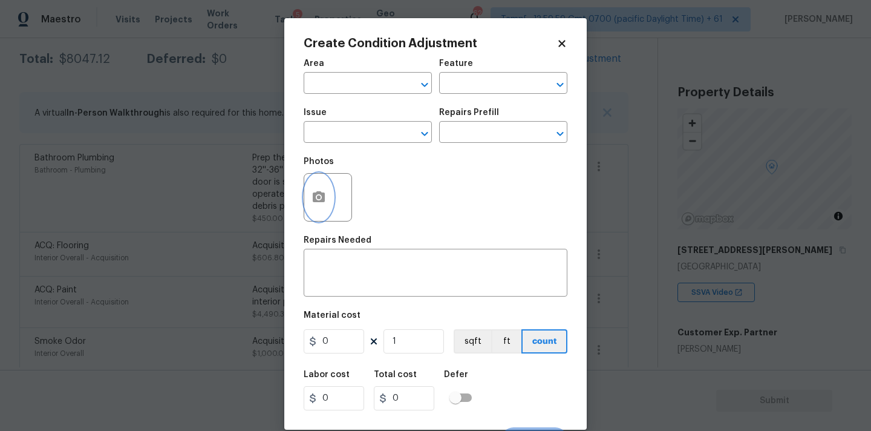
click at [319, 203] on icon "button" at bounding box center [318, 197] width 15 height 15
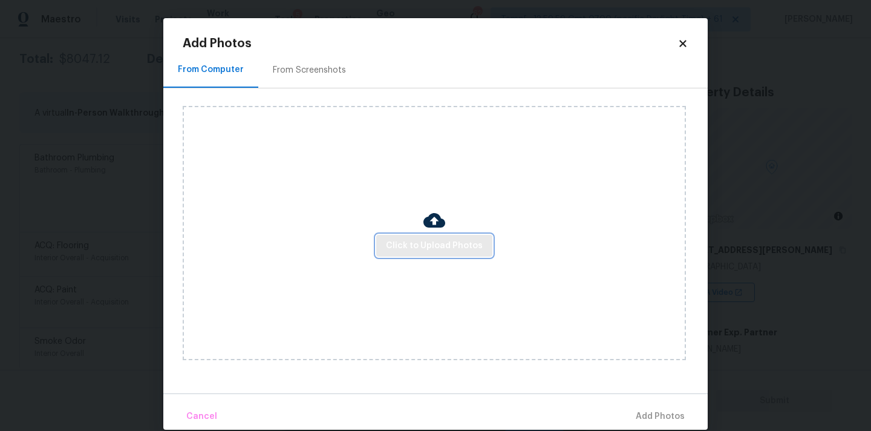
click at [397, 240] on span "Click to Upload Photos" at bounding box center [434, 245] width 97 height 15
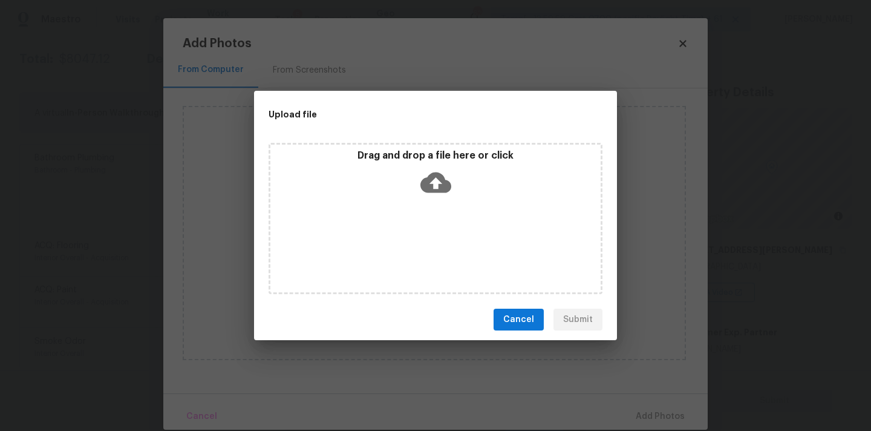
click at [424, 177] on icon at bounding box center [435, 182] width 31 height 31
